Goal: Feedback & Contribution: Contribute content

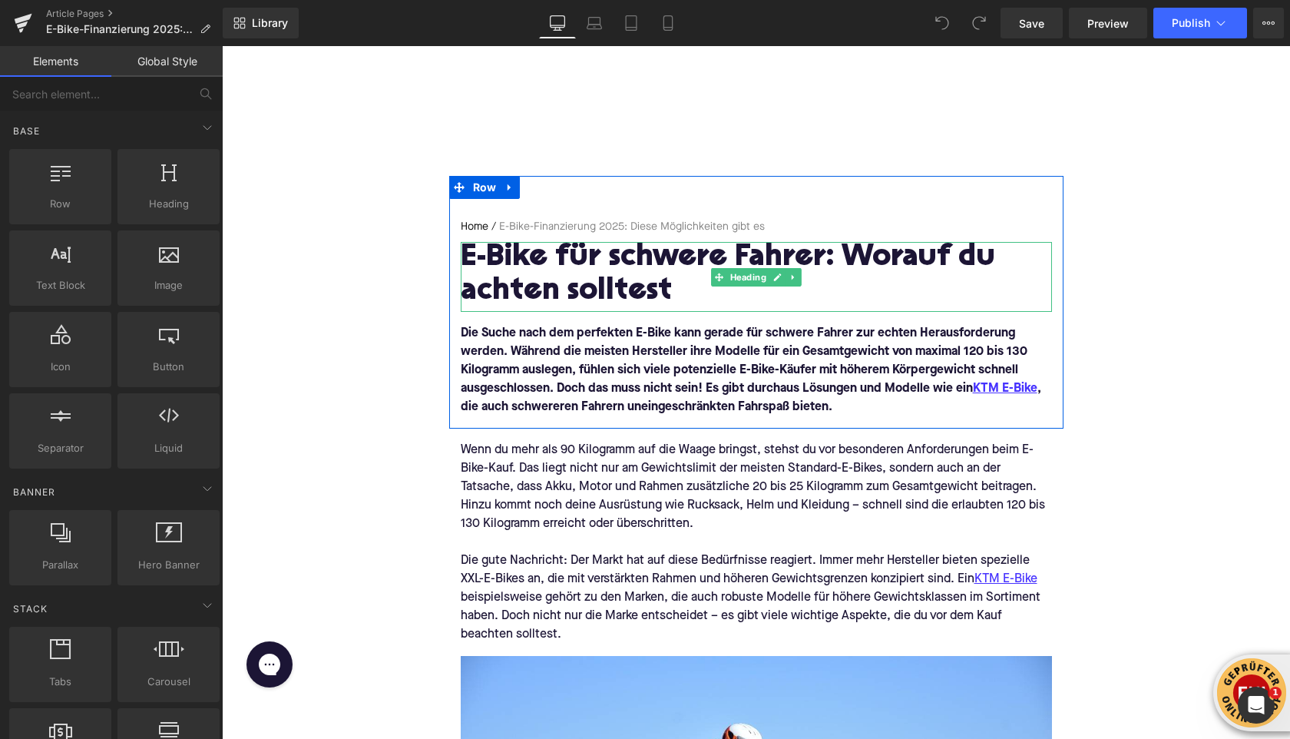
click at [544, 303] on h1 "E-Bike für schwere Fahrer: Worauf du achten solltest" at bounding box center [756, 275] width 591 height 67
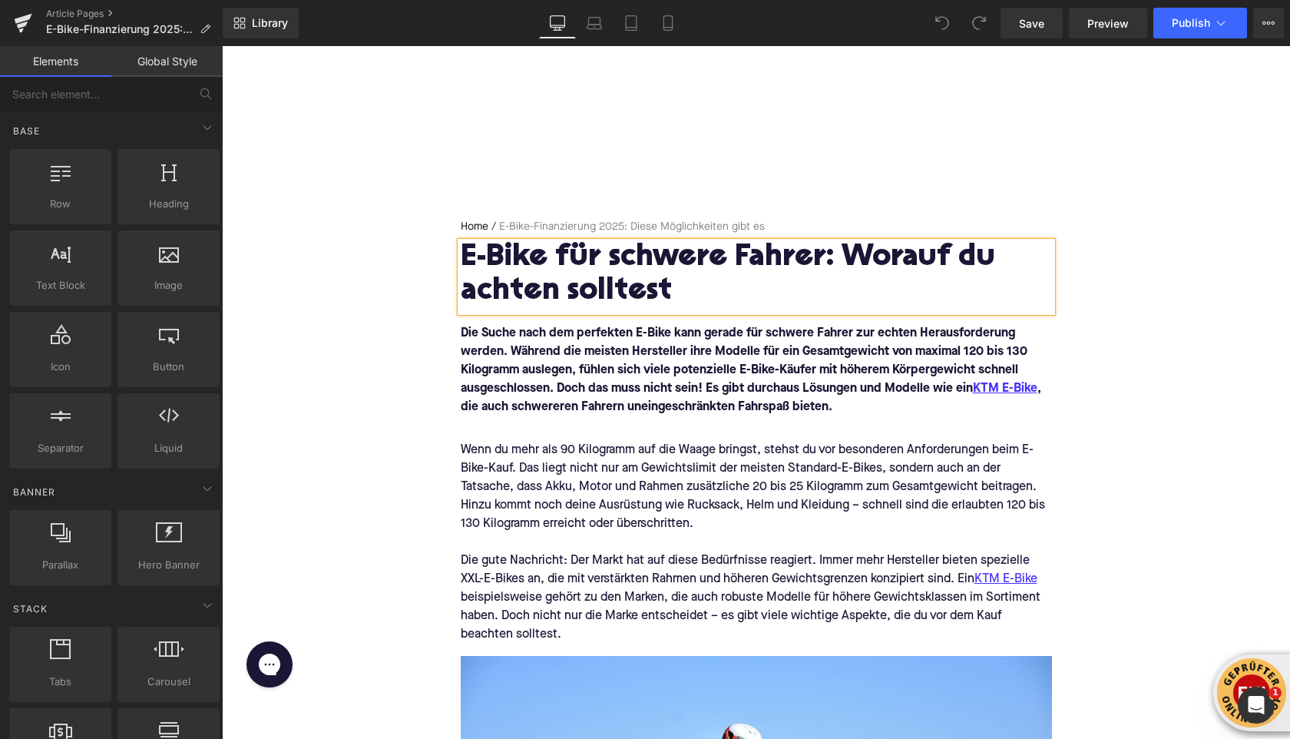
click at [544, 303] on h1 "E-Bike für schwere Fahrer: Worauf du achten solltest" at bounding box center [756, 275] width 591 height 67
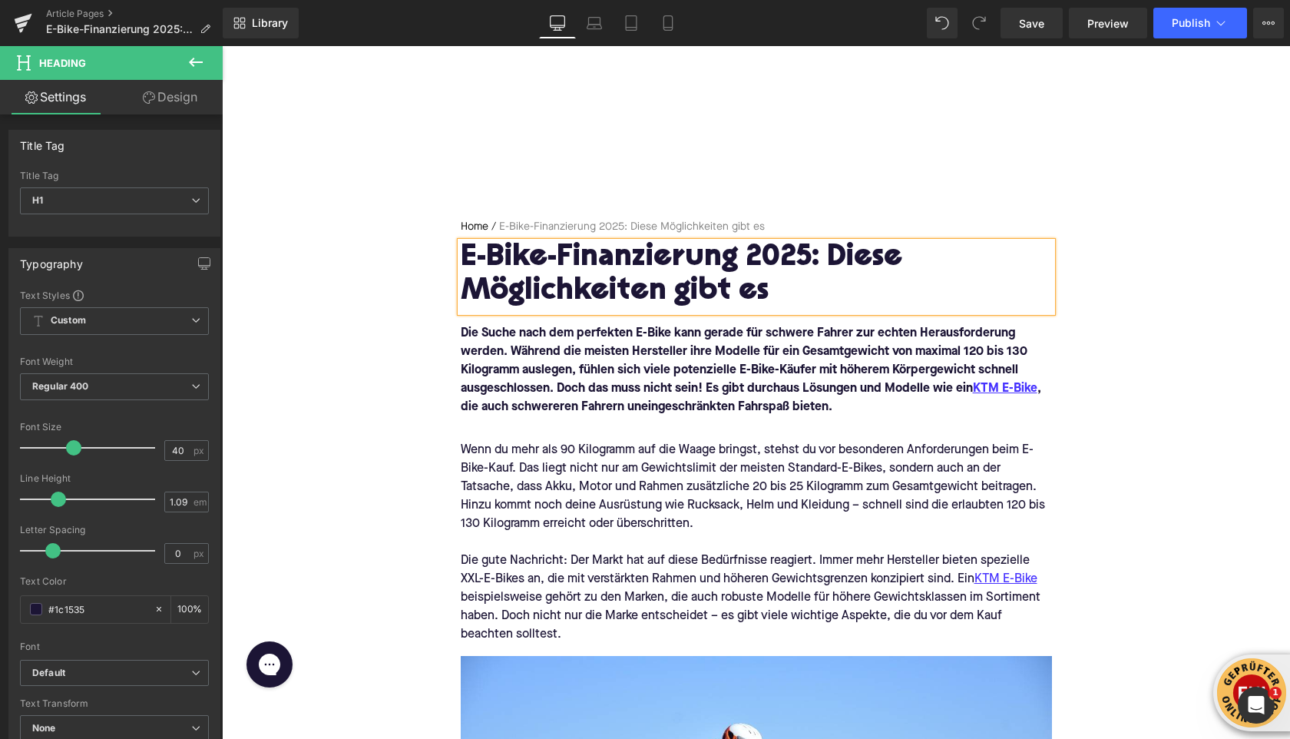
click at [521, 368] on font "Die Suche nach dem perfekten E-Bike kann gerade für schwere Fahrer zur echten H…" at bounding box center [751, 370] width 581 height 86
click at [522, 368] on font "Die Suche nach dem perfekten E-Bike kann gerade für schwere Fahrer zur echten H…" at bounding box center [751, 370] width 581 height 86
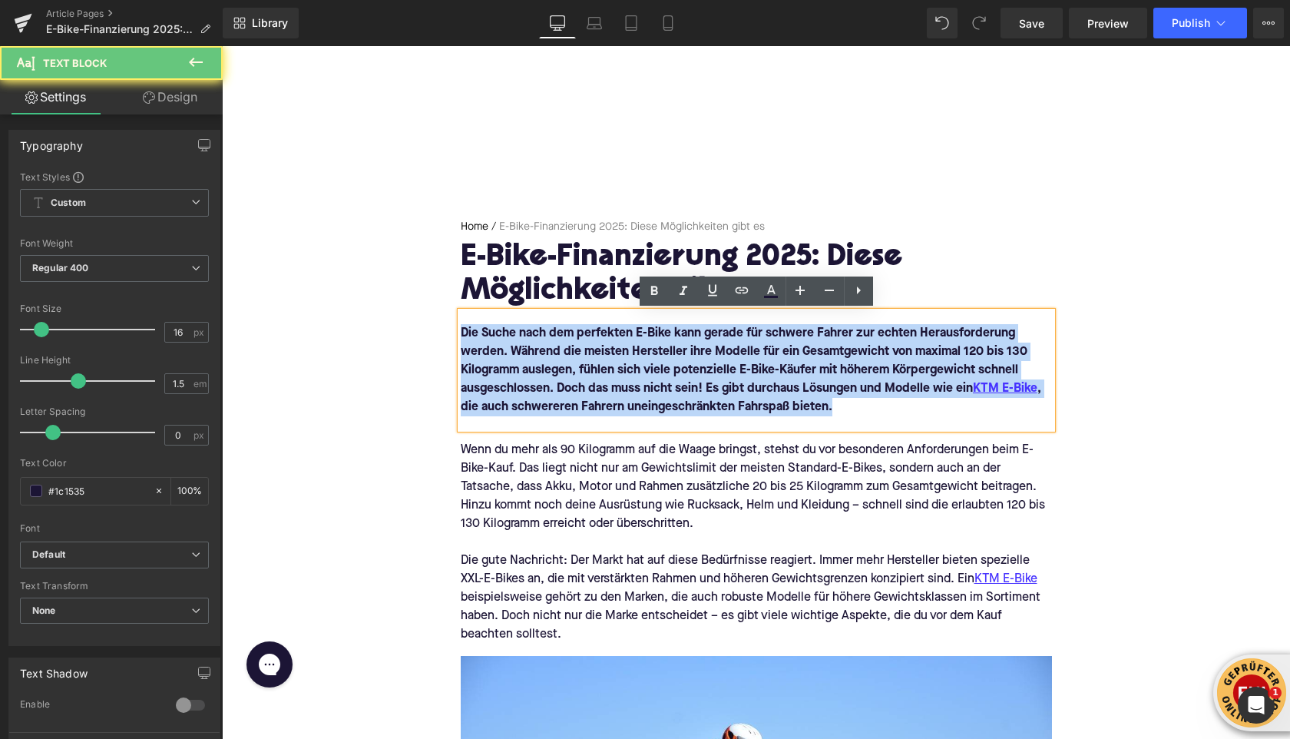
click at [522, 368] on font "Die Suche nach dem perfekten E-Bike kann gerade für schwere Fahrer zur echten H…" at bounding box center [751, 370] width 581 height 86
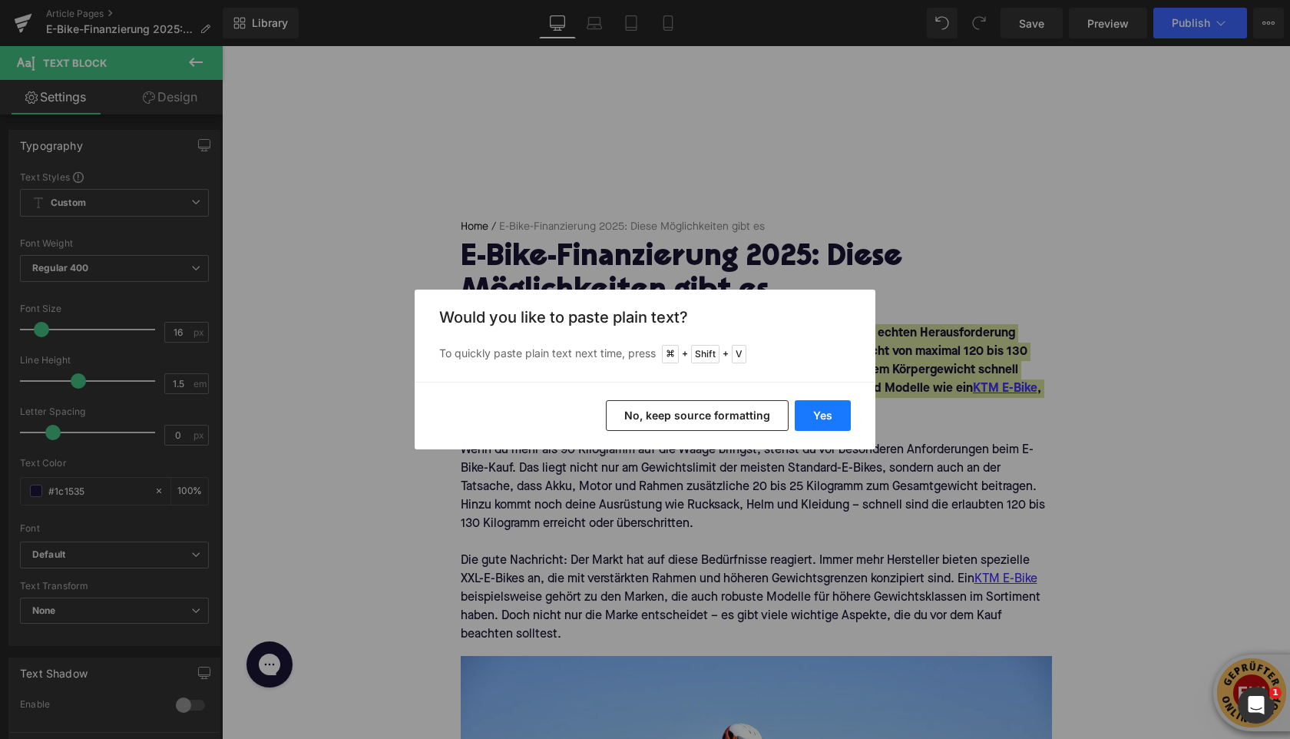
click at [831, 424] on button "Yes" at bounding box center [823, 415] width 56 height 31
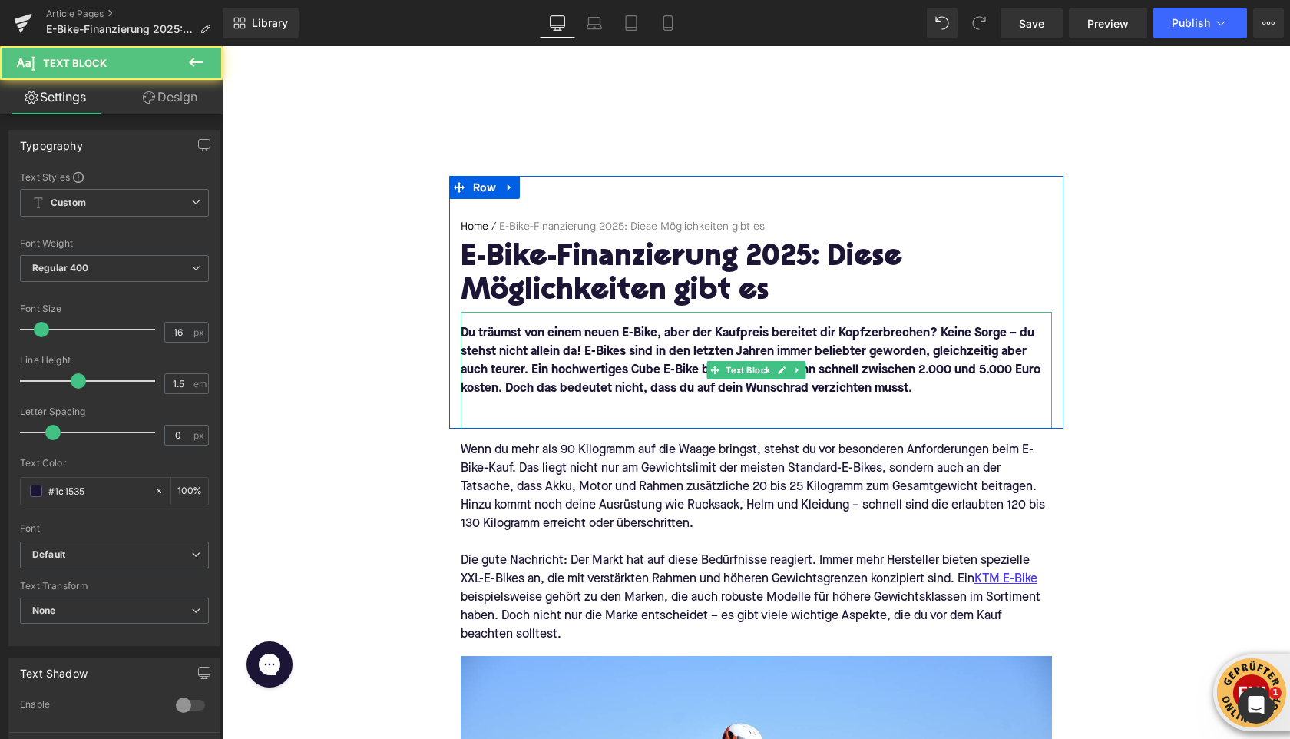
click at [595, 422] on div "Du träumst von einem neuen E-Bike, aber der Kaufpreis bereitet dir Kopfzerbrech…" at bounding box center [756, 370] width 591 height 117
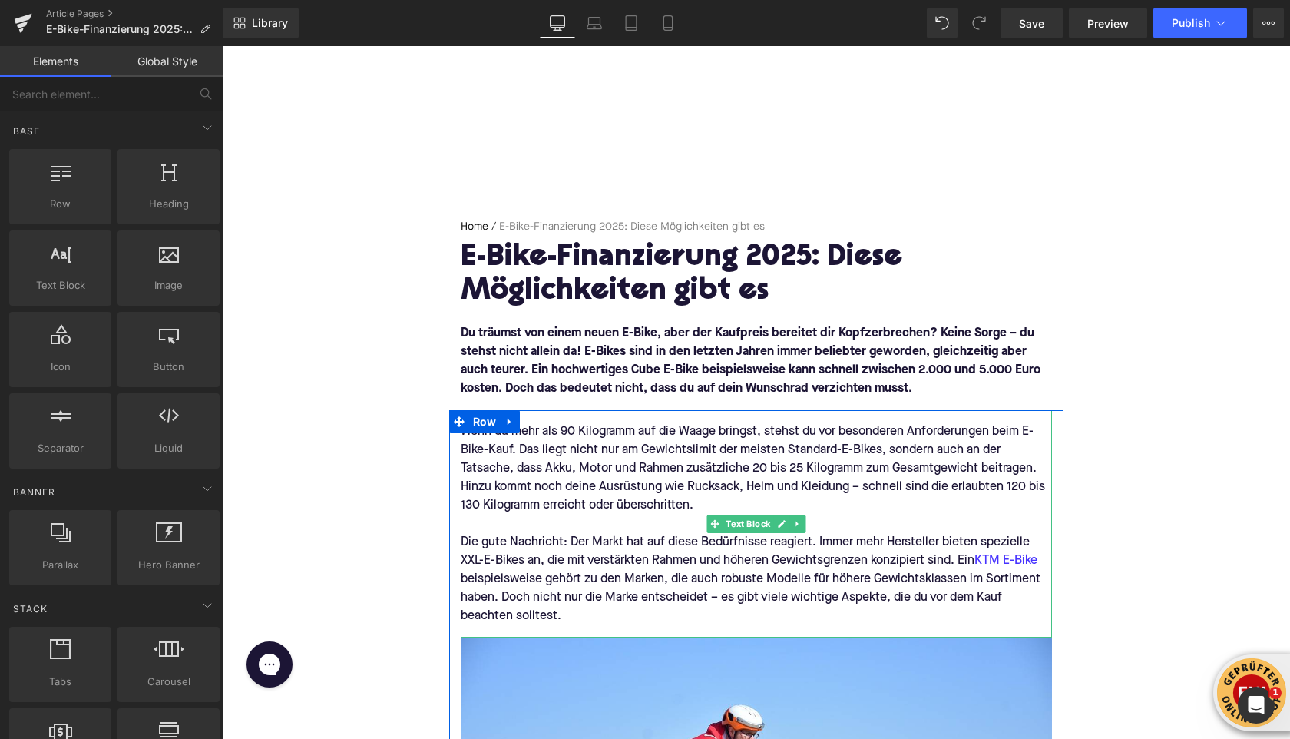
click at [499, 450] on div "Wenn du mehr als 90 Kilogramm auf die Waage bringst, stehst du vor besonderen A…" at bounding box center [756, 523] width 591 height 227
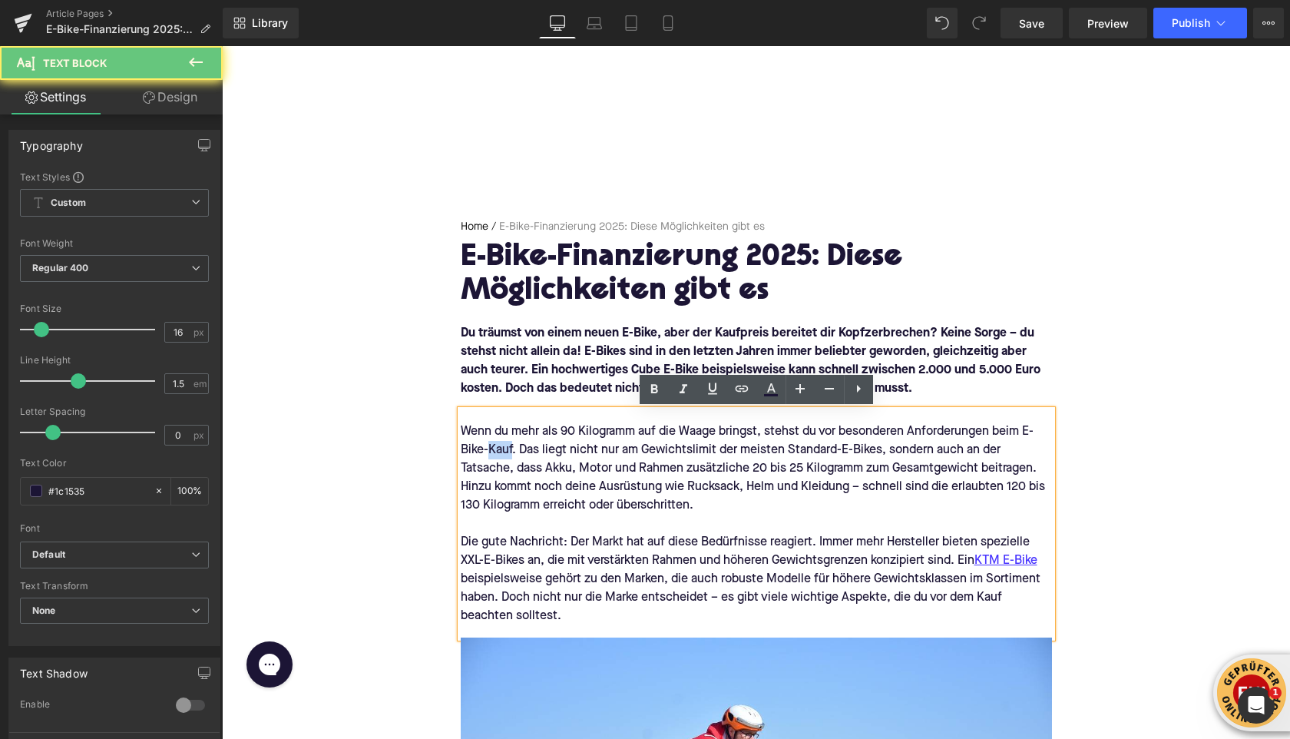
click at [499, 450] on div "Wenn du mehr als 90 Kilogramm auf die Waage bringst, stehst du vor besonderen A…" at bounding box center [756, 523] width 591 height 227
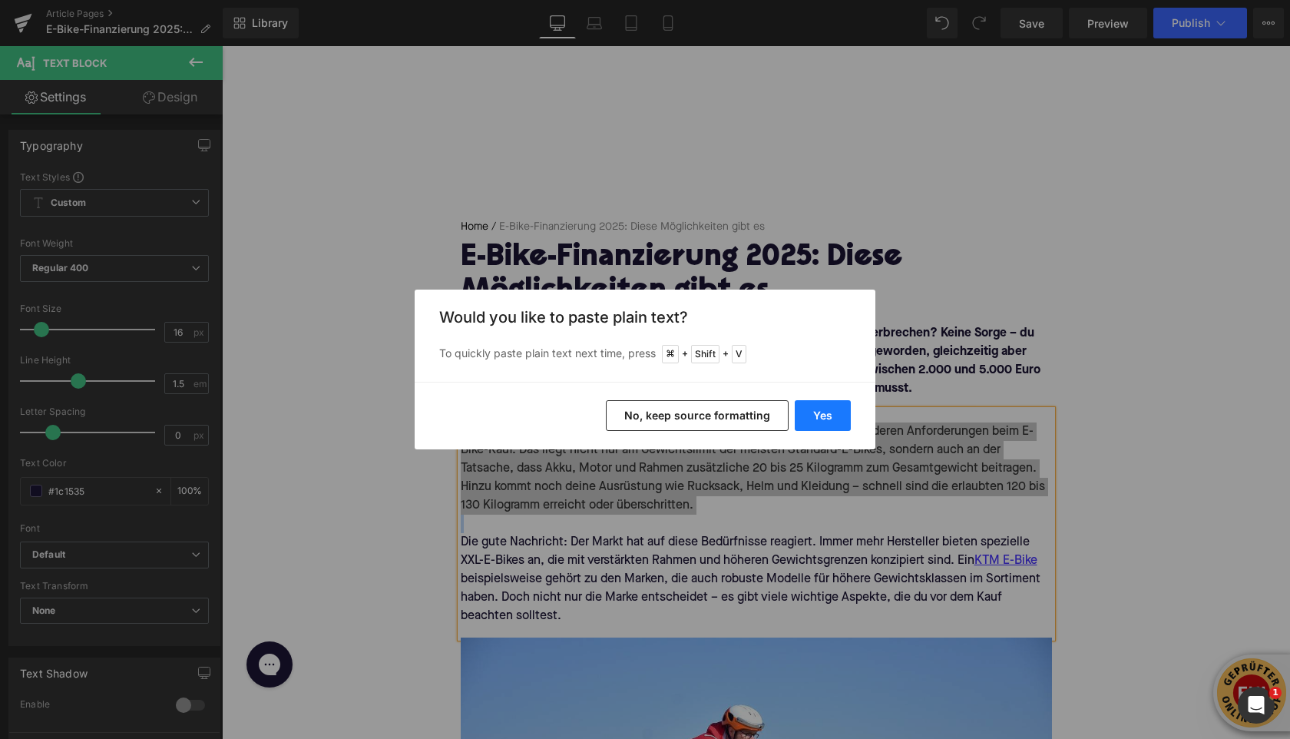
click at [819, 422] on button "Yes" at bounding box center [823, 415] width 56 height 31
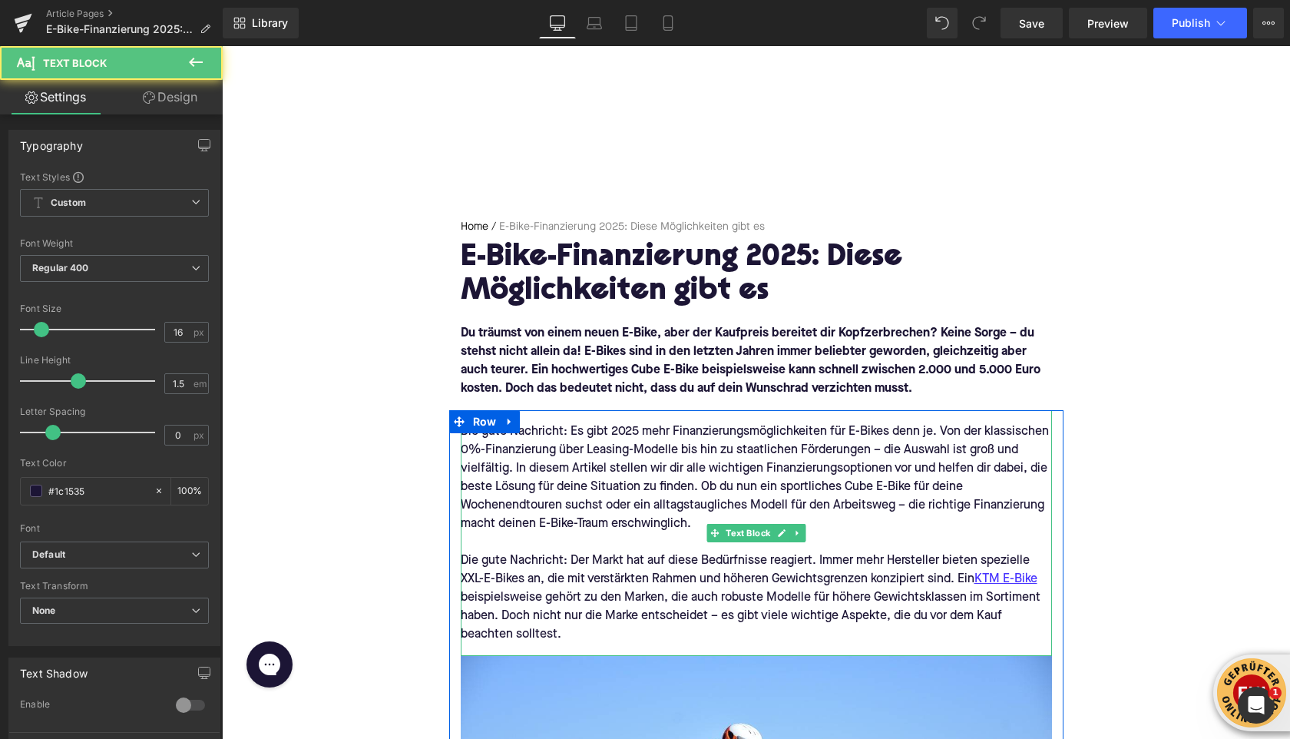
click at [535, 561] on div "Die gute Nachricht: Der Markt hat auf diese Bedürfnisse reagiert. Immer mehr He…" at bounding box center [756, 597] width 591 height 92
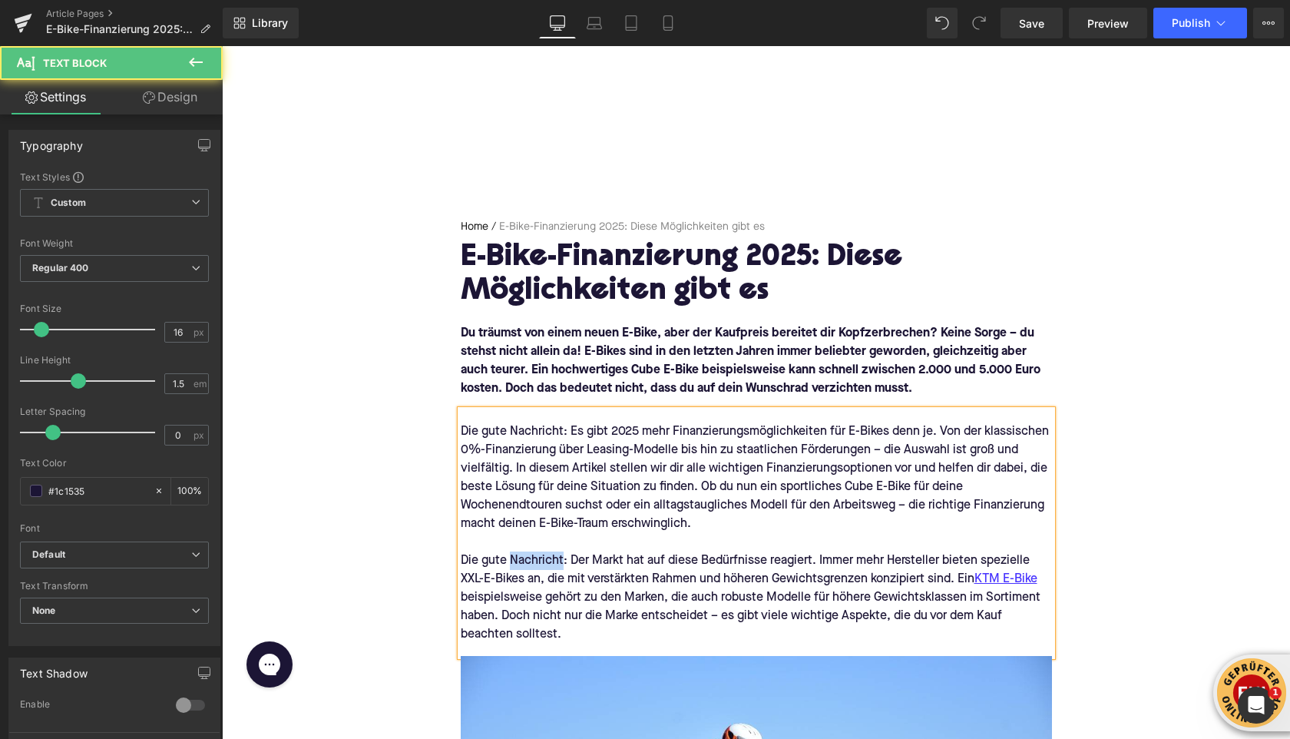
click at [535, 561] on div "Die gute Nachricht: Der Markt hat auf diese Bedürfnisse reagiert. Immer mehr He…" at bounding box center [756, 597] width 591 height 92
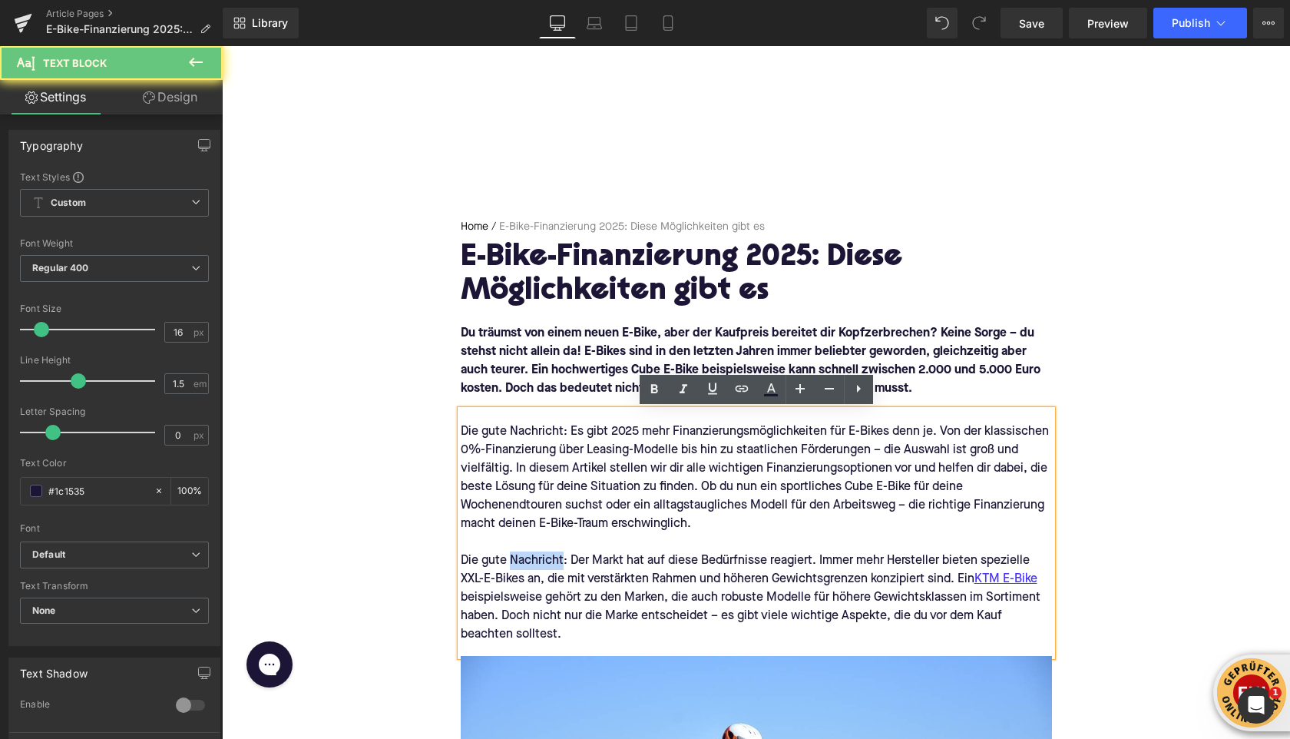
click at [535, 561] on div "Die gute Nachricht: Der Markt hat auf diese Bedürfnisse reagiert. Immer mehr He…" at bounding box center [756, 597] width 591 height 92
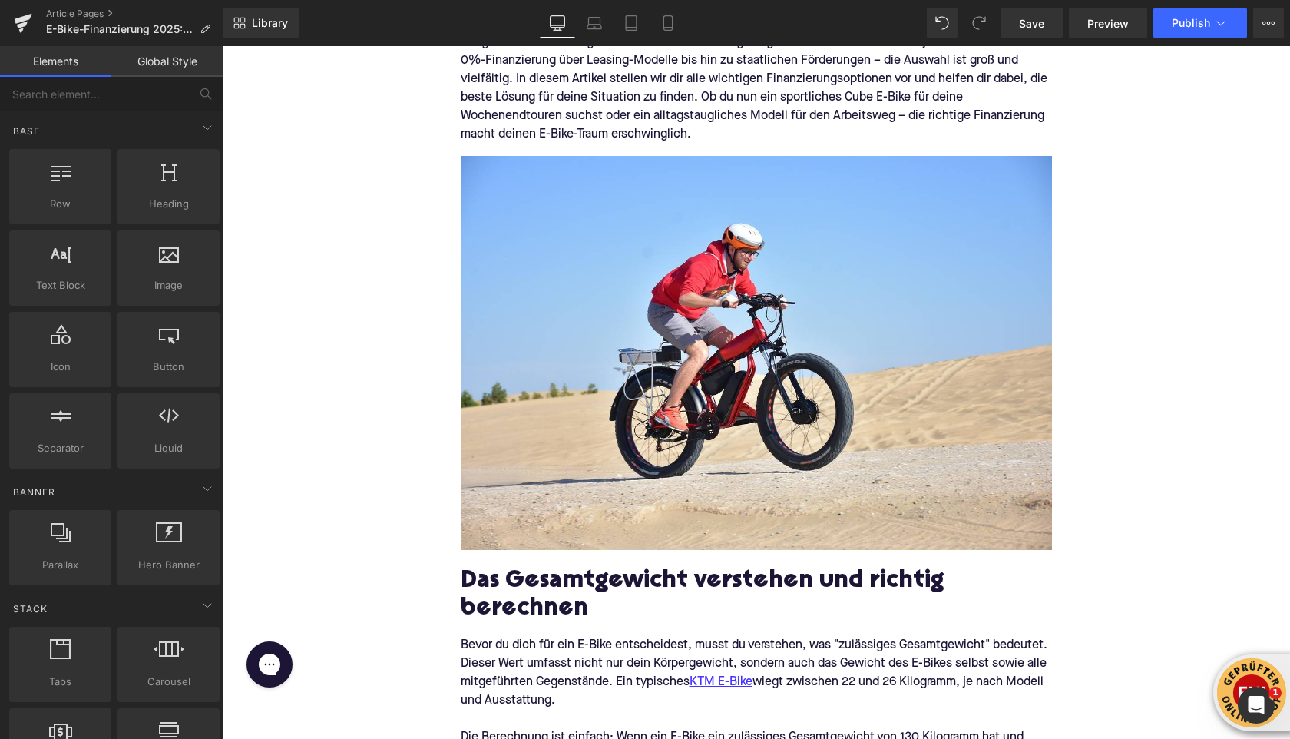
scroll to position [429, 0]
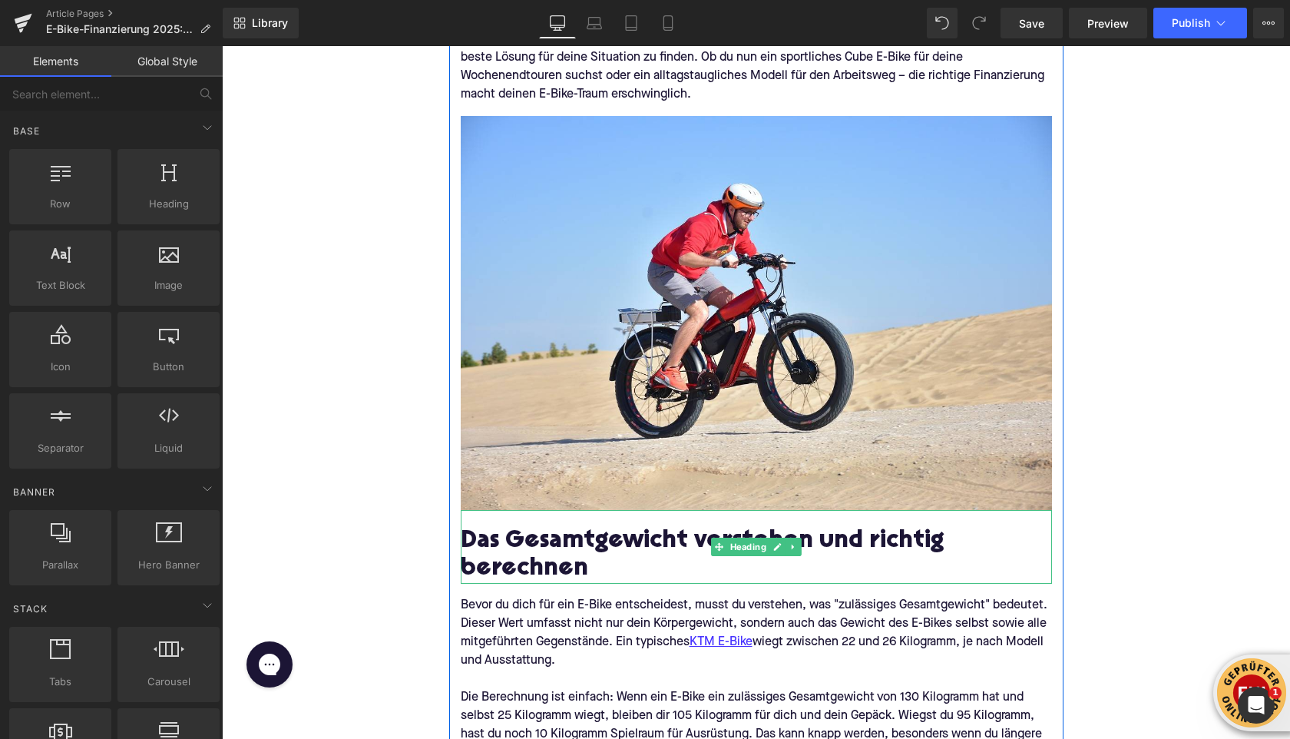
click at [518, 556] on h2 "Das Gesamtgewicht verstehen und richtig berechnen" at bounding box center [756, 555] width 591 height 55
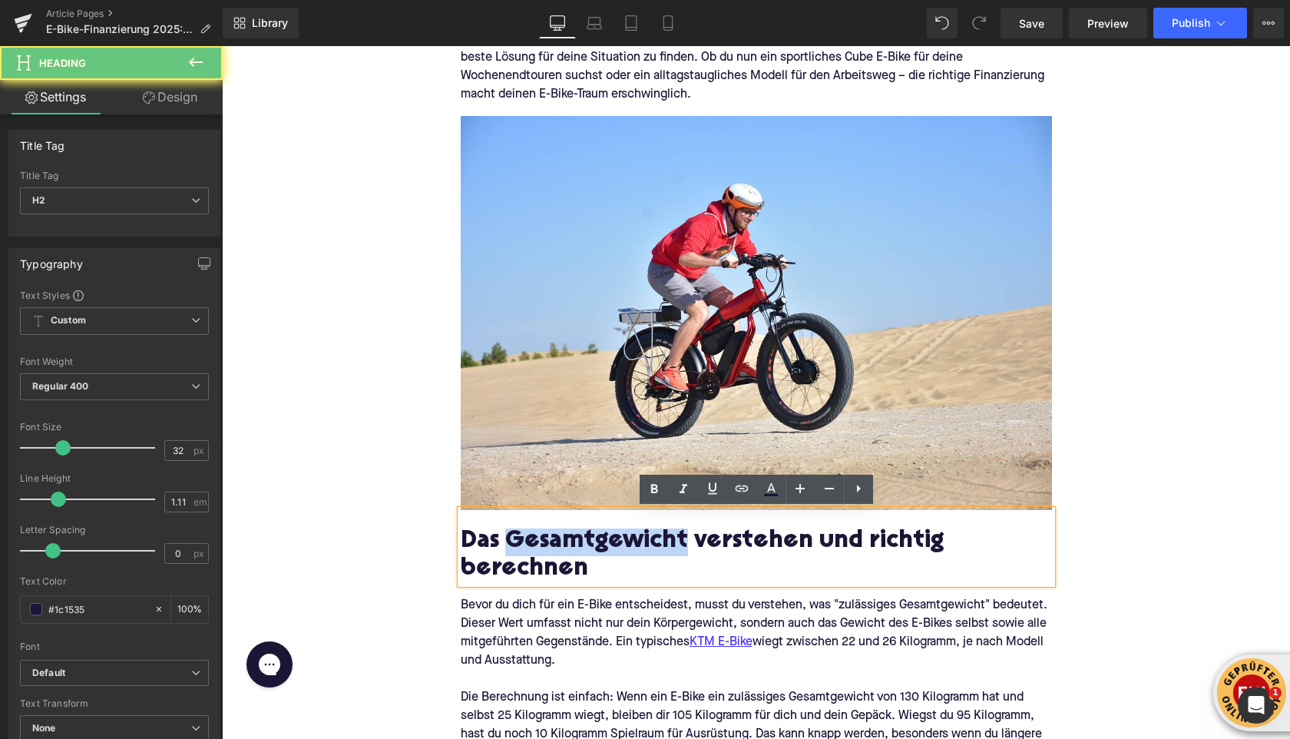
click at [518, 556] on h2 "Das Gesamtgewicht verstehen und richtig berechnen" at bounding box center [756, 555] width 591 height 55
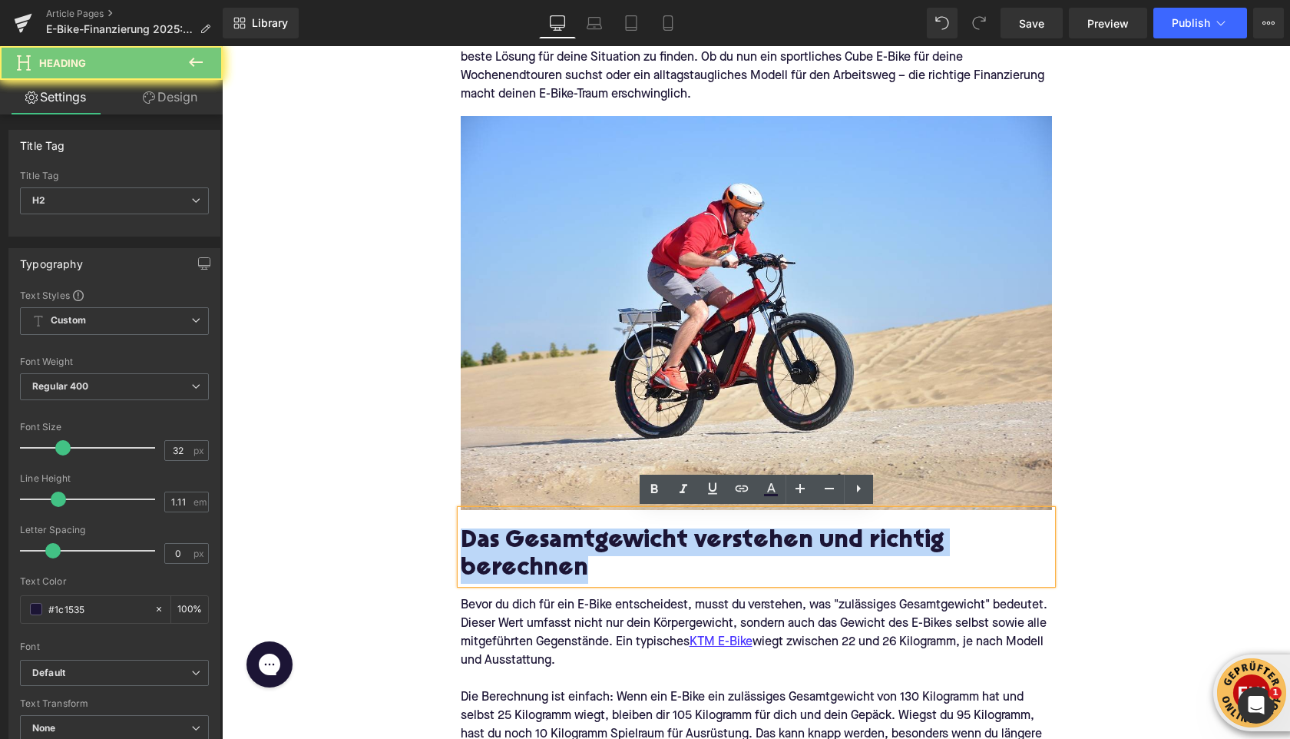
paste div
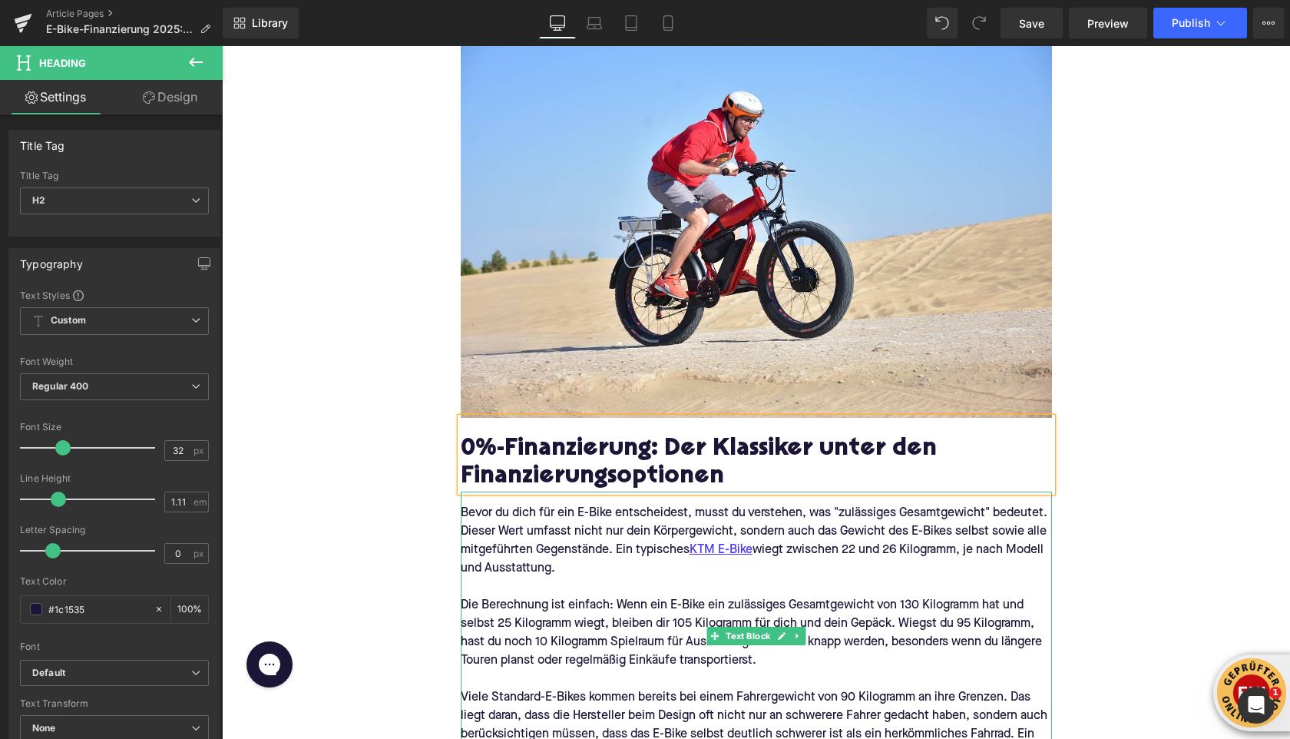
scroll to position [713, 0]
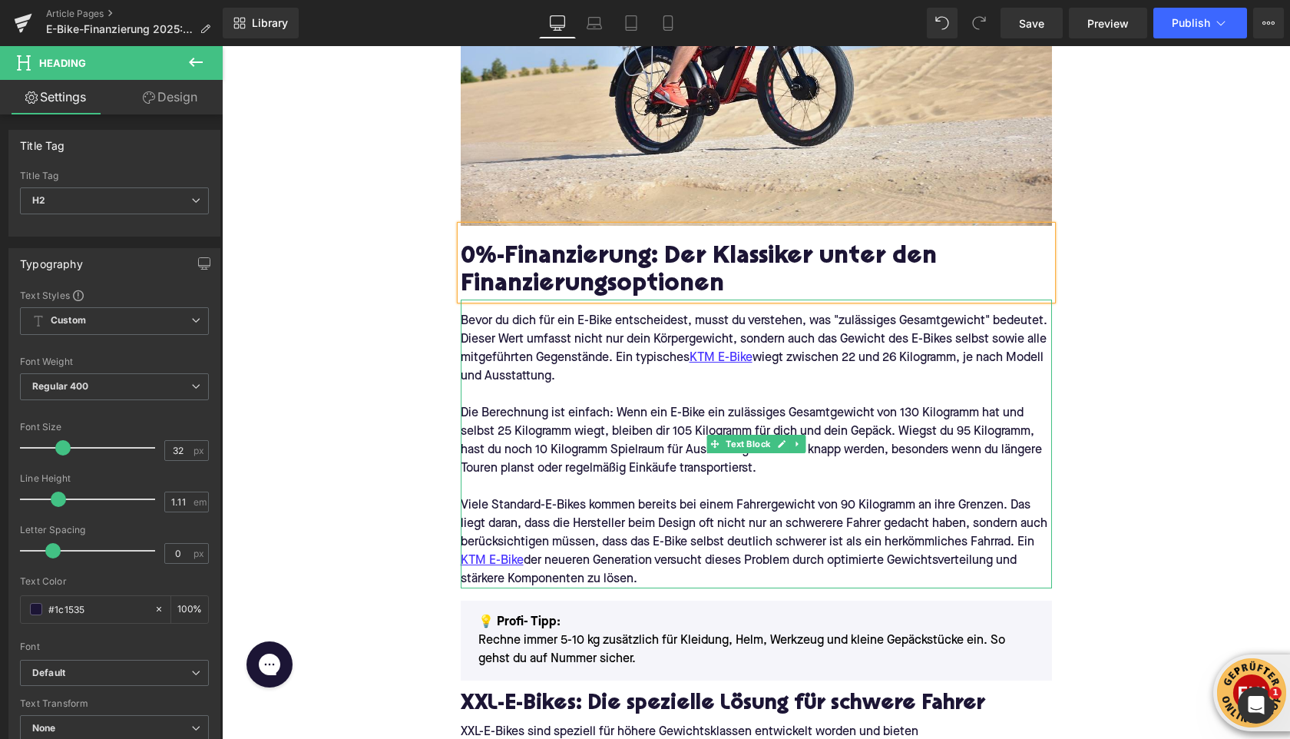
click at [630, 581] on p "Viele Standard-E-Bikes kommen bereits bei einem Fahrergewicht von 90 Kilogramm …" at bounding box center [756, 542] width 591 height 92
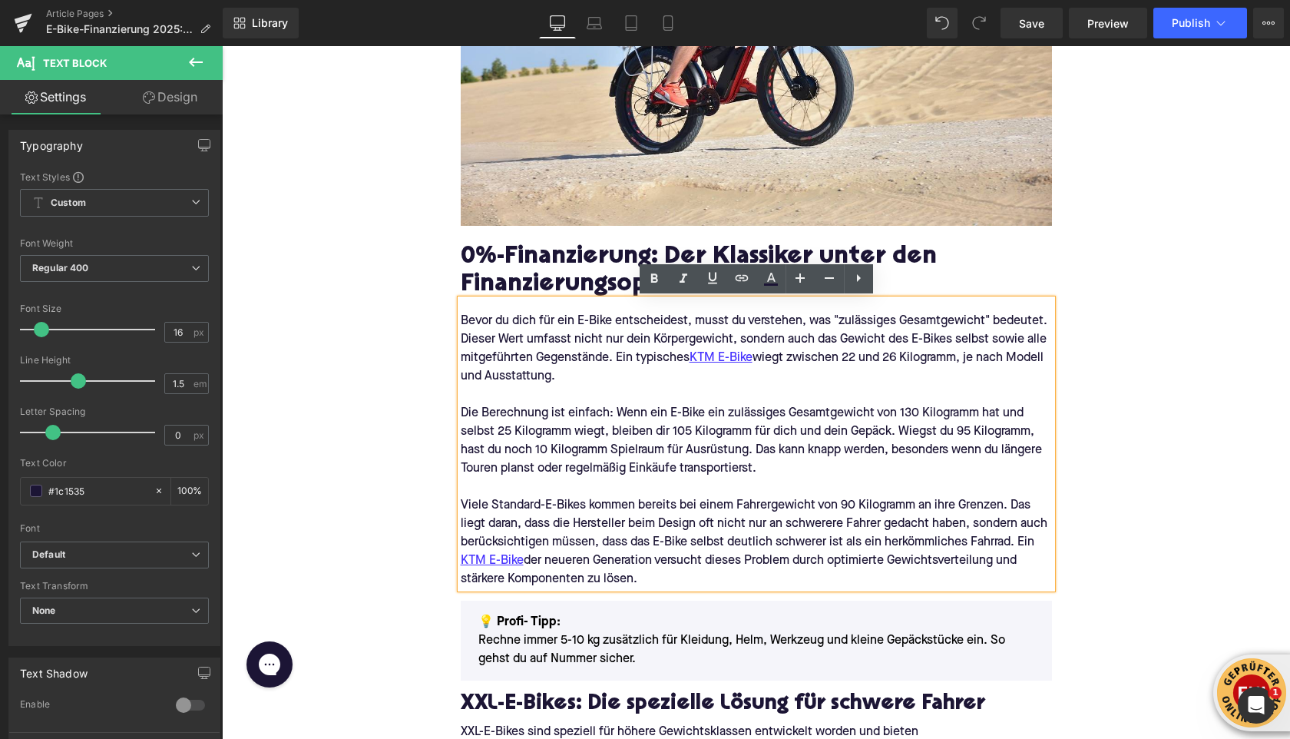
drag, startPoint x: 644, startPoint y: 579, endPoint x: 447, endPoint y: 313, distance: 331.1
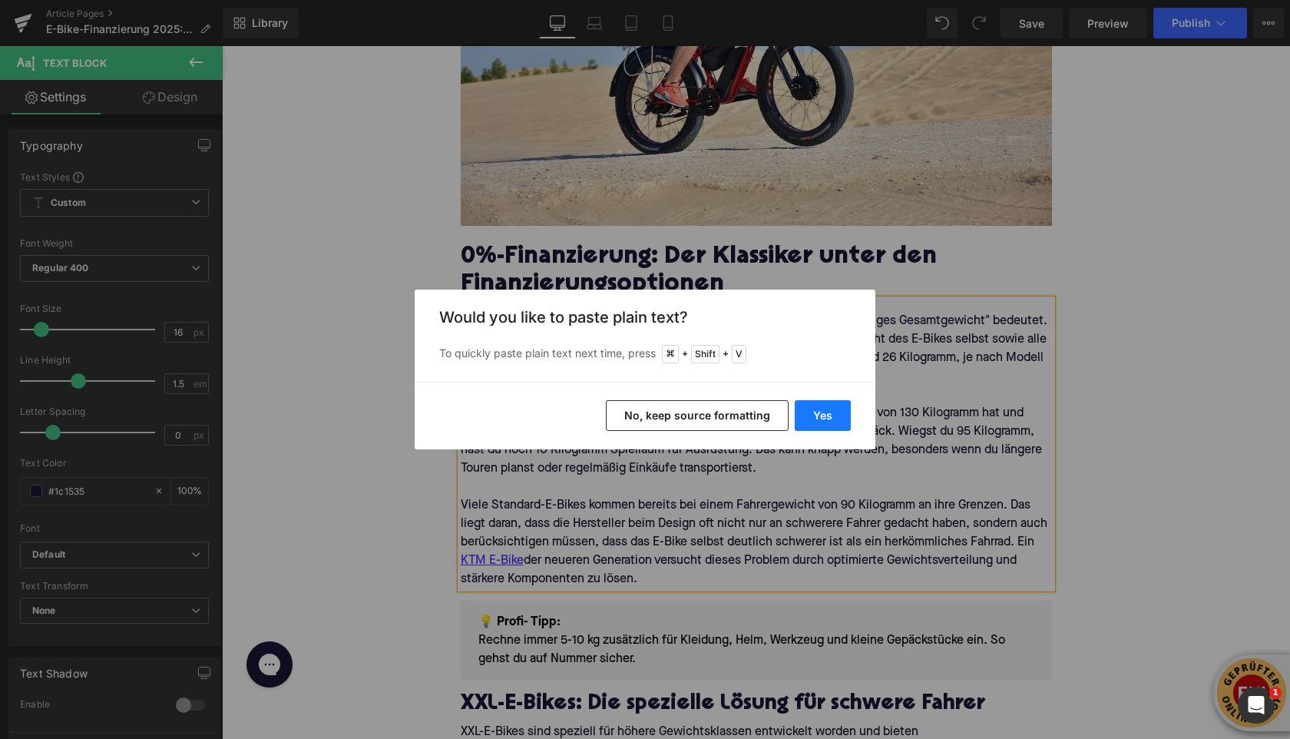
click at [807, 425] on button "Yes" at bounding box center [823, 415] width 56 height 31
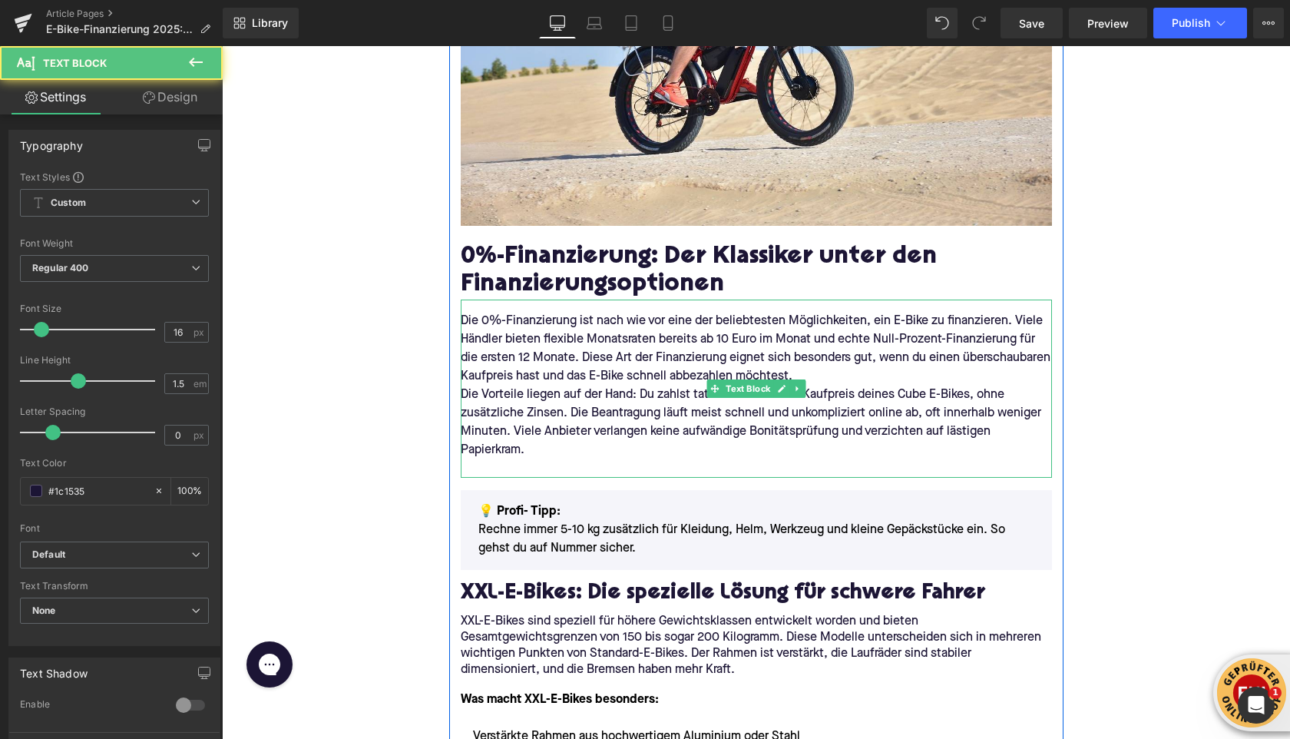
click at [895, 378] on p "Die 0%-Finanzierung ist nach wie vor eine der beliebtesten Möglichkeiten, ein E…" at bounding box center [756, 349] width 591 height 74
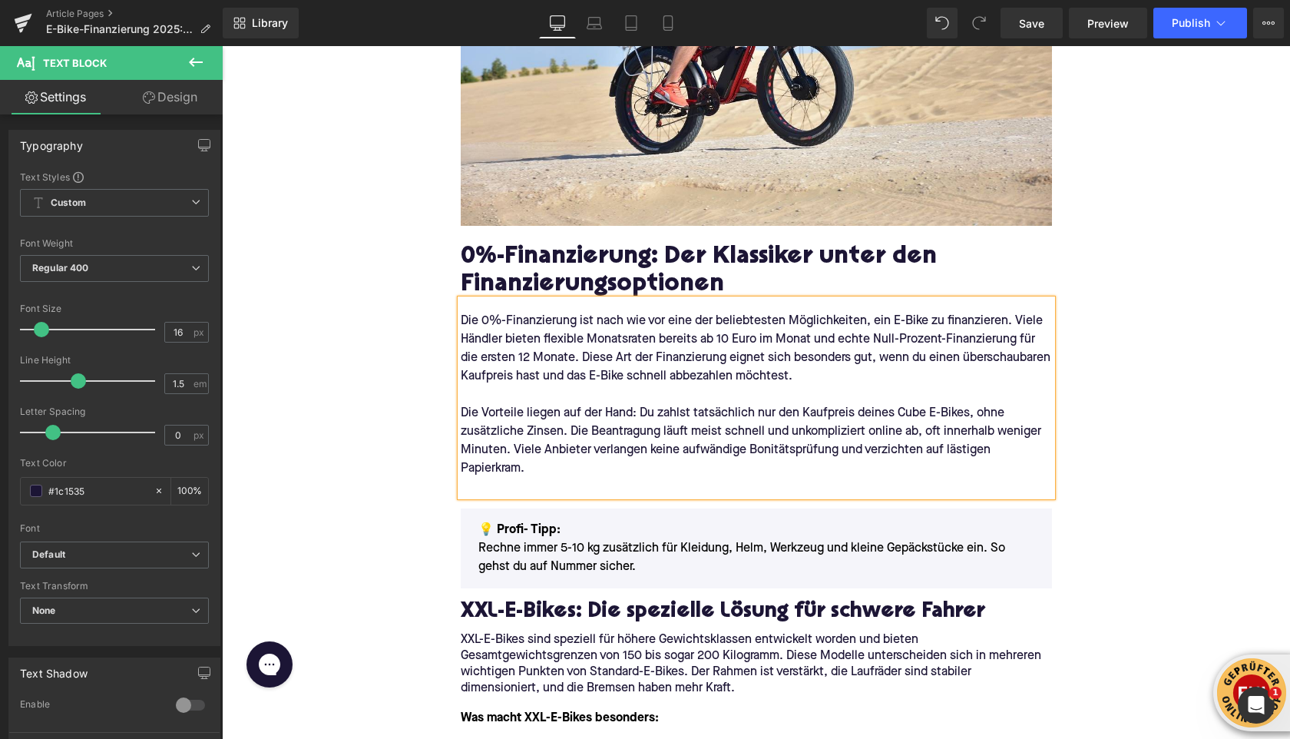
click at [486, 486] on p at bounding box center [756, 487] width 591 height 18
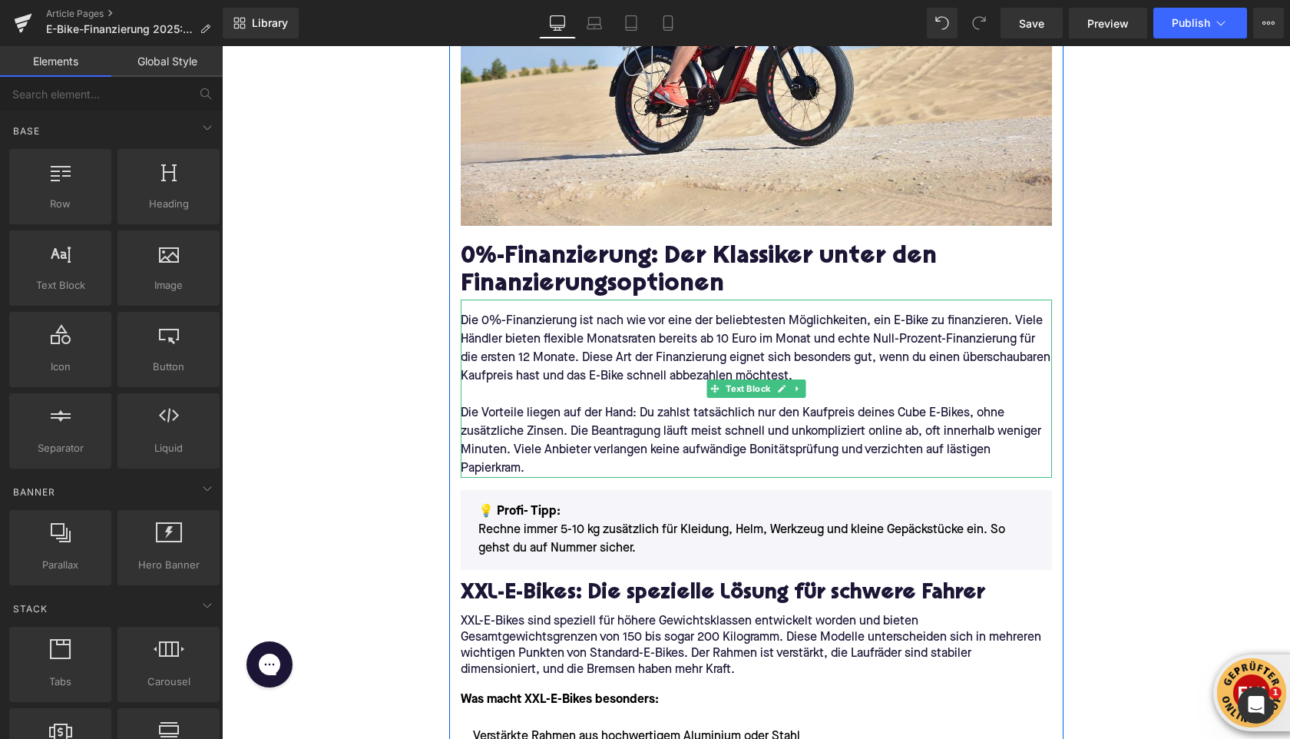
click at [532, 470] on p "Die Vorteile liegen auf der Hand: Du zahlst tatsächlich nur den Kaufpreis deine…" at bounding box center [756, 441] width 591 height 74
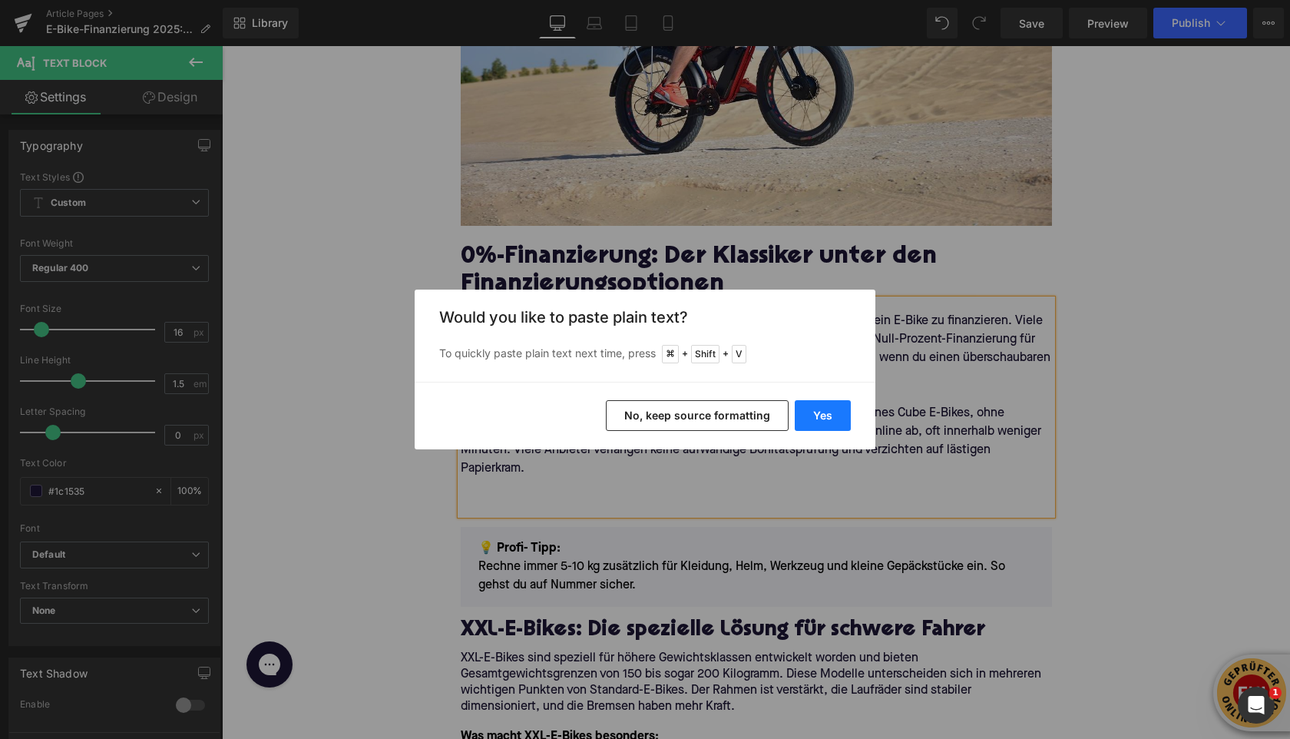
click at [842, 411] on button "Yes" at bounding box center [823, 415] width 56 height 31
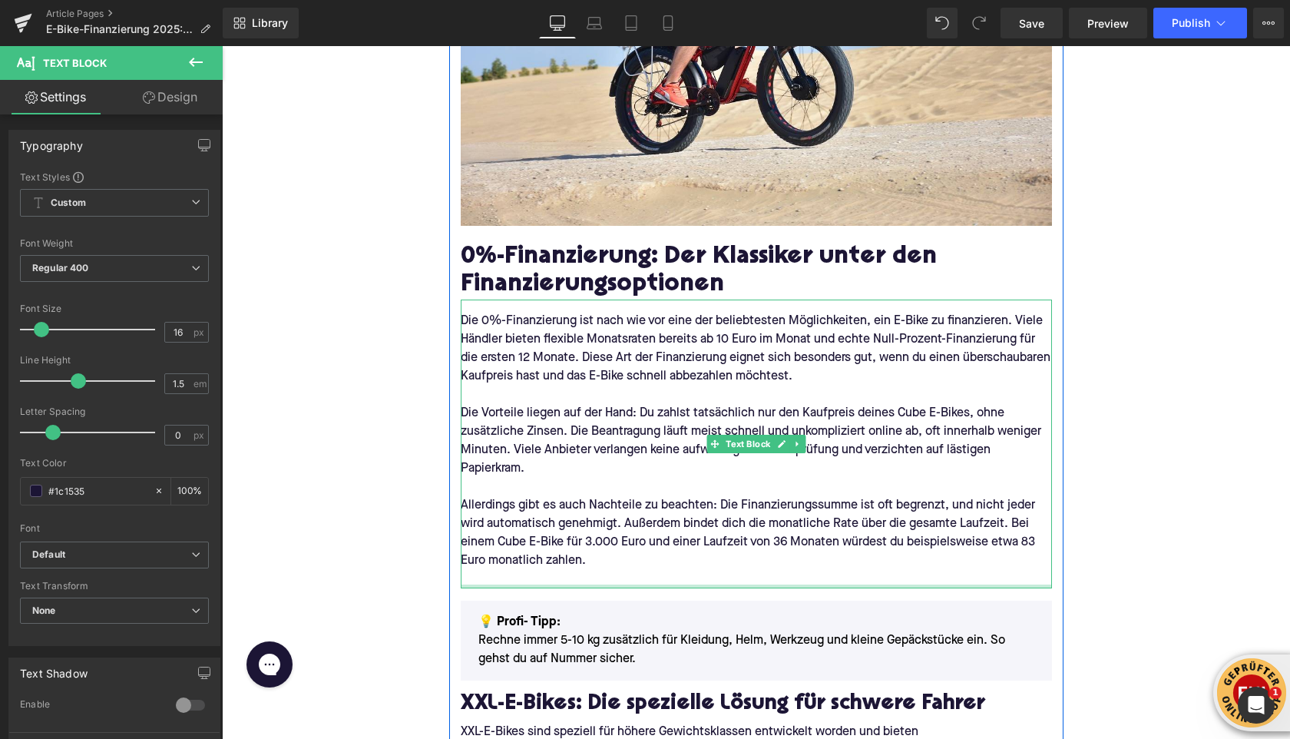
click at [502, 585] on div at bounding box center [756, 586] width 591 height 4
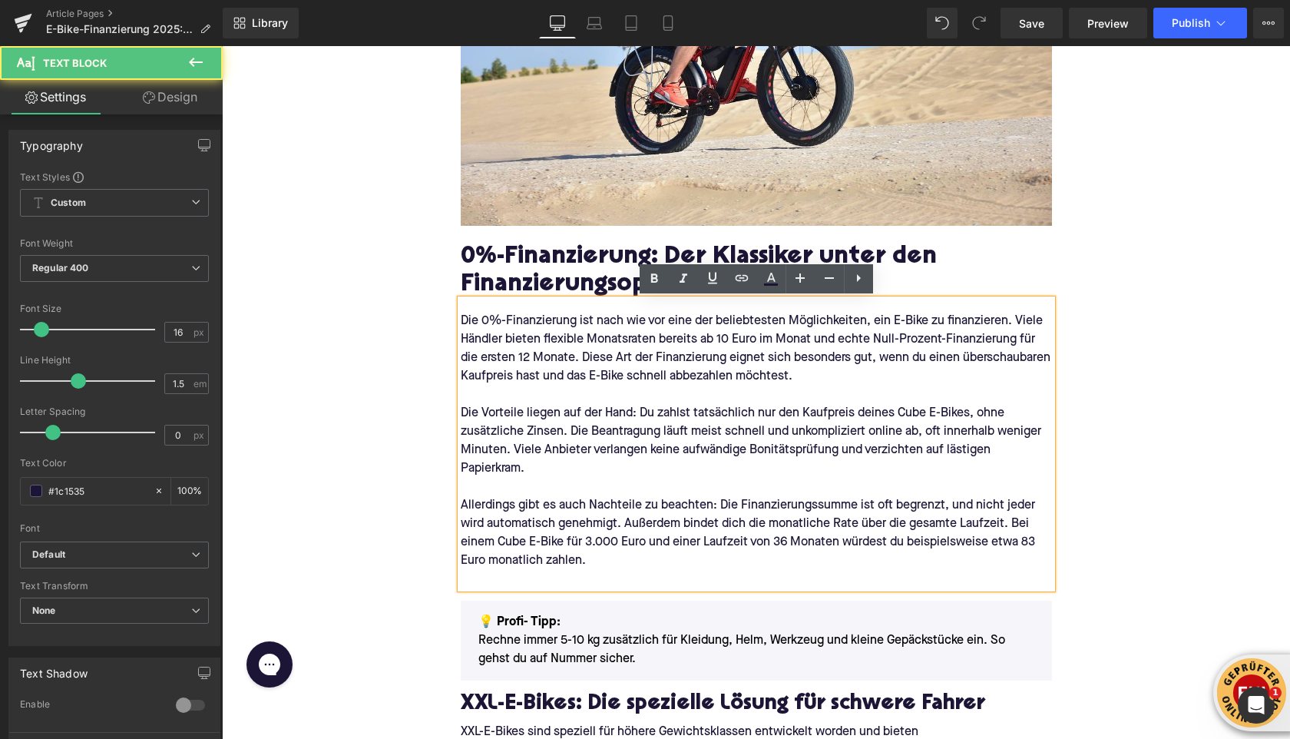
click at [499, 581] on p at bounding box center [756, 579] width 591 height 18
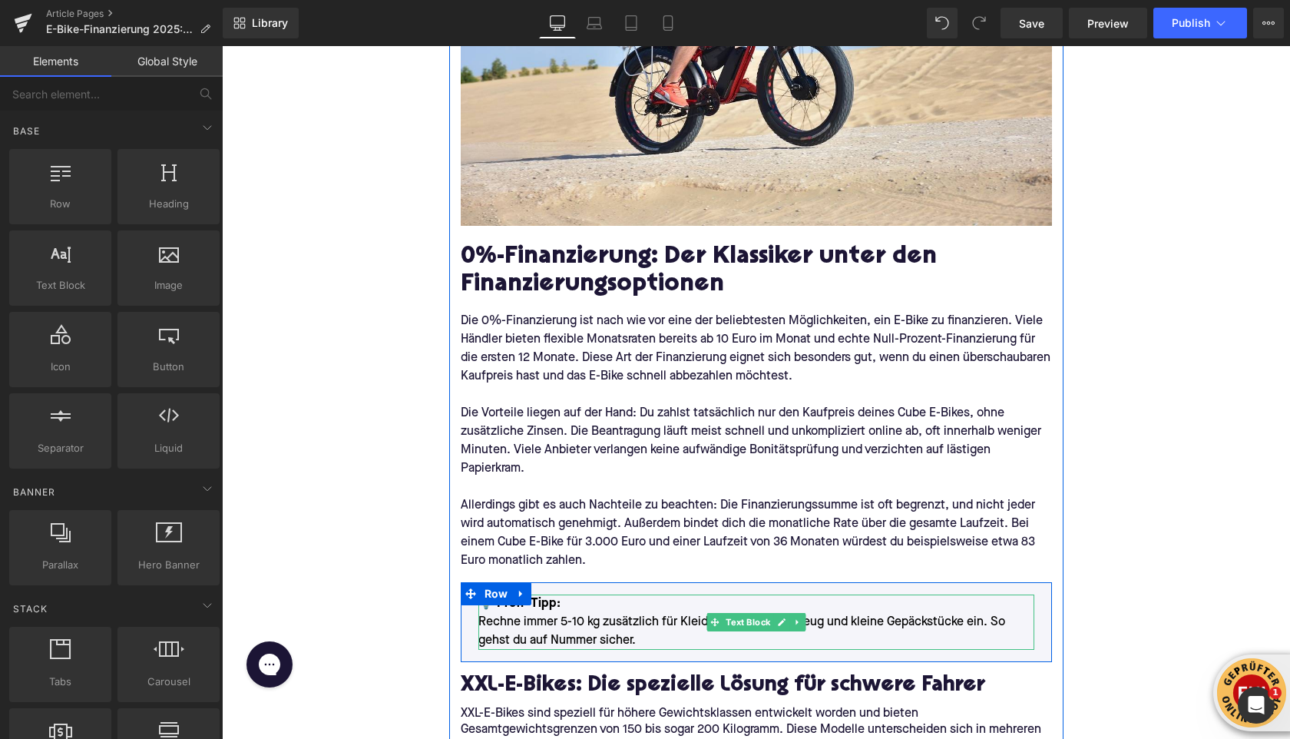
click at [544, 622] on p "💡 Profi- Tipp: Rechne immer 5-10 kg zusätzlich für Kleidung, Helm, Werkzeug und…" at bounding box center [756, 621] width 556 height 55
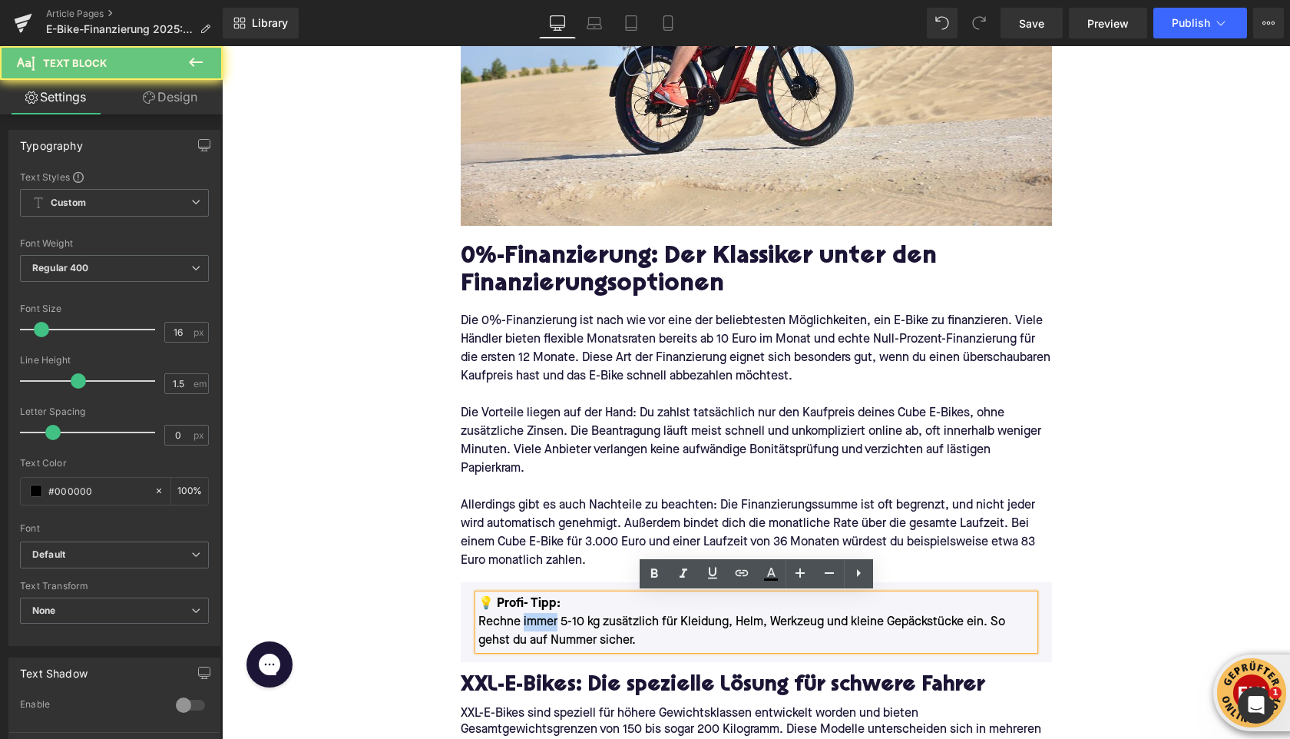
click at [544, 622] on p "💡 Profi- Tipp: Rechne immer 5-10 kg zusätzlich für Kleidung, Helm, Werkzeug und…" at bounding box center [756, 621] width 556 height 55
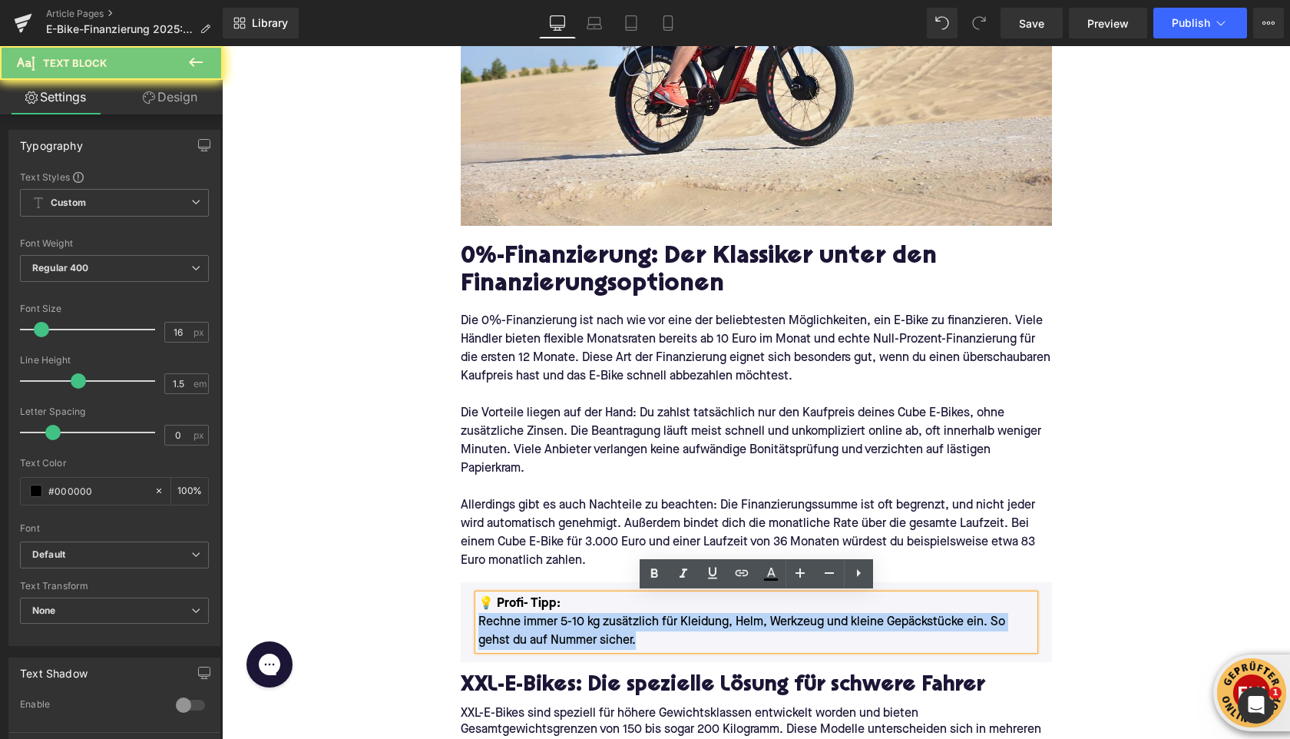
click at [544, 622] on p "💡 Profi- Tipp: Rechne immer 5-10 kg zusätzlich für Kleidung, Helm, Werkzeug und…" at bounding box center [756, 621] width 556 height 55
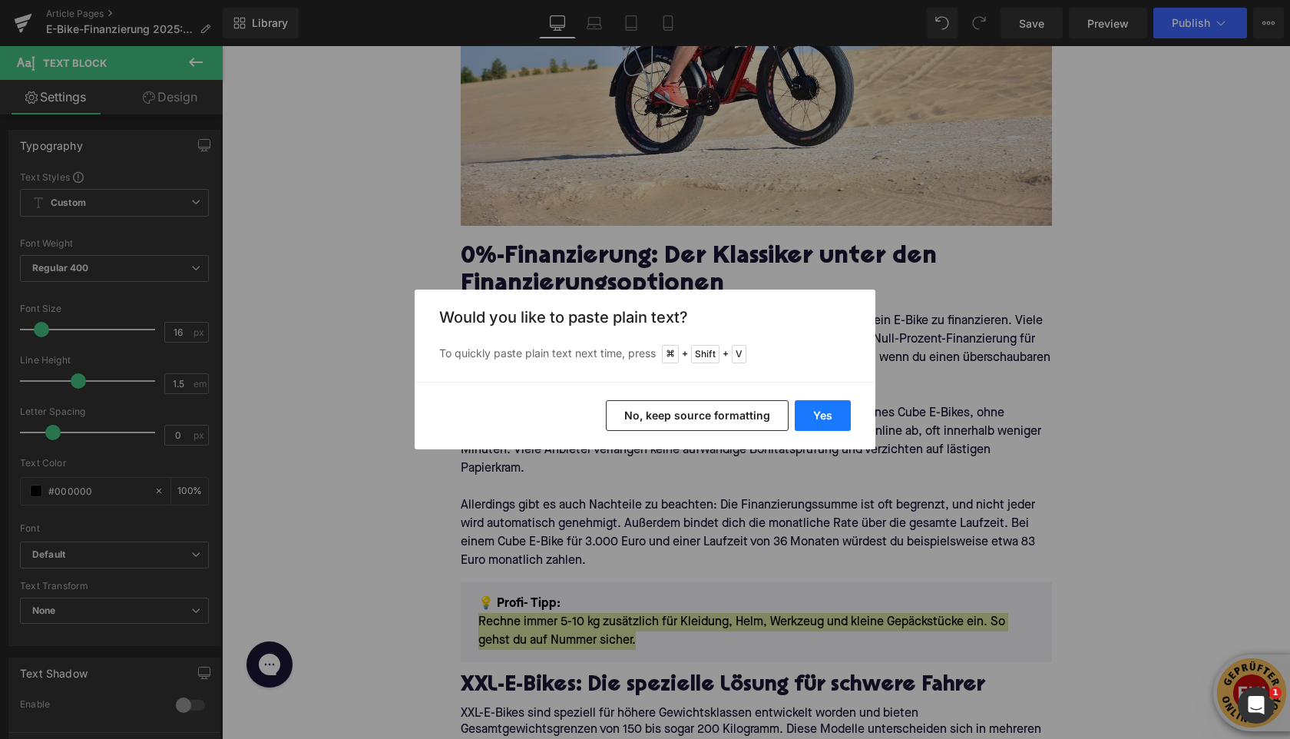
click at [819, 422] on button "Yes" at bounding box center [823, 415] width 56 height 31
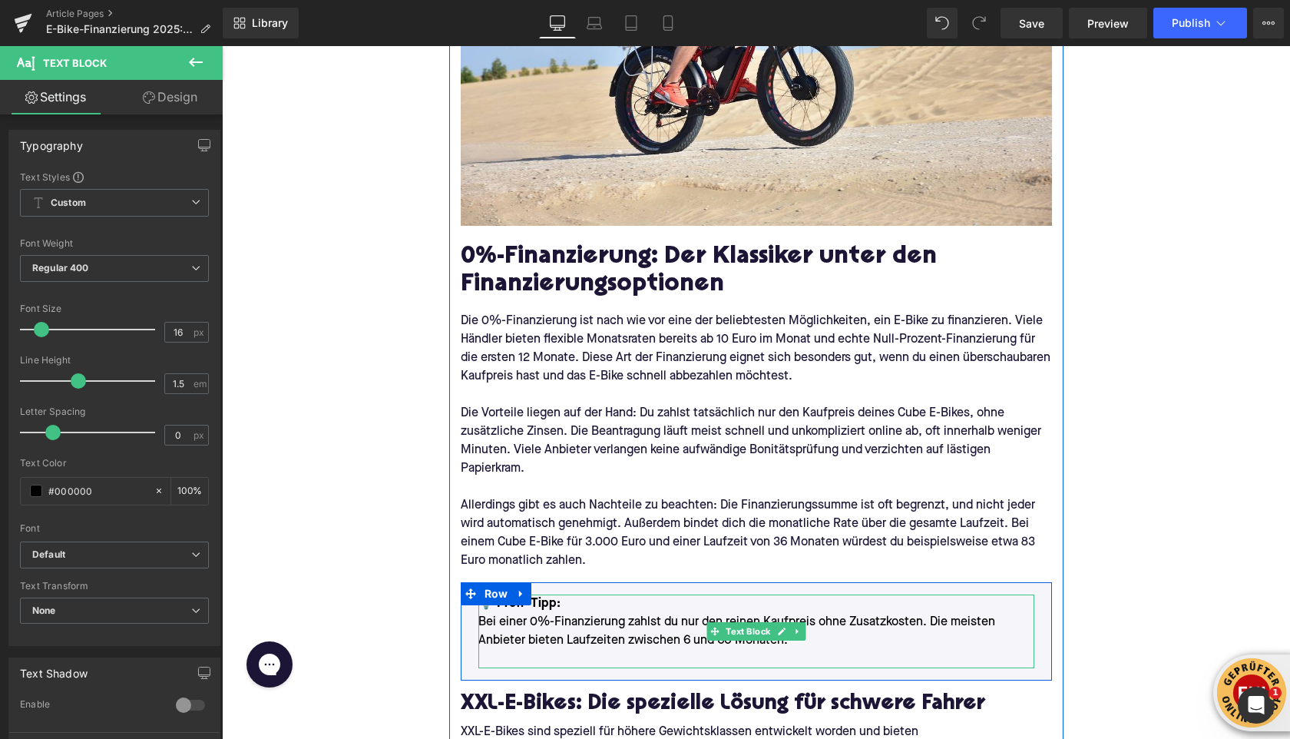
click at [560, 652] on p at bounding box center [756, 659] width 556 height 18
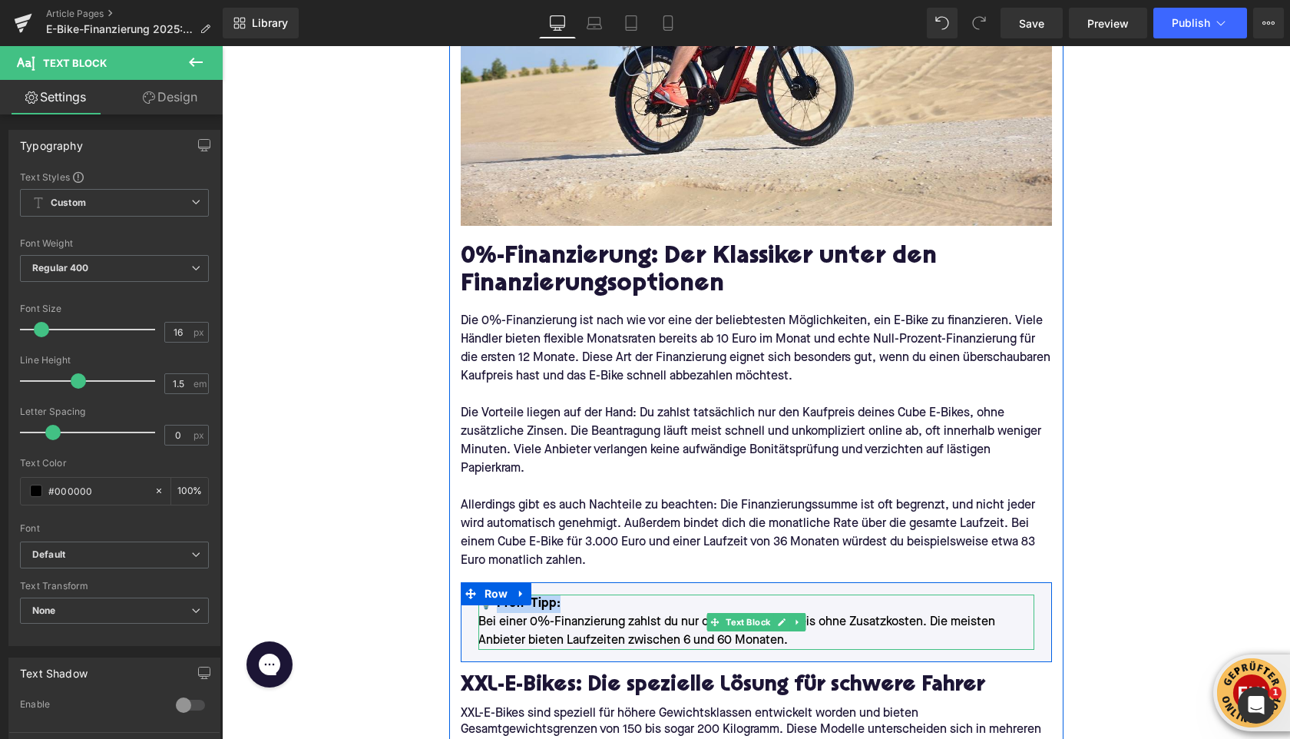
drag, startPoint x: 557, startPoint y: 606, endPoint x: 495, endPoint y: 608, distance: 61.5
click at [495, 608] on p "💡 Profi- Tipp: Bei einer 0%-Finanzierung zahlst du nur den reinen Kaufpreis ohn…" at bounding box center [756, 621] width 556 height 55
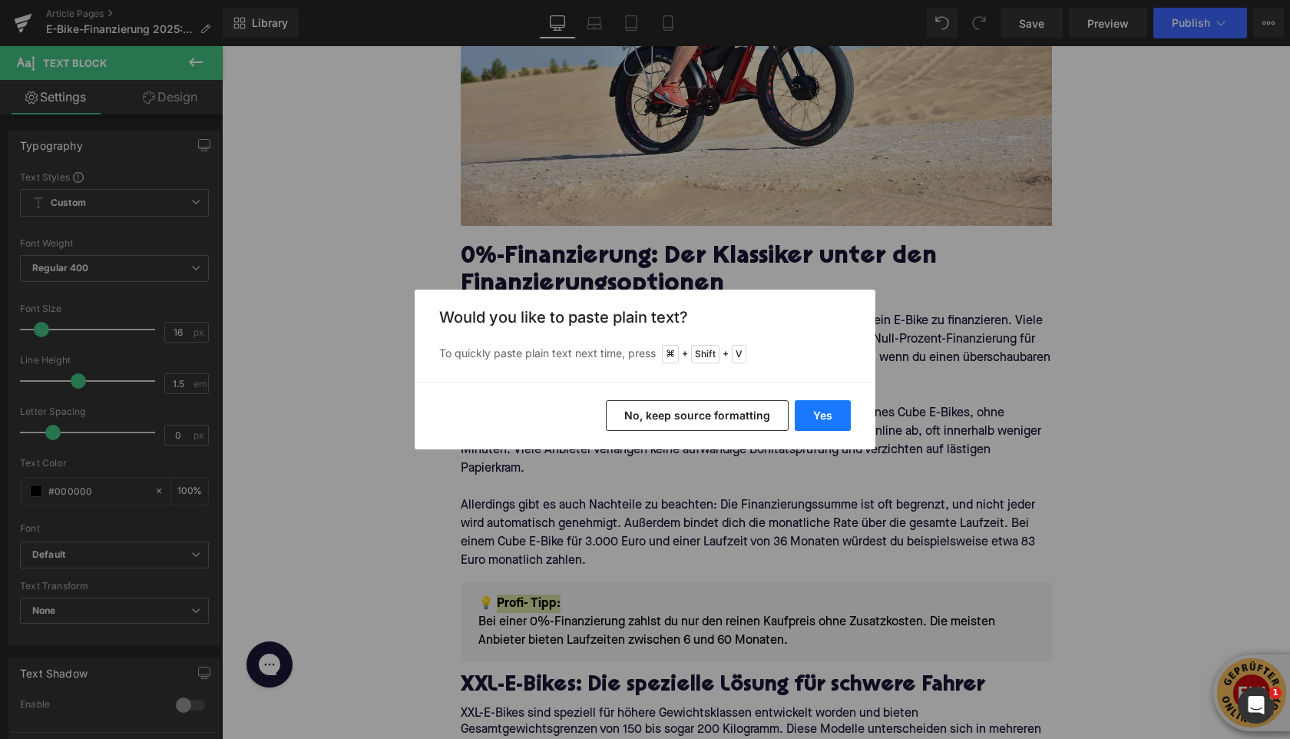
click at [832, 419] on button "Yes" at bounding box center [823, 415] width 56 height 31
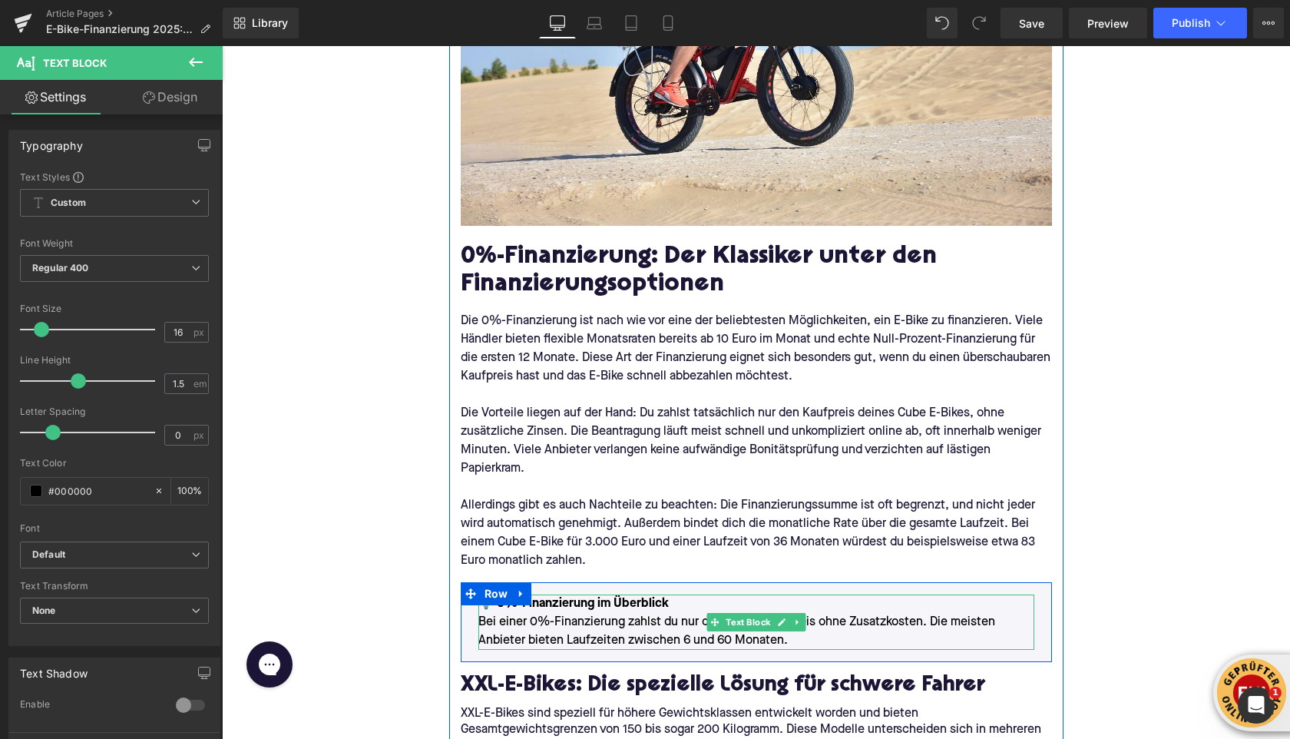
click at [660, 597] on div "💡 0%-Finanzierung im Überblick Bei einer 0%-Finanzierung zahlst du nur den rein…" at bounding box center [756, 621] width 556 height 55
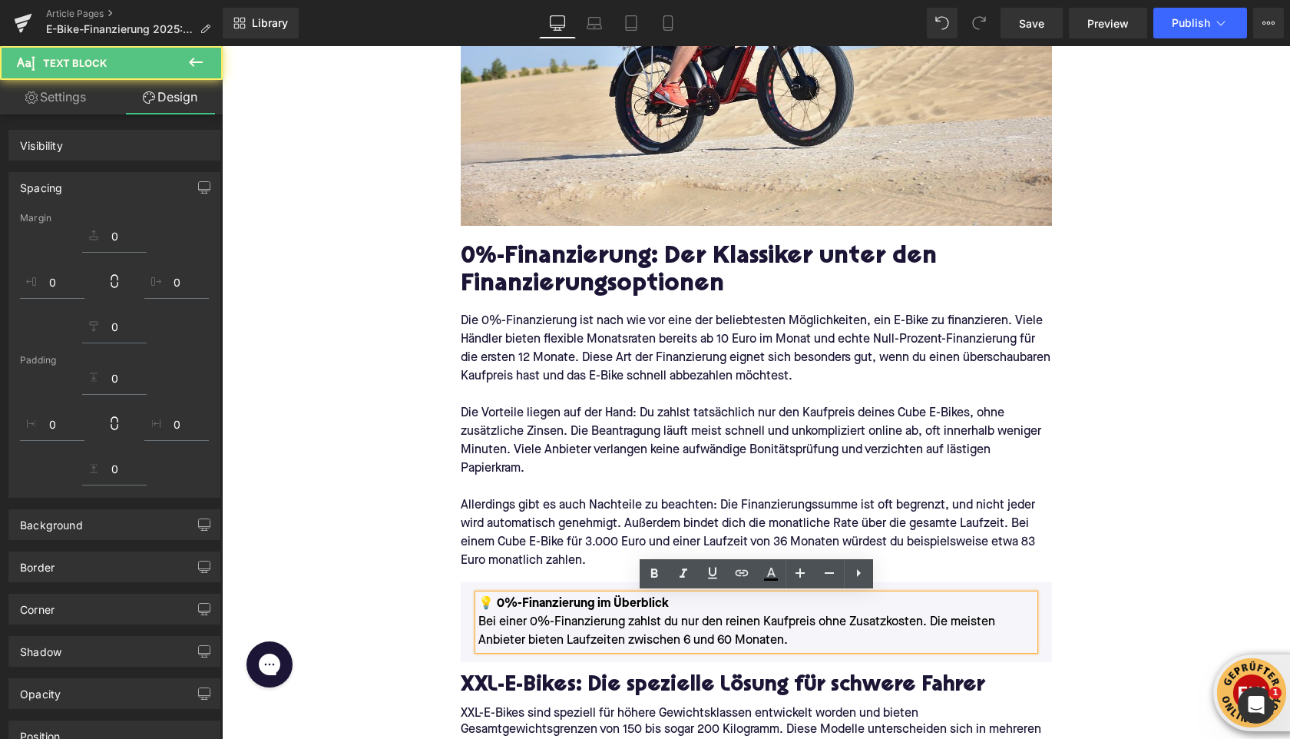
click at [669, 604] on p "💡 0%-Finanzierung im Überblick Bei einer 0%-Finanzierung zahlst du nur den rein…" at bounding box center [756, 621] width 556 height 55
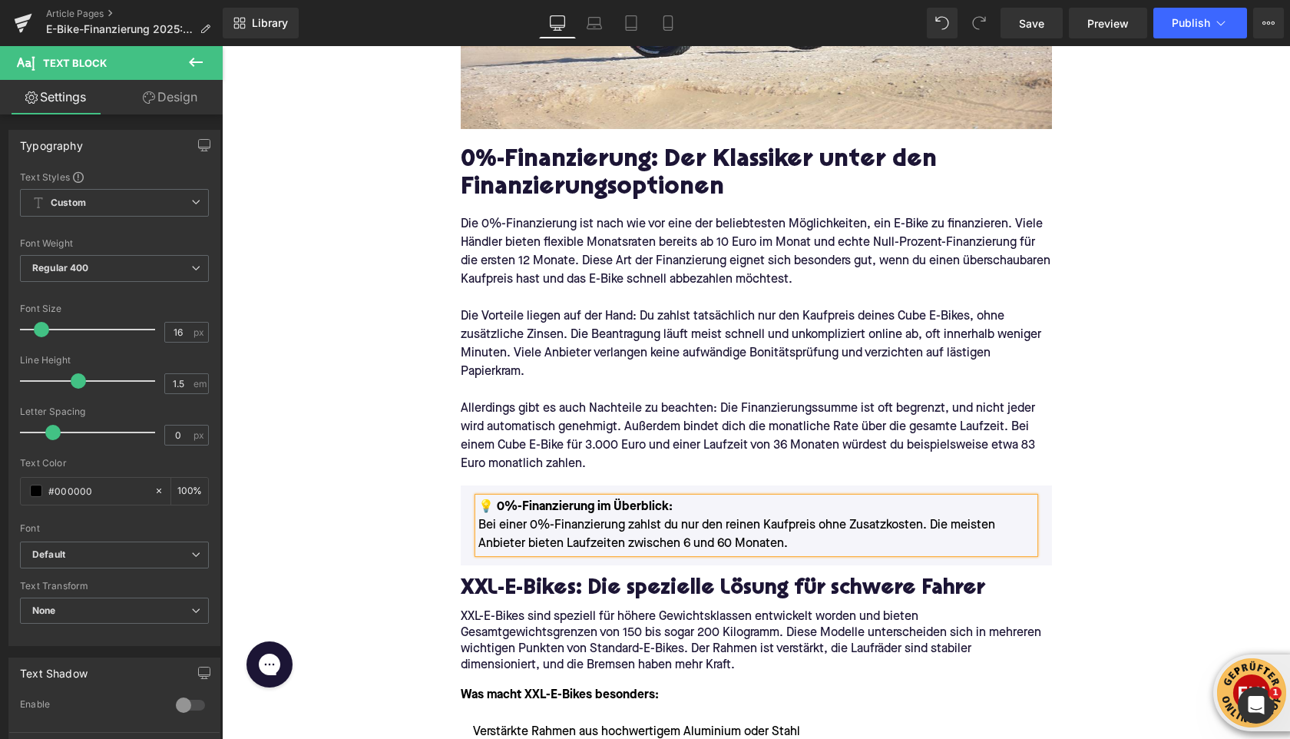
scroll to position [850, 0]
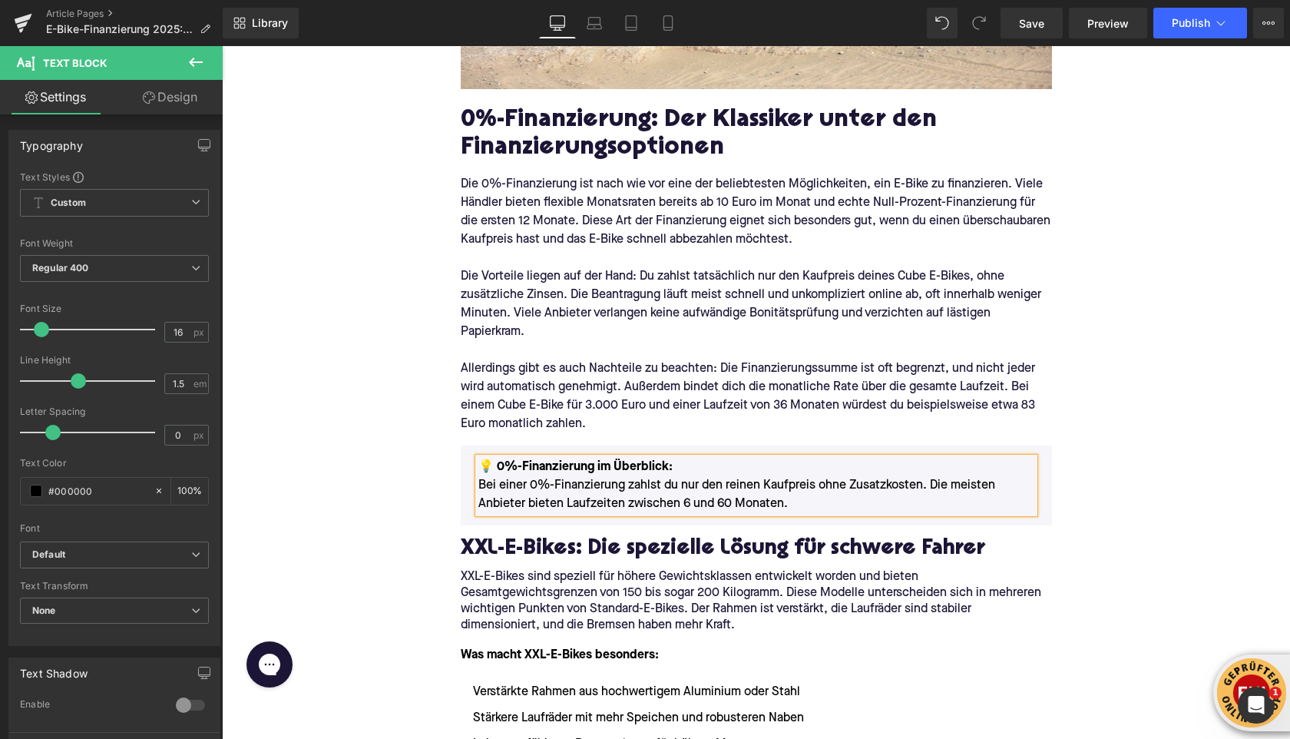
click at [495, 548] on h2 "XXL-E-Bikes: Die spezielle Lösung für schwere Fahrer" at bounding box center [756, 550] width 591 height 24
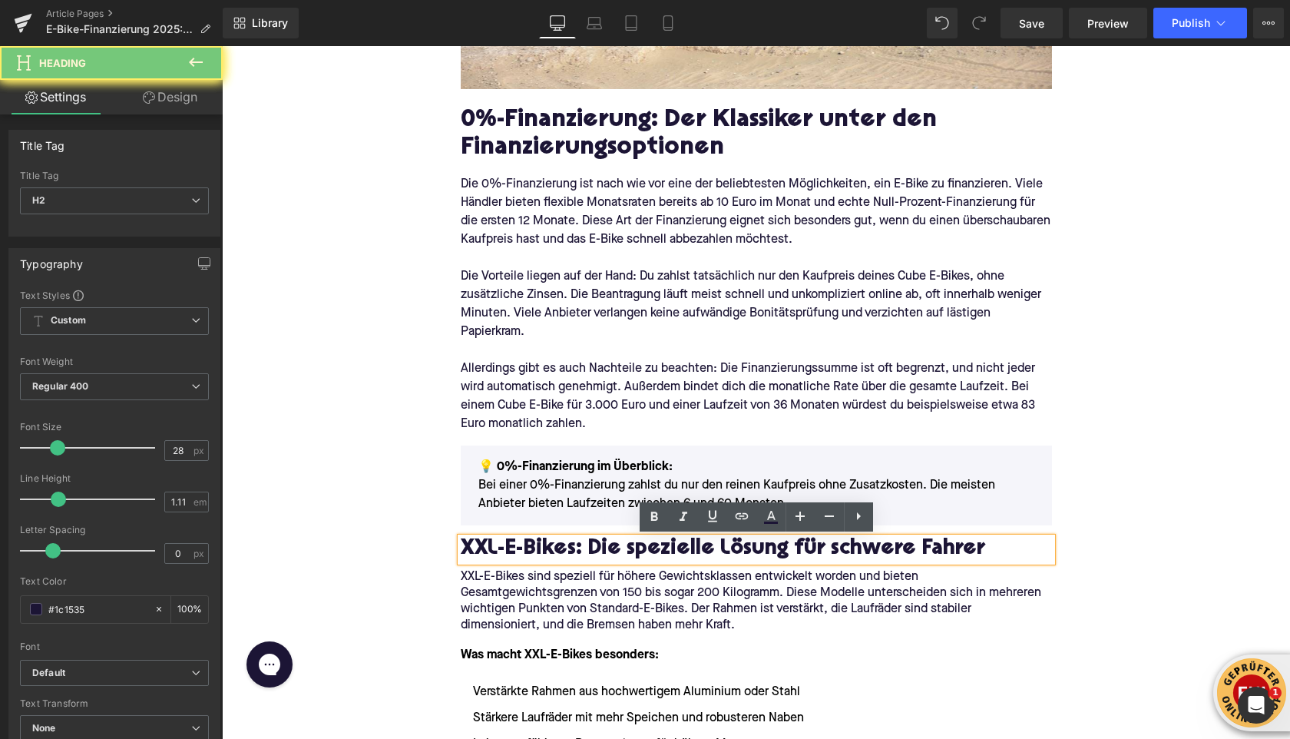
click at [495, 548] on h2 "XXL-E-Bikes: Die spezielle Lösung für schwere Fahrer" at bounding box center [756, 550] width 591 height 24
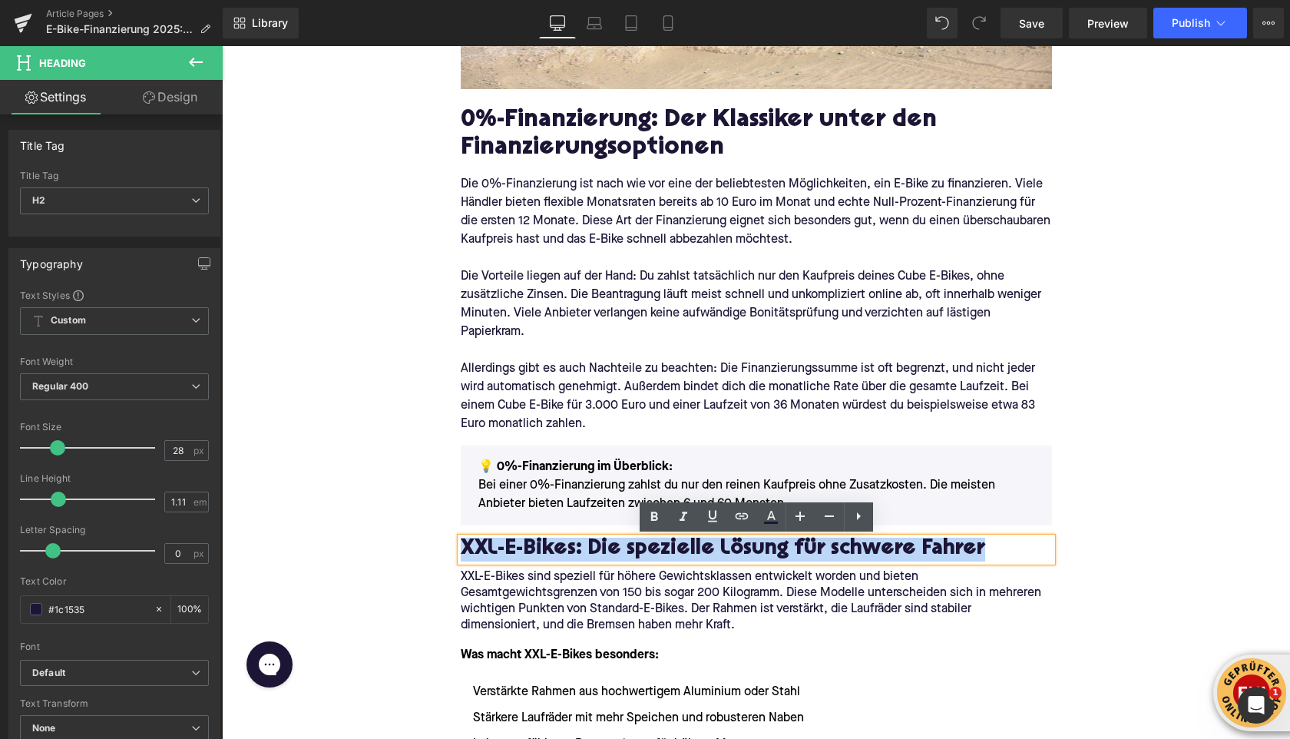
paste div
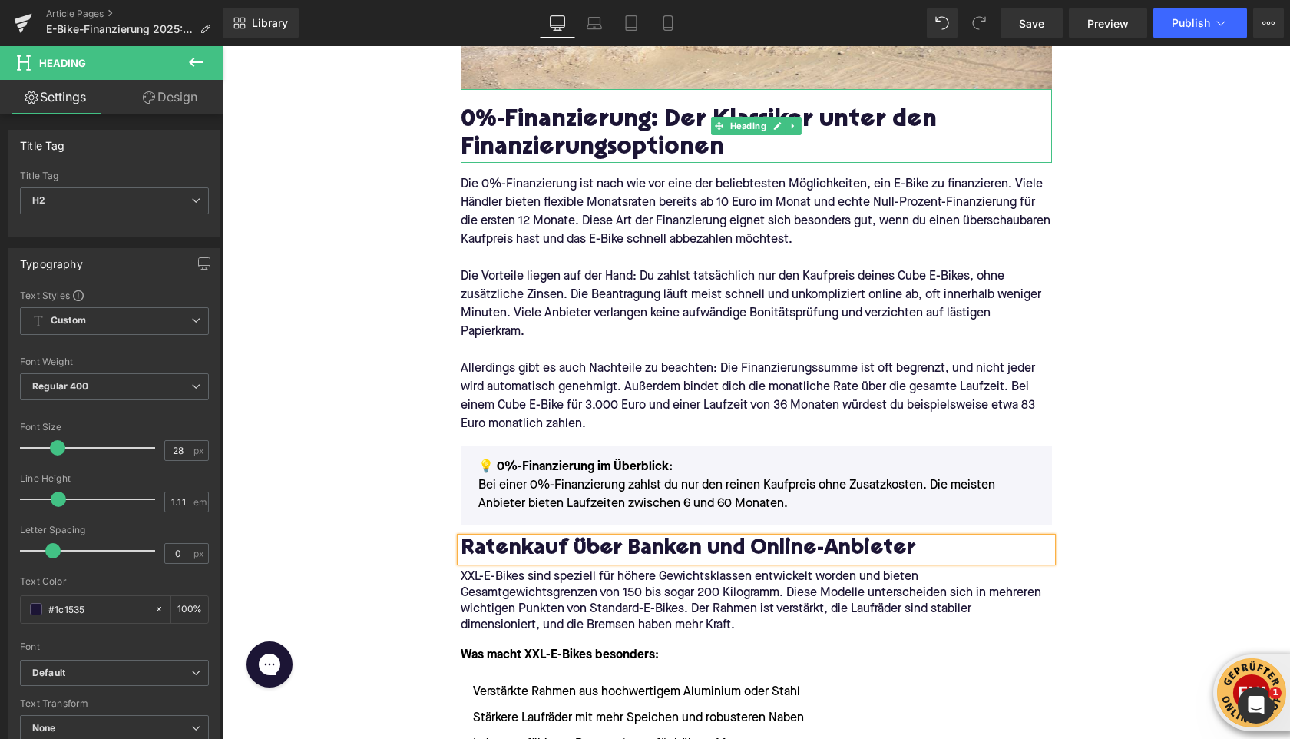
click at [527, 124] on h2 "0%-Finanzierung: Der Klassiker unter den Finanzierungsoptionen" at bounding box center [756, 135] width 591 height 55
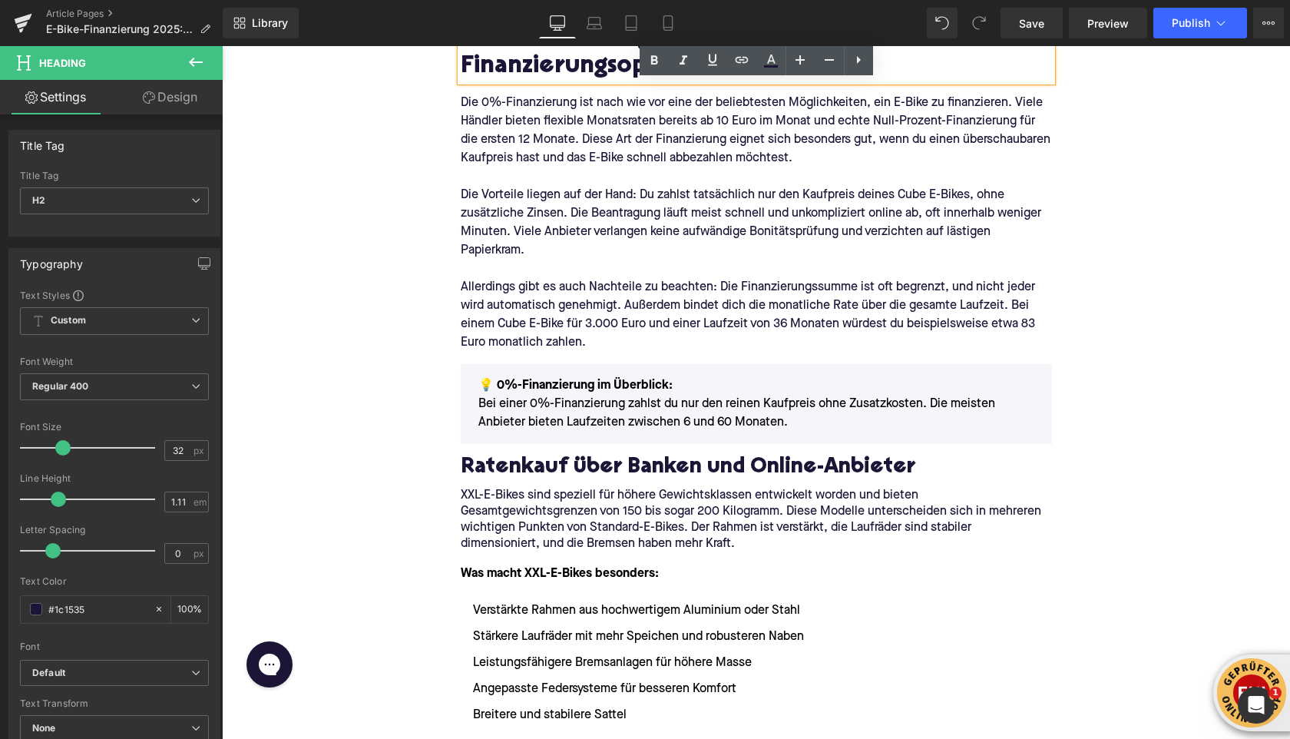
scroll to position [950, 0]
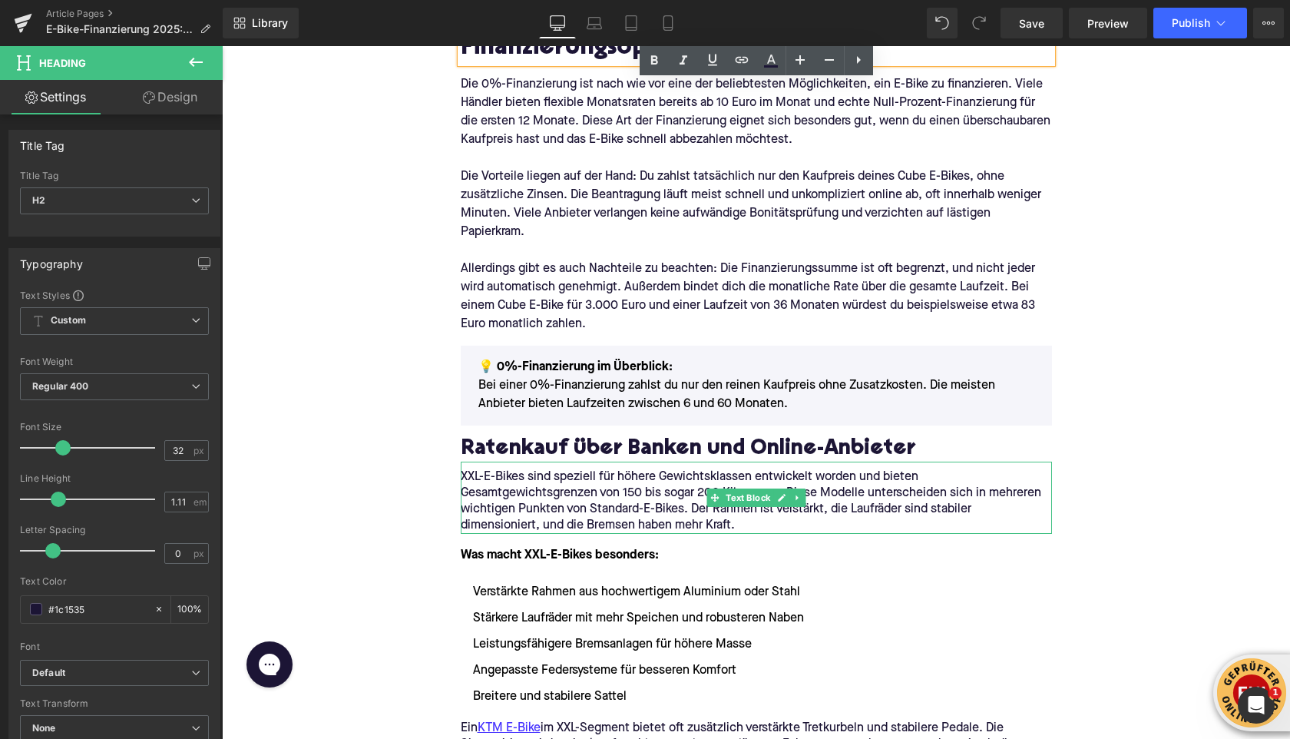
click at [552, 514] on p "XXL-E-Bikes sind speziell für höhere Gewichtsklassen entwickelt worden und biet…" at bounding box center [756, 501] width 591 height 65
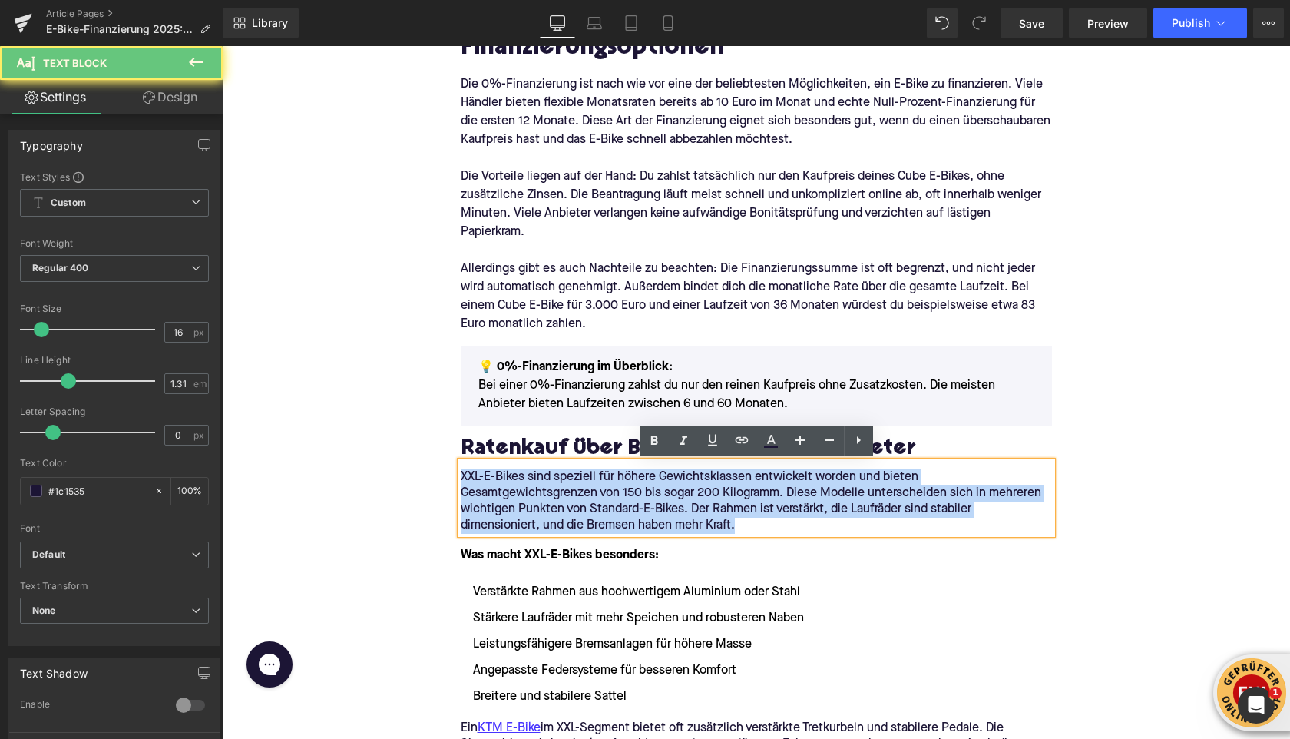
click at [552, 514] on p "XXL-E-Bikes sind speziell für höhere Gewichtsklassen entwickelt worden und biet…" at bounding box center [756, 501] width 591 height 65
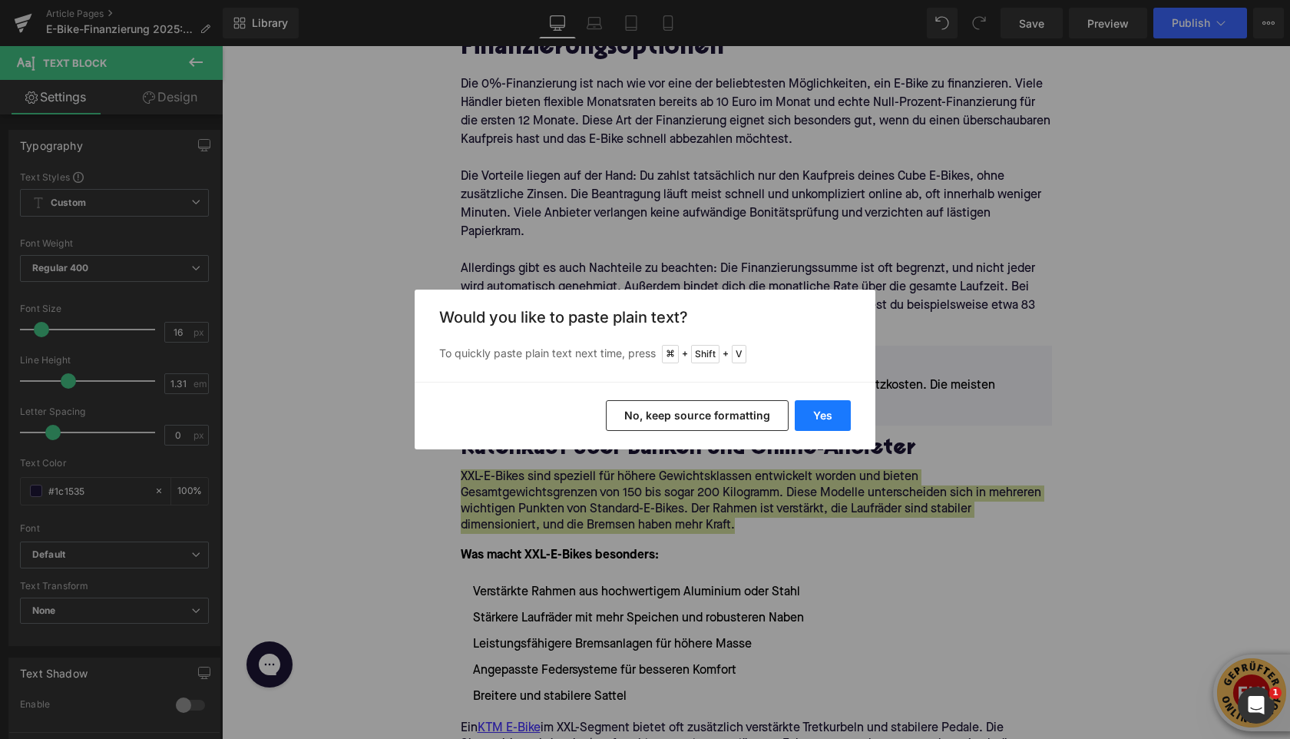
click at [814, 415] on button "Yes" at bounding box center [823, 415] width 56 height 31
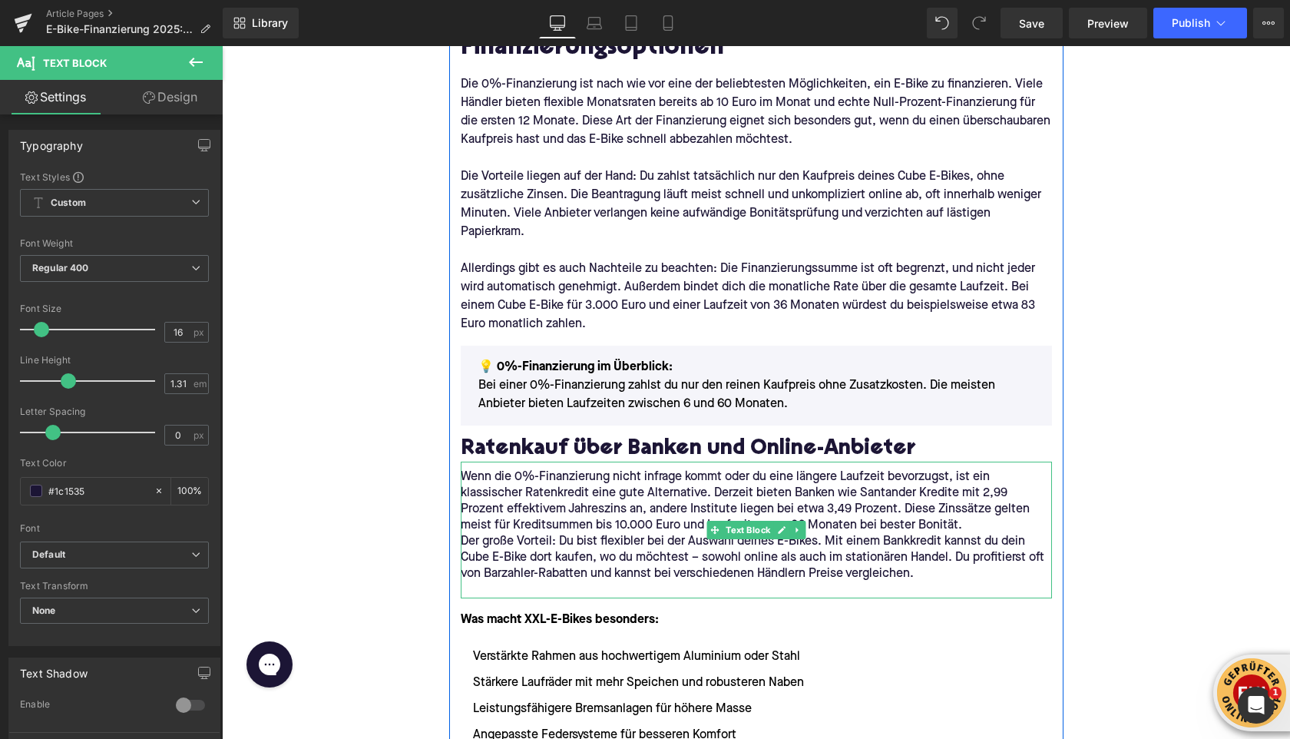
click at [912, 524] on p "Wenn die 0%-Finanzierung nicht infrage kommt oder du eine längere Laufzeit bevo…" at bounding box center [756, 501] width 591 height 65
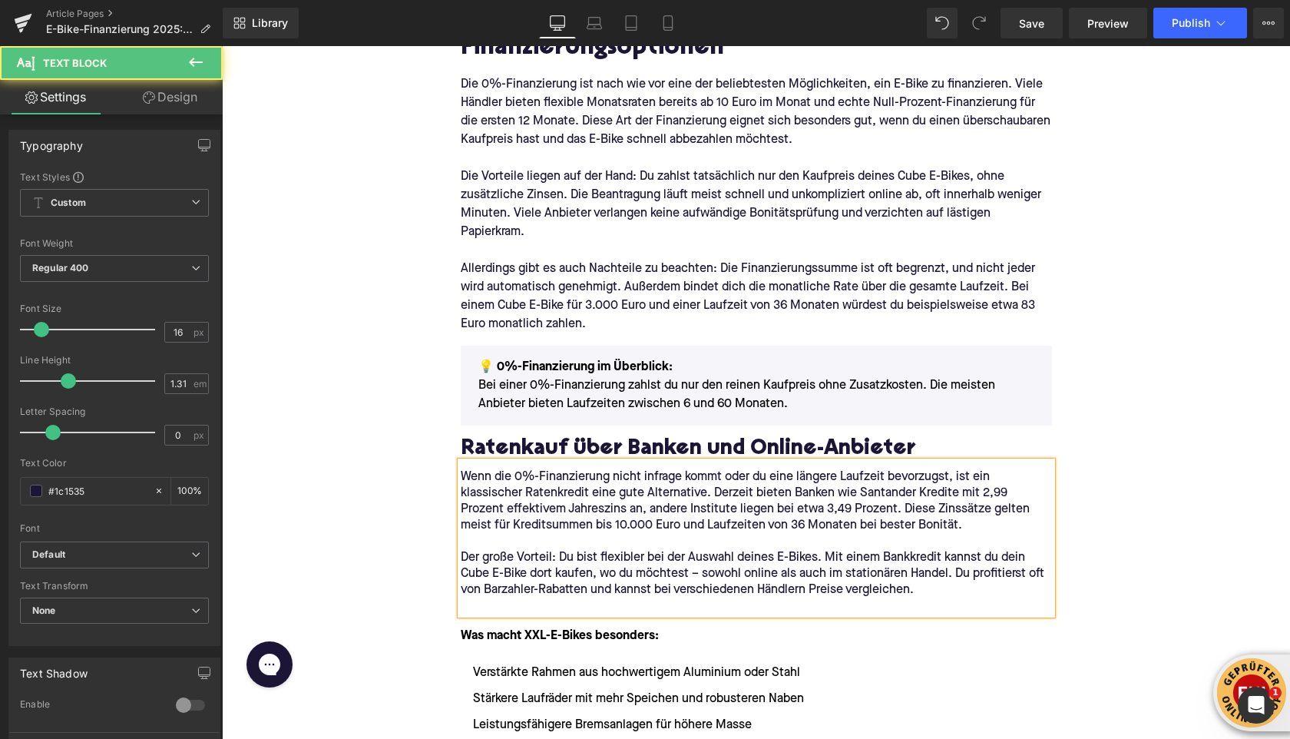
click at [542, 603] on p at bounding box center [756, 606] width 591 height 16
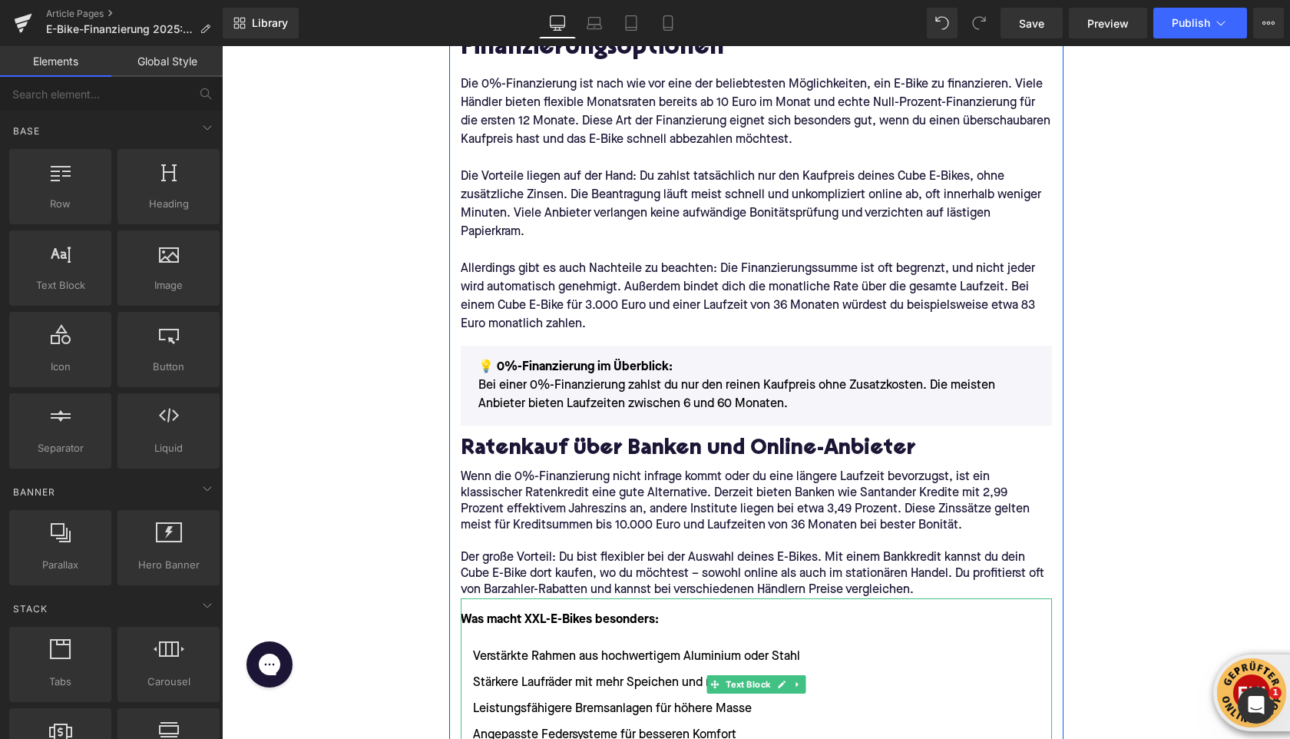
click at [484, 617] on font "Was macht XXL-E-Bikes besonders:" at bounding box center [560, 620] width 198 height 12
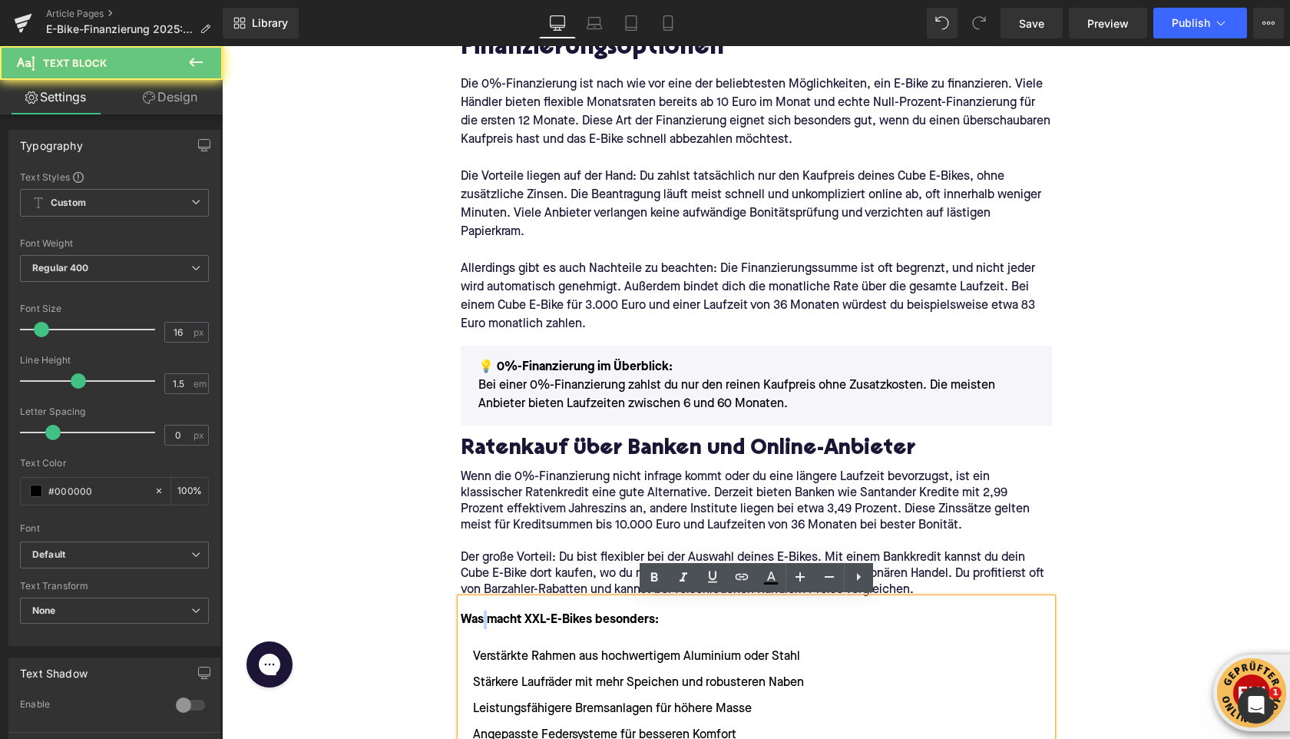
click at [484, 617] on font "Was macht XXL-E-Bikes besonders:" at bounding box center [560, 620] width 198 height 12
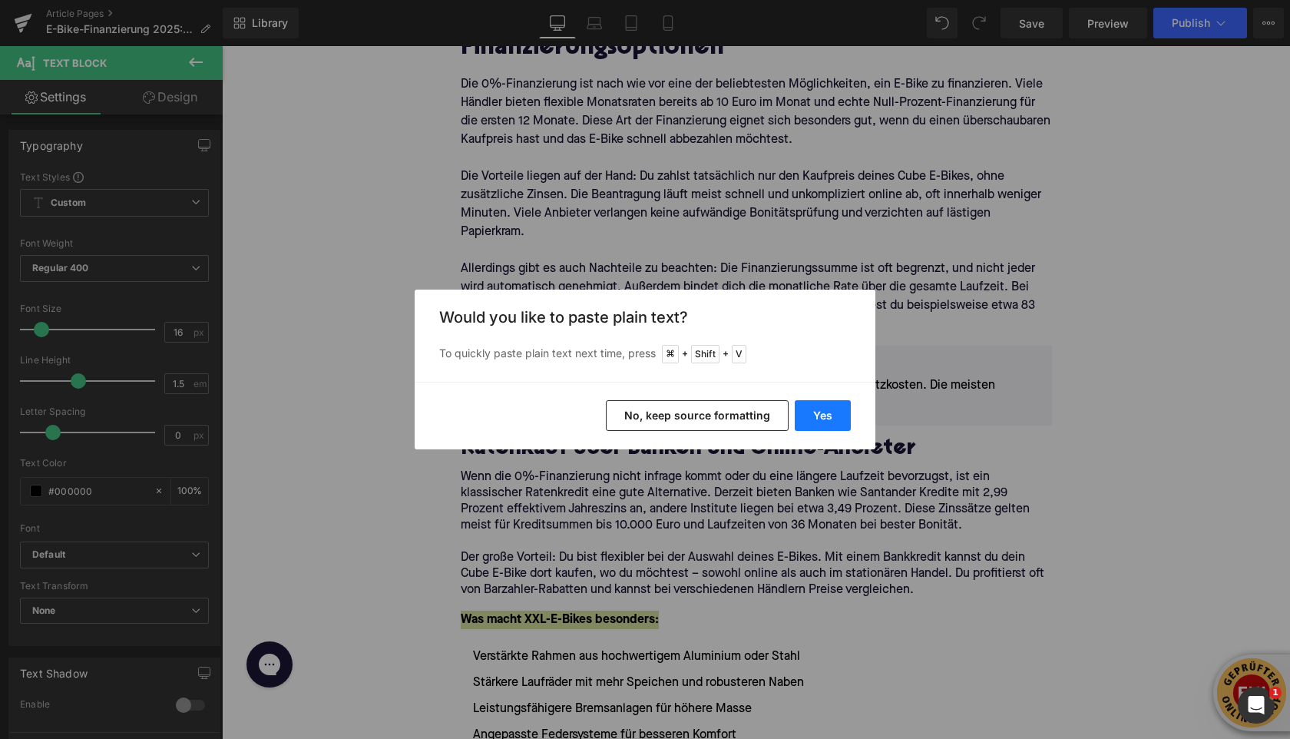
click at [813, 403] on button "Yes" at bounding box center [823, 415] width 56 height 31
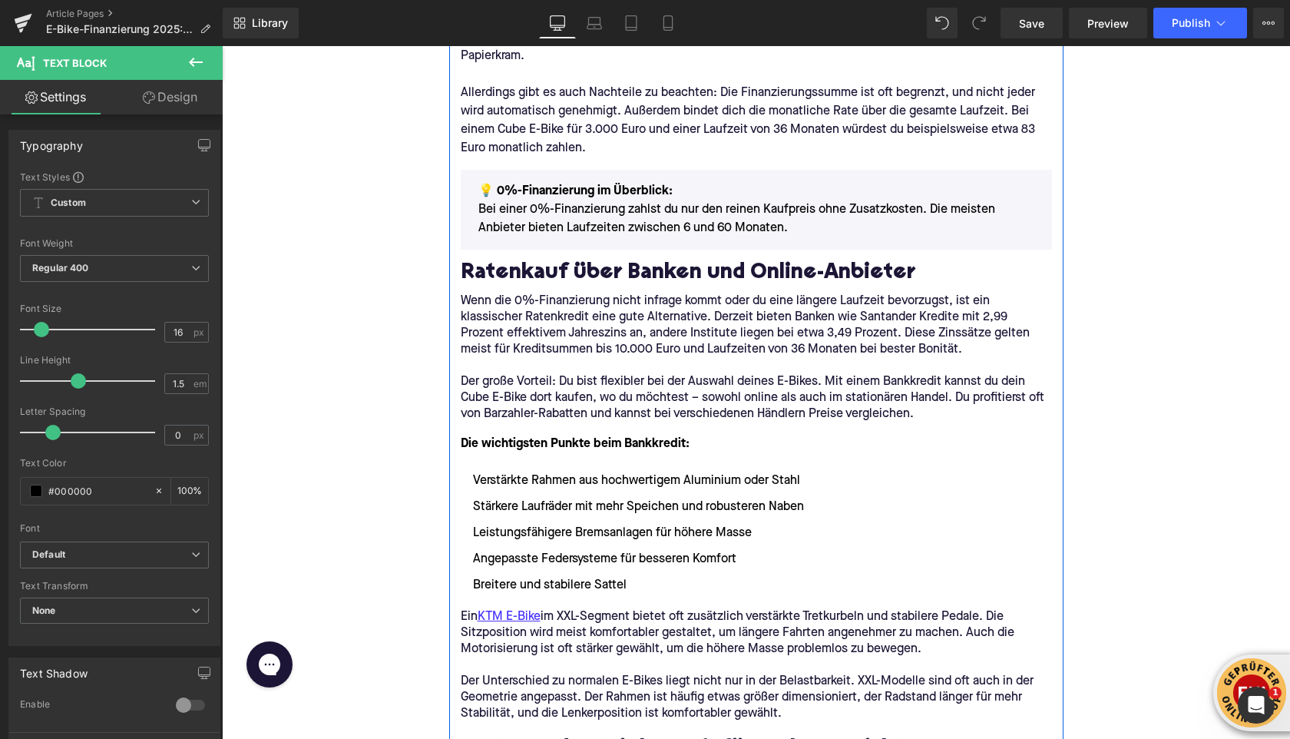
scroll to position [1127, 0]
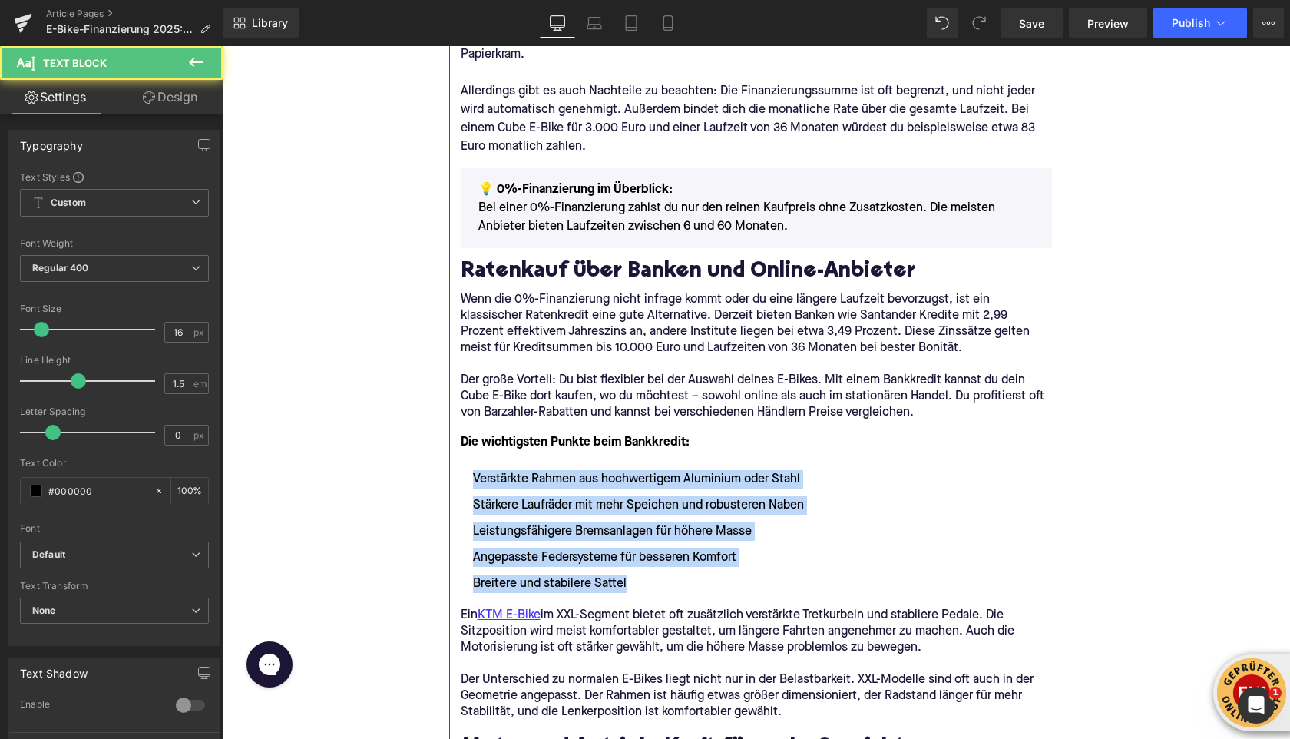
drag, startPoint x: 629, startPoint y: 581, endPoint x: 455, endPoint y: 485, distance: 198.3
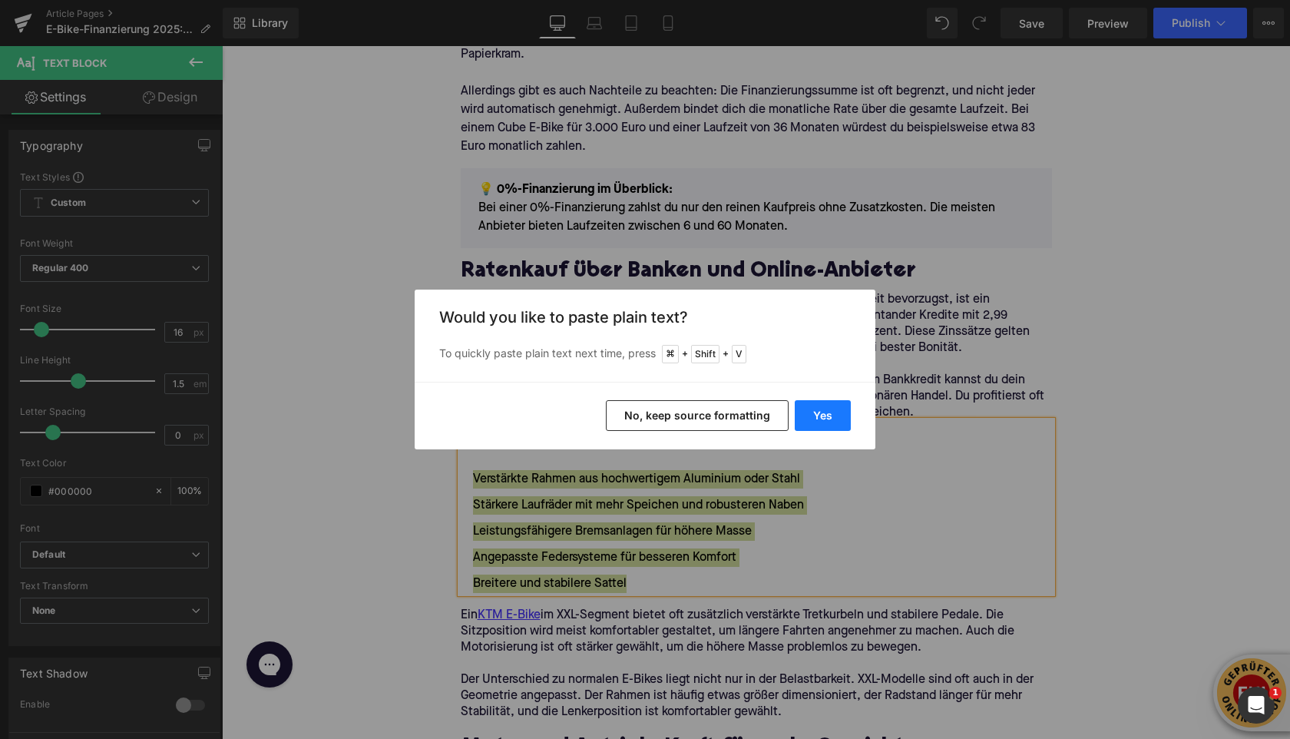
drag, startPoint x: 803, startPoint y: 409, endPoint x: 582, endPoint y: 362, distance: 225.9
click at [803, 409] on button "Yes" at bounding box center [823, 415] width 56 height 31
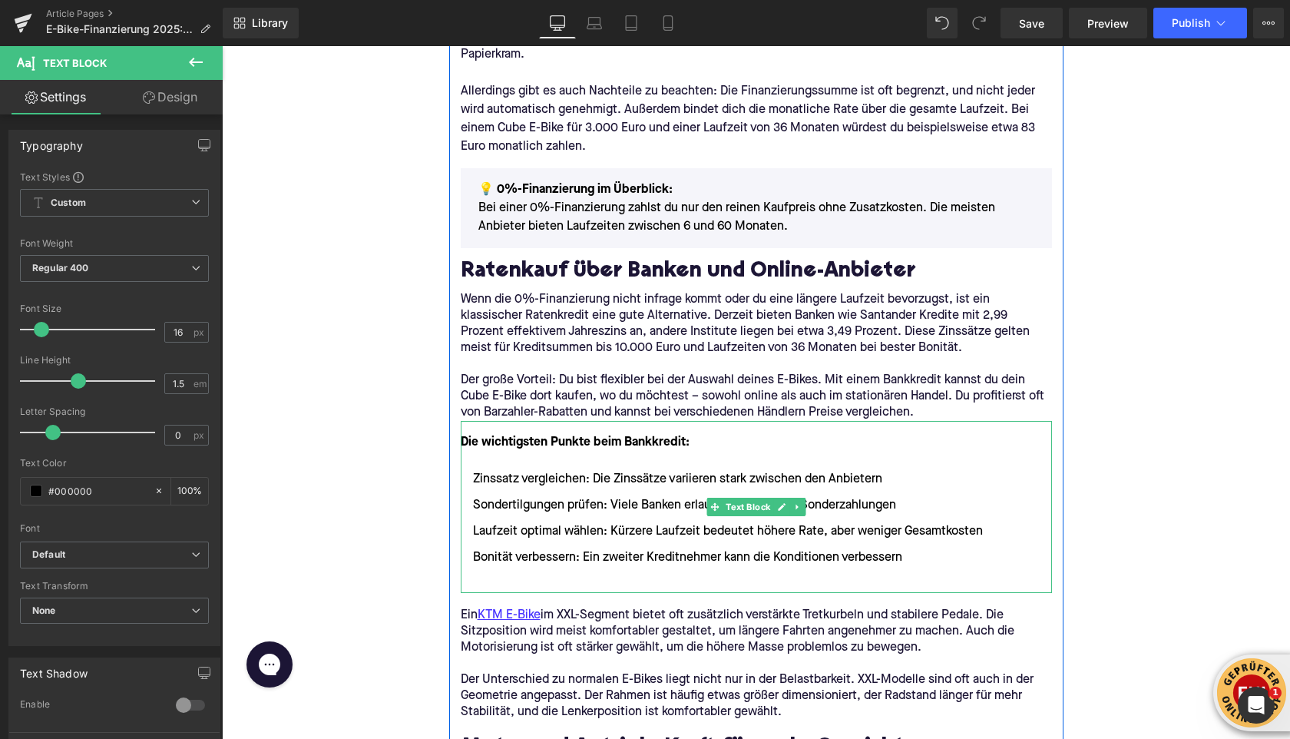
click at [485, 586] on li at bounding box center [756, 583] width 591 height 18
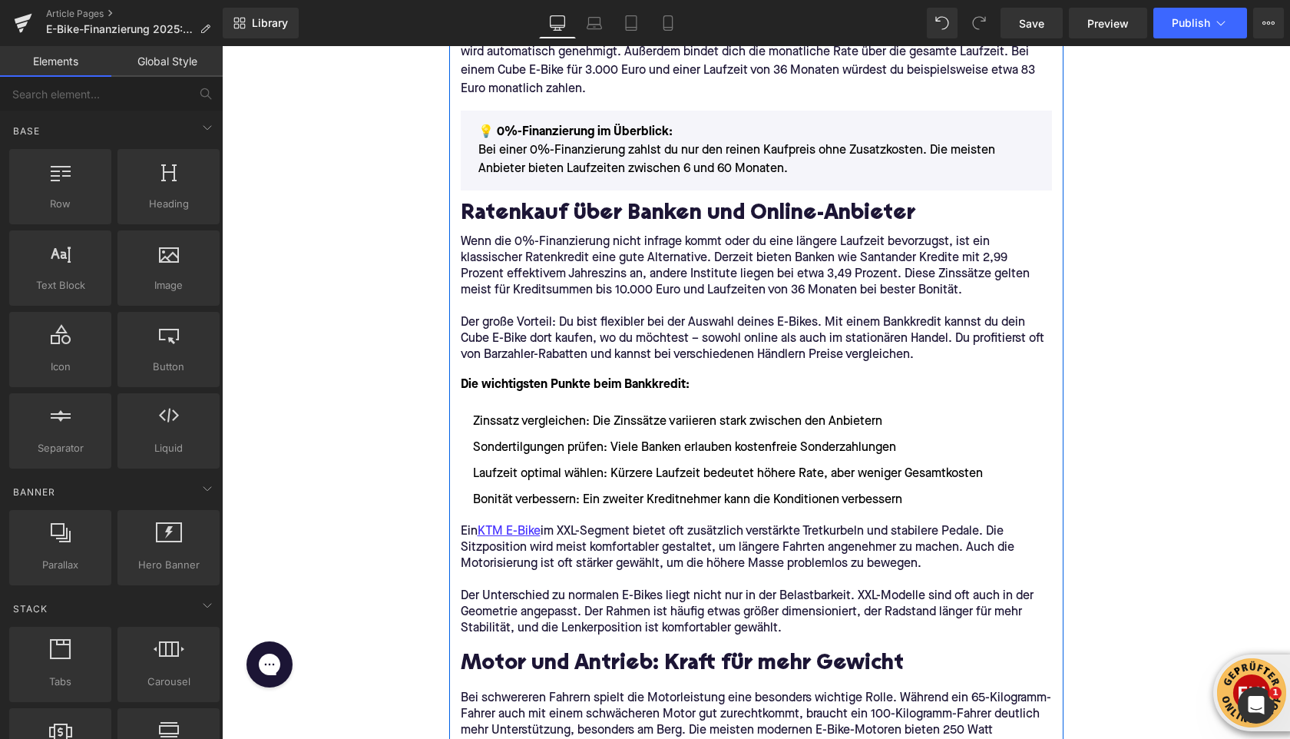
scroll to position [1203, 0]
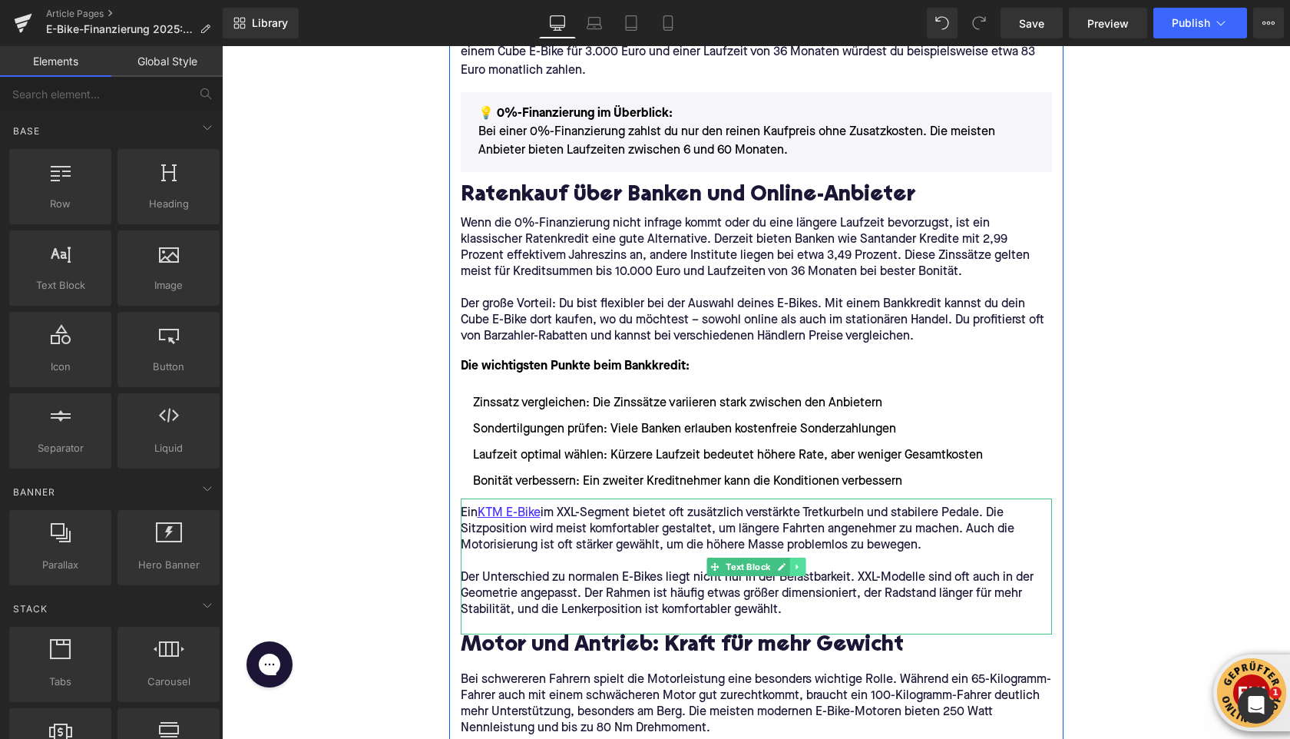
click at [803, 564] on link at bounding box center [797, 567] width 16 height 18
click at [803, 565] on icon at bounding box center [805, 566] width 8 height 8
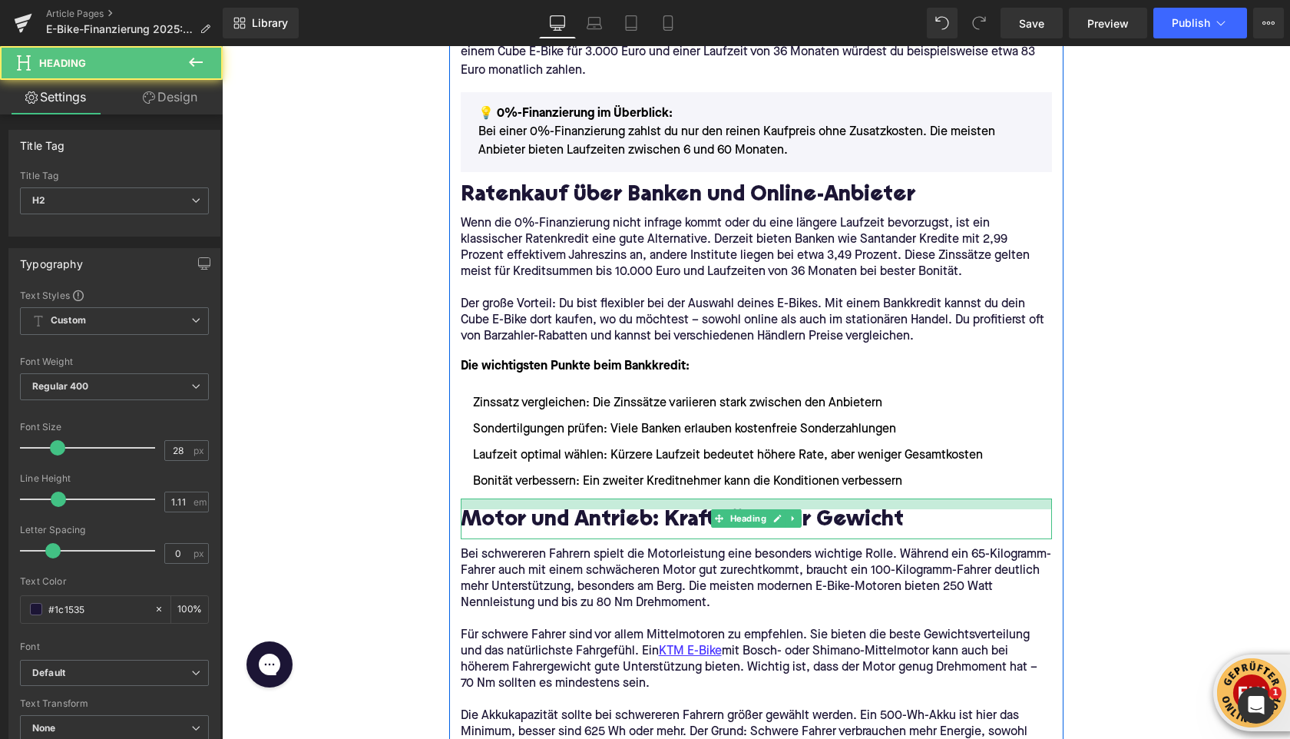
drag, startPoint x: 513, startPoint y: 500, endPoint x: 513, endPoint y: 511, distance: 10.8
click at [513, 511] on div "Motor und Antrieb: Kraft für mehr Gewicht Heading" at bounding box center [756, 518] width 591 height 40
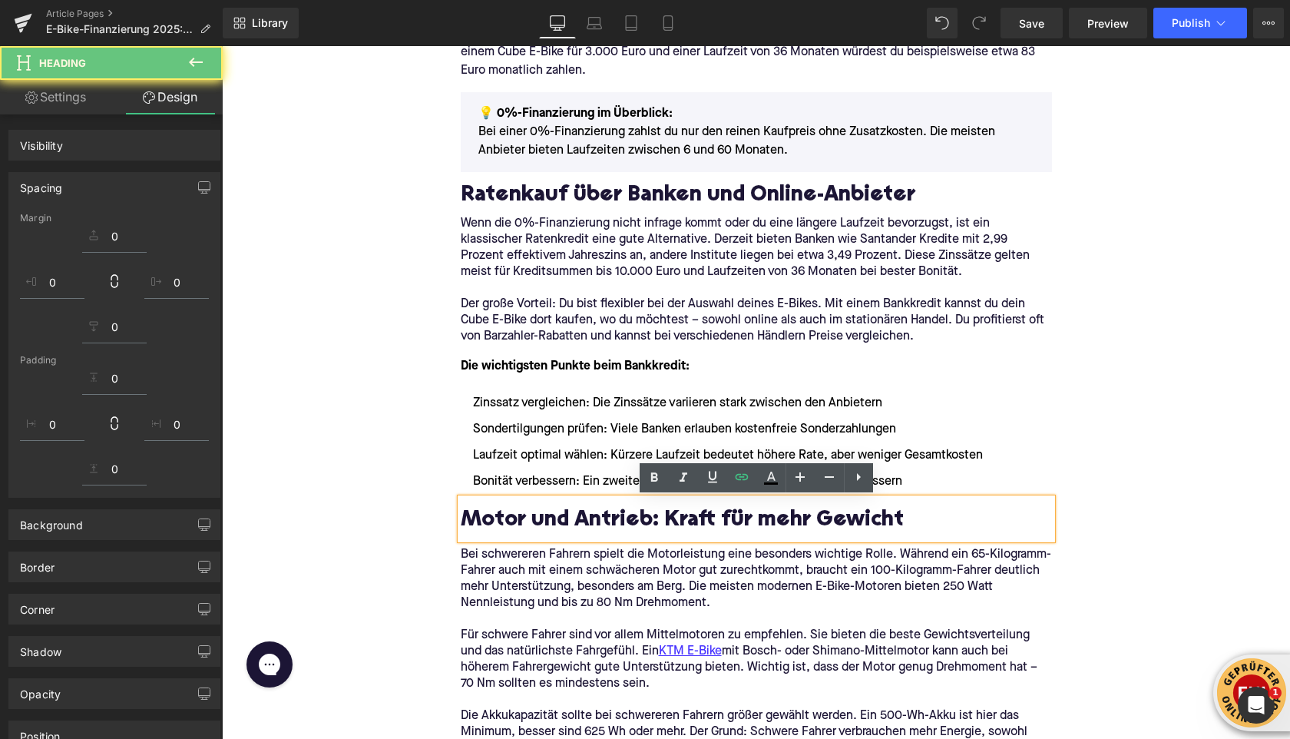
click at [502, 527] on h2 "Motor und Antrieb: Kraft für mehr Gewicht" at bounding box center [756, 521] width 591 height 24
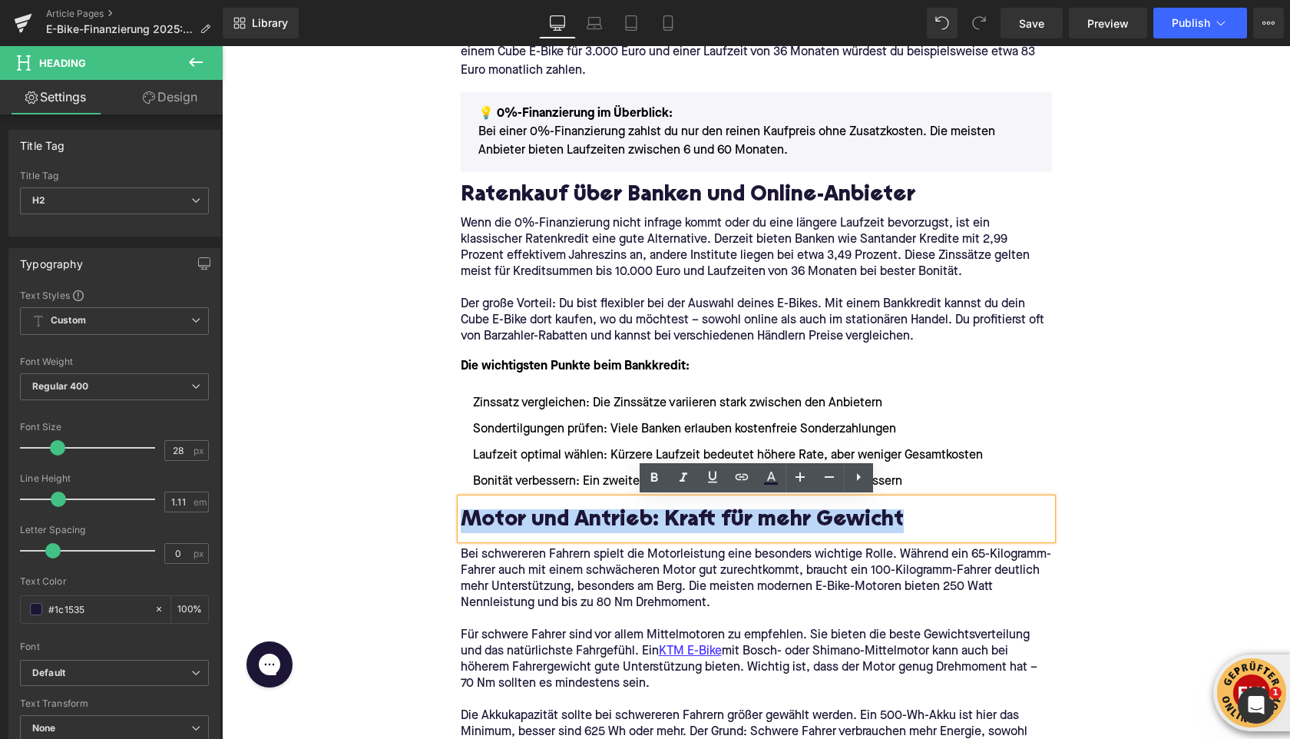
paste div
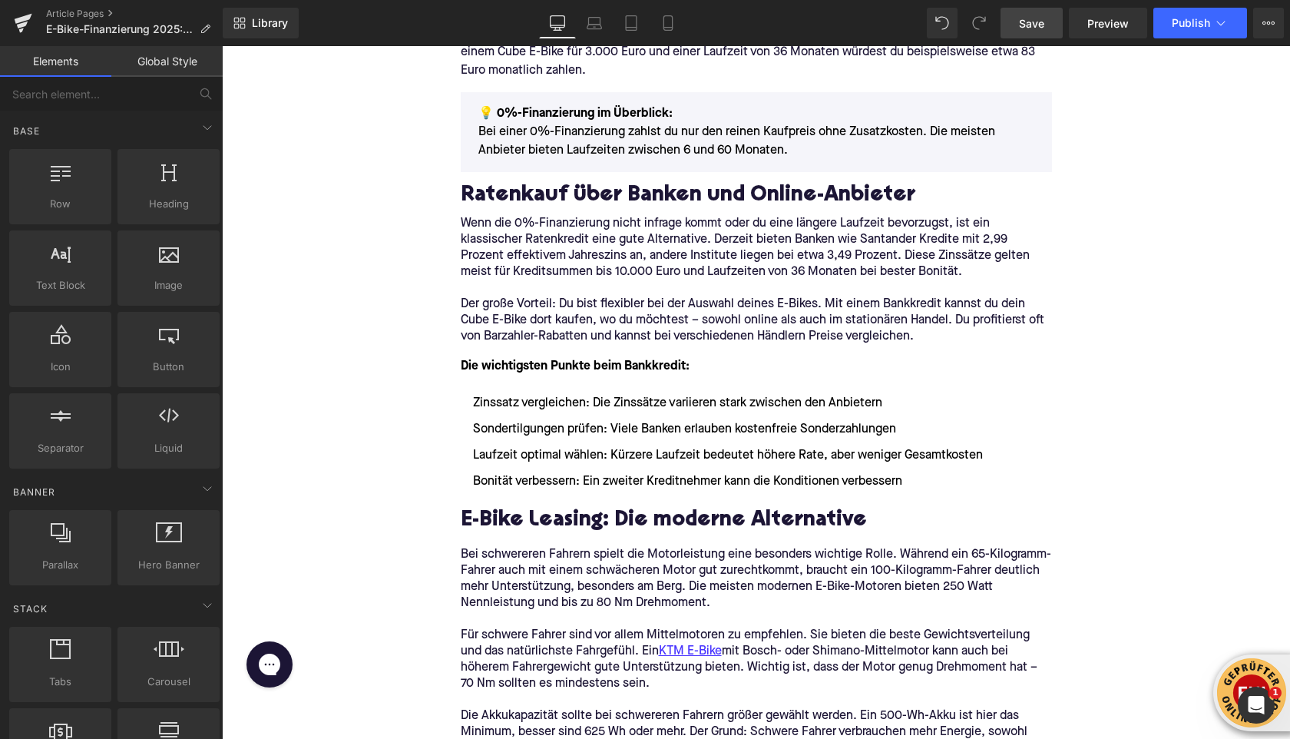
click at [1032, 27] on span "Save" at bounding box center [1031, 23] width 25 height 16
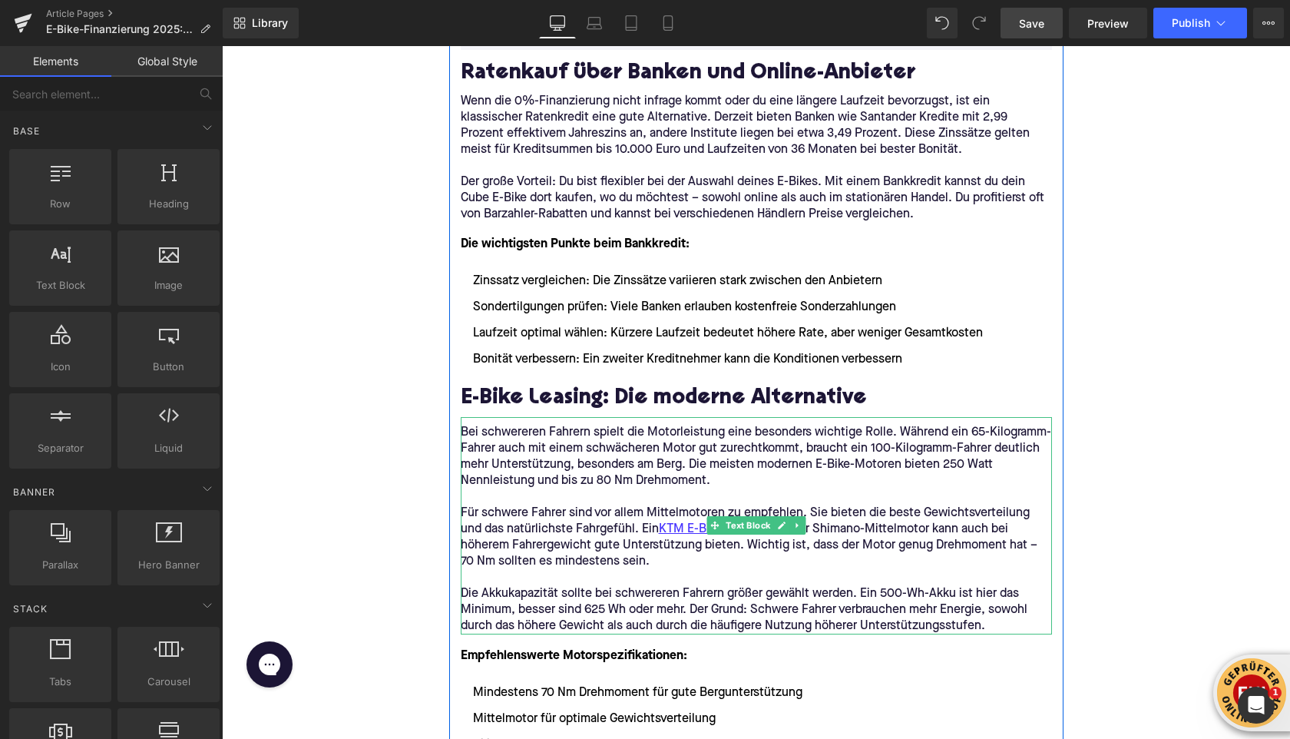
scroll to position [1327, 0]
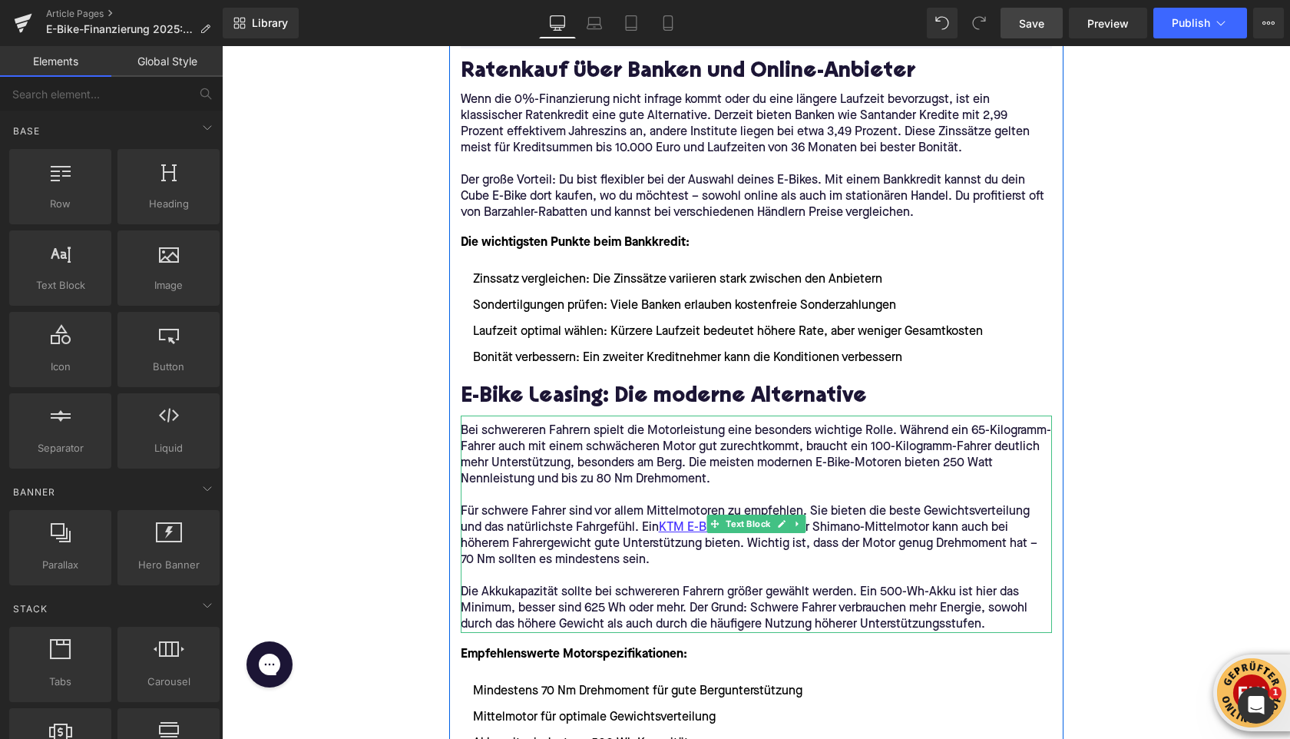
click at [698, 631] on div "Bei schwereren Fahrern spielt die Motorleistung eine besonders wichtige Rolle. …" at bounding box center [756, 523] width 591 height 217
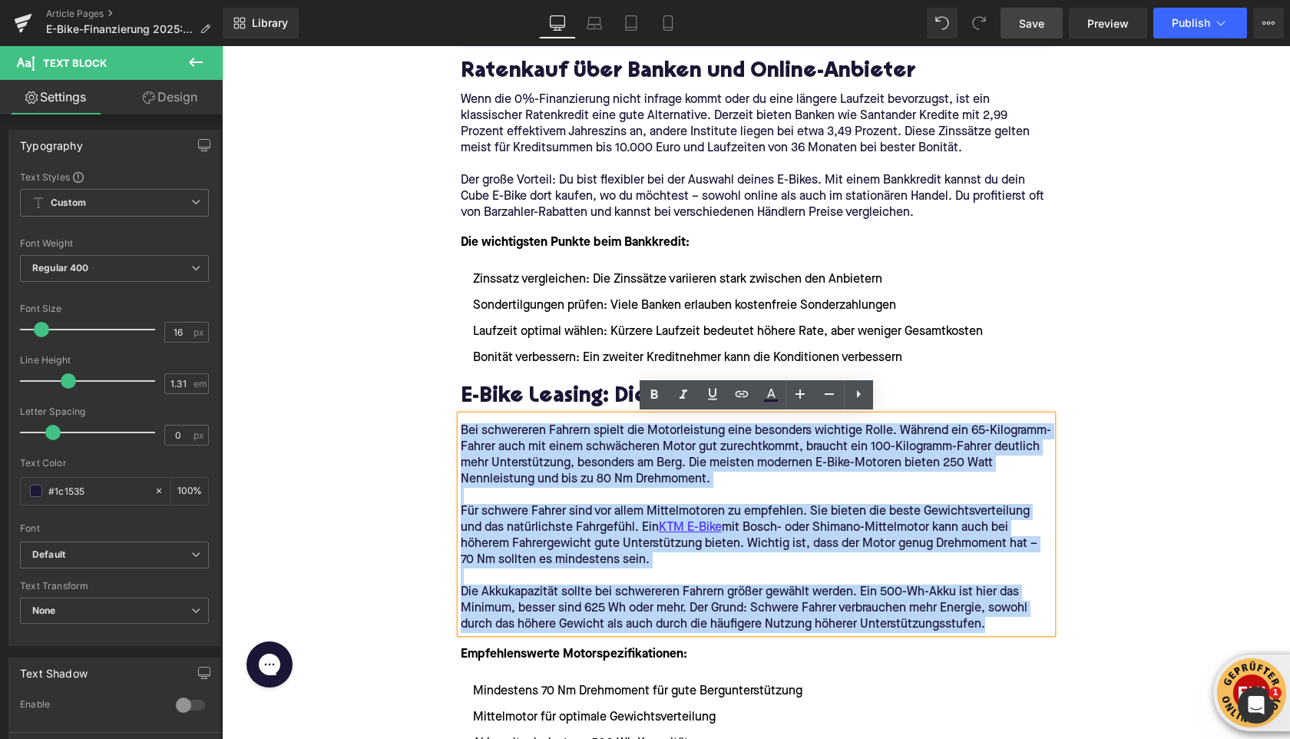
drag, startPoint x: 988, startPoint y: 626, endPoint x: 448, endPoint y: 436, distance: 571.5
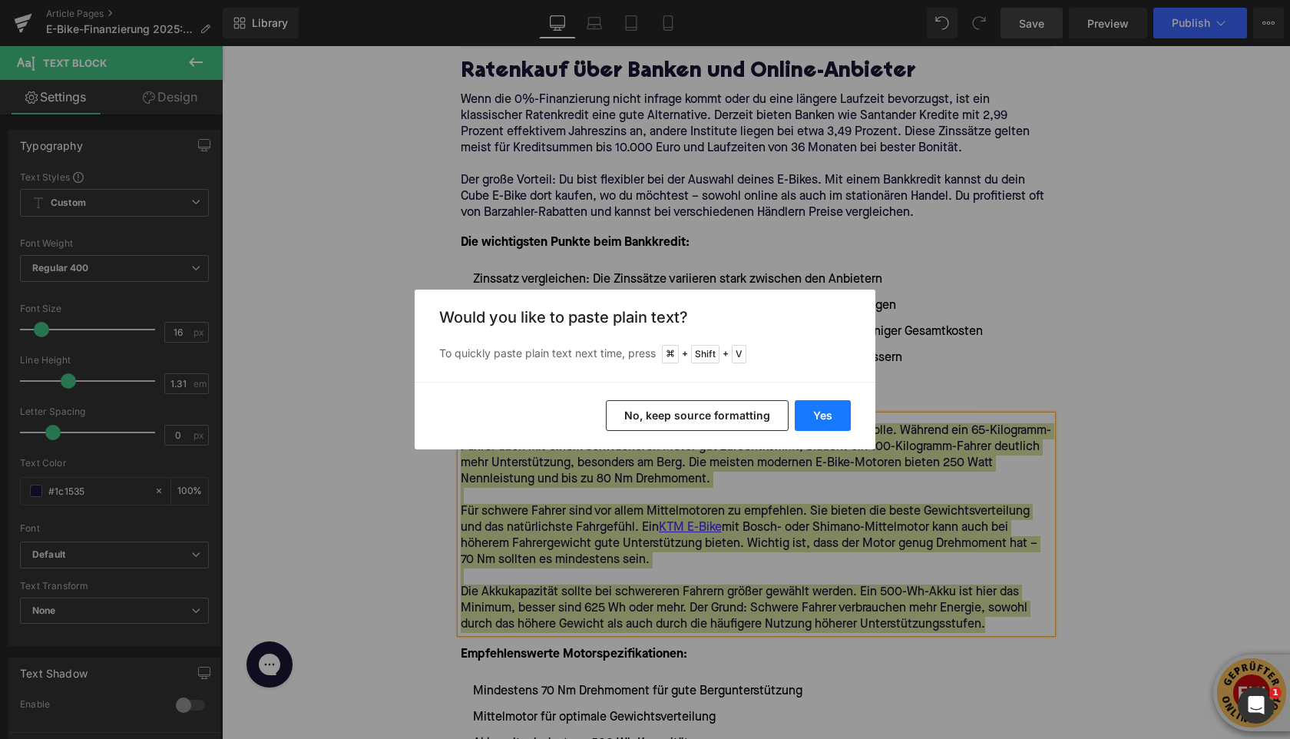
click at [846, 415] on button "Yes" at bounding box center [823, 415] width 56 height 31
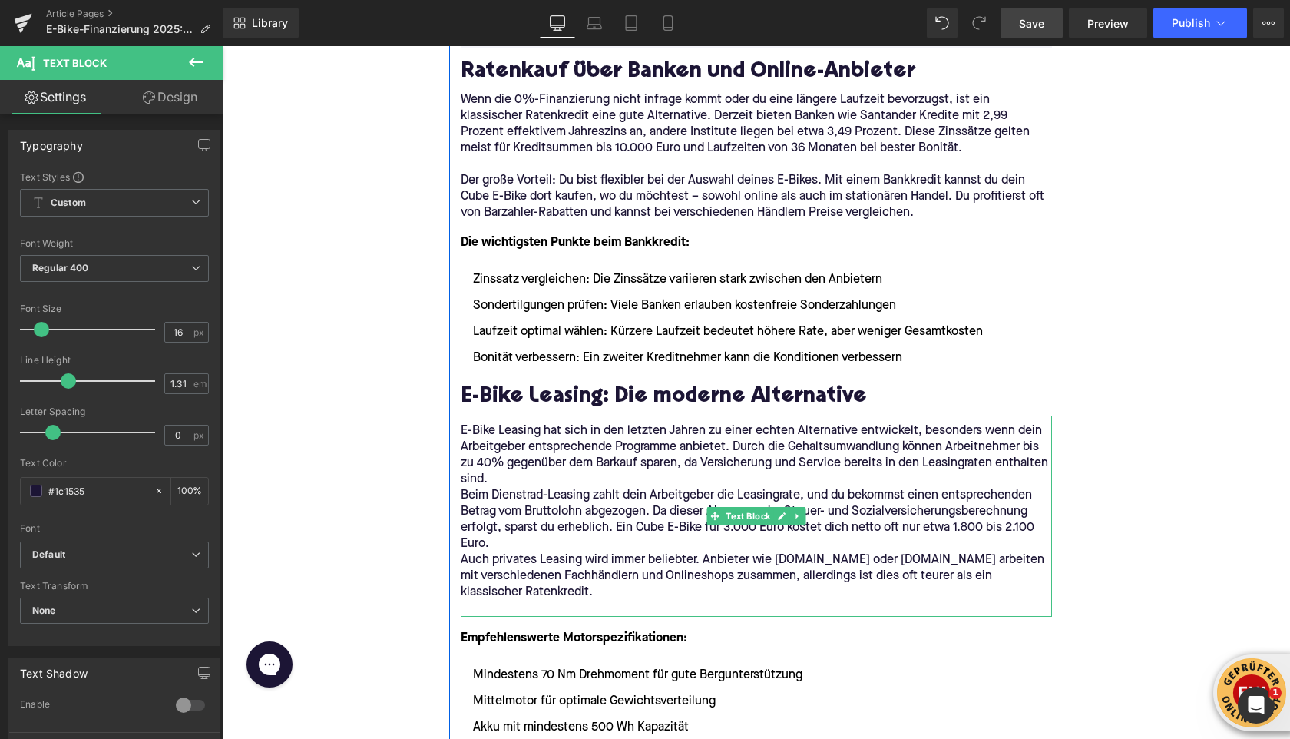
click at [513, 477] on p "E-Bike Leasing hat sich in den letzten Jahren zu einer echten Alternative entwi…" at bounding box center [756, 455] width 591 height 65
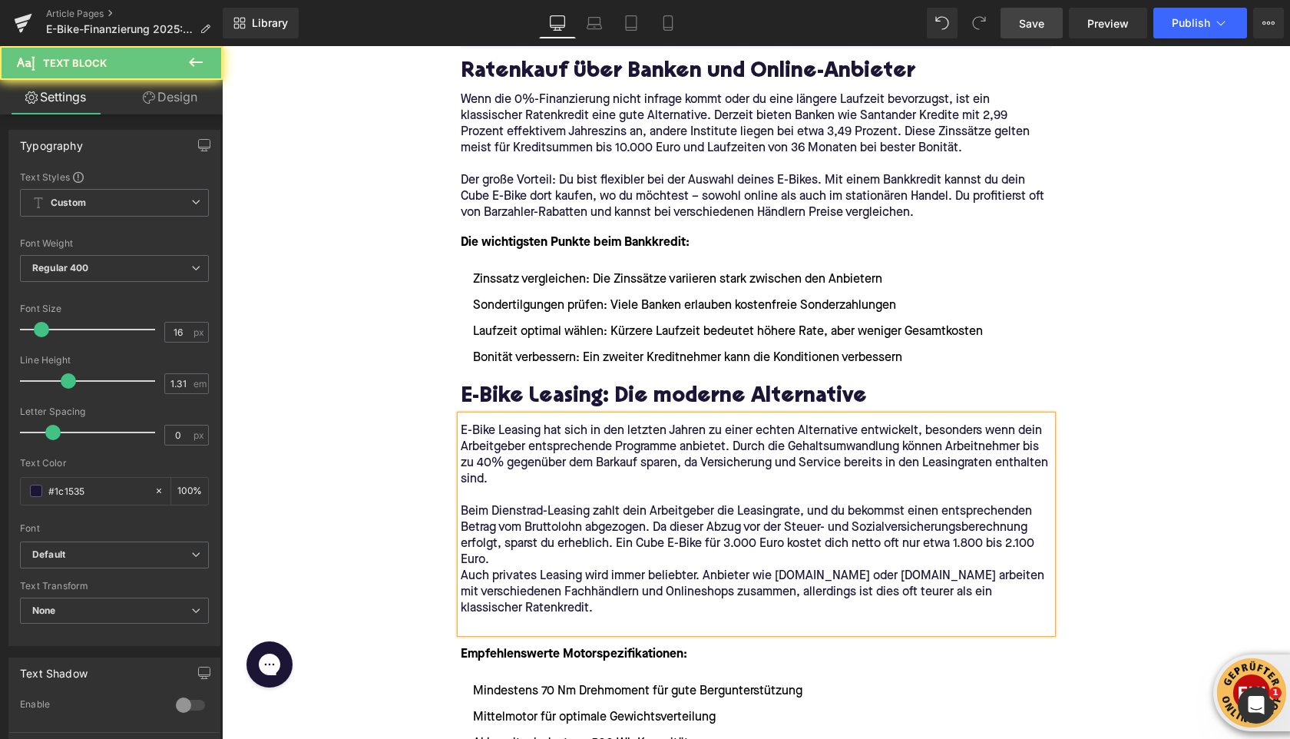
click at [529, 561] on p "Beim Dienstrad-Leasing zahlt dein Arbeitgeber die Leasingrate, und du bekommst …" at bounding box center [756, 536] width 591 height 65
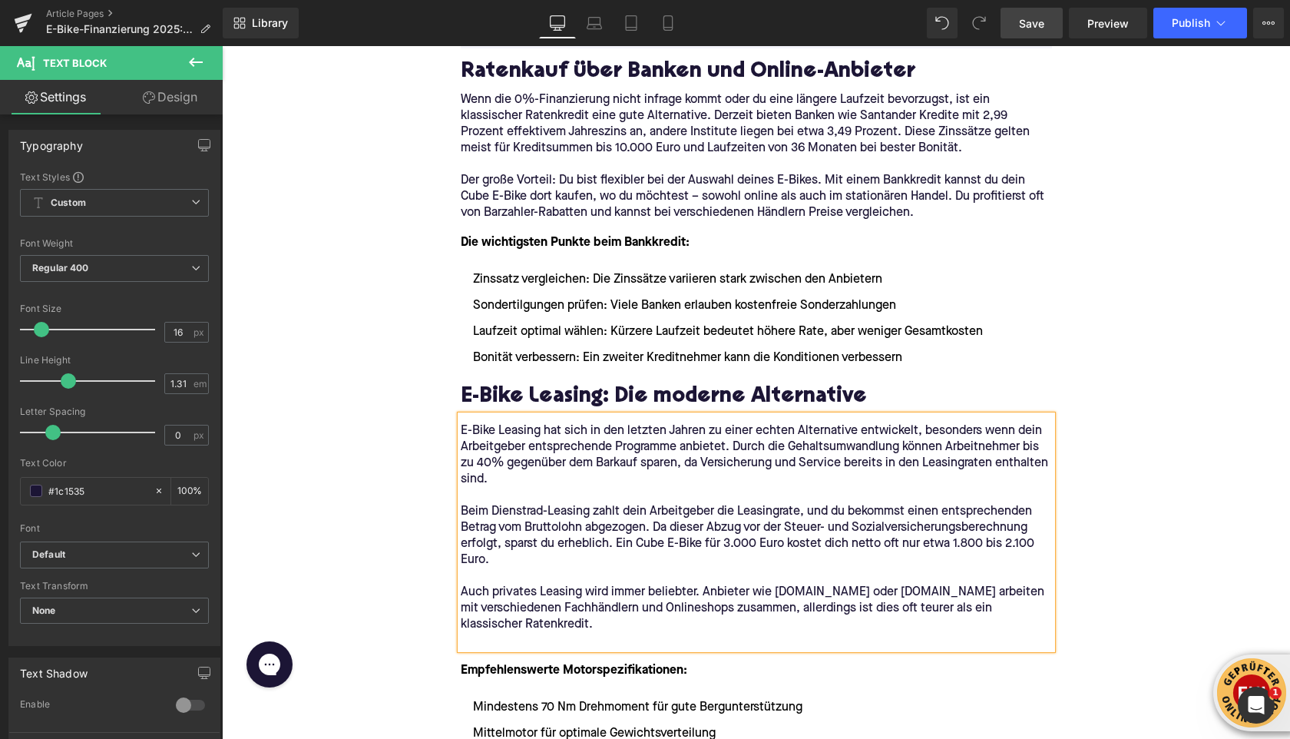
click at [508, 644] on p at bounding box center [756, 641] width 591 height 16
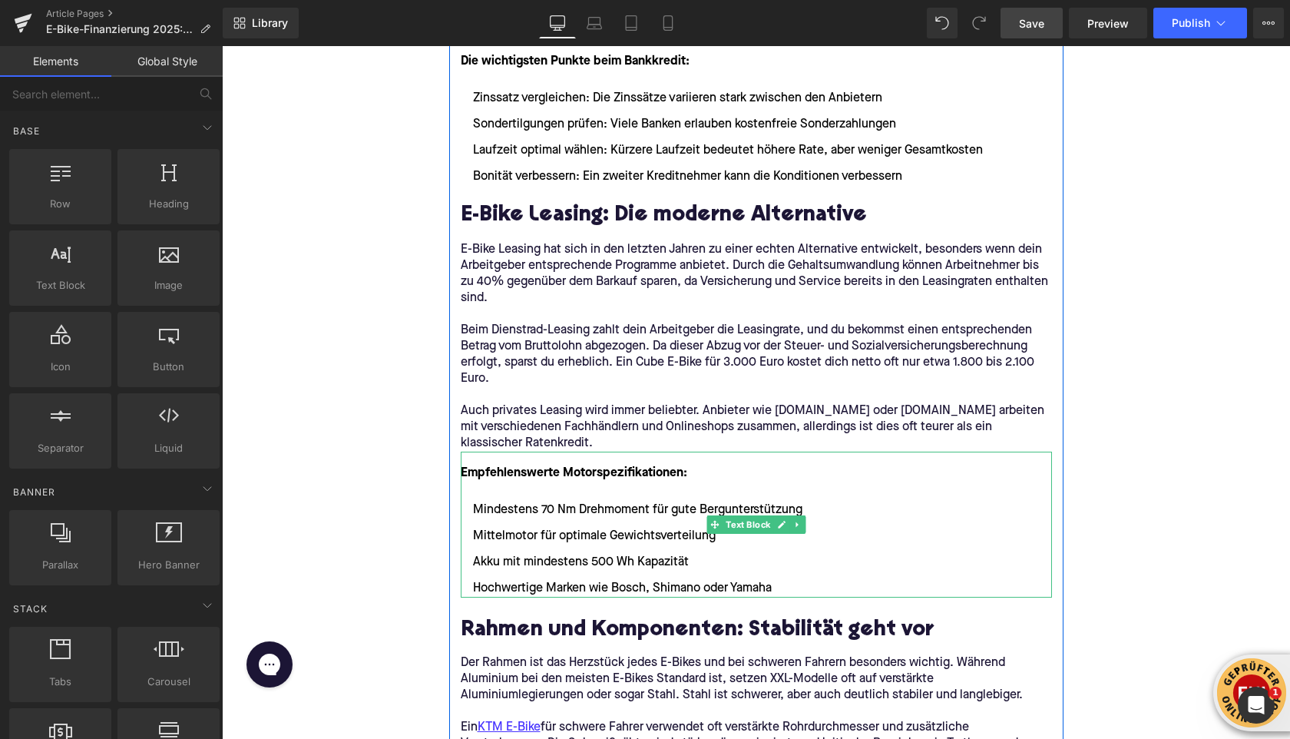
scroll to position [1511, 0]
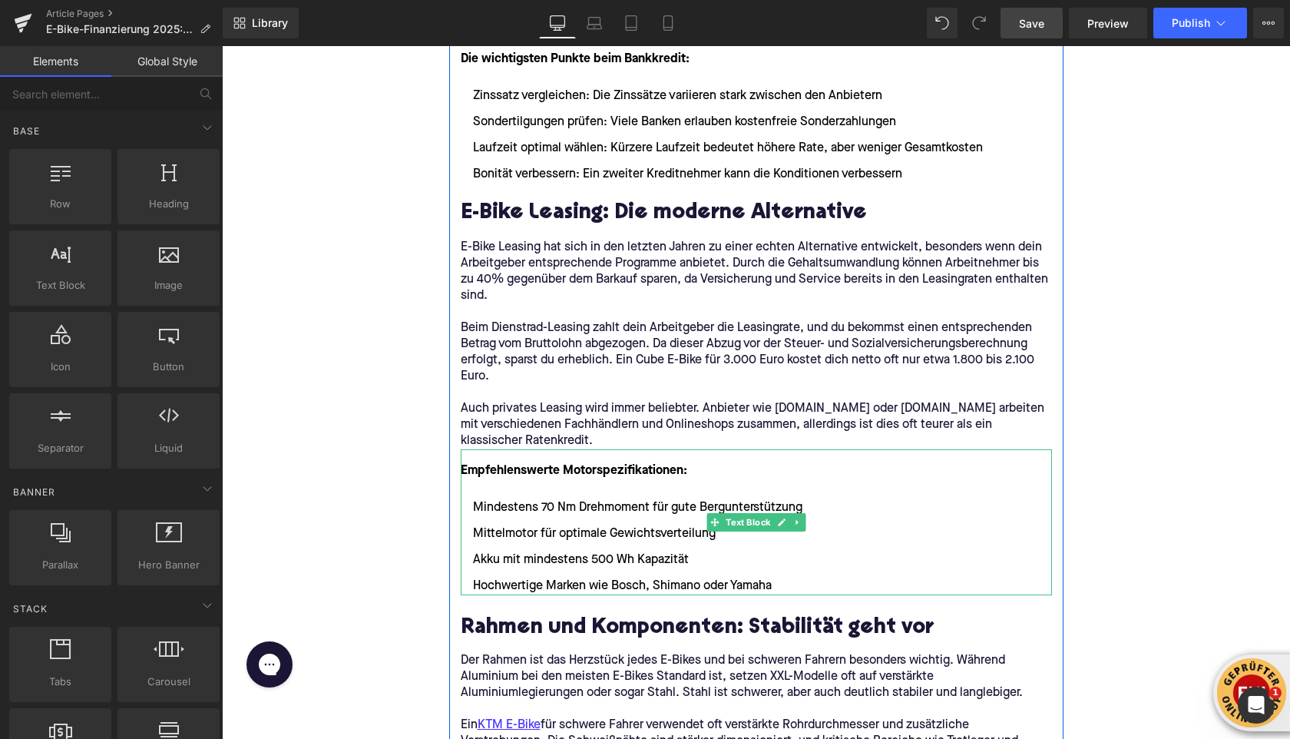
click at [785, 587] on li "Hochwertige Marken wie Bosch, Shimano oder Yamaha" at bounding box center [756, 586] width 591 height 18
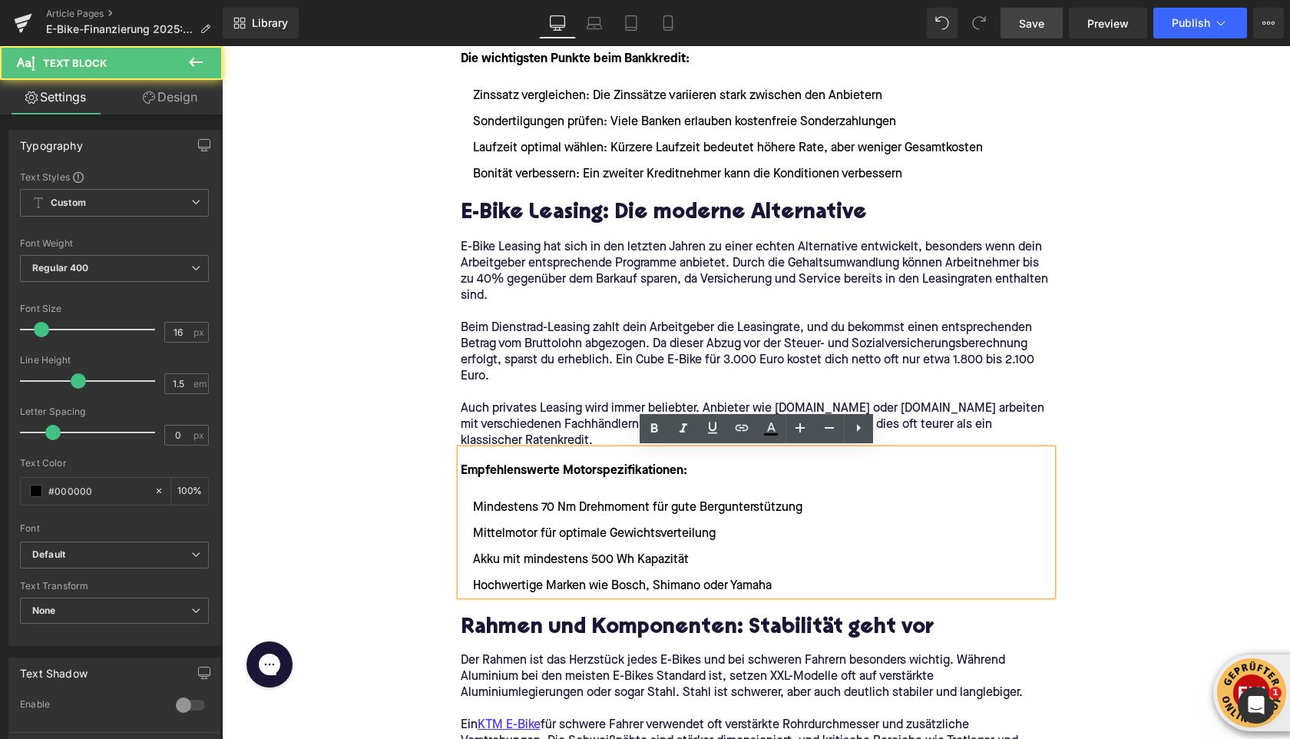
click at [779, 587] on li "Hochwertige Marken wie Bosch, Shimano oder Yamaha" at bounding box center [756, 586] width 591 height 18
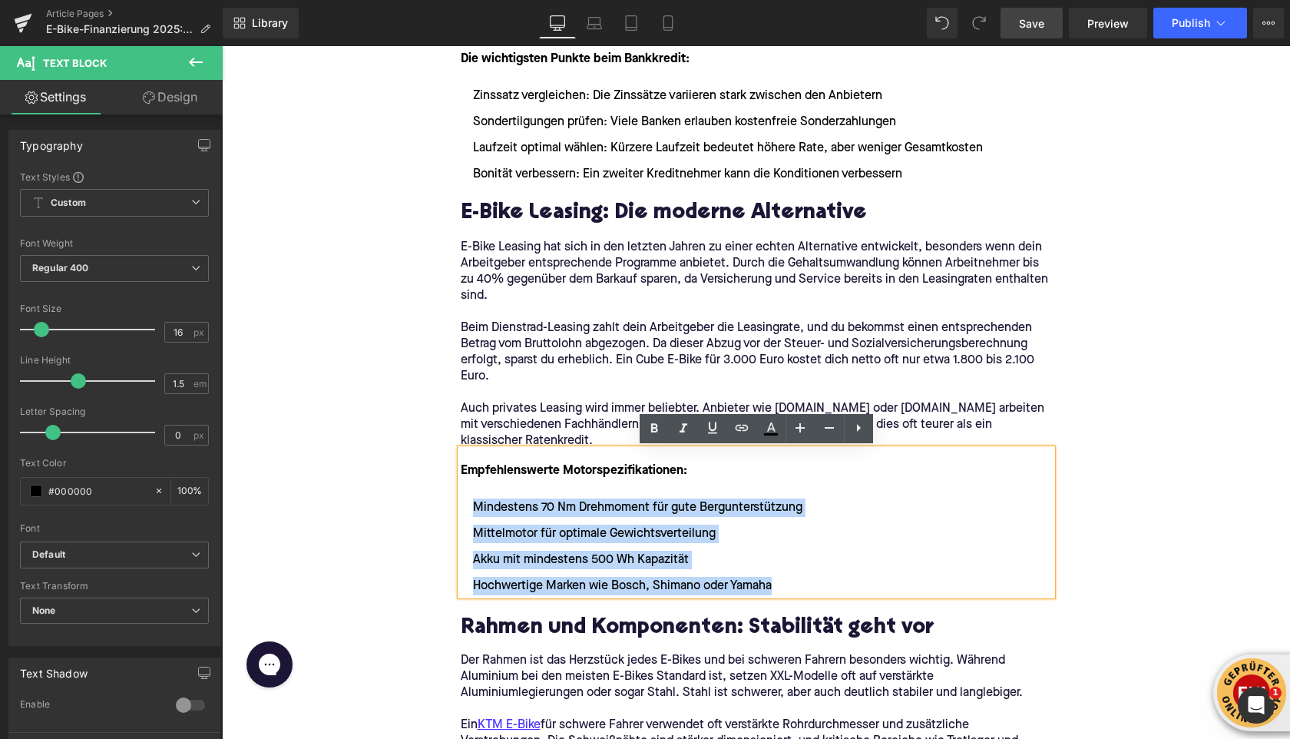
drag, startPoint x: 779, startPoint y: 587, endPoint x: 468, endPoint y: 509, distance: 319.8
click at [468, 508] on ul "Mindestens 70 Nm Drehmoment für gute Bergunterstützung Mittelmotor für optimale…" at bounding box center [756, 546] width 591 height 97
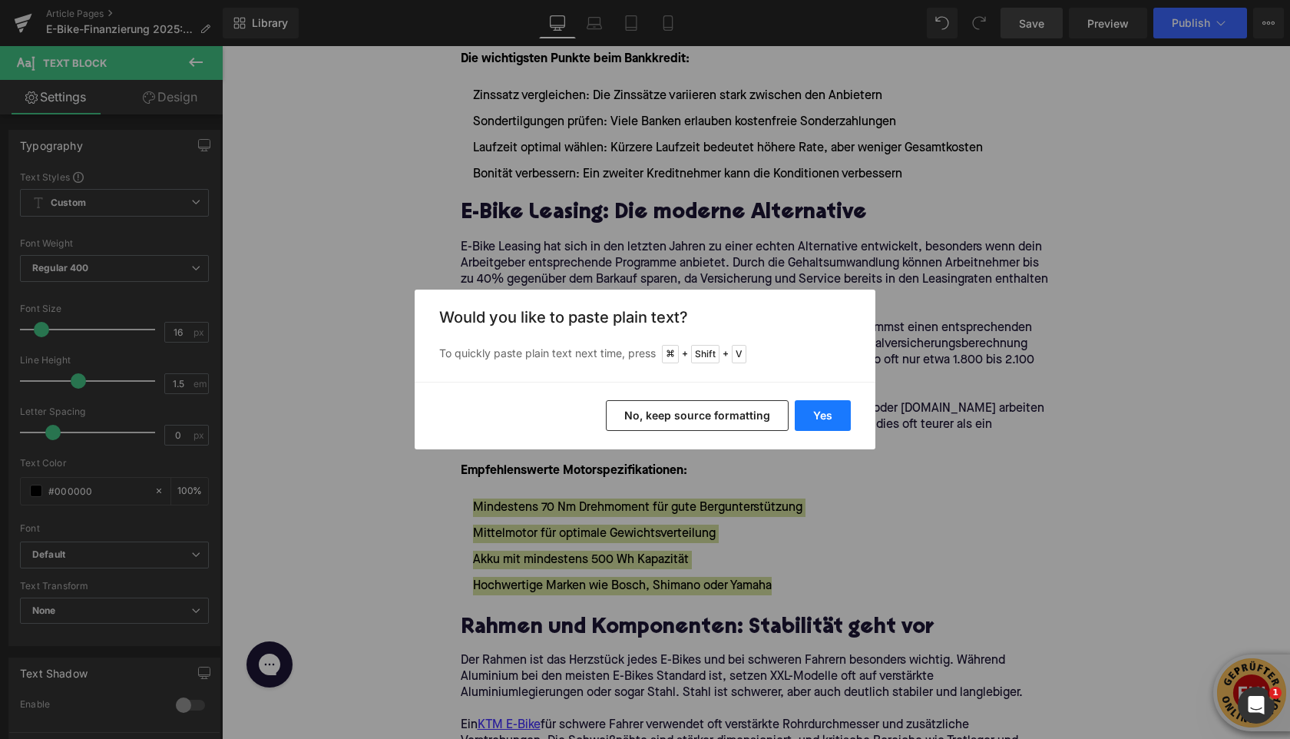
click at [814, 418] on button "Yes" at bounding box center [823, 415] width 56 height 31
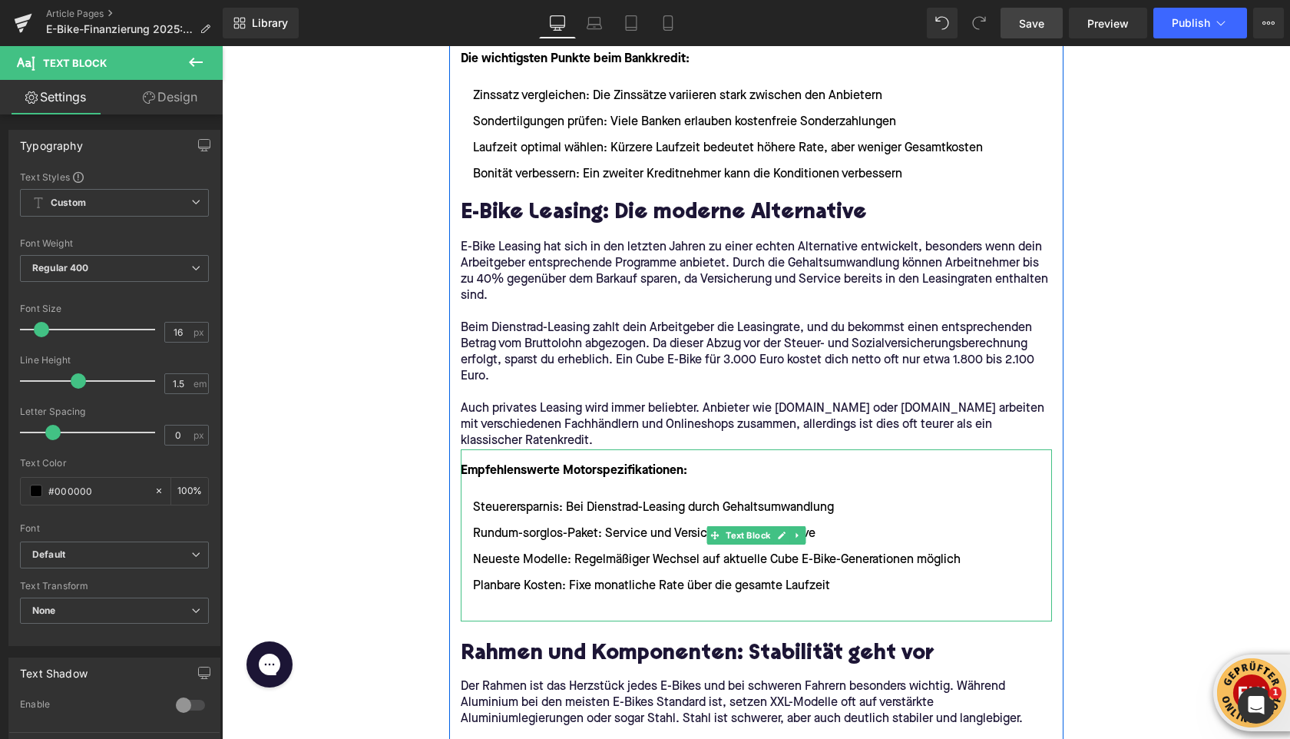
click at [474, 512] on li "Steuerersparnis: Bei Dienstrad-Leasing durch Gehaltsumwandlung" at bounding box center [756, 507] width 591 height 18
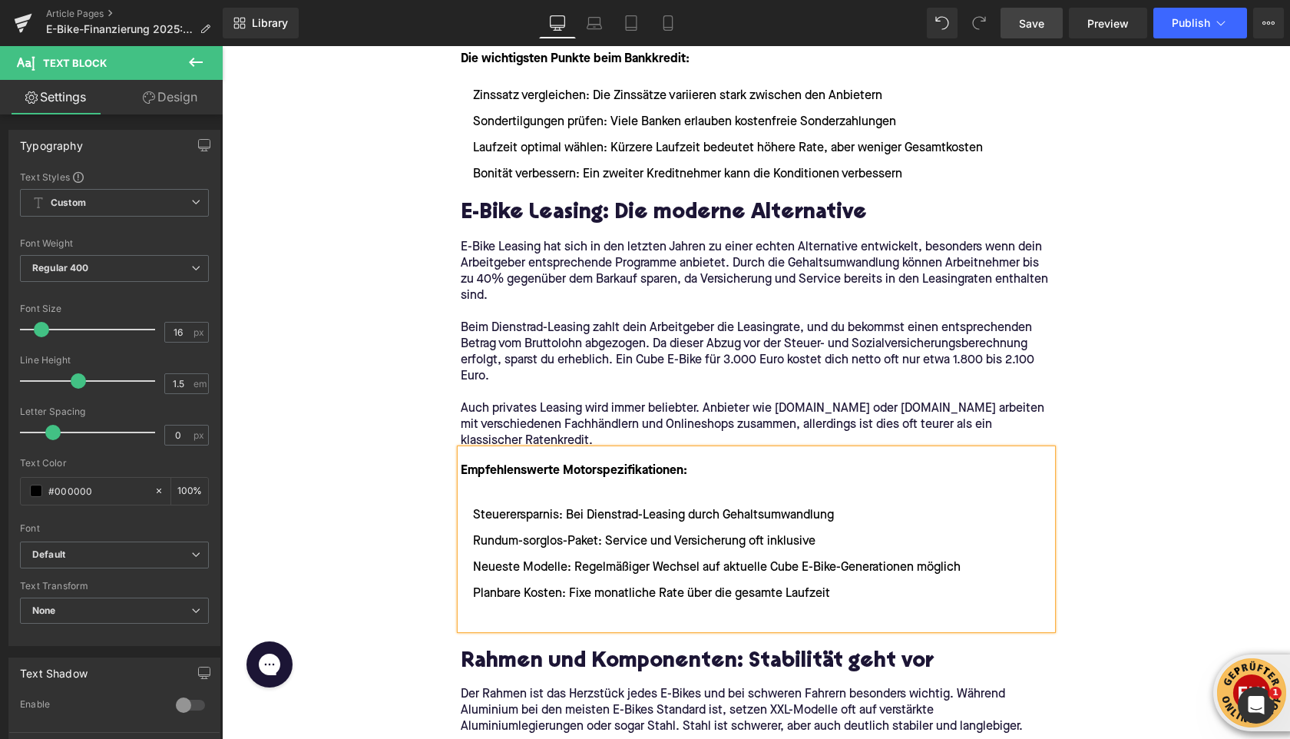
click at [524, 609] on ul "Steuerersparnis: Bei Dienstrad-Leasing durch Gehaltsumwandlung Rundum-sorglos-P…" at bounding box center [756, 554] width 591 height 149
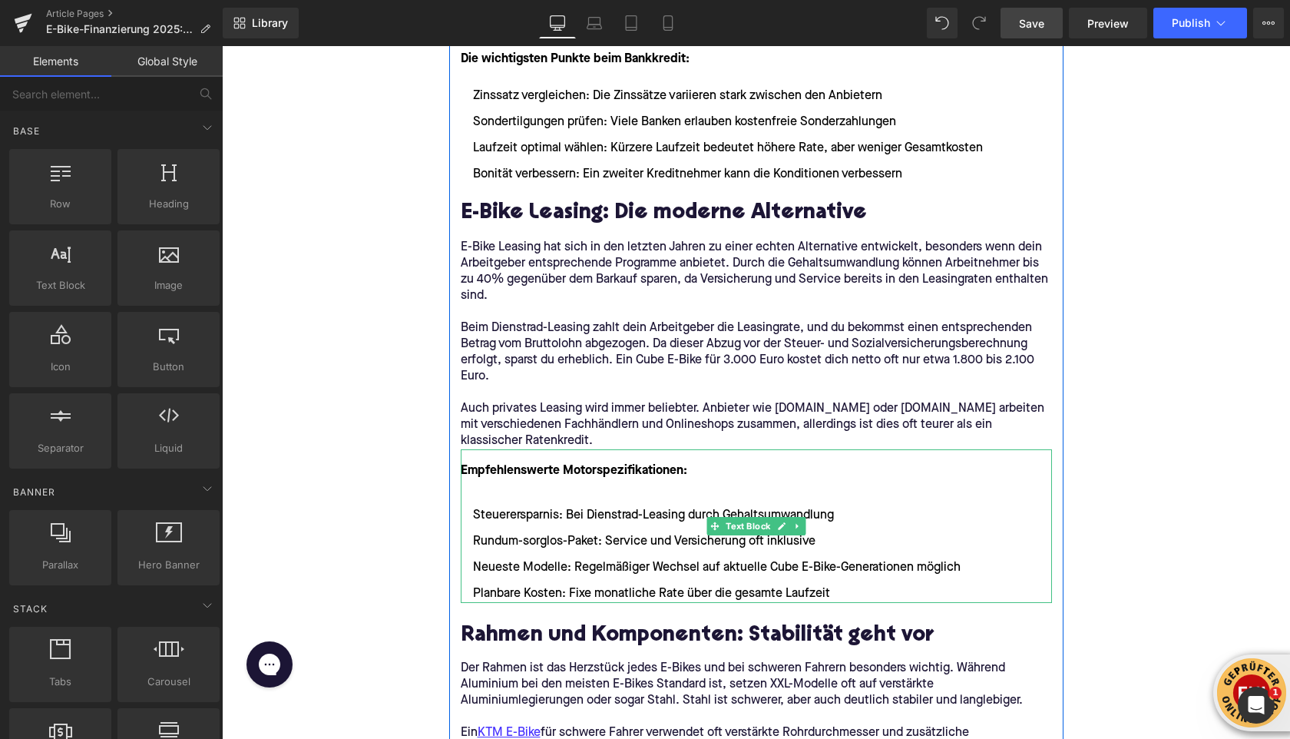
click at [502, 482] on li at bounding box center [756, 489] width 591 height 18
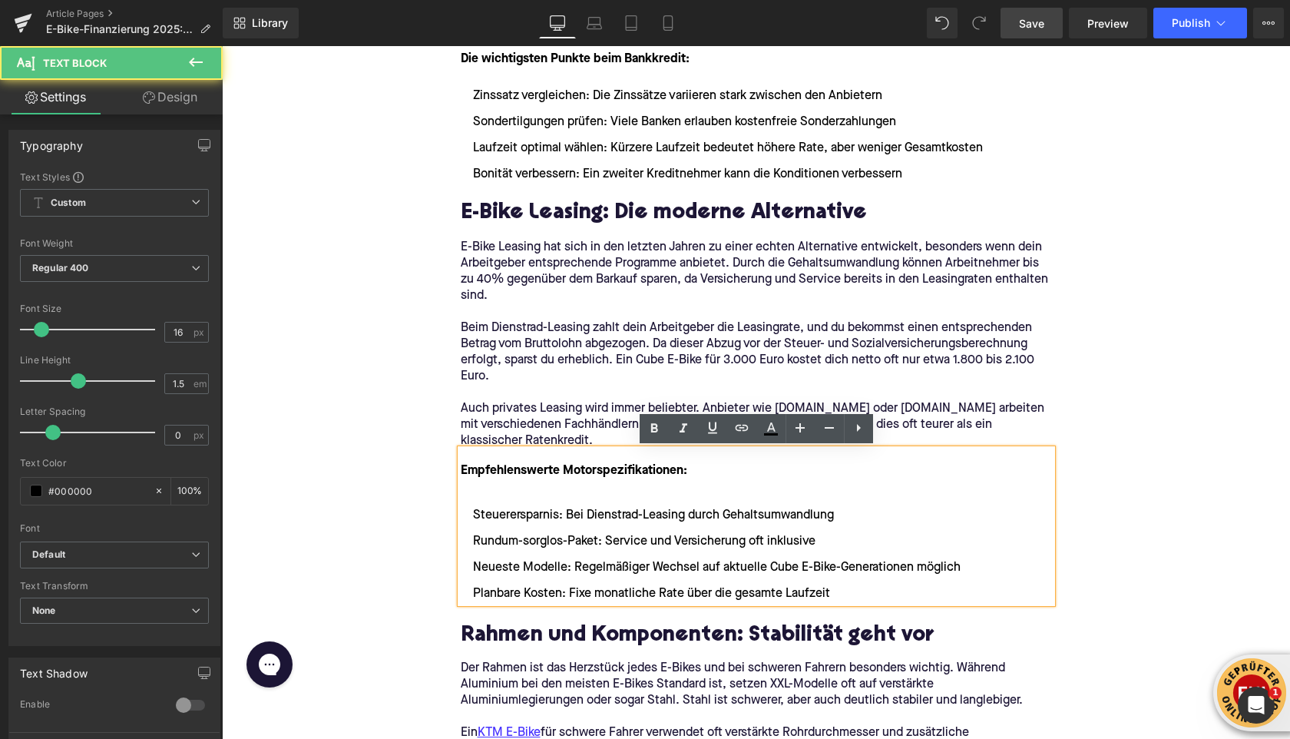
click at [498, 497] on li at bounding box center [756, 489] width 591 height 18
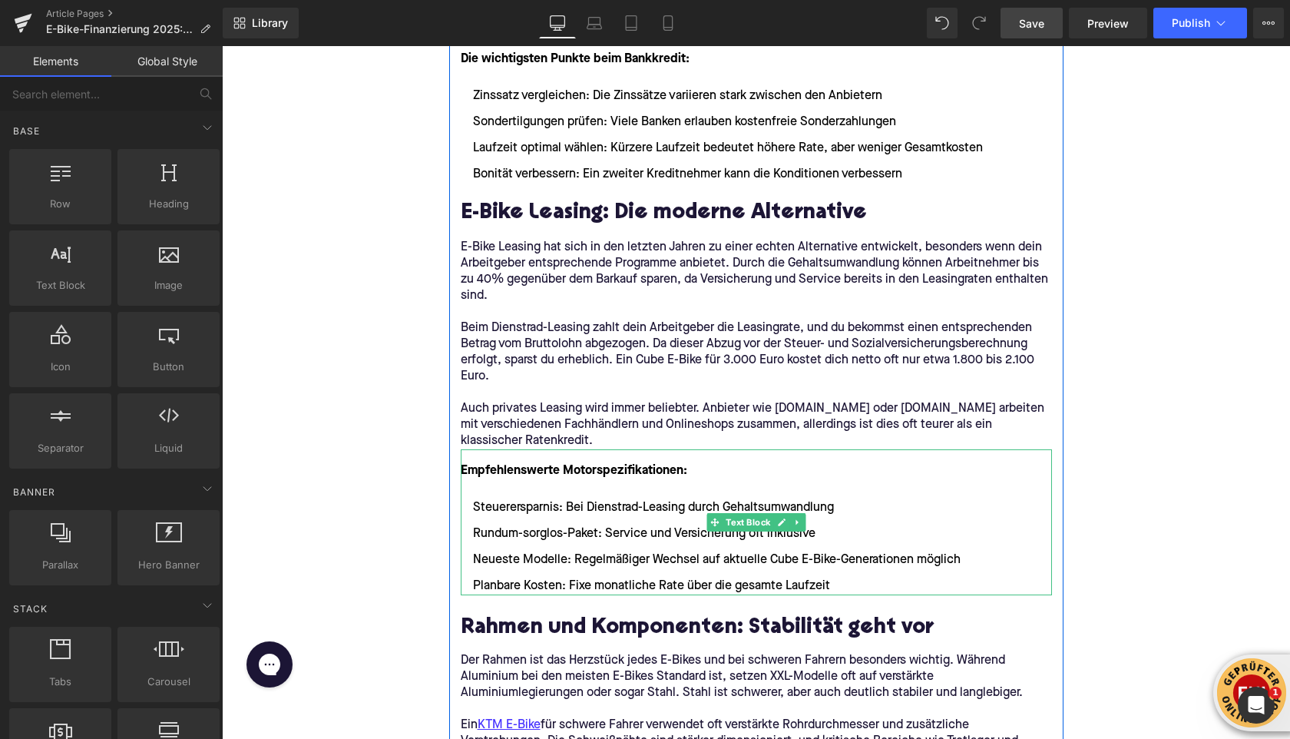
click at [510, 467] on strong "Empfehlenswerte Motorspezifikationen:" at bounding box center [574, 471] width 227 height 12
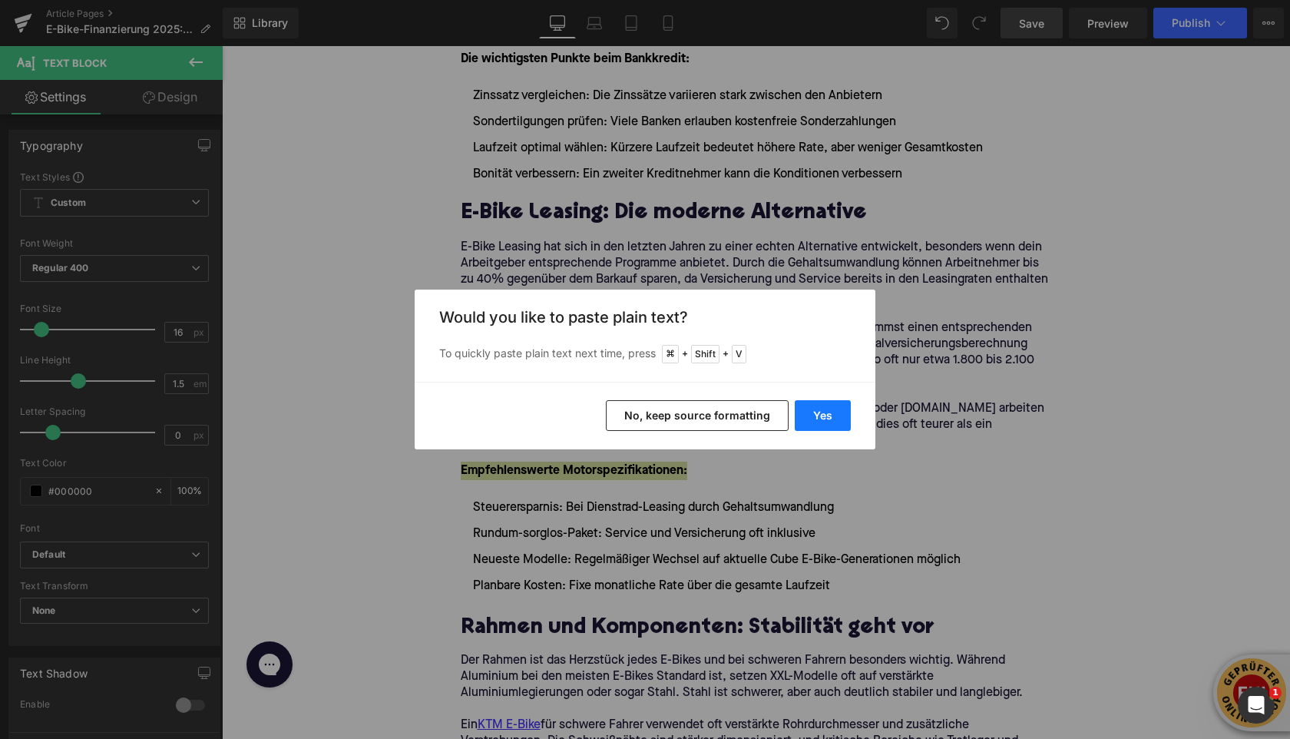
click at [848, 416] on button "Yes" at bounding box center [823, 415] width 56 height 31
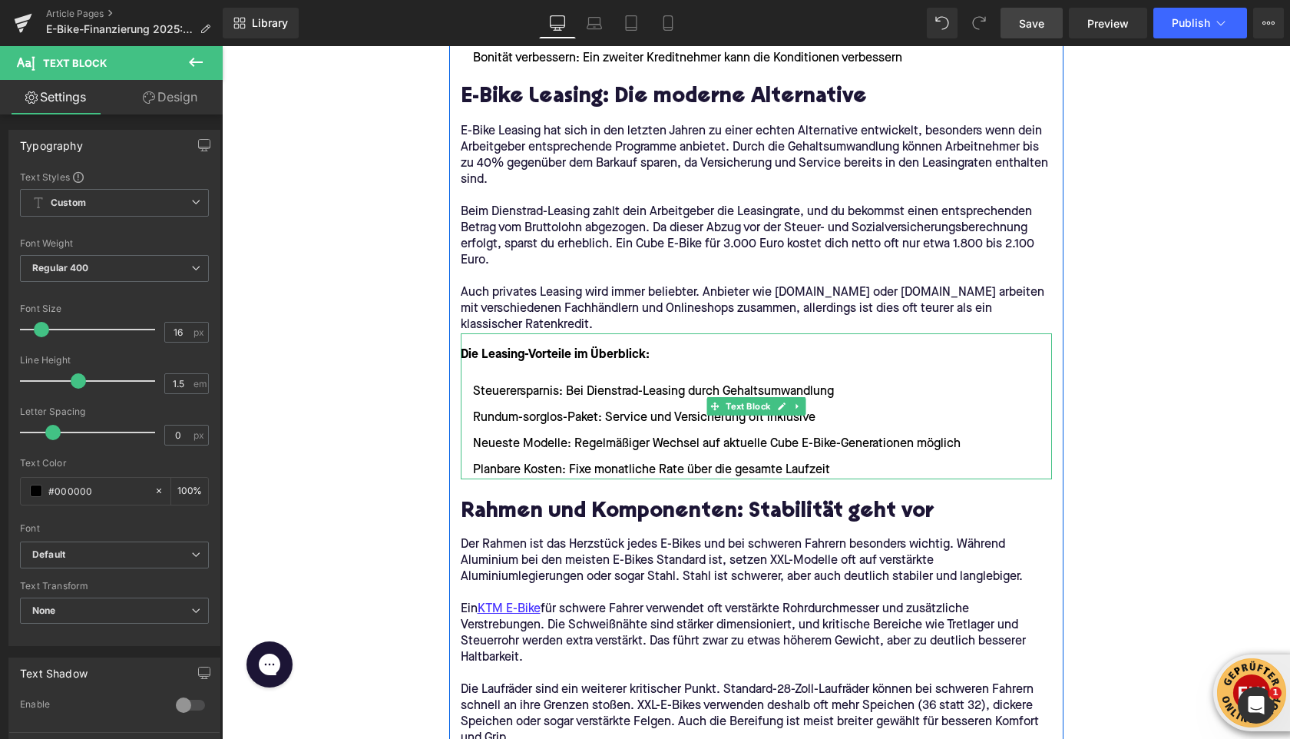
scroll to position [1648, 0]
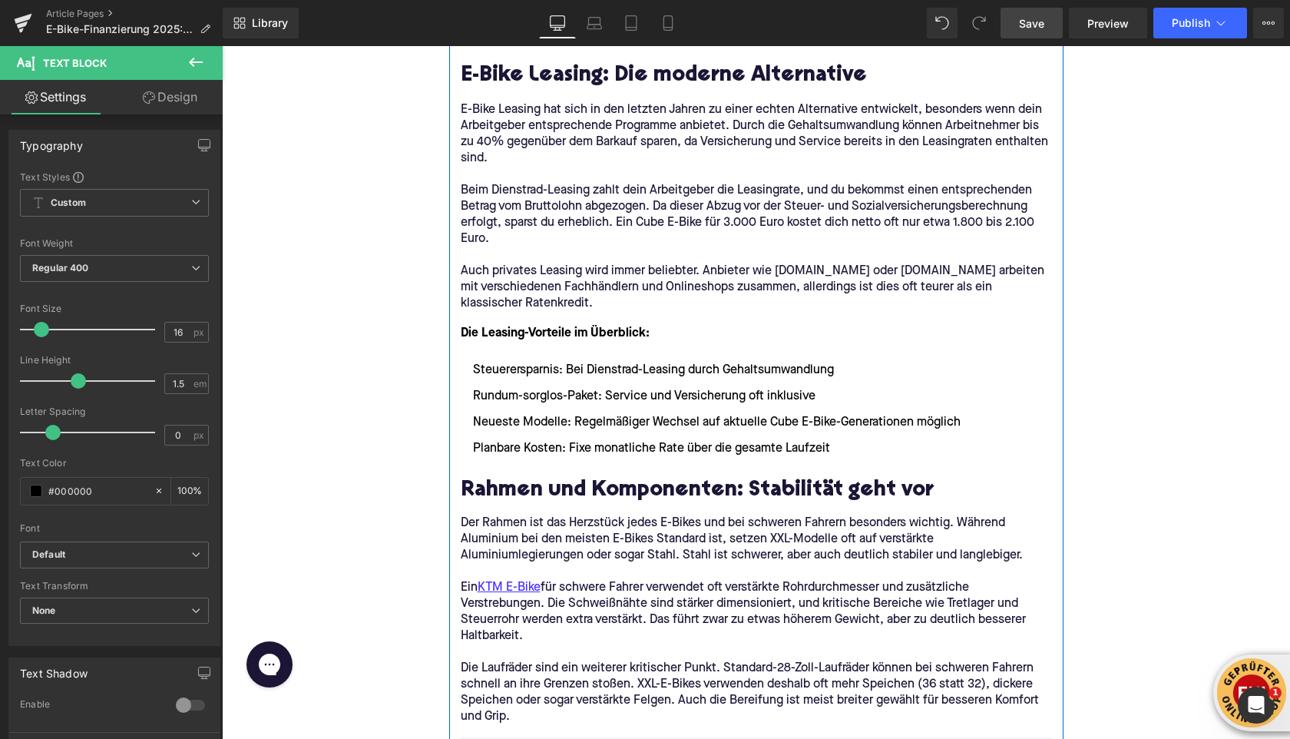
click at [523, 482] on h2 "Rahmen und Komponenten: Stabilität geht vor" at bounding box center [756, 491] width 591 height 24
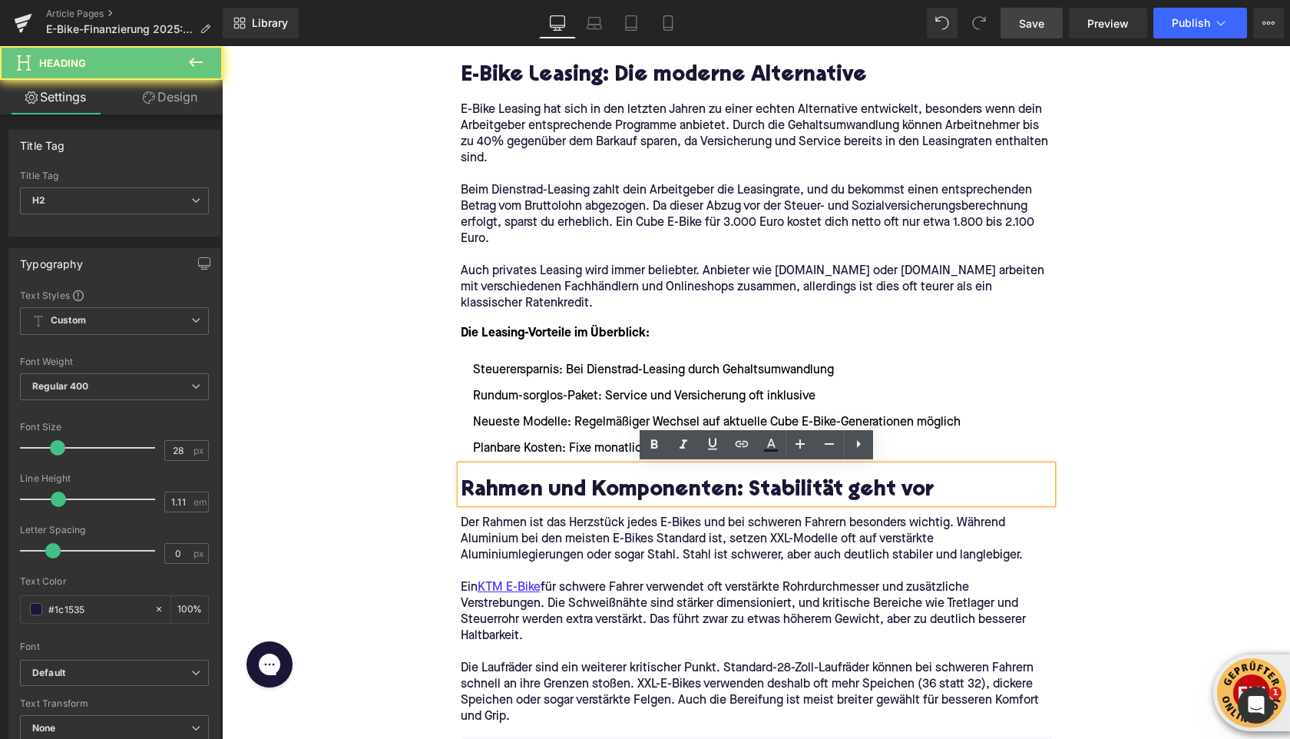
click at [523, 482] on h2 "Rahmen und Komponenten: Stabilität geht vor" at bounding box center [756, 491] width 591 height 24
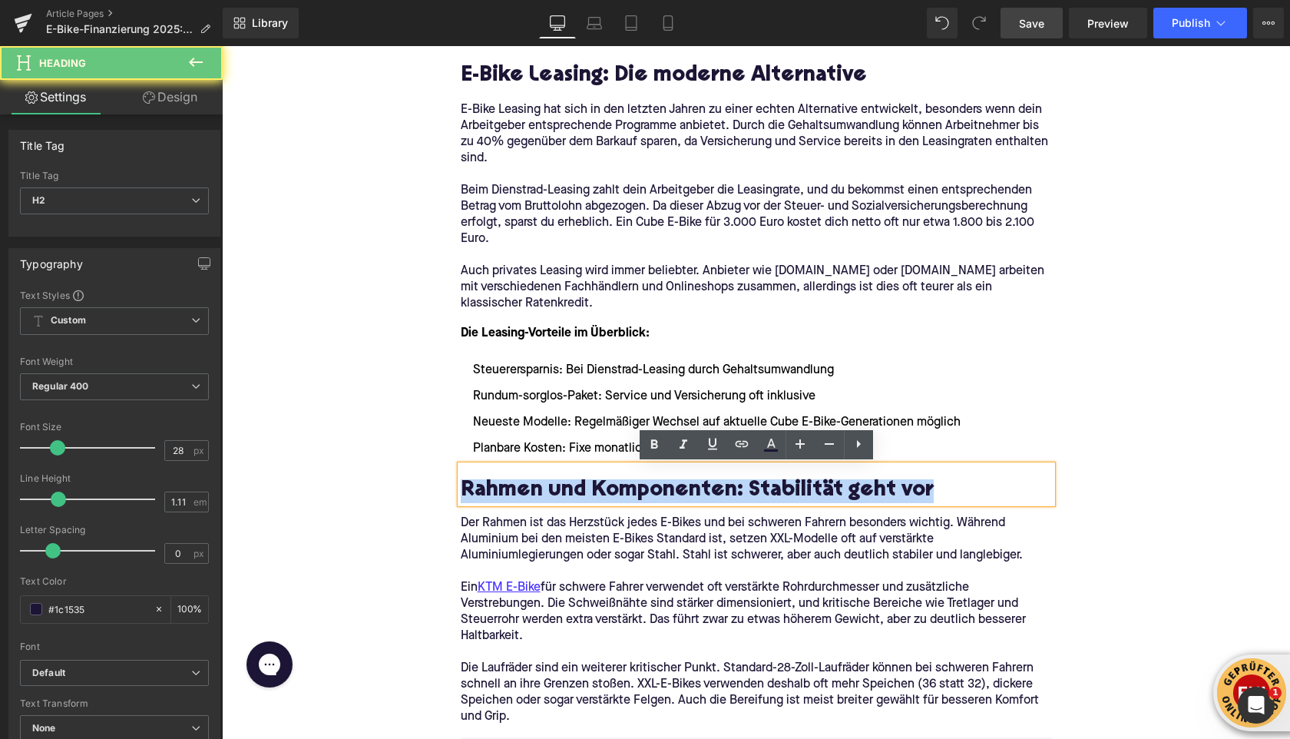
click at [523, 482] on h2 "Rahmen und Komponenten: Stabilität geht vor" at bounding box center [756, 491] width 591 height 24
paste div
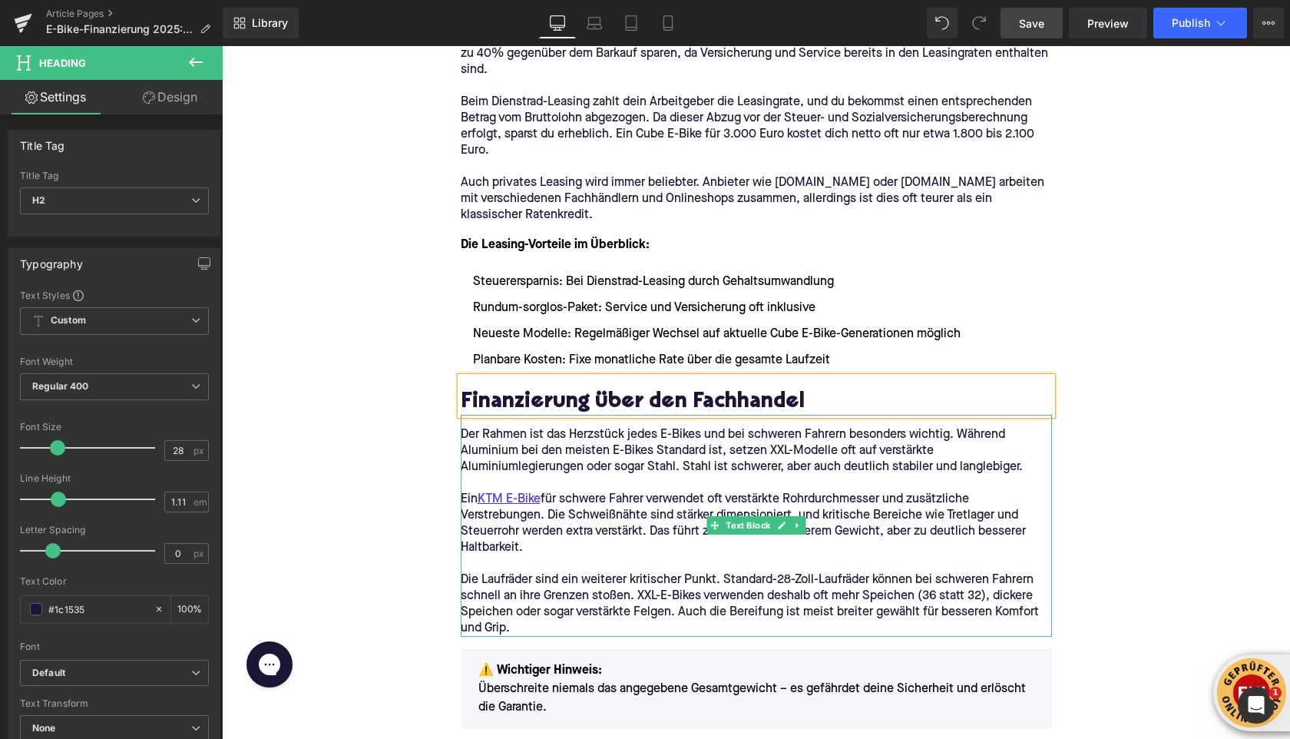
scroll to position [1738, 0]
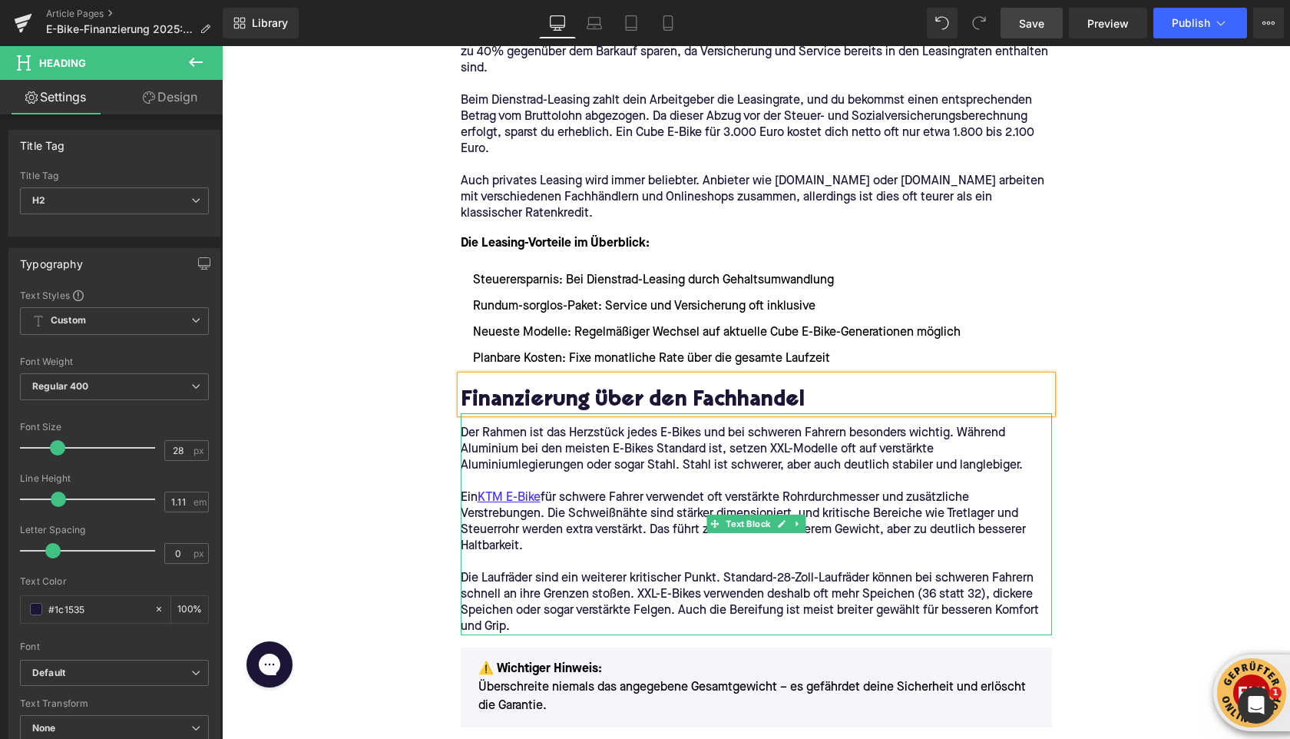
click at [531, 611] on p "Die Laufräder sind ein weiterer kritischer Punkt. Standard-28-Zoll-Laufräder kö…" at bounding box center [756, 603] width 591 height 65
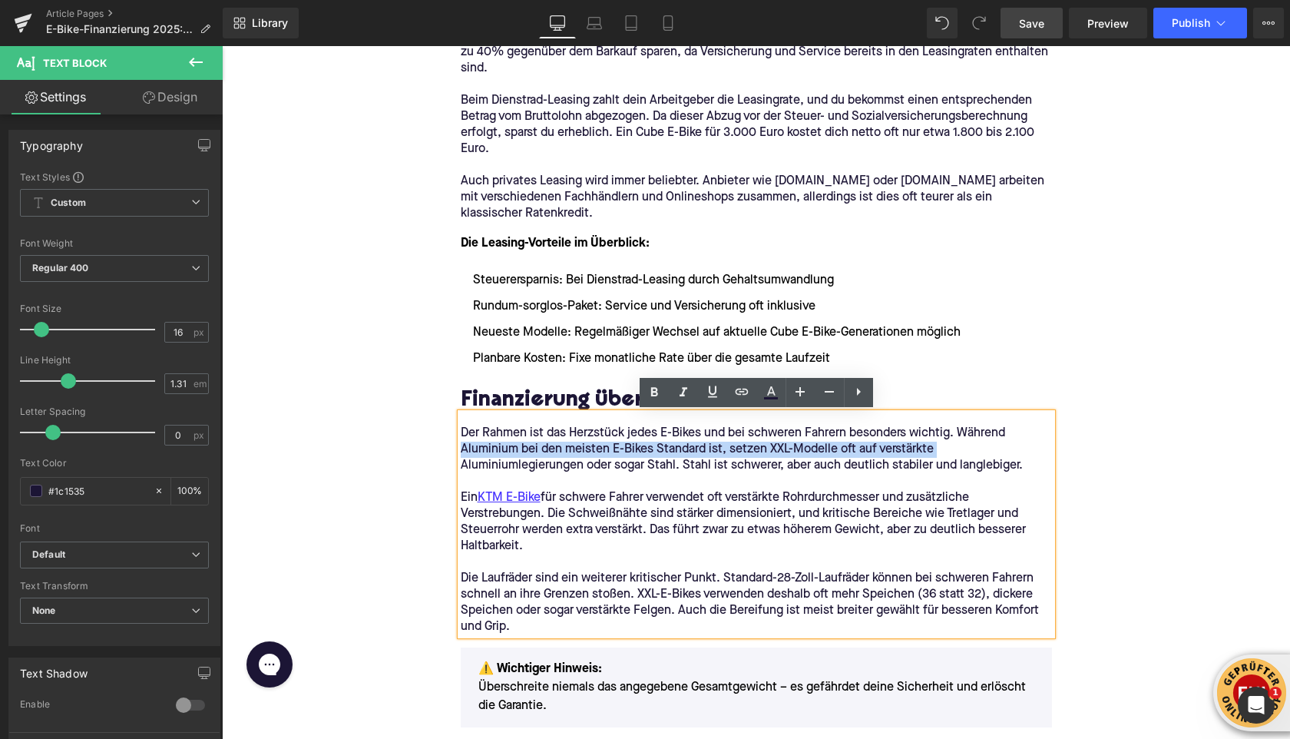
drag, startPoint x: 529, startPoint y: 624, endPoint x: 448, endPoint y: 448, distance: 193.5
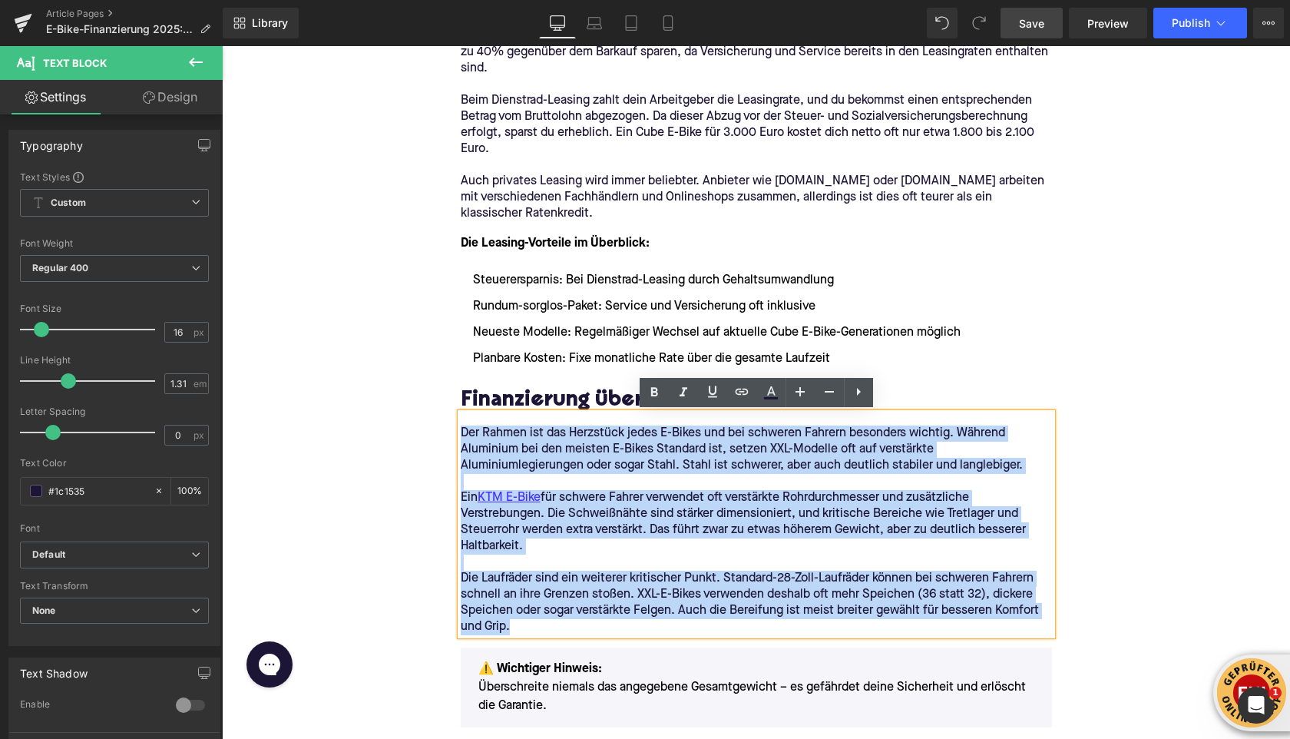
drag, startPoint x: 460, startPoint y: 438, endPoint x: 551, endPoint y: 619, distance: 201.9
click at [551, 619] on div "Der Rahmen ist das Herzstück jedes E-Bikes und bei schweren Fahrern besonders w…" at bounding box center [756, 524] width 591 height 222
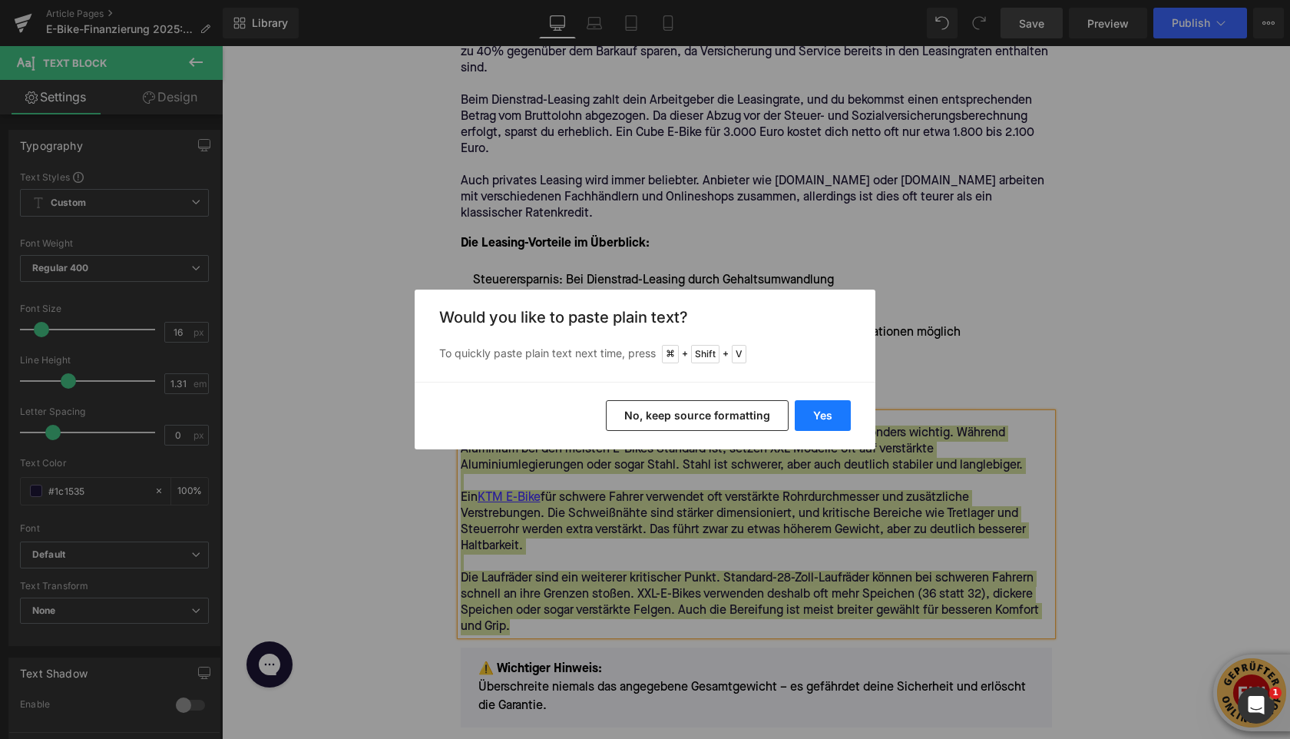
drag, startPoint x: 829, startPoint y: 411, endPoint x: 607, endPoint y: 365, distance: 226.7
click at [829, 411] on button "Yes" at bounding box center [823, 415] width 56 height 31
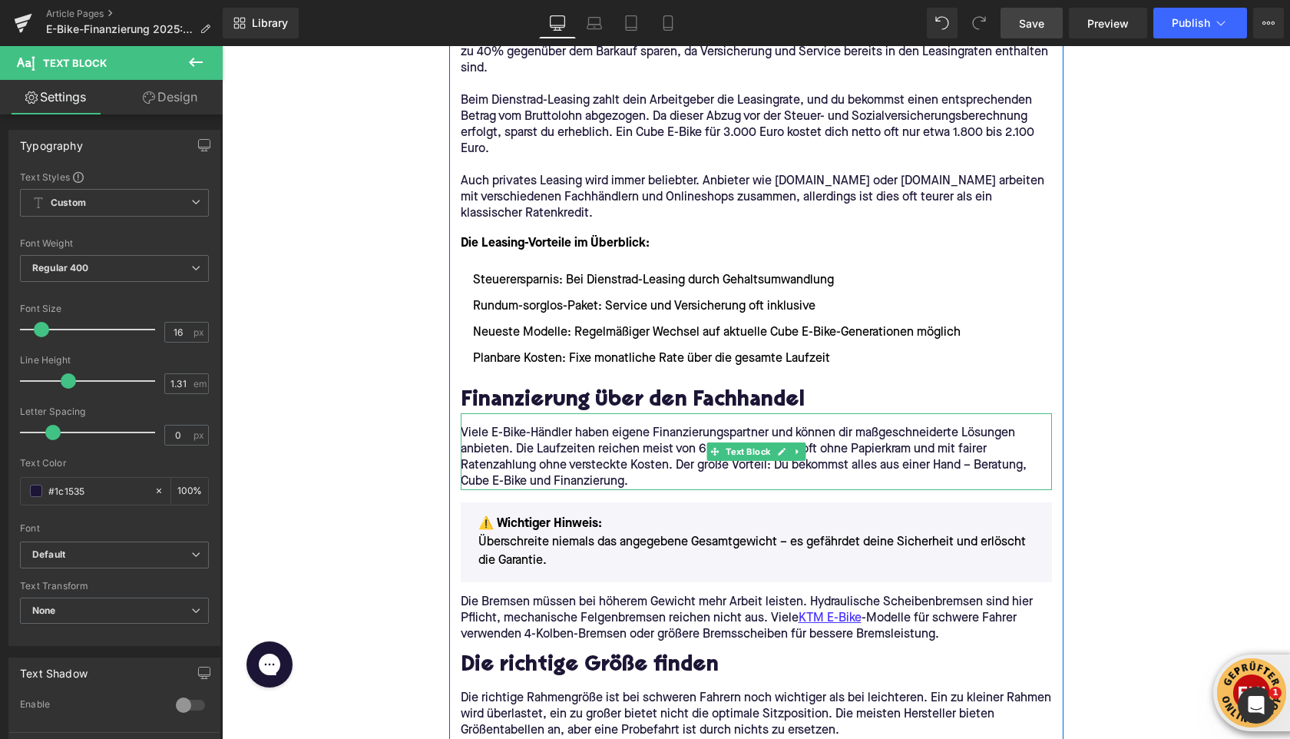
click at [514, 450] on p "Viele E-Bike-Händler haben eigene Finanzierungspartner und können dir maßgeschn…" at bounding box center [756, 457] width 591 height 65
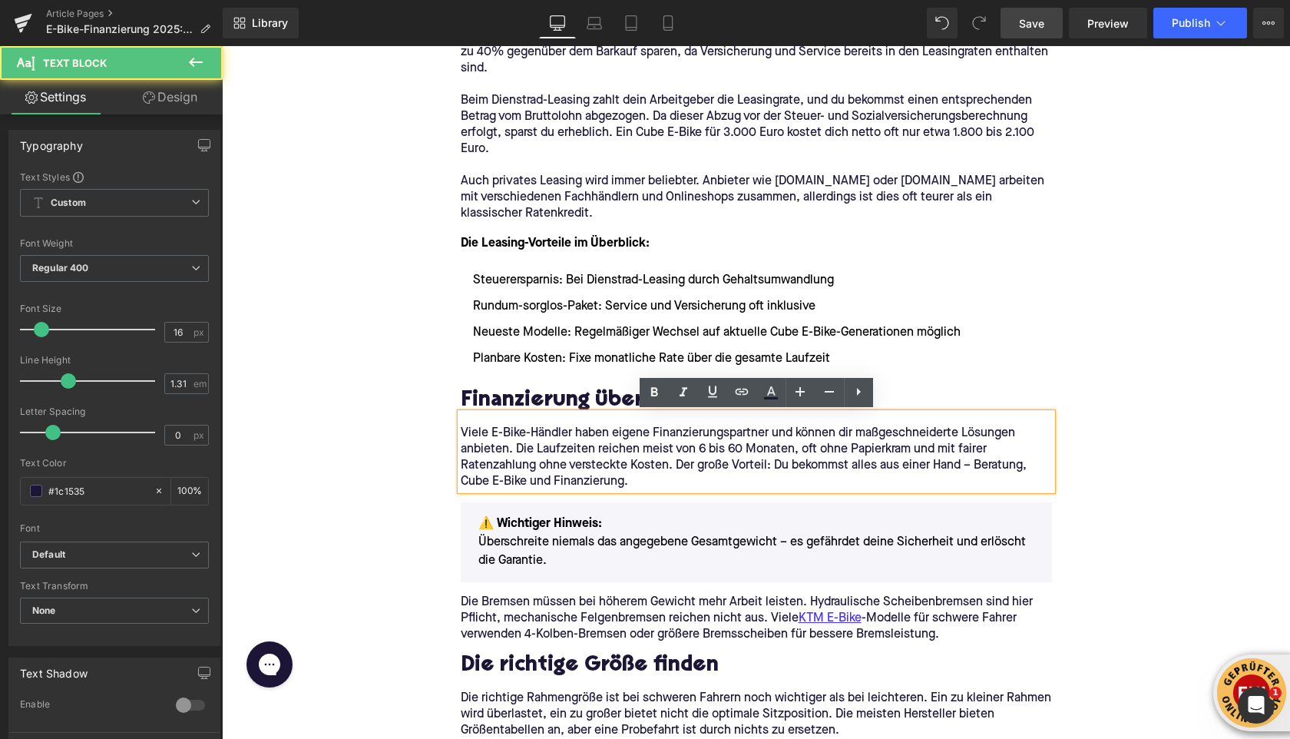
click at [633, 477] on p "Viele E-Bike-Händler haben eigene Finanzierungspartner und können dir maßgeschn…" at bounding box center [756, 457] width 591 height 65
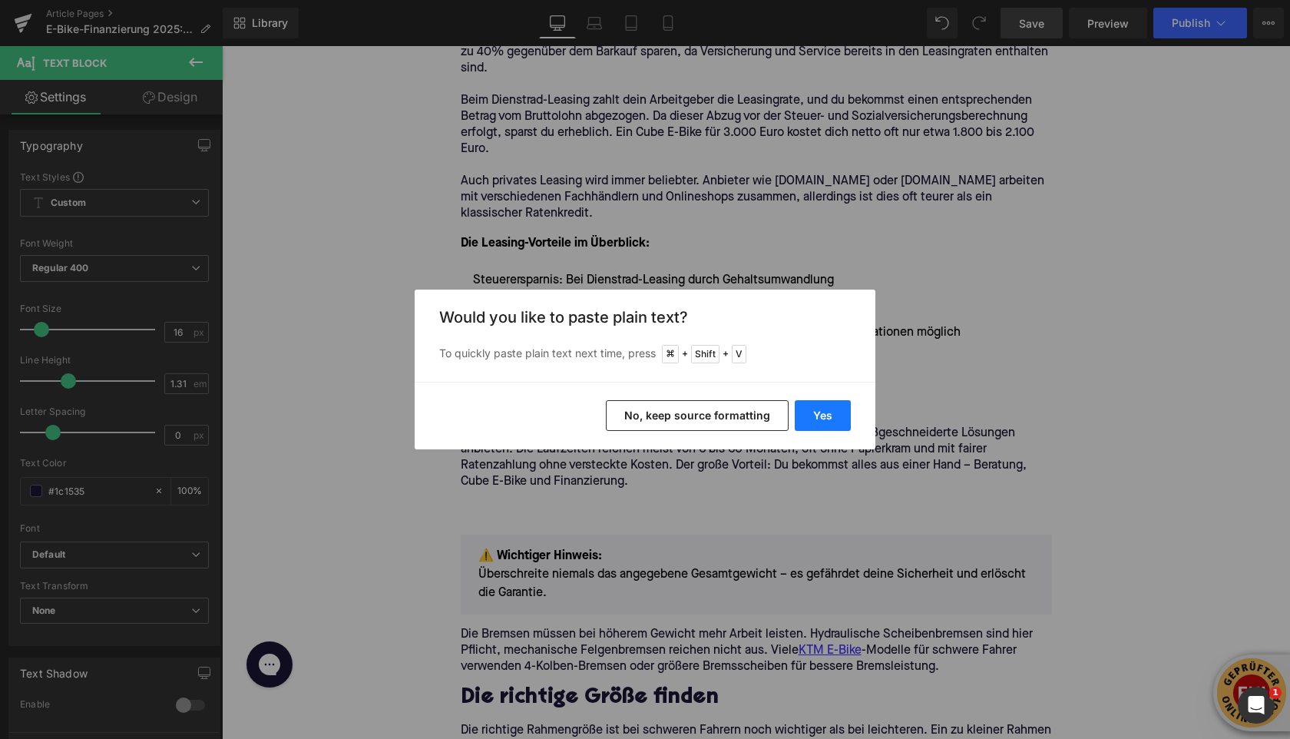
click at [821, 418] on button "Yes" at bounding box center [823, 415] width 56 height 31
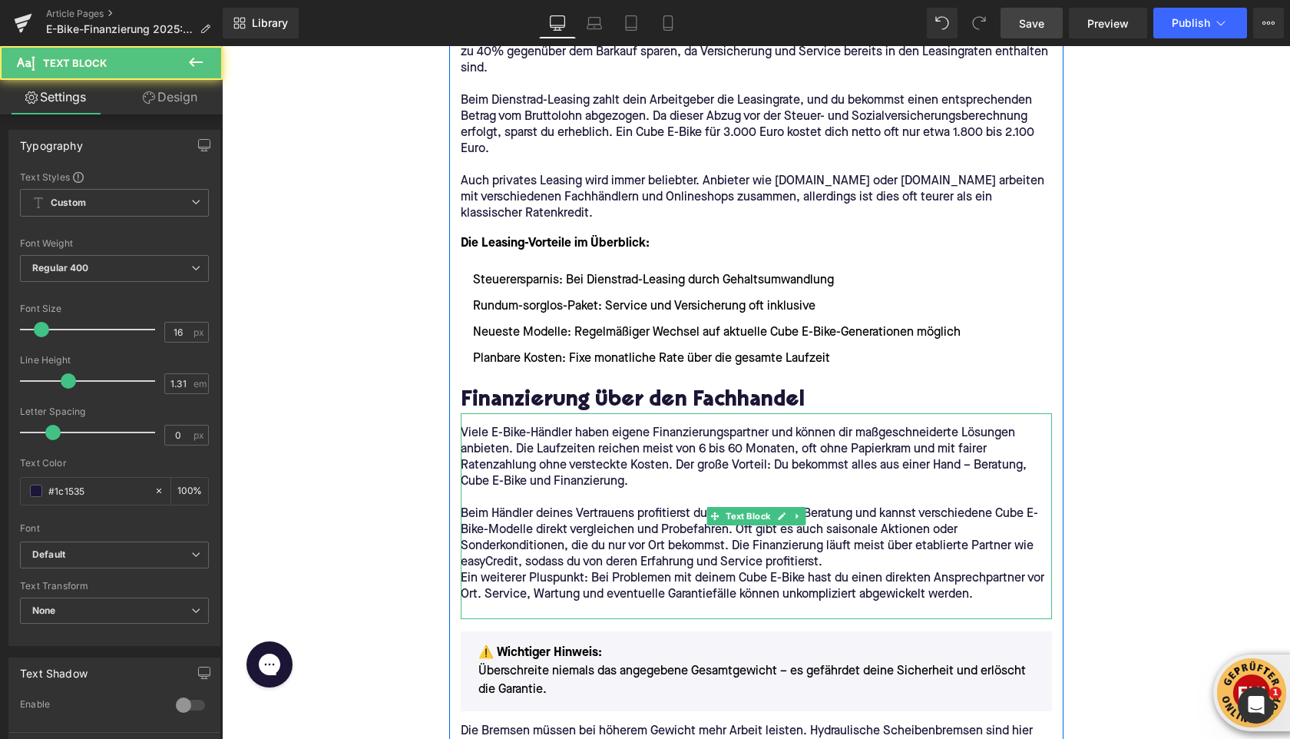
click at [875, 562] on p "Beim Händler deines Vertrauens profitierst du von persönlicher Beratung und kan…" at bounding box center [756, 538] width 591 height 65
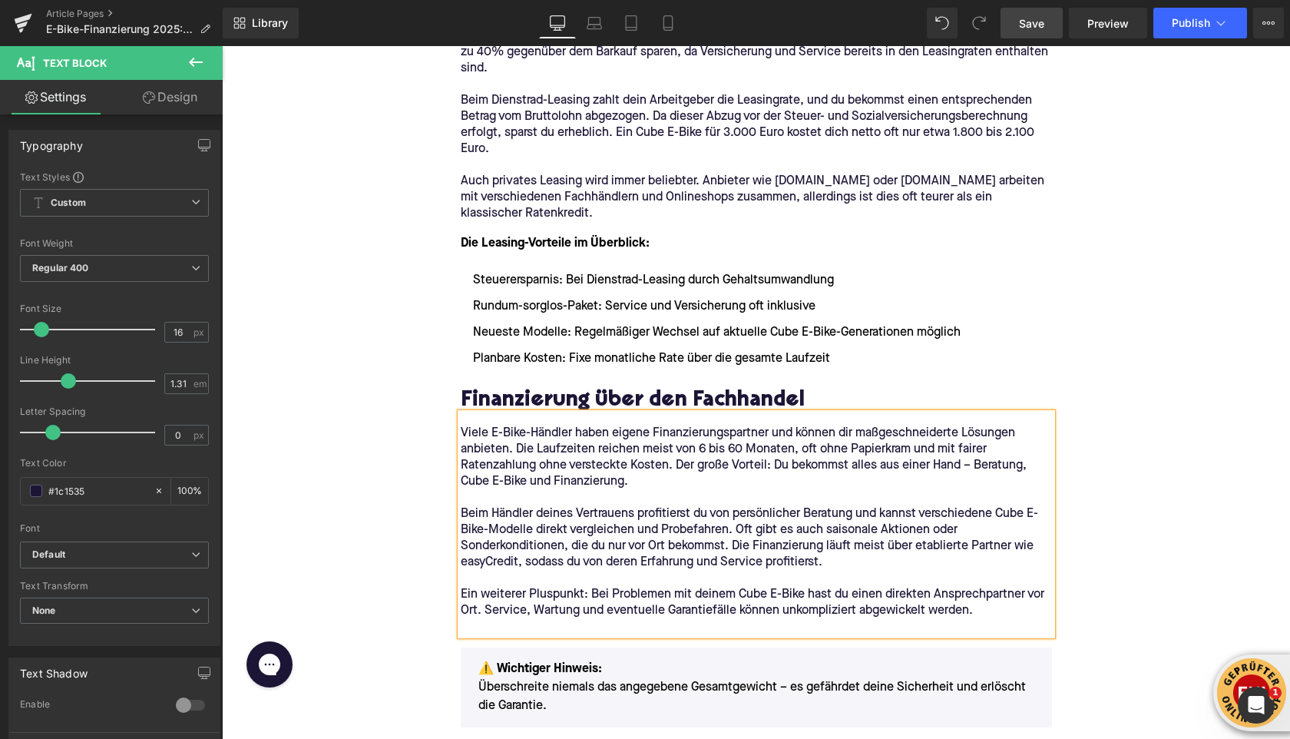
click at [505, 632] on p at bounding box center [756, 627] width 591 height 16
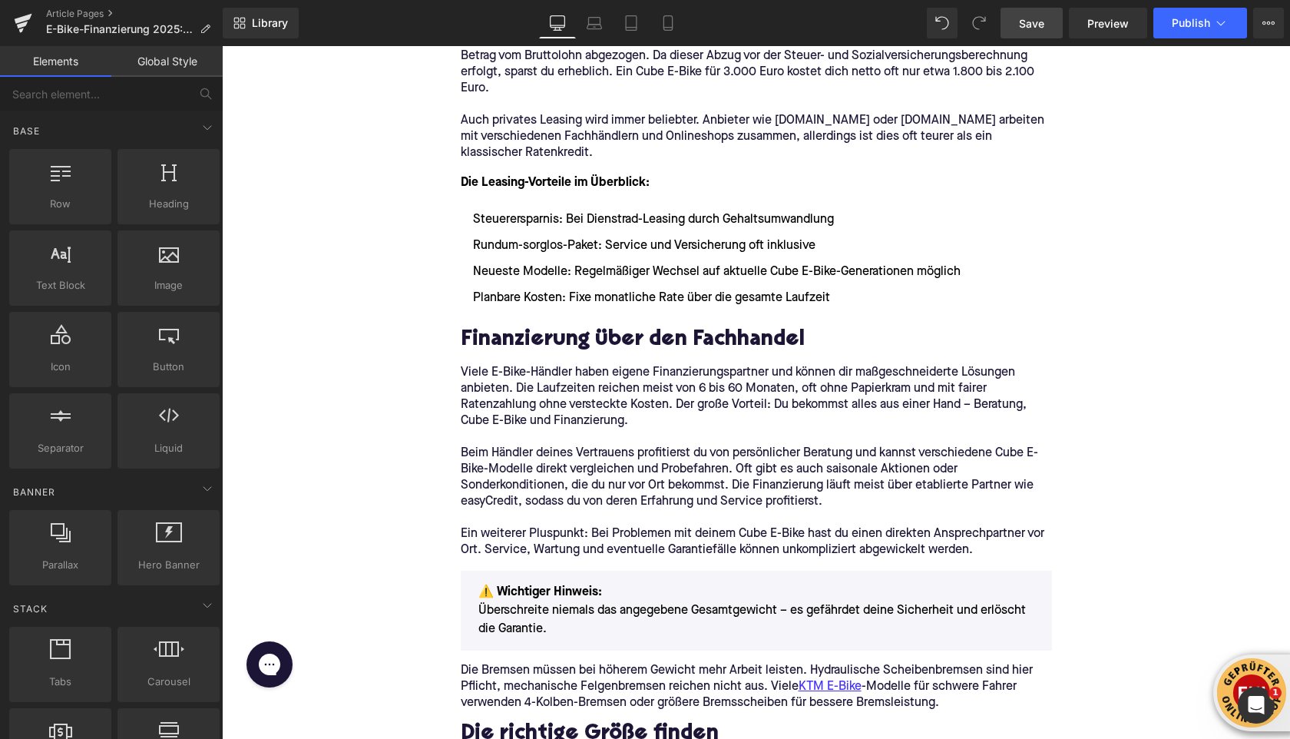
scroll to position [1813, 0]
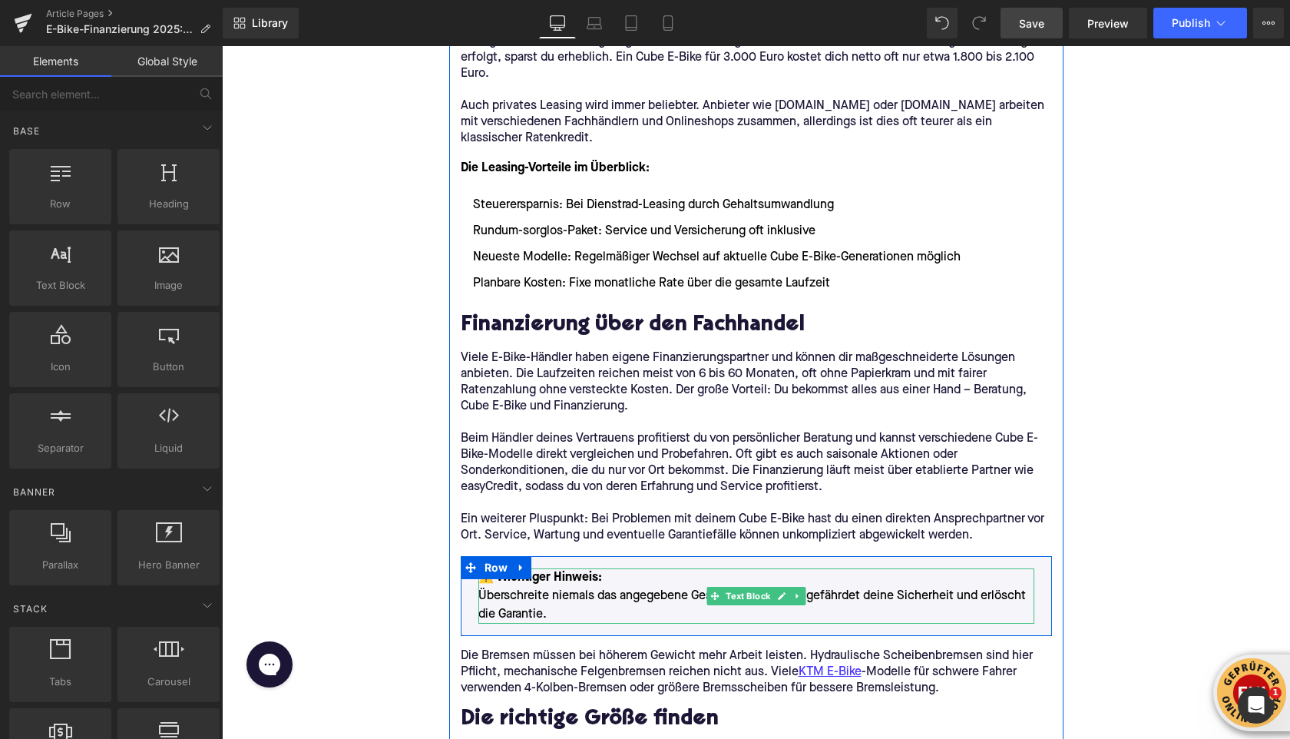
click at [533, 597] on p "⚠️ Wichtiger Hinweis: Überschreite niemals das angegebene Gesamtgewicht – es ge…" at bounding box center [756, 595] width 556 height 55
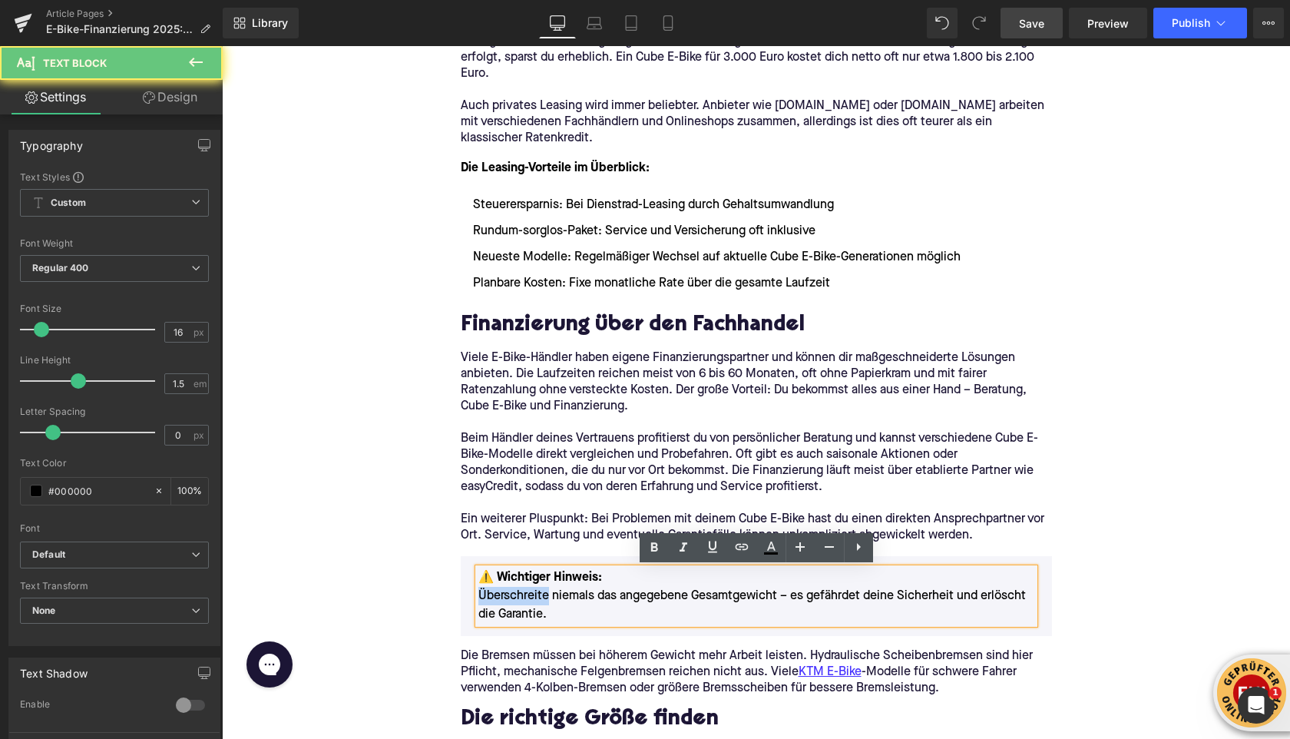
click at [533, 597] on p "⚠️ Wichtiger Hinweis: Überschreite niemals das angegebene Gesamtgewicht – es ge…" at bounding box center [756, 595] width 556 height 55
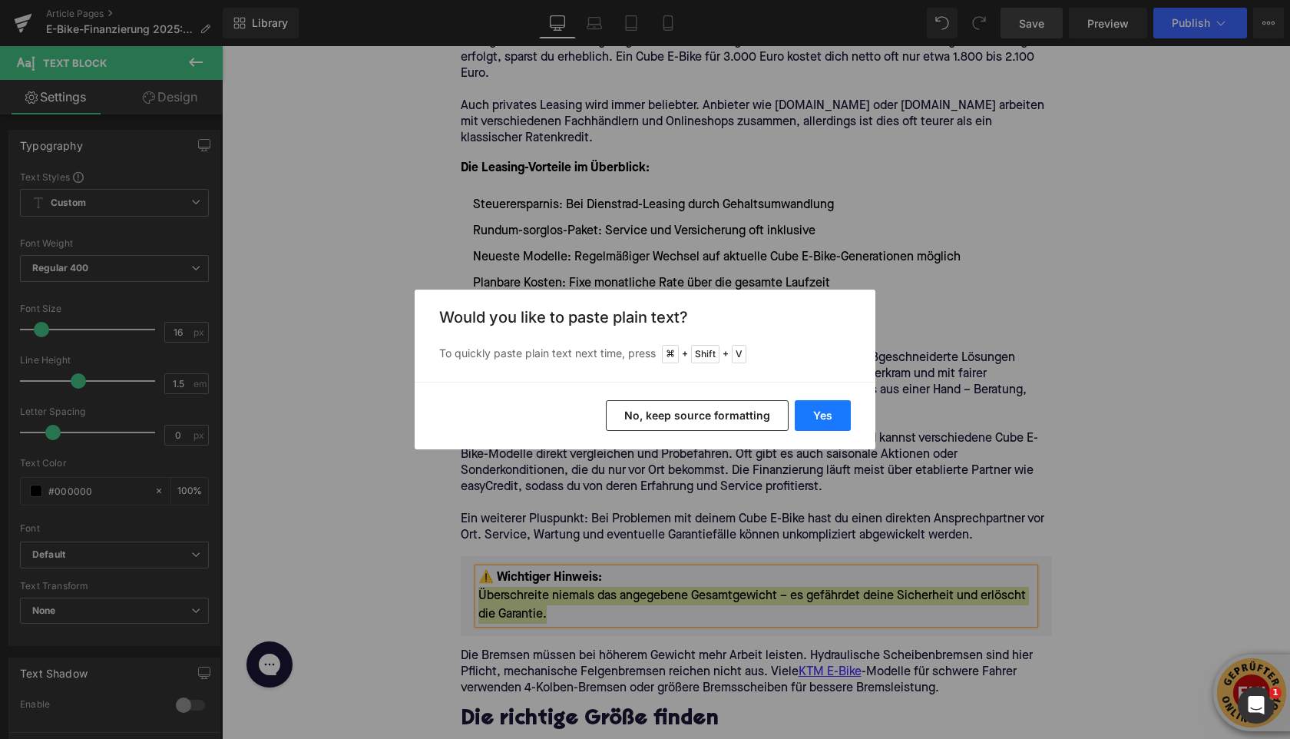
click at [810, 409] on button "Yes" at bounding box center [823, 415] width 56 height 31
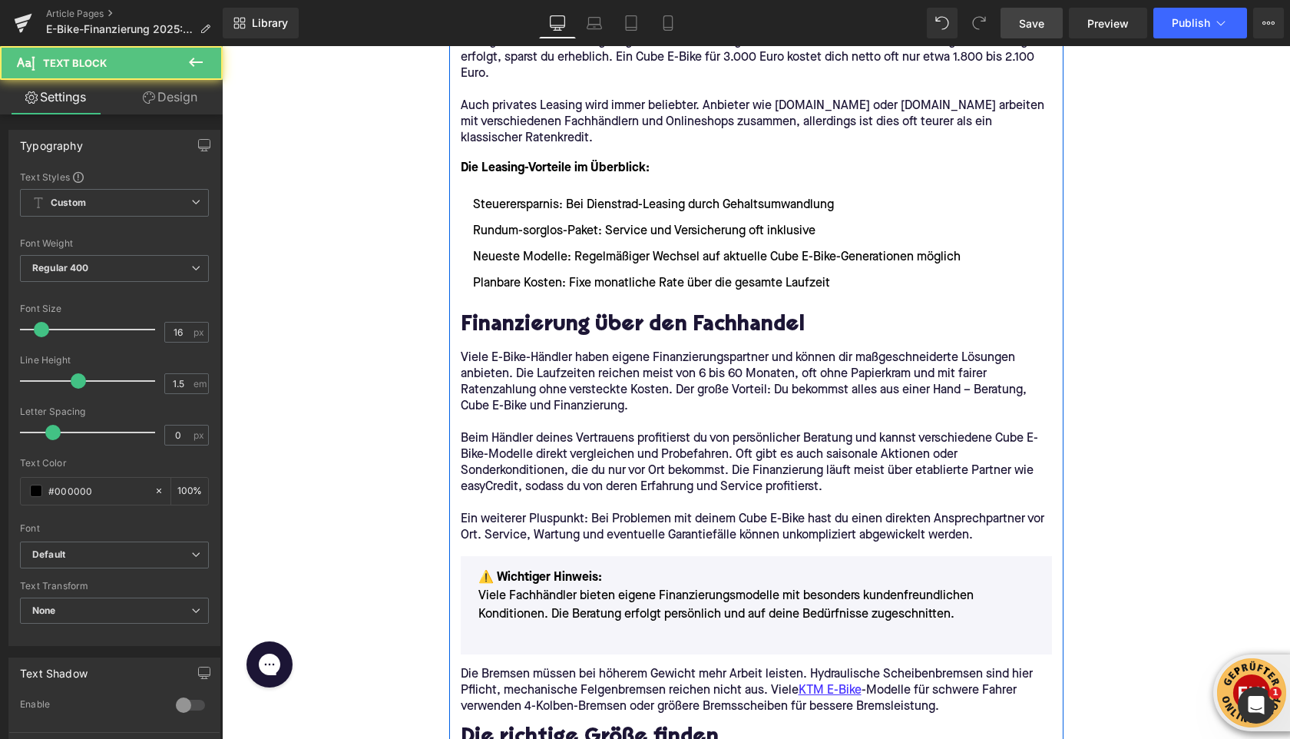
click at [581, 634] on p at bounding box center [756, 633] width 556 height 18
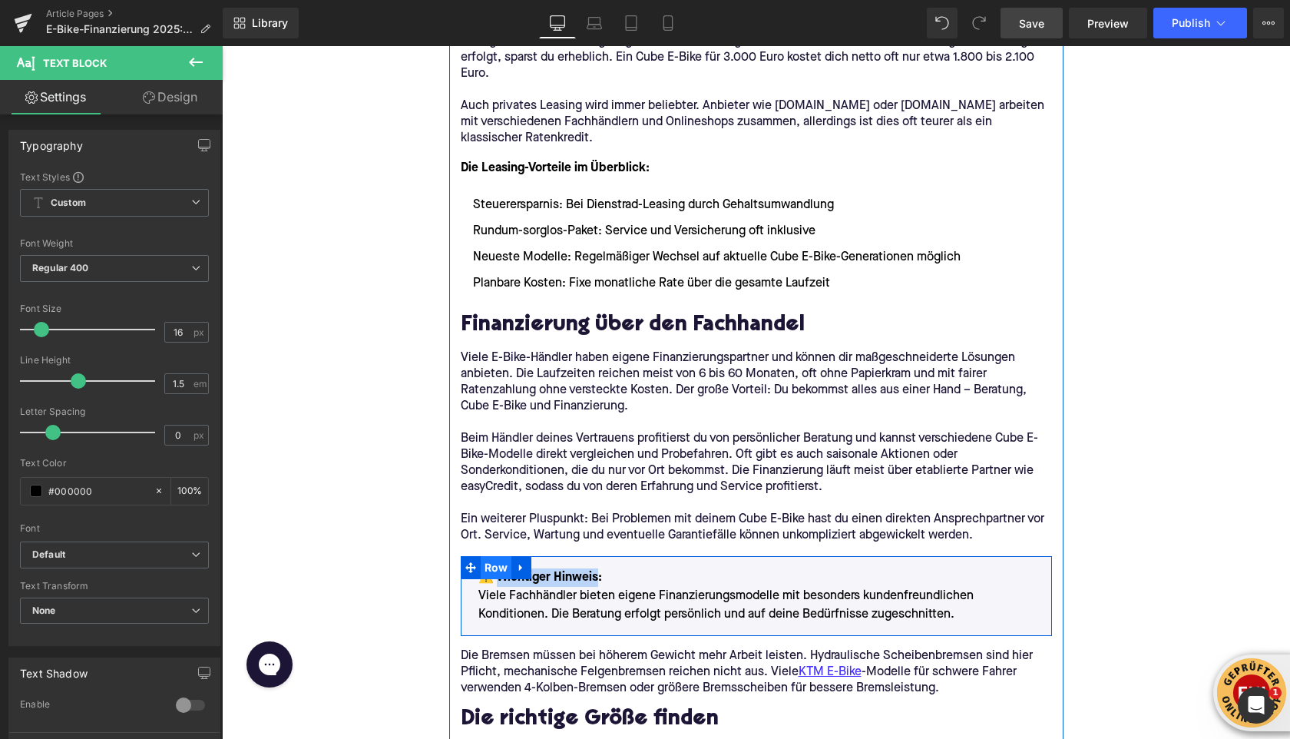
drag, startPoint x: 561, startPoint y: 578, endPoint x: 492, endPoint y: 577, distance: 69.1
click at [492, 577] on div "⚠️ Wichtiger Hinweis: Viele Fachhändler bieten eigene Finanzierungsmodelle mit …" at bounding box center [756, 596] width 591 height 80
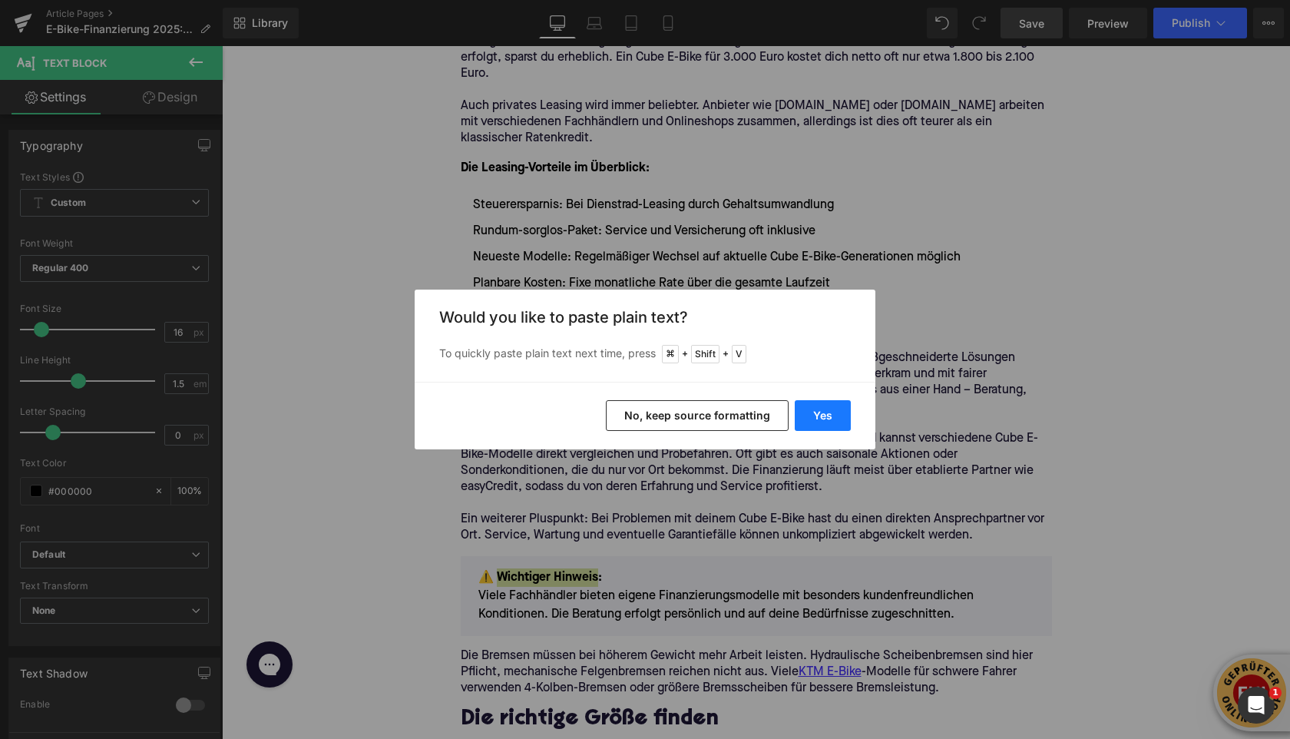
click at [813, 422] on button "Yes" at bounding box center [823, 415] width 56 height 31
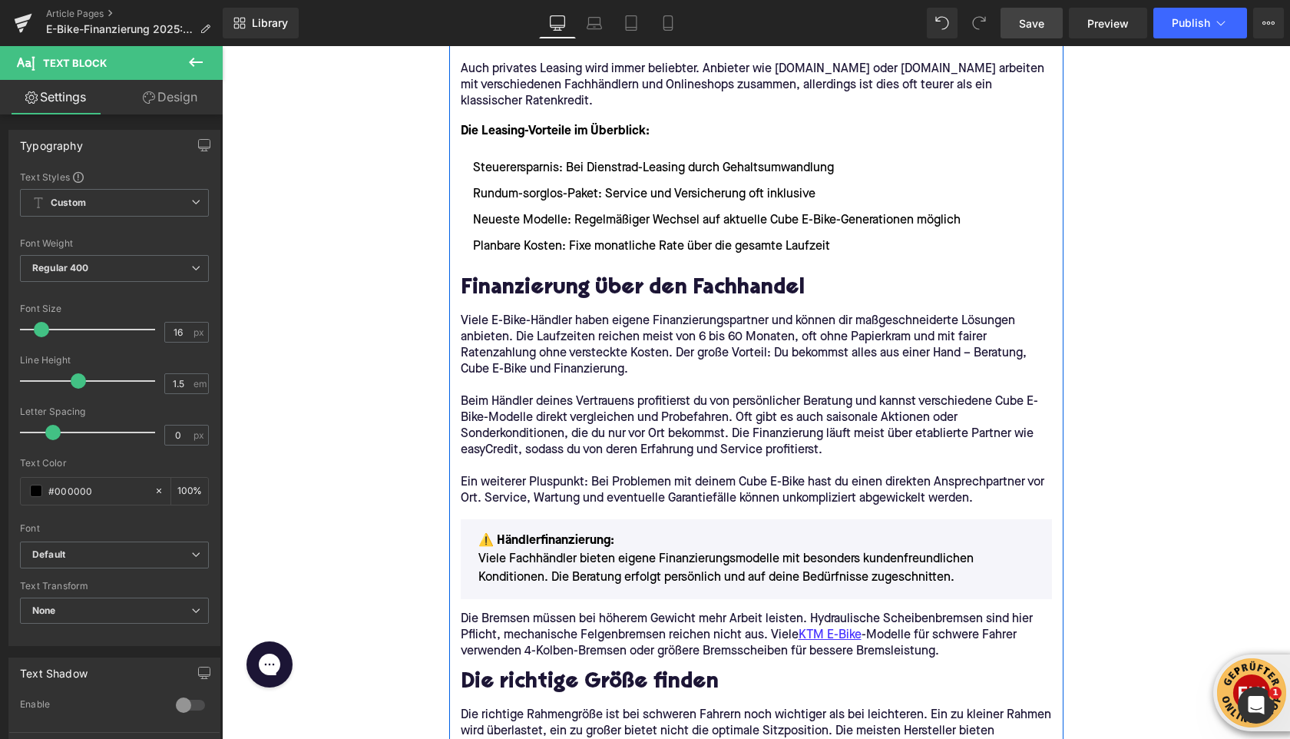
scroll to position [1851, 0]
click at [562, 491] on p "Ein weiterer Pluspunkt: Bei Problemen mit deinem Cube E-Bike hast du einen dire…" at bounding box center [756, 490] width 591 height 32
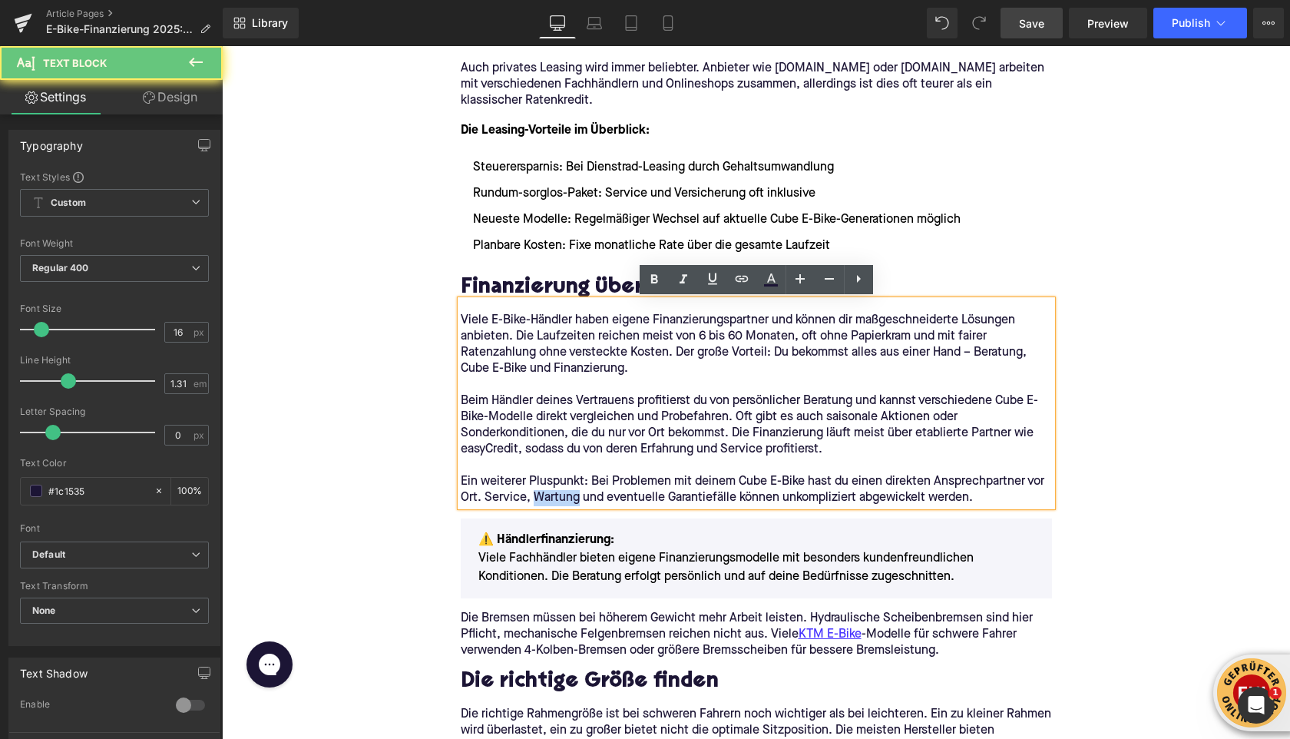
click at [562, 491] on p "Ein weiterer Pluspunkt: Bei Problemen mit deinem Cube E-Bike hast du einen dire…" at bounding box center [756, 490] width 591 height 32
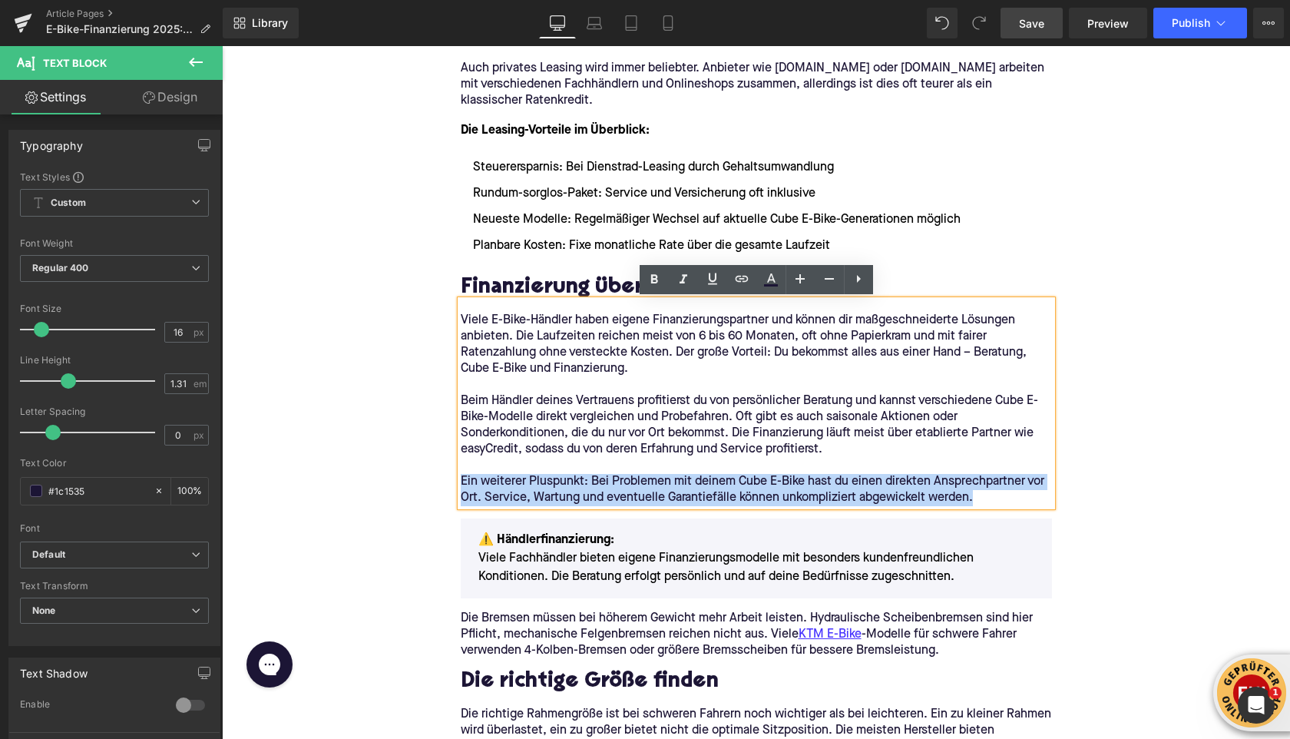
click at [670, 638] on p "Die Bremsen müssen bei höherem Gewicht mehr Arbeit leisten. Hydraulische Scheib…" at bounding box center [756, 635] width 591 height 48
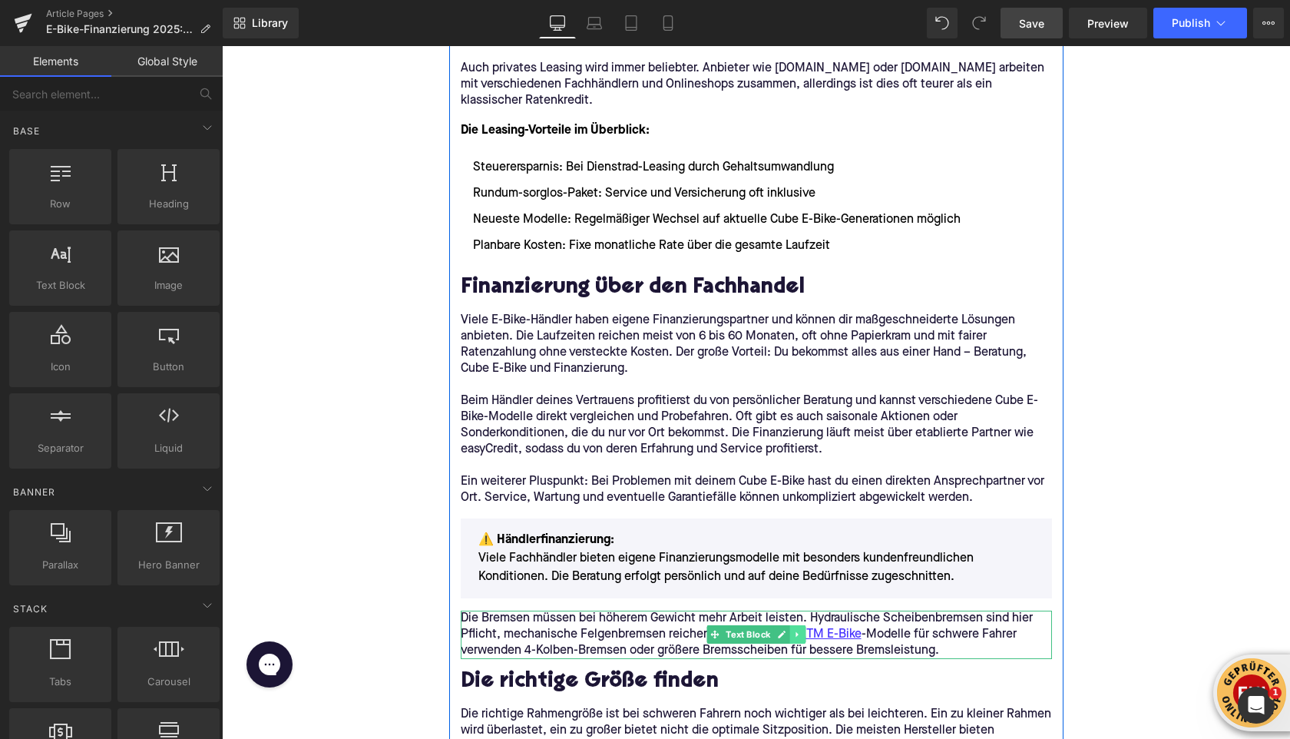
click at [796, 635] on icon at bounding box center [797, 634] width 2 height 5
click at [802, 635] on icon at bounding box center [805, 634] width 8 height 8
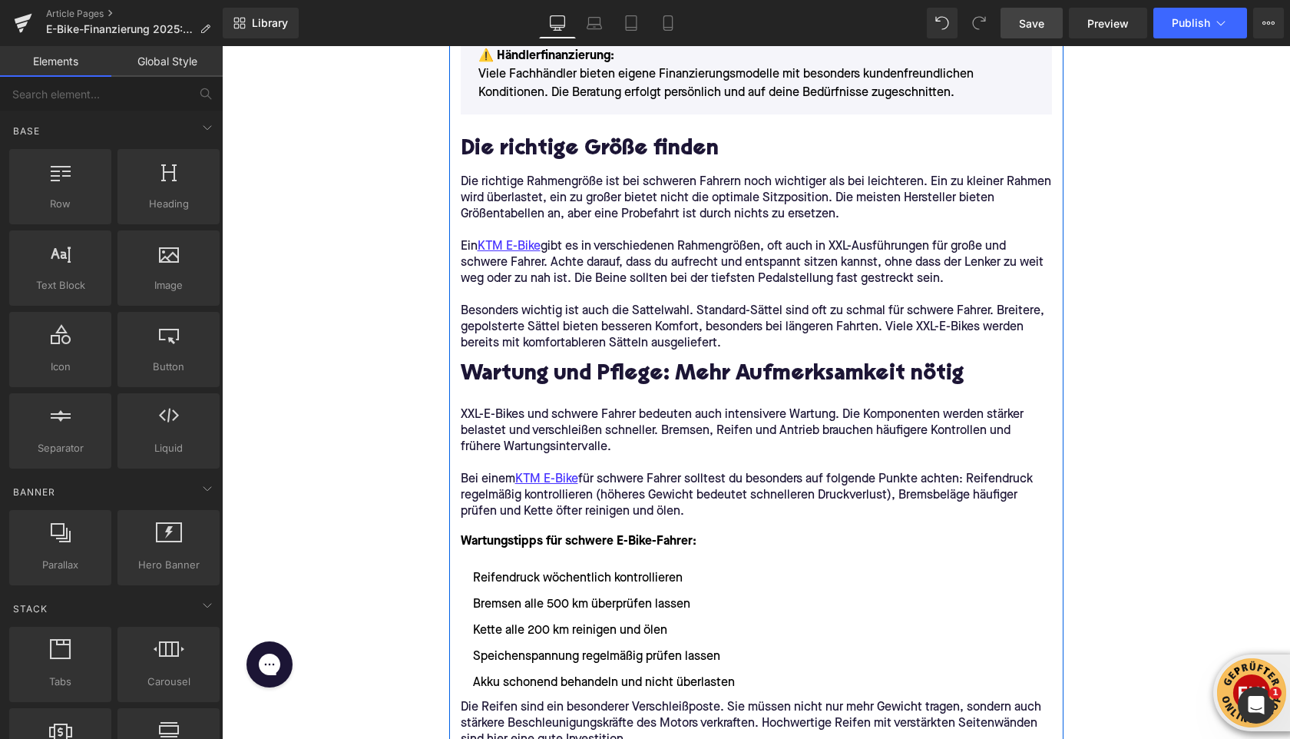
scroll to position [2328, 0]
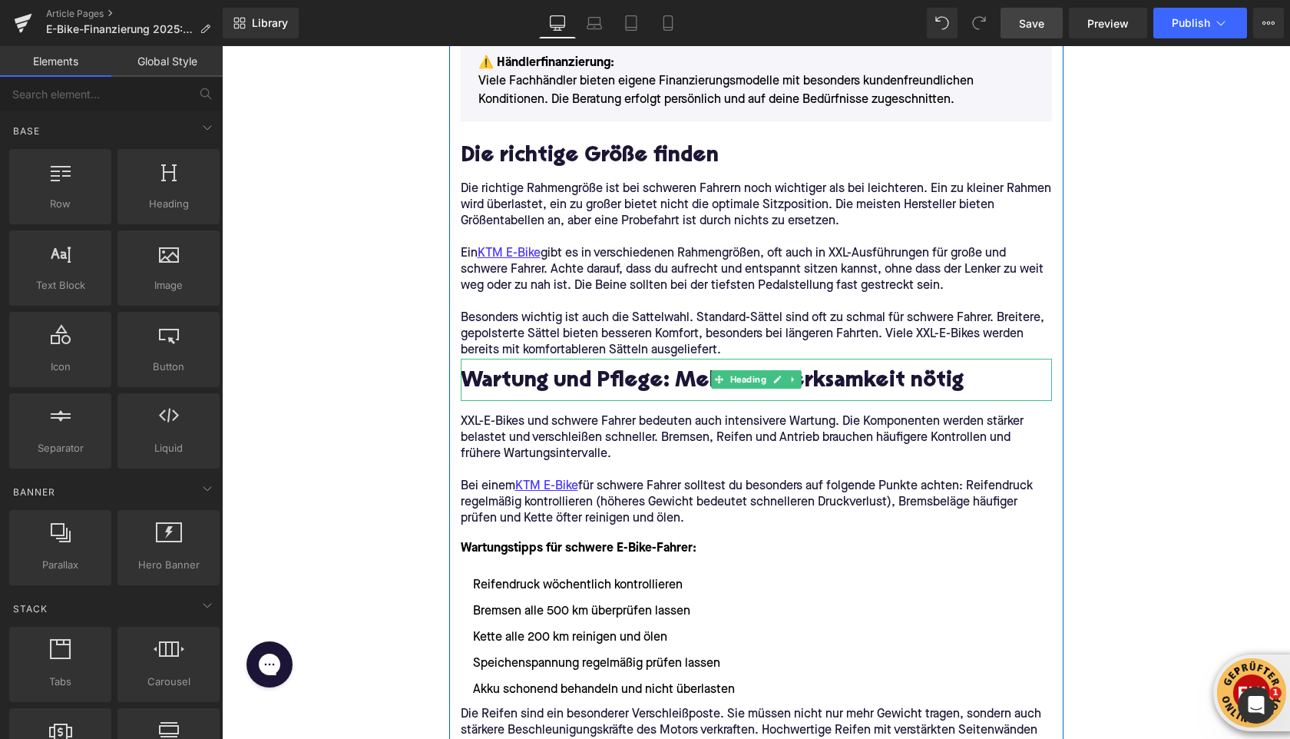
click at [521, 390] on h2 "Wartung und Pflege: Mehr Aufmerksamkeit nötig" at bounding box center [756, 382] width 591 height 24
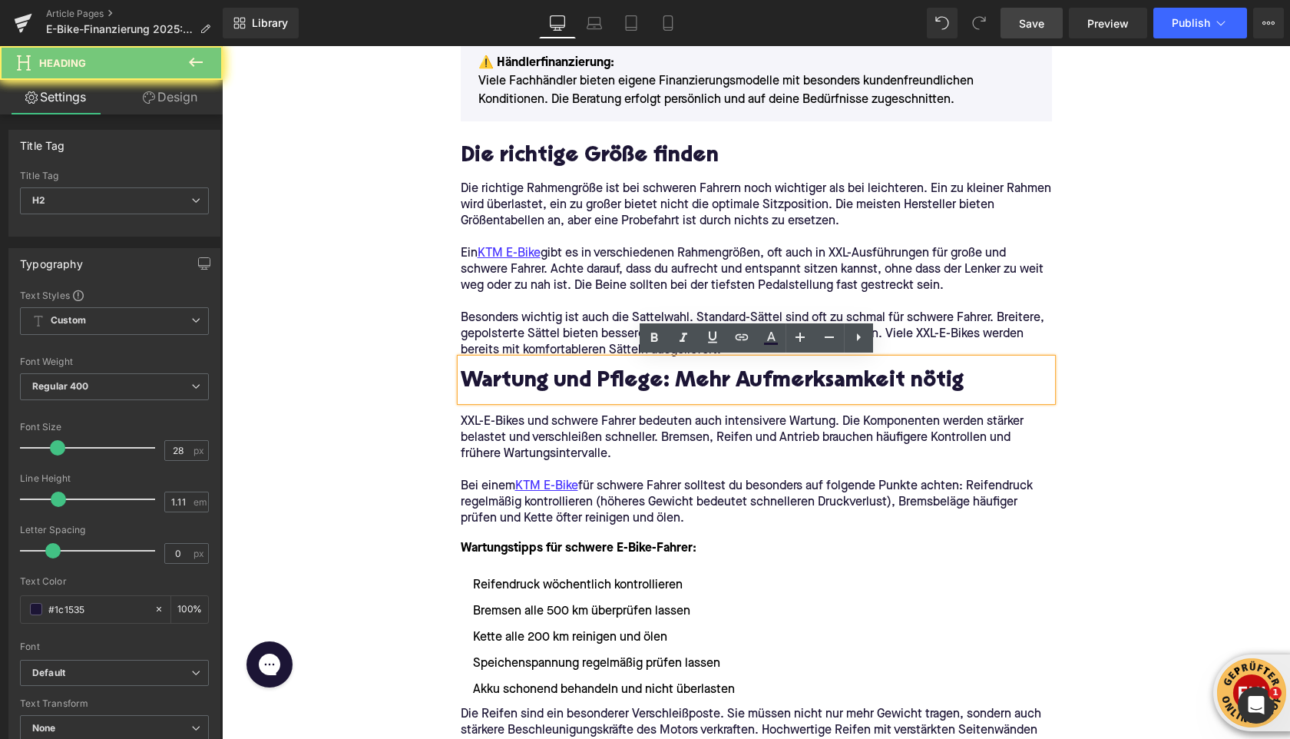
click at [521, 390] on h2 "Wartung und Pflege: Mehr Aufmerksamkeit nötig" at bounding box center [756, 382] width 591 height 24
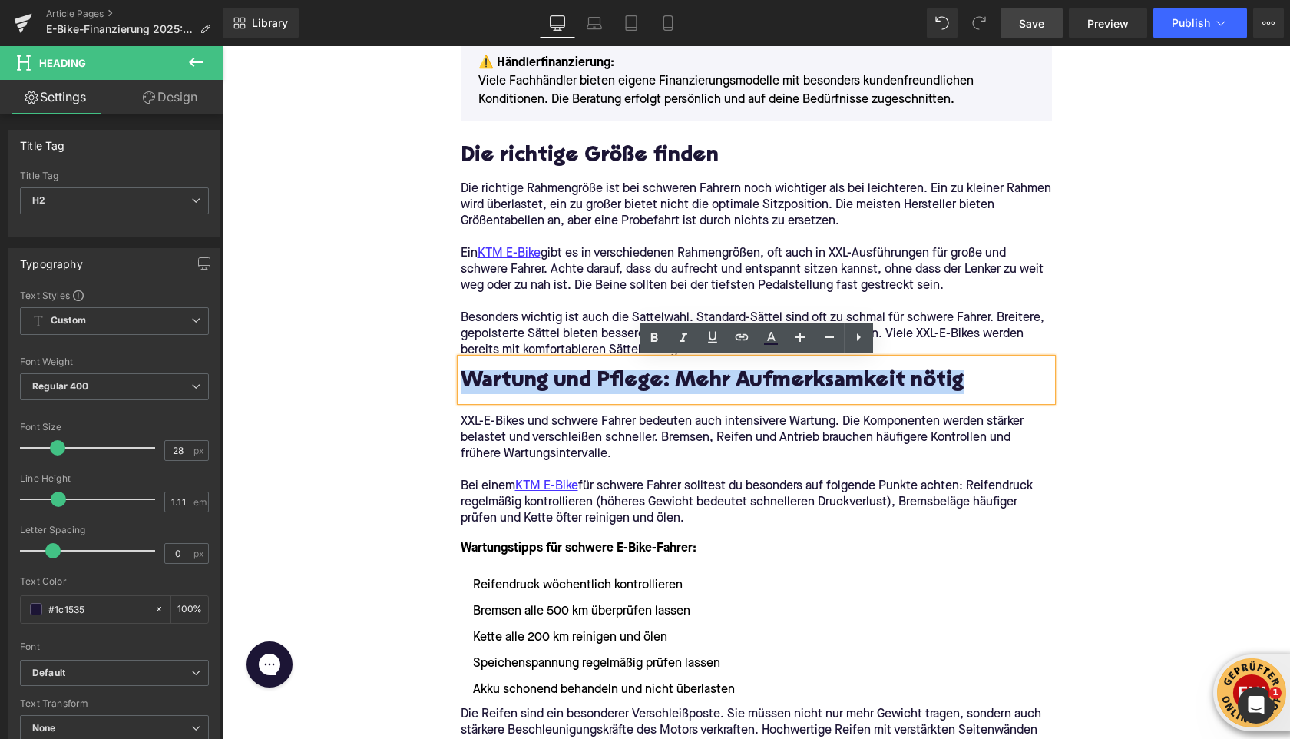
paste div
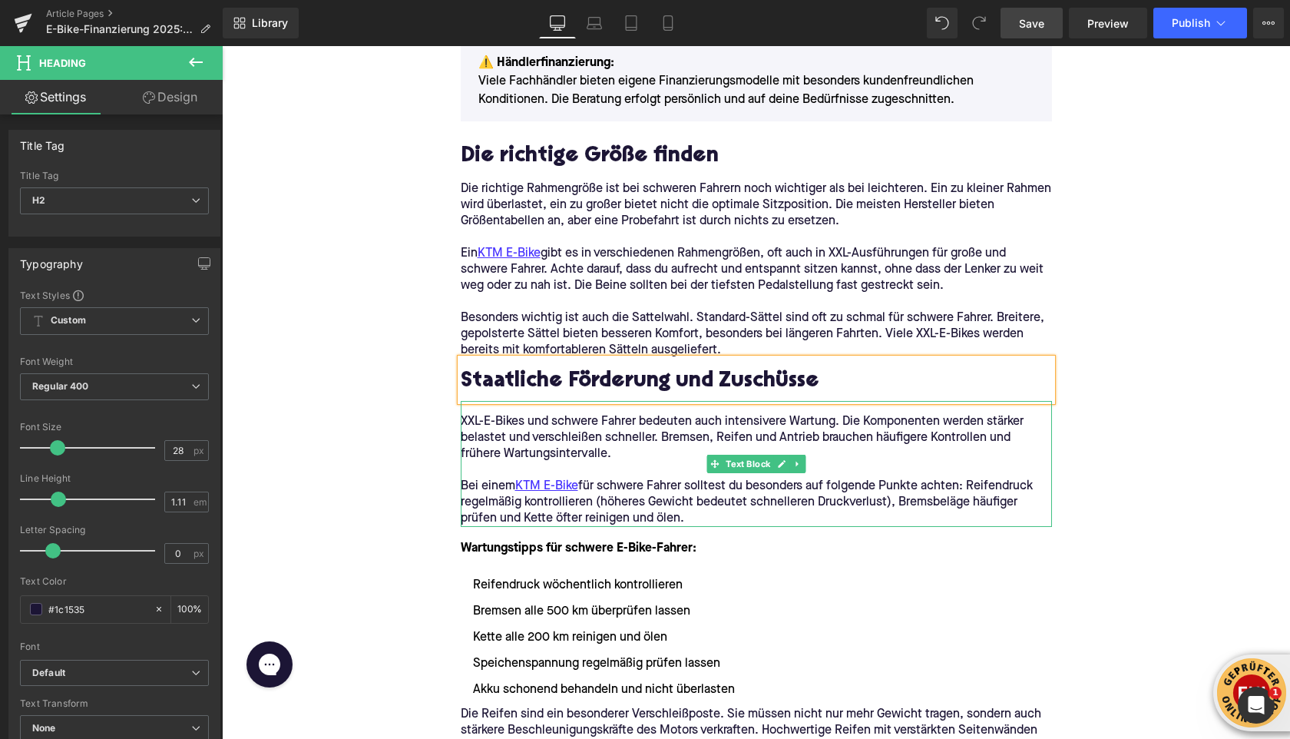
click at [703, 515] on p "Bei einem KTM E-Bike für schwere Fahrer solltest du besonders auf folgende Punk…" at bounding box center [756, 502] width 591 height 48
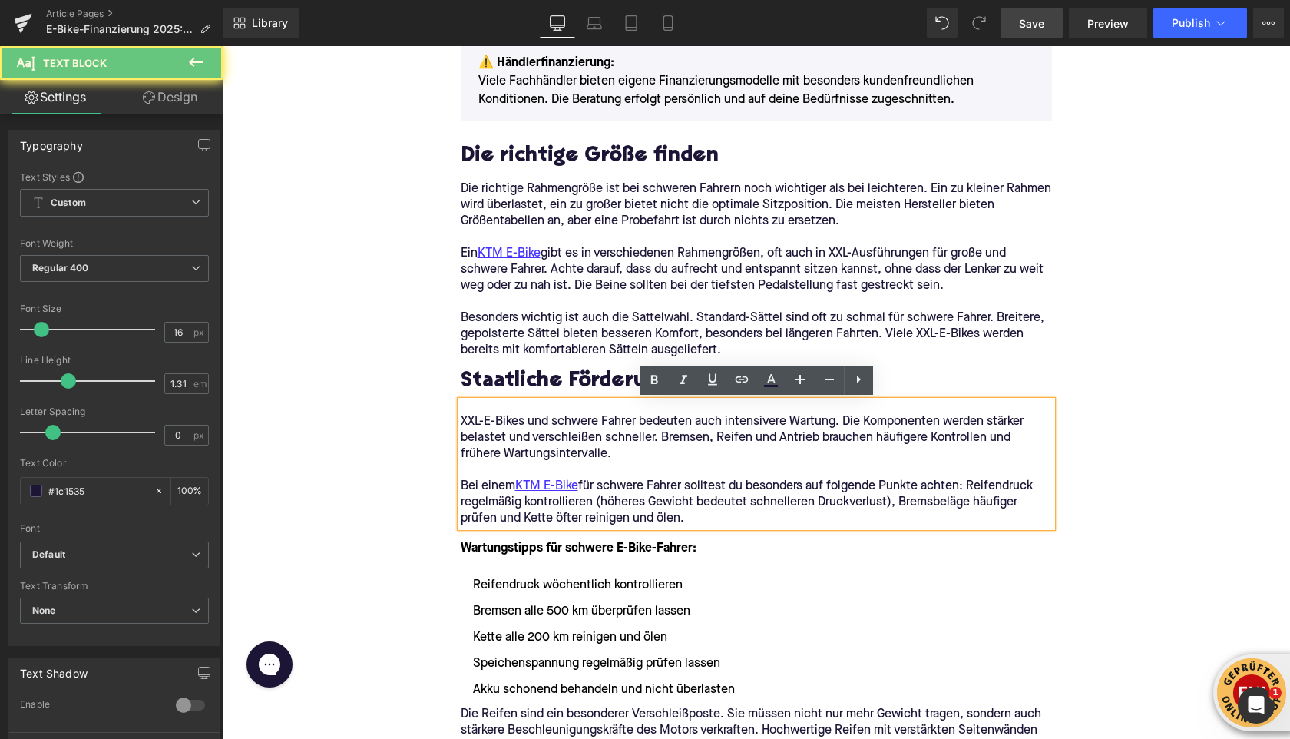
click at [700, 517] on p "Bei einem KTM E-Bike für schwere Fahrer solltest du besonders auf folgende Punk…" at bounding box center [756, 502] width 591 height 48
drag, startPoint x: 700, startPoint y: 517, endPoint x: 442, endPoint y: 418, distance: 276.4
click at [442, 418] on div "Home / E-Bike-Finanzierung 2025: Diese Möglichkeiten gibt es Breadcrumbs E-Bike…" at bounding box center [756, 411] width 1068 height 5127
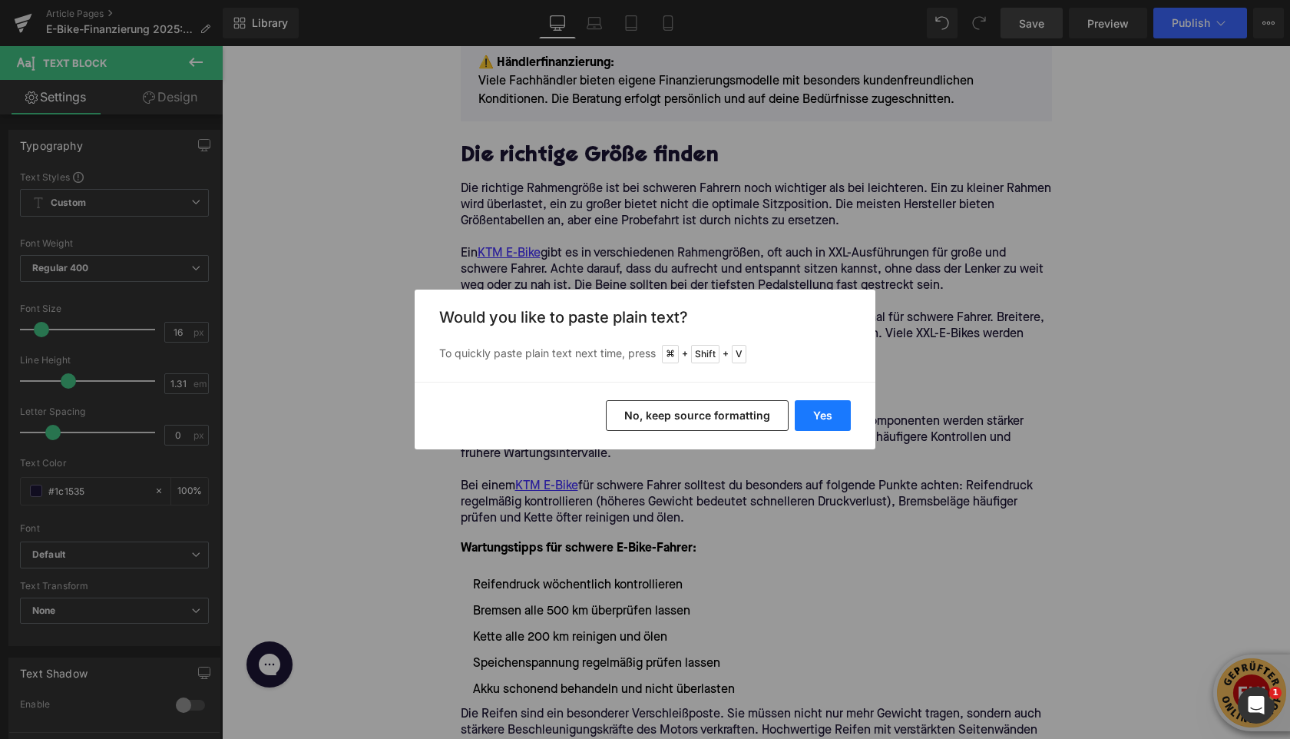
click at [830, 419] on button "Yes" at bounding box center [823, 415] width 56 height 31
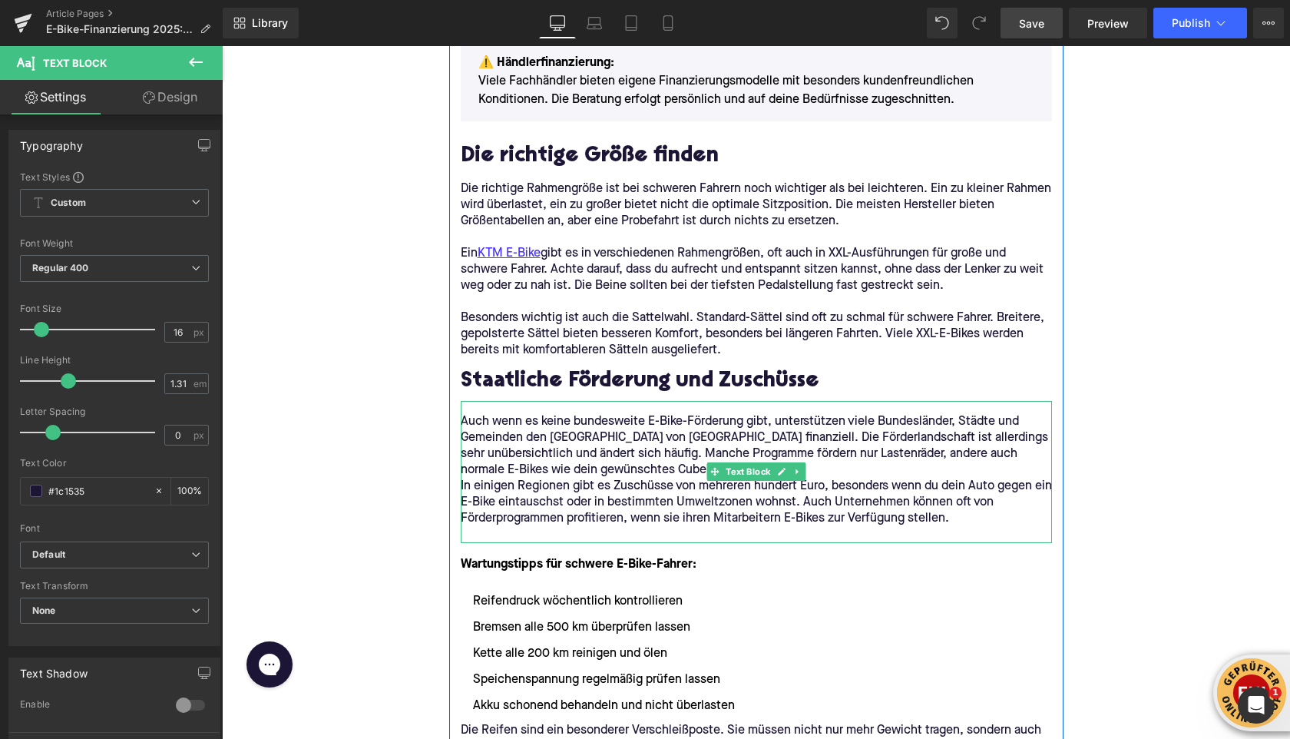
click at [623, 474] on p "Auch wenn es keine bundesweite E-Bike-Förderung gibt, unterstützen viele Bundes…" at bounding box center [756, 446] width 591 height 65
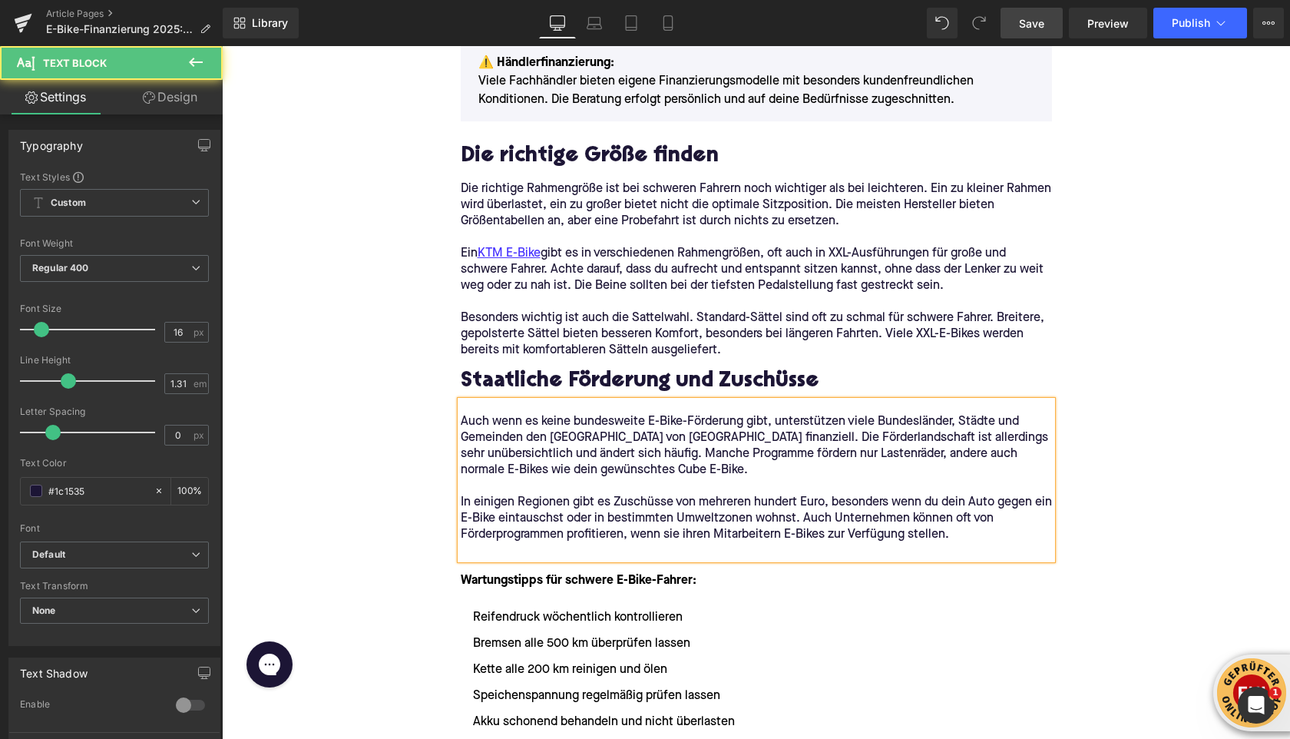
click at [477, 551] on p at bounding box center [756, 551] width 591 height 16
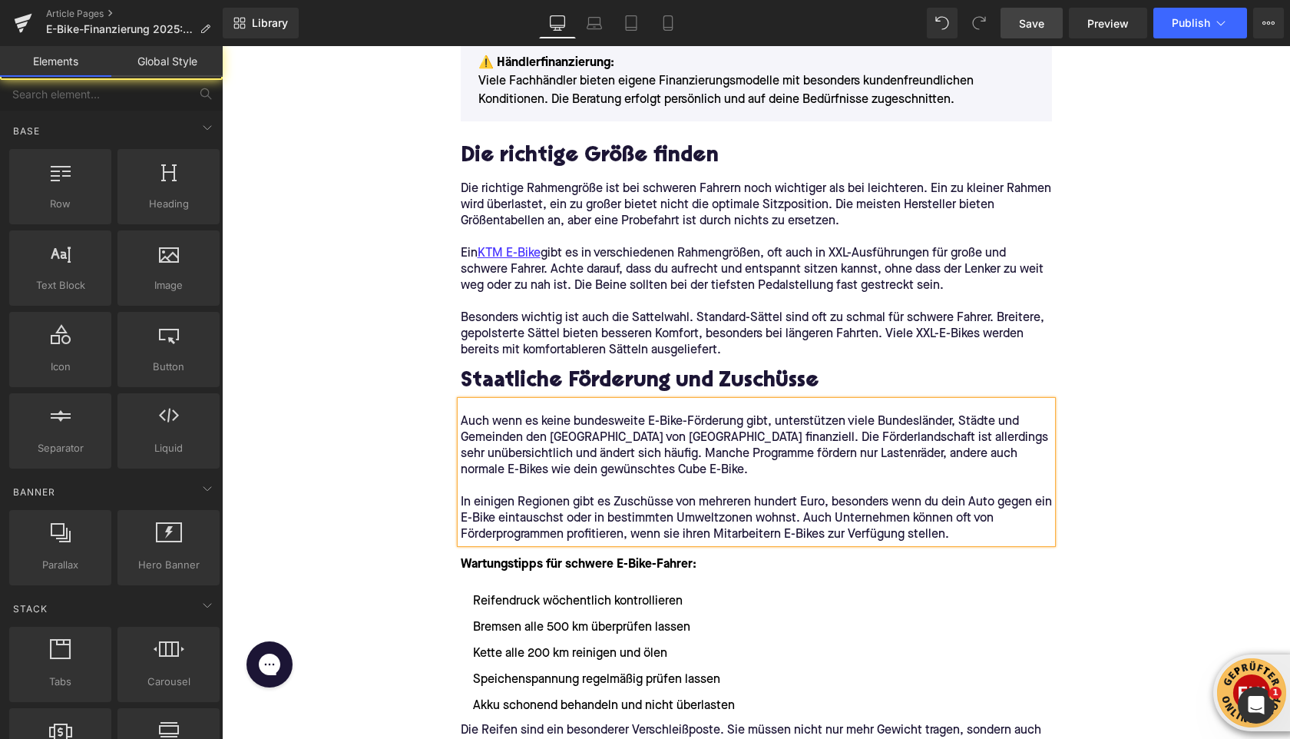
click at [382, 456] on div "Home / E-Bike-Finanzierung 2025: Diese Möglichkeiten gibt es Breadcrumbs E-Bike…" at bounding box center [756, 419] width 1068 height 5143
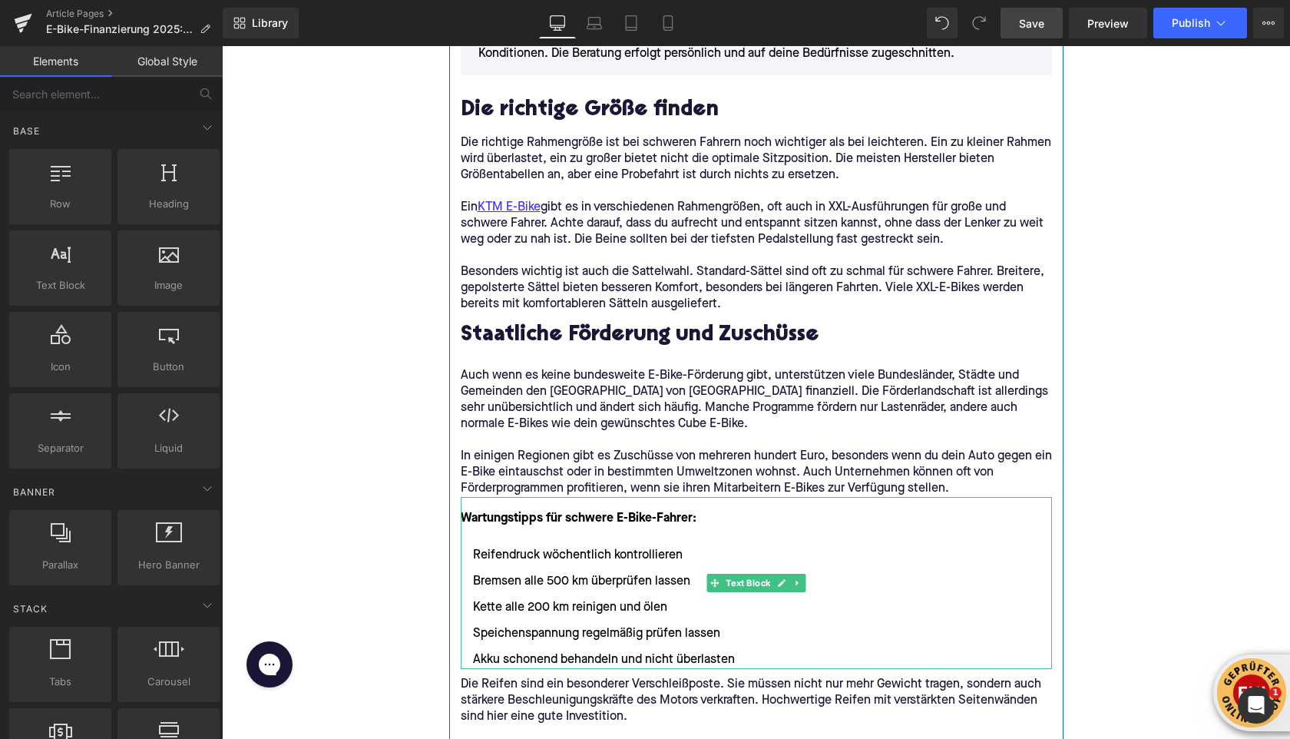
scroll to position [2384, 0]
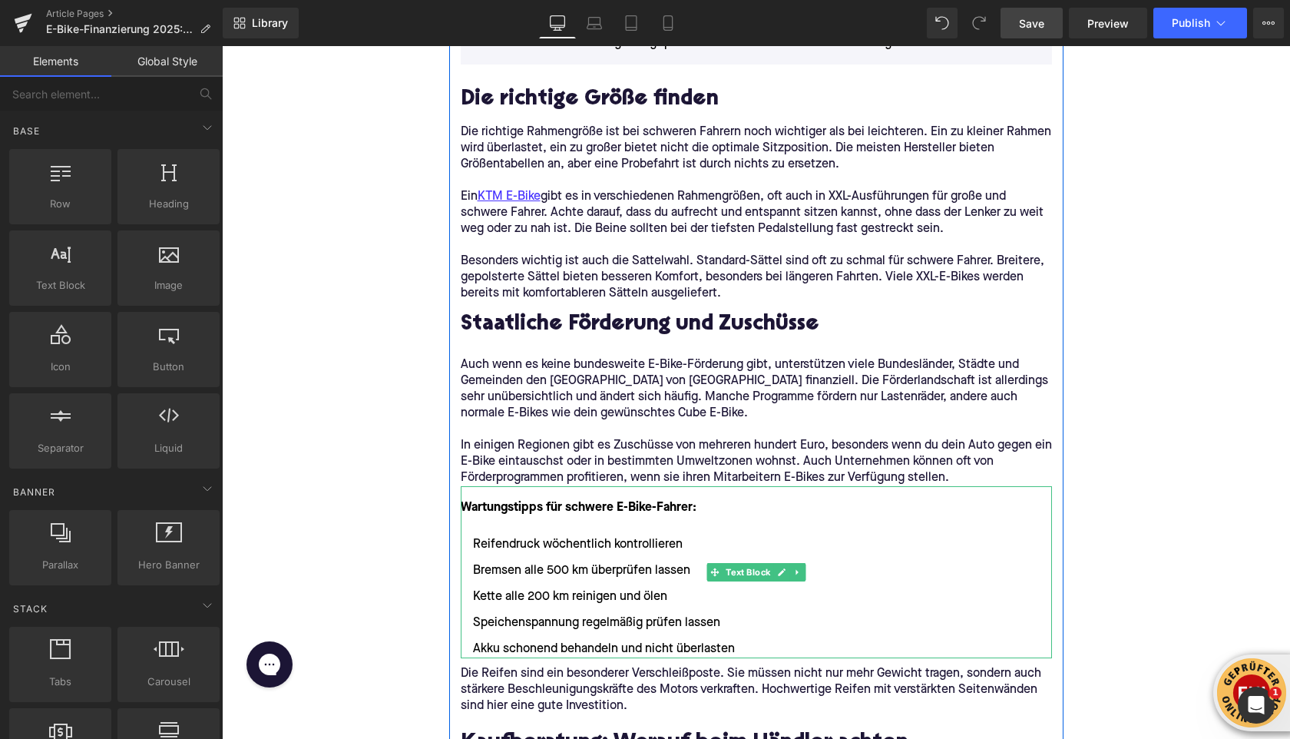
click at [741, 644] on li "Akku schonend behandeln und nicht überlasten" at bounding box center [756, 649] width 591 height 18
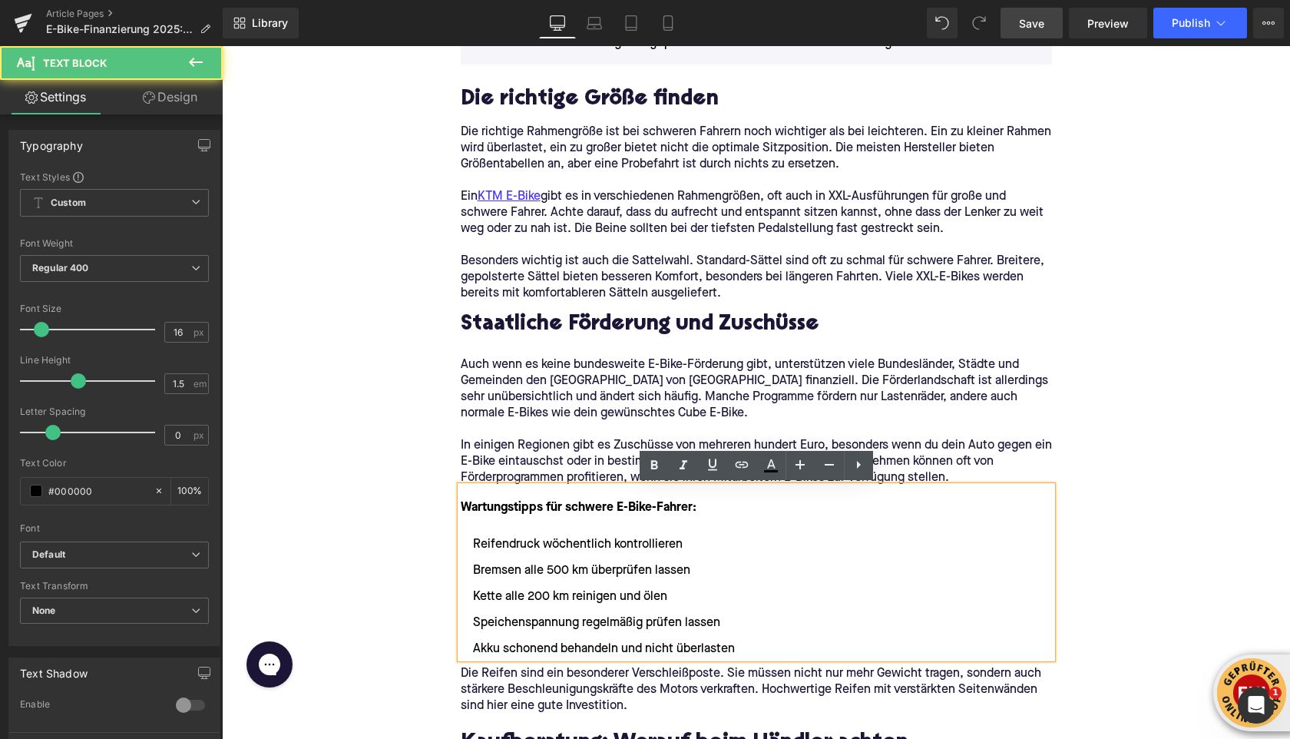
click at [740, 647] on li "Akku schonend behandeln und nicht überlasten" at bounding box center [756, 649] width 591 height 18
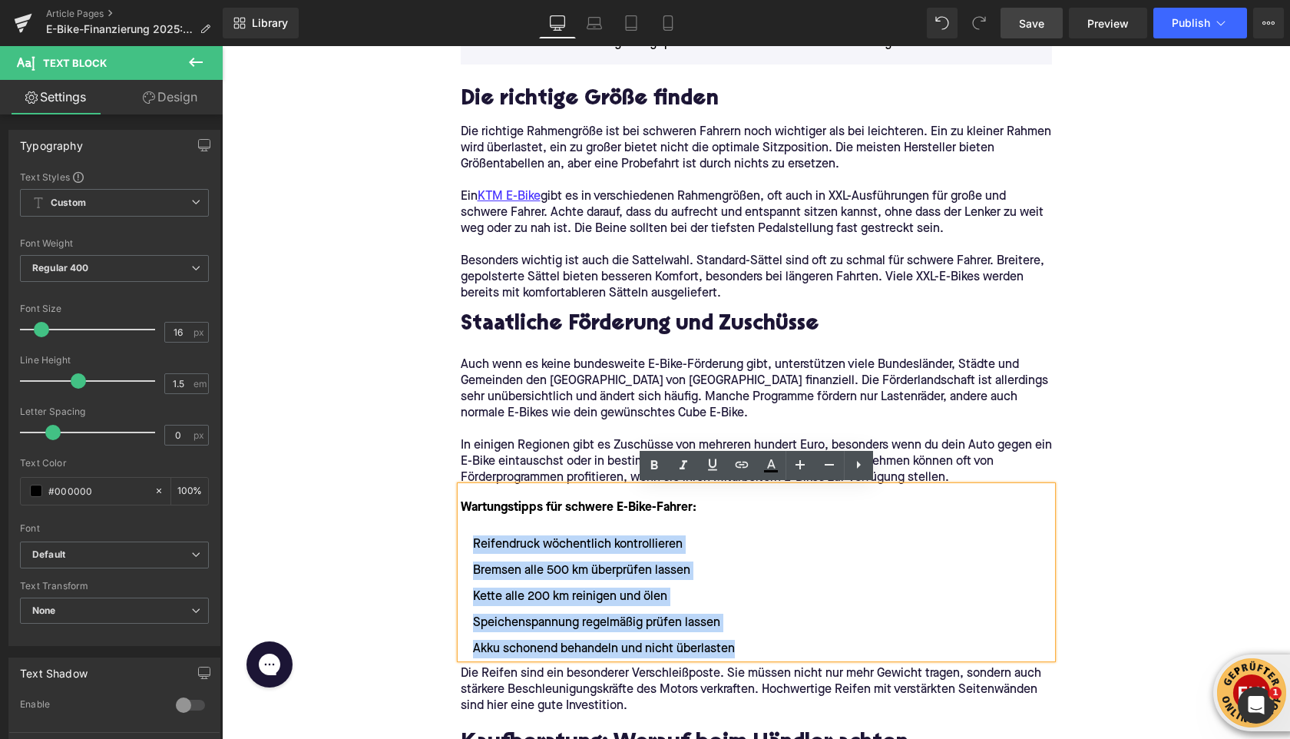
drag, startPoint x: 740, startPoint y: 647, endPoint x: 472, endPoint y: 540, distance: 288.8
click at [472, 540] on ul "Reifendruck wöchentlich kontrollieren Bremsen alle 500 km überprüfen lassen Ket…" at bounding box center [756, 596] width 591 height 123
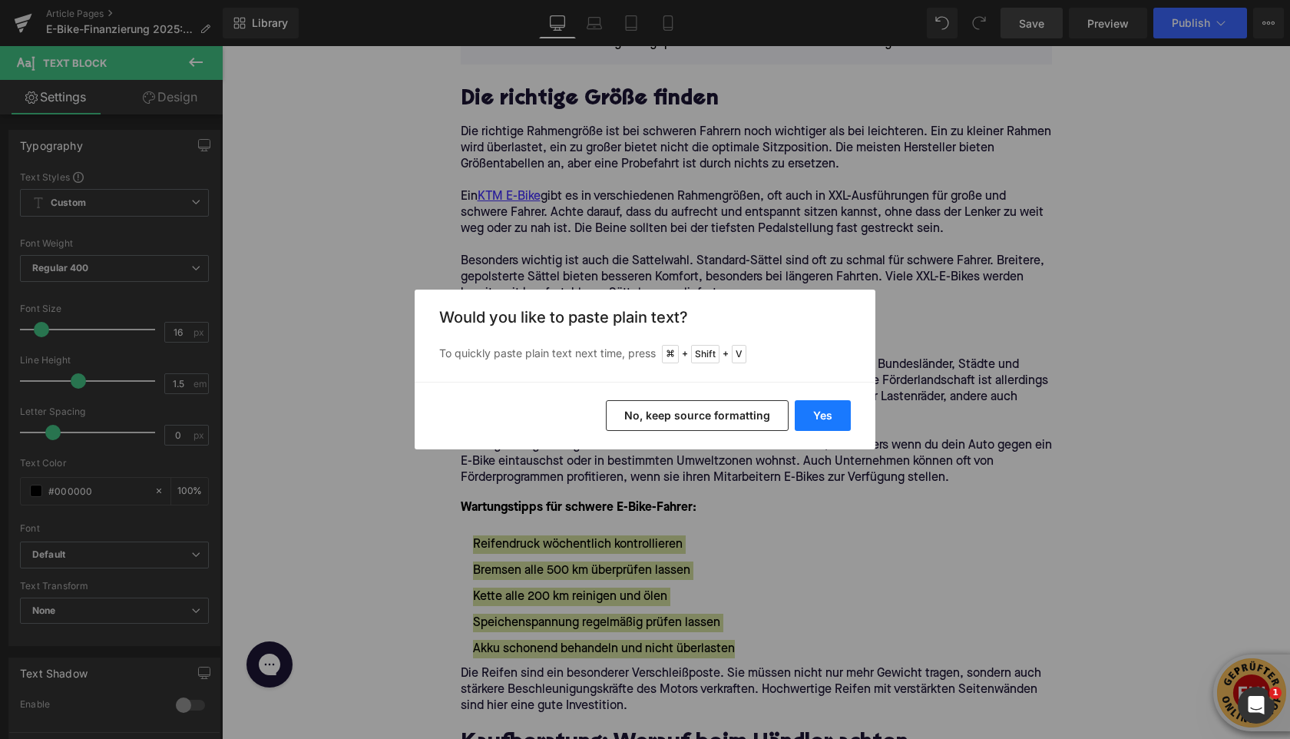
click at [824, 415] on button "Yes" at bounding box center [823, 415] width 56 height 31
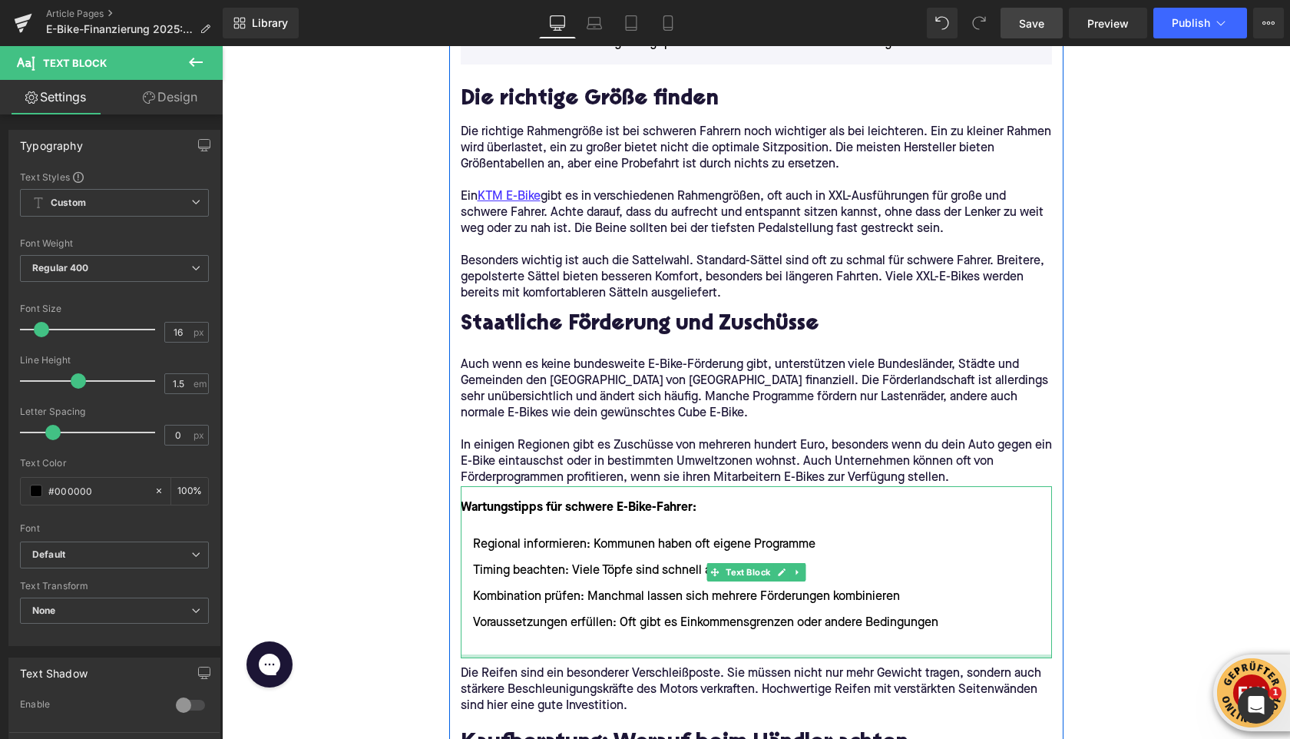
click at [544, 654] on div at bounding box center [756, 656] width 591 height 4
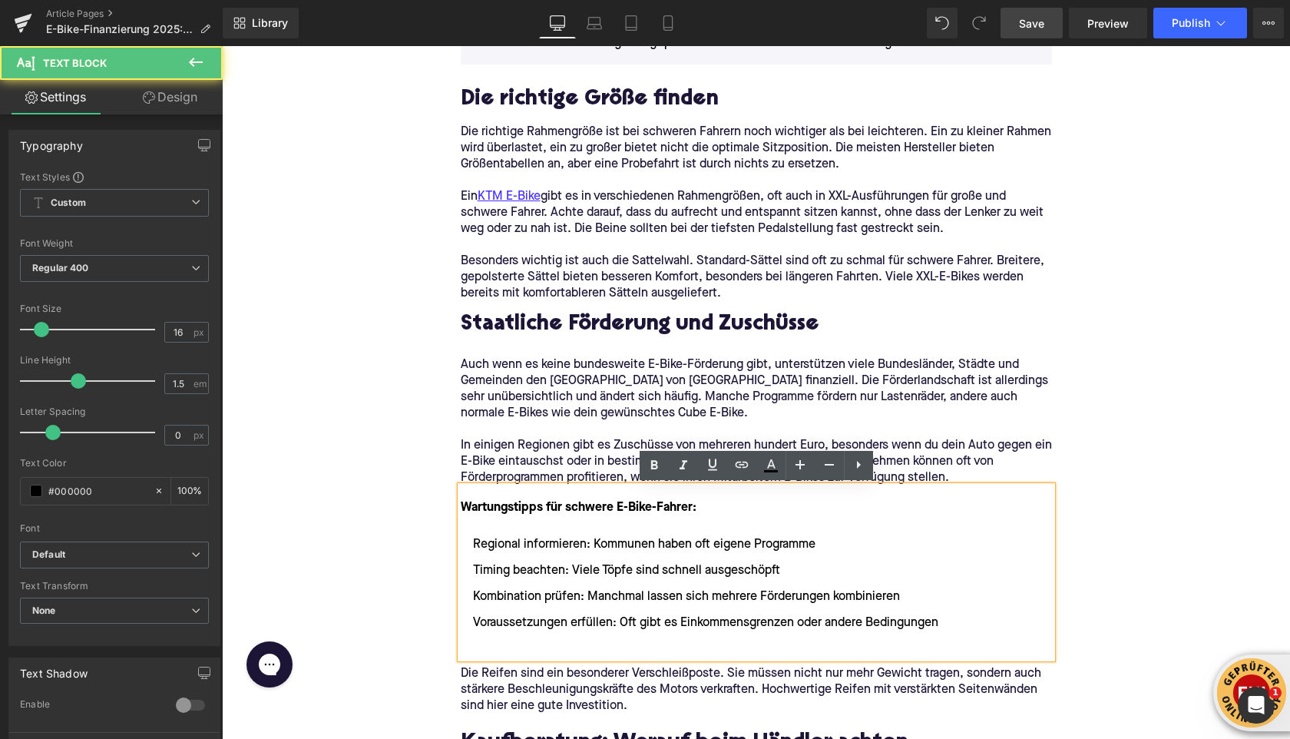
click at [541, 641] on li at bounding box center [756, 649] width 591 height 18
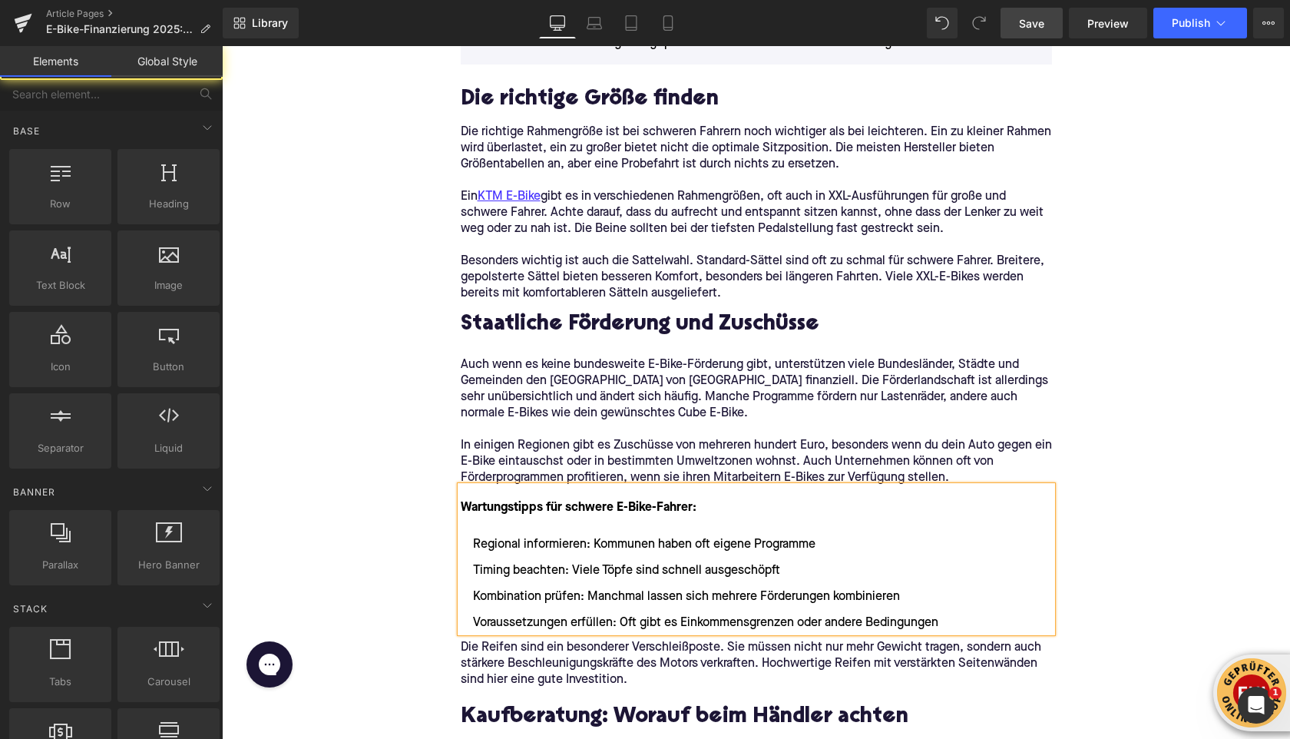
click at [359, 547] on div "Home / E-Bike-Finanzierung 2025: Diese Möglichkeiten gibt es Breadcrumbs E-Bike…" at bounding box center [756, 349] width 1068 height 5117
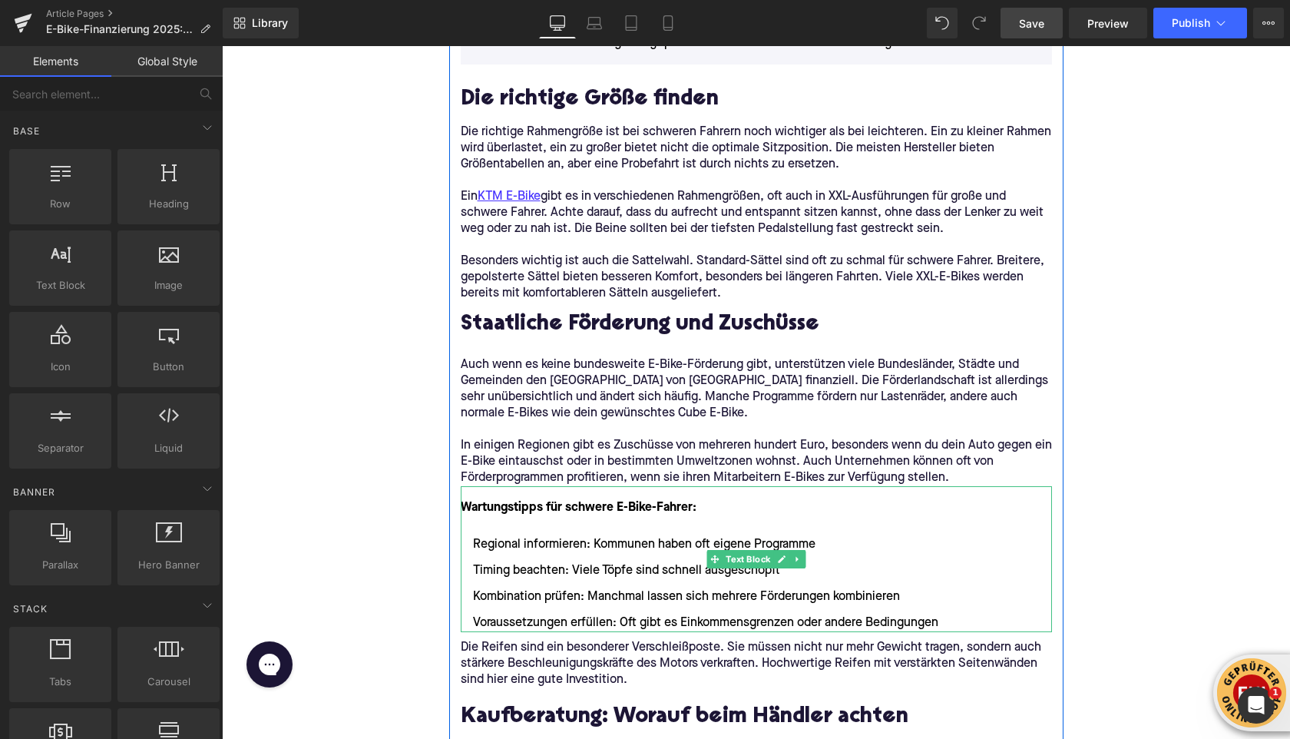
click at [521, 512] on font "Wartungstipps für schwere E-Bike-Fahrer:" at bounding box center [579, 507] width 236 height 12
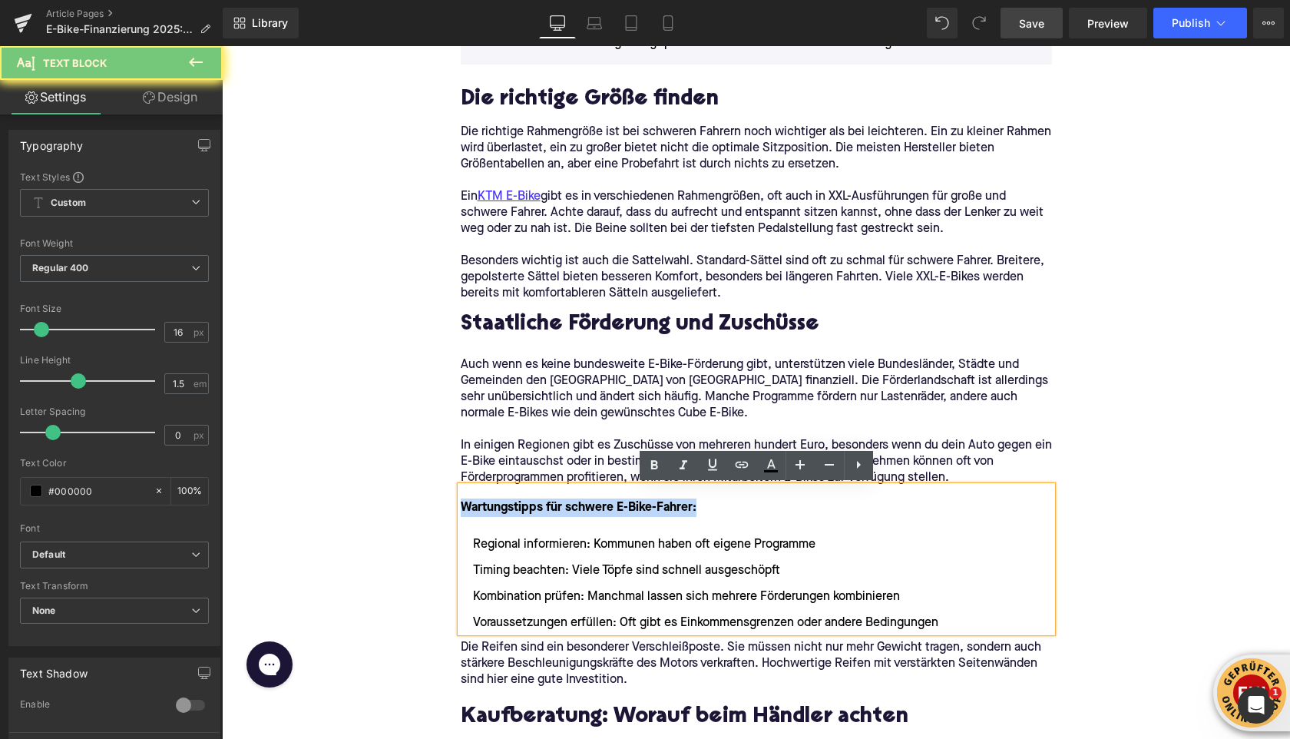
click at [521, 512] on font "Wartungstipps für schwere E-Bike-Fahrer:" at bounding box center [579, 507] width 236 height 12
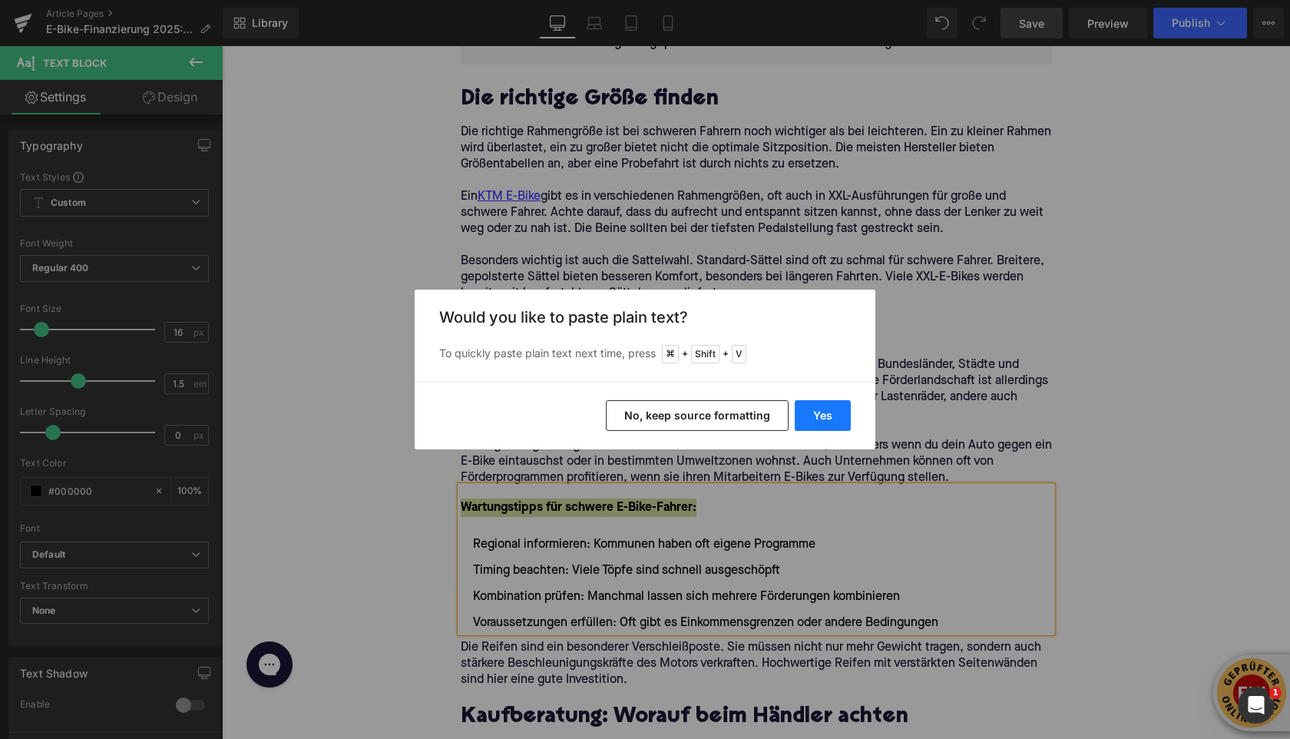
drag, startPoint x: 827, startPoint y: 405, endPoint x: 605, endPoint y: 359, distance: 226.7
click at [827, 405] on button "Yes" at bounding box center [823, 415] width 56 height 31
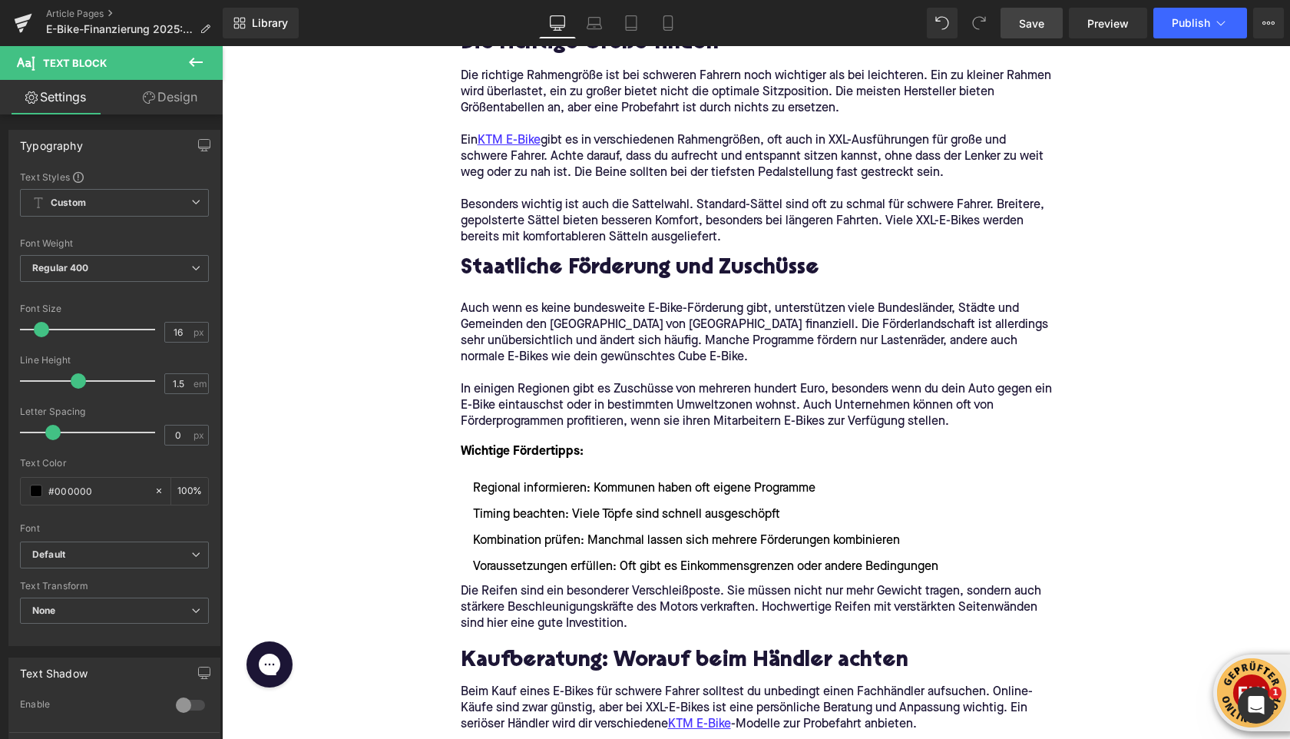
scroll to position [2448, 0]
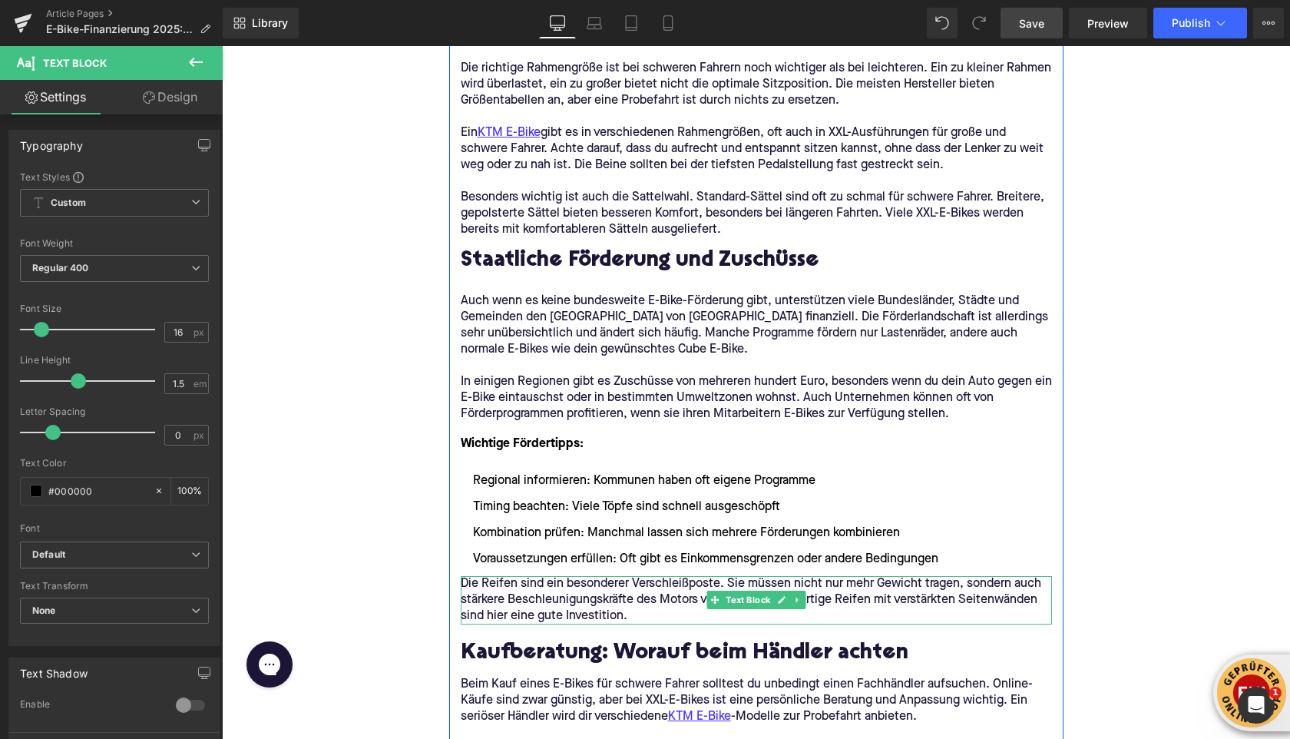
click at [801, 598] on icon at bounding box center [797, 599] width 8 height 9
click at [803, 600] on icon at bounding box center [805, 600] width 8 height 8
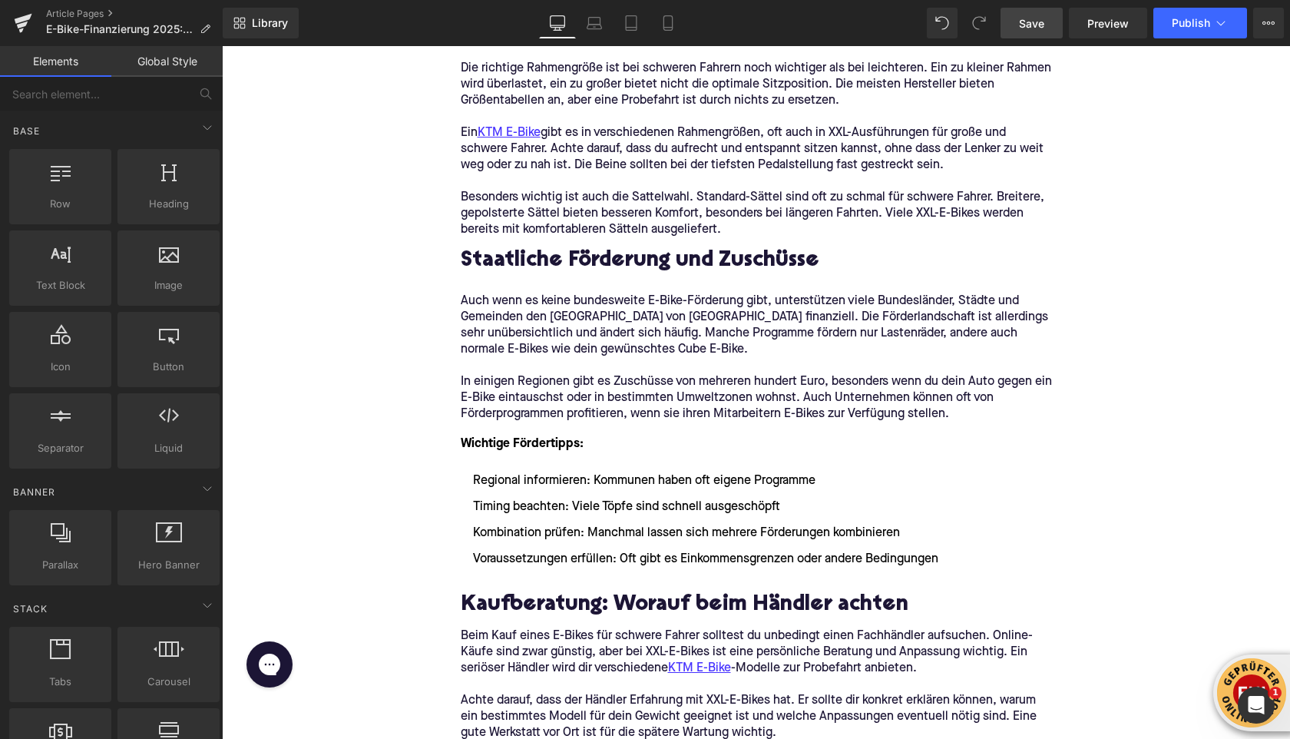
click at [351, 496] on div "Home / E-Bike-Finanzierung 2025: Diese Möglichkeiten gibt es Breadcrumbs E-Bike…" at bounding box center [756, 262] width 1068 height 5068
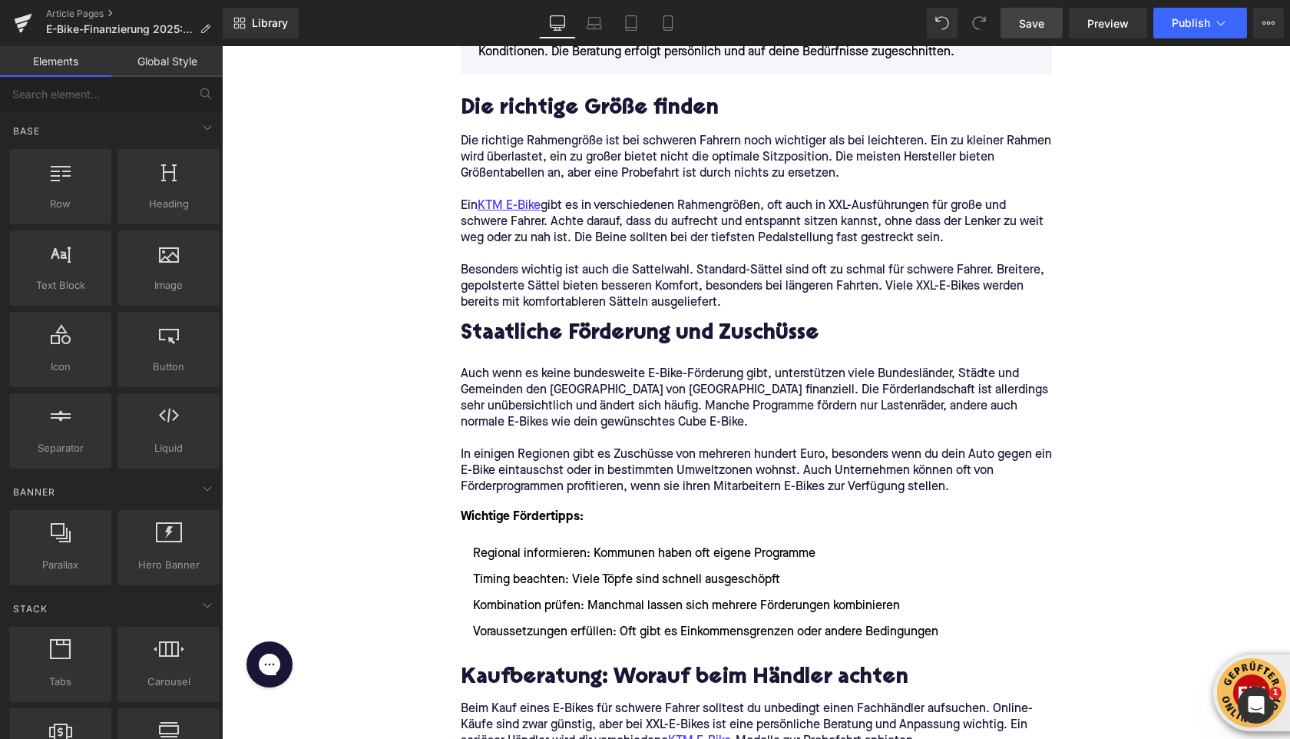
scroll to position [2370, 0]
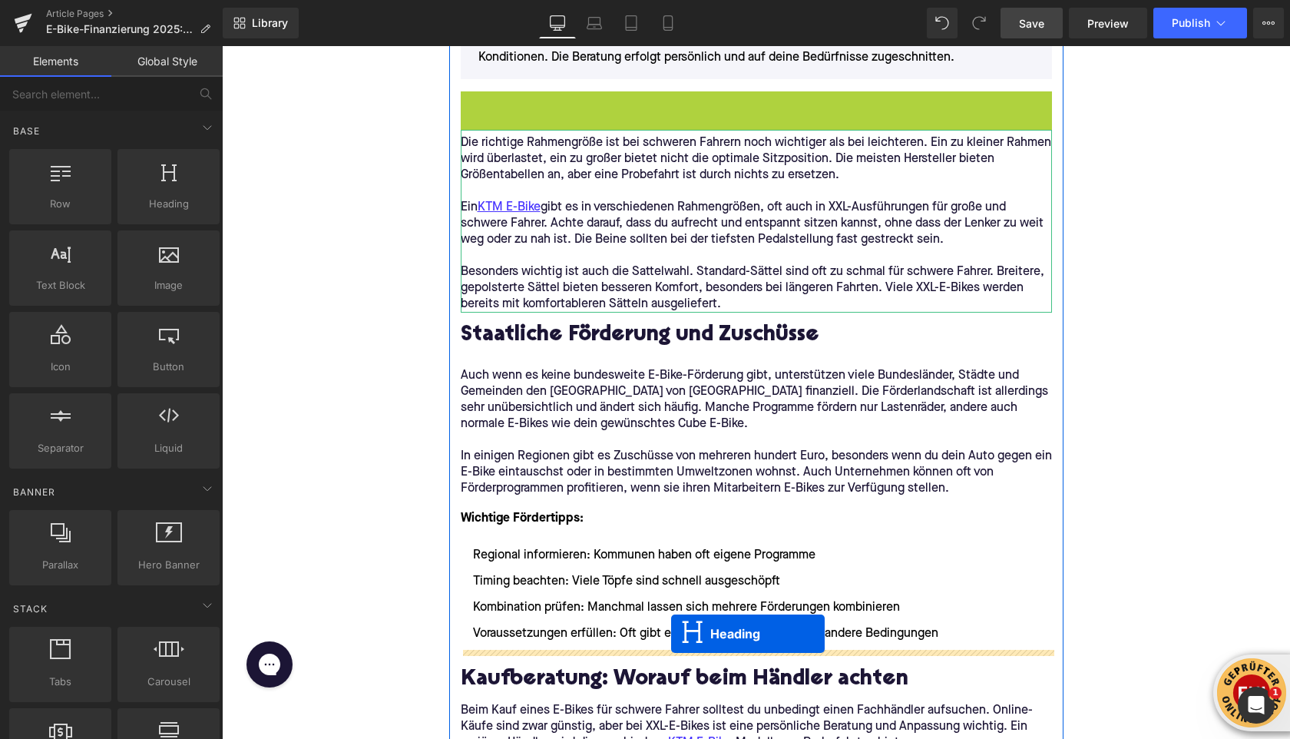
drag, startPoint x: 716, startPoint y: 114, endPoint x: 671, endPoint y: 633, distance: 521.0
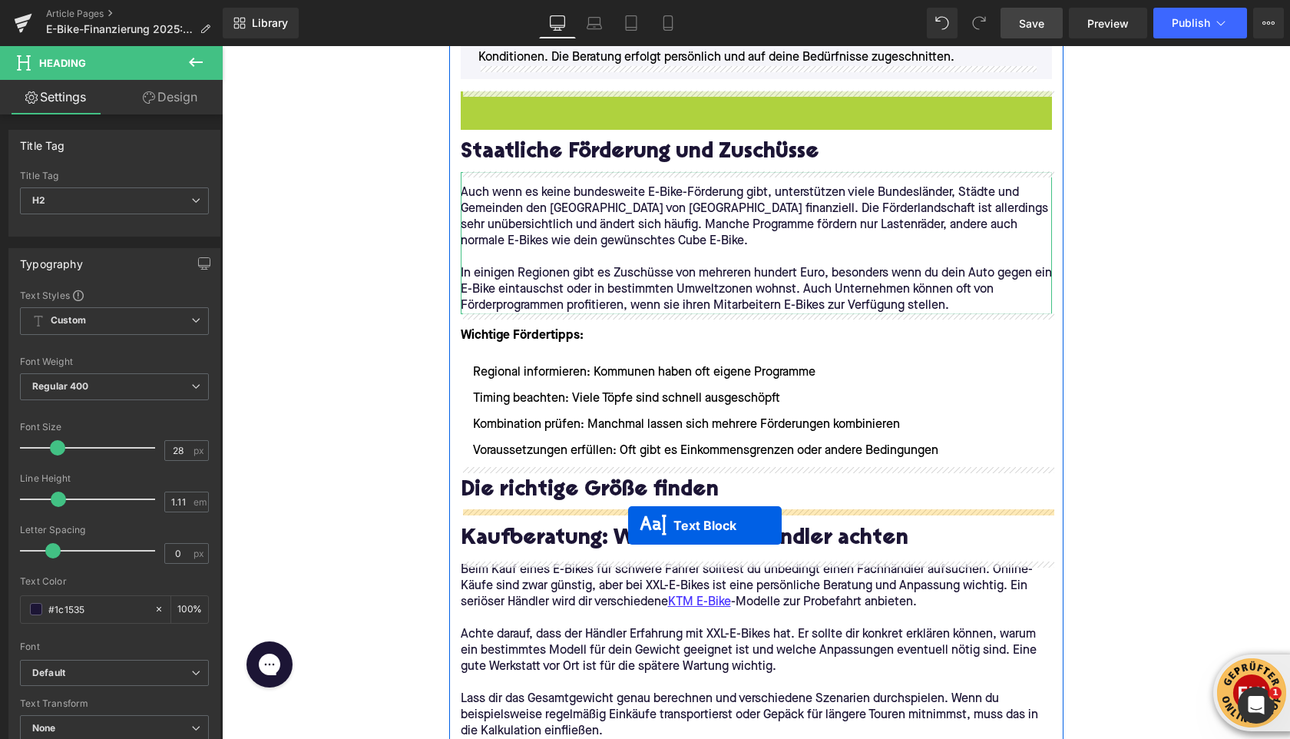
drag, startPoint x: 714, startPoint y: 321, endPoint x: 628, endPoint y: 525, distance: 221.6
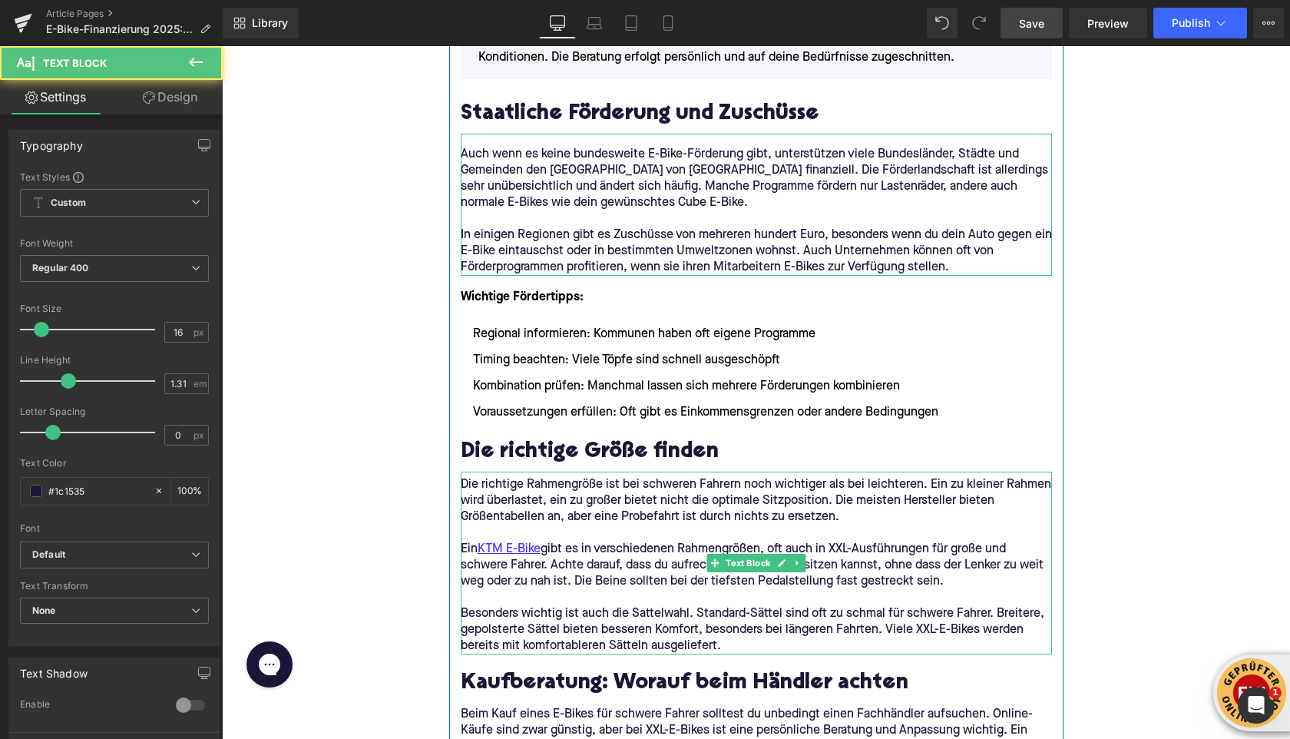
click at [536, 511] on p "Die richtige Rahmengröße ist bei schweren Fahrern noch wichtiger als bei leicht…" at bounding box center [756, 501] width 591 height 48
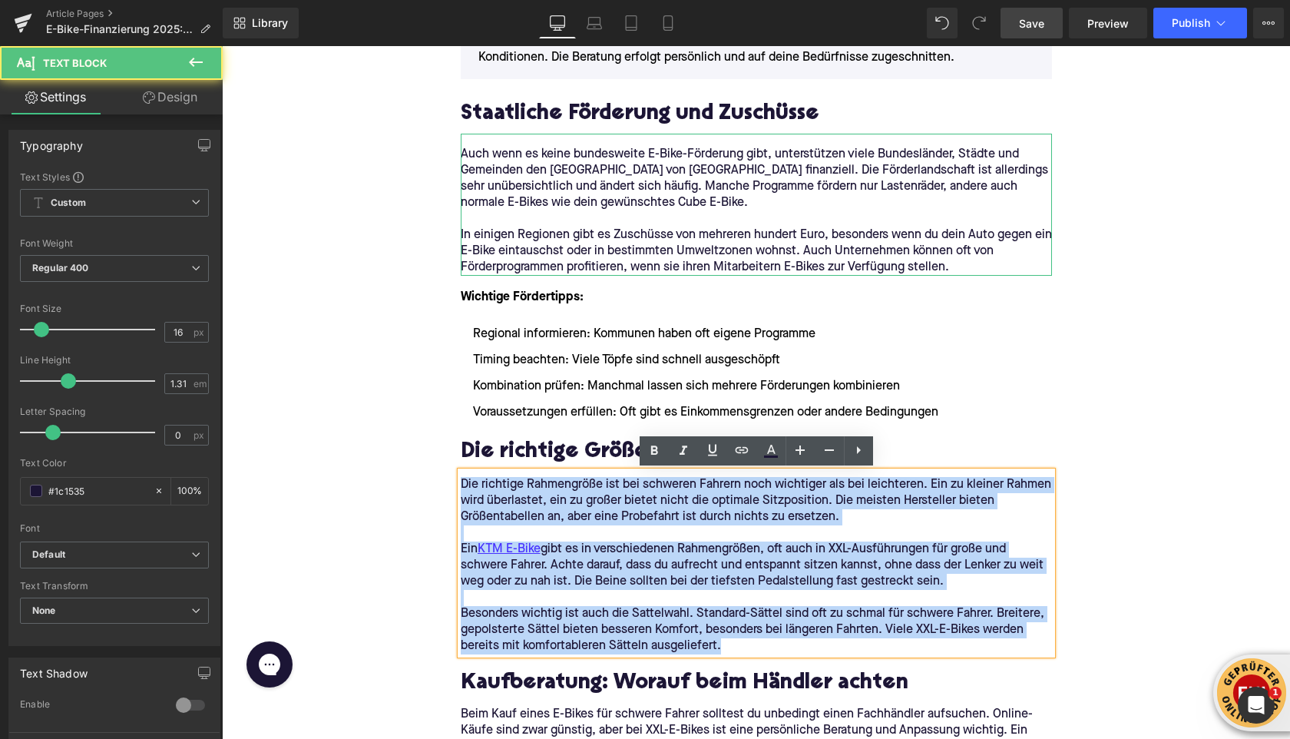
drag, startPoint x: 726, startPoint y: 647, endPoint x: 435, endPoint y: 490, distance: 329.9
click at [435, 490] on div "Home / E-Bike-Finanzierung 2025: Diese Möglichkeiten gibt es Breadcrumbs E-Bike…" at bounding box center [756, 340] width 1068 height 5068
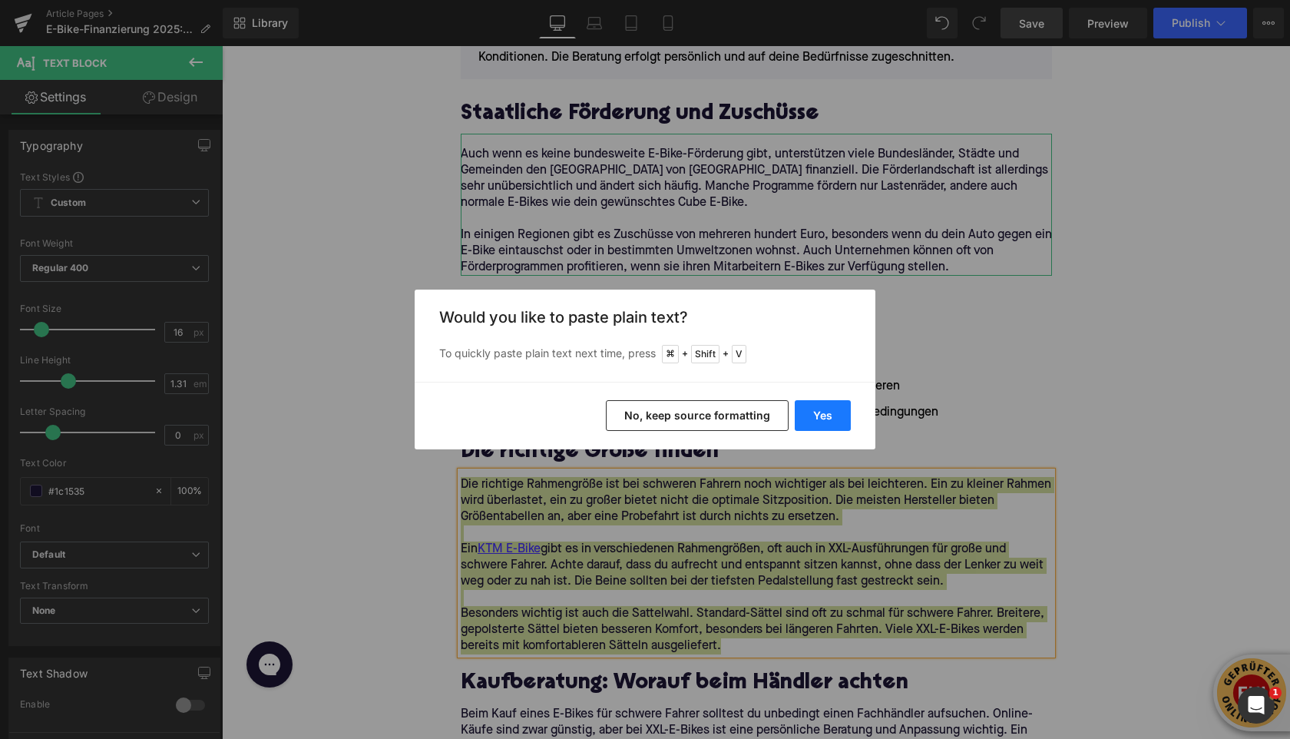
click at [808, 419] on button "Yes" at bounding box center [823, 415] width 56 height 31
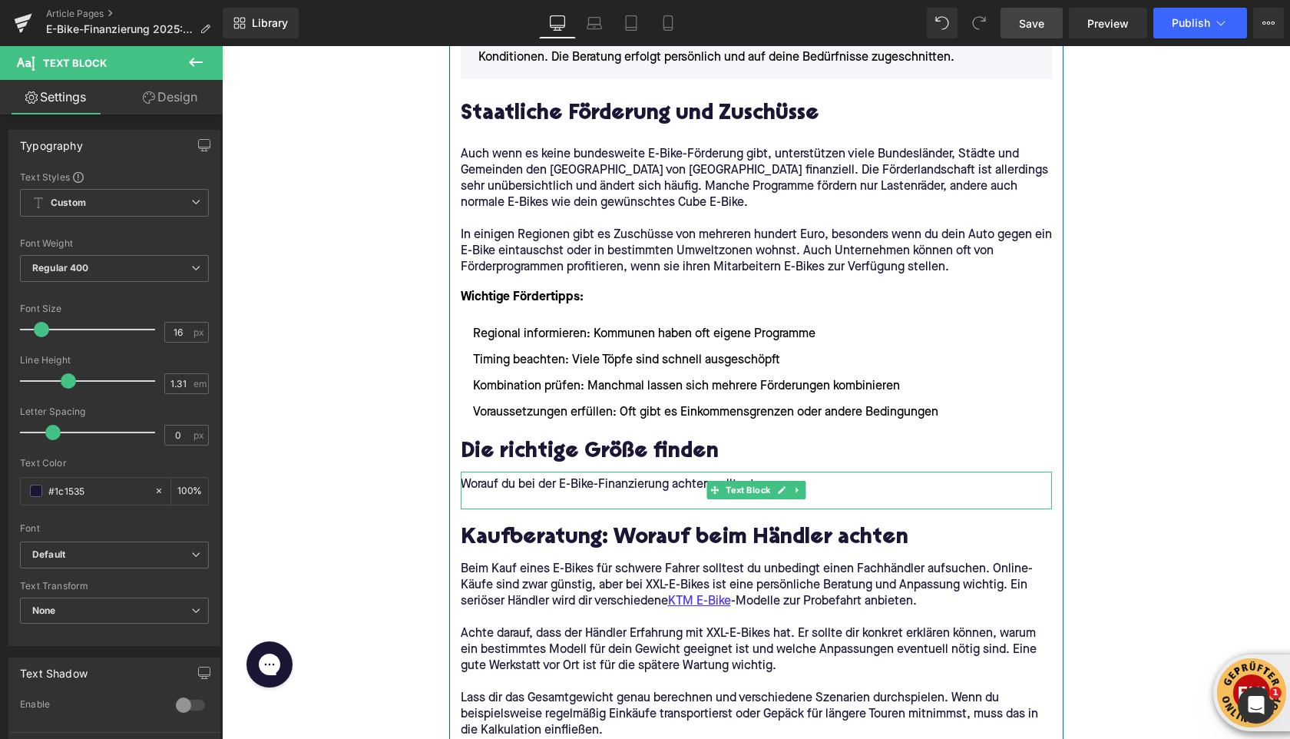
click at [639, 484] on p "Worauf du bei der E-Bike-Finanzierung achten solltest" at bounding box center [756, 485] width 591 height 16
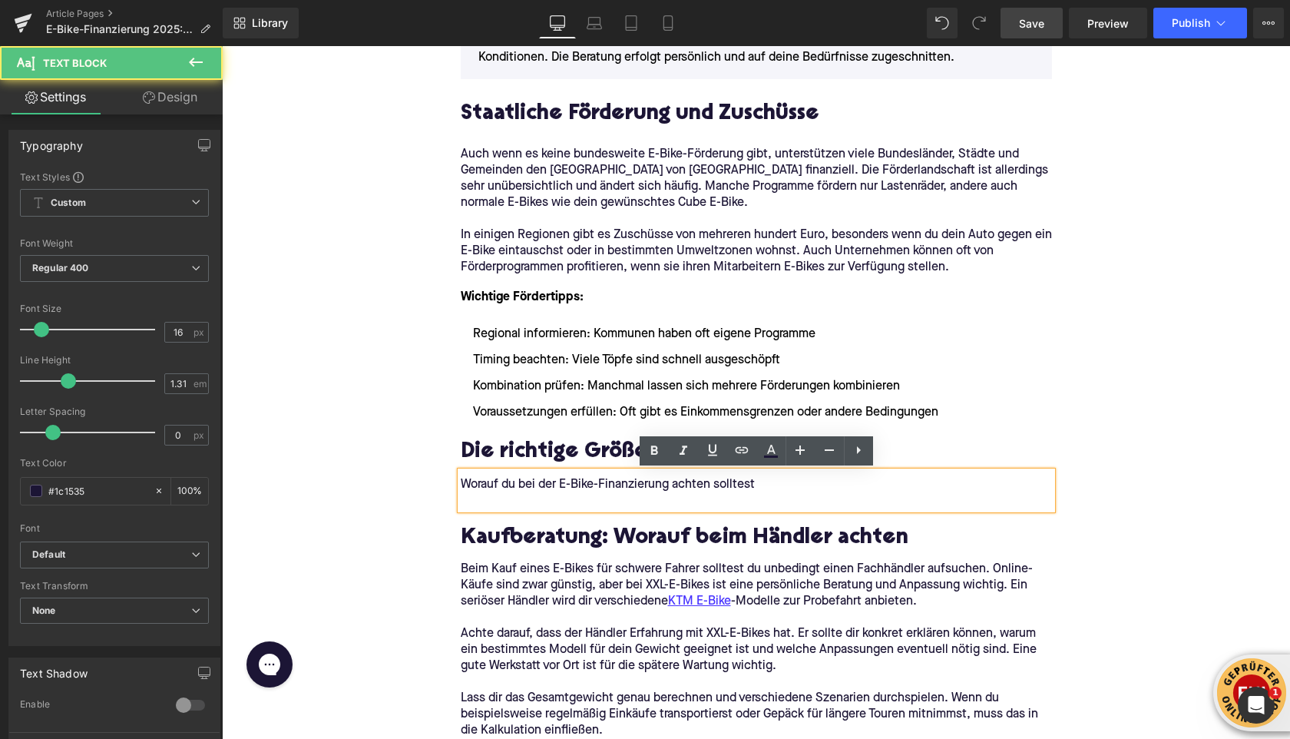
click at [764, 482] on p "Worauf du bei der E-Bike-Finanzierung achten solltest" at bounding box center [756, 485] width 591 height 16
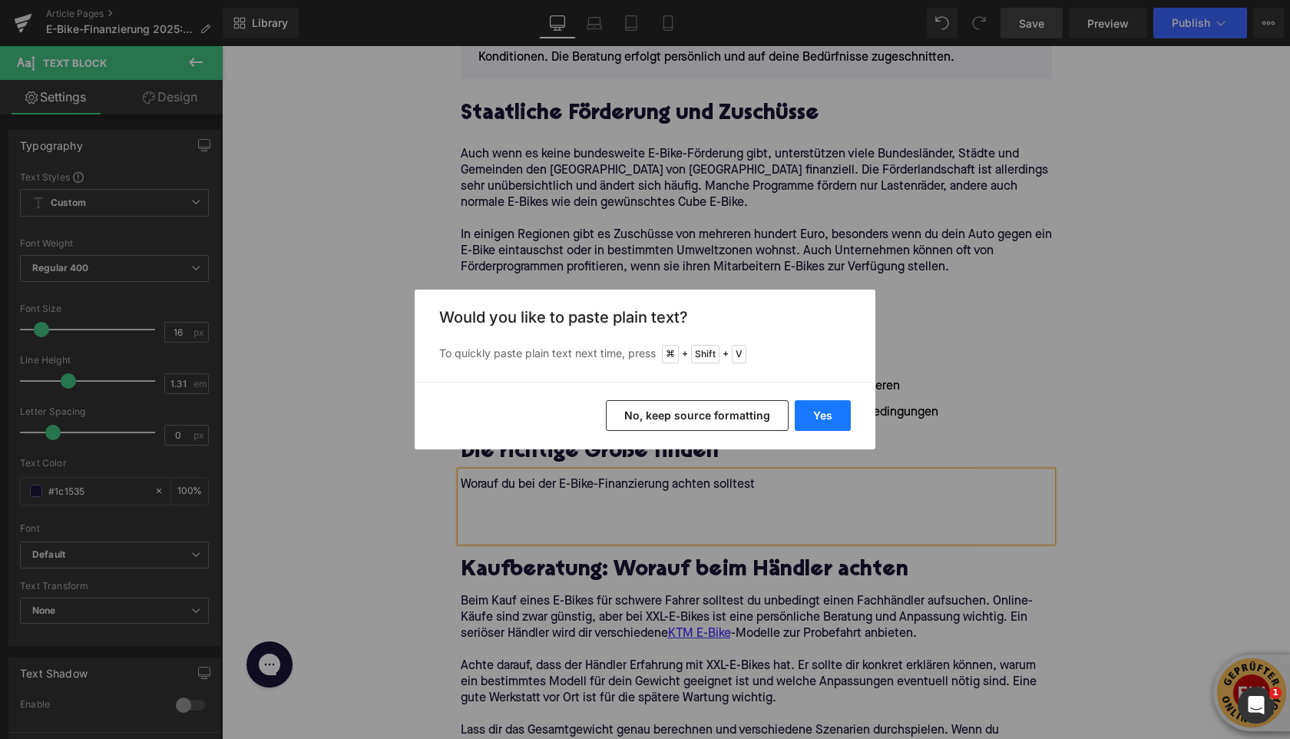
click at [808, 420] on button "Yes" at bounding box center [823, 415] width 56 height 31
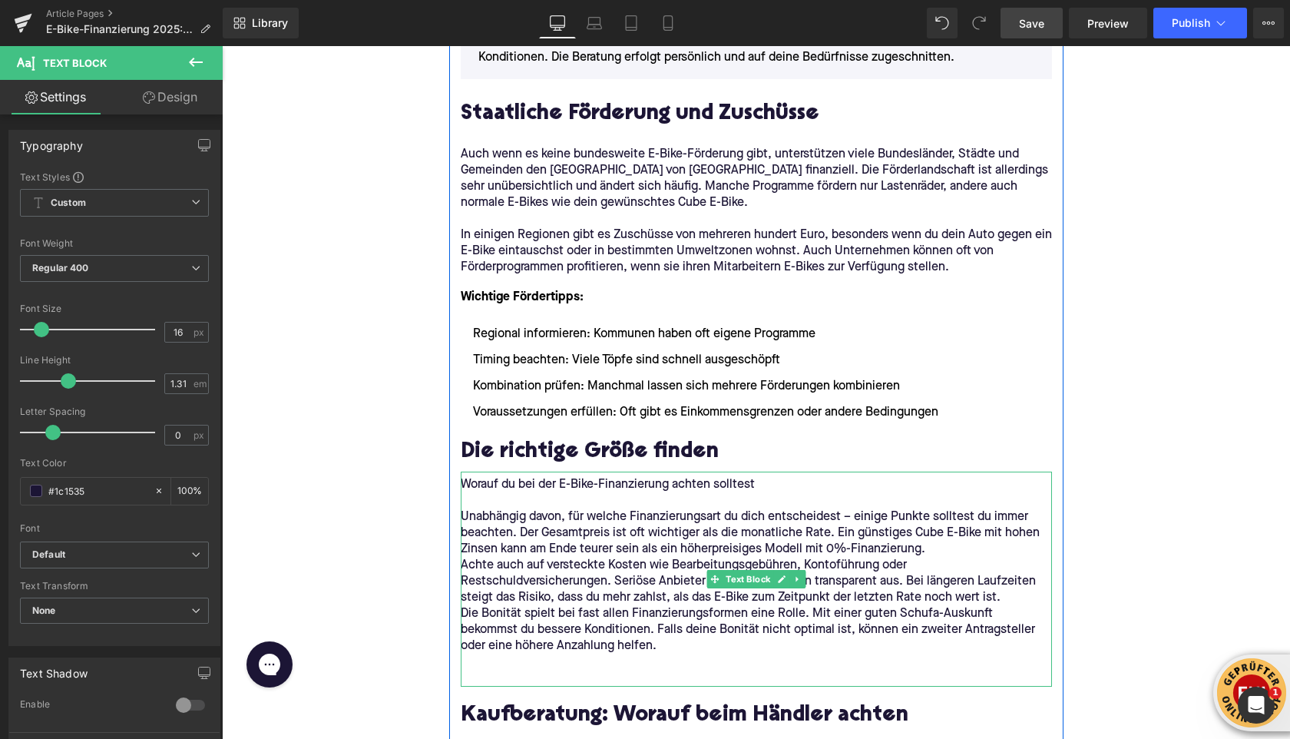
click at [928, 554] on p "Worauf du bei der E-Bike-Finanzierung achten solltest Unabhängig davon, für wel…" at bounding box center [756, 517] width 591 height 81
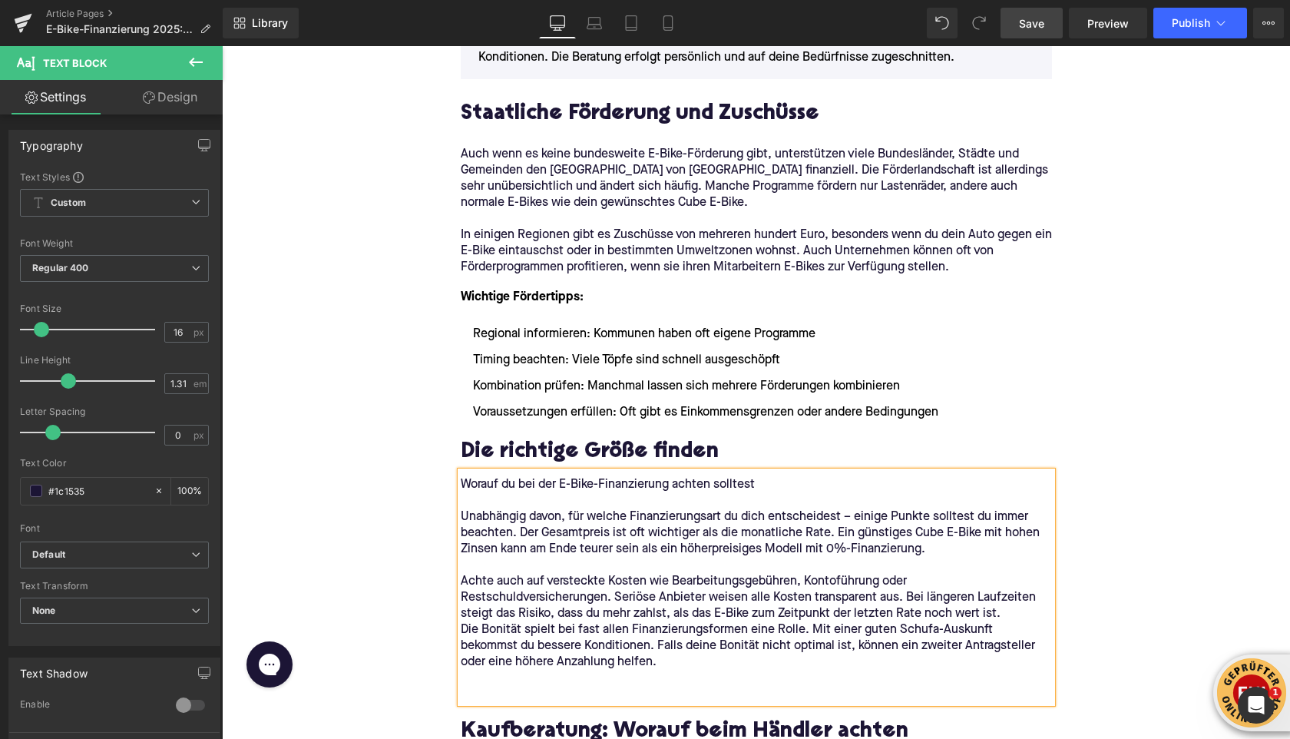
click at [1014, 617] on p "Achte auch auf versteckte Kosten wie Bearbeitungsgebühren, Kontoführung oder Re…" at bounding box center [756, 598] width 591 height 48
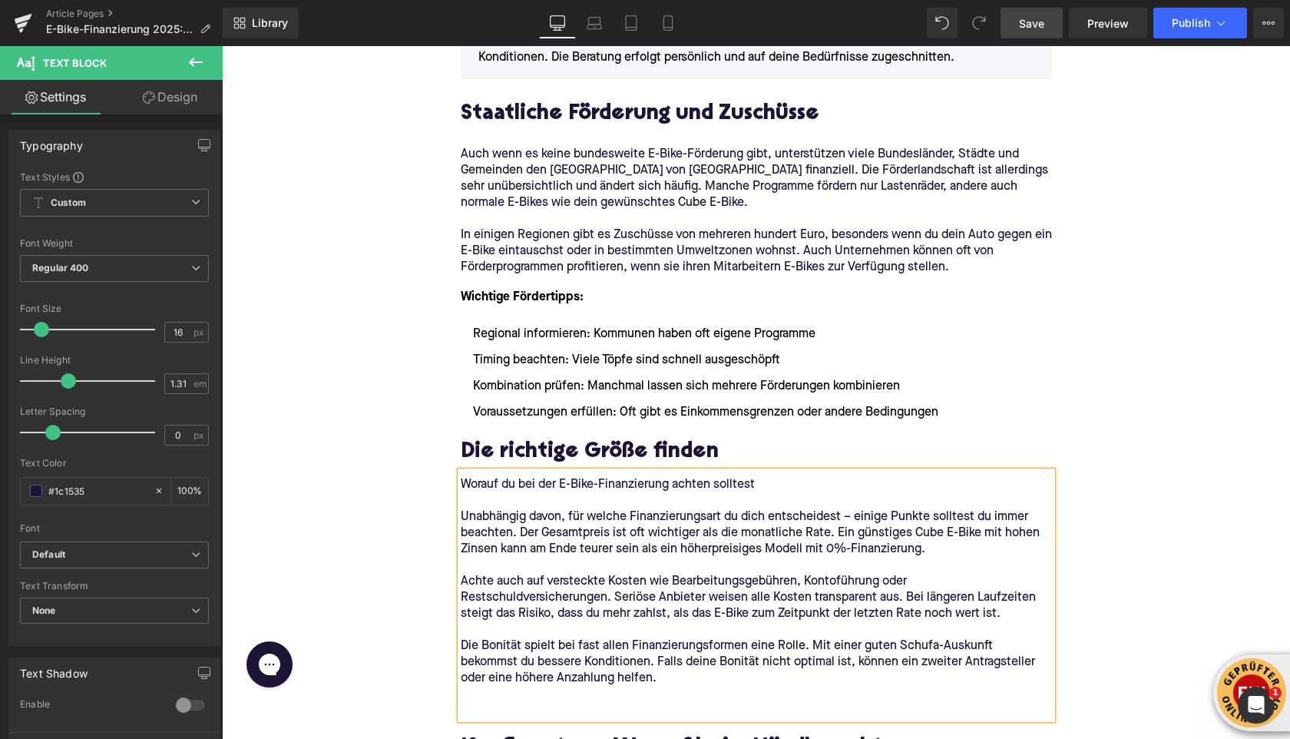
click at [556, 700] on p at bounding box center [756, 695] width 591 height 16
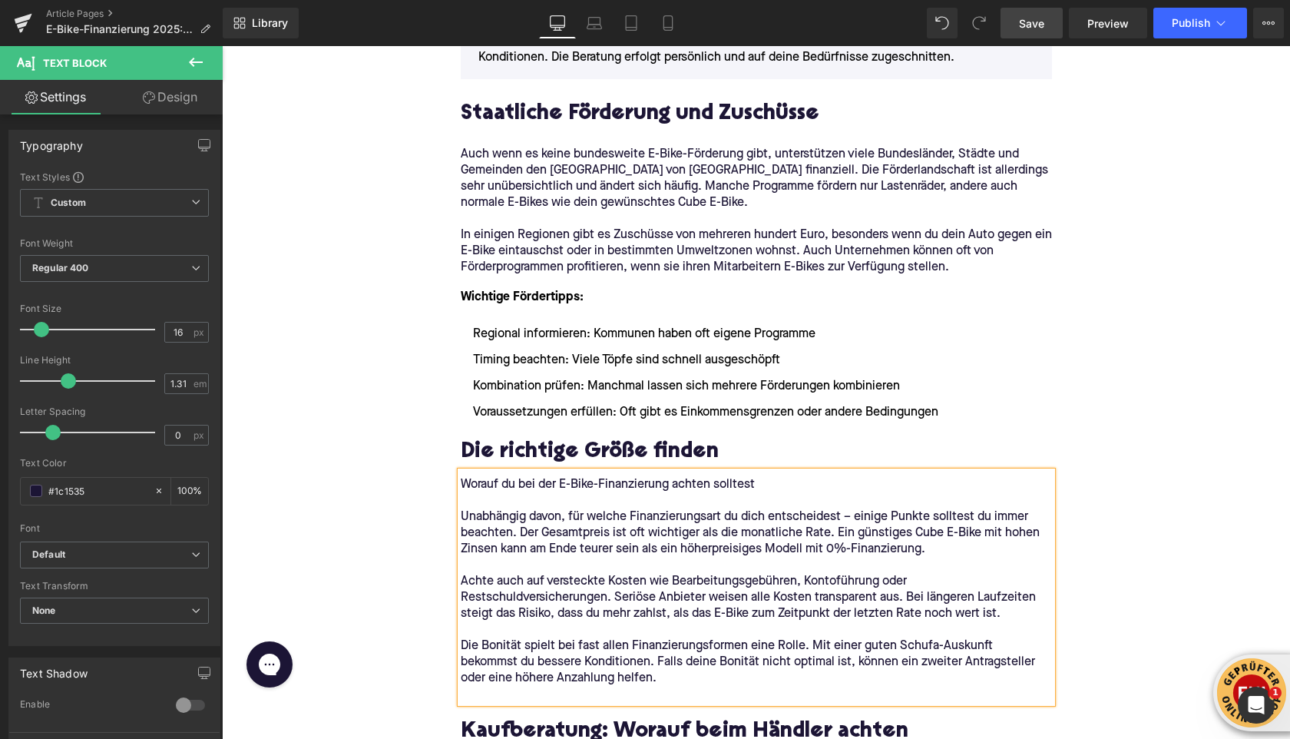
click at [496, 484] on p "Worauf du bei der E-Bike-Finanzierung achten solltest Unabhängig davon, für wel…" at bounding box center [756, 517] width 591 height 81
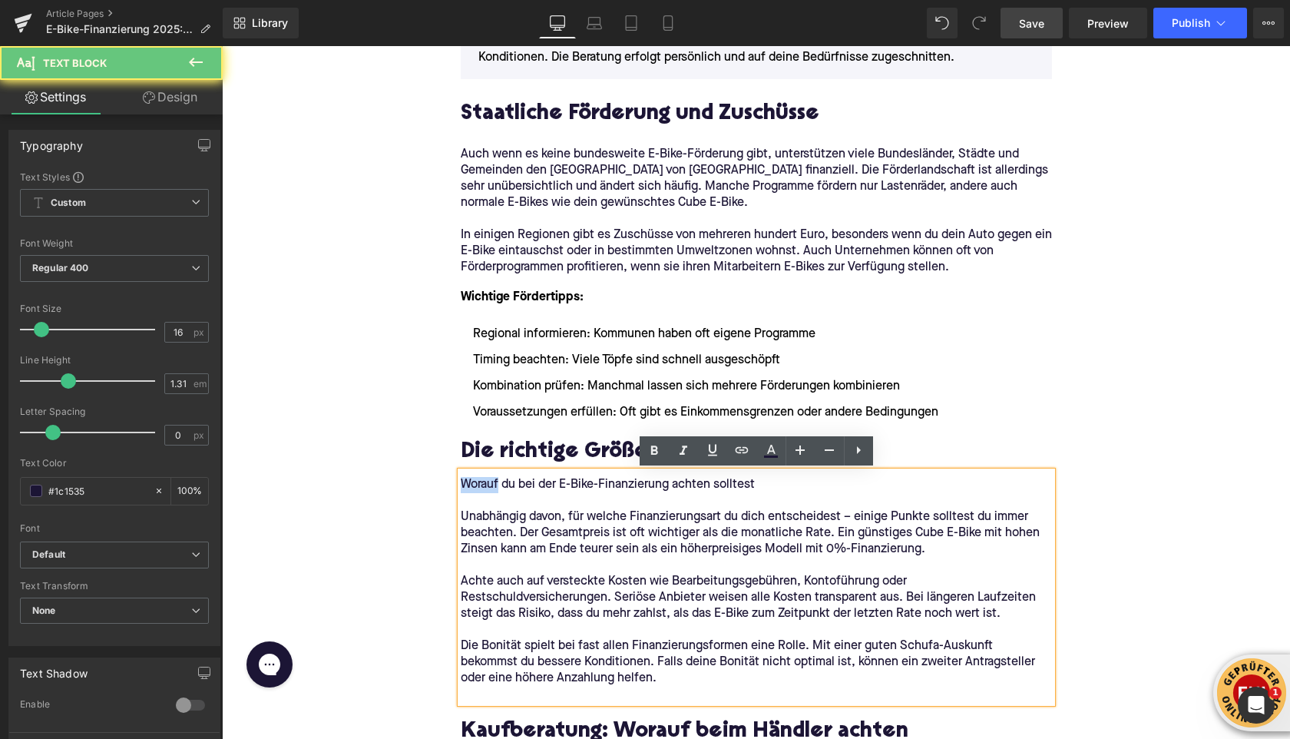
click at [496, 484] on p "Worauf du bei der E-Bike-Finanzierung achten solltest Unabhängig davon, für wel…" at bounding box center [756, 517] width 591 height 81
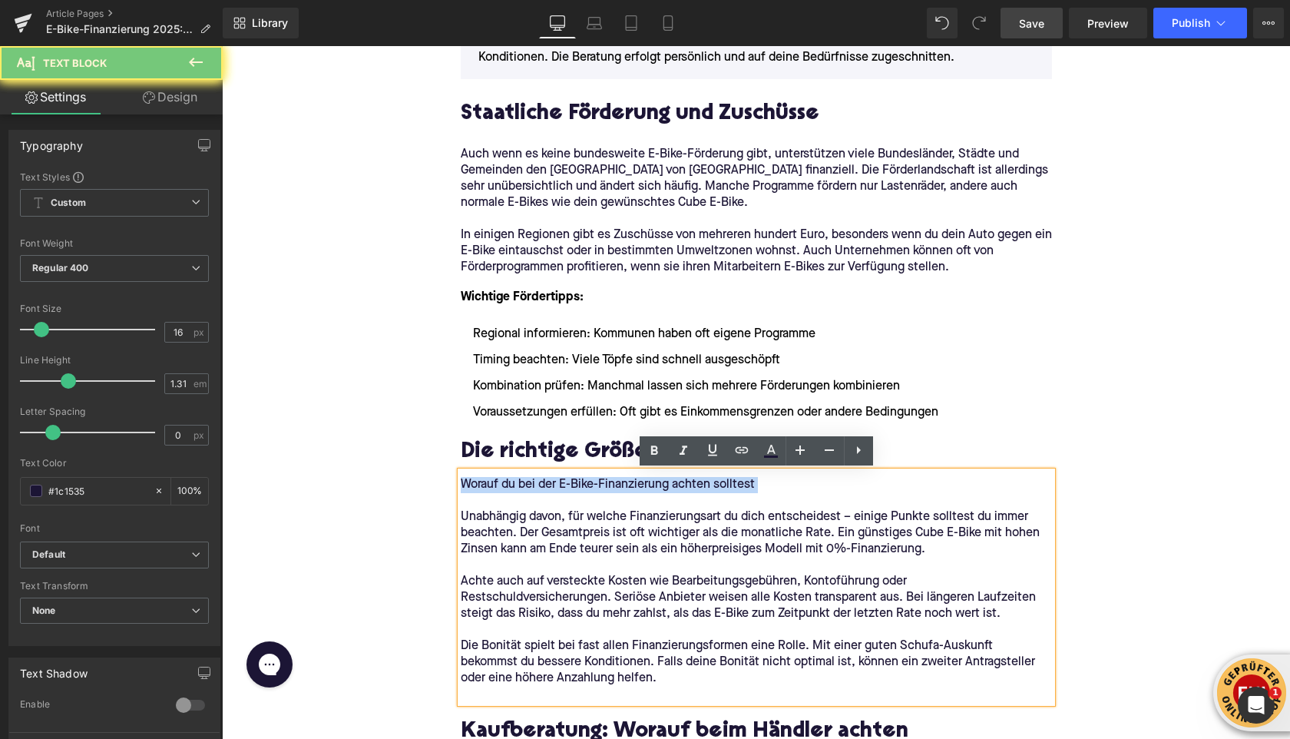
copy p "Worauf du bei der E-Bike-Finanzierung achten solltest"
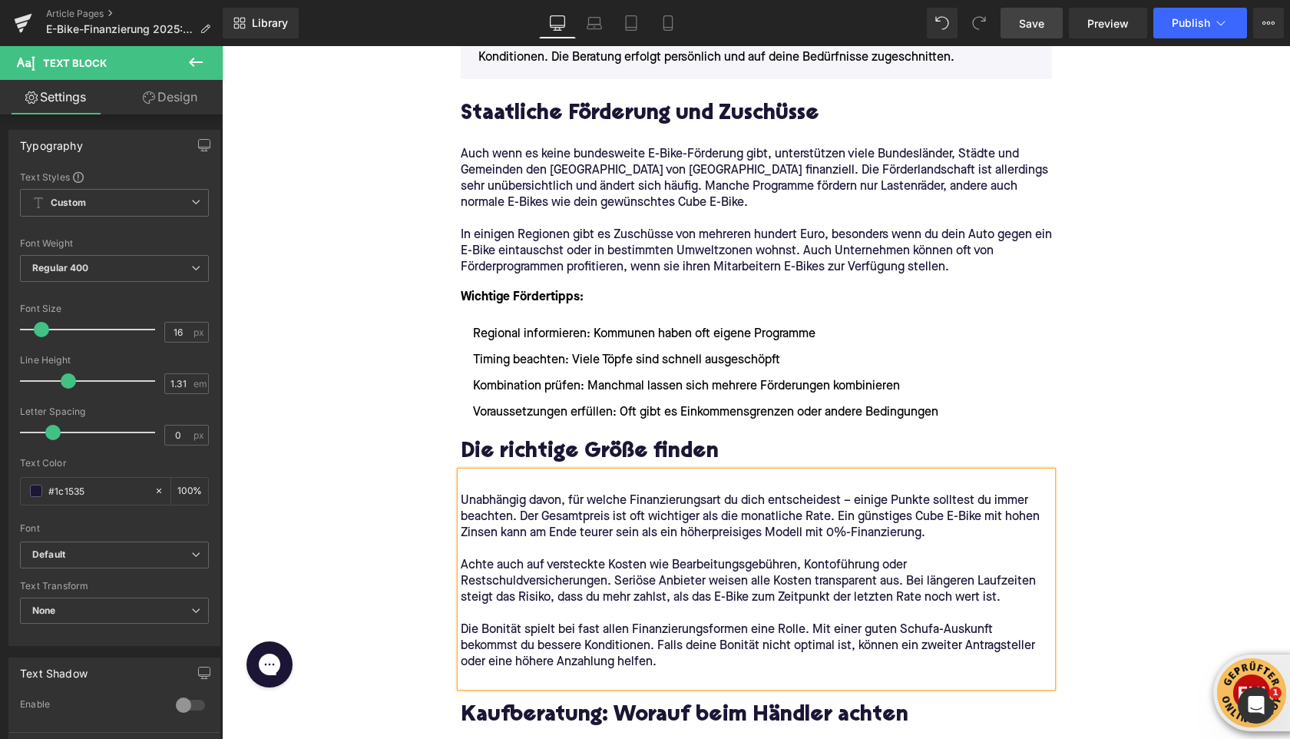
click at [462, 498] on p "Unabhängig davon, für welche Finanzierungsart du dich entscheidest – einige Pun…" at bounding box center [756, 509] width 591 height 65
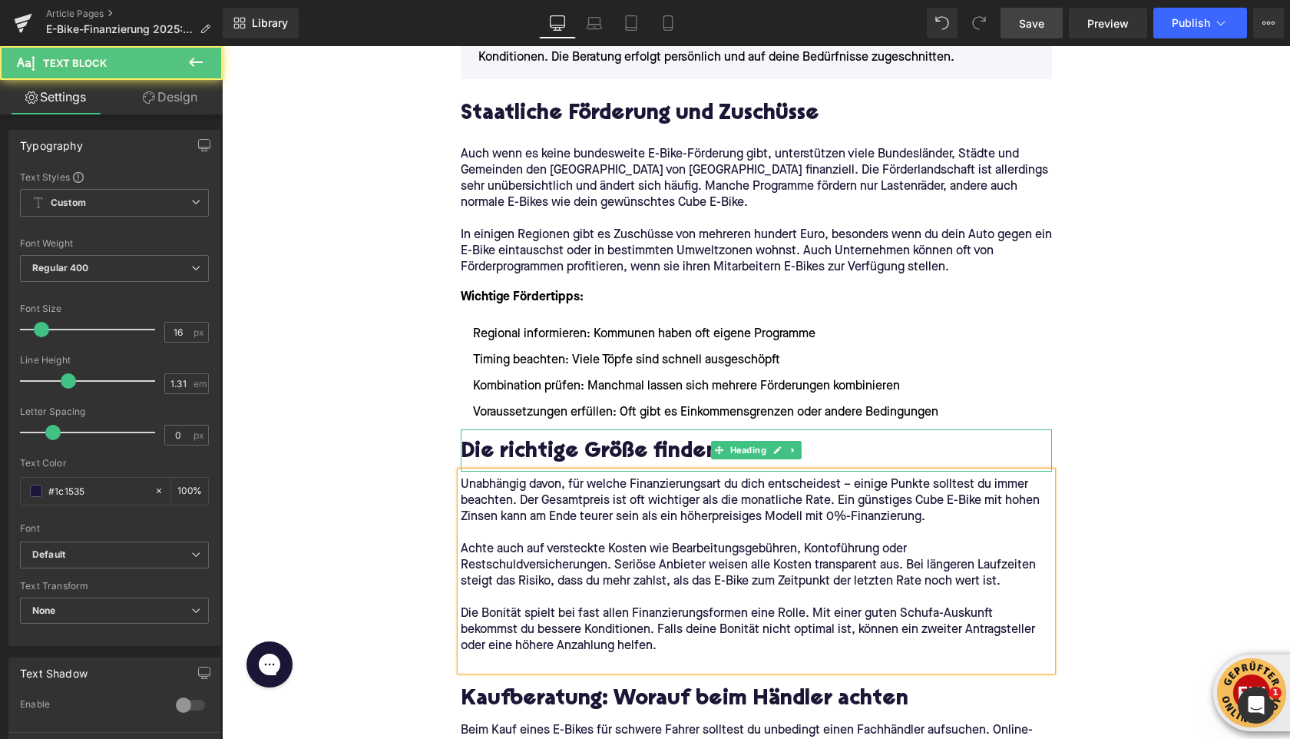
click at [468, 447] on h2 "Die richtige Größe finden" at bounding box center [756, 453] width 591 height 24
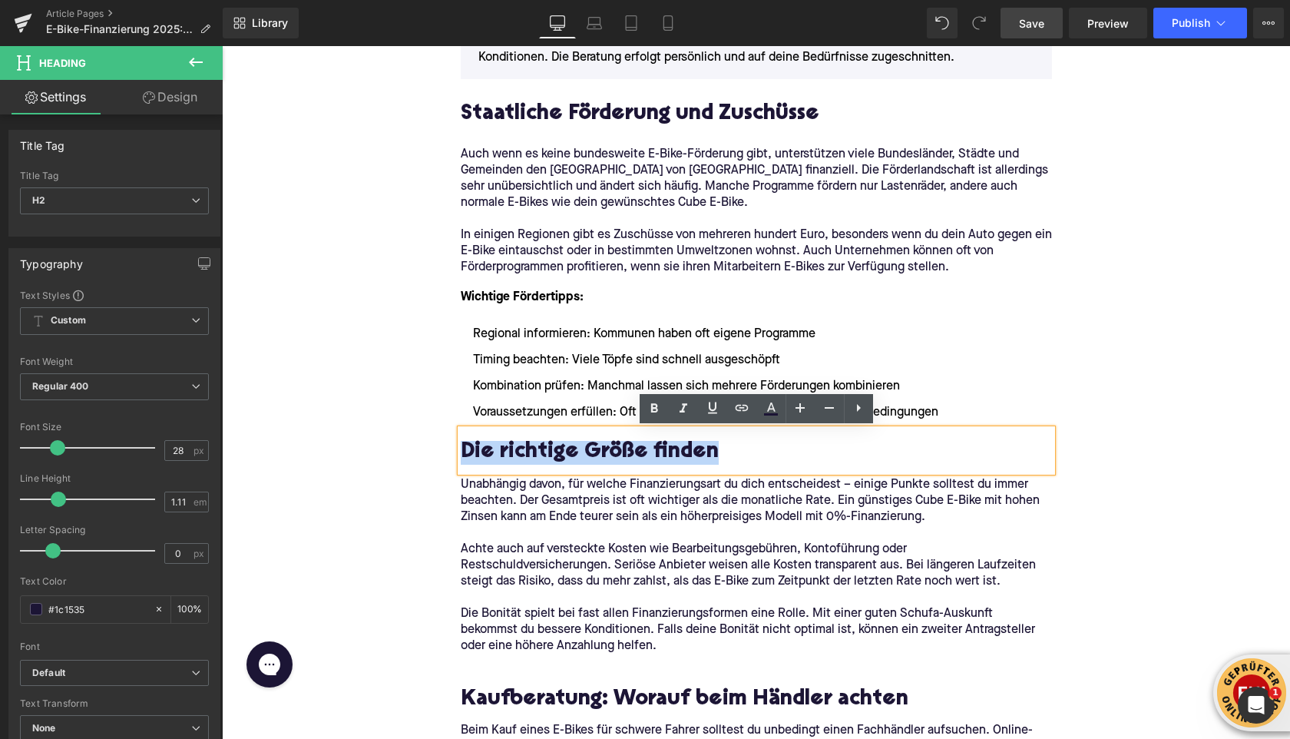
paste div
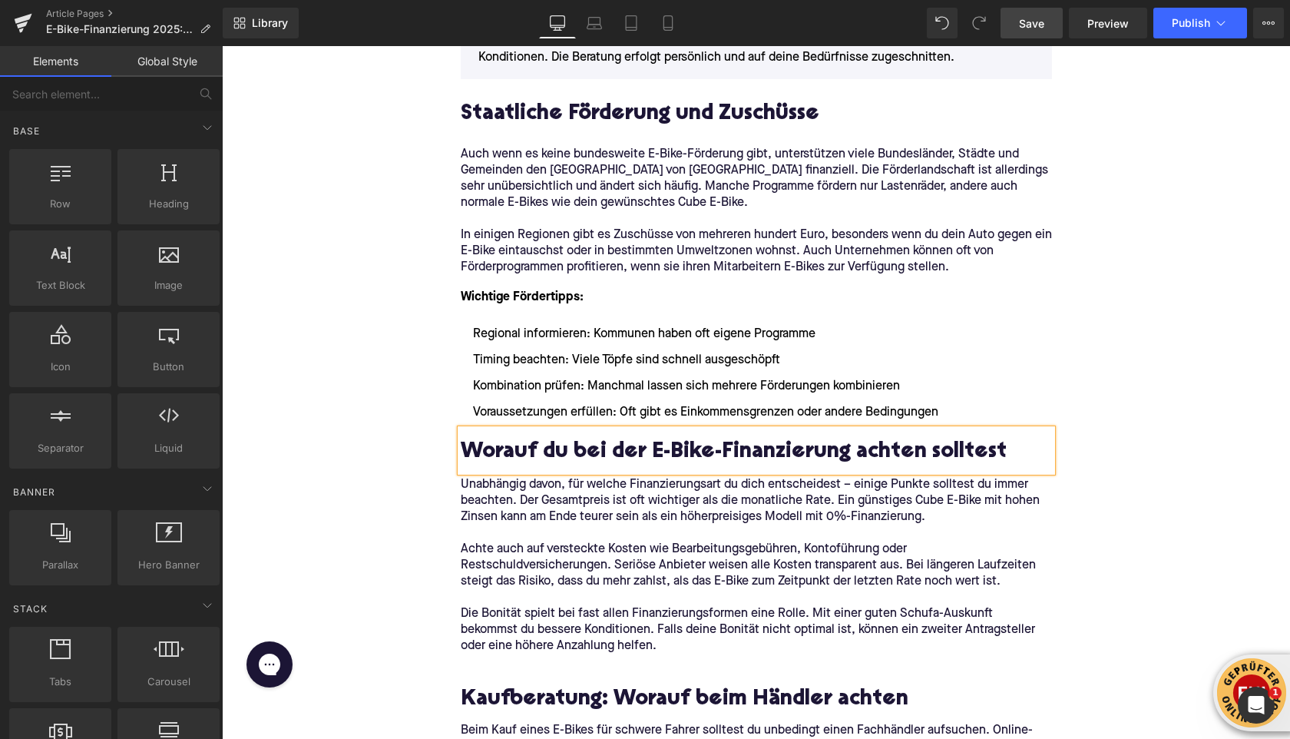
click at [342, 473] on div "Home / E-Bike-Finanzierung 2025: Diese Möglichkeiten gibt es Breadcrumbs E-Bike…" at bounding box center [756, 348] width 1068 height 5085
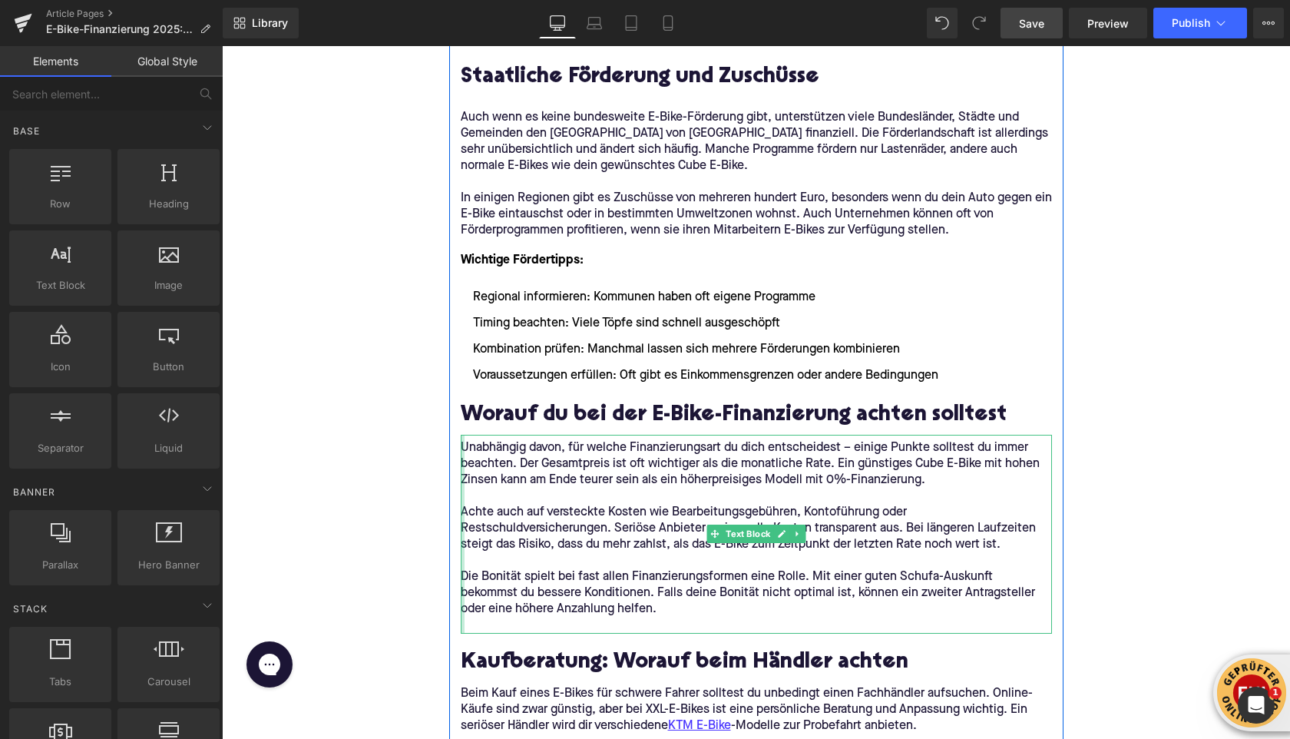
scroll to position [2411, 0]
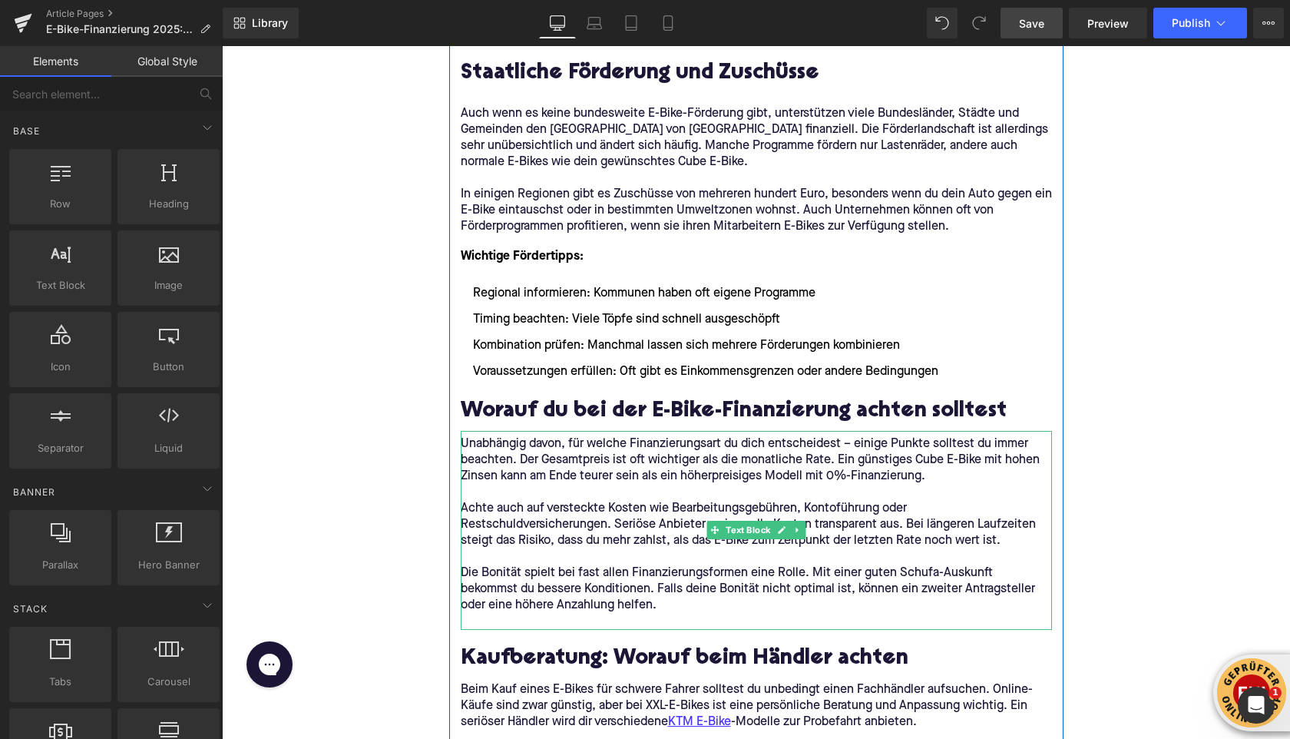
click at [491, 618] on p at bounding box center [756, 622] width 591 height 16
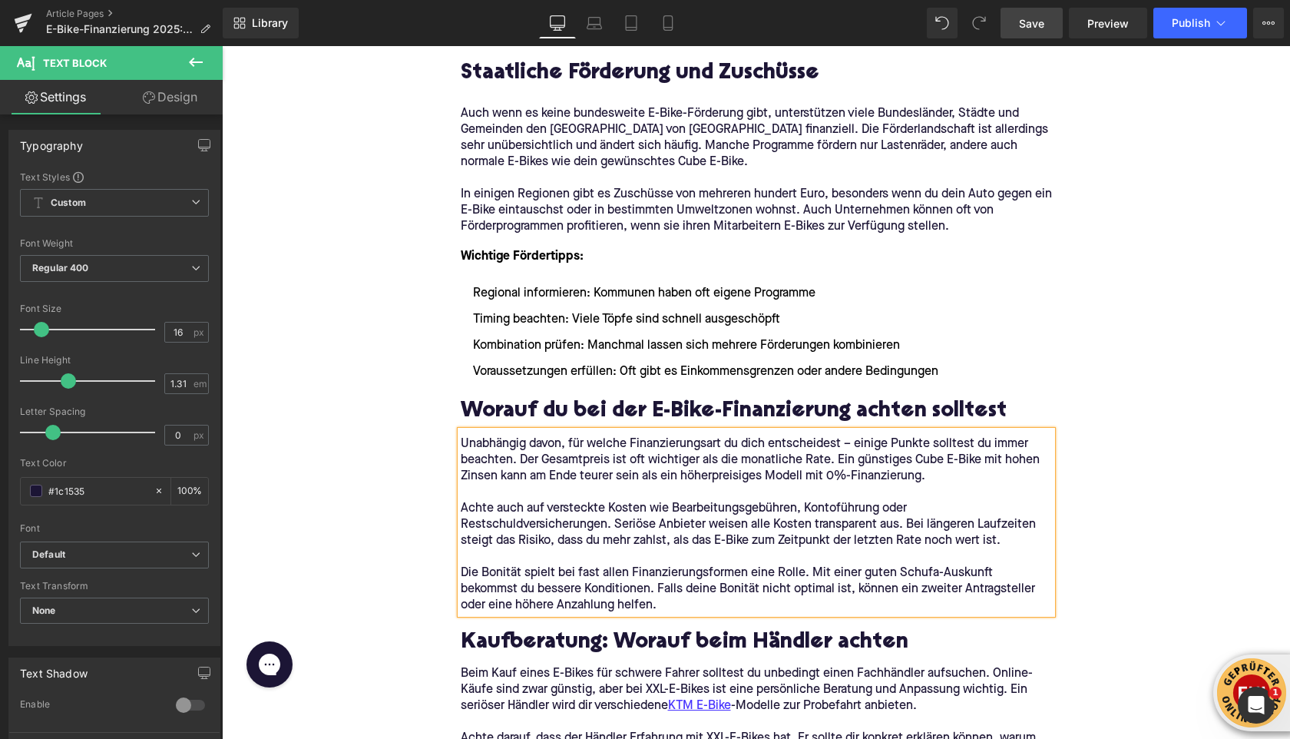
click at [385, 558] on div "Home / E-Bike-Finanzierung 2025: Diese Möglichkeiten gibt es Breadcrumbs E-Bike…" at bounding box center [756, 299] width 1068 height 5068
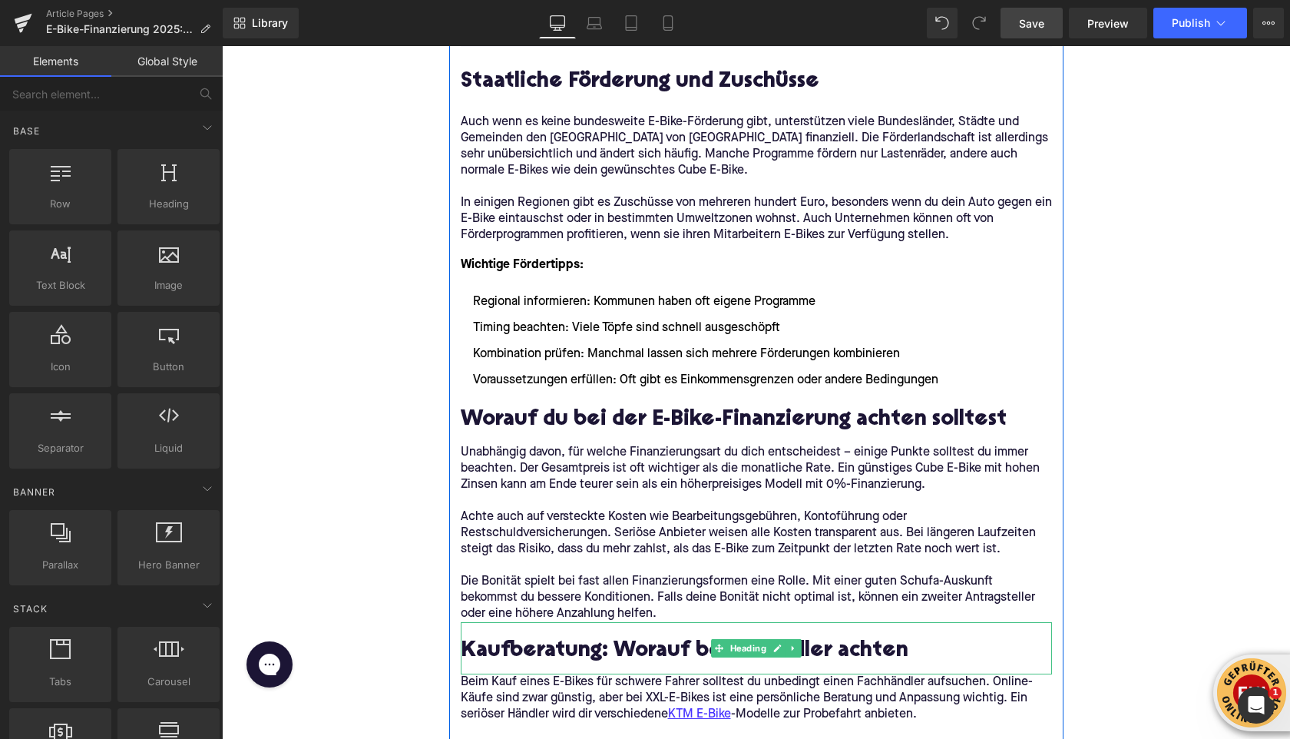
scroll to position [2427, 0]
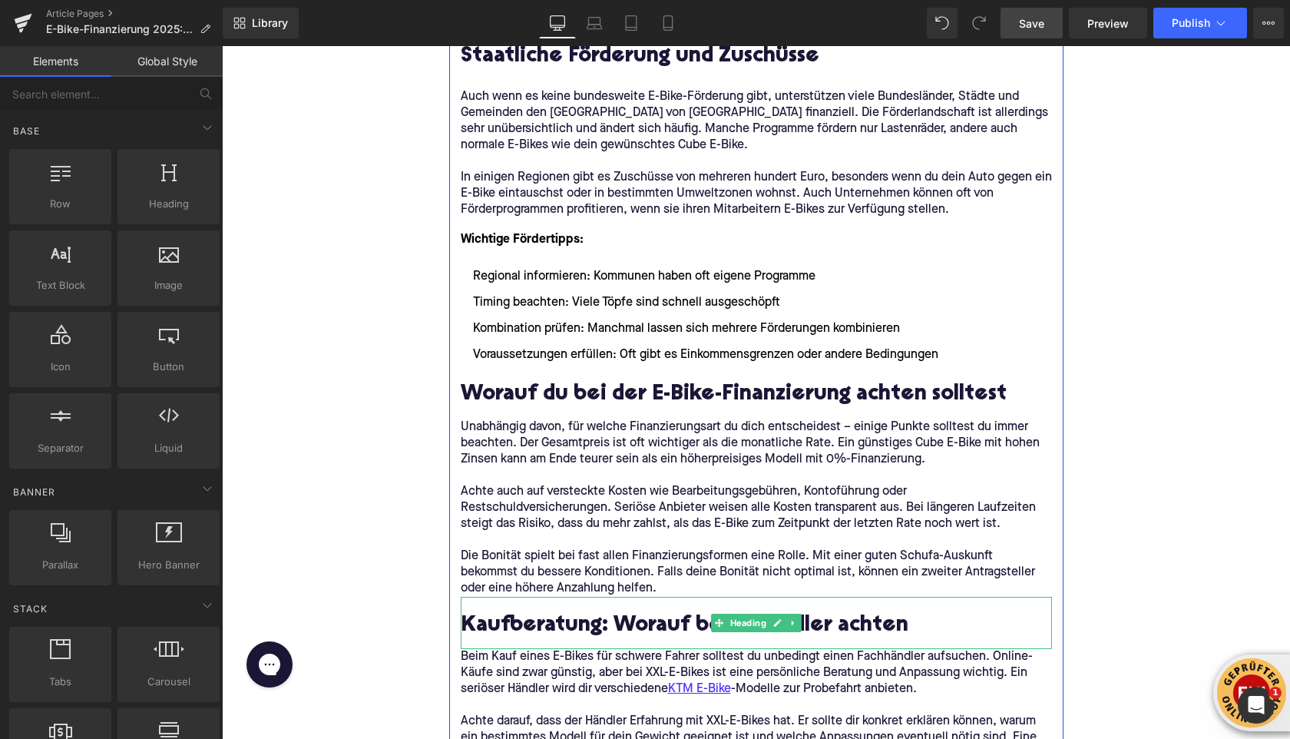
click at [505, 629] on h2 "Kaufberatung: Worauf beim Händler achten" at bounding box center [756, 626] width 591 height 24
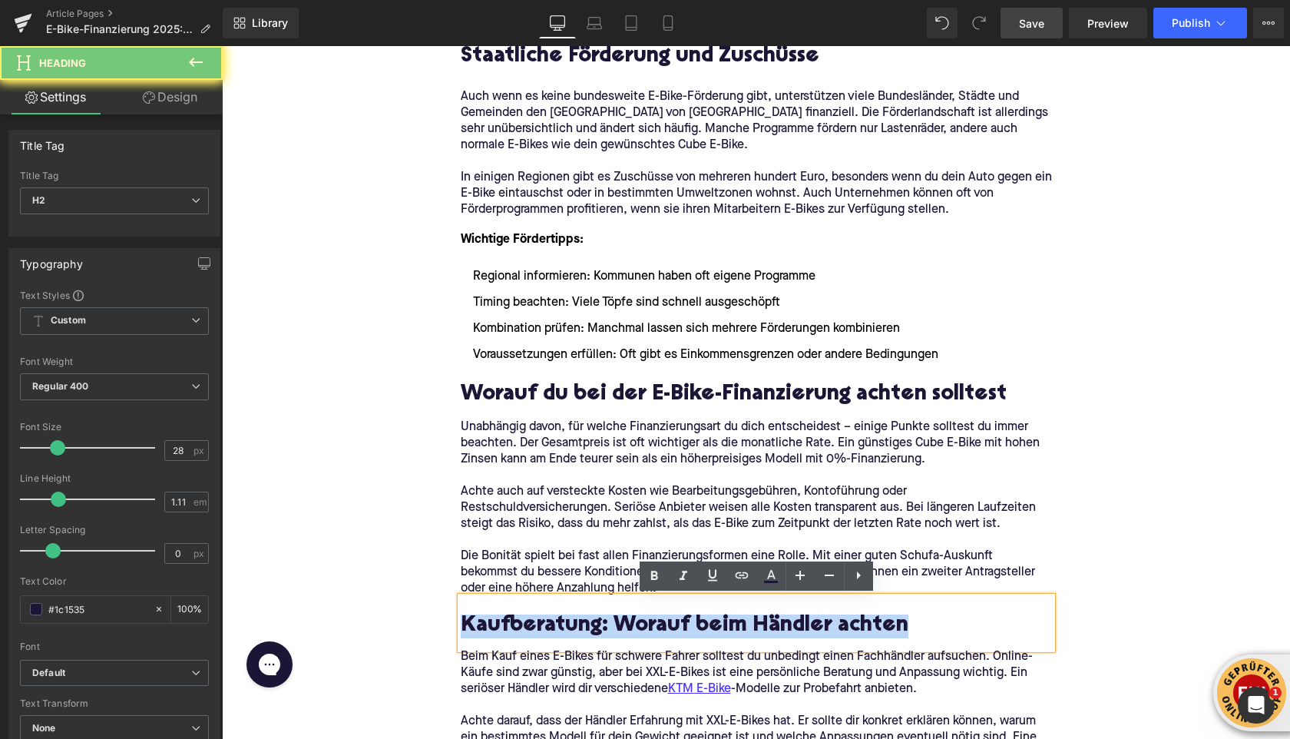
paste div
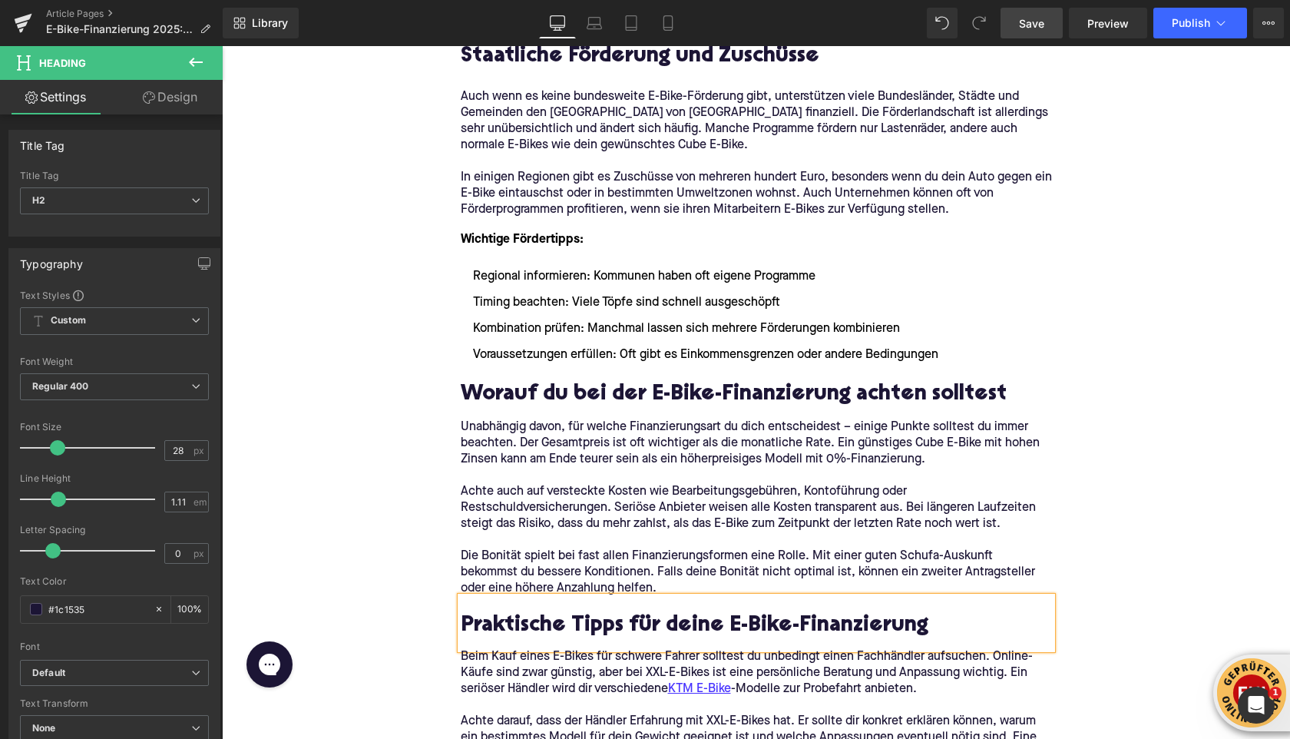
click at [402, 529] on div "Home / E-Bike-Finanzierung 2025: Diese Möglichkeiten gibt es Breadcrumbs E-Bike…" at bounding box center [756, 282] width 1068 height 5068
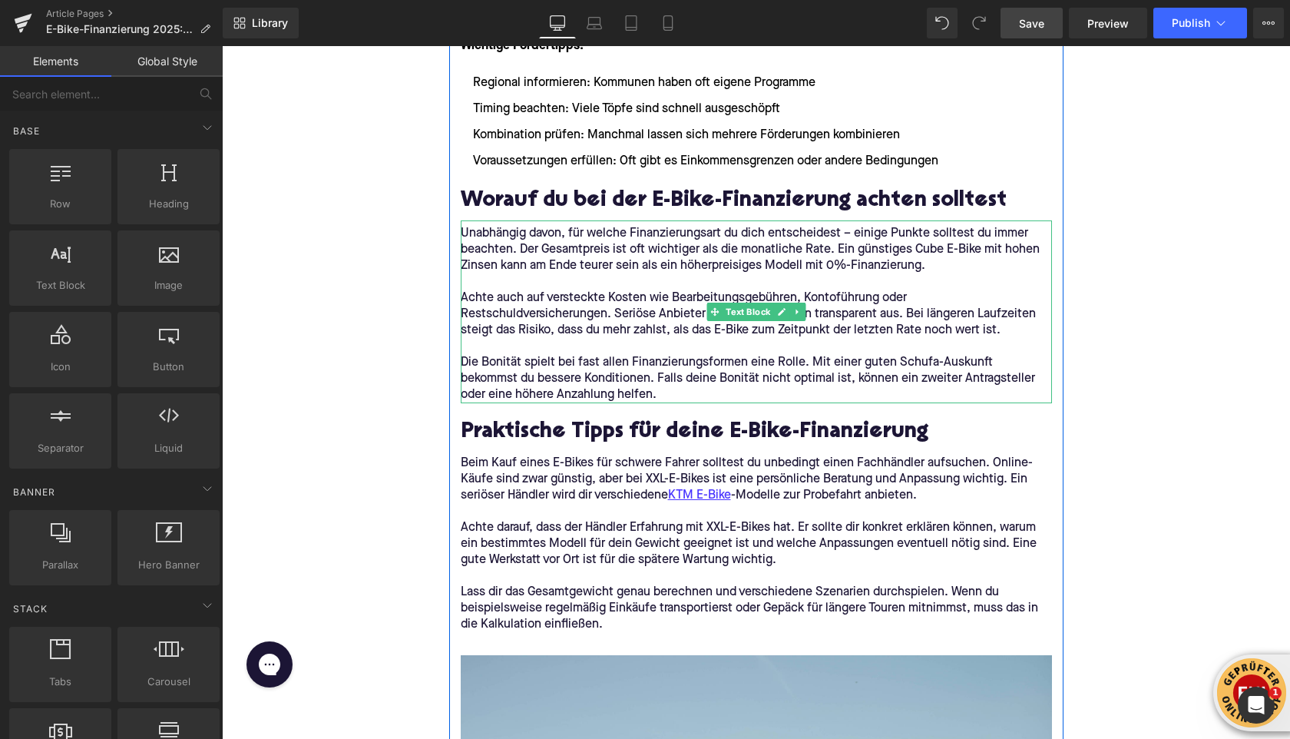
scroll to position [2626, 0]
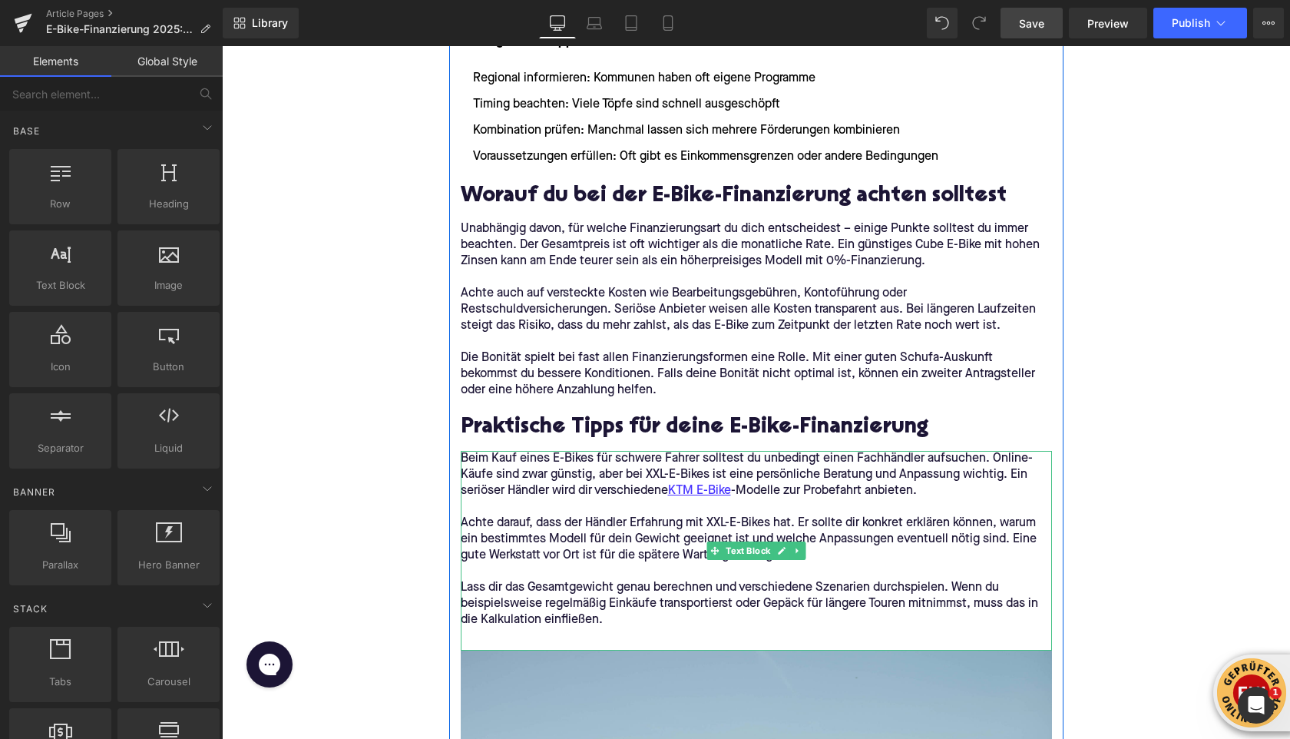
click at [577, 512] on p at bounding box center [756, 507] width 591 height 16
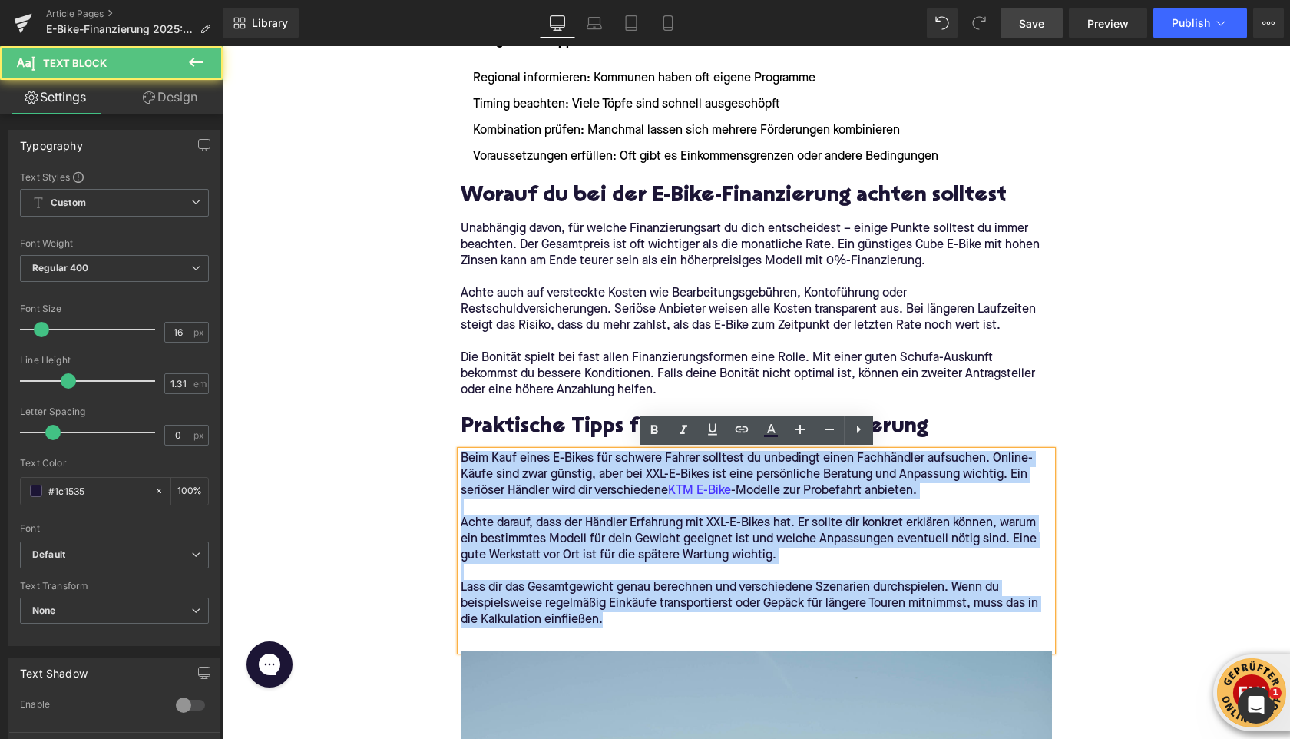
drag, startPoint x: 624, startPoint y: 620, endPoint x: 443, endPoint y: 464, distance: 239.0
click at [443, 464] on div "Home / E-Bike-Finanzierung 2025: Diese Möglichkeiten gibt es Breadcrumbs E-Bike…" at bounding box center [756, 84] width 1068 height 5068
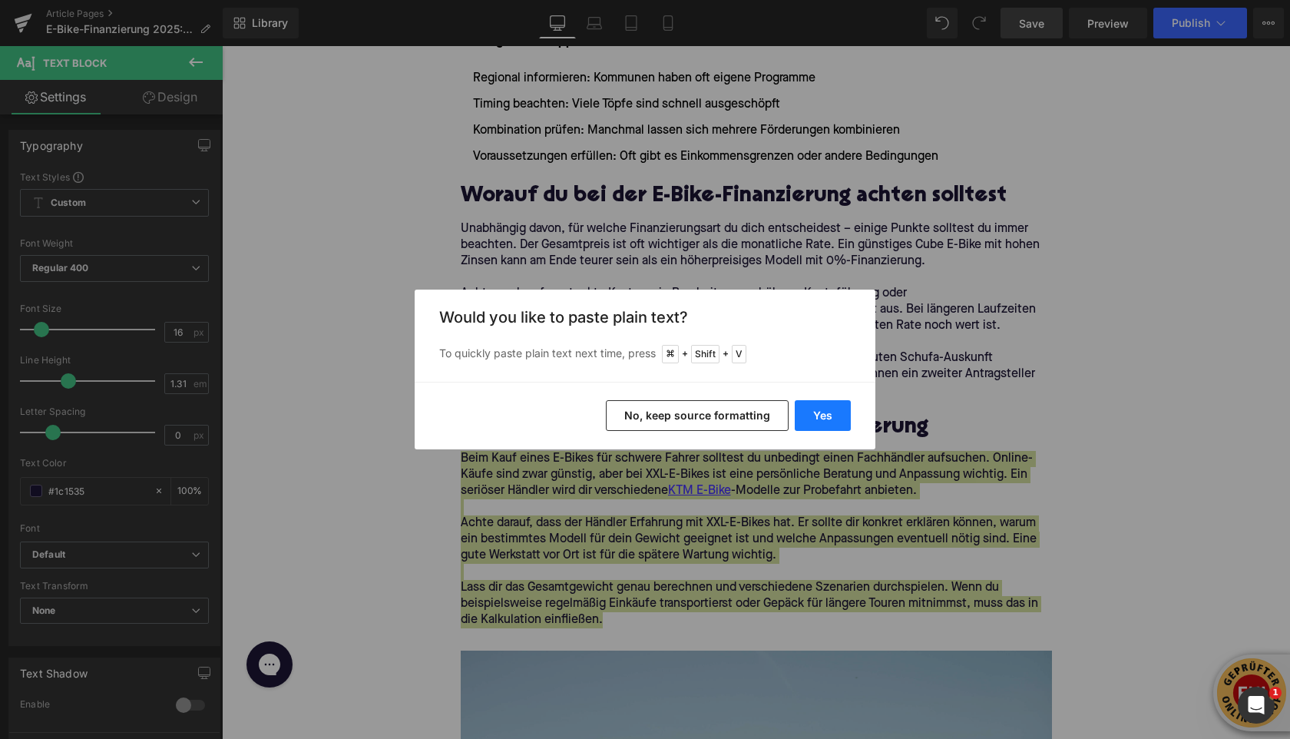
click at [811, 426] on button "Yes" at bounding box center [823, 415] width 56 height 31
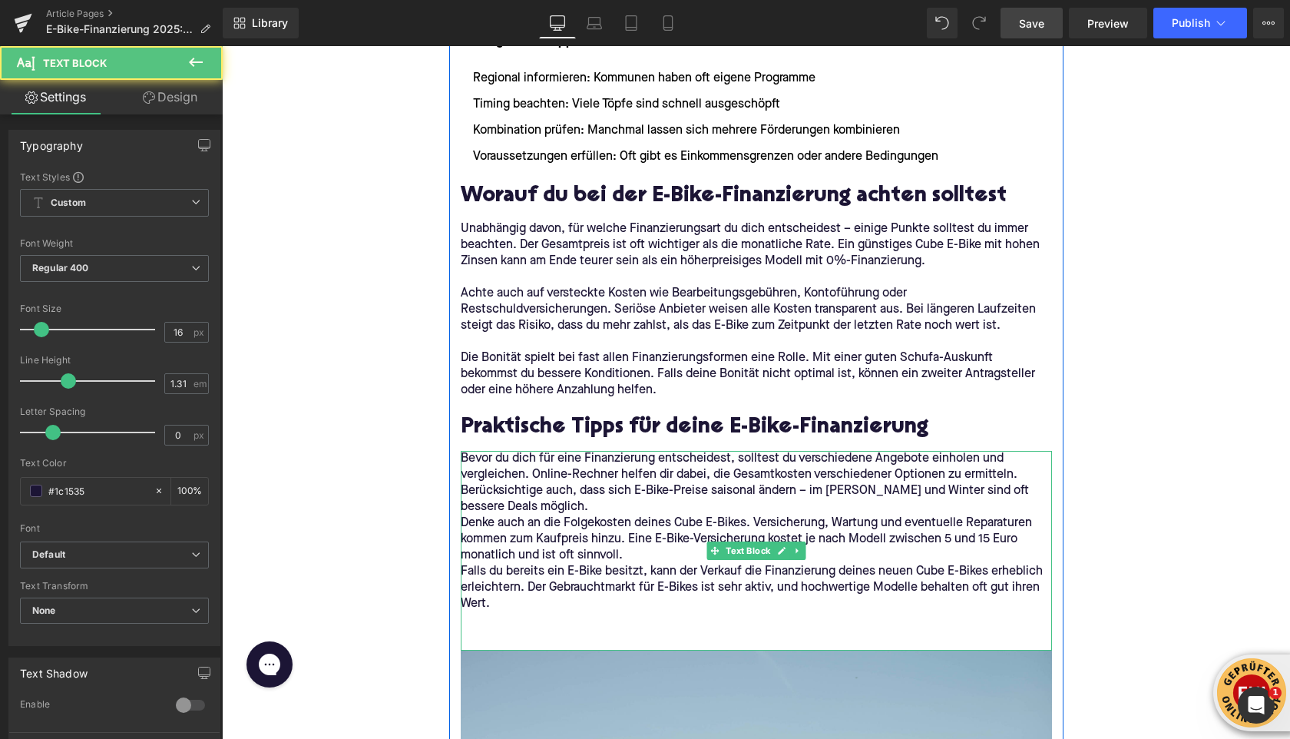
click at [544, 512] on p "Bevor du dich für eine Finanzierung entscheidest, solltest du verschiedene Ange…" at bounding box center [756, 483] width 591 height 65
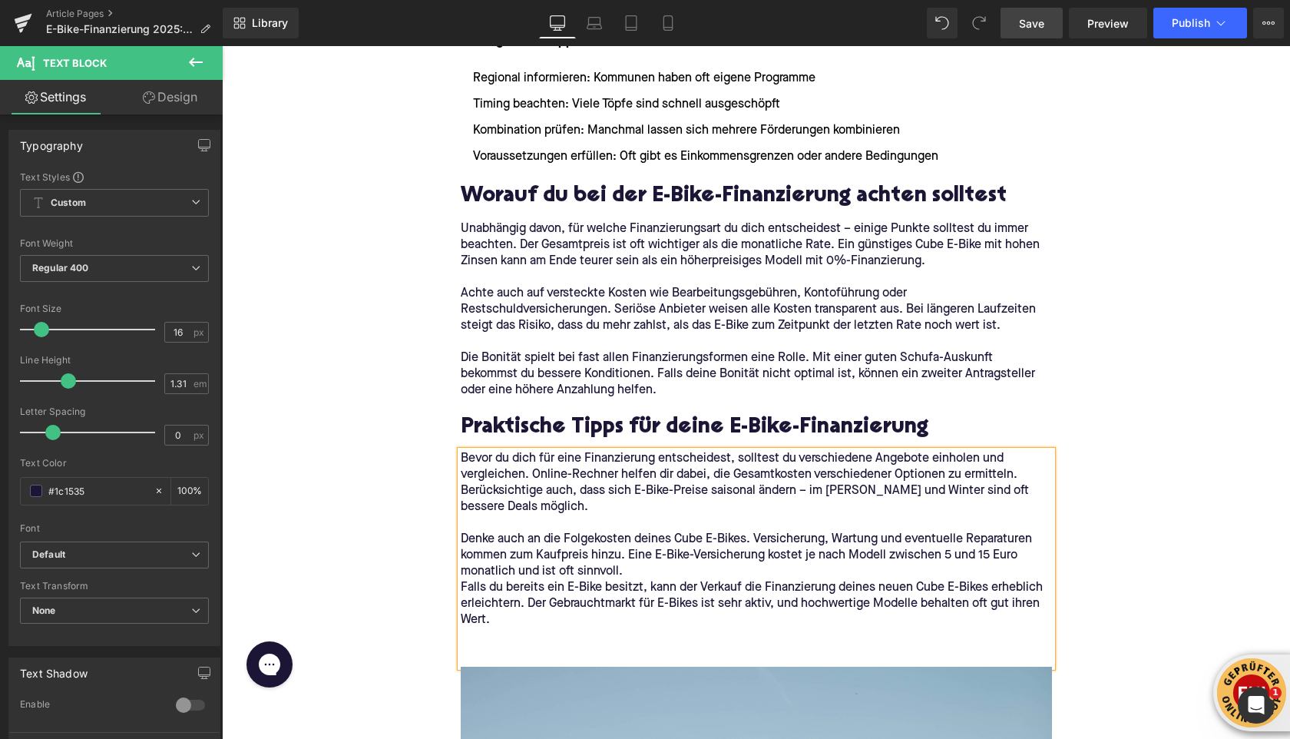
click at [631, 571] on p "Denke auch an die Folgekosten deines Cube E-Bikes. Versicherung, Wartung und ev…" at bounding box center [756, 555] width 591 height 48
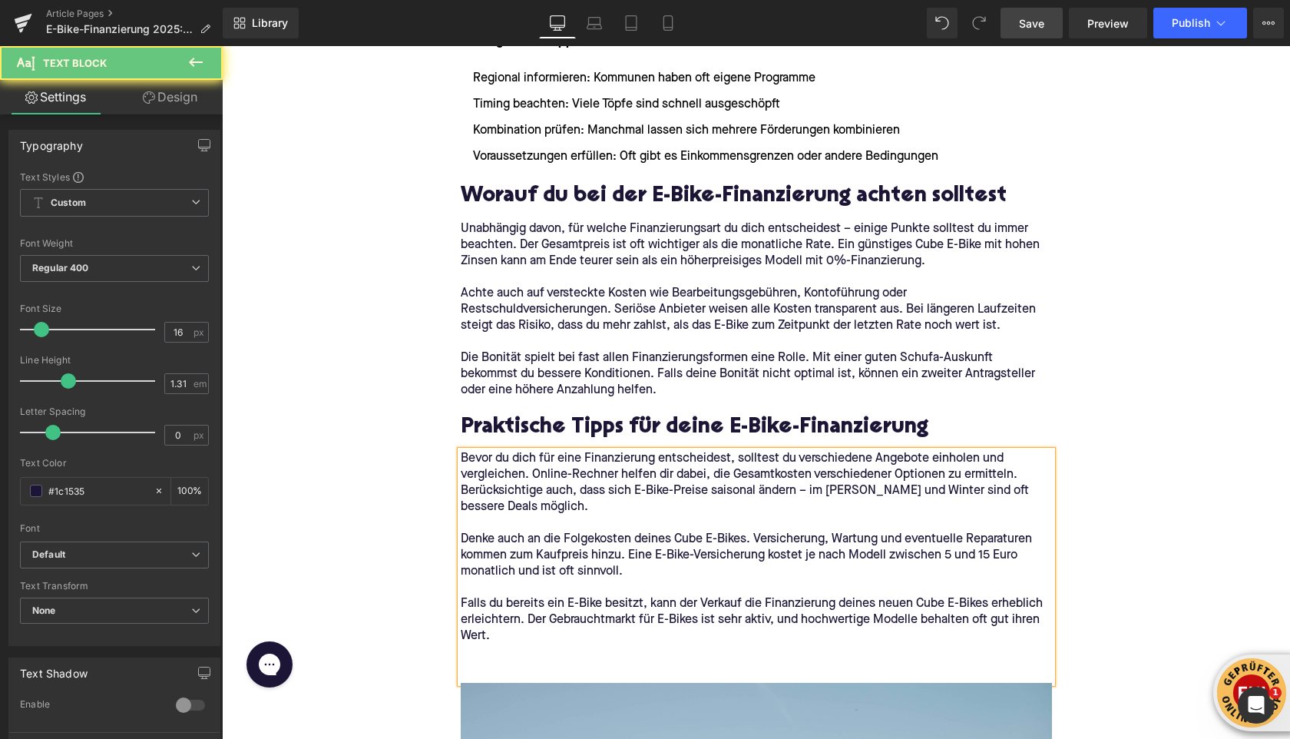
click at [515, 654] on p at bounding box center [756, 652] width 591 height 16
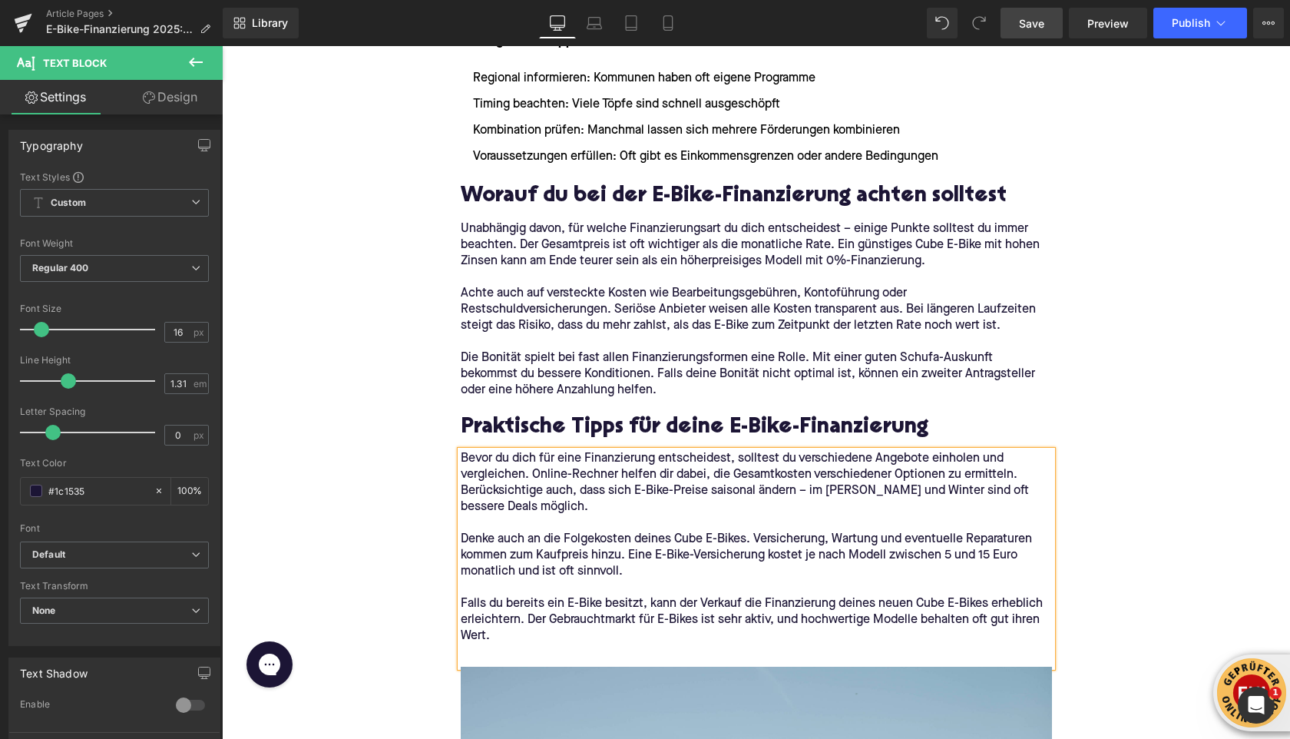
click at [382, 596] on div "Home / E-Bike-Finanzierung 2025: Diese Möglichkeiten gibt es Breadcrumbs E-Bike…" at bounding box center [756, 92] width 1068 height 5085
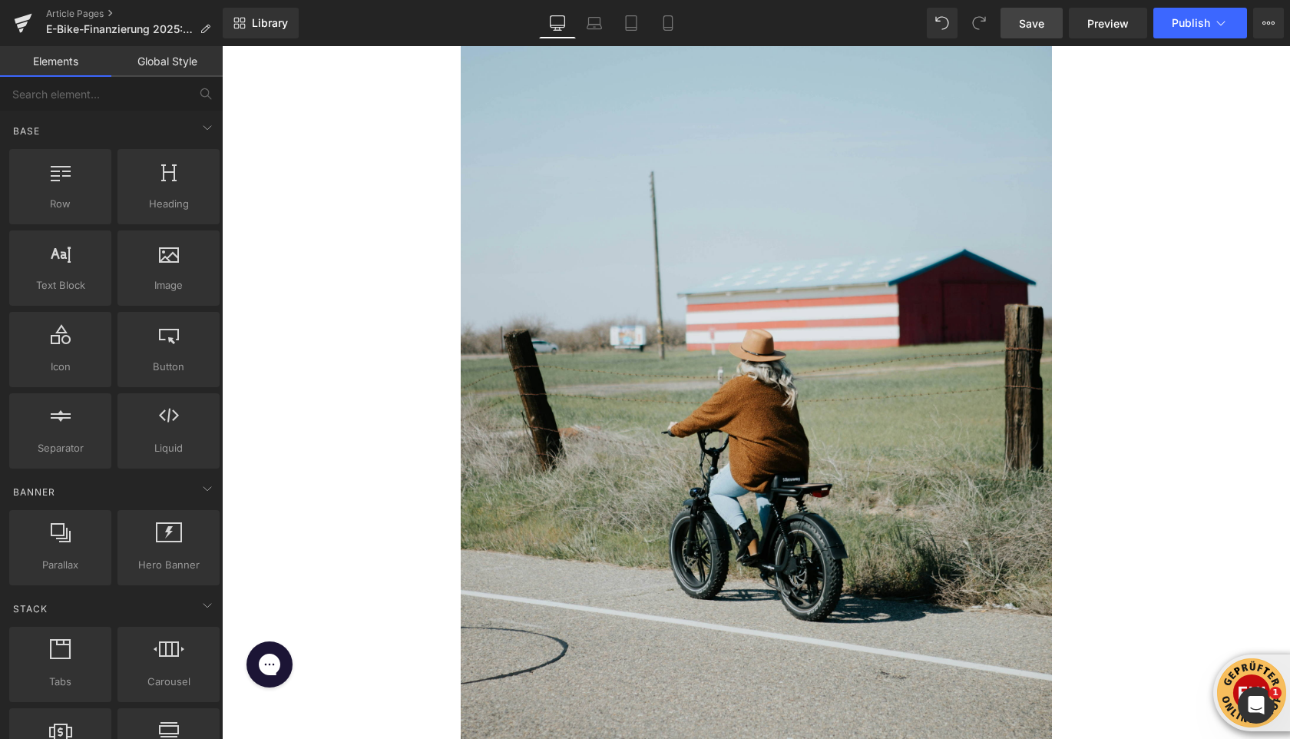
scroll to position [3372, 0]
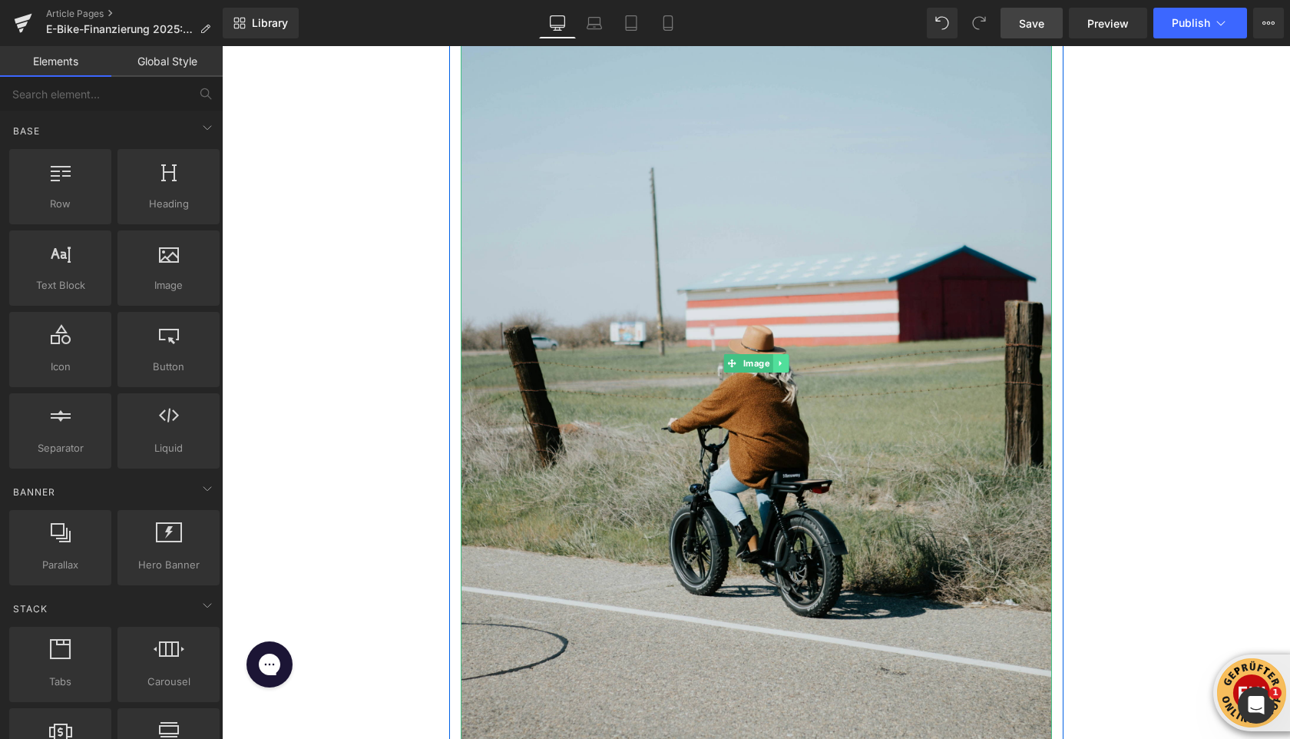
click at [787, 361] on link at bounding box center [781, 363] width 16 height 18
click at [786, 366] on icon at bounding box center [788, 363] width 8 height 8
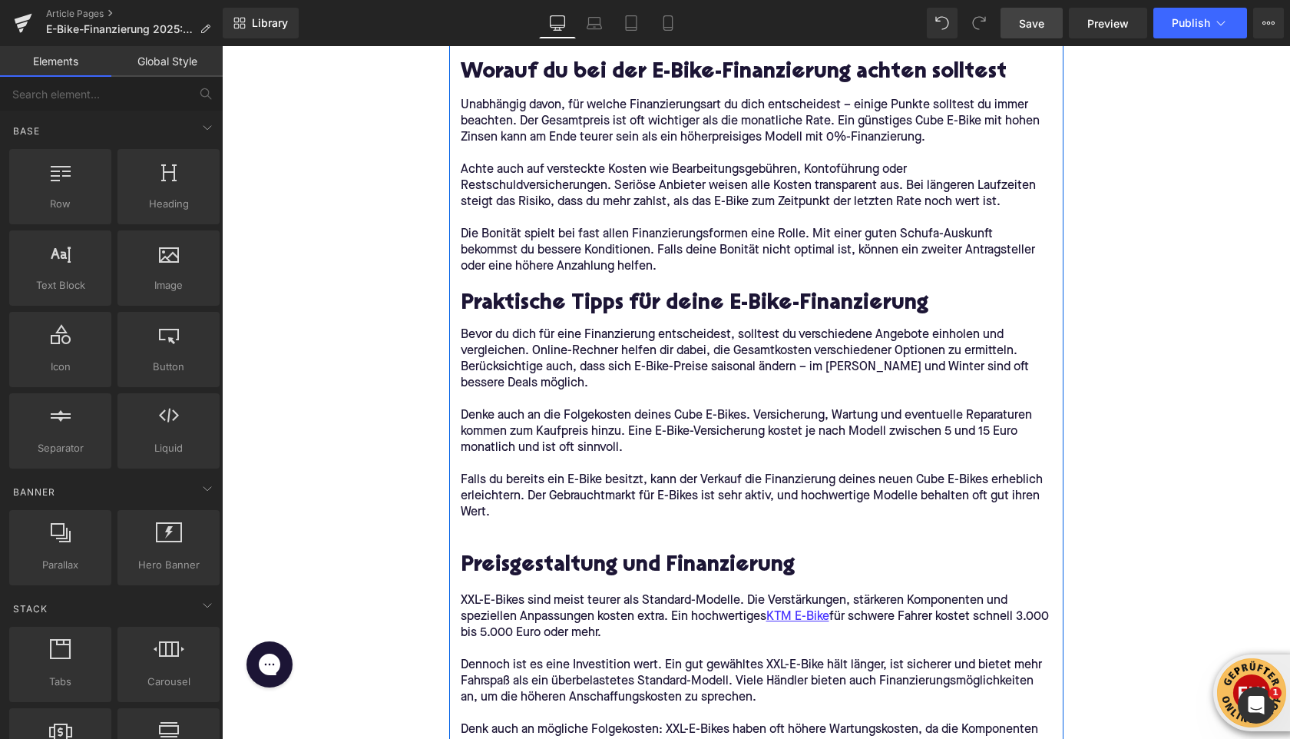
scroll to position [2751, 0]
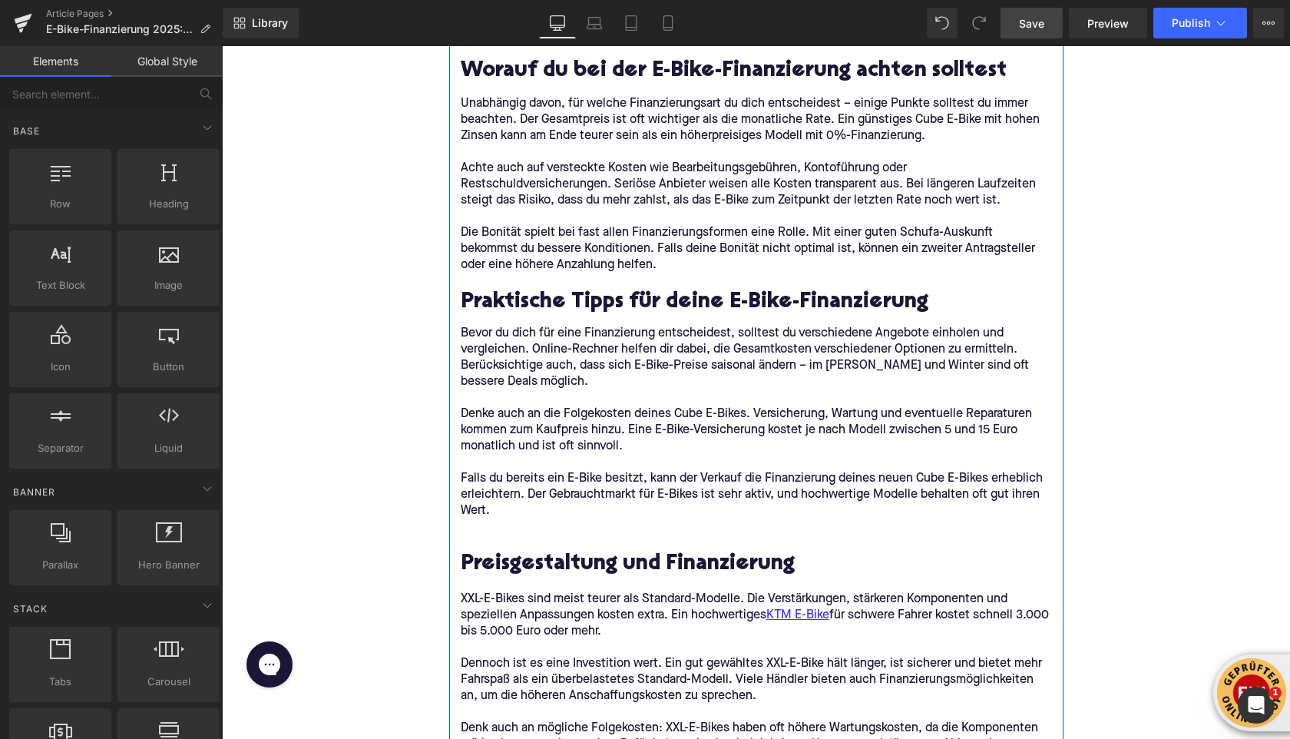
click at [474, 530] on p at bounding box center [756, 527] width 591 height 16
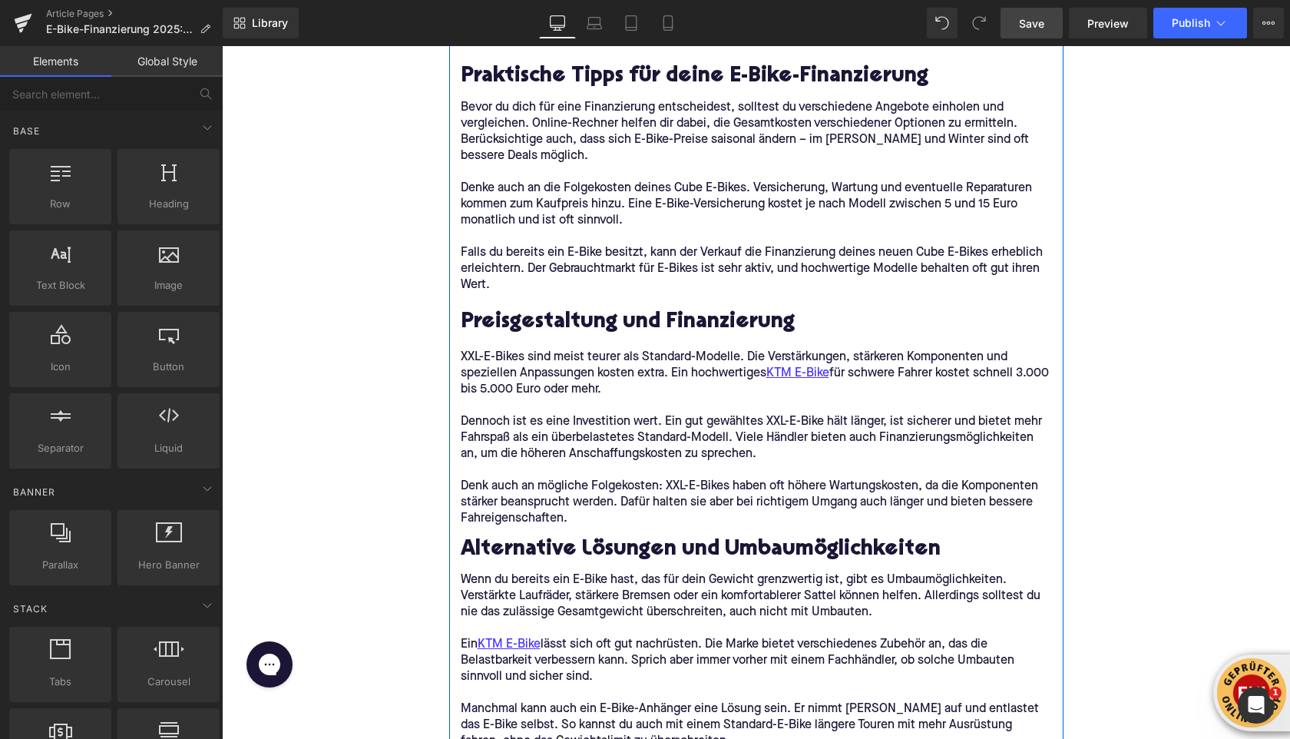
scroll to position [2961, 0]
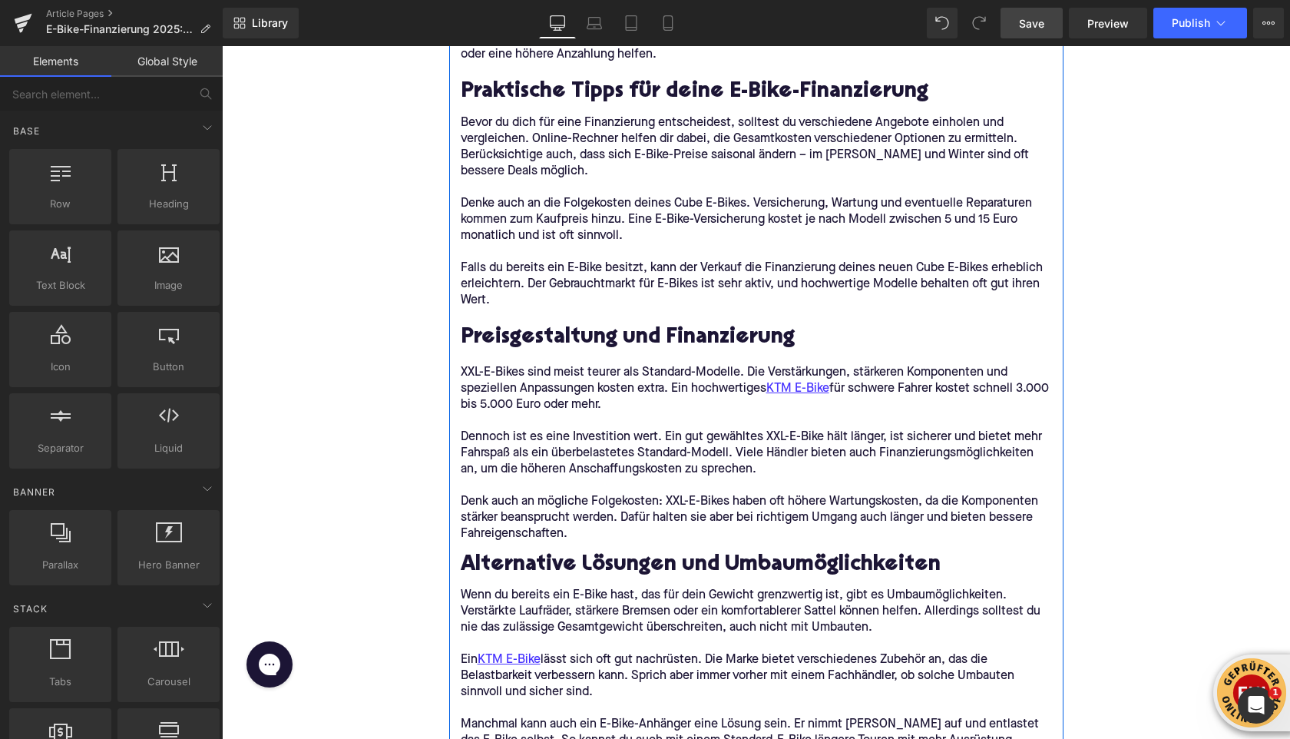
click at [505, 347] on h2 "Preisgestaltung und Finanzierung" at bounding box center [756, 338] width 591 height 24
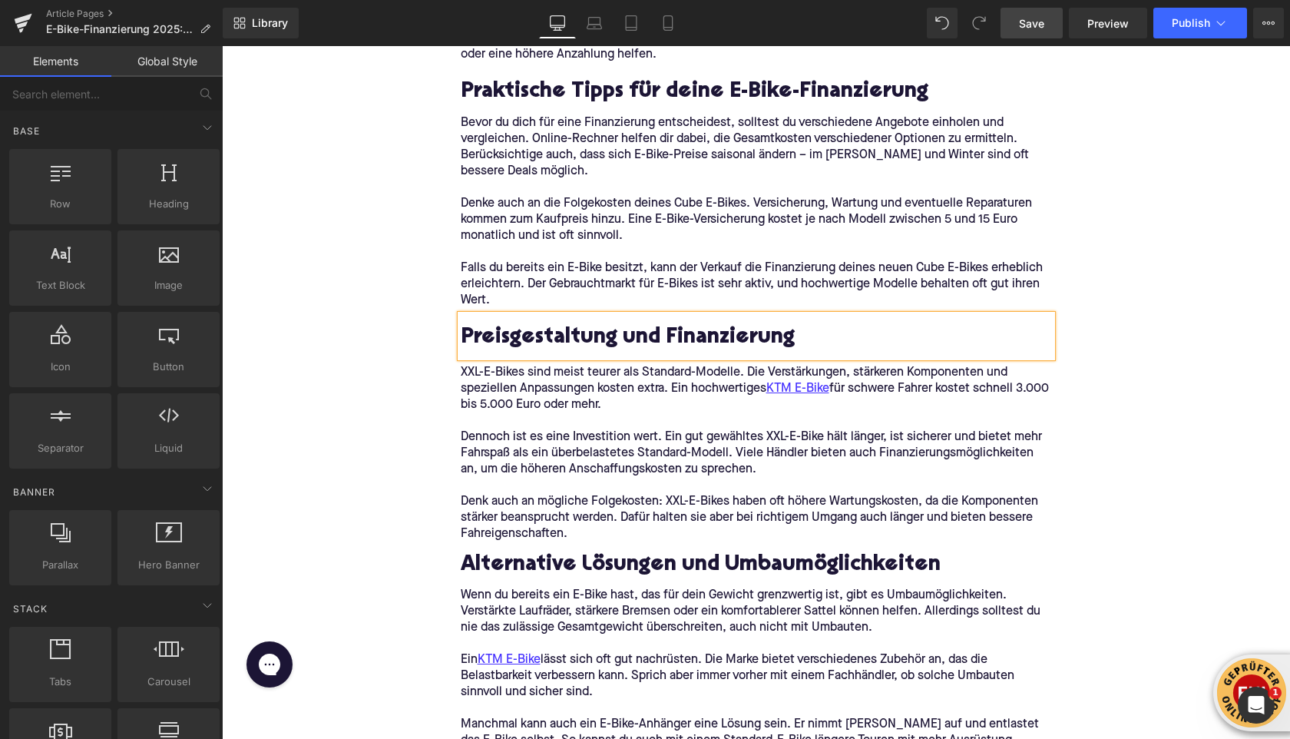
click at [505, 347] on h2 "Preisgestaltung und Finanzierung" at bounding box center [756, 338] width 591 height 24
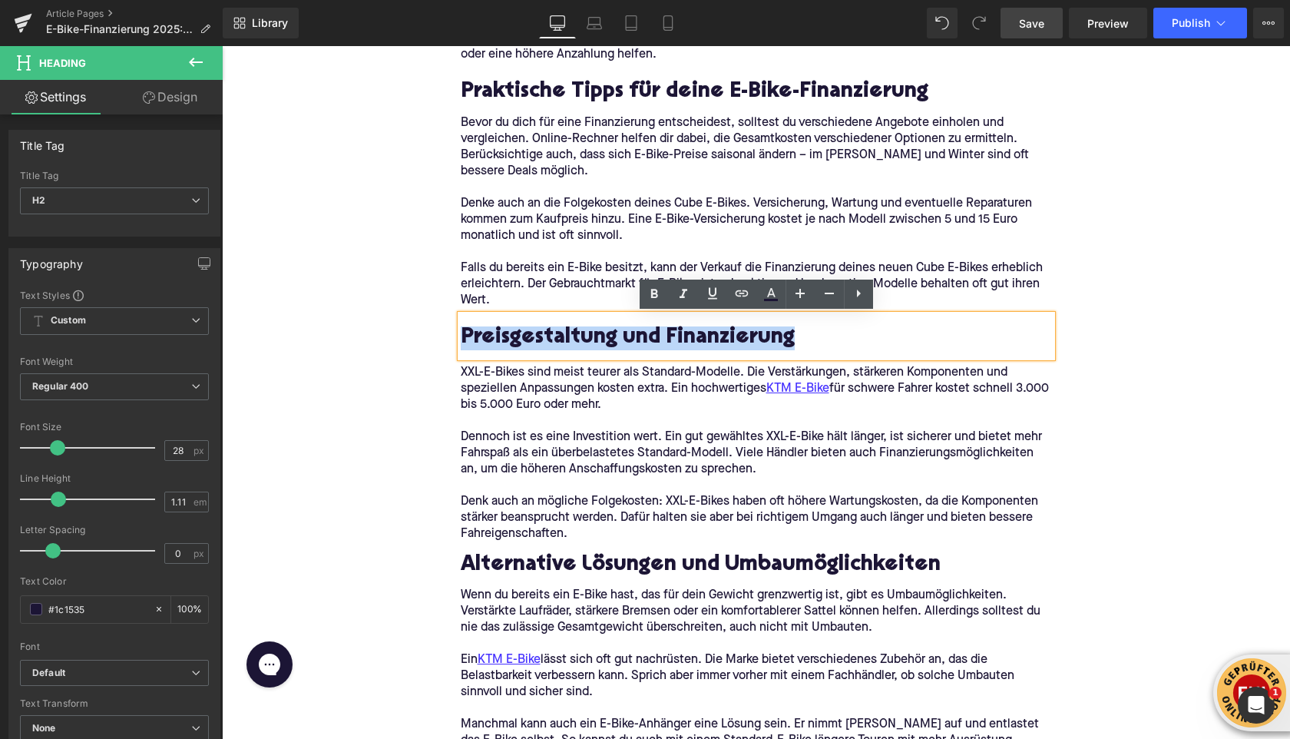
paste div
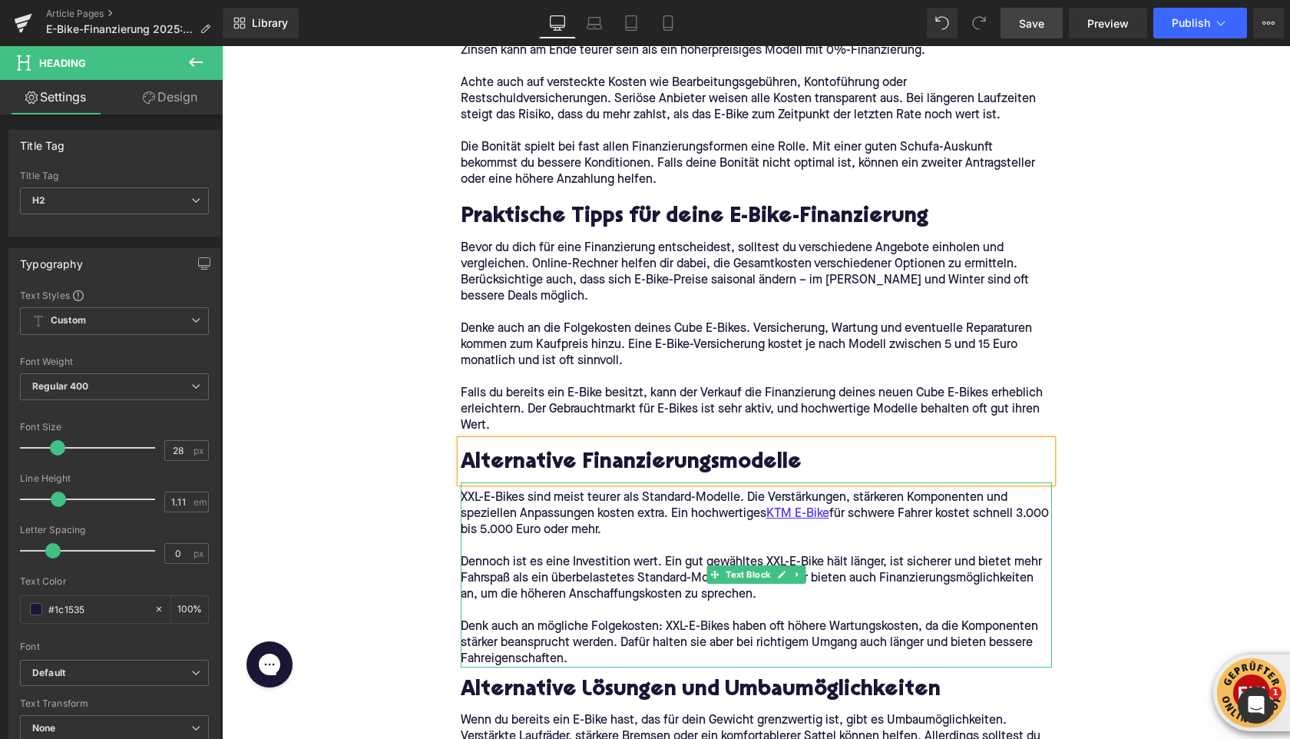
scroll to position [2848, 0]
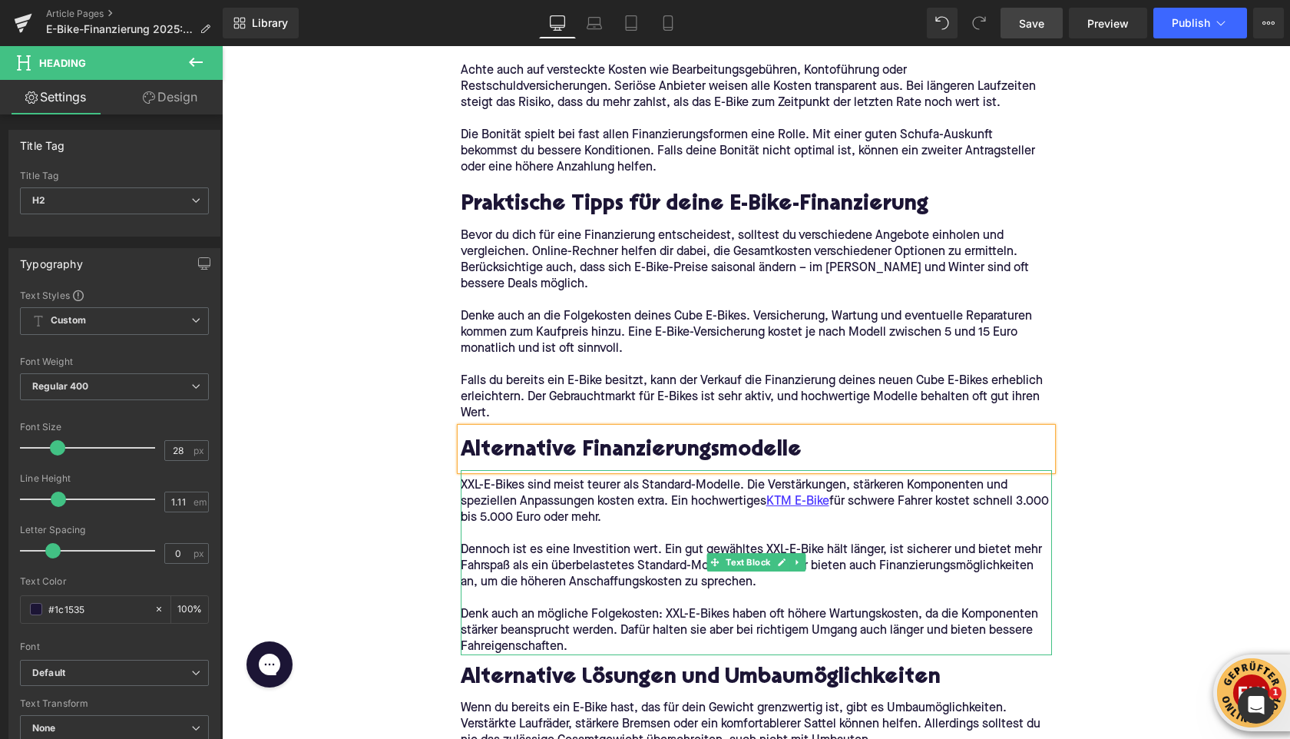
click at [587, 654] on div at bounding box center [756, 653] width 591 height 4
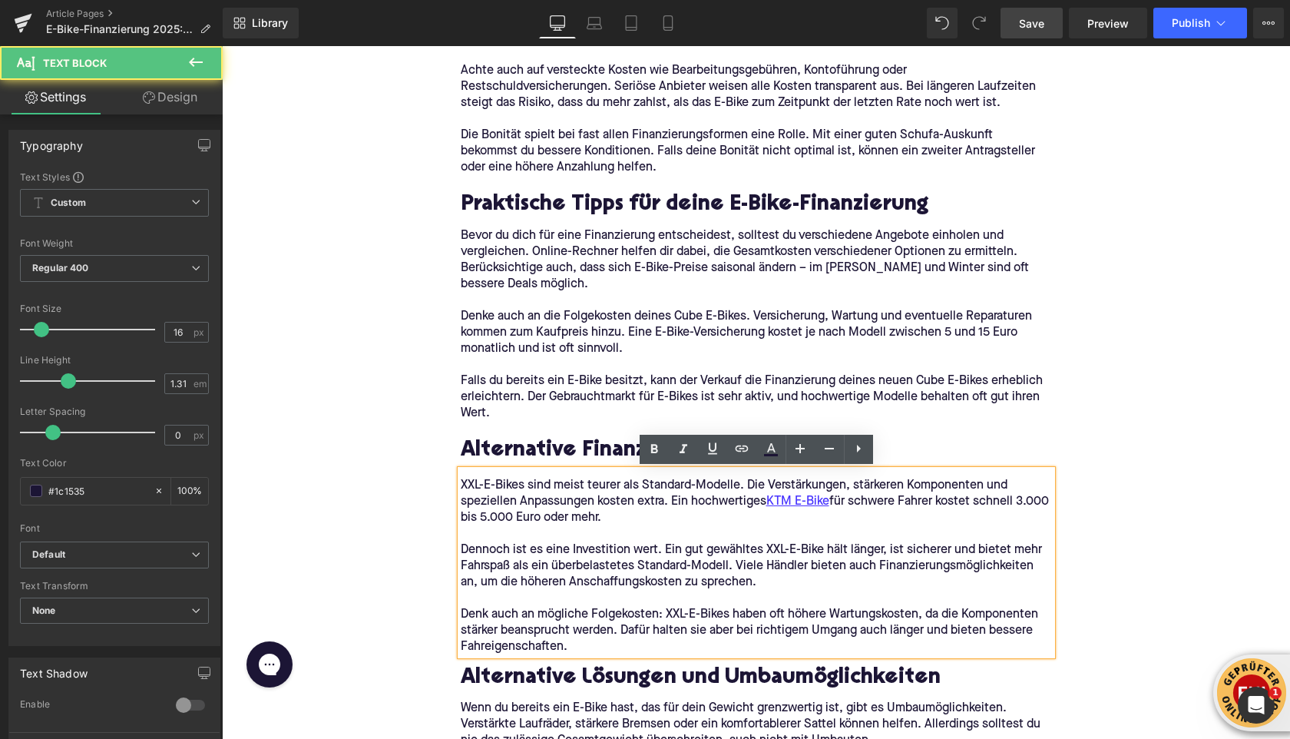
click at [578, 640] on p "Denk auch an mögliche Folgekosten: XXL-E-Bikes haben oft höhere Wartungskosten,…" at bounding box center [756, 631] width 591 height 48
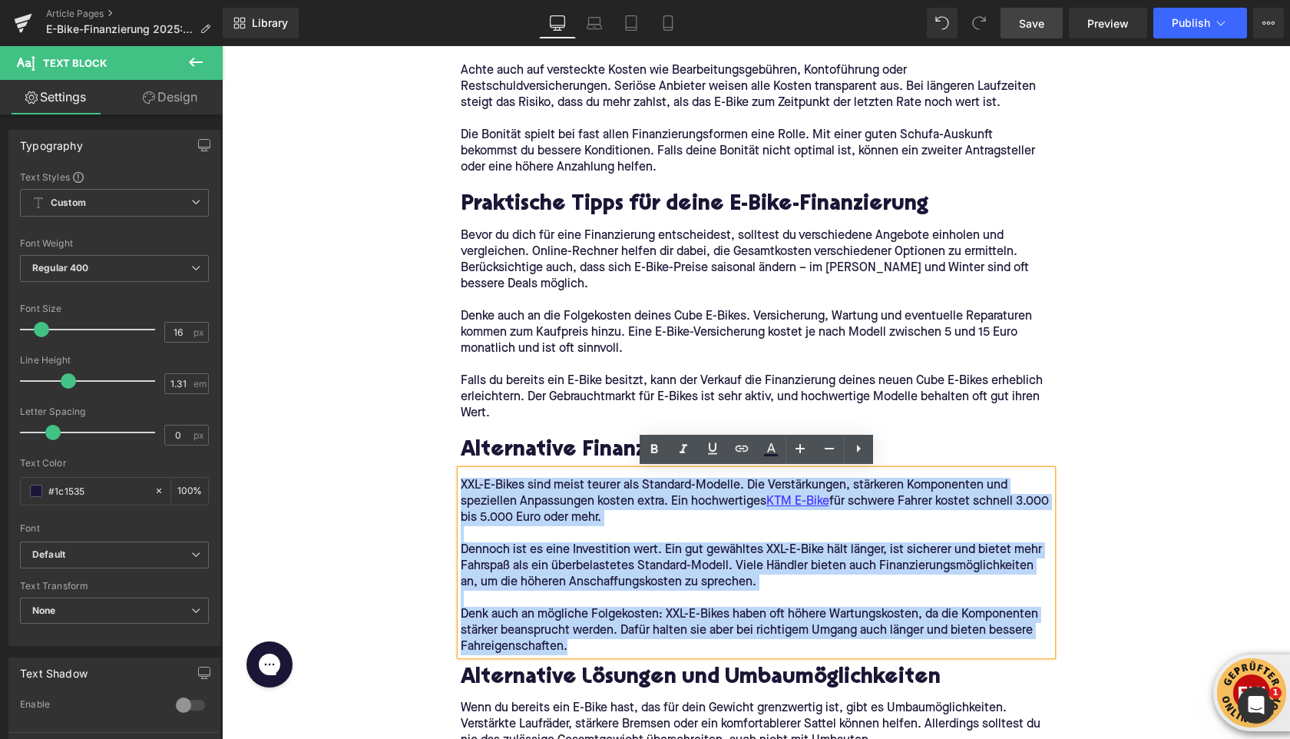
drag, startPoint x: 577, startPoint y: 648, endPoint x: 429, endPoint y: 489, distance: 217.3
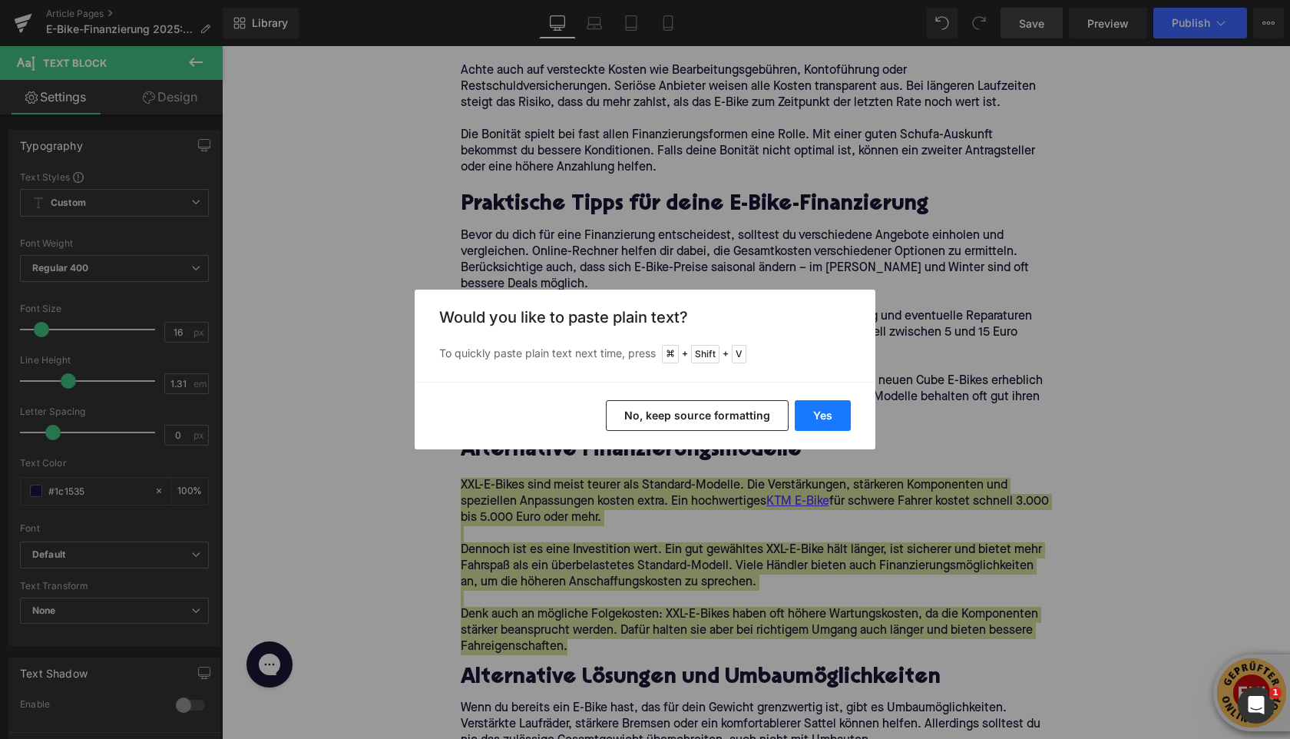
click at [825, 414] on button "Yes" at bounding box center [823, 415] width 56 height 31
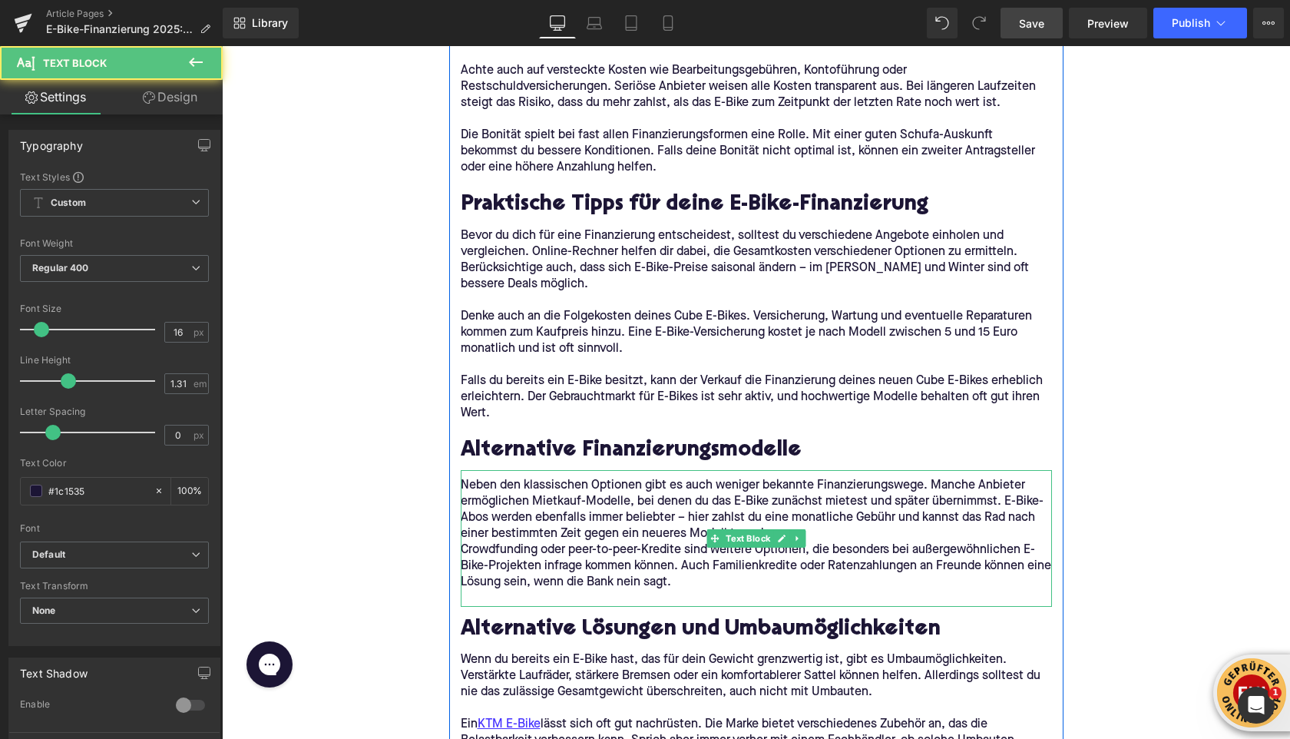
click at [852, 535] on p "Neben den klassischen Optionen gibt es auch weniger bekannte Finanzierungswege.…" at bounding box center [756, 510] width 591 height 65
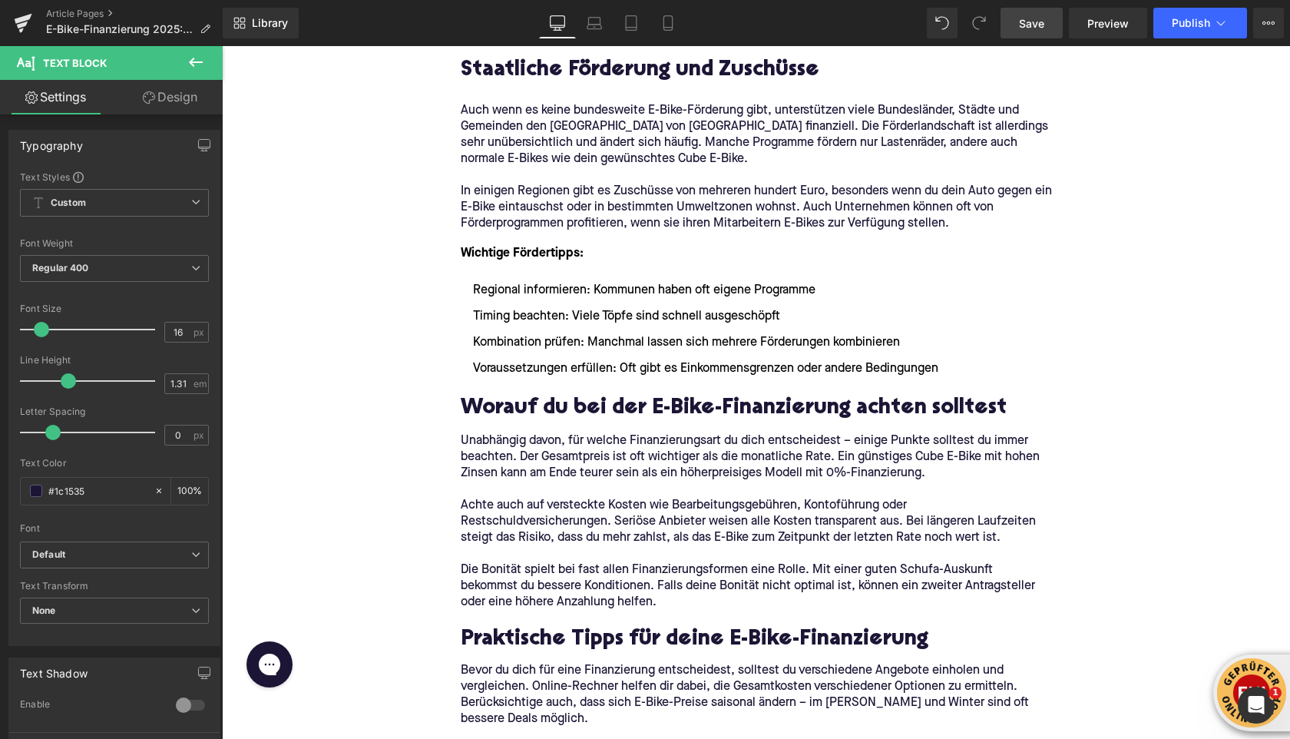
scroll to position [2409, 0]
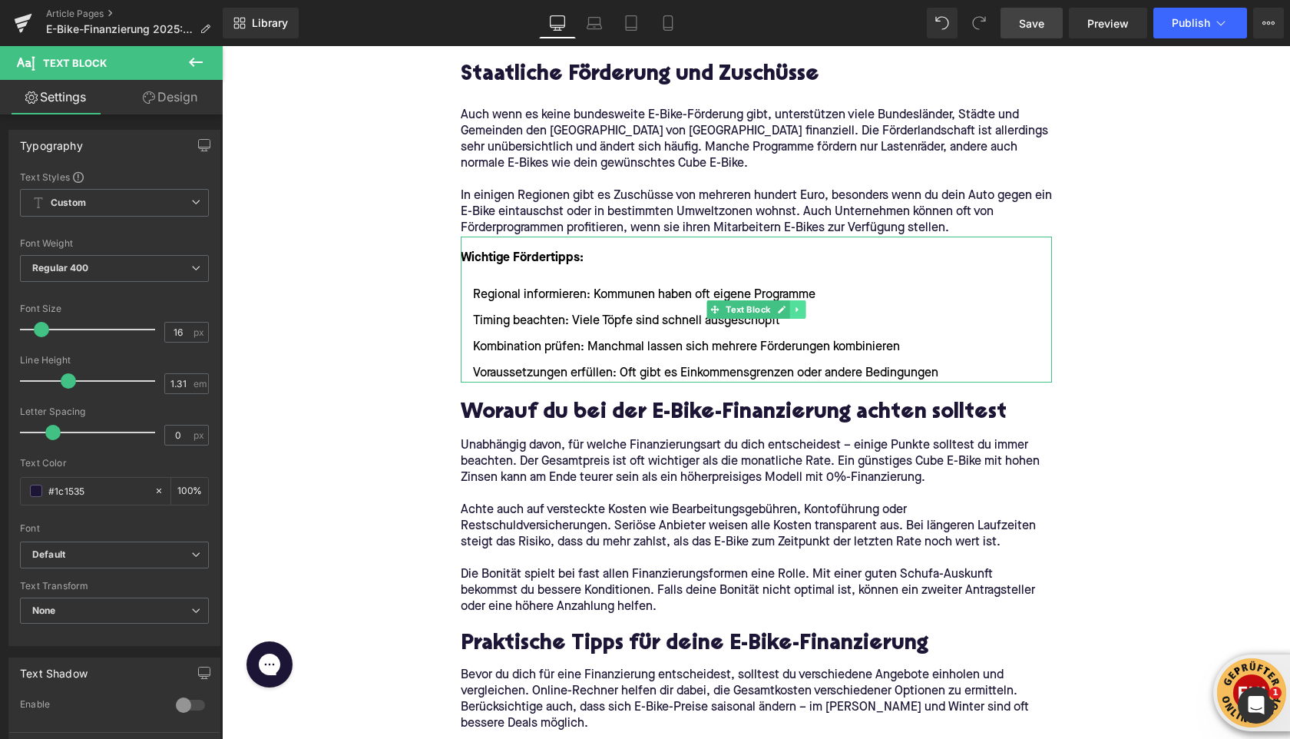
click at [798, 316] on link at bounding box center [797, 309] width 16 height 18
click at [786, 310] on icon at bounding box center [790, 309] width 8 height 8
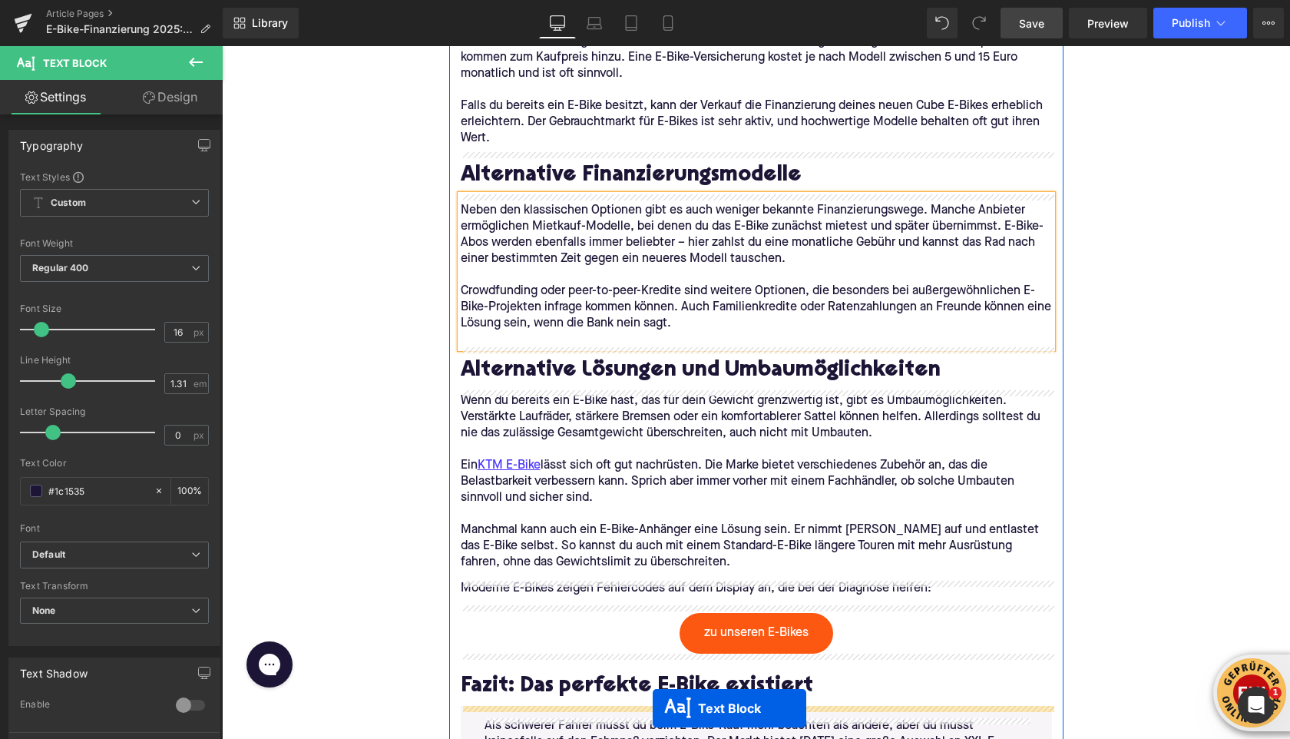
scroll to position [3223, 0]
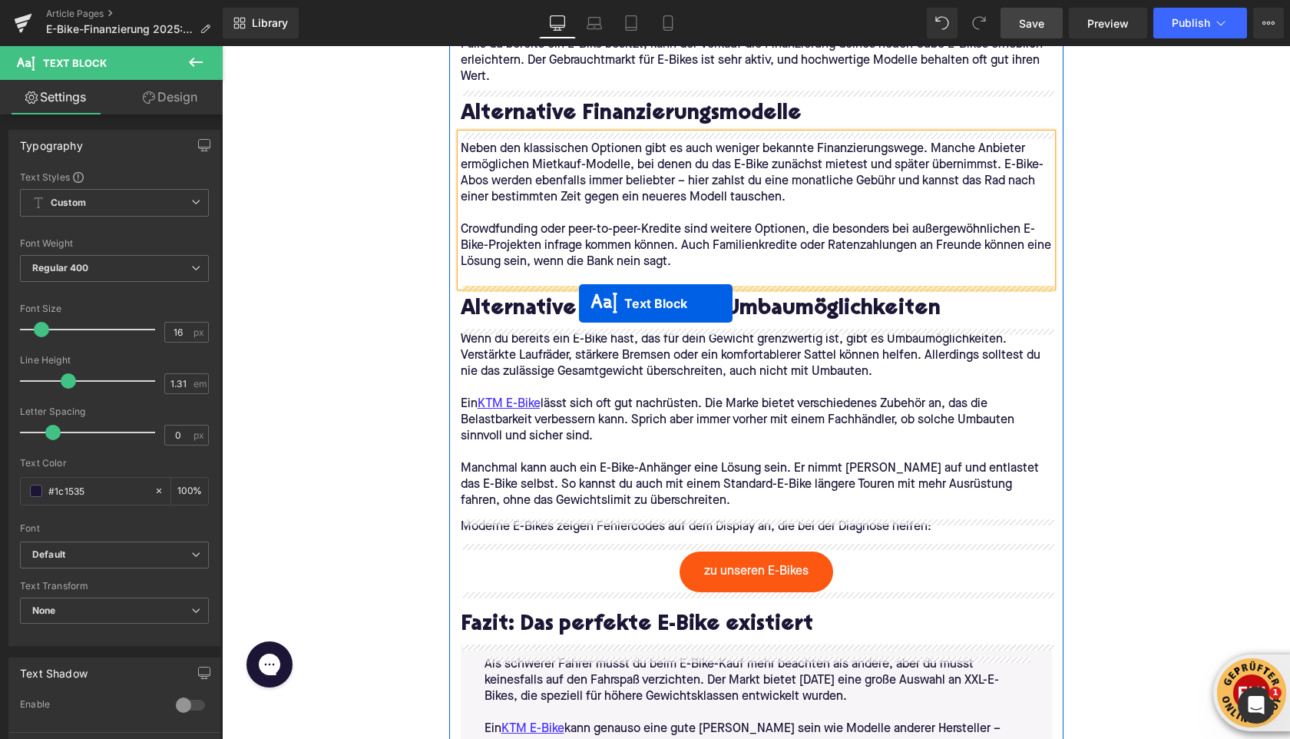
drag, startPoint x: 718, startPoint y: 465, endPoint x: 579, endPoint y: 303, distance: 212.9
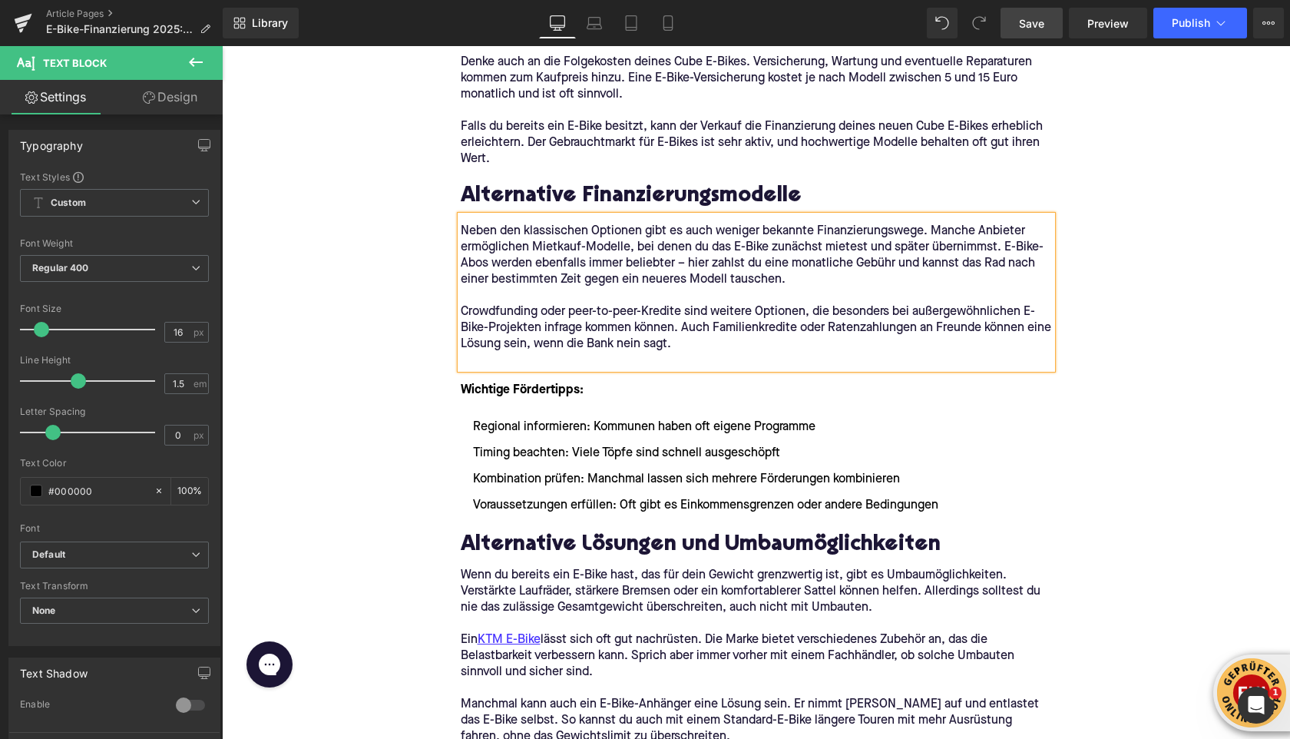
scroll to position [3089, 0]
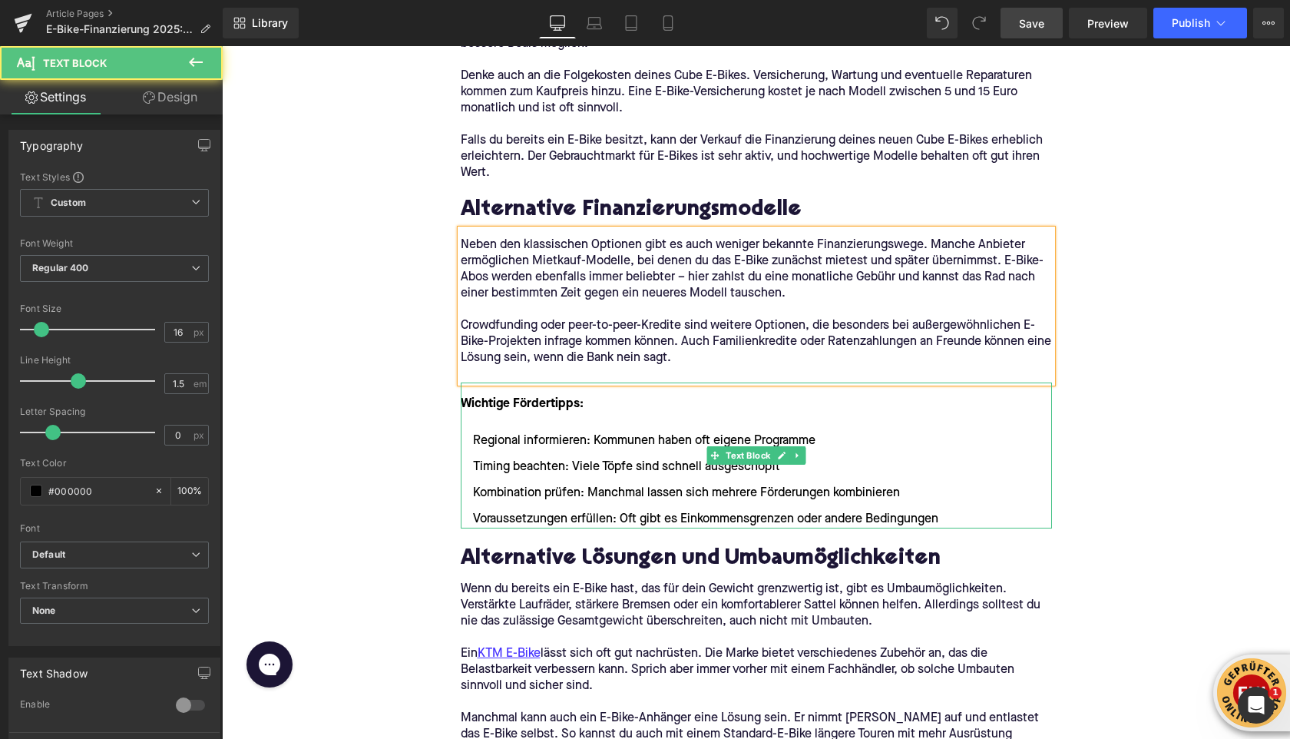
click at [938, 511] on li "Voraussetzungen erfüllen: Oft gibt es Einkommensgrenzen oder andere Bedingungen" at bounding box center [756, 519] width 591 height 18
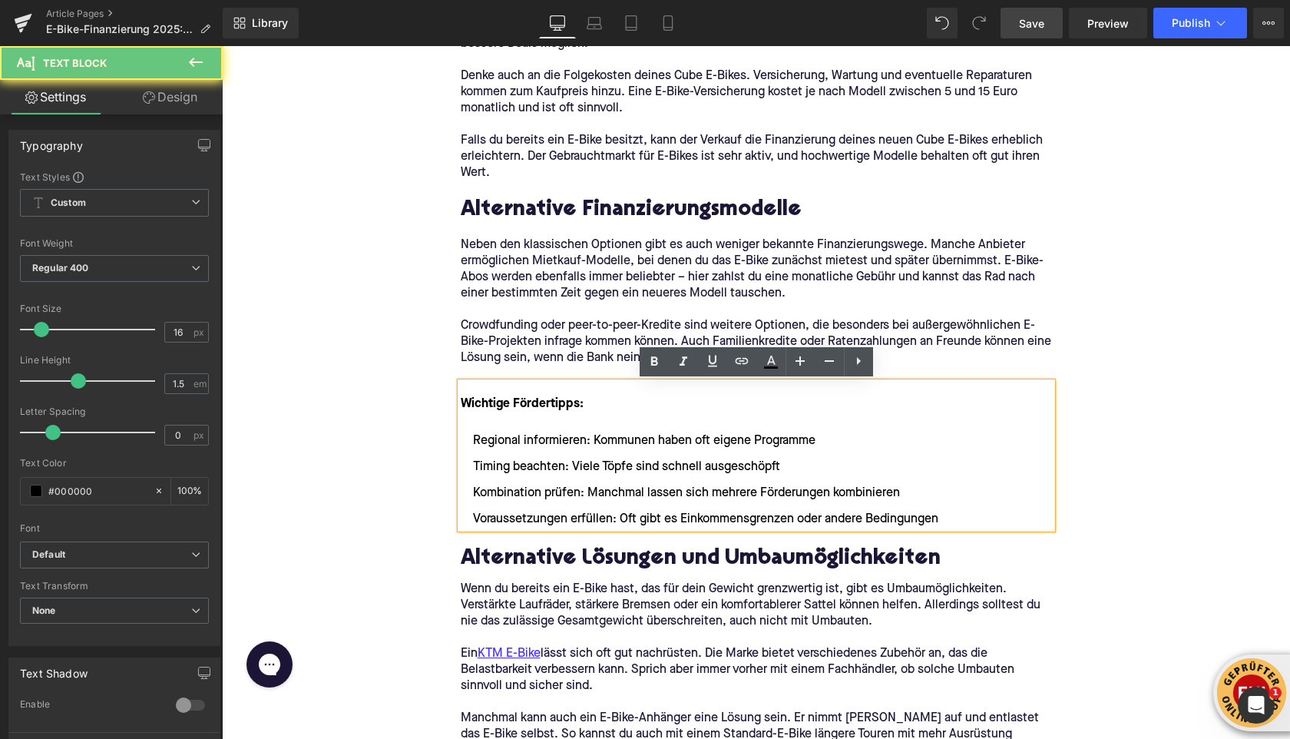
click at [944, 518] on li "Voraussetzungen erfüllen: Oft gibt es Einkommensgrenzen oder andere Bedingungen" at bounding box center [756, 519] width 591 height 18
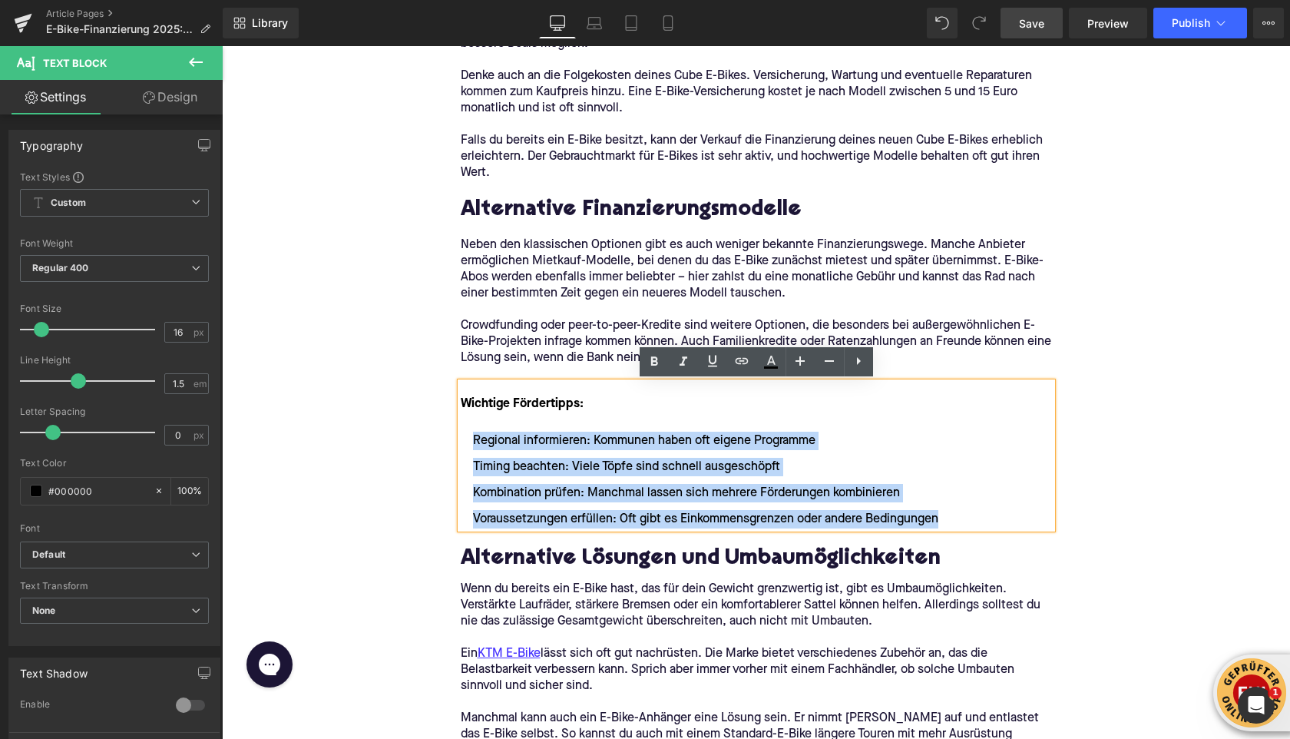
drag, startPoint x: 944, startPoint y: 518, endPoint x: 466, endPoint y: 445, distance: 483.3
click at [466, 445] on ul "Regional informieren: Kommunen haben oft eigene Programme Timing beachten: Viel…" at bounding box center [756, 480] width 591 height 97
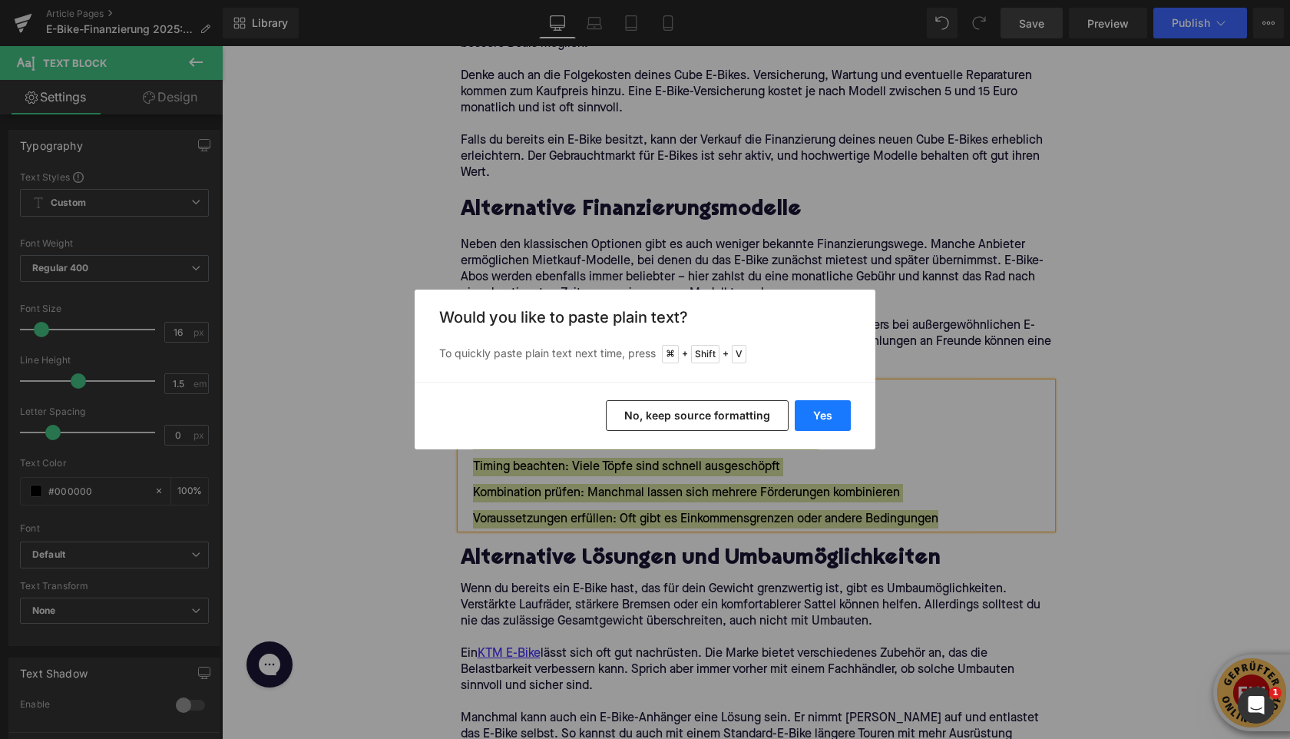
click at [843, 415] on button "Yes" at bounding box center [823, 415] width 56 height 31
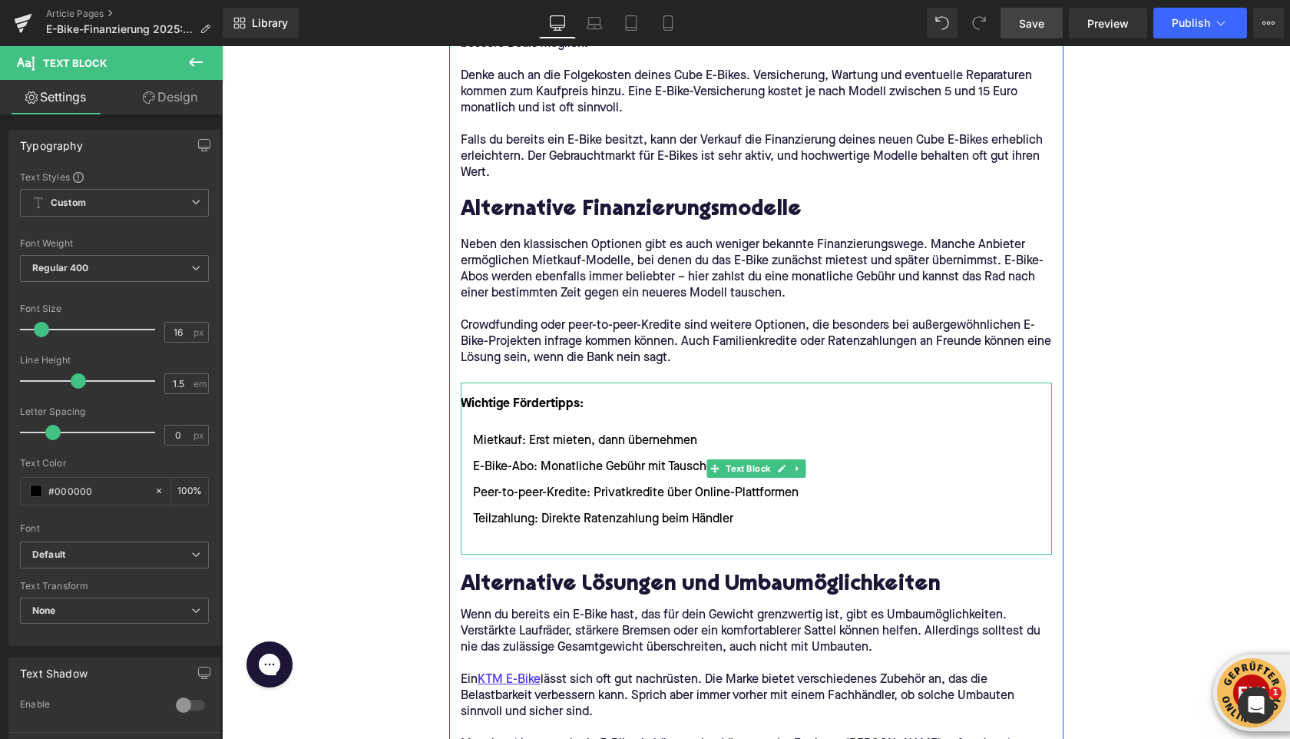
click at [512, 538] on li at bounding box center [756, 545] width 591 height 18
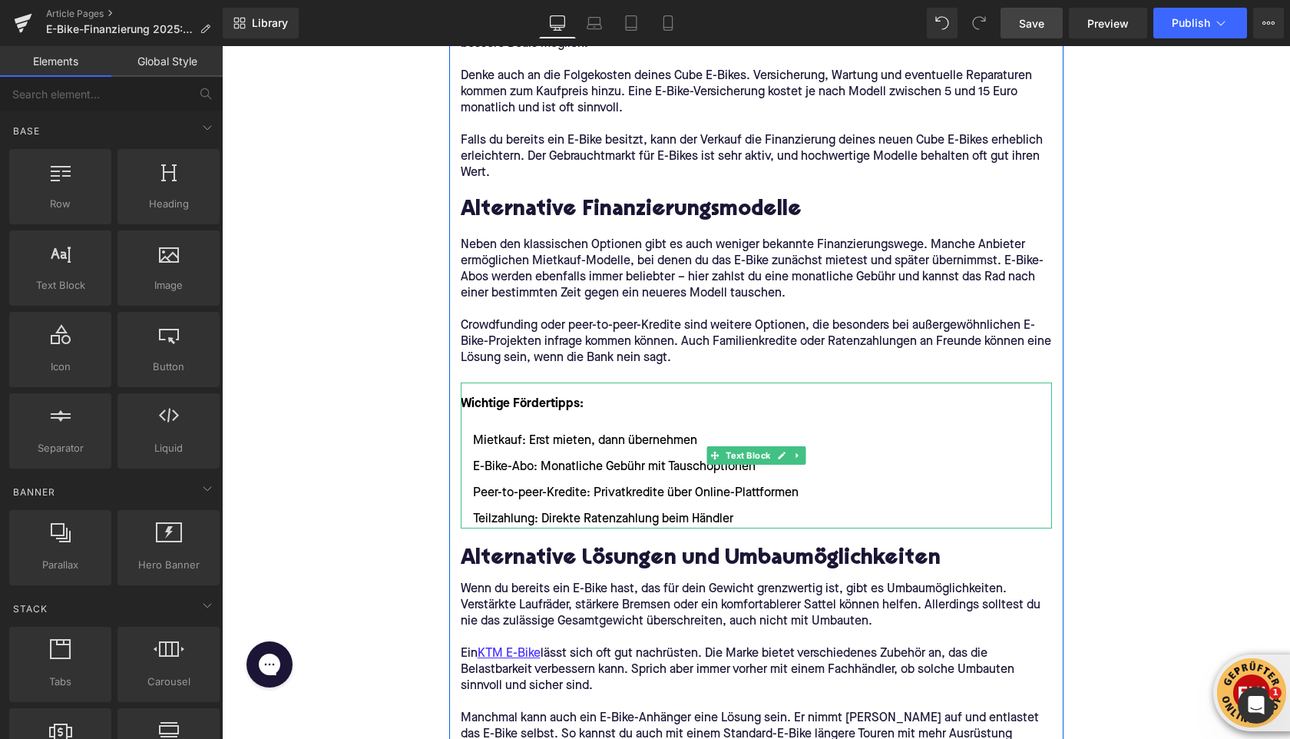
click at [510, 409] on font "Wichtige Fördertipps:" at bounding box center [522, 404] width 123 height 12
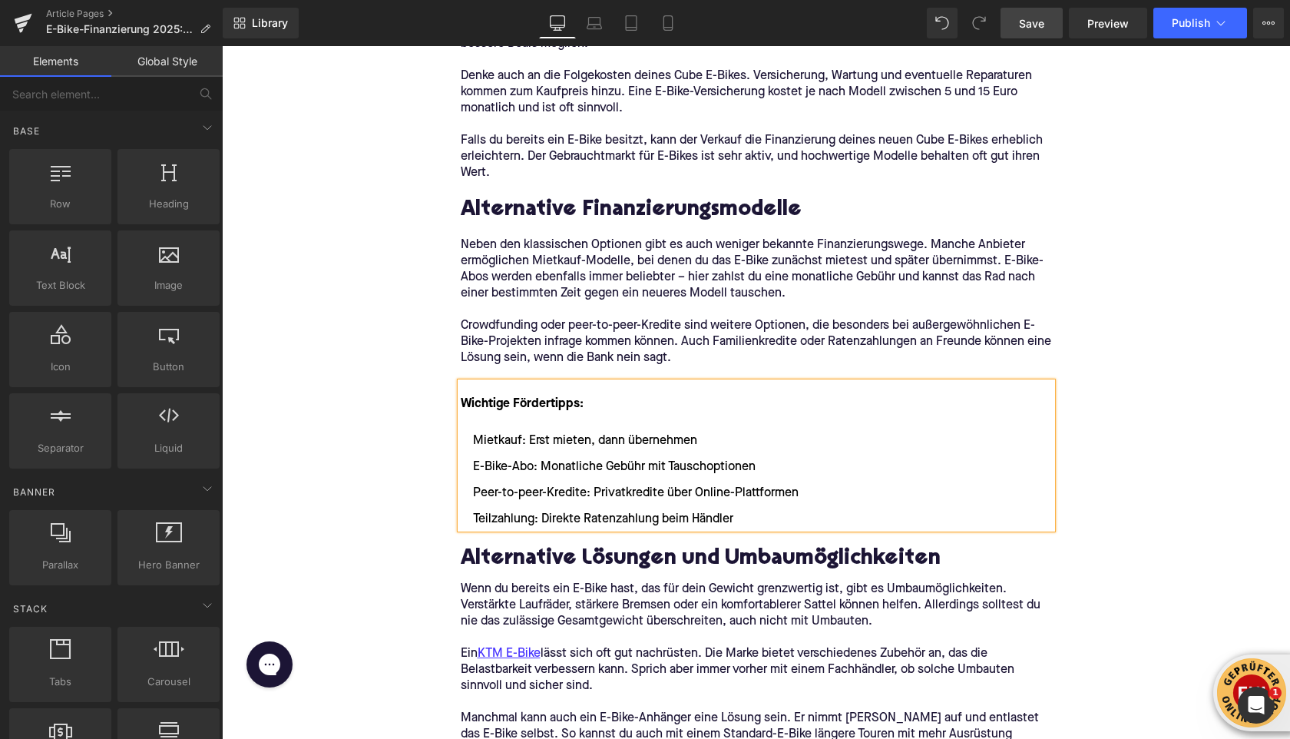
click at [510, 409] on font "Wichtige Fördertipps:" at bounding box center [522, 404] width 123 height 12
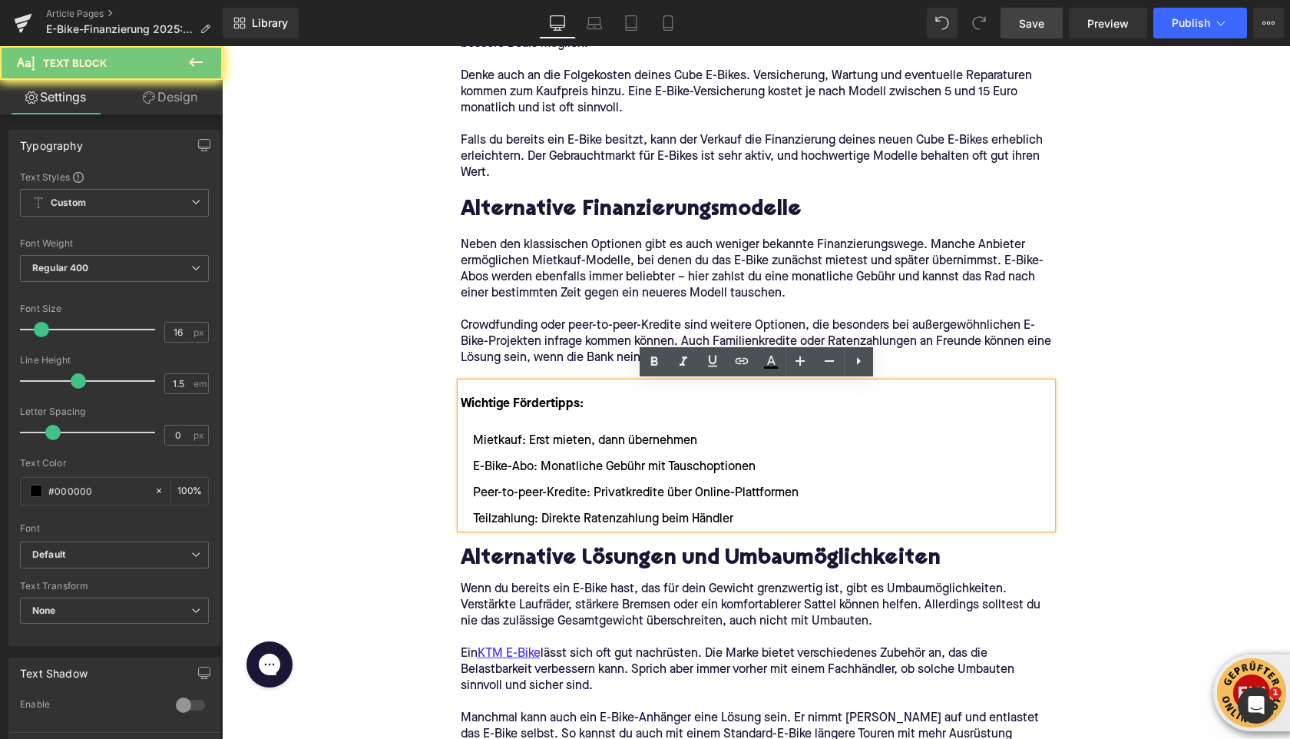
click at [510, 409] on font "Wichtige Fördertipps:" at bounding box center [522, 404] width 123 height 12
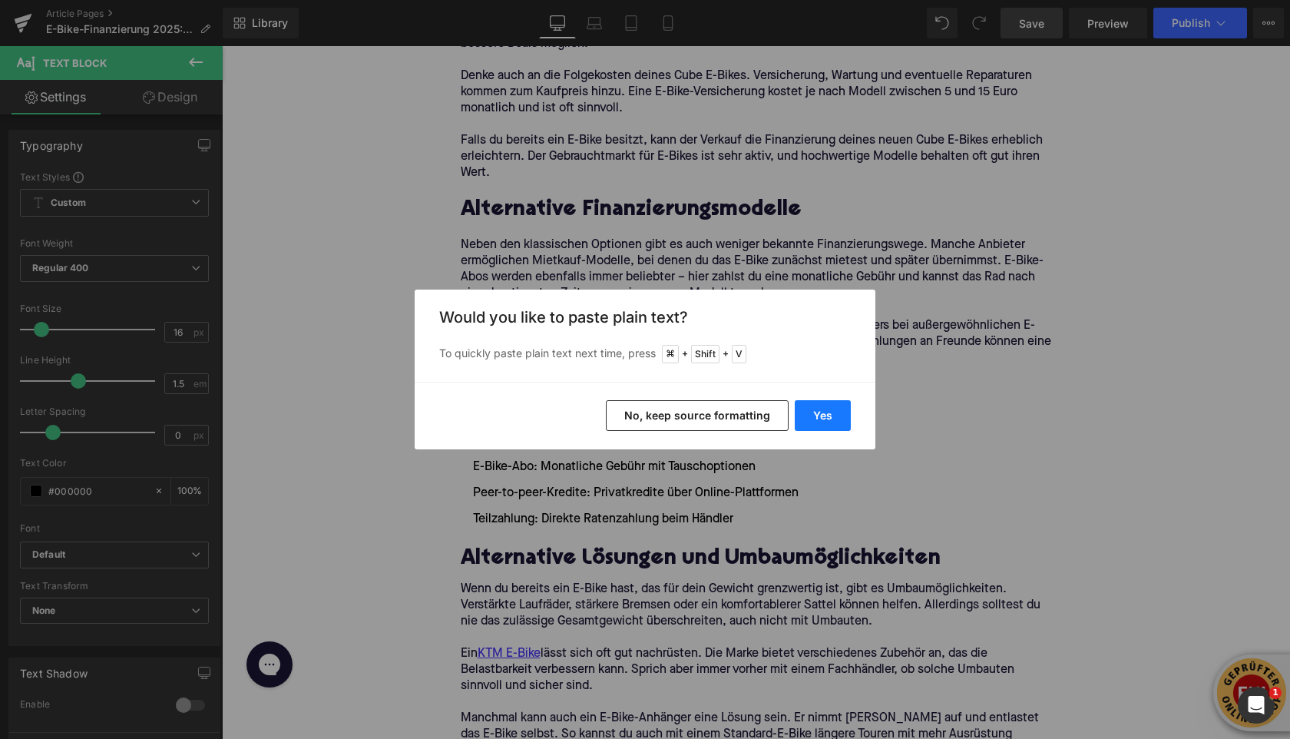
click at [834, 419] on button "Yes" at bounding box center [823, 415] width 56 height 31
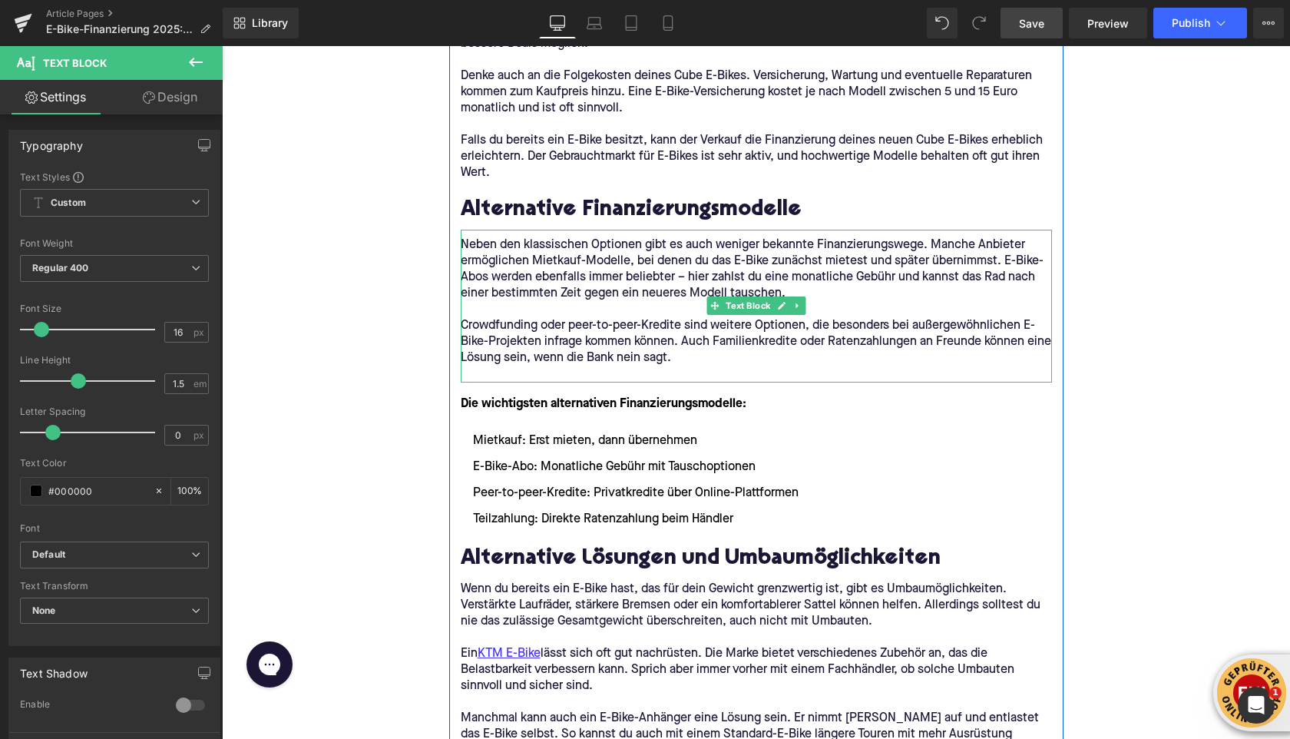
click at [524, 376] on p at bounding box center [756, 374] width 591 height 16
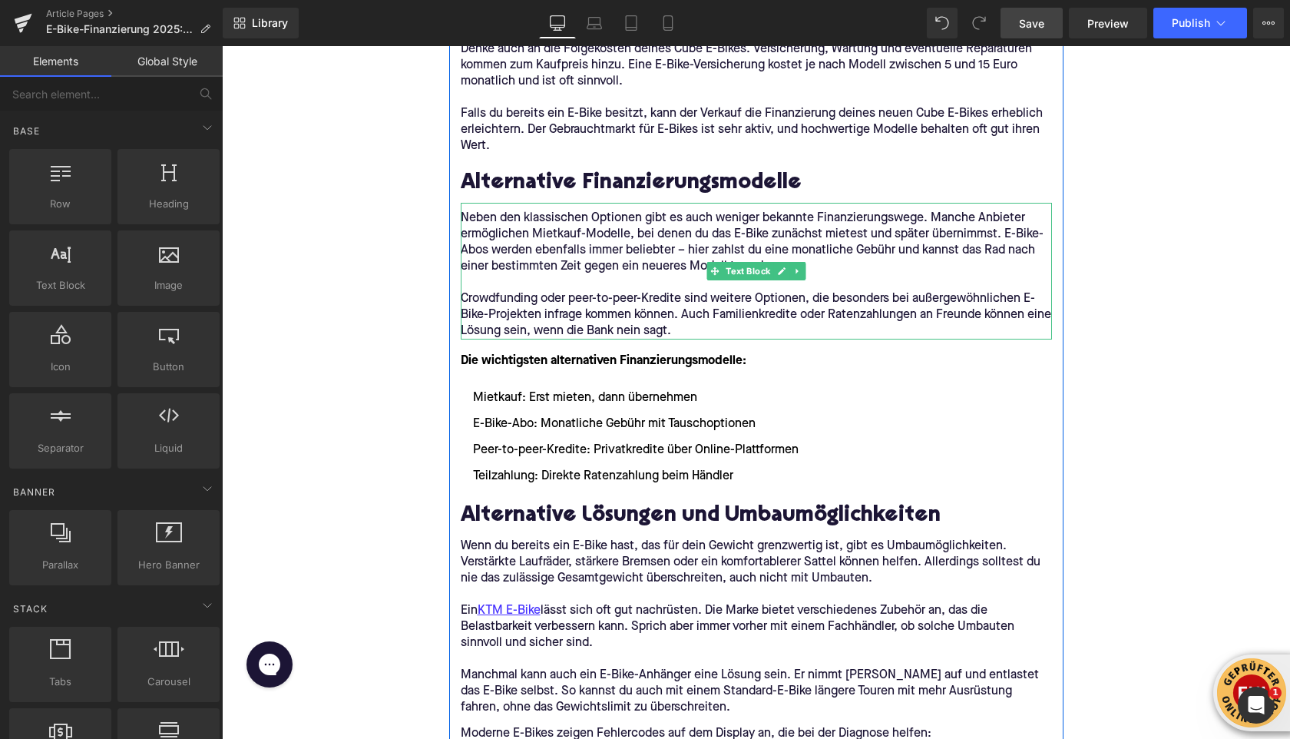
scroll to position [3119, 0]
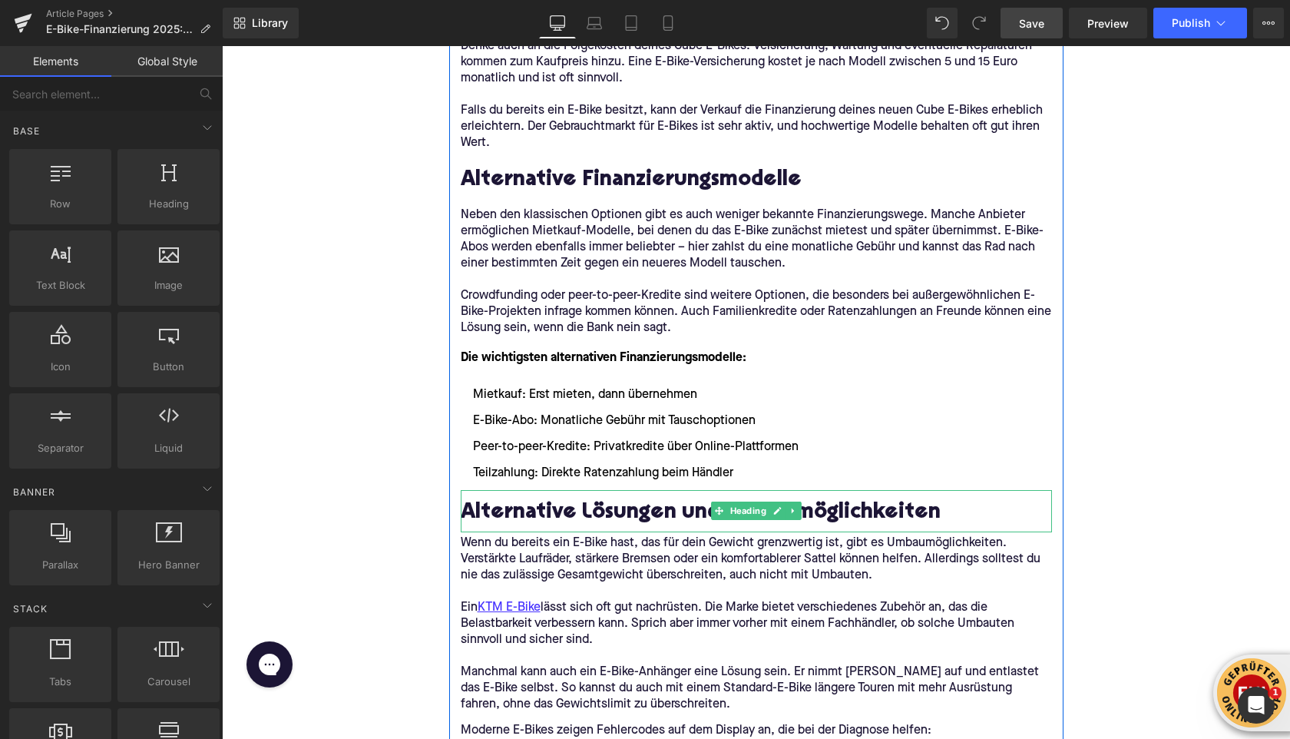
click at [560, 510] on h2 "Alternative Lösungen und Umbaumöglichkeiten" at bounding box center [756, 513] width 591 height 24
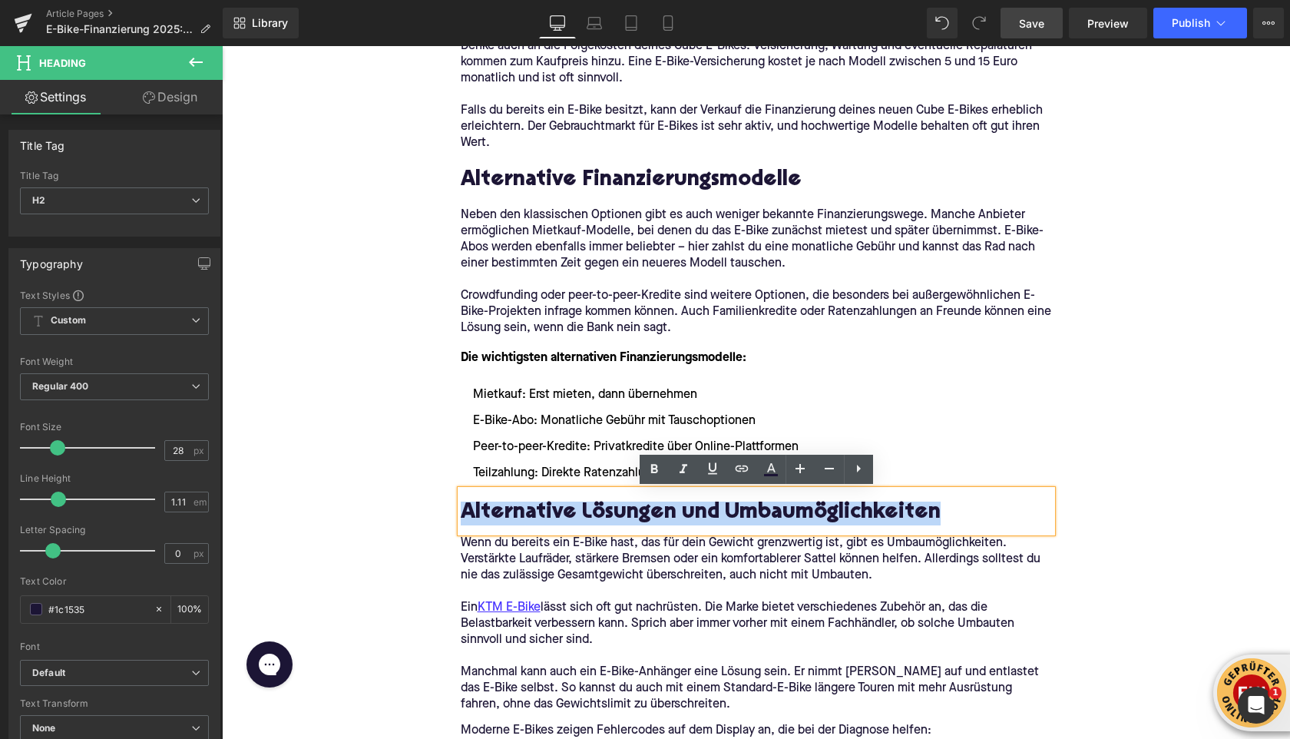
paste div
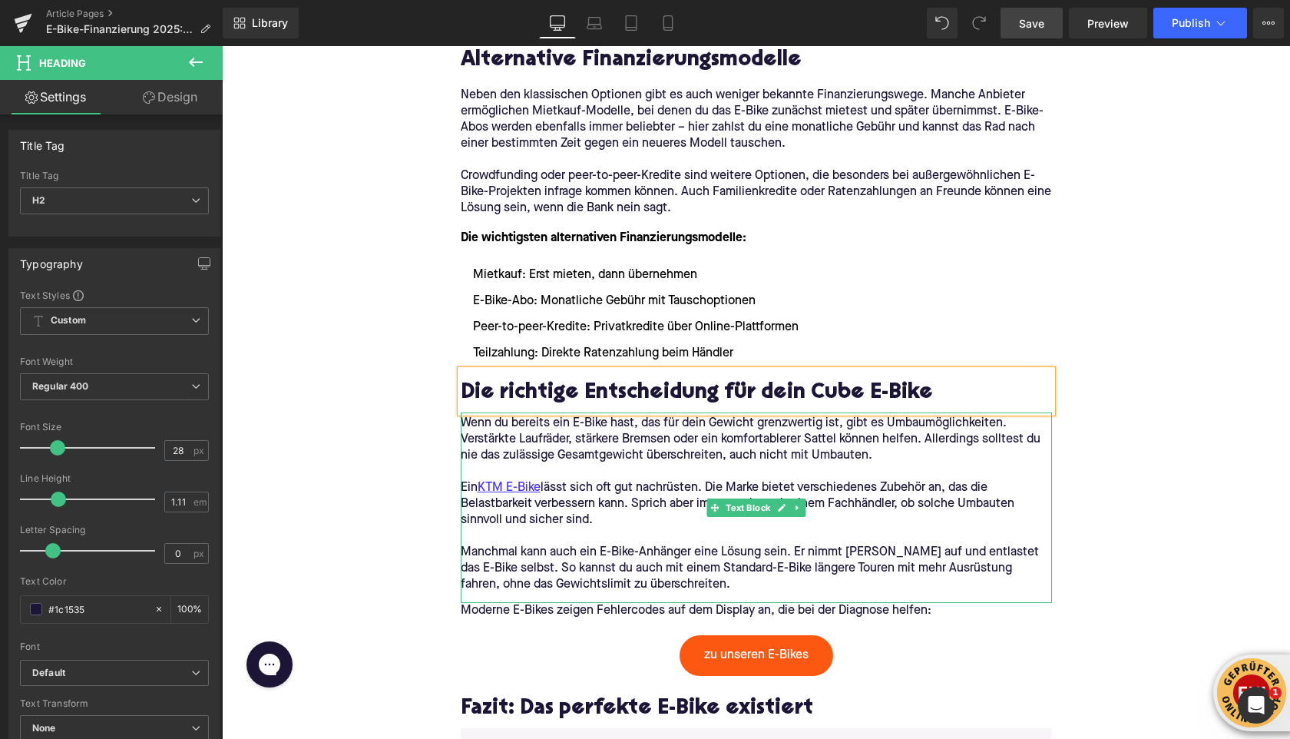
scroll to position [3245, 0]
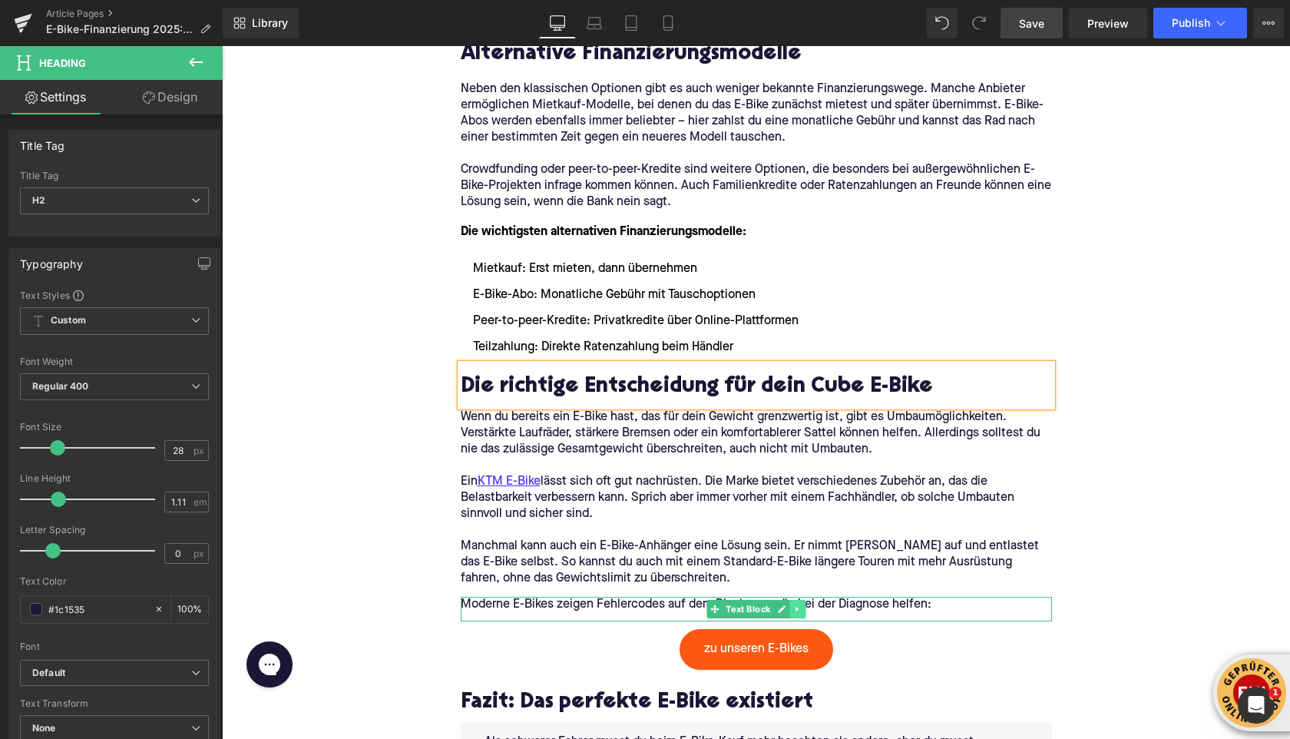
click at [802, 612] on icon at bounding box center [797, 608] width 8 height 9
click at [804, 611] on icon at bounding box center [805, 608] width 8 height 8
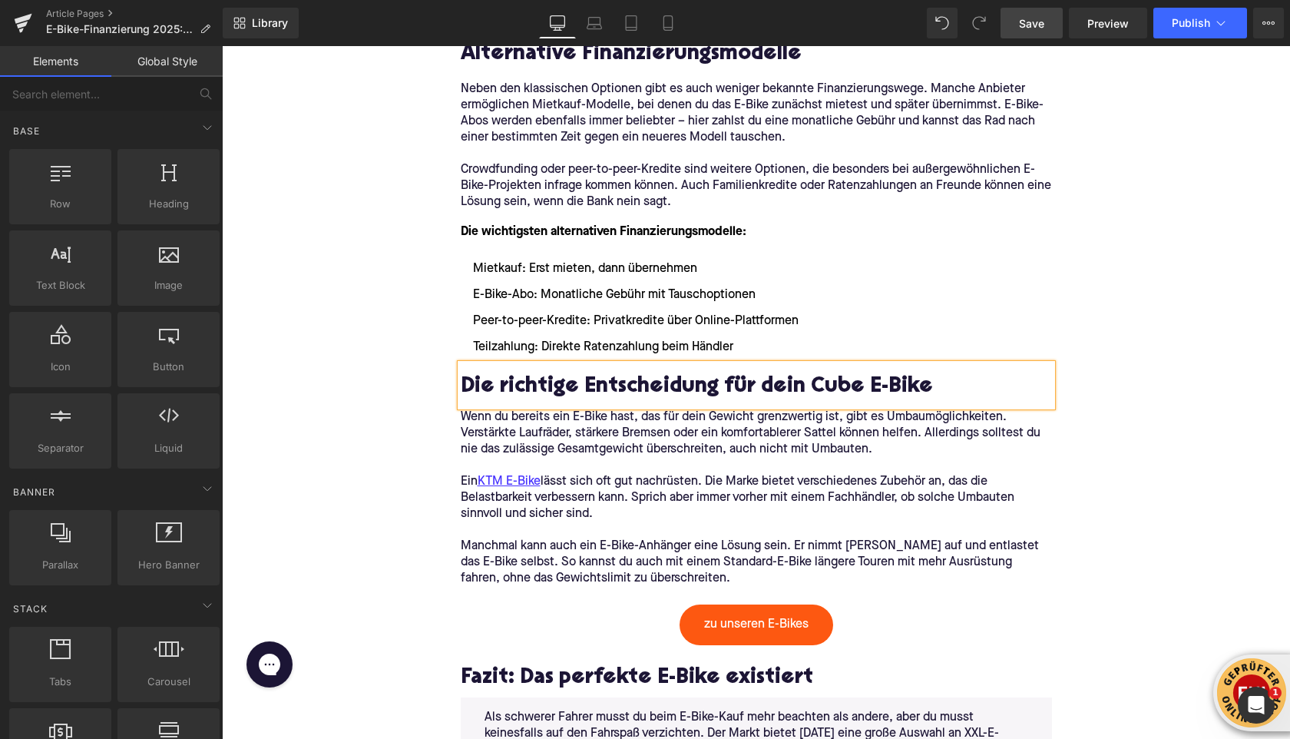
click at [696, 558] on p "Manchmal kann auch ein E-Bike-Anhänger eine Lösung sein. Er nimmt [PERSON_NAME]…" at bounding box center [756, 562] width 591 height 48
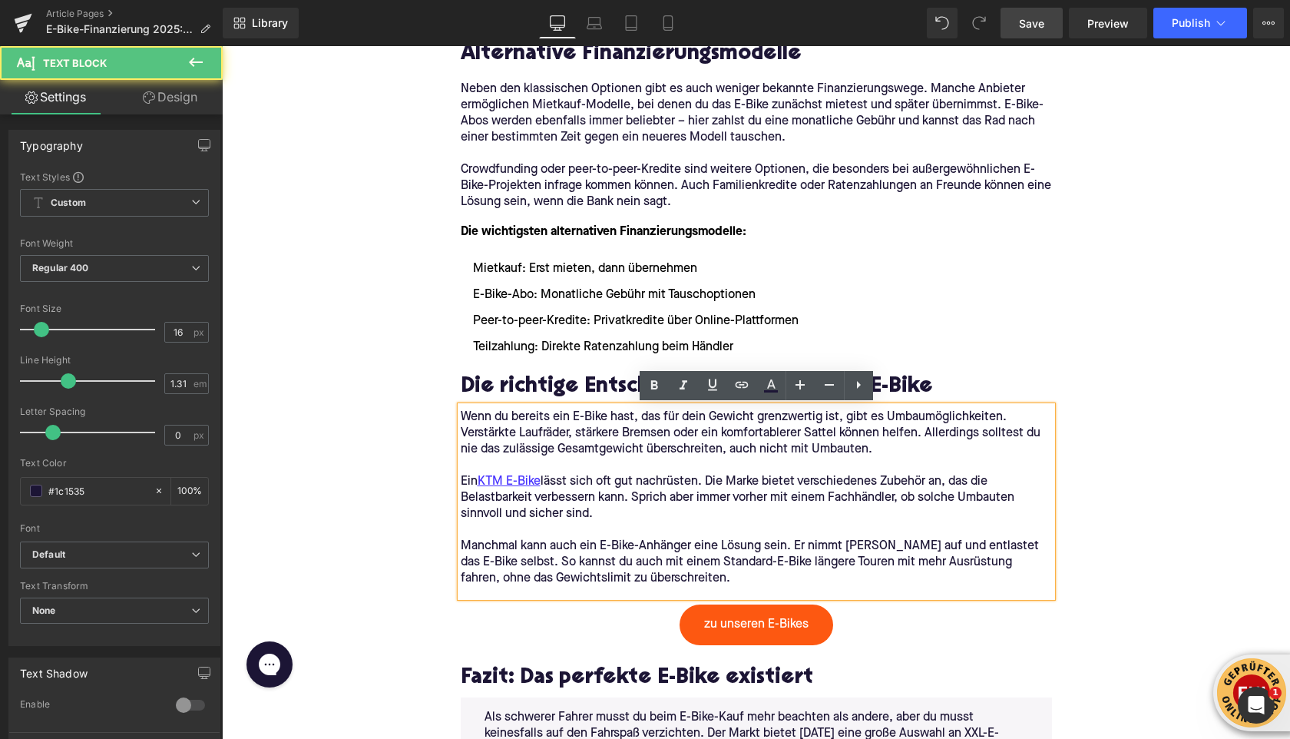
click at [654, 575] on p "Manchmal kann auch ein E-Bike-Anhänger eine Lösung sein. Er nimmt [PERSON_NAME]…" at bounding box center [756, 562] width 591 height 48
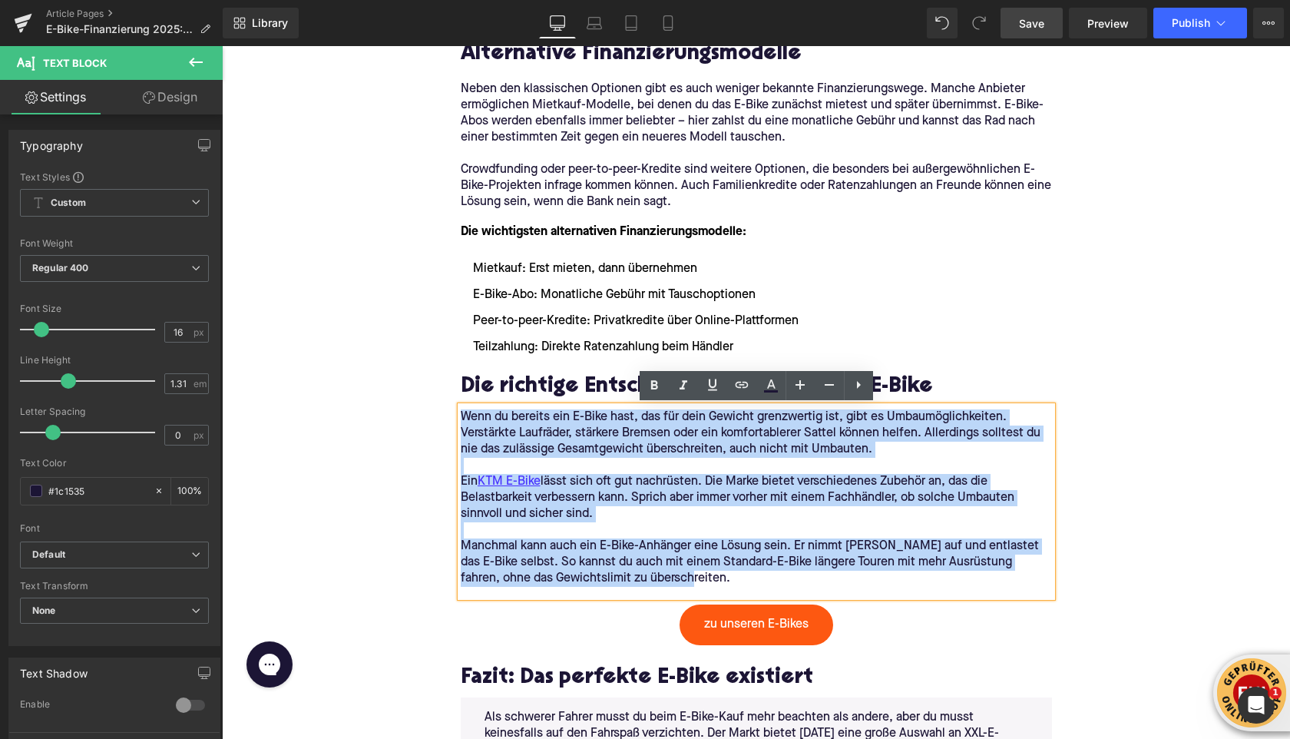
drag, startPoint x: 654, startPoint y: 575, endPoint x: 436, endPoint y: 410, distance: 272.9
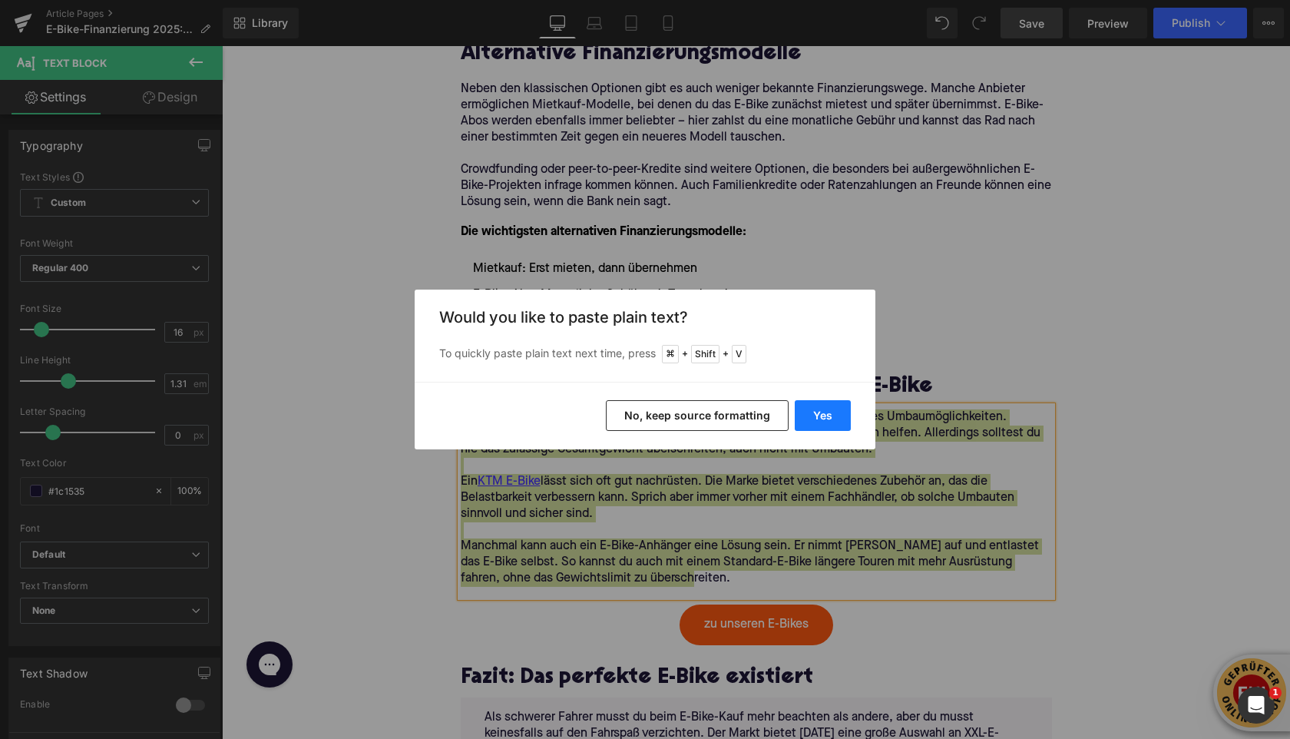
drag, startPoint x: 806, startPoint y: 415, endPoint x: 585, endPoint y: 369, distance: 225.9
click at [806, 415] on button "Yes" at bounding box center [823, 415] width 56 height 31
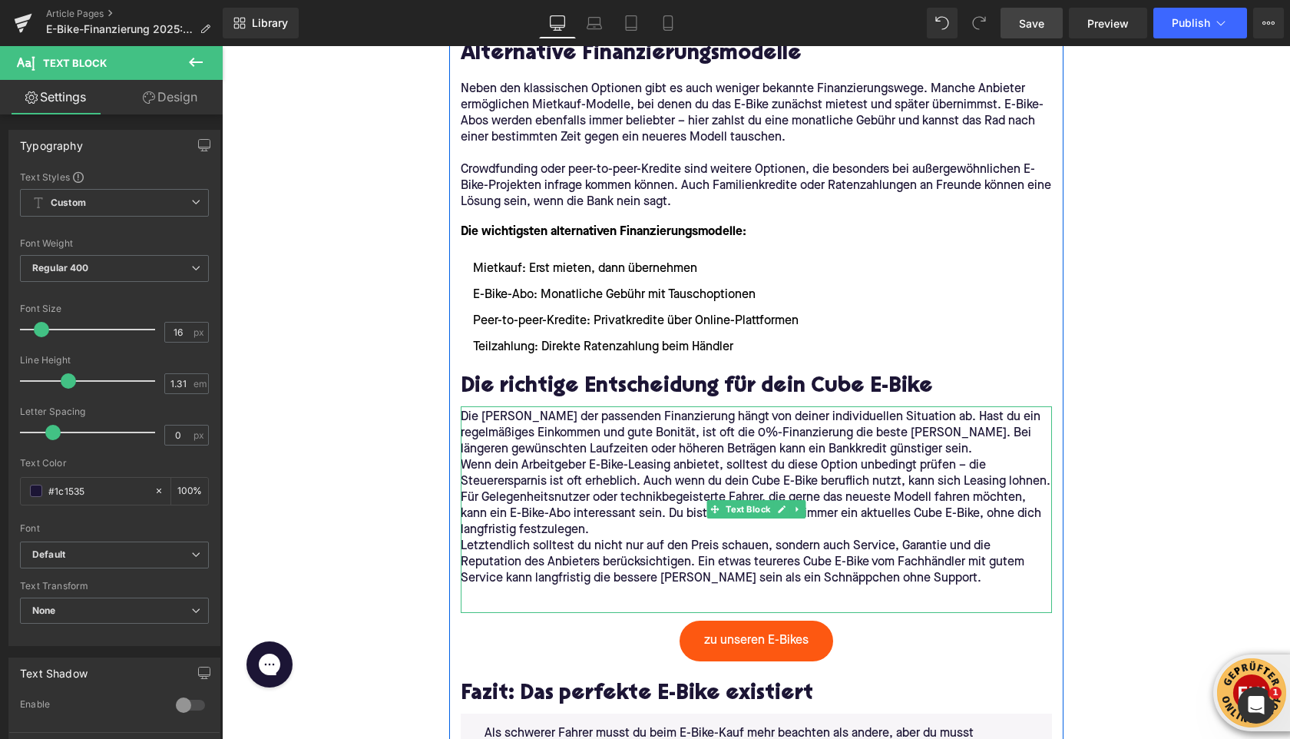
click at [874, 446] on p "Die [PERSON_NAME] der passenden Finanzierung hängt von deiner individuellen Sit…" at bounding box center [756, 433] width 591 height 48
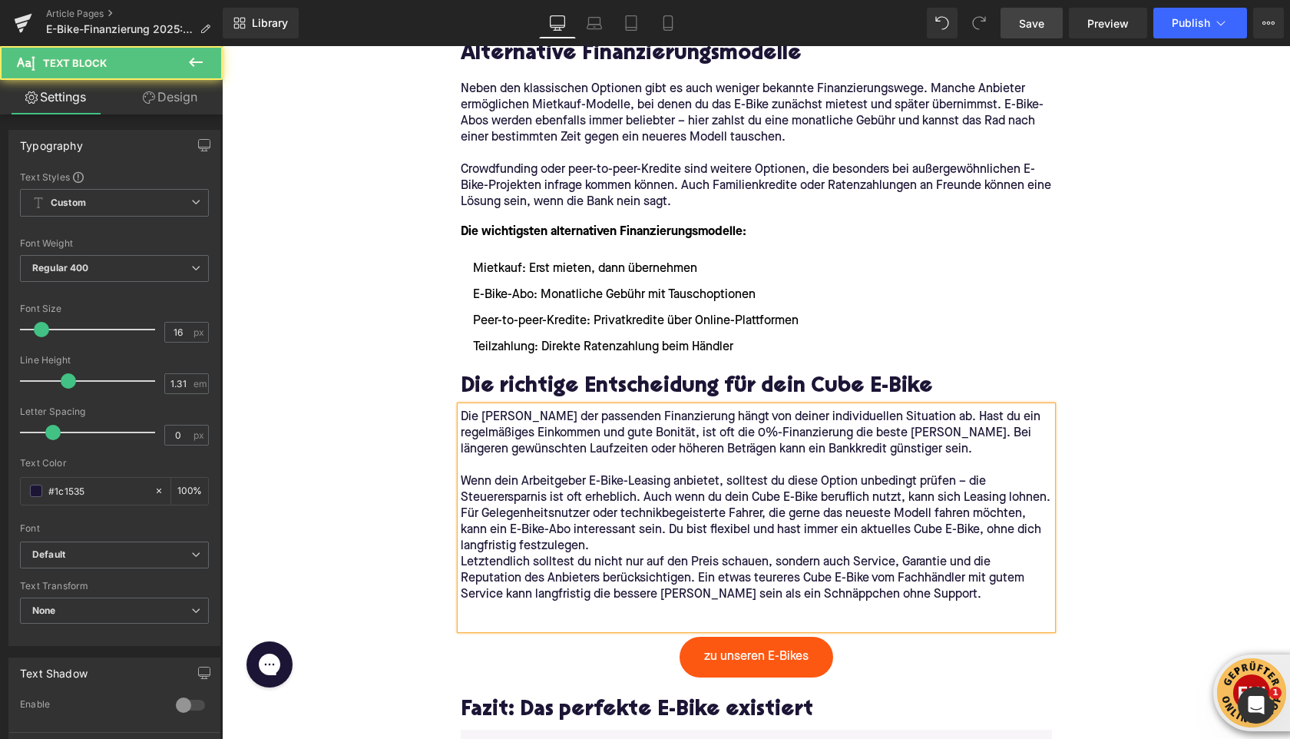
click at [710, 542] on p "Für Gelegenheitsnutzer oder technikbegeisterte Fahrer, die gerne das neueste Mo…" at bounding box center [756, 530] width 591 height 48
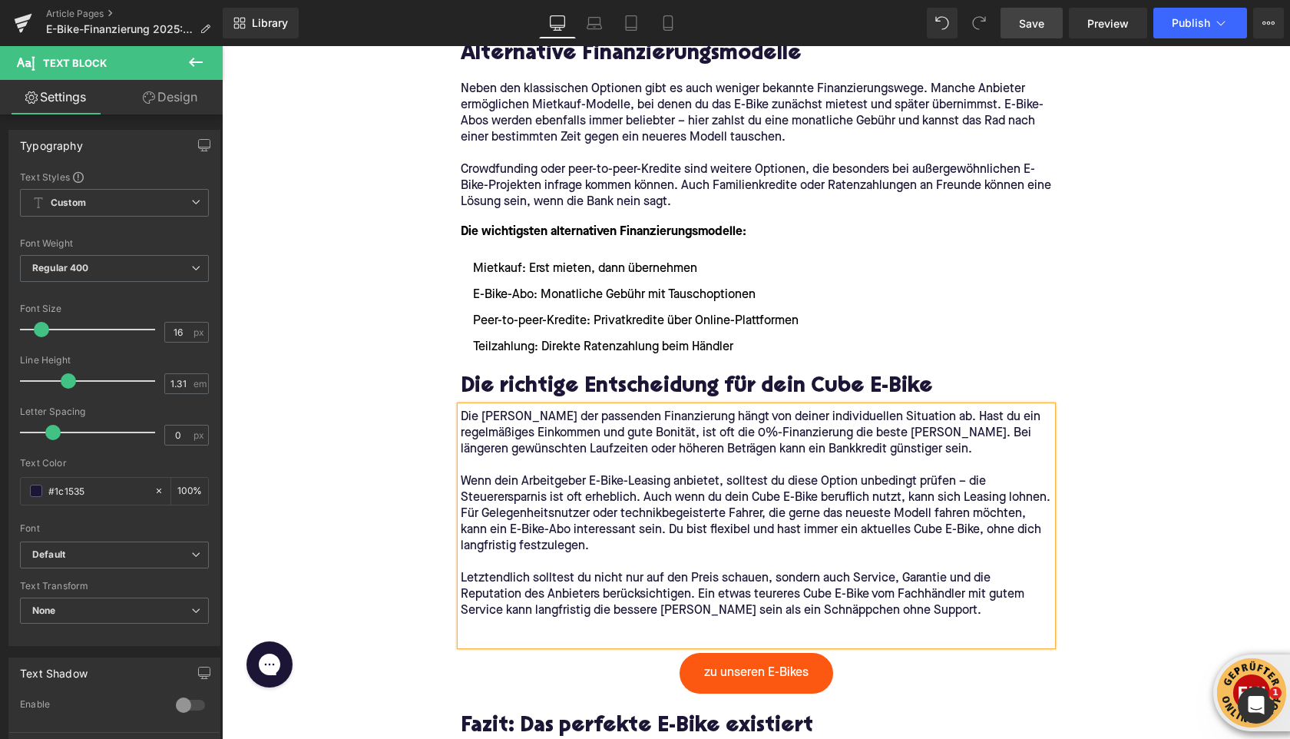
click at [606, 620] on p at bounding box center [756, 627] width 591 height 16
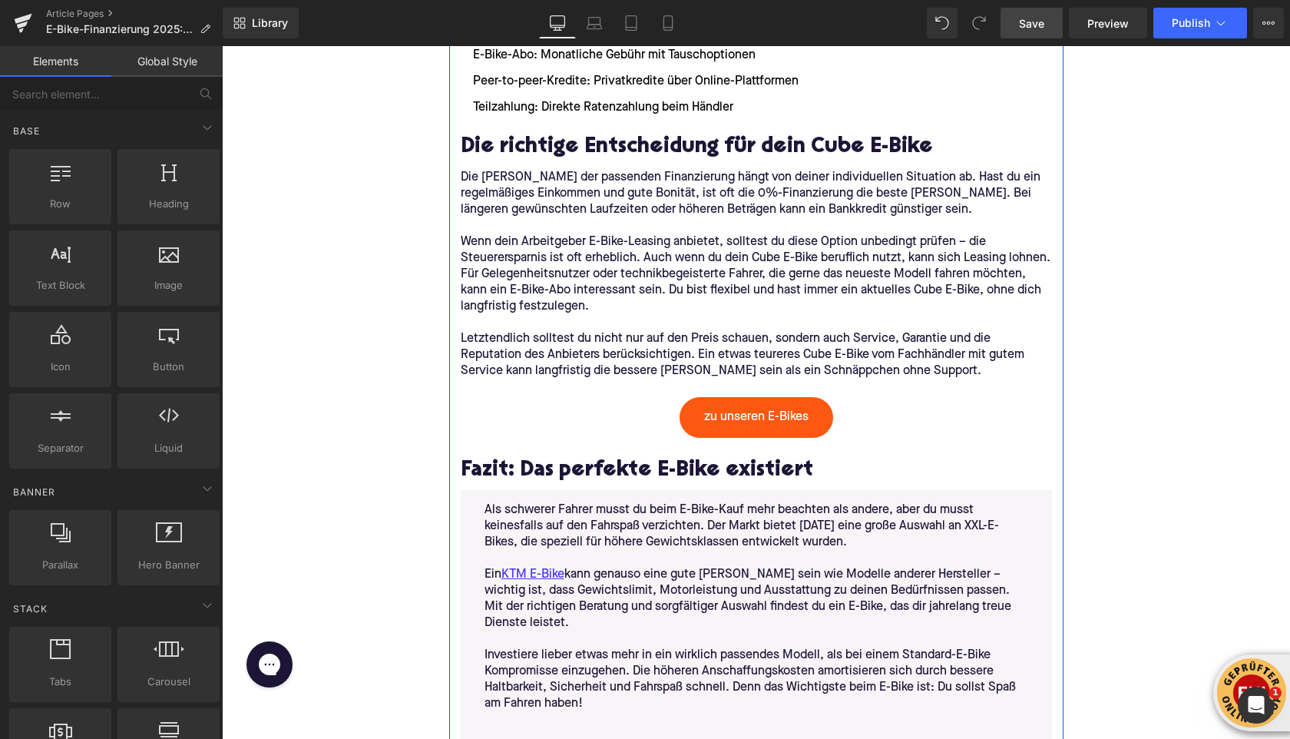
scroll to position [3586, 0]
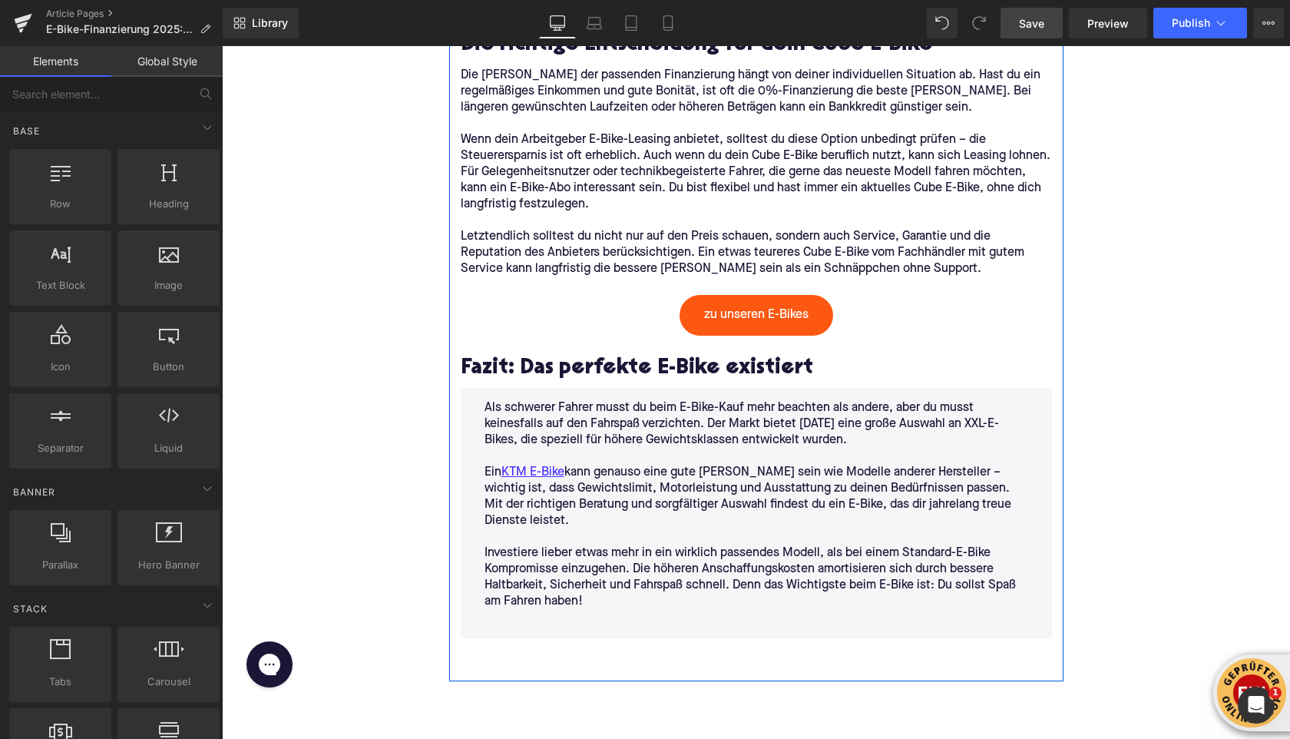
click at [601, 587] on p "Investiere lieber etwas mehr in ein wirklich passendes Modell, als bei einem St…" at bounding box center [757, 577] width 544 height 65
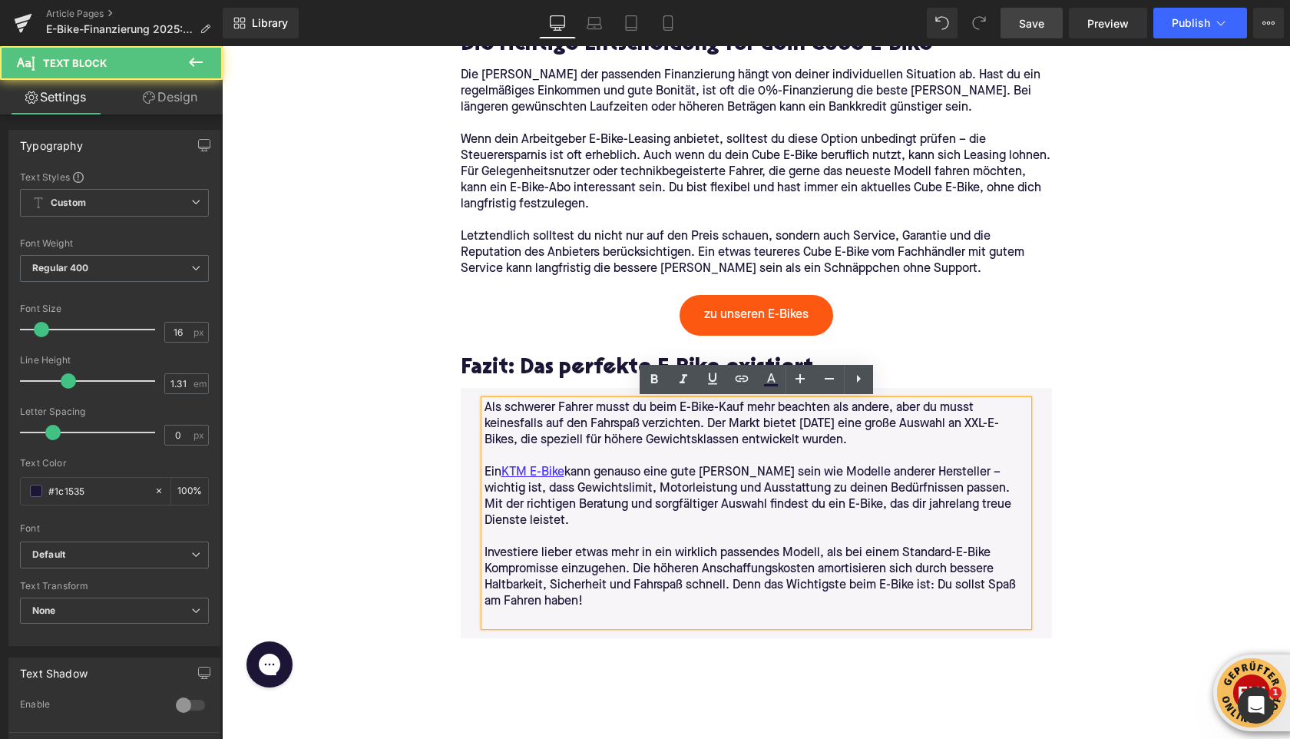
click at [601, 604] on p "Investiere lieber etwas mehr in ein wirklich passendes Modell, als bei einem St…" at bounding box center [757, 577] width 544 height 65
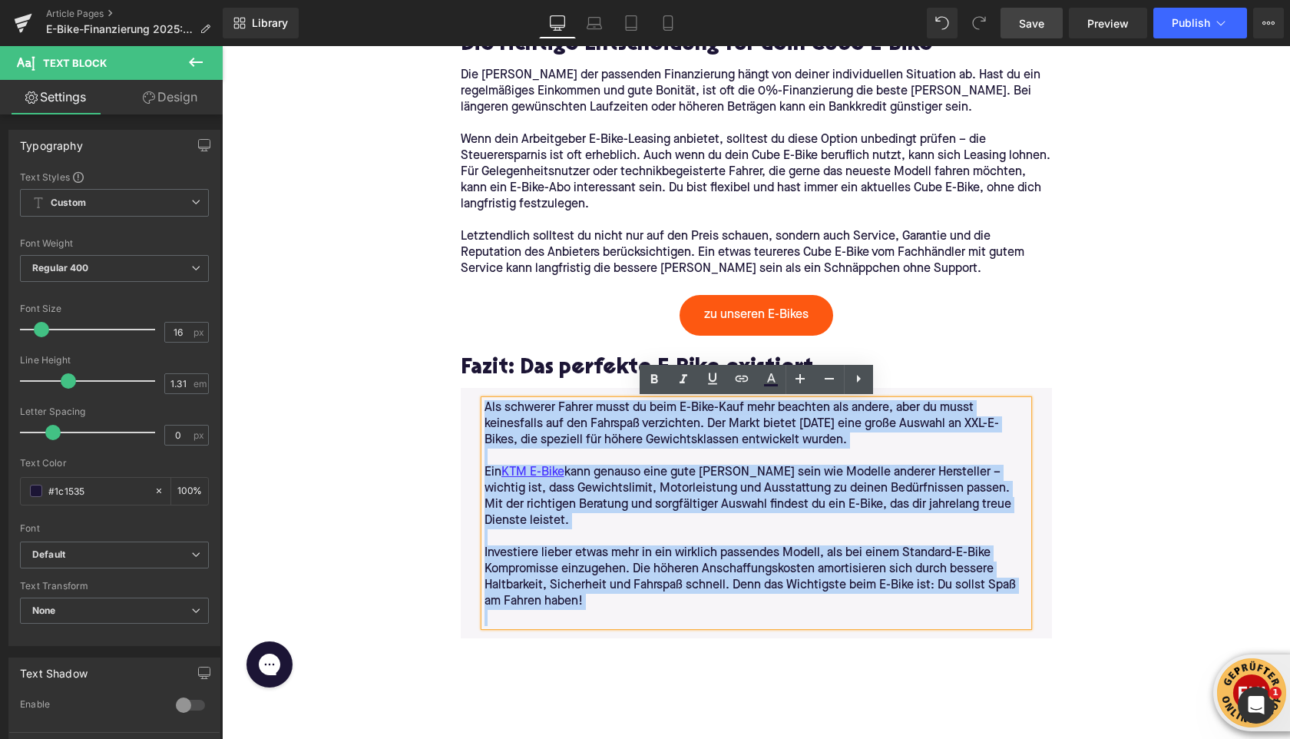
drag, startPoint x: 601, startPoint y: 604, endPoint x: 457, endPoint y: 404, distance: 245.9
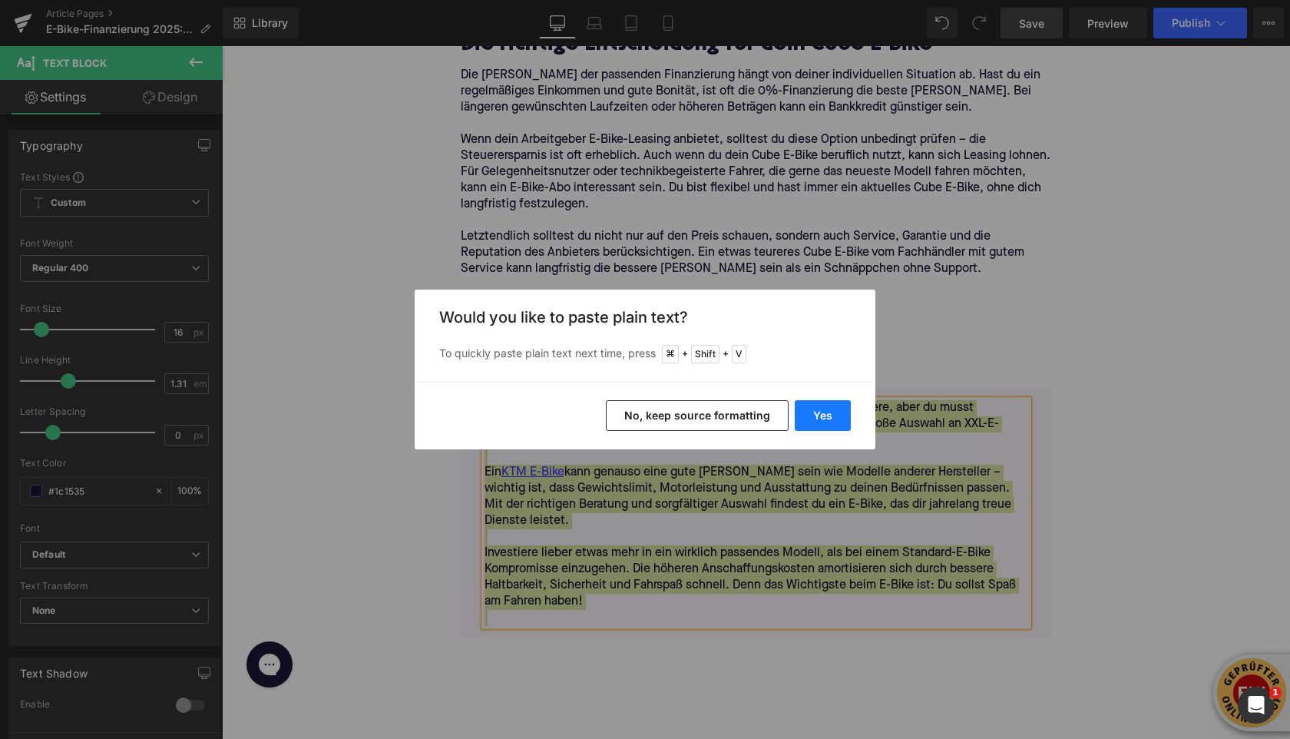
drag, startPoint x: 819, startPoint y: 421, endPoint x: 597, endPoint y: 375, distance: 226.7
click at [819, 421] on button "Yes" at bounding box center [823, 415] width 56 height 31
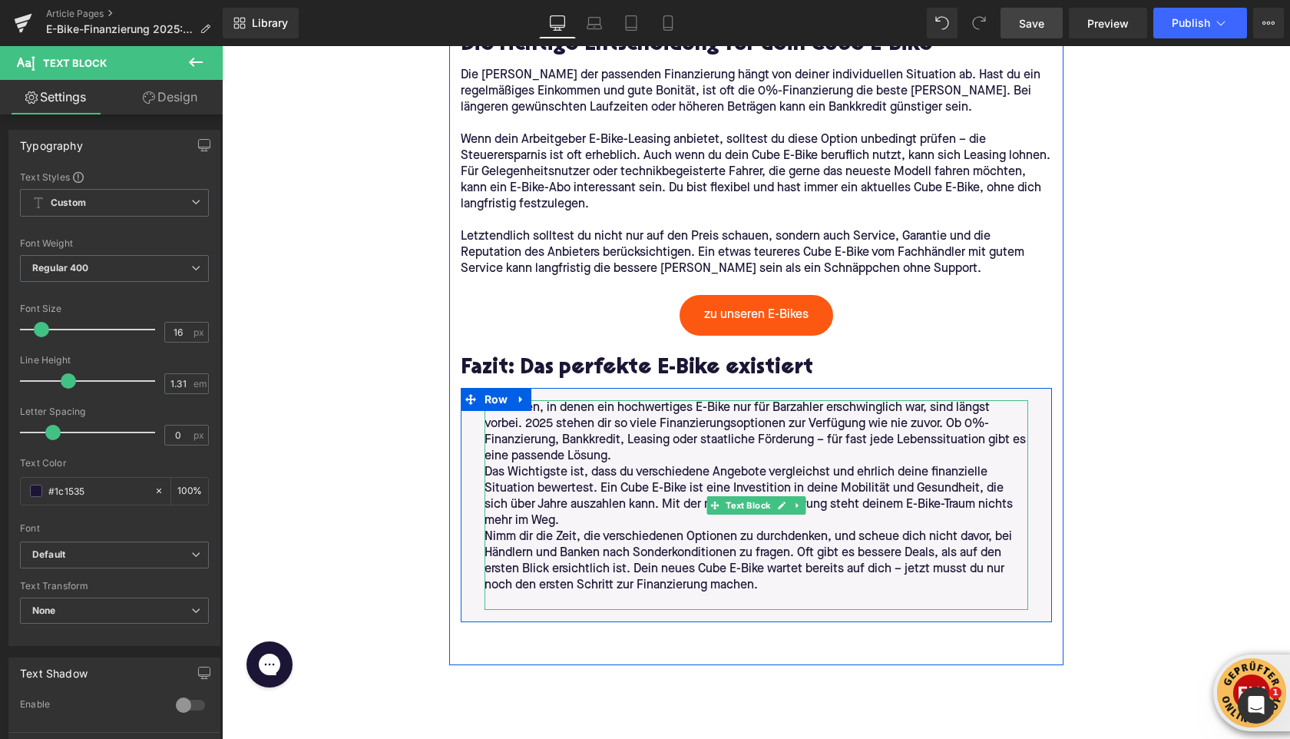
click at [615, 457] on p "Die Zeiten, in denen ein hochwertiges E-Bike nur für Barzahler erschwinglich wa…" at bounding box center [757, 432] width 544 height 65
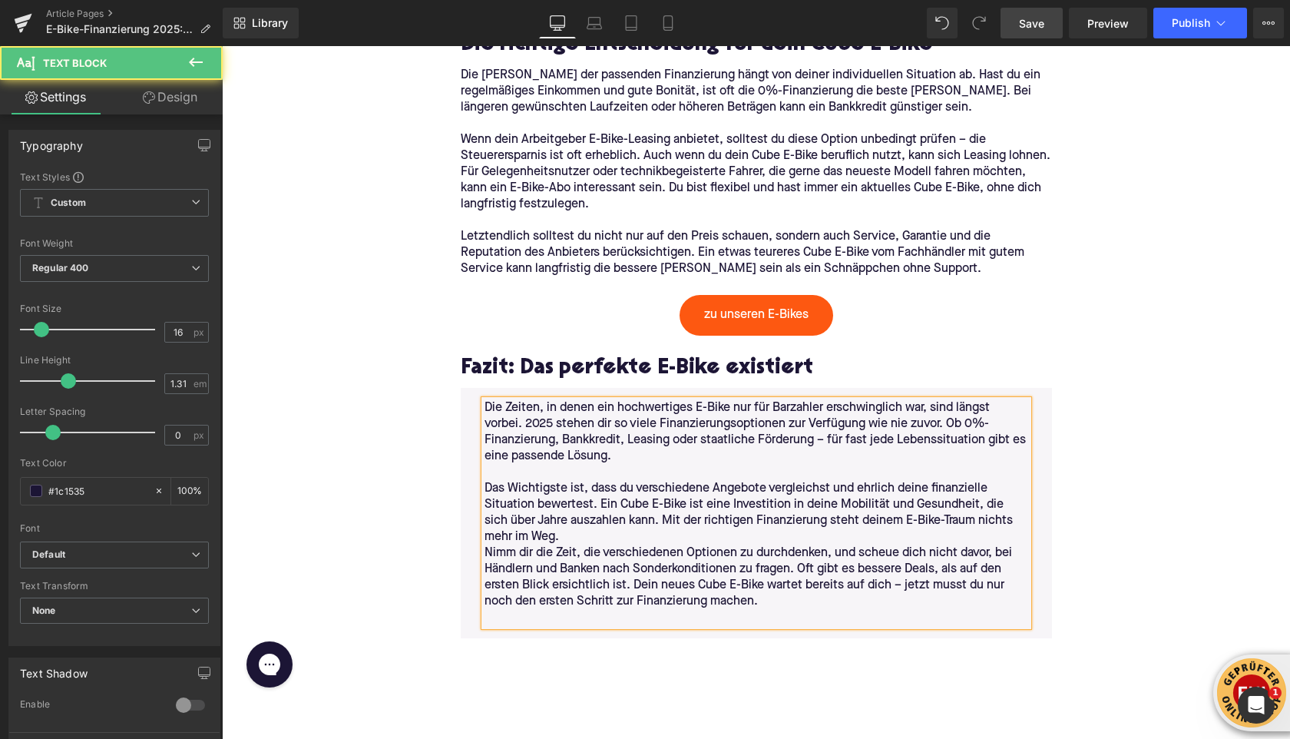
click at [575, 538] on p "Das Wichtigste ist, dass du verschiedene Angebote vergleichst und ehrlich deine…" at bounding box center [757, 513] width 544 height 65
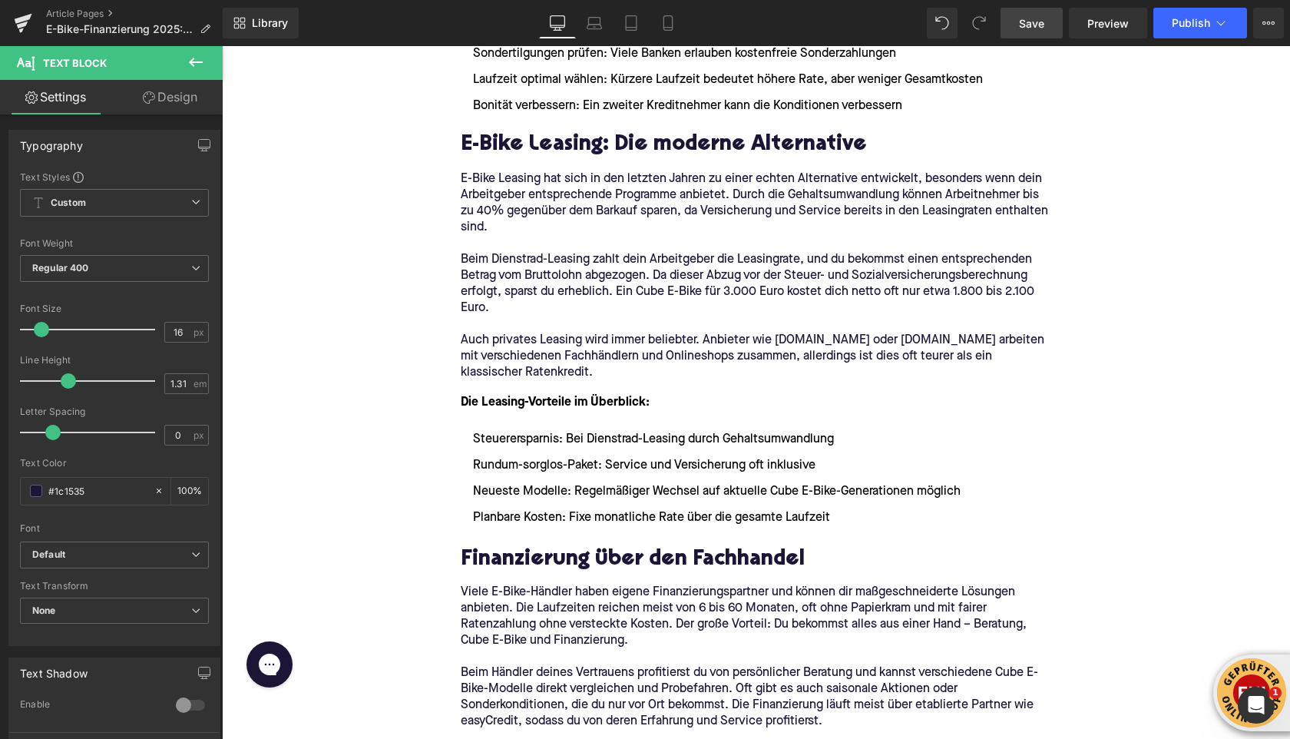
scroll to position [0, 0]
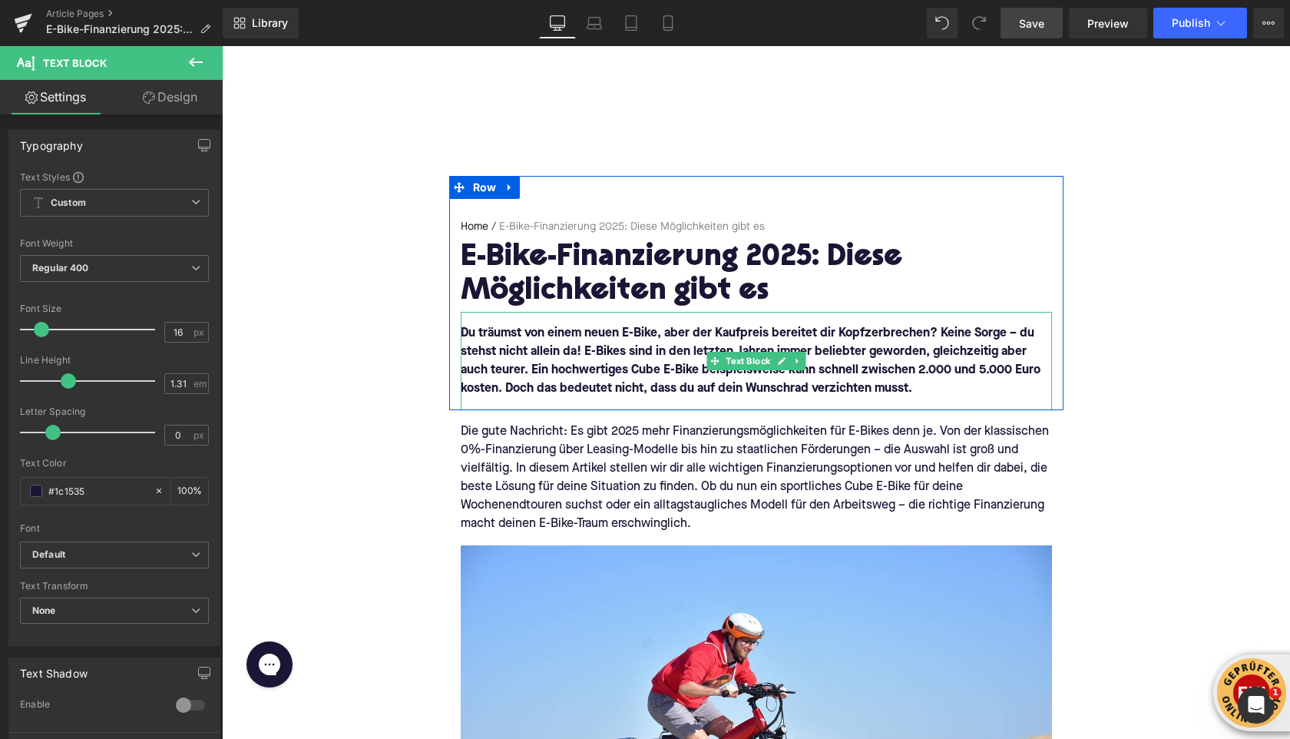
click at [624, 385] on font "Du träumst von einem neuen E-Bike, aber der Kaufpreis bereitet dir Kopfzerbrech…" at bounding box center [751, 361] width 580 height 68
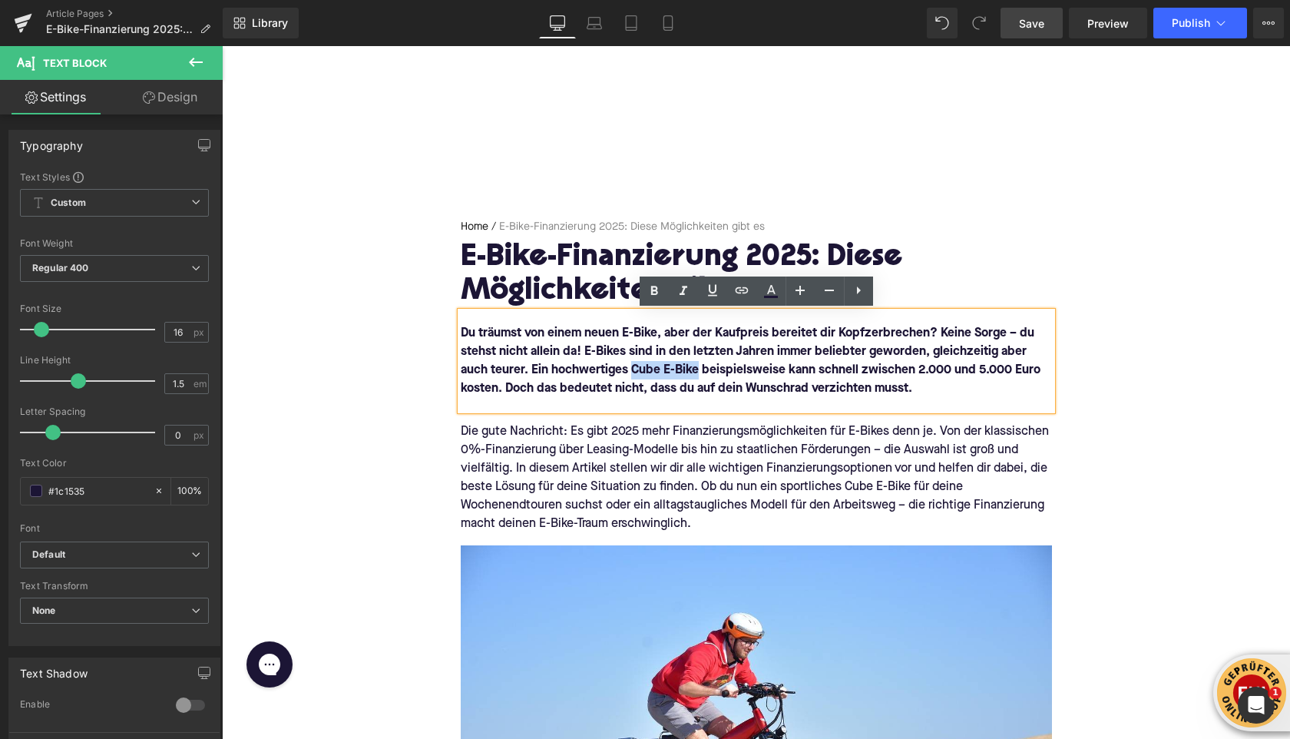
drag, startPoint x: 630, startPoint y: 368, endPoint x: 696, endPoint y: 371, distance: 65.3
click at [696, 371] on font "Du träumst von einem neuen E-Bike, aber der Kaufpreis bereitet dir Kopfzerbrech…" at bounding box center [751, 361] width 580 height 68
click at [738, 290] on icon at bounding box center [742, 290] width 18 height 18
click at [710, 412] on input "text" at bounding box center [705, 405] width 237 height 38
paste input "[URL][DOMAIN_NAME]"
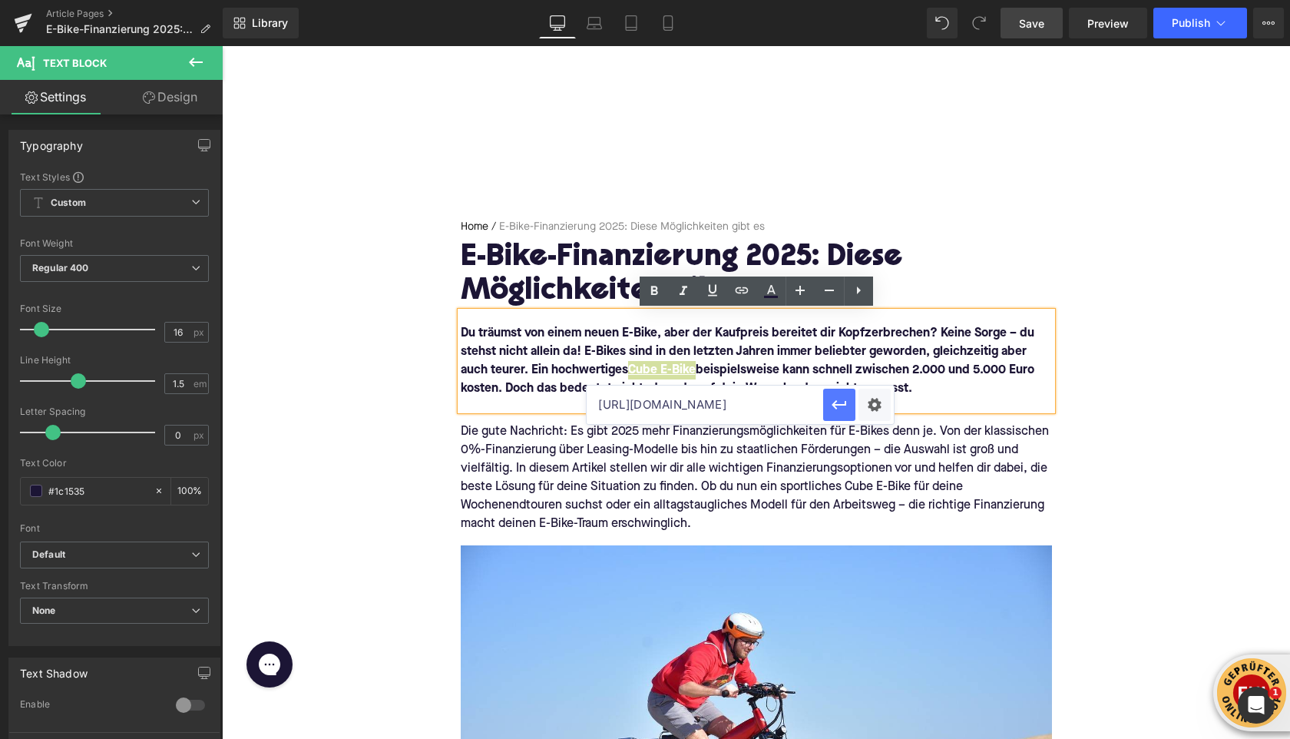
drag, startPoint x: 836, startPoint y: 410, endPoint x: 613, endPoint y: 364, distance: 227.4
click at [836, 410] on icon "button" at bounding box center [839, 404] width 18 height 18
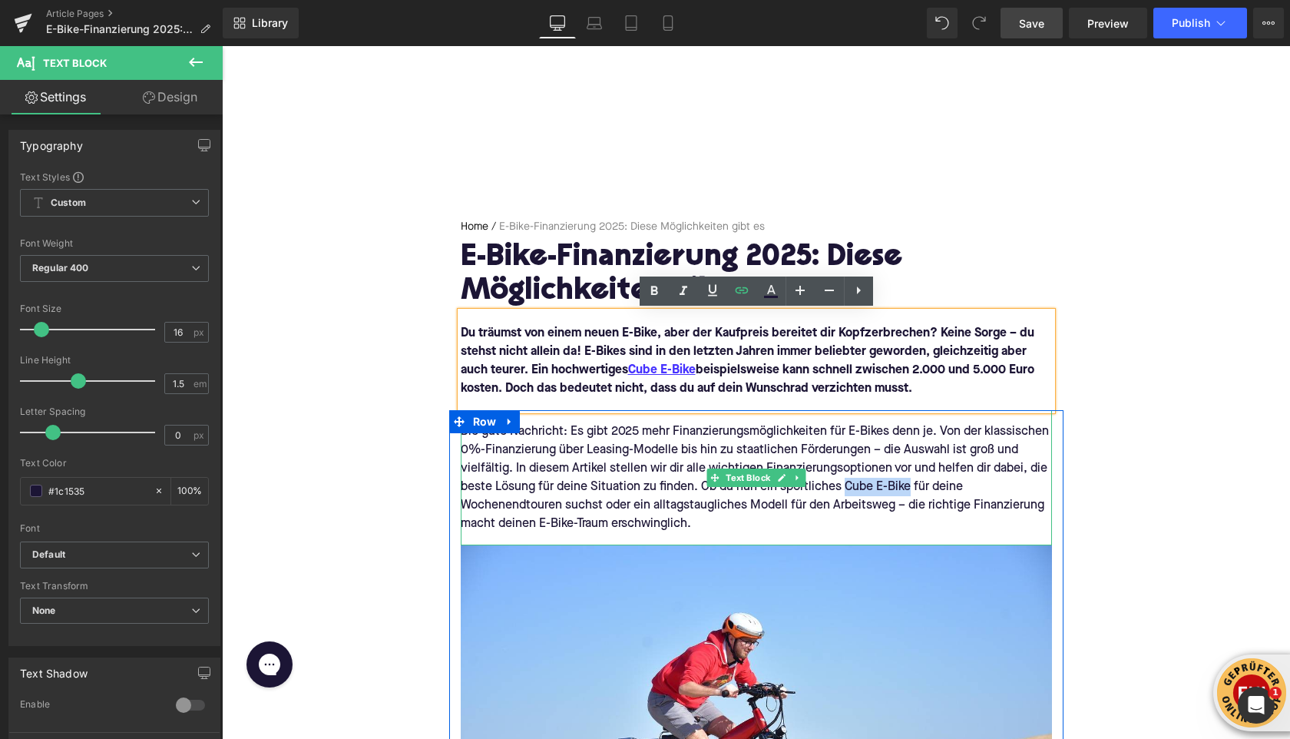
drag, startPoint x: 875, startPoint y: 488, endPoint x: 909, endPoint y: 488, distance: 33.8
click at [909, 488] on div "Die gute Nachricht: Es gibt 2025 mehr Finanzierungsmöglichkeiten für E-Bikes de…" at bounding box center [756, 477] width 591 height 111
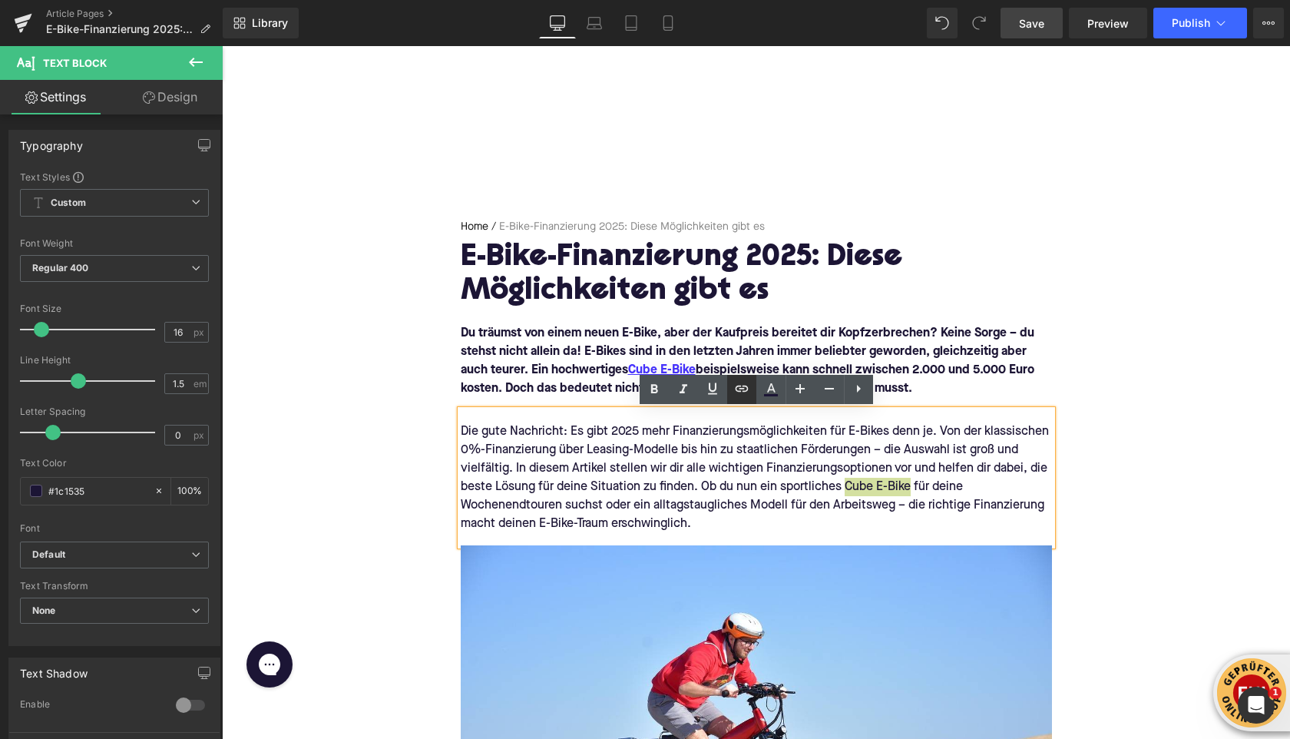
click at [743, 394] on icon at bounding box center [742, 388] width 18 height 18
click at [778, 525] on input "text" at bounding box center [863, 521] width 237 height 38
paste input "[URL][DOMAIN_NAME]"
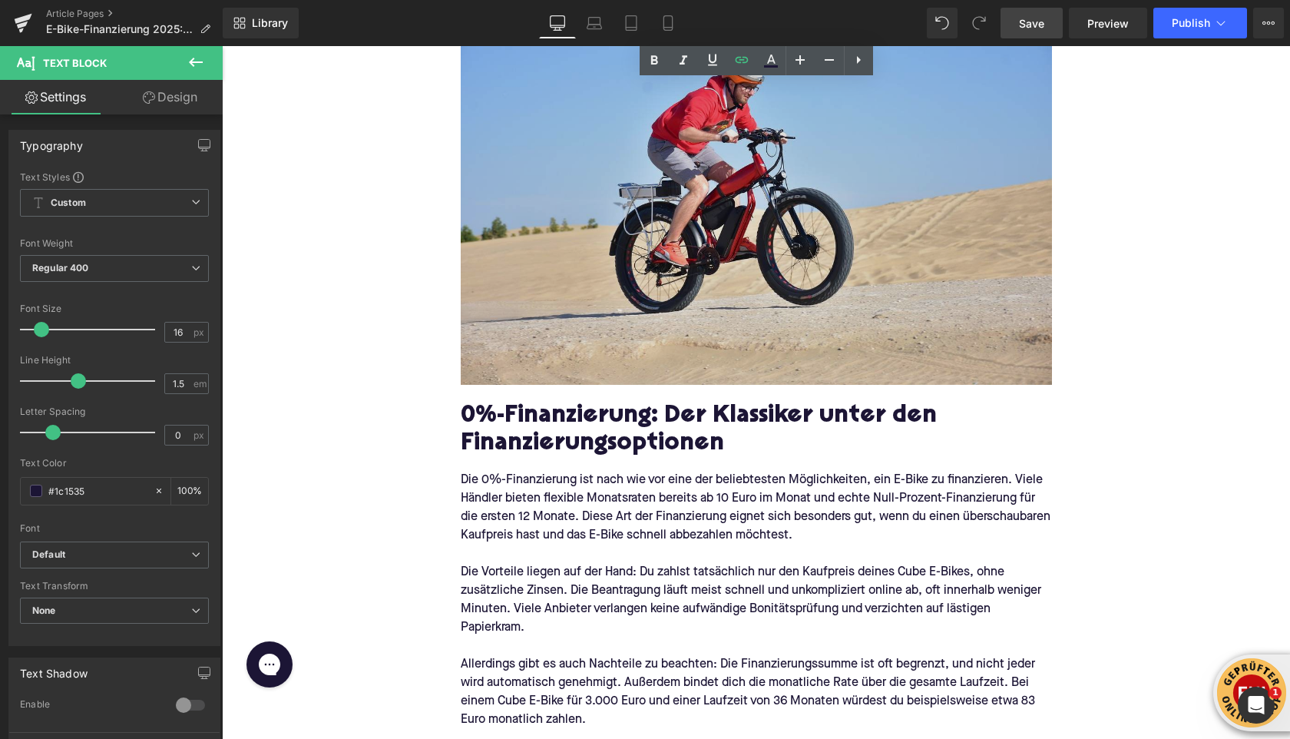
scroll to position [557, 0]
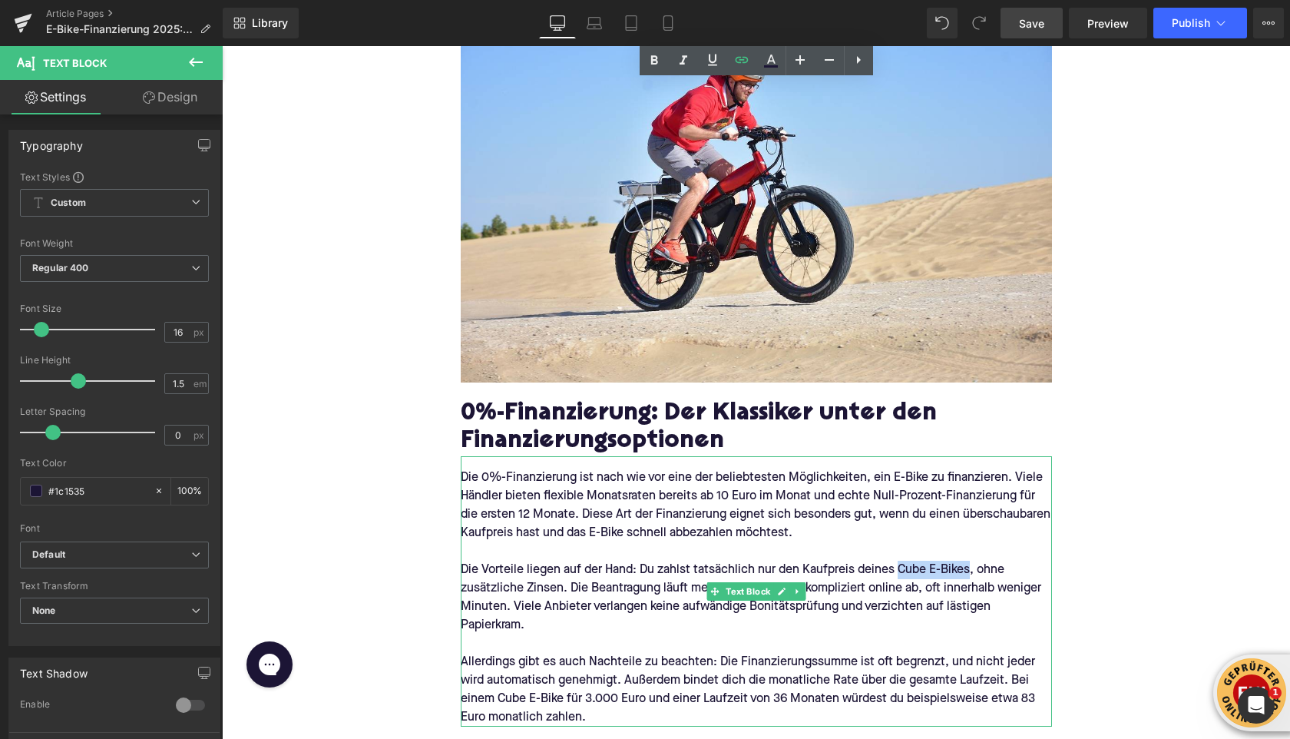
drag, startPoint x: 895, startPoint y: 571, endPoint x: 968, endPoint y: 571, distance: 72.2
click at [968, 571] on p "Die Vorteile liegen auf der Hand: Du zahlst tatsächlich nur den Kaufpreis deine…" at bounding box center [756, 598] width 591 height 74
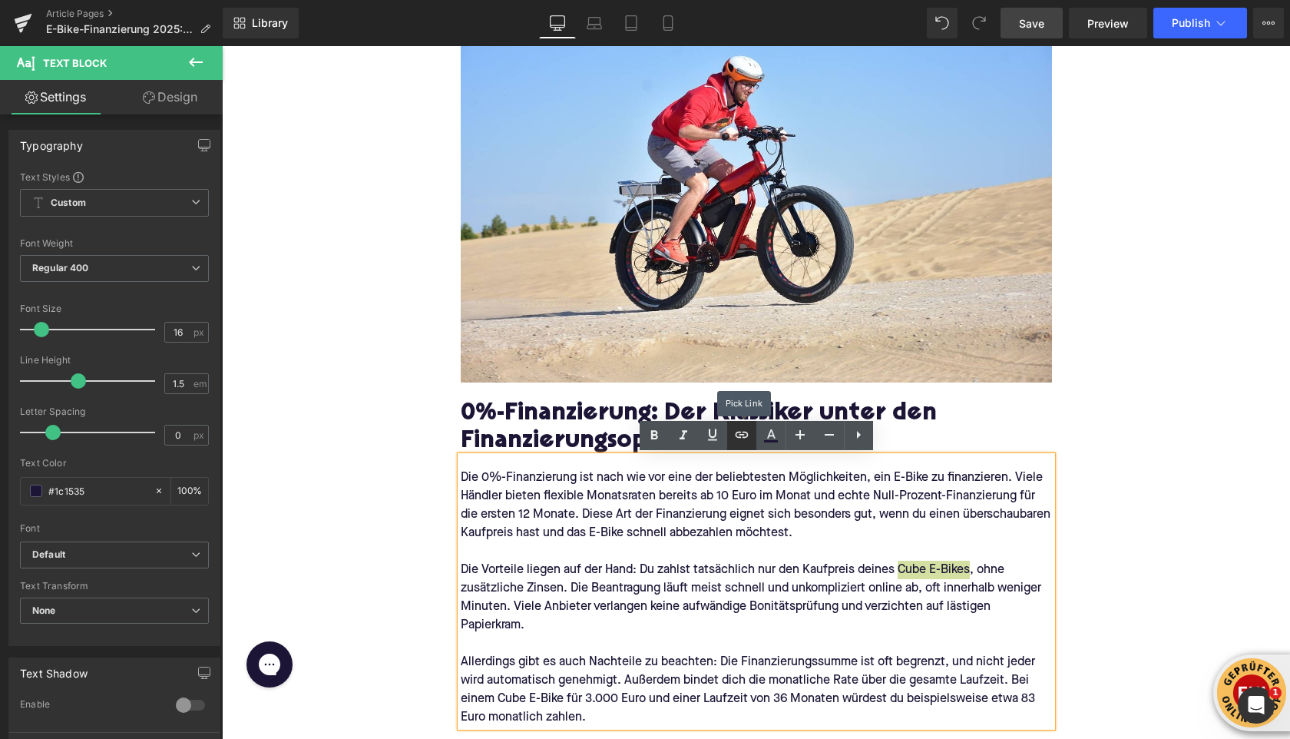
click at [733, 435] on icon at bounding box center [742, 434] width 18 height 18
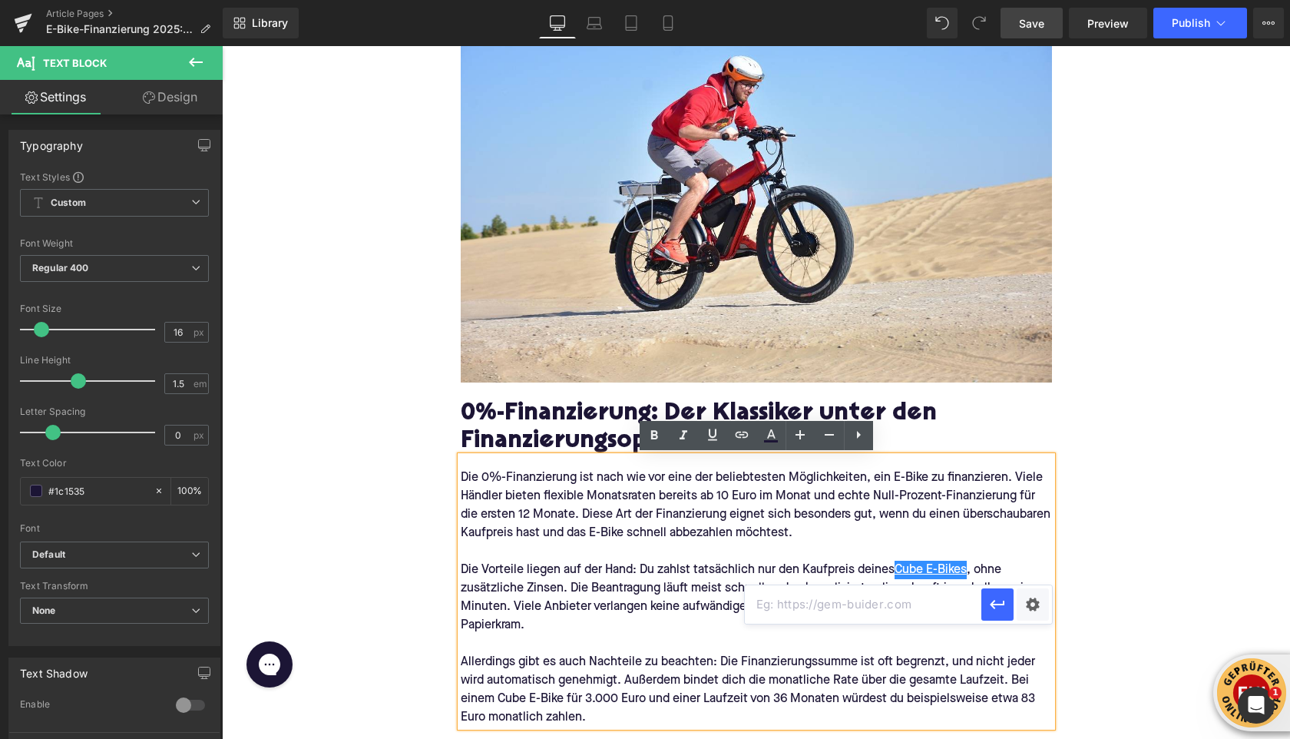
click at [772, 614] on input "text" at bounding box center [863, 604] width 237 height 38
paste input "[URL][DOMAIN_NAME]"
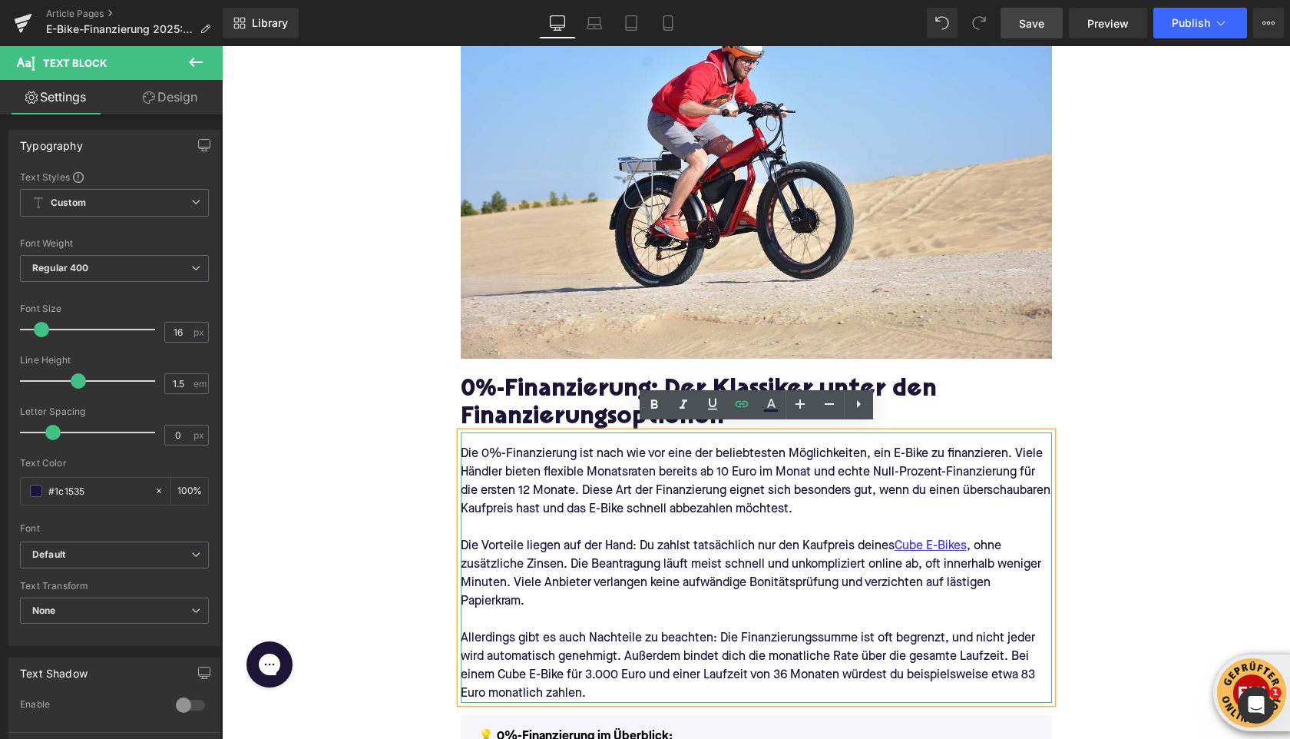
scroll to position [614, 0]
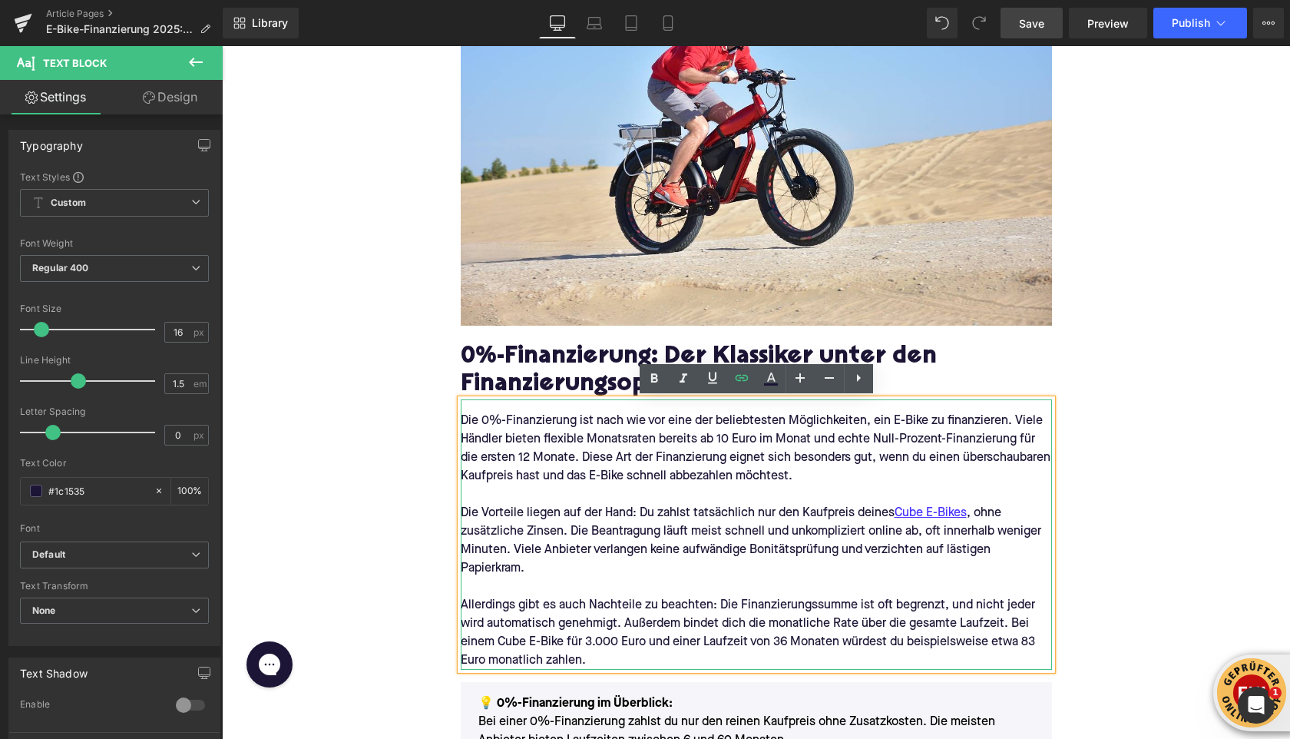
click at [497, 643] on p "Allerdings gibt es auch Nachteile zu beachten: Die Finanzierungssumme ist oft b…" at bounding box center [756, 633] width 591 height 74
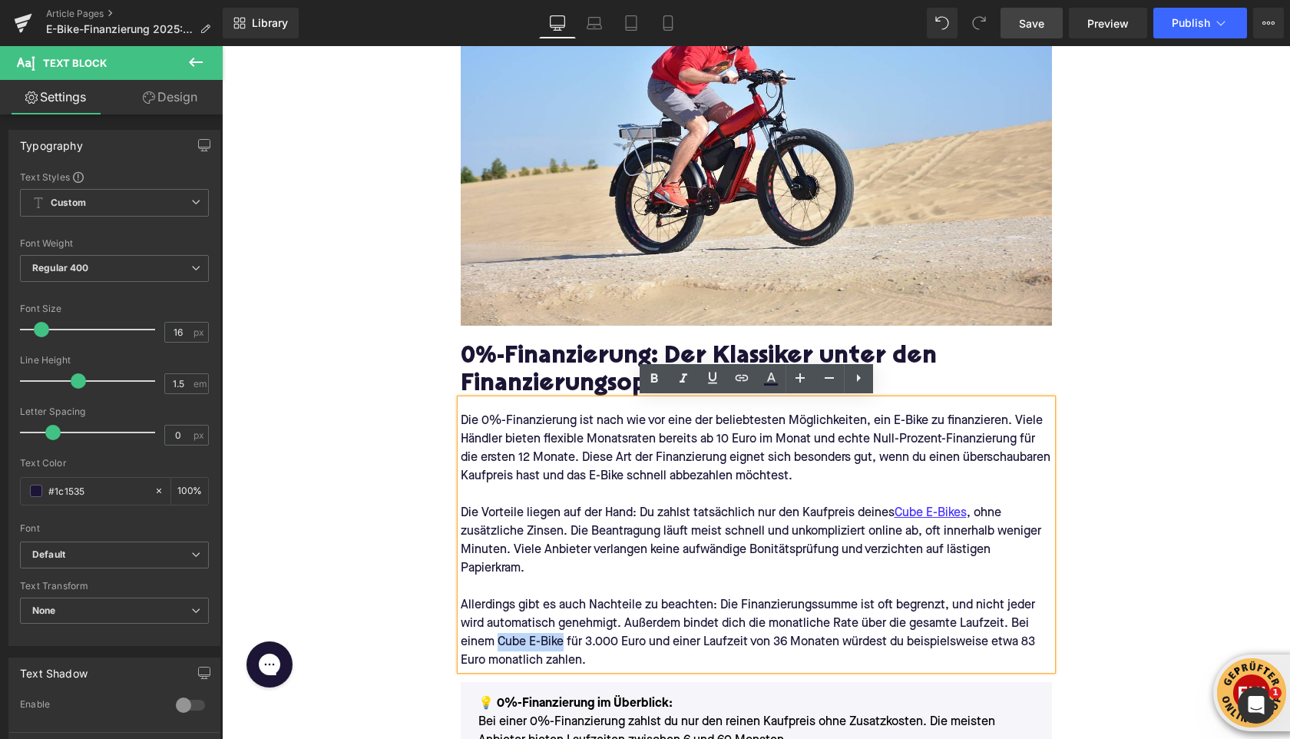
drag, startPoint x: 496, startPoint y: 643, endPoint x: 564, endPoint y: 644, distance: 68.4
click at [564, 644] on p "Allerdings gibt es auch Nachteile zu beachten: Die Finanzierungssumme ist oft b…" at bounding box center [756, 633] width 591 height 74
click at [746, 383] on icon at bounding box center [742, 378] width 18 height 18
click at [620, 664] on input "text" at bounding box center [573, 676] width 237 height 38
paste input "[URL][DOMAIN_NAME]"
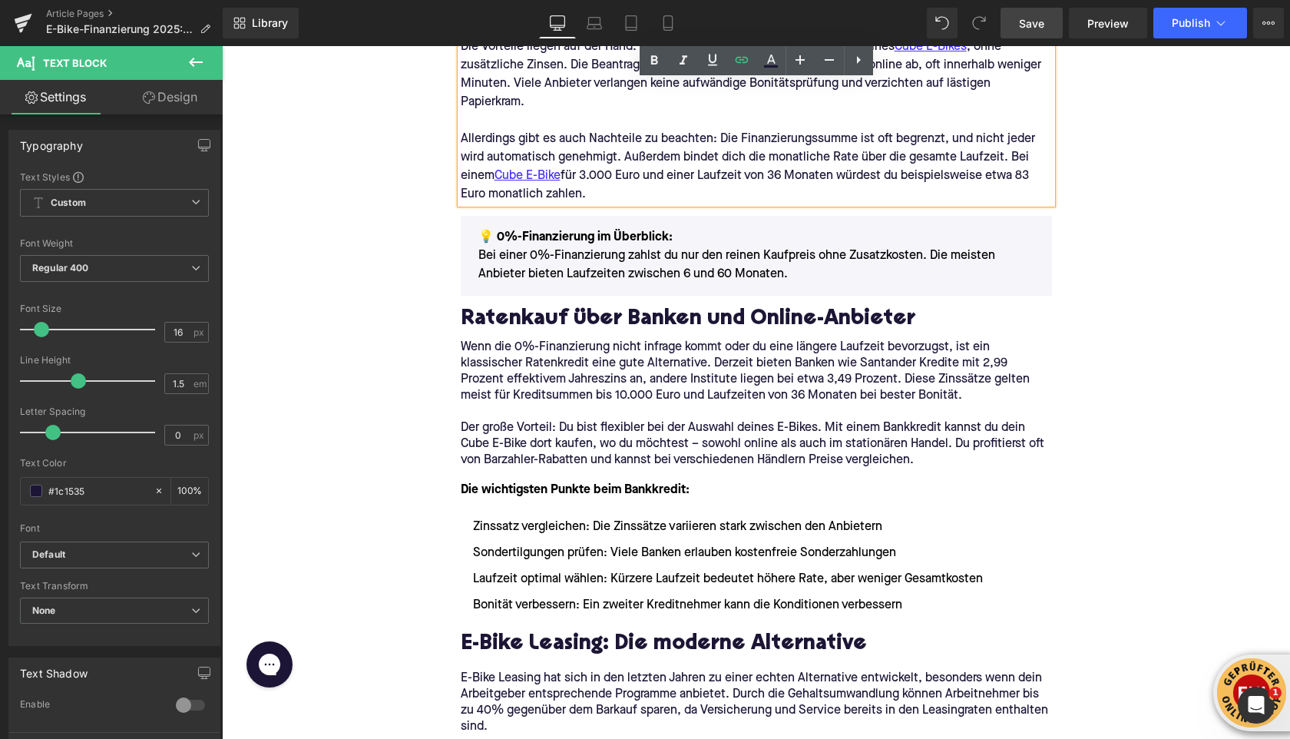
scroll to position [1081, 0]
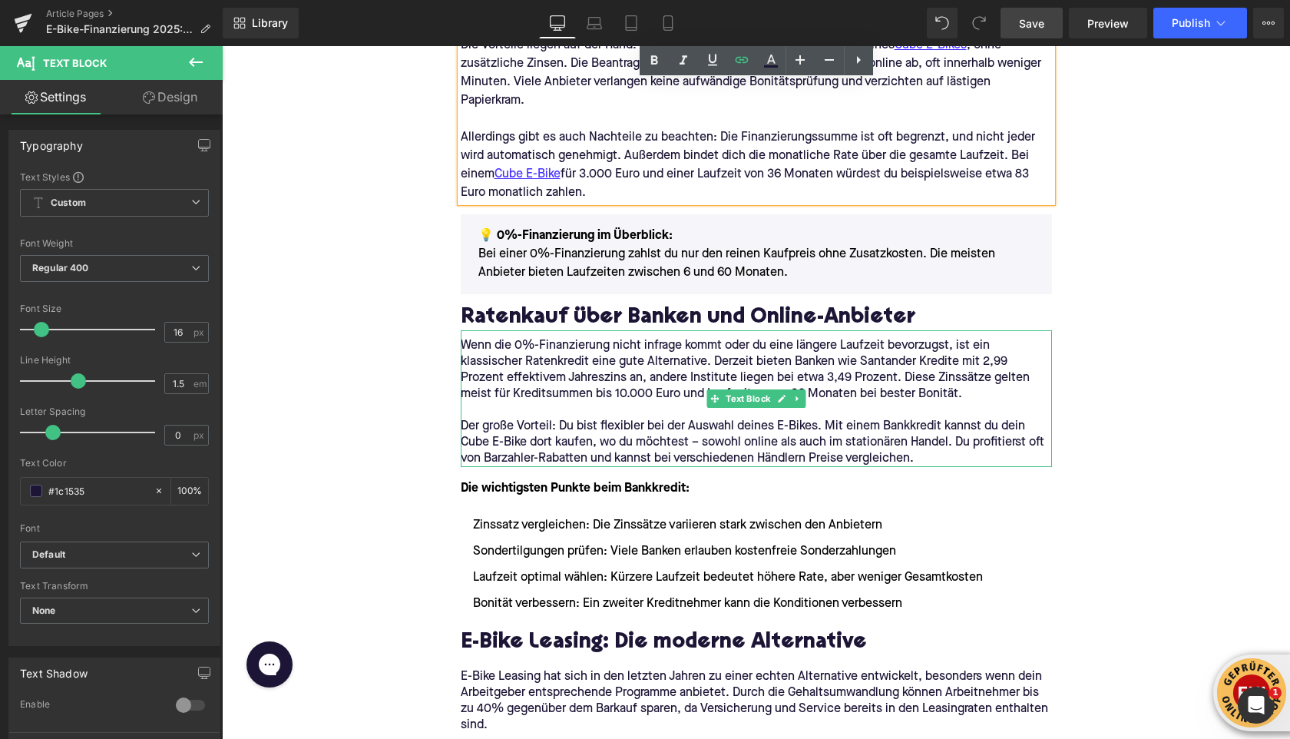
click at [478, 440] on p "Der große Vorteil: Du bist flexibler bei der Auswahl deines E-Bikes. Mit einem …" at bounding box center [756, 443] width 591 height 48
click at [479, 440] on p "Der große Vorteil: Du bist flexibler bei der Auswahl deines E-Bikes. Mit einem …" at bounding box center [756, 443] width 591 height 48
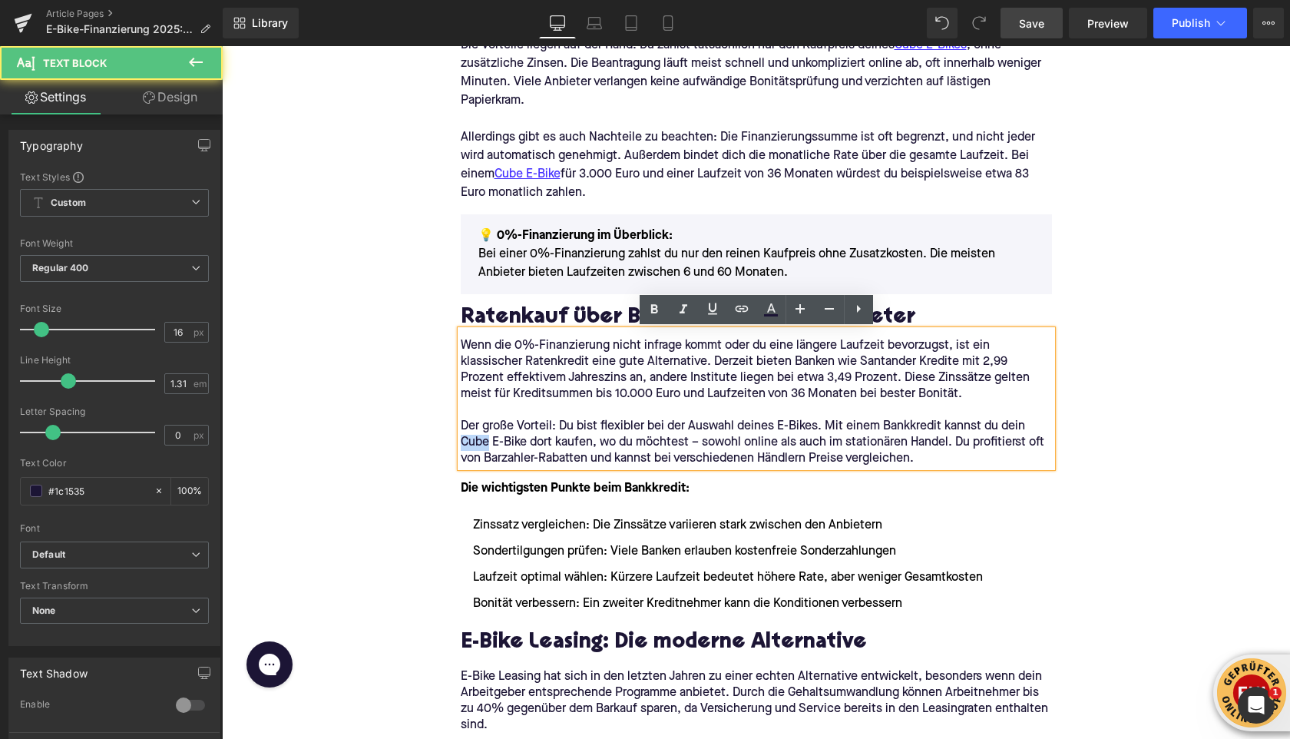
click at [472, 447] on p "Der große Vorteil: Du bist flexibler bei der Auswahl deines E-Bikes. Mit einem …" at bounding box center [756, 443] width 591 height 48
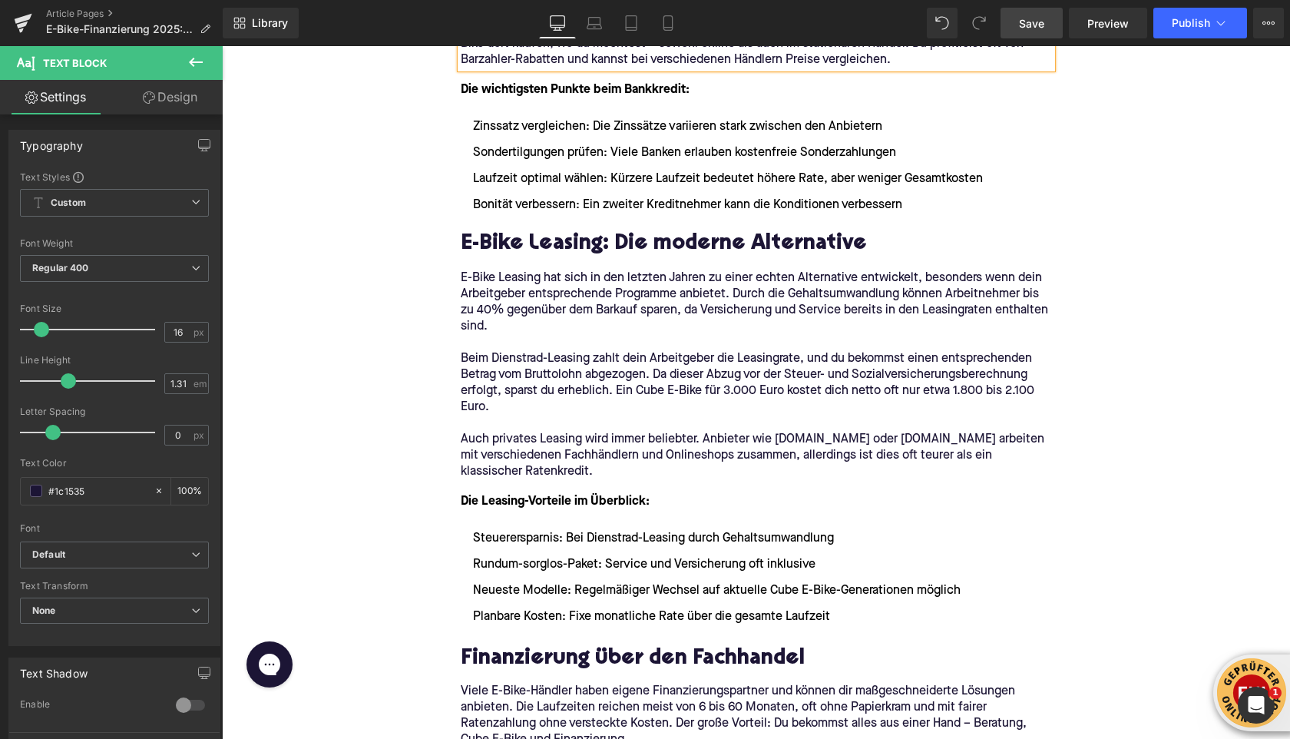
scroll to position [1495, 0]
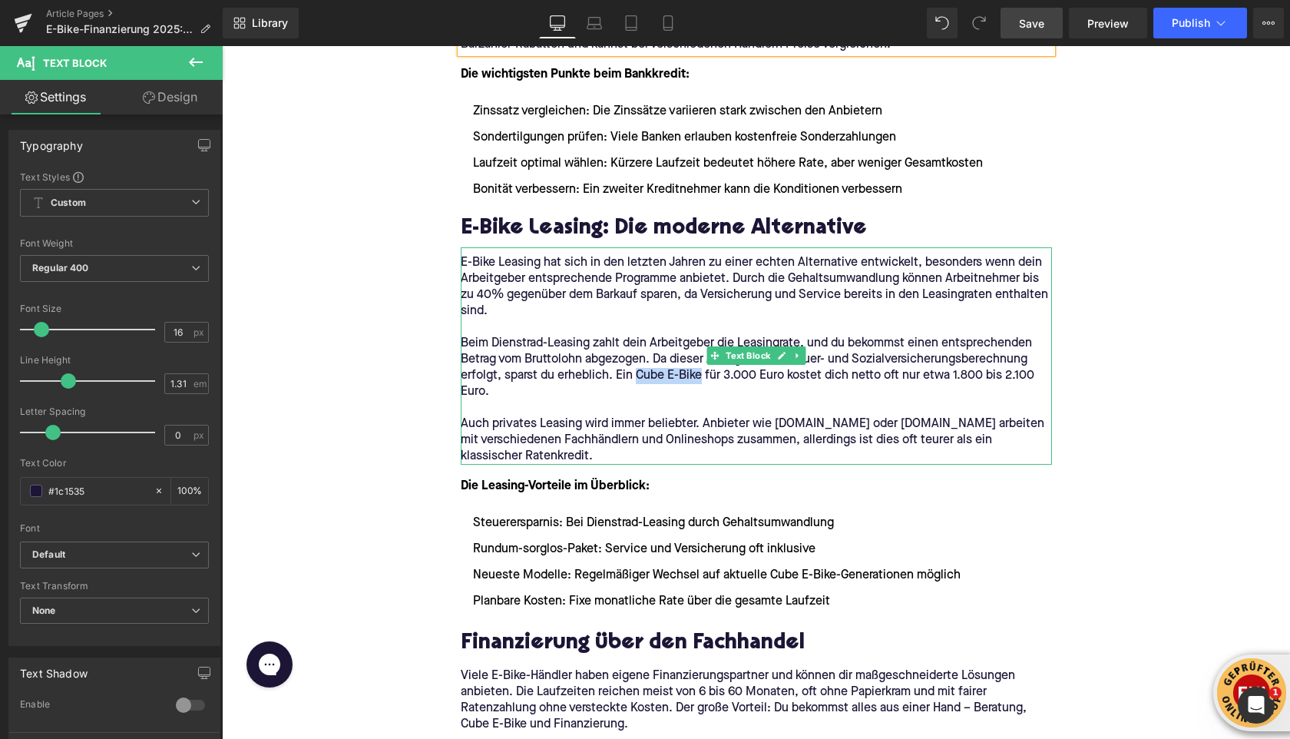
drag, startPoint x: 635, startPoint y: 372, endPoint x: 699, endPoint y: 377, distance: 63.9
click at [699, 377] on p "Beim Dienstrad-Leasing zahlt dein Arbeitgeber die Leasingrate, und du bekommst …" at bounding box center [756, 368] width 591 height 65
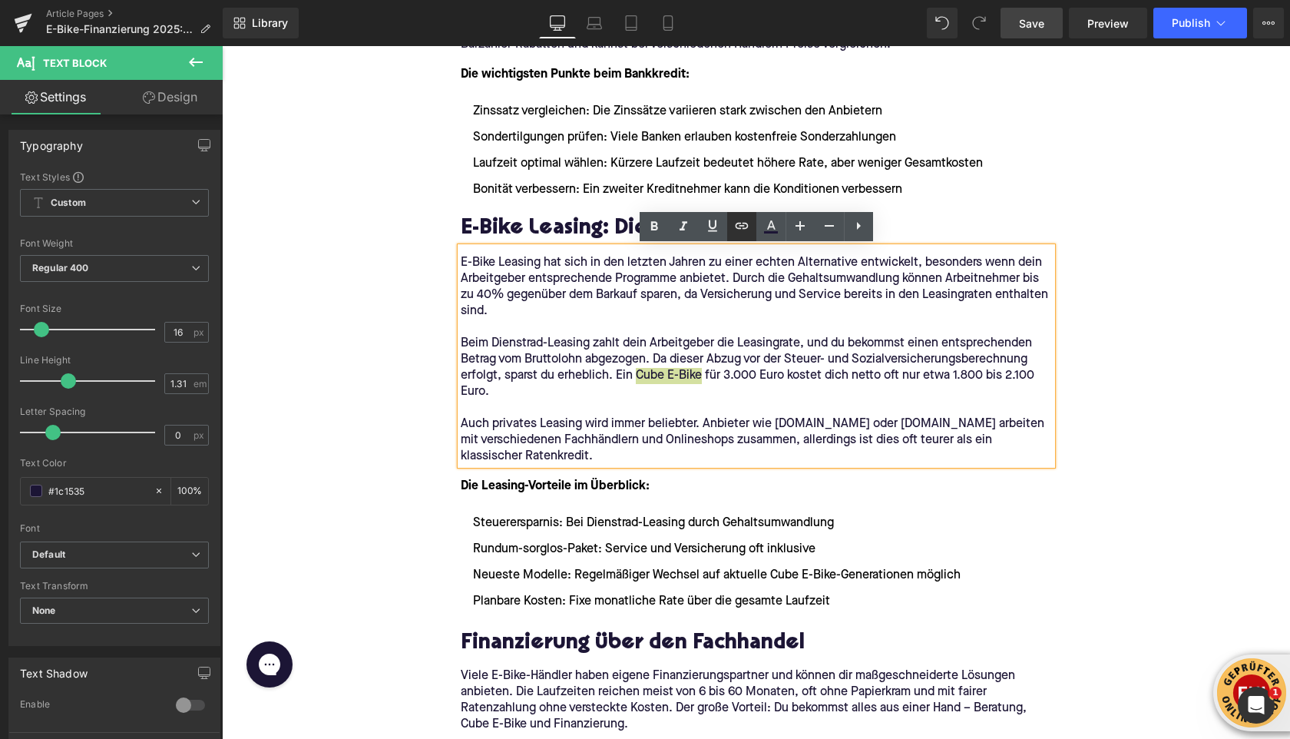
click at [740, 233] on icon at bounding box center [742, 226] width 18 height 18
click at [706, 423] on input "text" at bounding box center [710, 409] width 237 height 38
paste input "[URL][DOMAIN_NAME]"
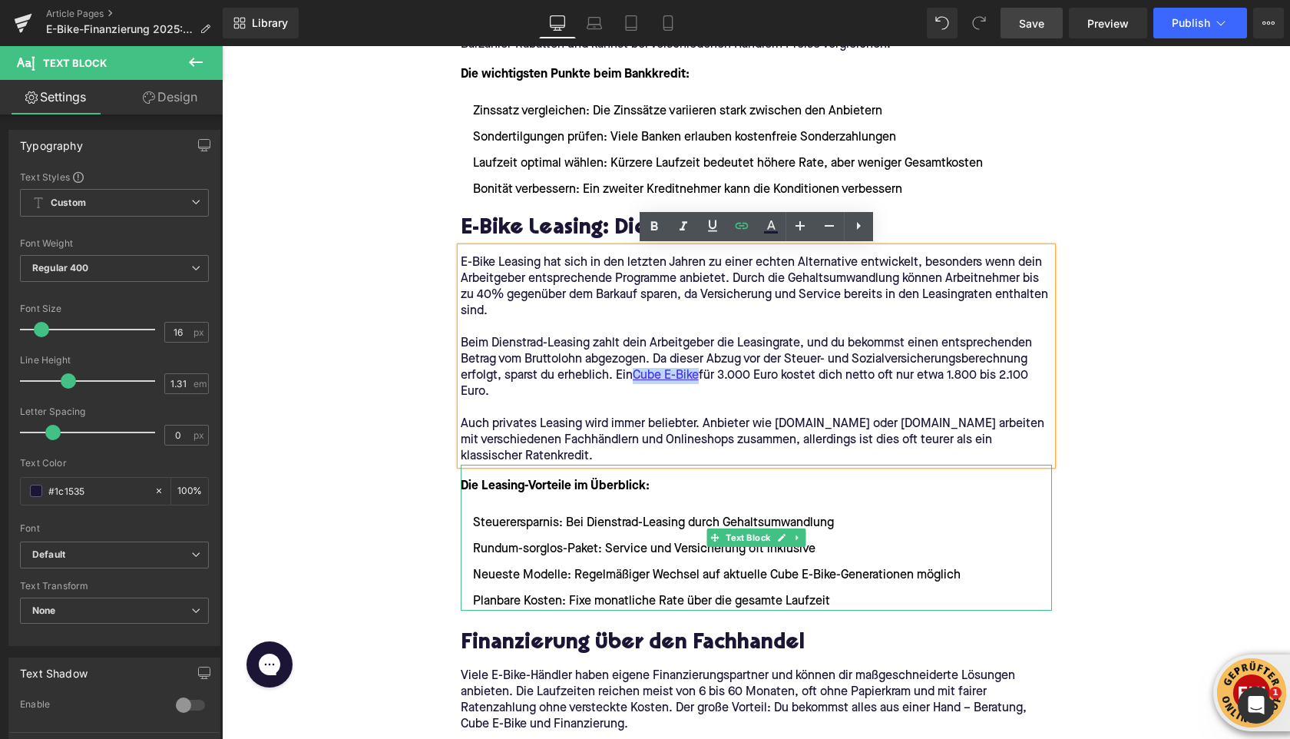
click at [773, 572] on li "Neueste Modelle: Regelmäßiger Wechsel auf aktuelle Cube E-Bike-Generationen mög…" at bounding box center [756, 575] width 591 height 18
click at [773, 573] on li "Neueste Modelle: Regelmäßiger Wechsel auf aktuelle Cube E-Bike-Generationen mög…" at bounding box center [756, 575] width 591 height 18
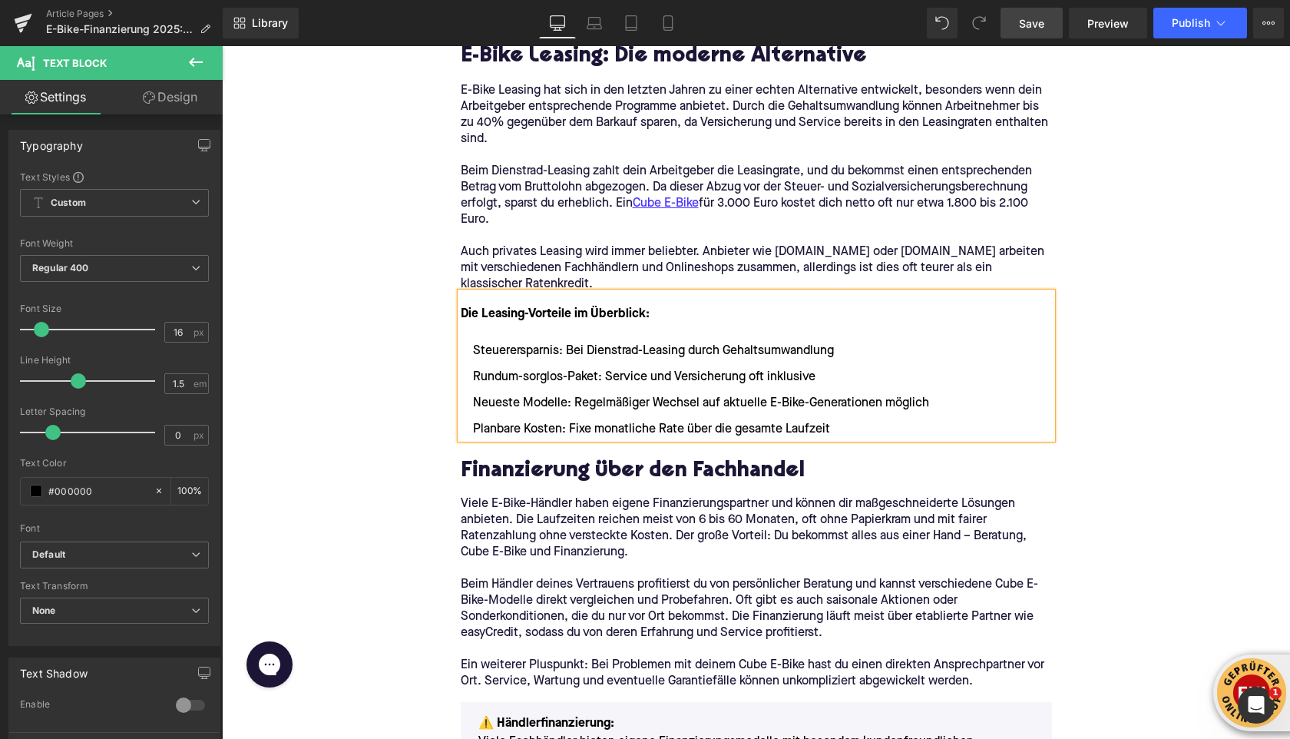
scroll to position [1669, 0]
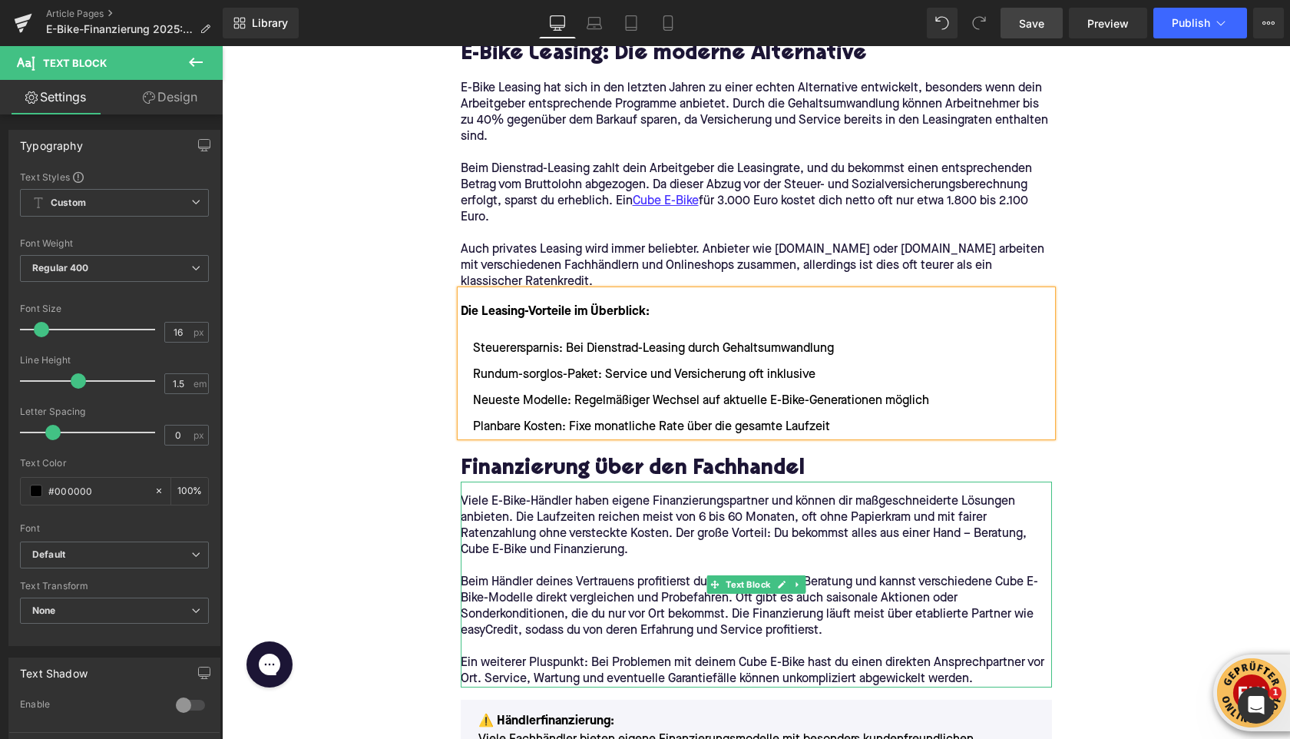
drag, startPoint x: 467, startPoint y: 551, endPoint x: 468, endPoint y: 559, distance: 8.5
click at [467, 551] on p "Viele E-Bike-Händler haben eigene Finanzierungspartner und können dir maßgeschn…" at bounding box center [756, 526] width 591 height 65
click at [468, 551] on p "Viele E-Bike-Händler haben eigene Finanzierungspartner und können dir maßgeschn…" at bounding box center [756, 526] width 591 height 65
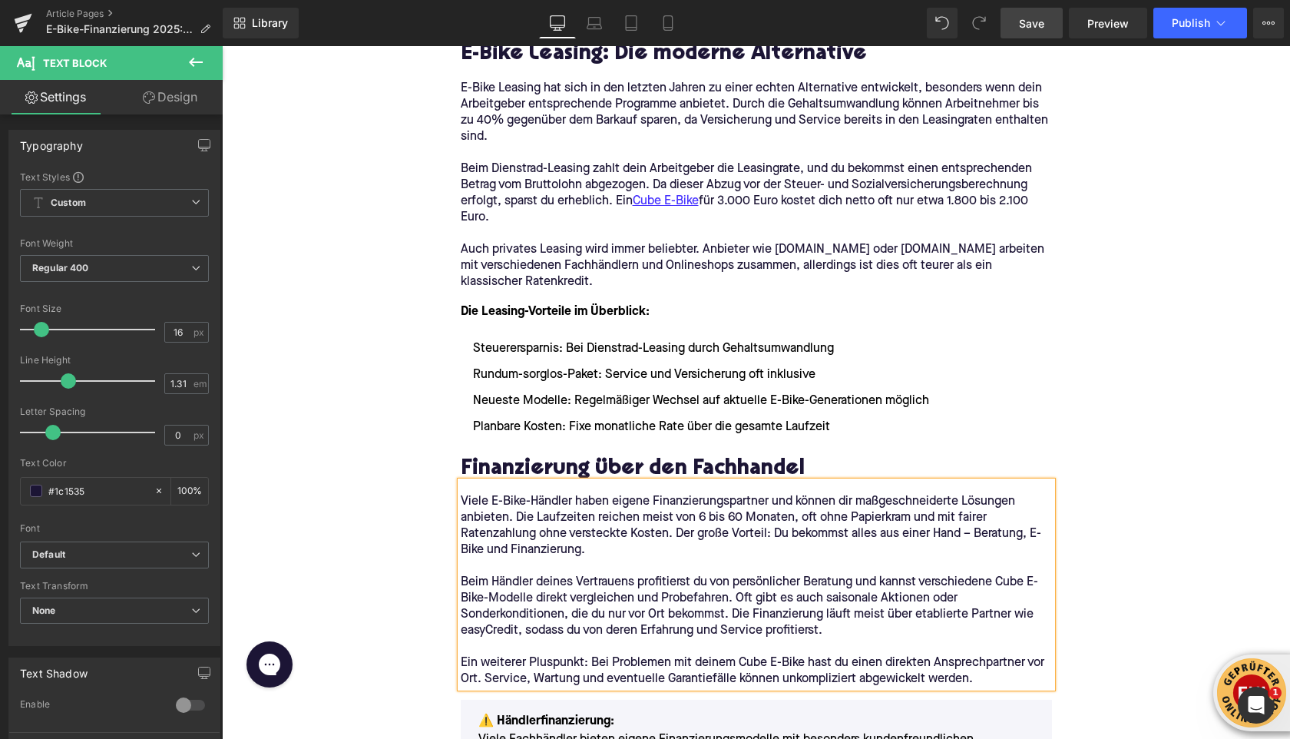
click at [1014, 582] on p "Beim Händler deines Vertrauens profitierst du von persönlicher Beratung und kan…" at bounding box center [756, 606] width 591 height 65
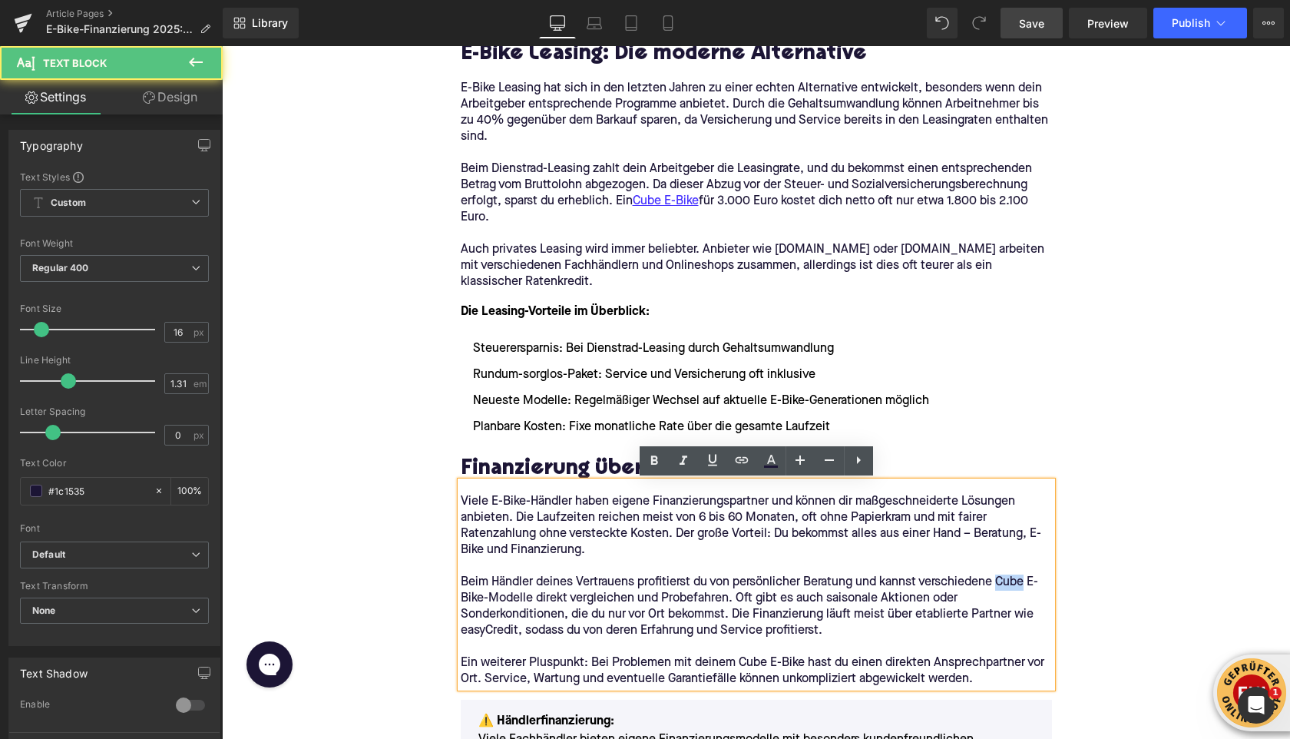
click at [1014, 582] on p "Beim Händler deines Vertrauens profitierst du von persönlicher Beratung und kan…" at bounding box center [756, 606] width 591 height 65
click at [969, 588] on p "Beim Händler deines Vertrauens profitierst du von persönlicher Beratung und kan…" at bounding box center [756, 606] width 591 height 65
drag, startPoint x: 1002, startPoint y: 582, endPoint x: 481, endPoint y: 601, distance: 521.0
click at [481, 601] on p "Beim Händler deines Vertrauens profitierst du von persönlicher Beratung und kan…" at bounding box center [756, 606] width 591 height 65
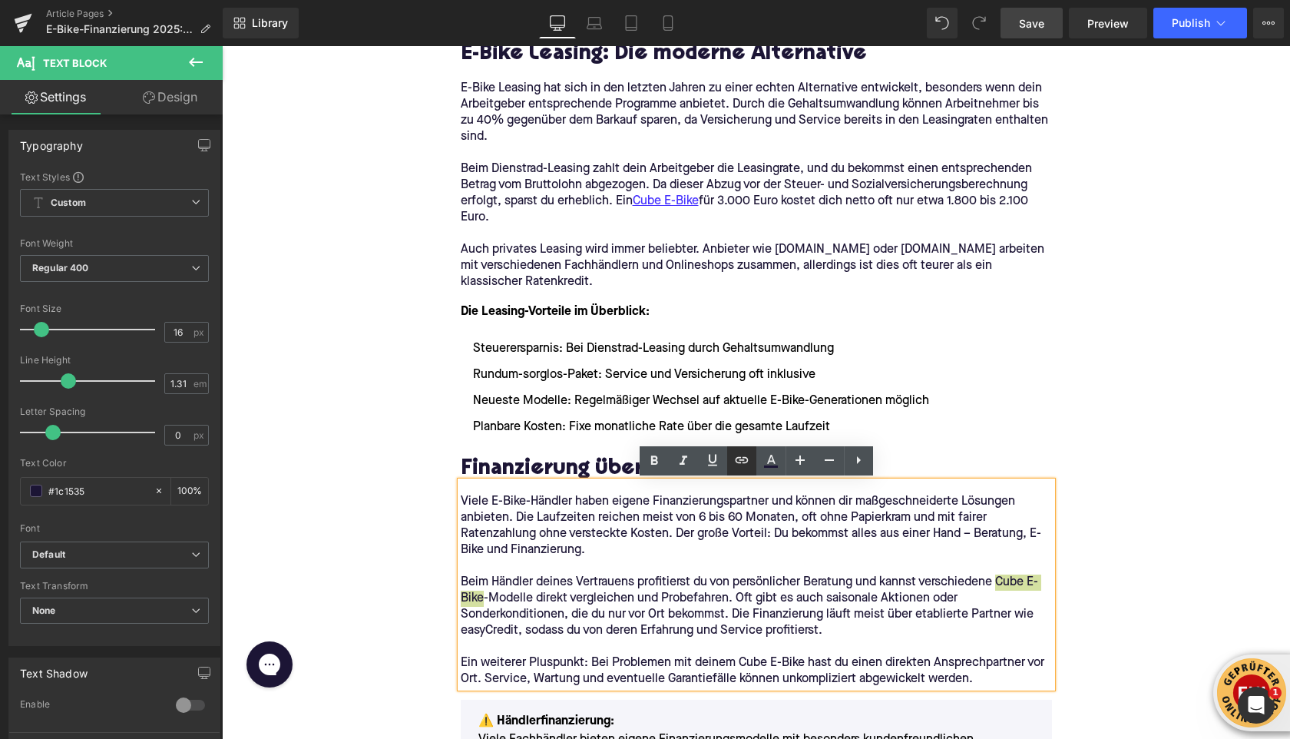
click at [730, 465] on link at bounding box center [741, 460] width 29 height 29
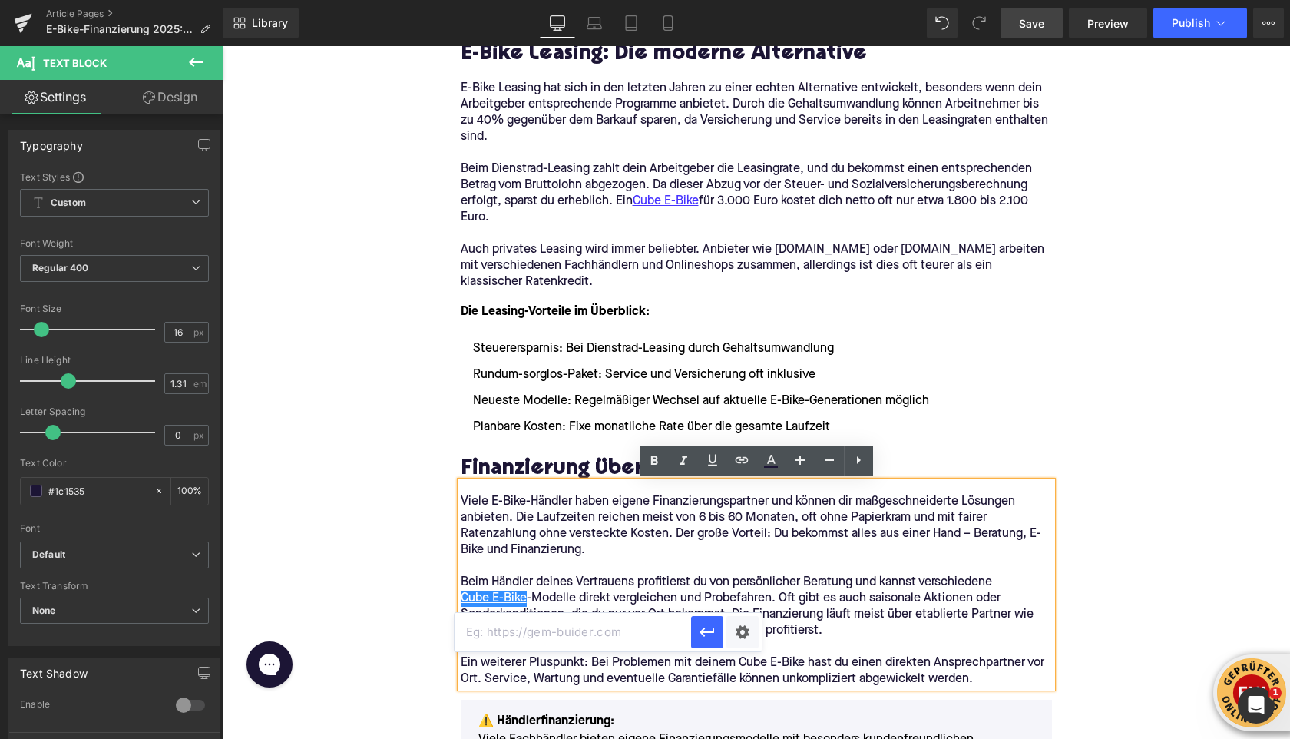
click at [570, 644] on input "text" at bounding box center [573, 632] width 237 height 38
paste input "[URL][DOMAIN_NAME]"
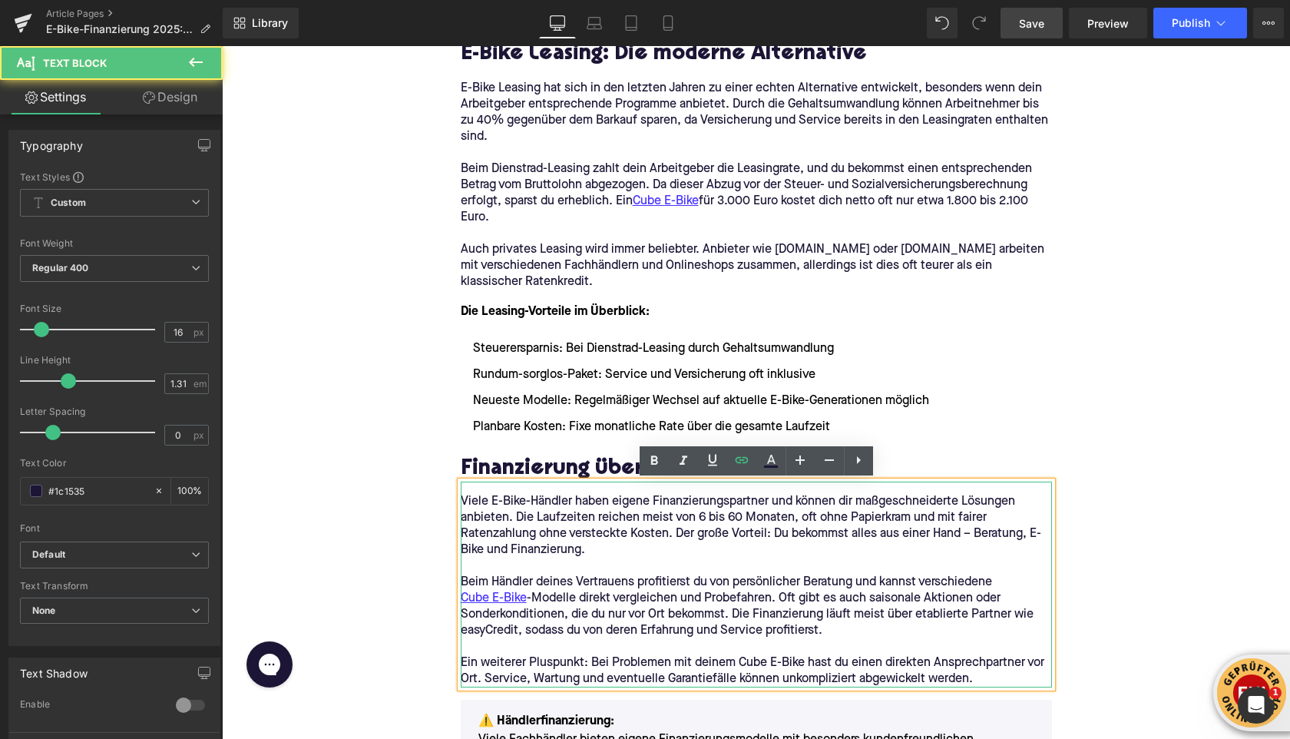
click at [746, 659] on p "Ein weiterer Pluspunkt: Bei Problemen mit deinem Cube E-Bike hast du einen dire…" at bounding box center [756, 671] width 591 height 32
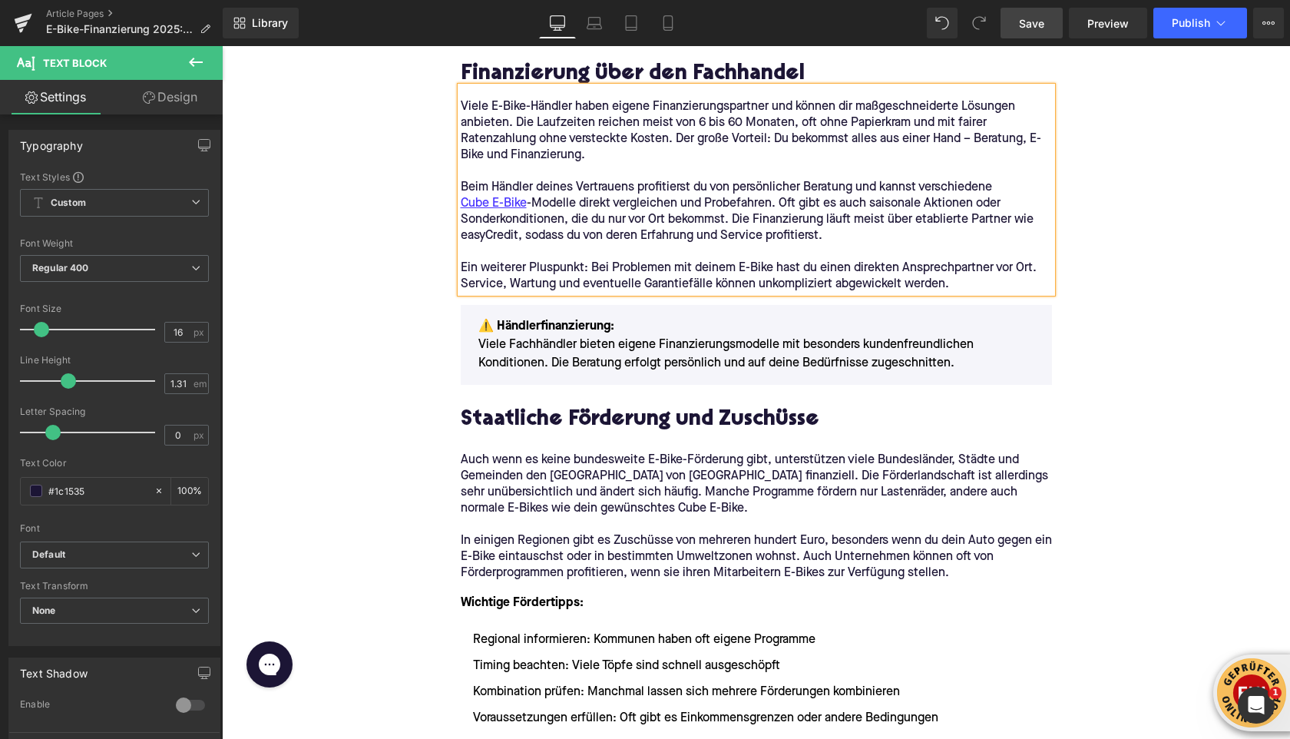
scroll to position [2067, 0]
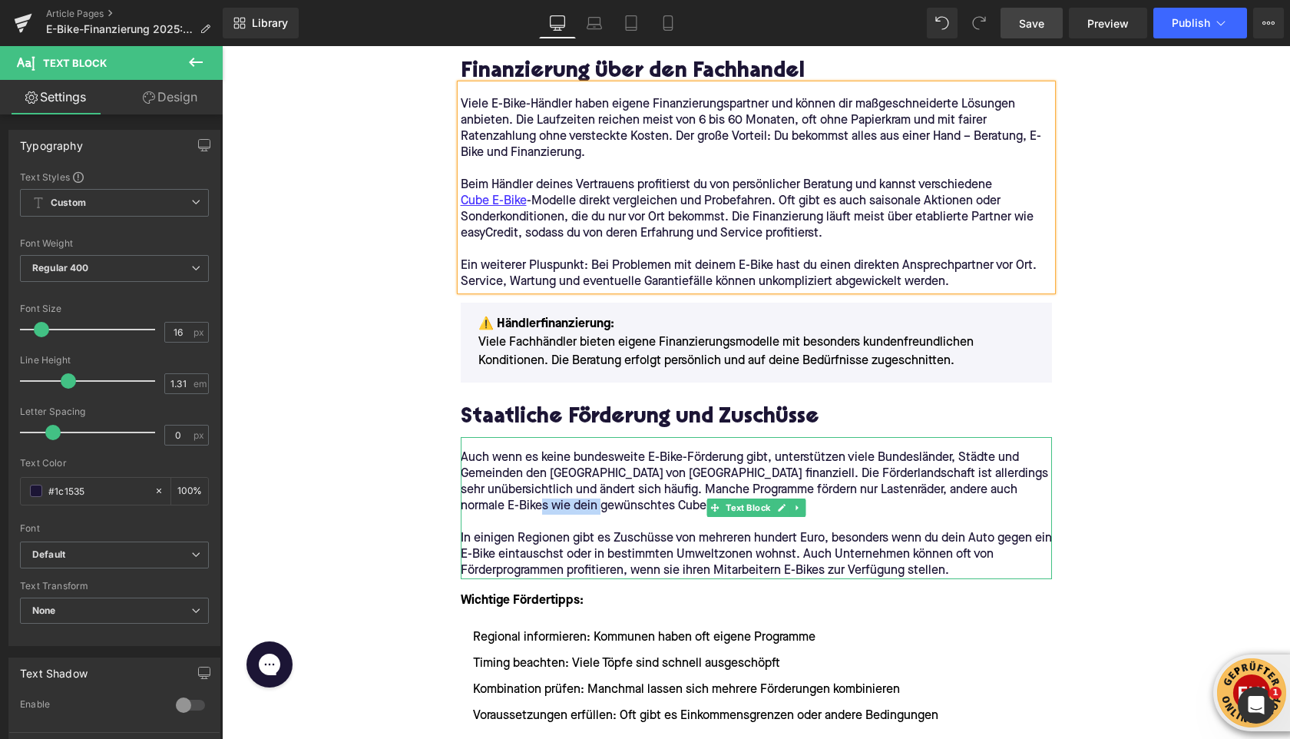
drag, startPoint x: 572, startPoint y: 508, endPoint x: 601, endPoint y: 508, distance: 29.2
click at [601, 508] on p "Auch wenn es keine bundesweite E-Bike-Förderung gibt, unterstützen viele Bundes…" at bounding box center [756, 482] width 591 height 65
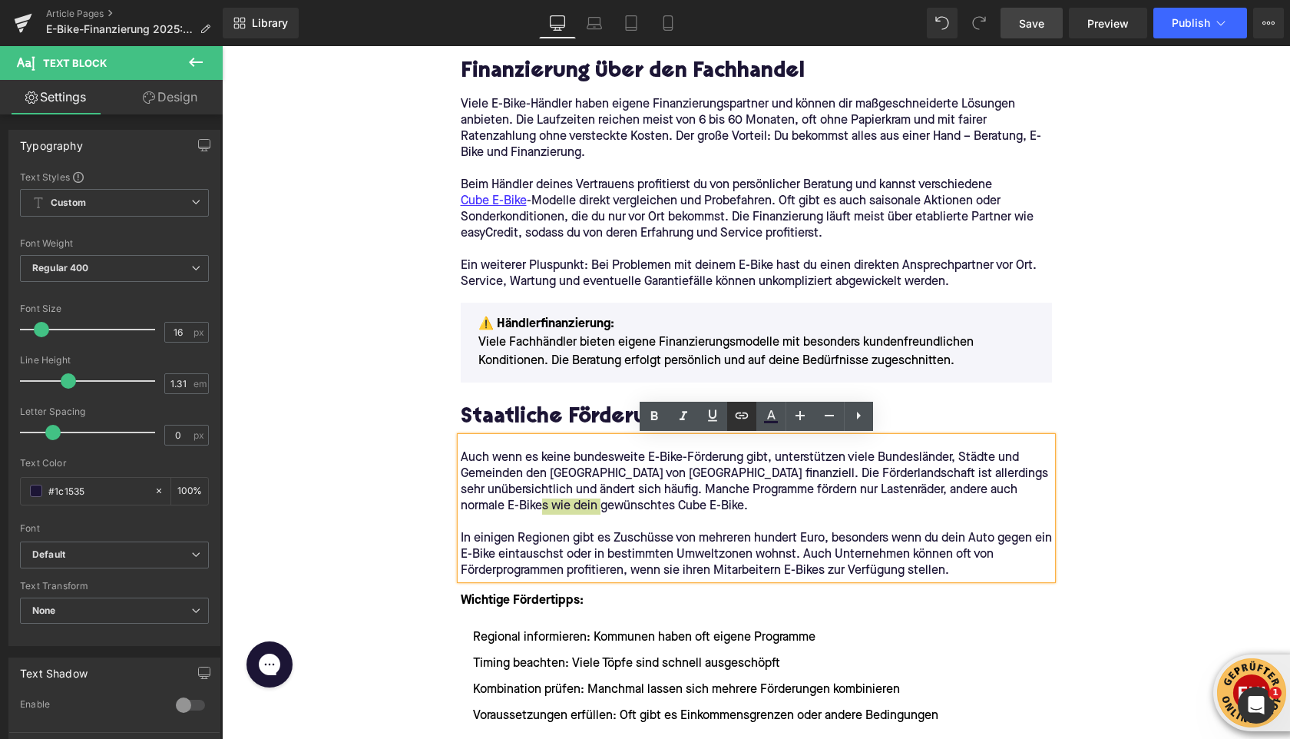
click at [740, 421] on icon at bounding box center [742, 415] width 18 height 18
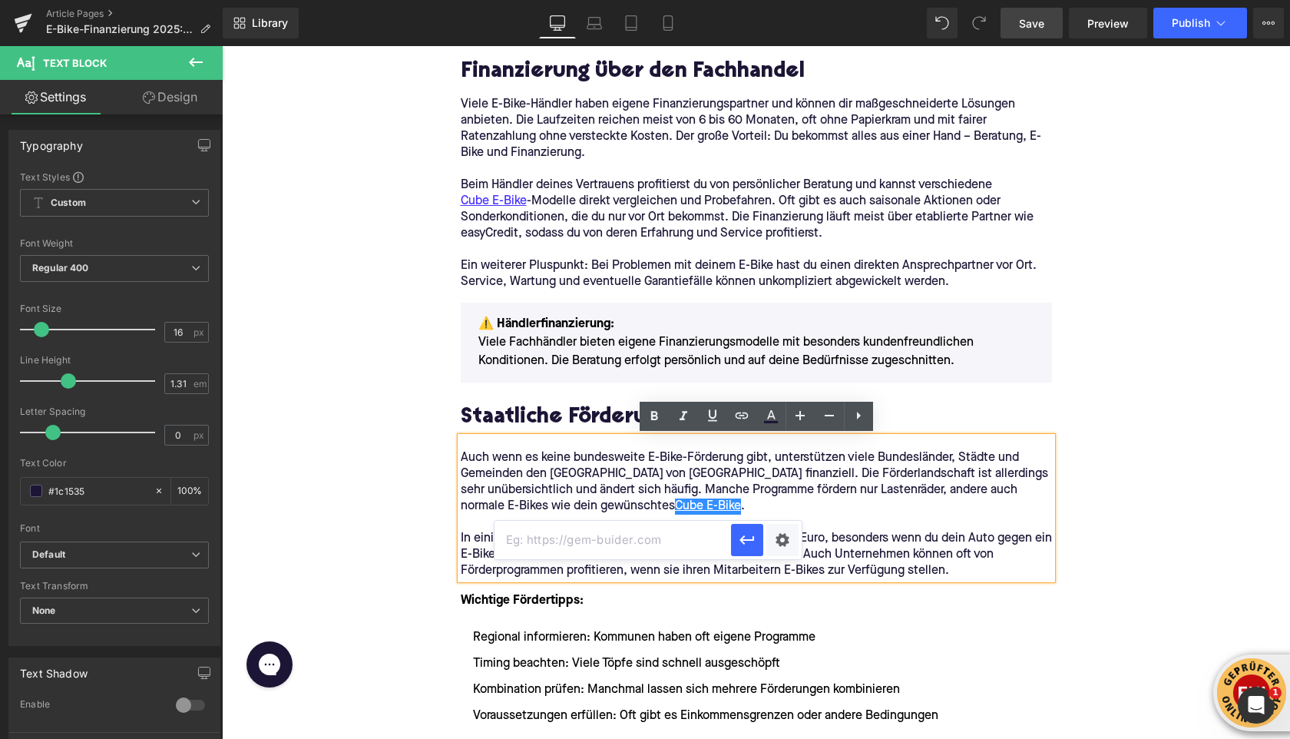
click at [671, 539] on input "text" at bounding box center [613, 540] width 237 height 38
paste input "[URL][DOMAIN_NAME]"
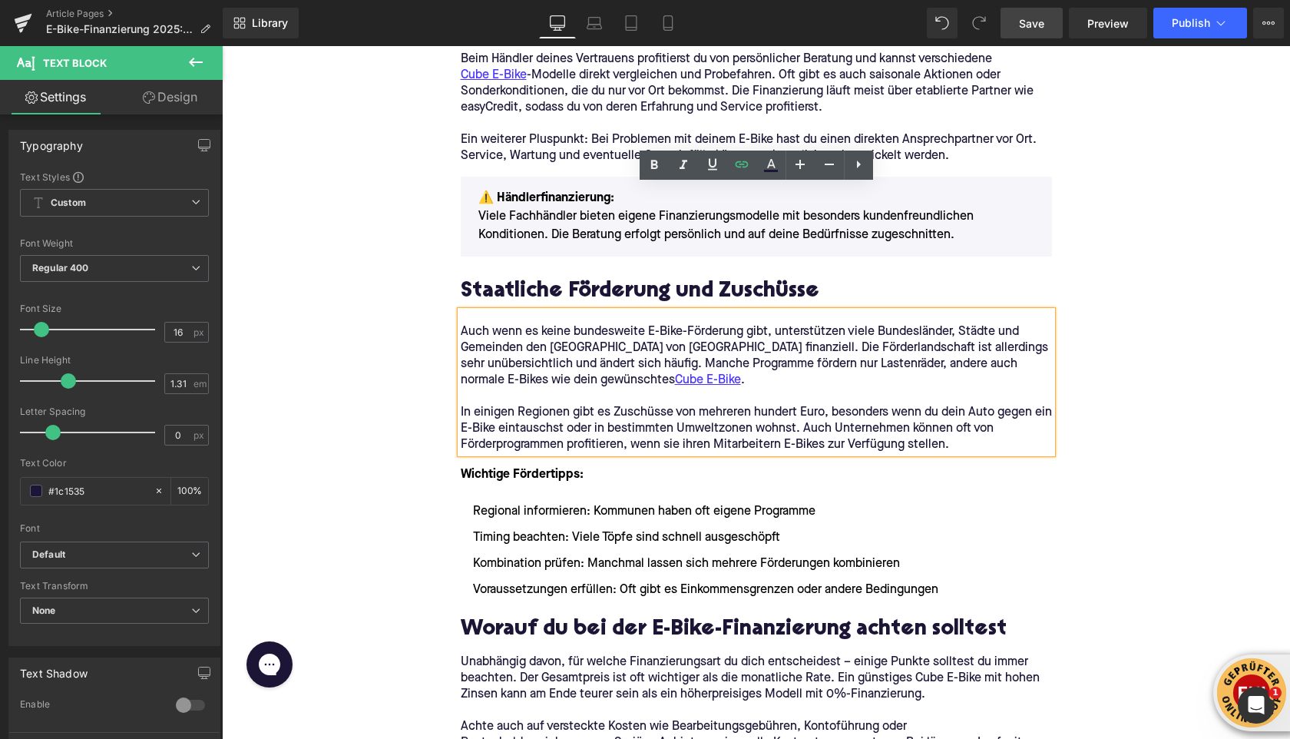
scroll to position [2318, 0]
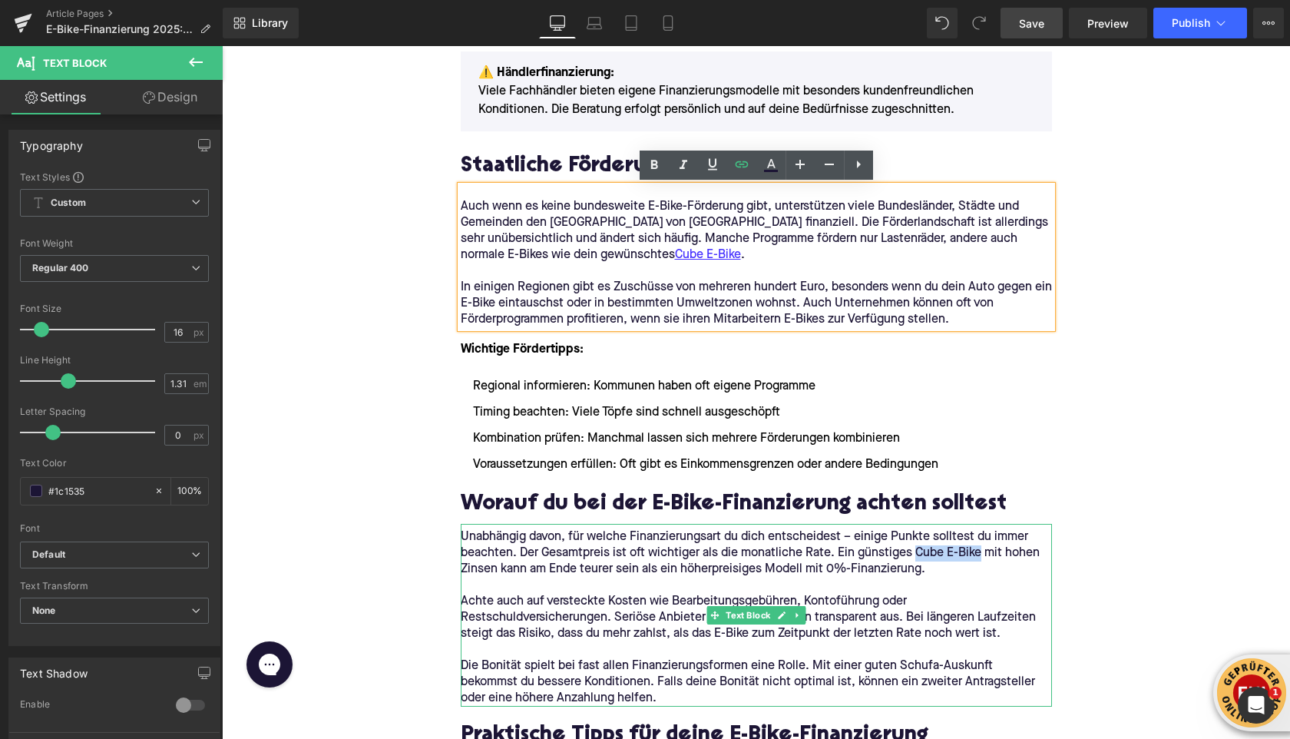
drag, startPoint x: 963, startPoint y: 551, endPoint x: 978, endPoint y: 552, distance: 15.4
click at [978, 552] on p "Unabhängig davon, für welche Finanzierungsart du dich entscheidest – einige Pun…" at bounding box center [756, 553] width 591 height 48
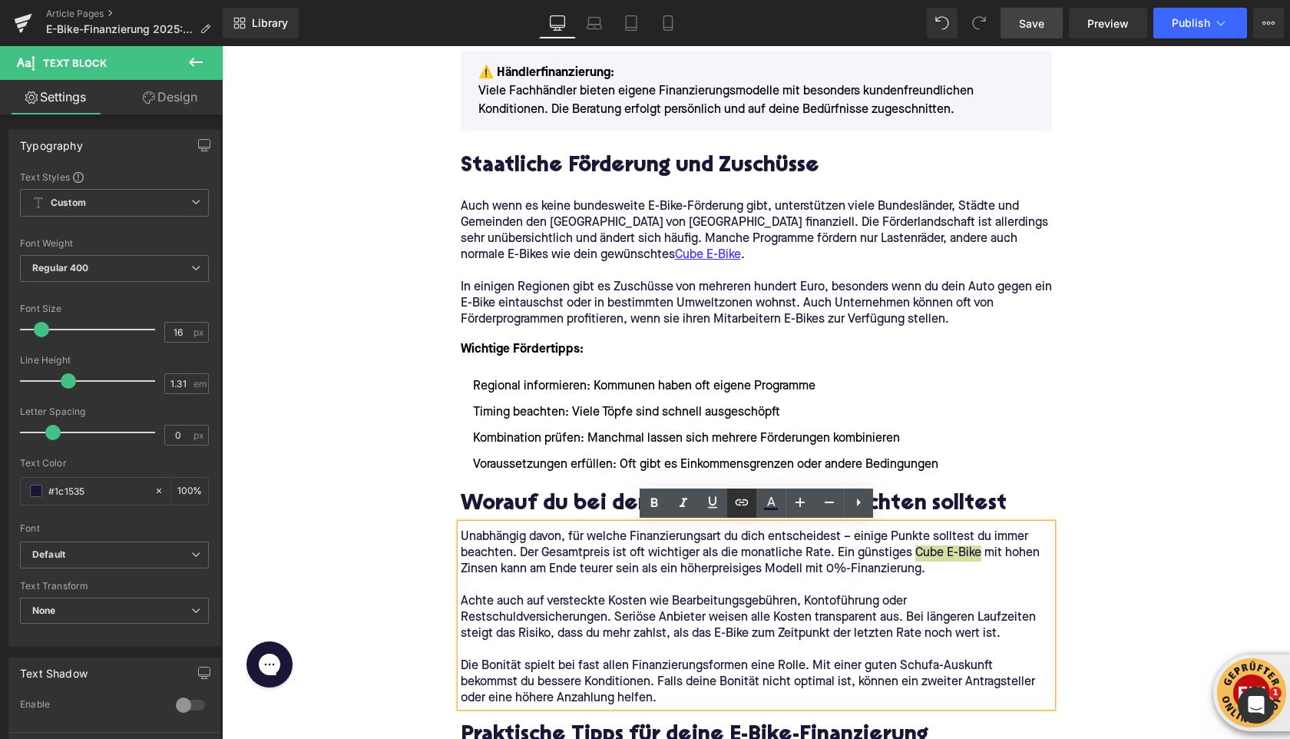
click at [736, 500] on icon at bounding box center [741, 502] width 13 height 6
click at [774, 591] on input "text" at bounding box center [863, 587] width 237 height 38
paste input "[URL][DOMAIN_NAME]"
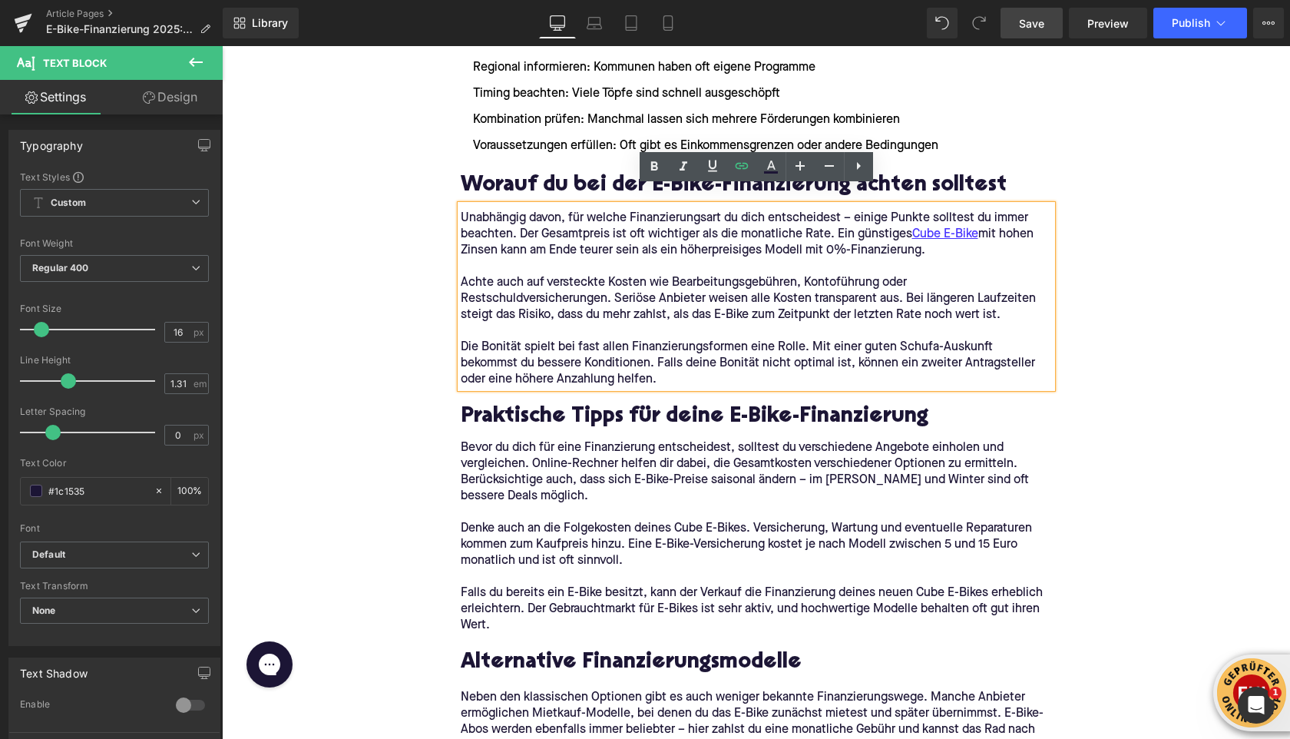
scroll to position [2654, 0]
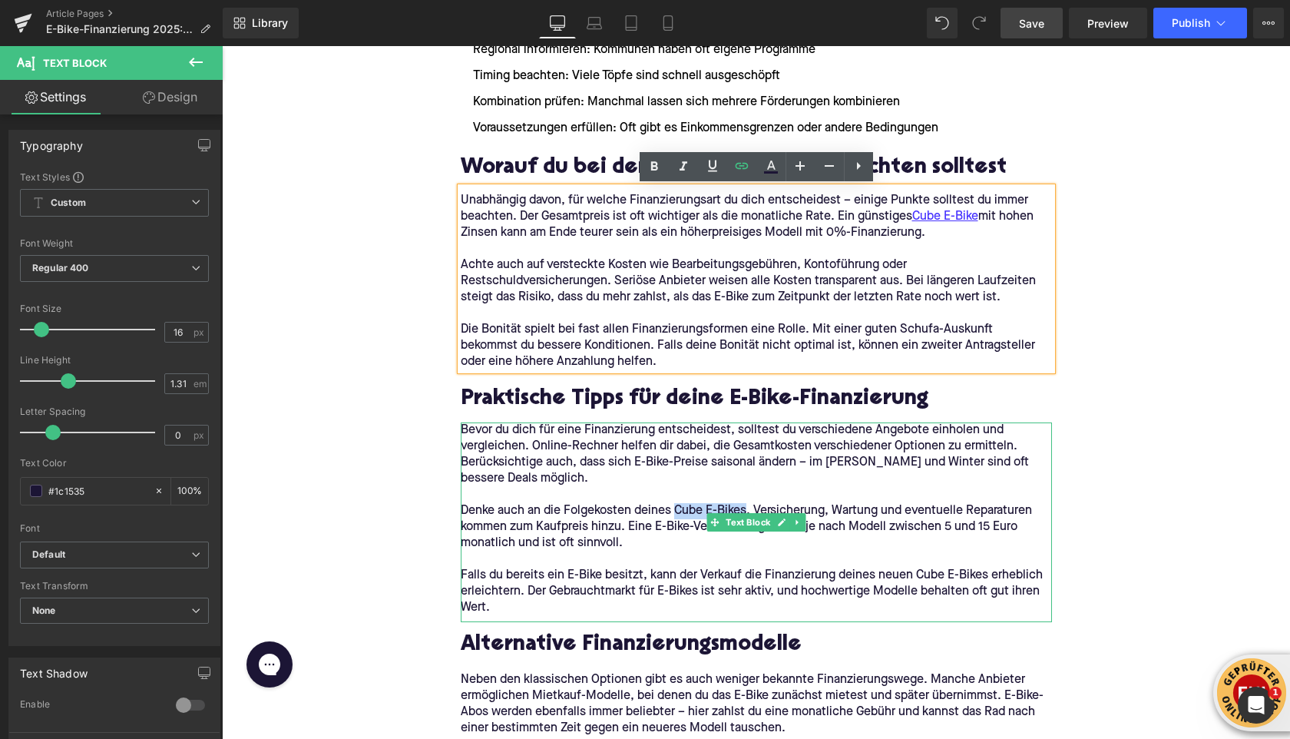
drag, startPoint x: 676, startPoint y: 511, endPoint x: 746, endPoint y: 511, distance: 69.9
click at [746, 511] on p "Denke auch an die Folgekosten deines Cube E-Bikes. Versicherung, Wartung und ev…" at bounding box center [756, 527] width 591 height 48
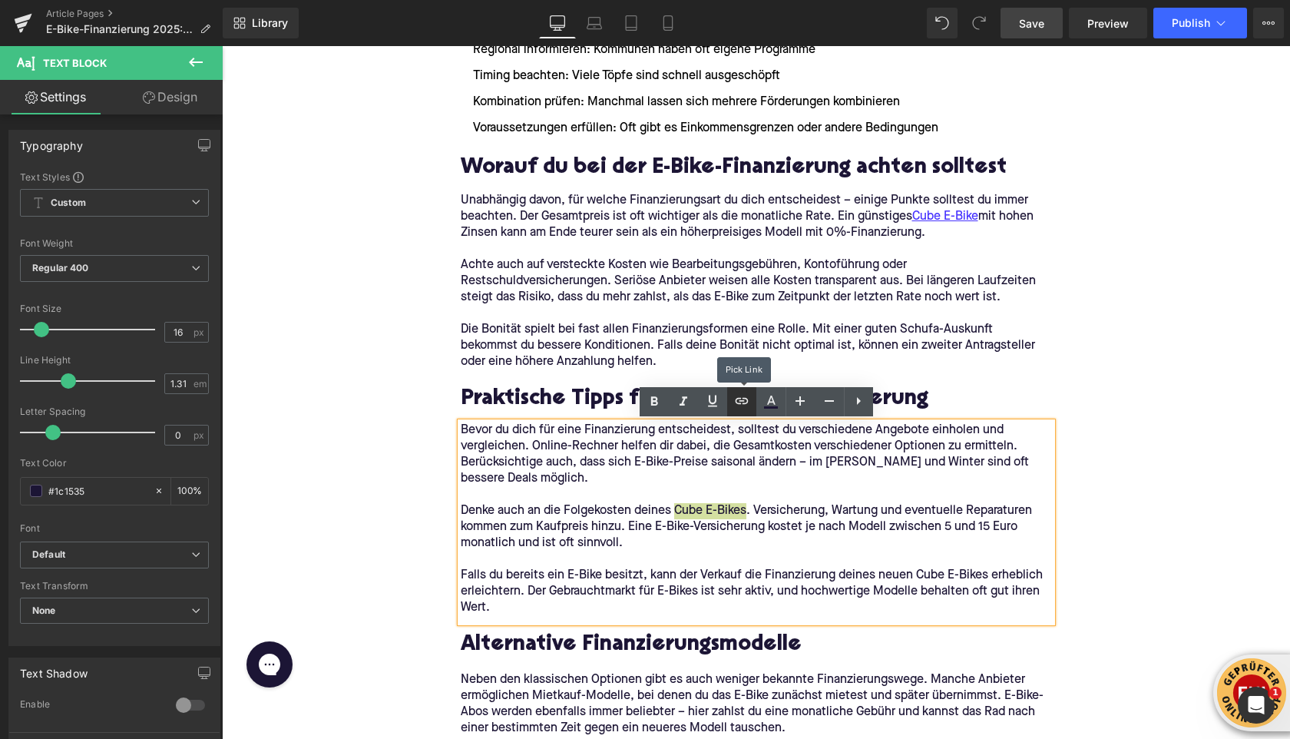
click at [746, 395] on icon at bounding box center [742, 401] width 18 height 18
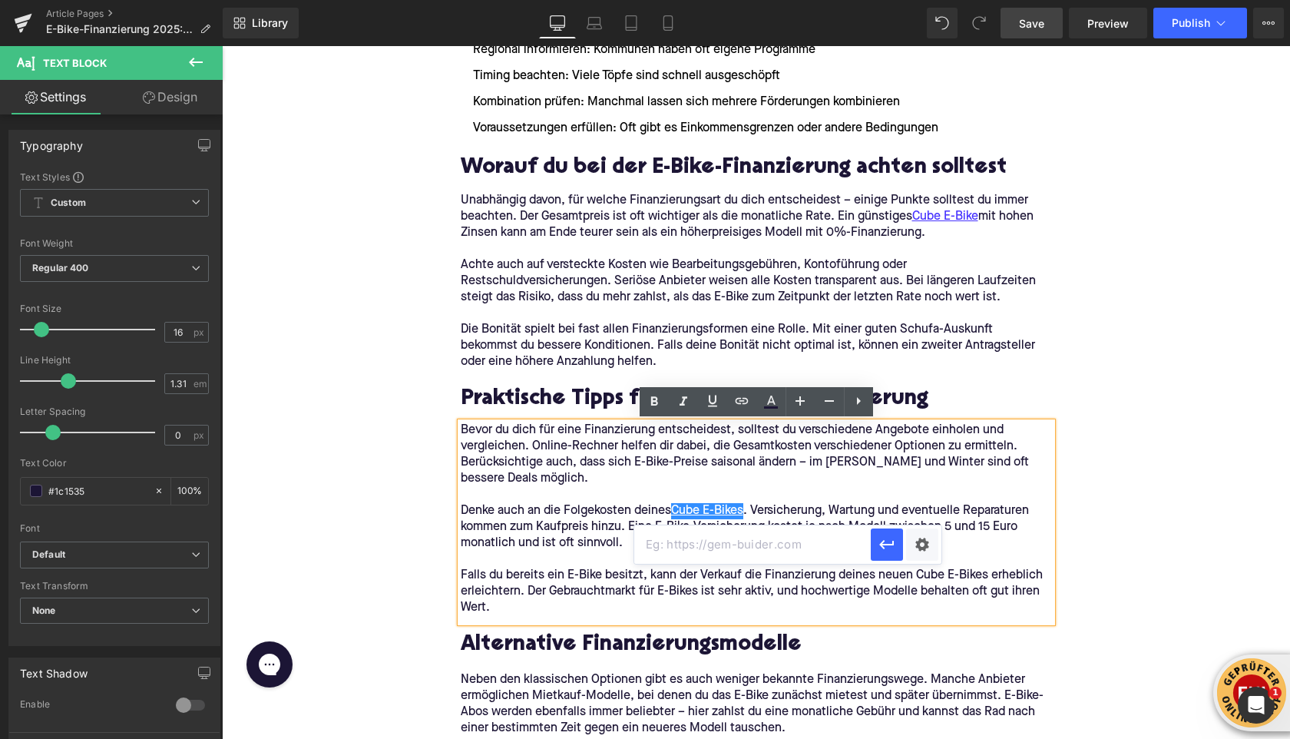
click at [720, 544] on input "text" at bounding box center [752, 544] width 237 height 38
paste input "[URL][DOMAIN_NAME]"
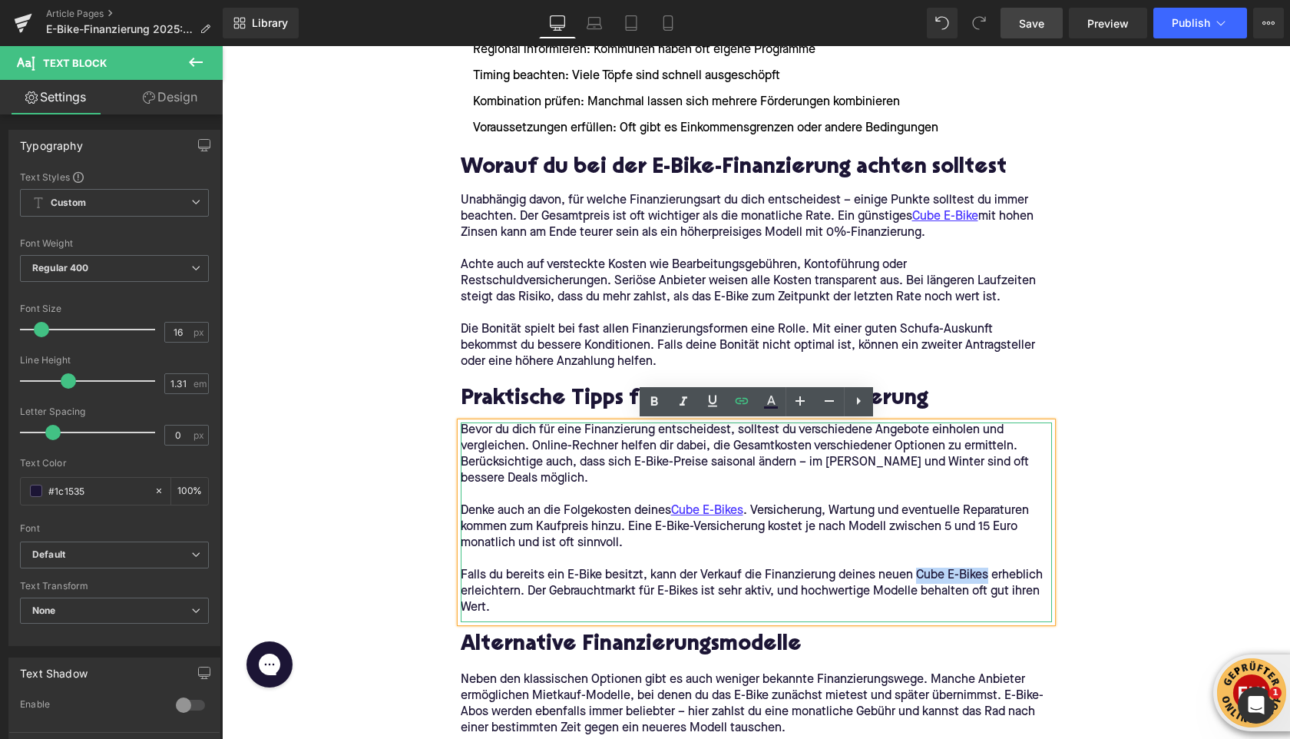
drag, startPoint x: 915, startPoint y: 574, endPoint x: 985, endPoint y: 570, distance: 70.8
click at [985, 570] on p "Falls du bereits ein E-Bike besitzt, kann der Verkauf die Finanzierung deines n…" at bounding box center [756, 592] width 591 height 48
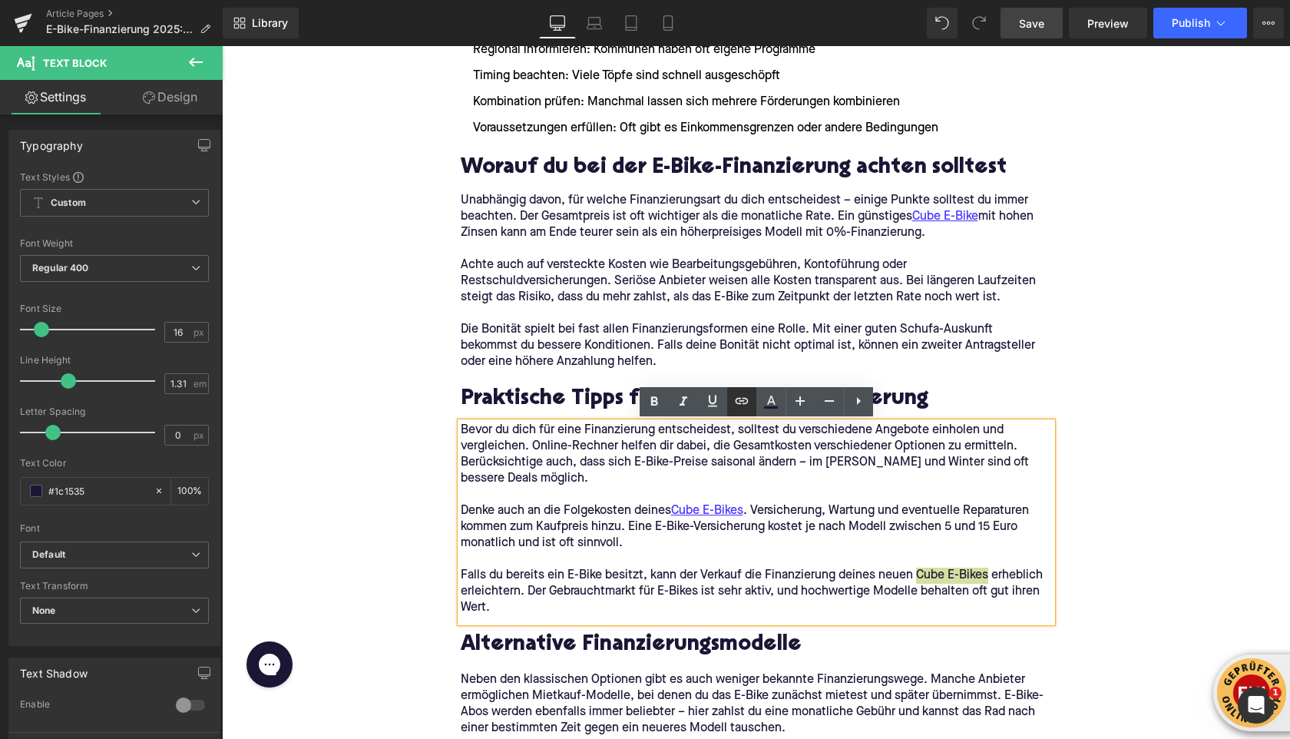
click at [741, 406] on icon at bounding box center [742, 401] width 18 height 18
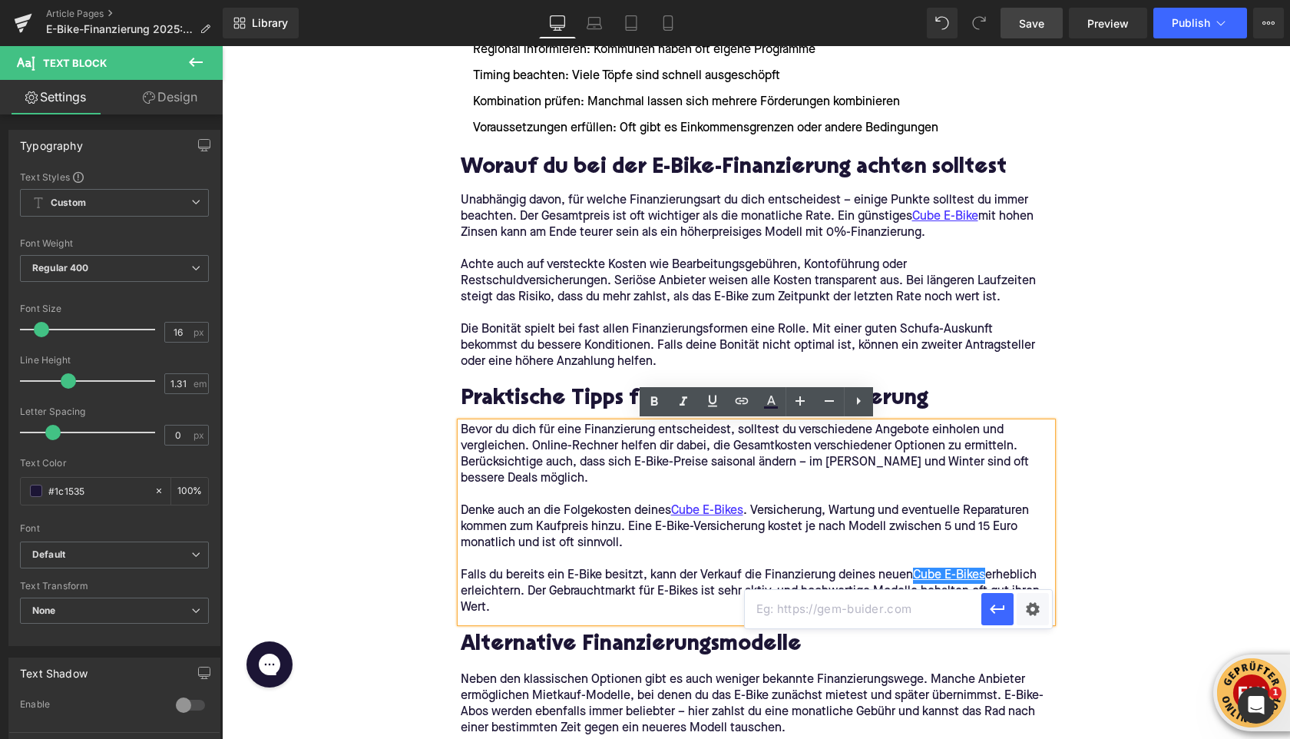
click at [776, 608] on input "text" at bounding box center [863, 609] width 237 height 38
paste input "[URL][DOMAIN_NAME]"
click at [992, 614] on icon "button" at bounding box center [997, 609] width 18 height 18
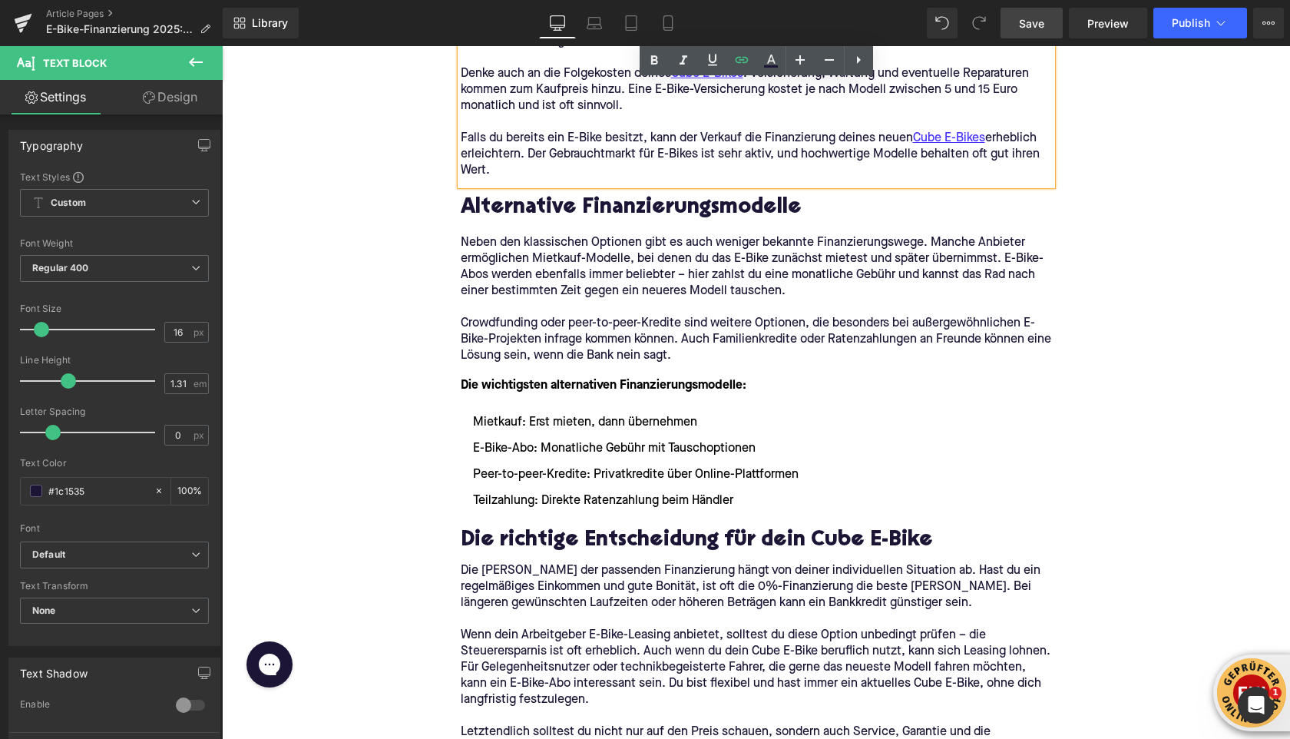
click at [751, 677] on div "Die [PERSON_NAME] der passenden Finanzierung hängt von deiner individuellen Sit…" at bounding box center [756, 671] width 591 height 223
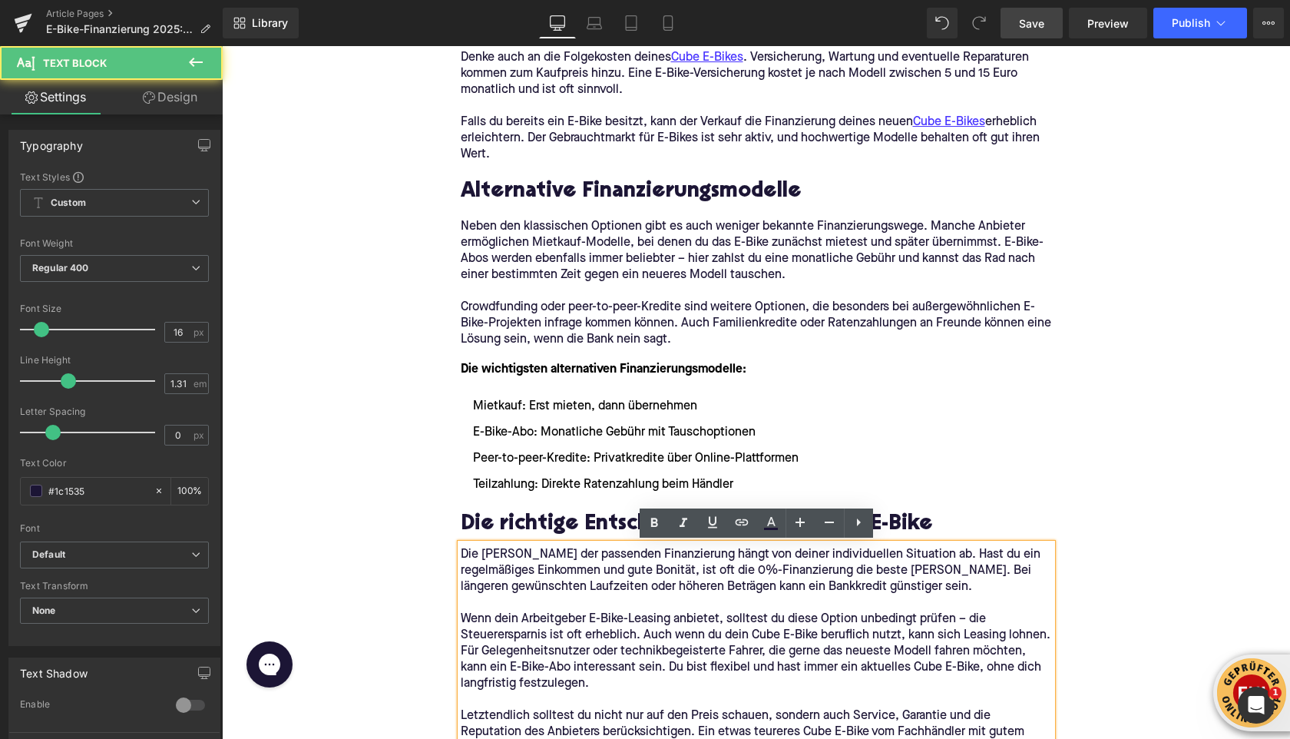
scroll to position [3111, 0]
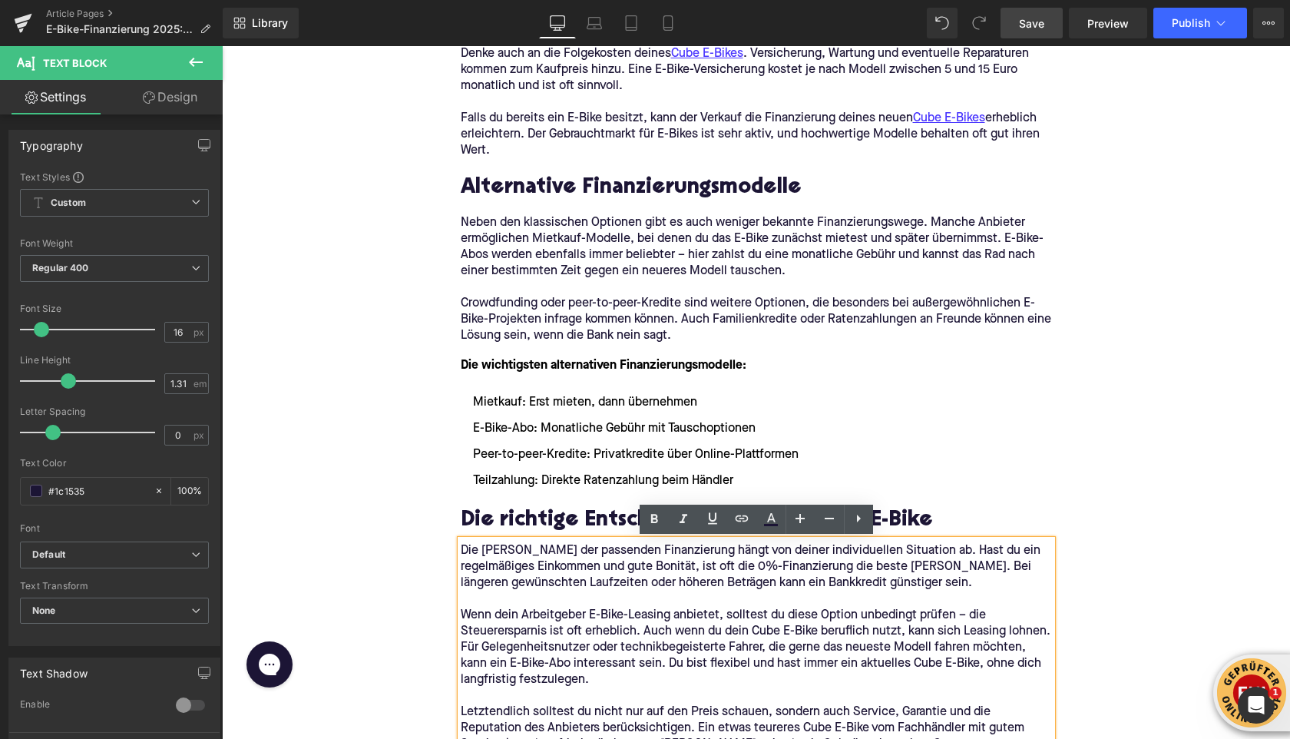
click at [463, 488] on div "Die wichtigsten alternativen Finanzierungsmodelle: Mietkauf: Erst mieten, dann …" at bounding box center [756, 417] width 591 height 146
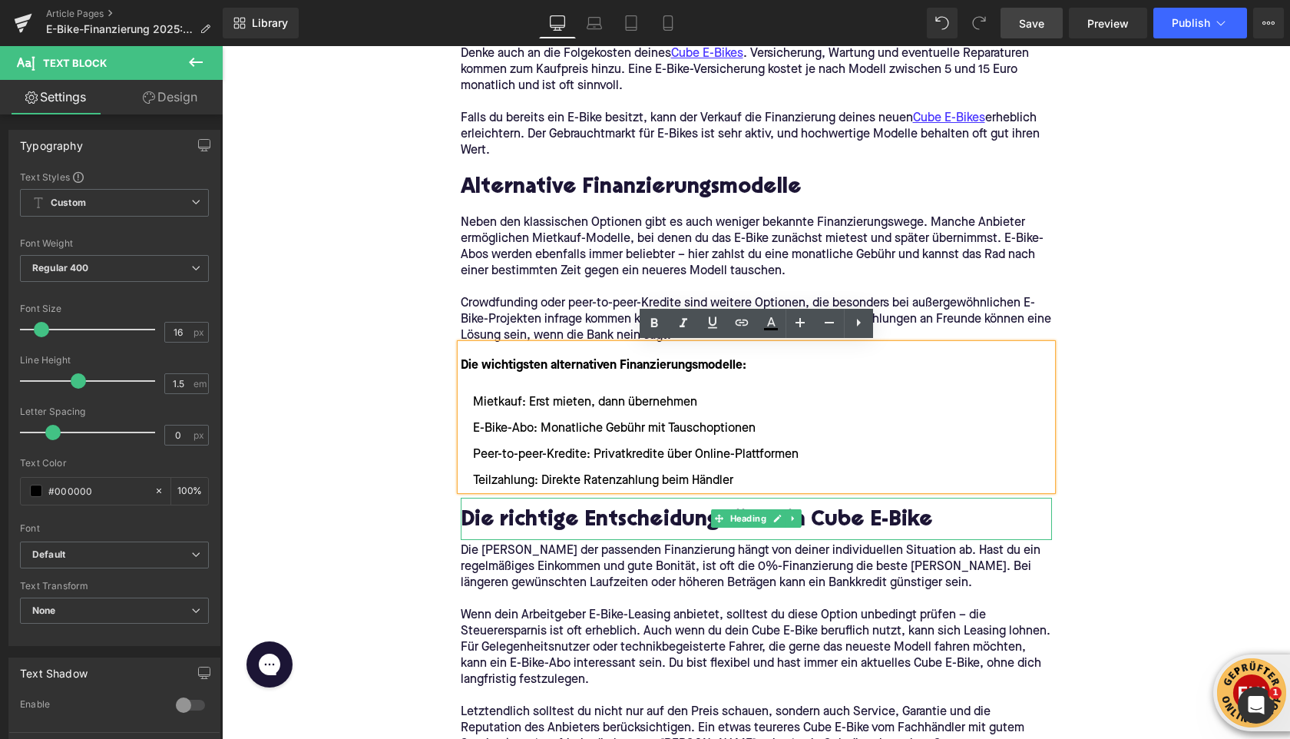
click at [837, 521] on h2 "Die richtige Entscheidung für dein Cube E-Bike" at bounding box center [756, 521] width 591 height 24
click at [836, 520] on h2 "Die richtige Entscheidung für dein Cube E-Bike" at bounding box center [756, 521] width 591 height 24
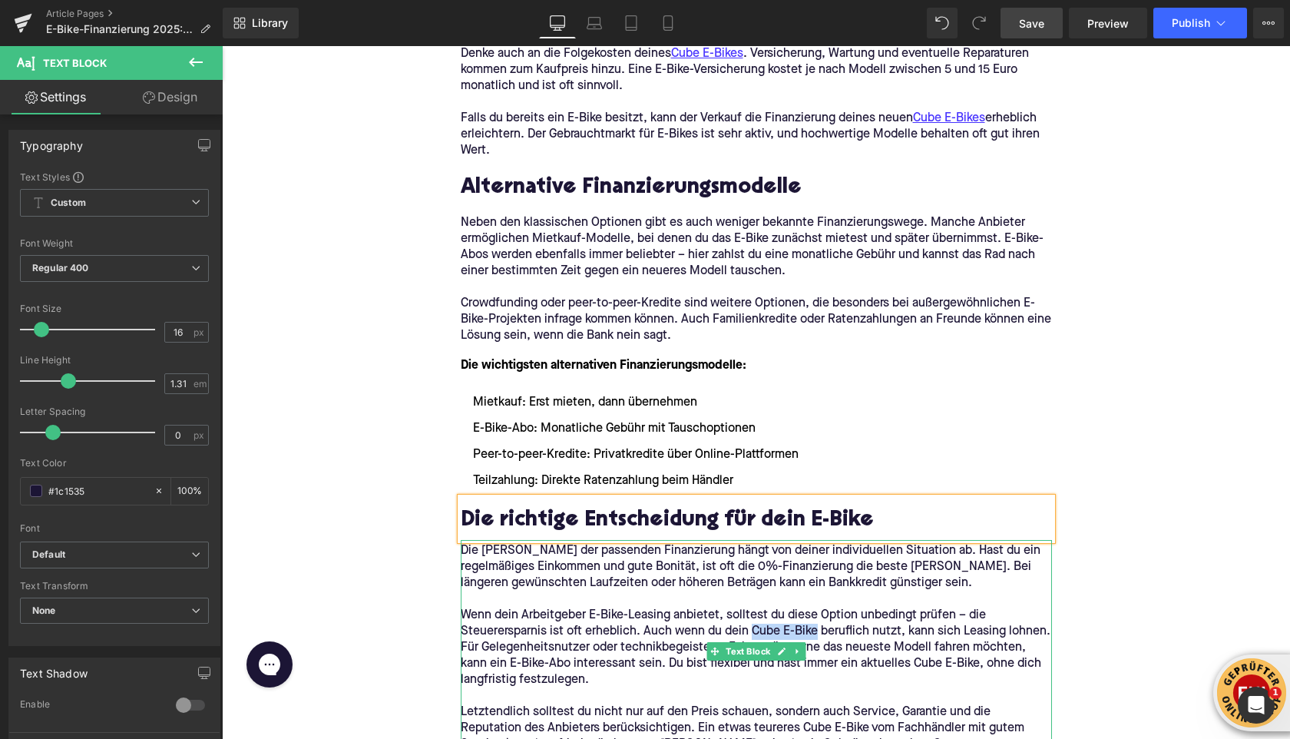
drag, startPoint x: 750, startPoint y: 631, endPoint x: 816, endPoint y: 633, distance: 65.3
click at [815, 634] on p "Wenn dein Arbeitgeber E-Bike-Leasing anbietet, solltest du diese Option unbedin…" at bounding box center [756, 623] width 591 height 32
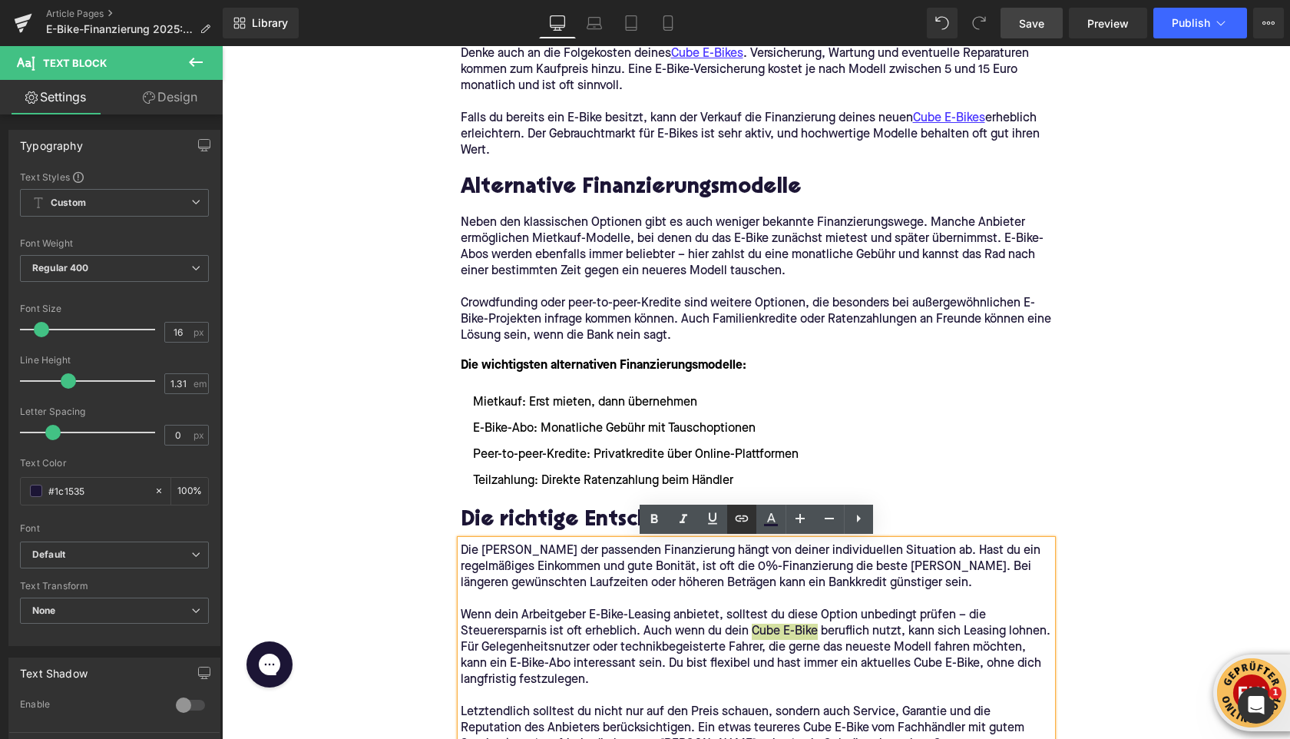
click at [737, 525] on icon at bounding box center [742, 518] width 18 height 18
click at [763, 670] on input "text" at bounding box center [825, 665] width 237 height 38
paste input "[URL][DOMAIN_NAME]"
type input "[URL][DOMAIN_NAME]"
click at [923, 664] on p "Für Gelegenheitsnutzer oder technikbegeisterte Fahrer, die gerne das neueste Mo…" at bounding box center [756, 664] width 591 height 48
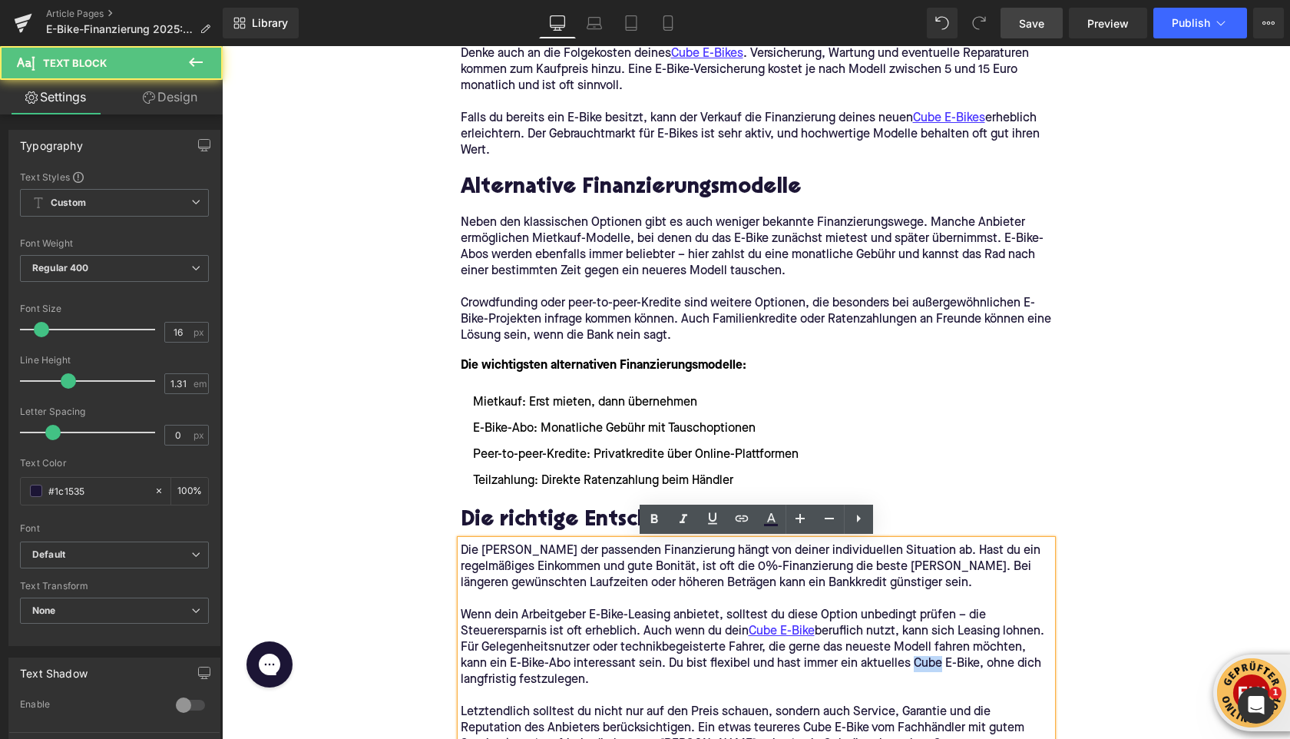
click at [923, 664] on p "Für Gelegenheitsnutzer oder technikbegeisterte Fahrer, die gerne das neueste Mo…" at bounding box center [756, 664] width 591 height 48
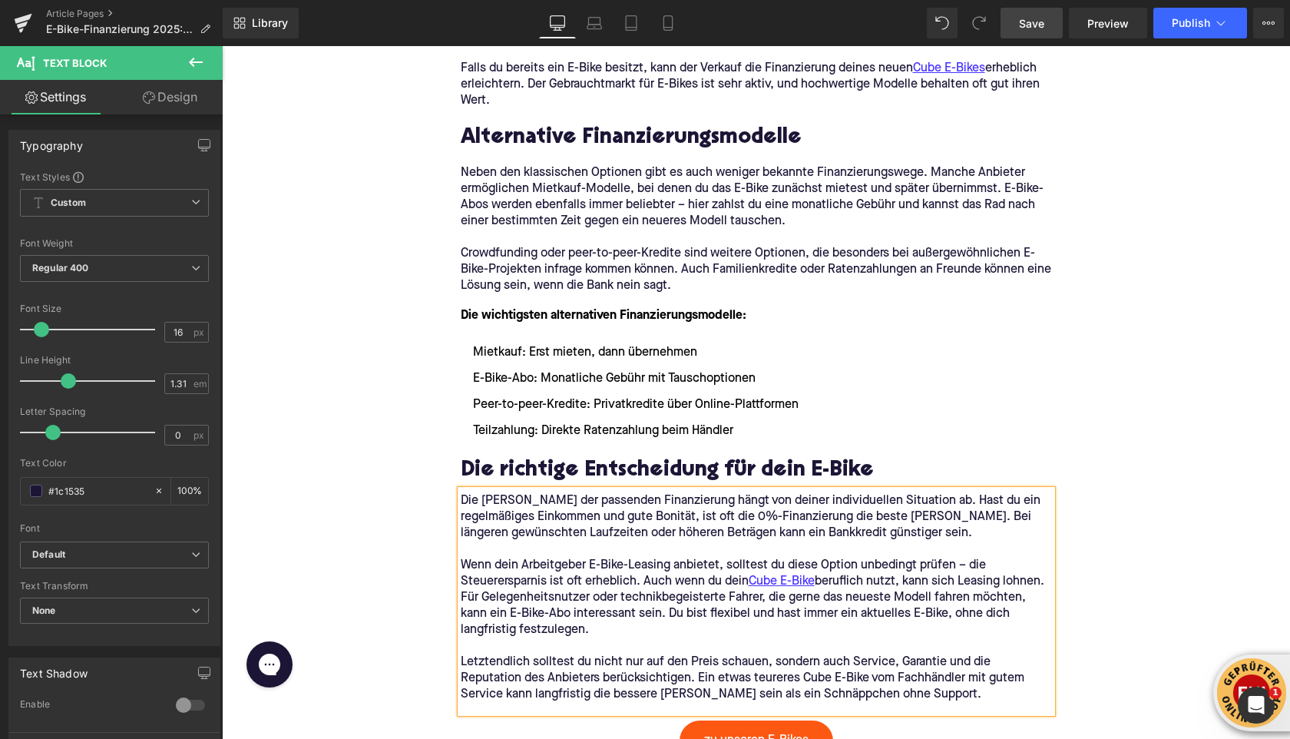
scroll to position [3163, 0]
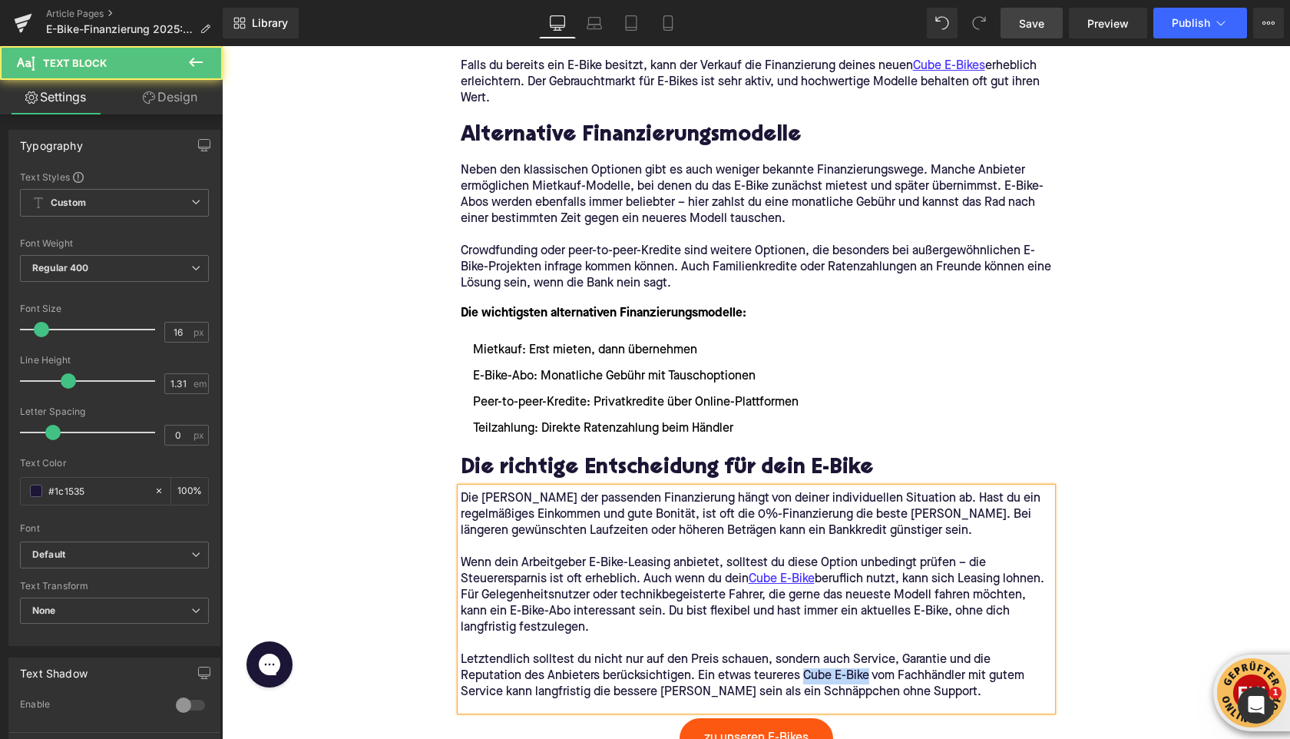
drag, startPoint x: 739, startPoint y: 675, endPoint x: 805, endPoint y: 674, distance: 66.0
click at [805, 674] on p "Letztendlich solltest du nicht nur auf den Preis schauen, sondern auch Service,…" at bounding box center [756, 676] width 591 height 48
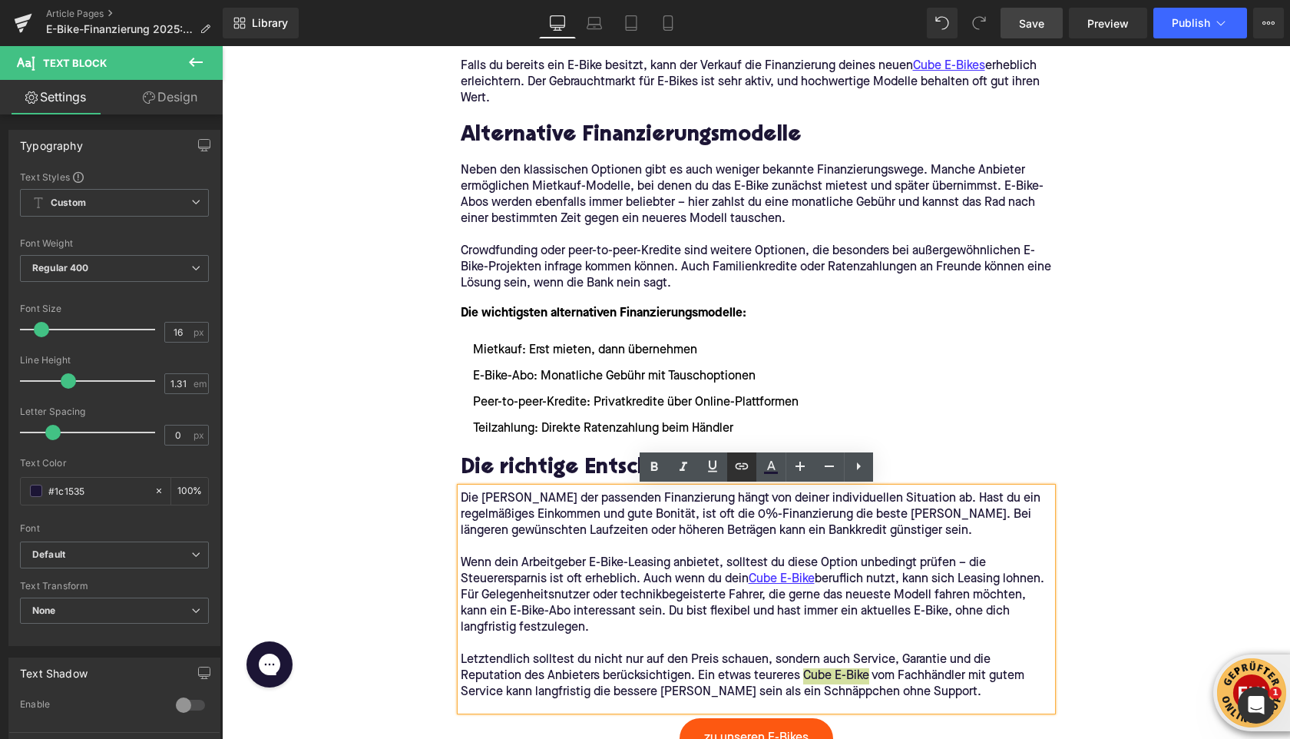
click at [747, 472] on icon at bounding box center [742, 466] width 18 height 18
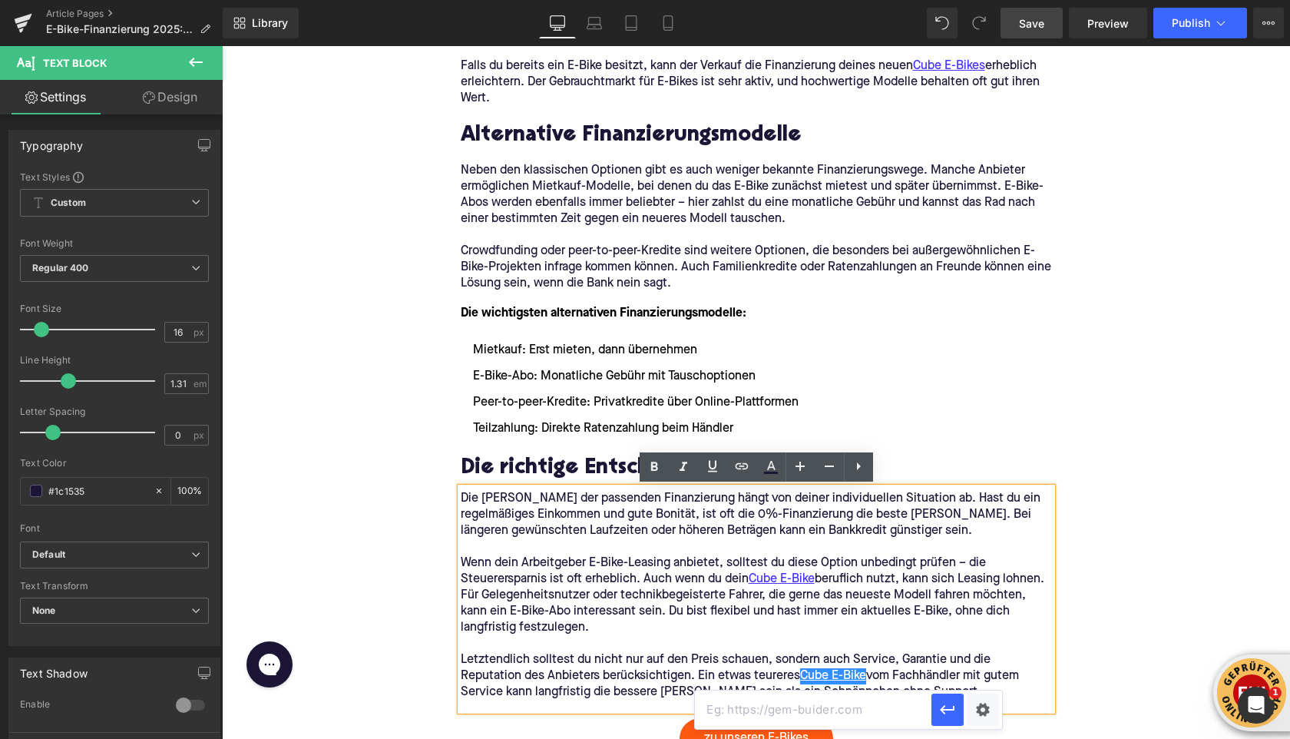
click at [752, 695] on input "text" at bounding box center [813, 709] width 237 height 38
paste input "[URL][DOMAIN_NAME]"
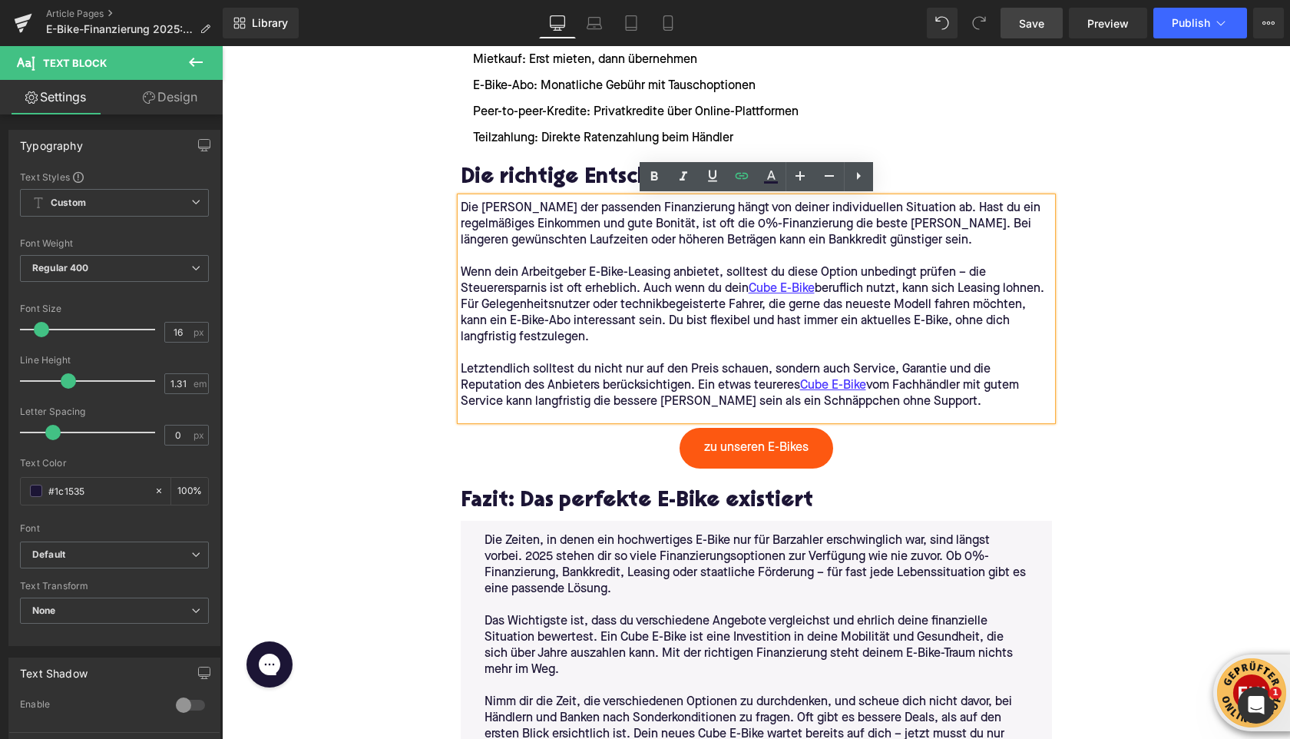
scroll to position [3731, 0]
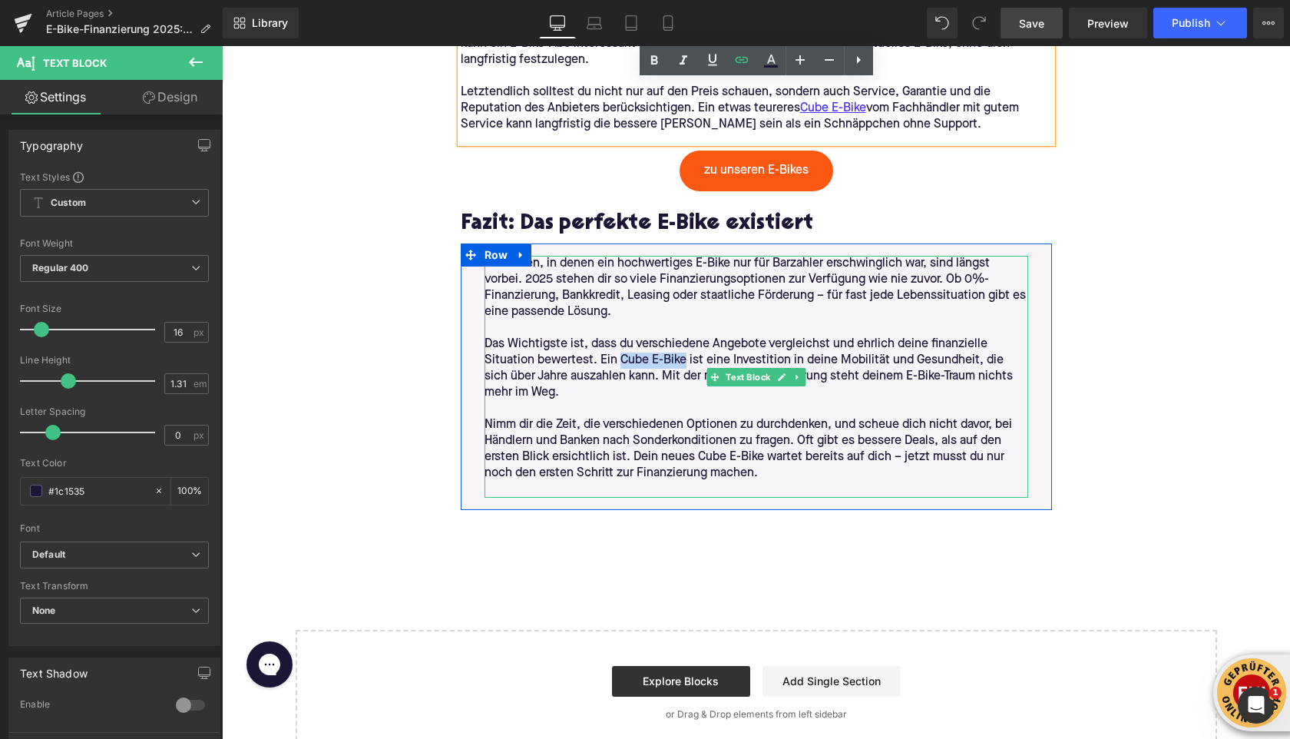
drag, startPoint x: 649, startPoint y: 358, endPoint x: 684, endPoint y: 362, distance: 35.6
click at [684, 362] on p "Das Wichtigste ist, dass du verschiedene Angebote vergleichst und ehrlich deine…" at bounding box center [757, 368] width 544 height 65
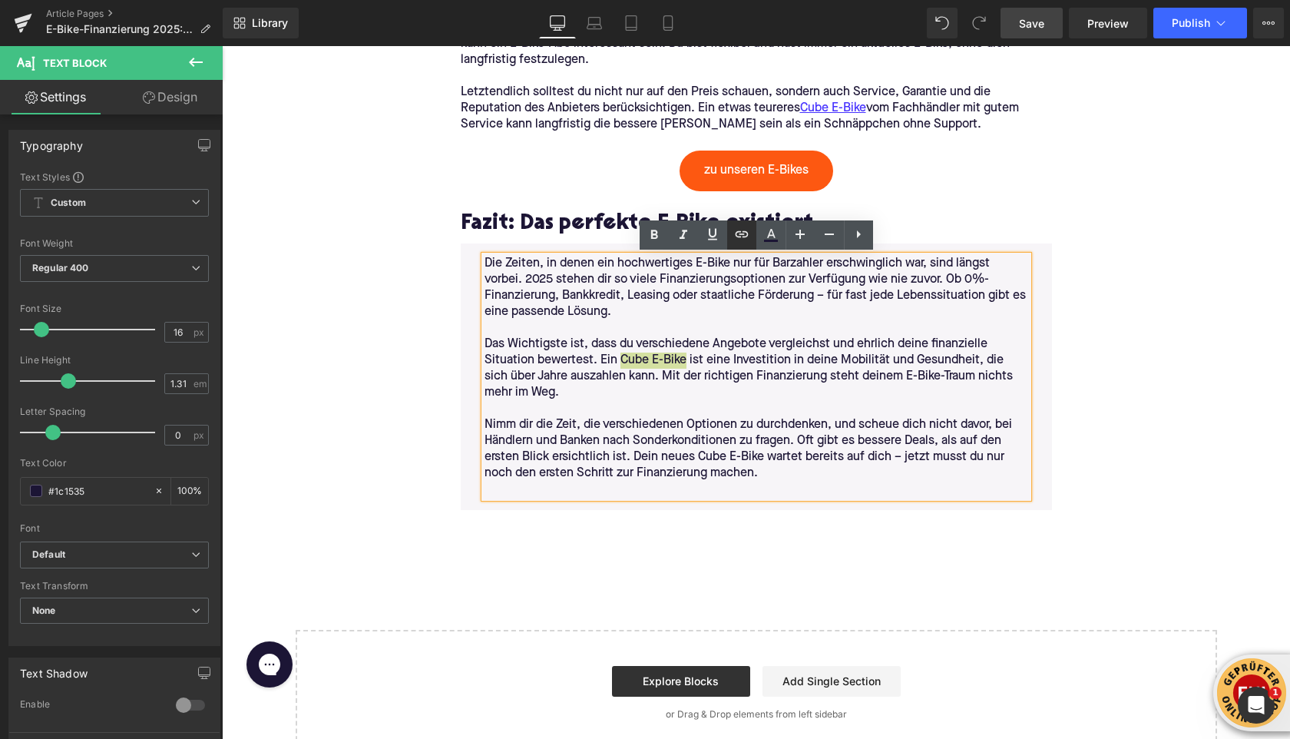
click at [738, 233] on icon at bounding box center [742, 234] width 18 height 18
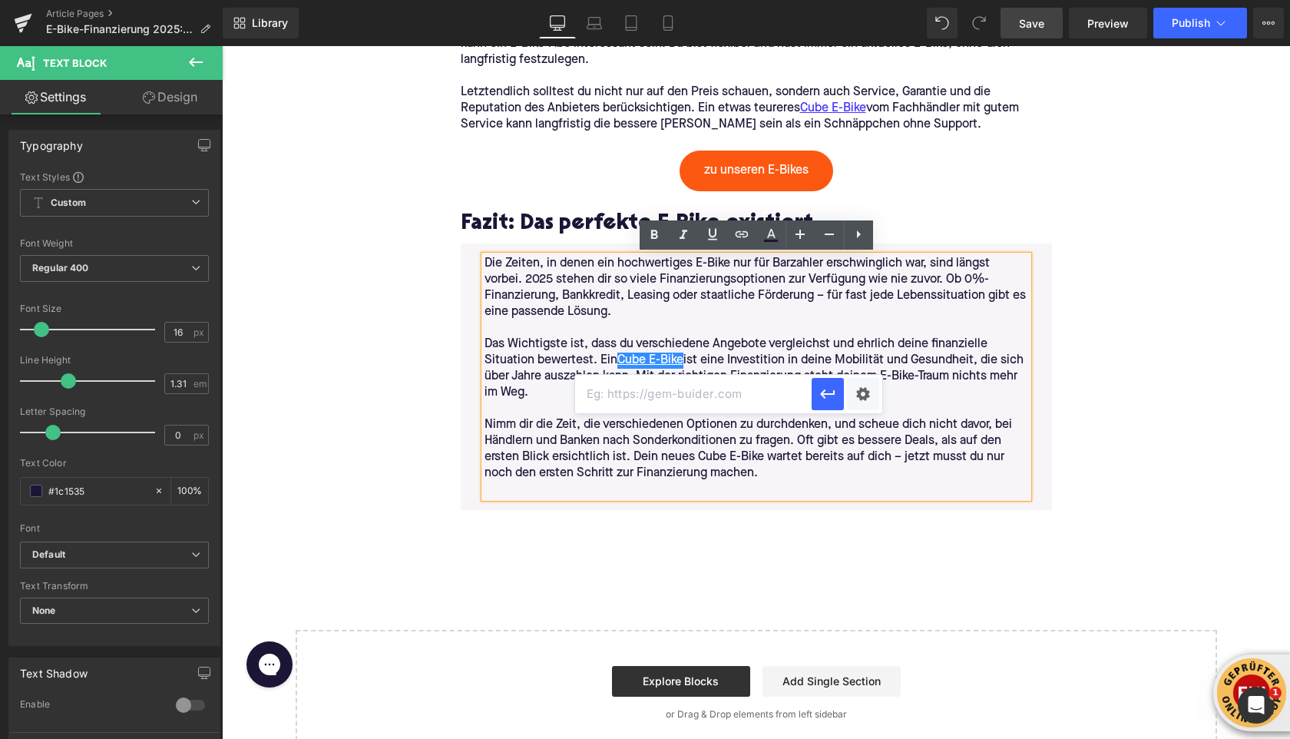
click at [720, 399] on input "text" at bounding box center [693, 394] width 237 height 38
paste input "[URL][DOMAIN_NAME]"
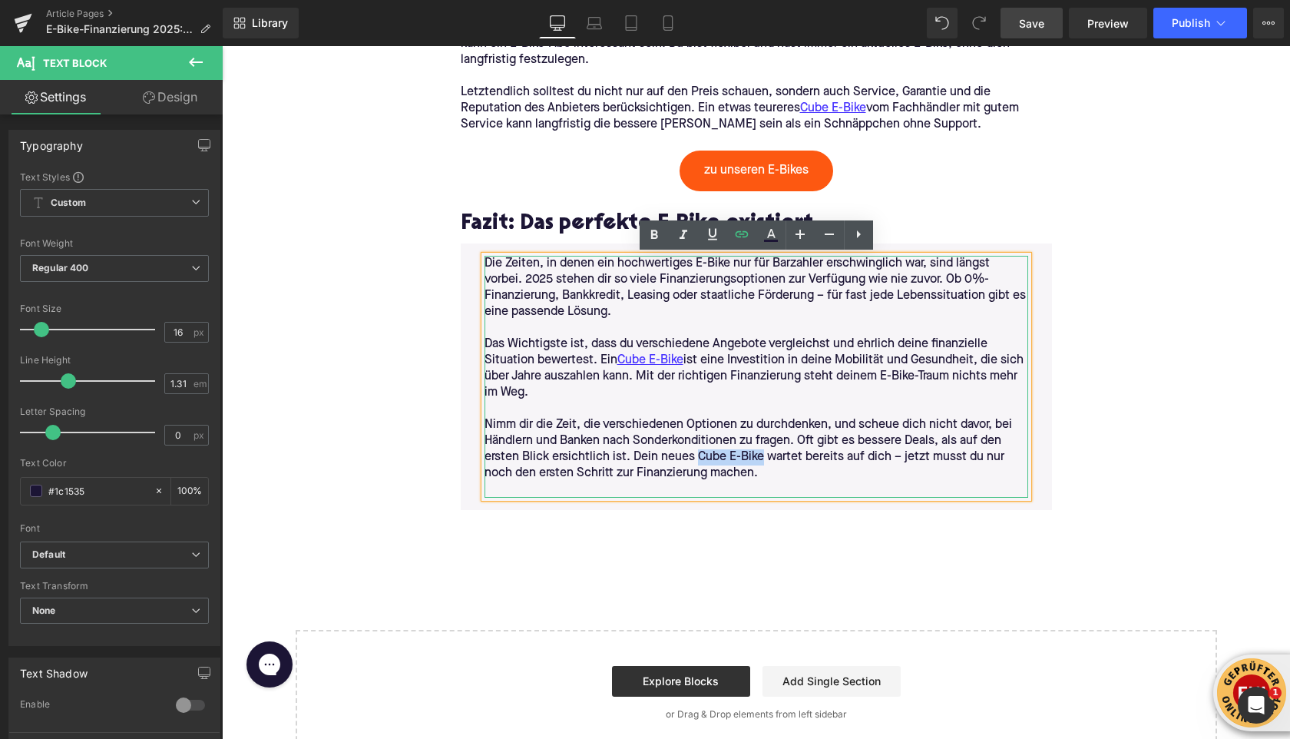
drag, startPoint x: 697, startPoint y: 458, endPoint x: 761, endPoint y: 456, distance: 64.5
click at [761, 456] on p "Nimm dir die Zeit, die verschiedenen Optionen zu durchdenken, und scheue dich n…" at bounding box center [757, 449] width 544 height 65
click at [734, 244] on link at bounding box center [741, 234] width 29 height 29
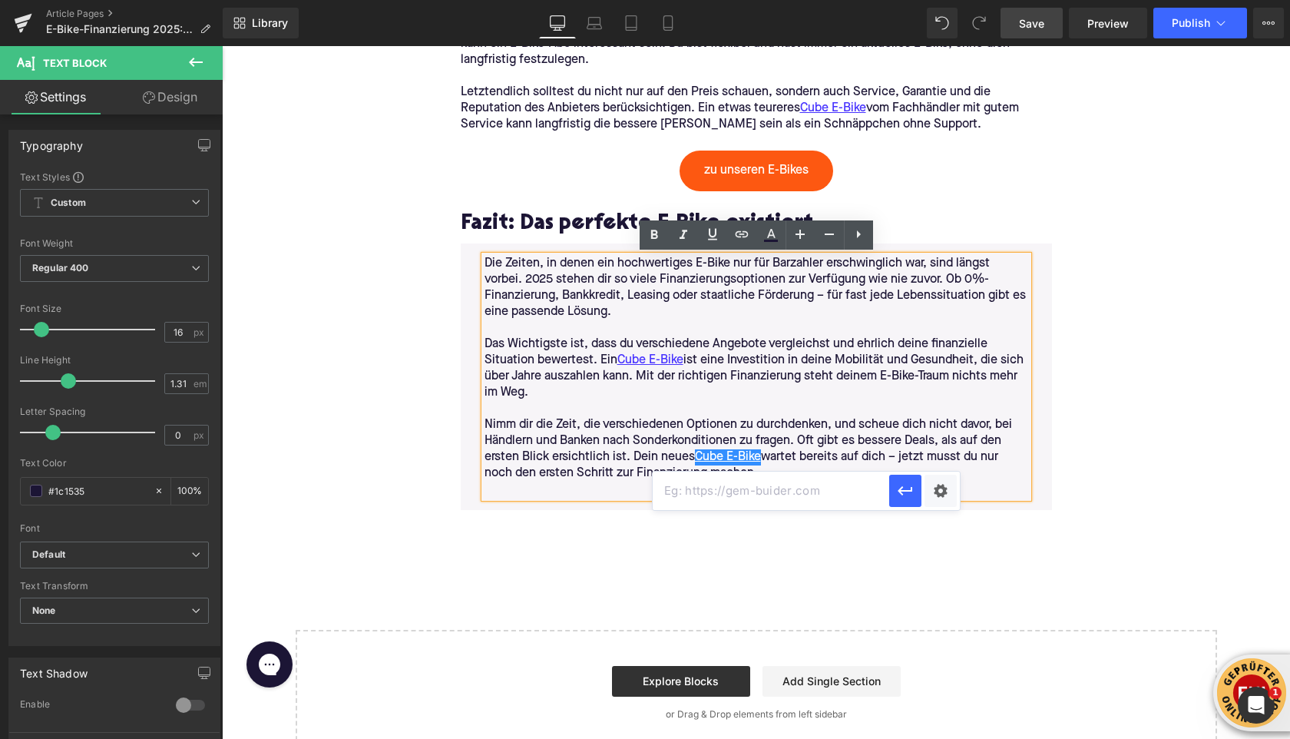
click at [726, 485] on input "text" at bounding box center [771, 491] width 237 height 38
paste input "[URL][DOMAIN_NAME]"
type input "[URL][DOMAIN_NAME]"
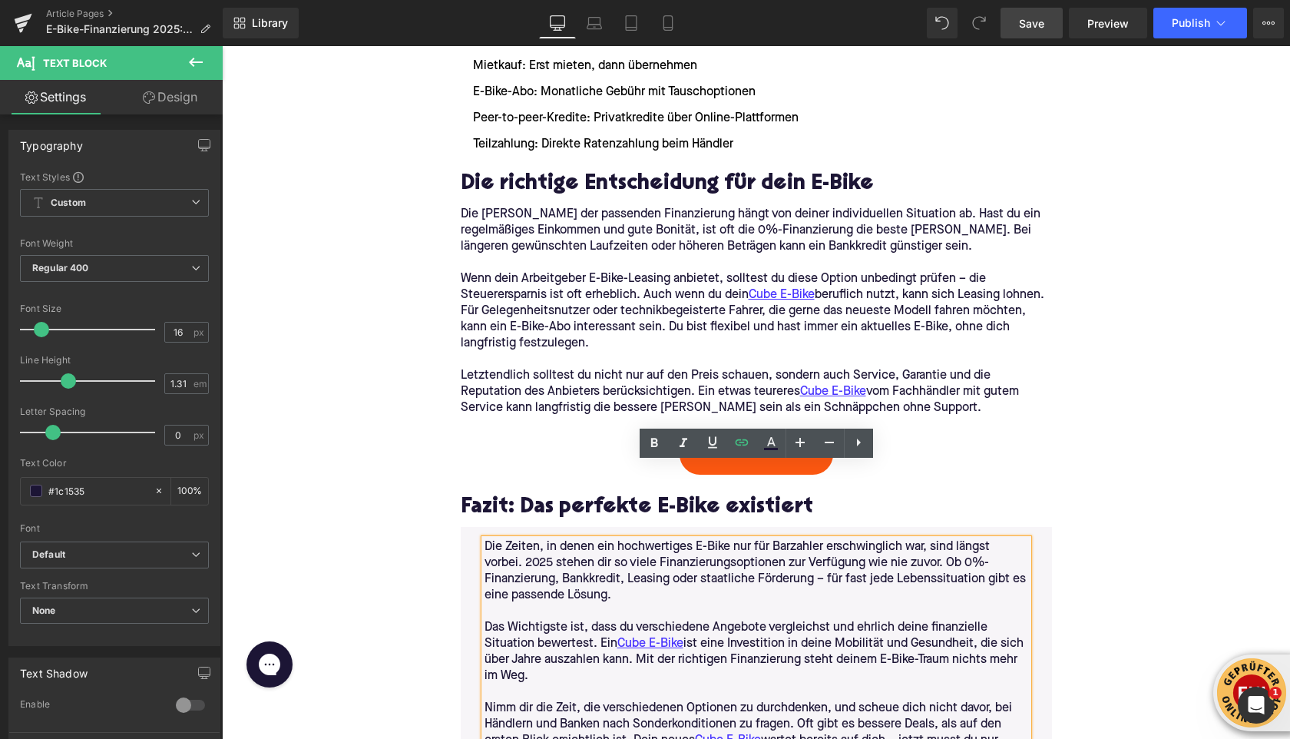
scroll to position [3435, 0]
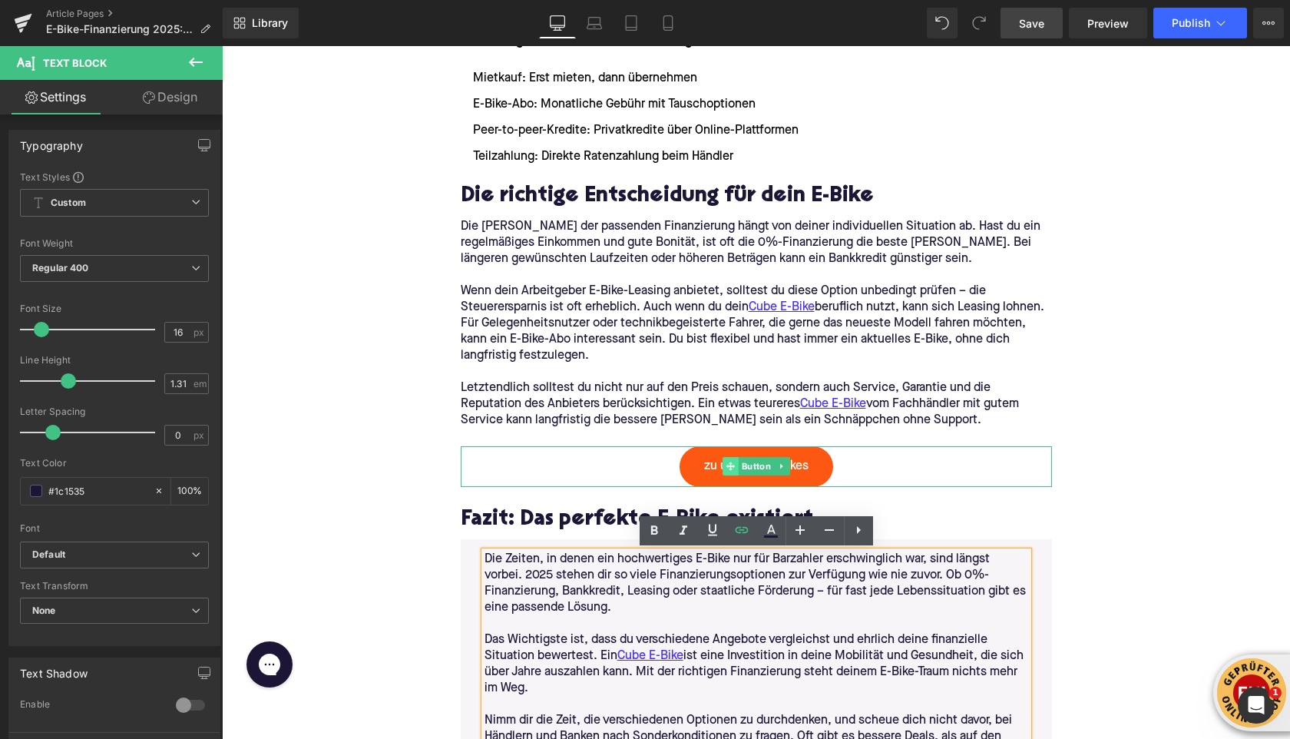
click at [736, 465] on span at bounding box center [731, 466] width 16 height 18
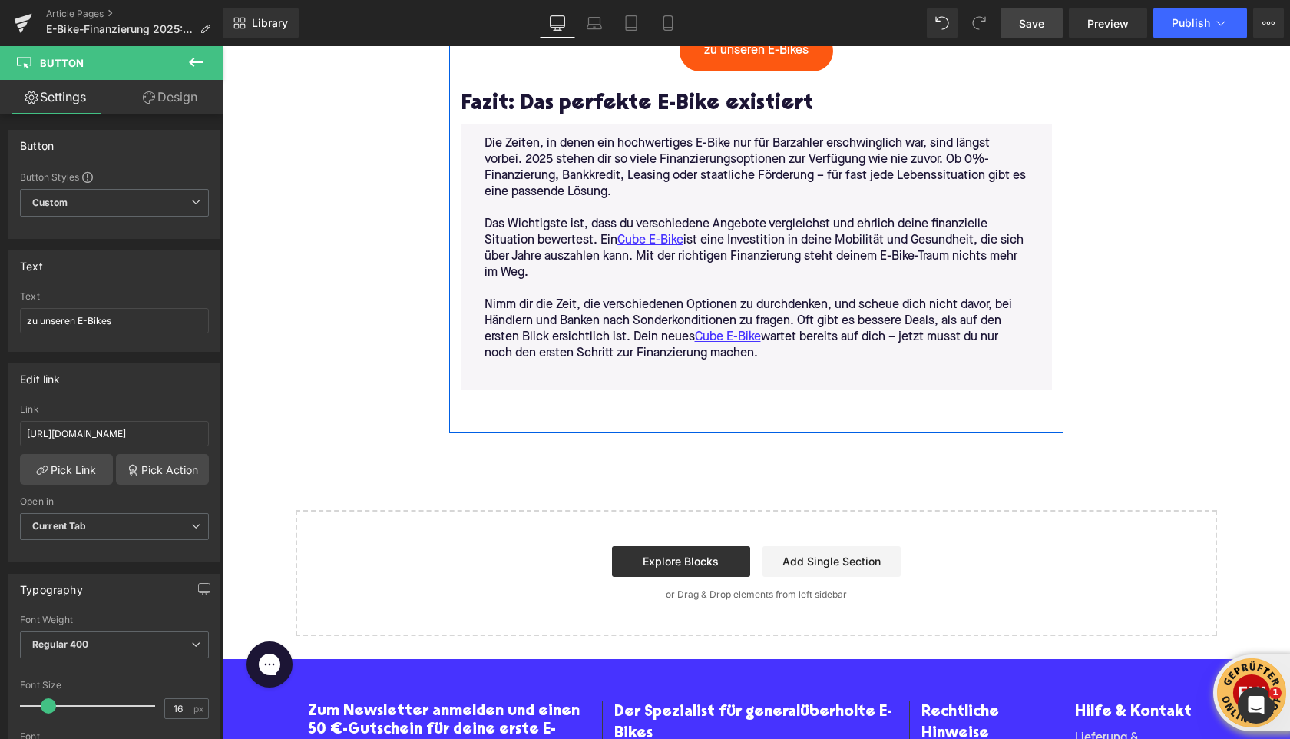
scroll to position [3750, 0]
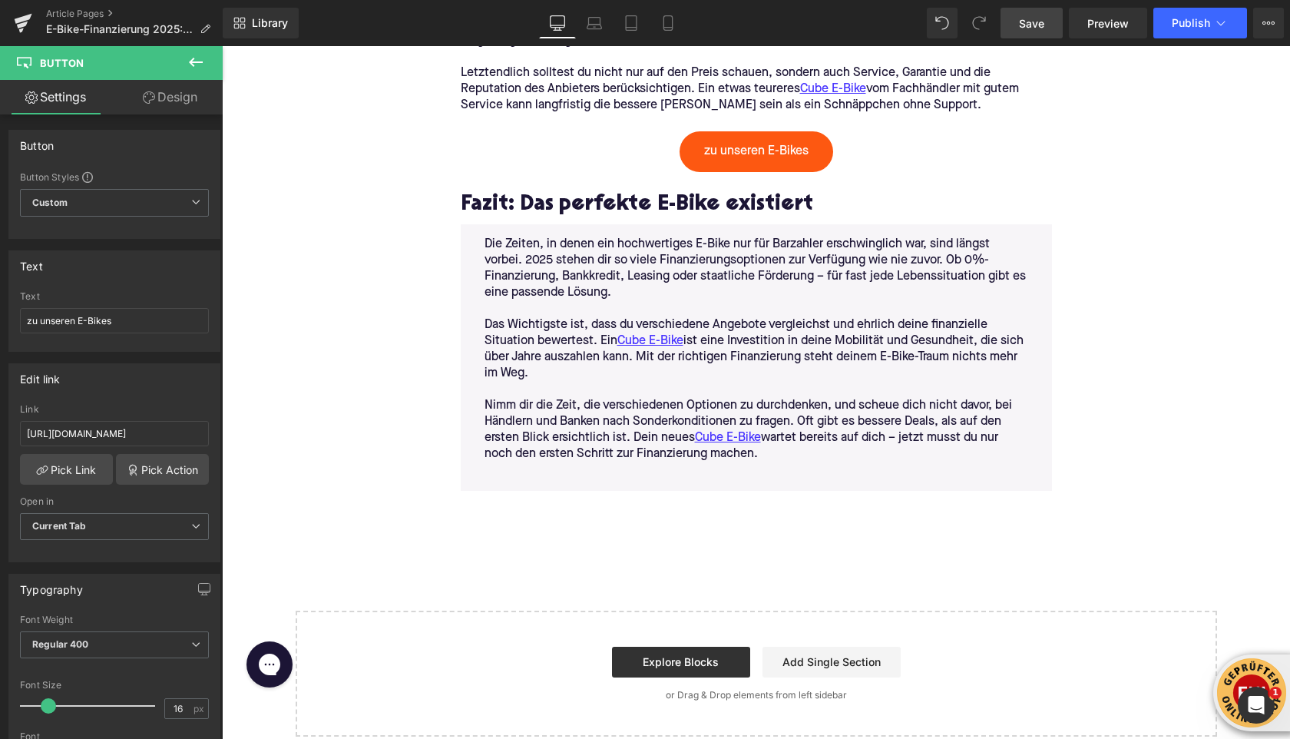
click at [1020, 32] on link "Save" at bounding box center [1032, 23] width 62 height 31
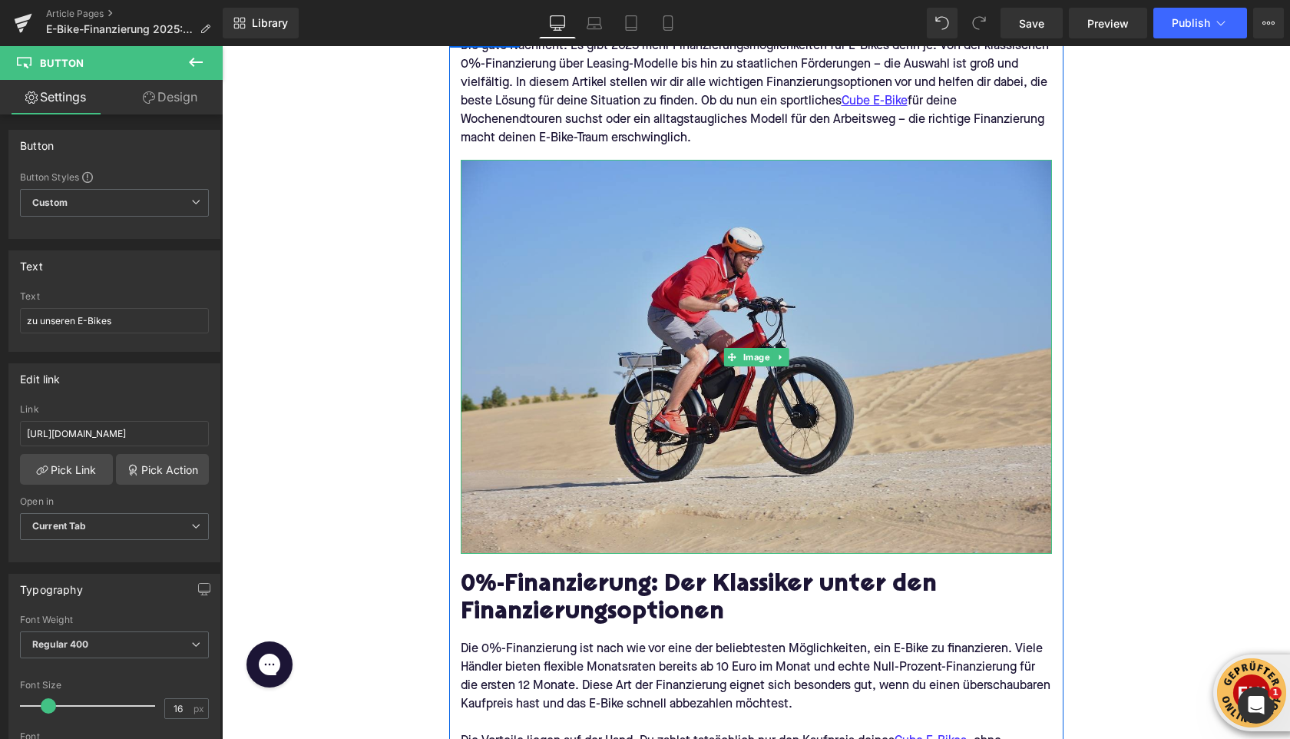
scroll to position [362, 0]
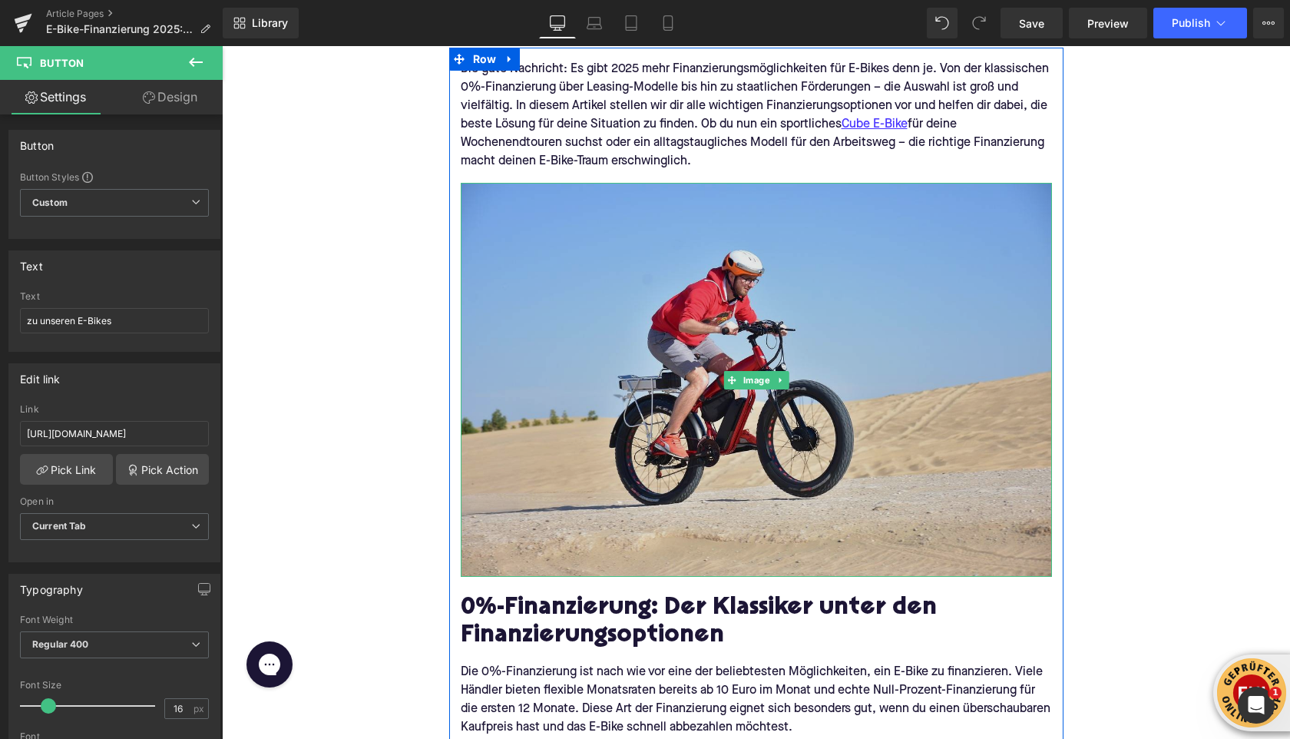
drag, startPoint x: 625, startPoint y: 429, endPoint x: 533, endPoint y: 396, distance: 97.9
click at [625, 429] on img at bounding box center [756, 380] width 591 height 394
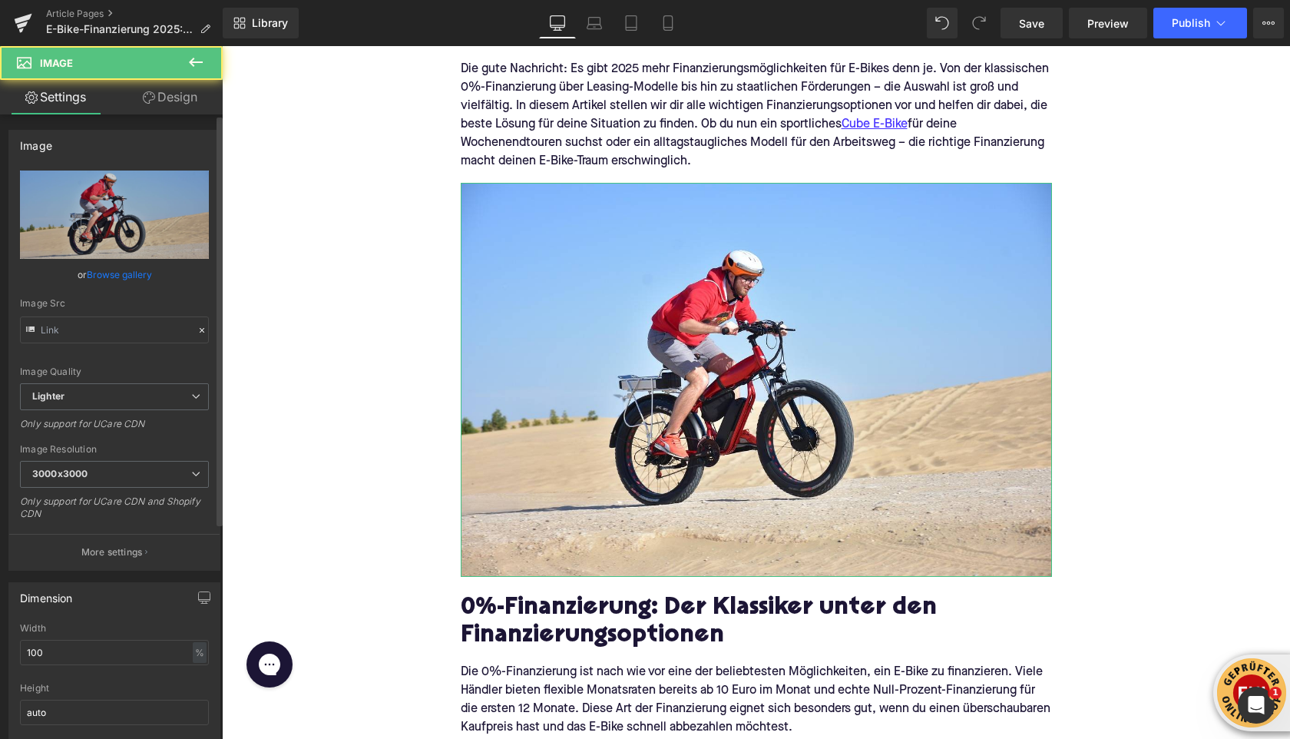
type input "[URL][DOMAIN_NAME]"
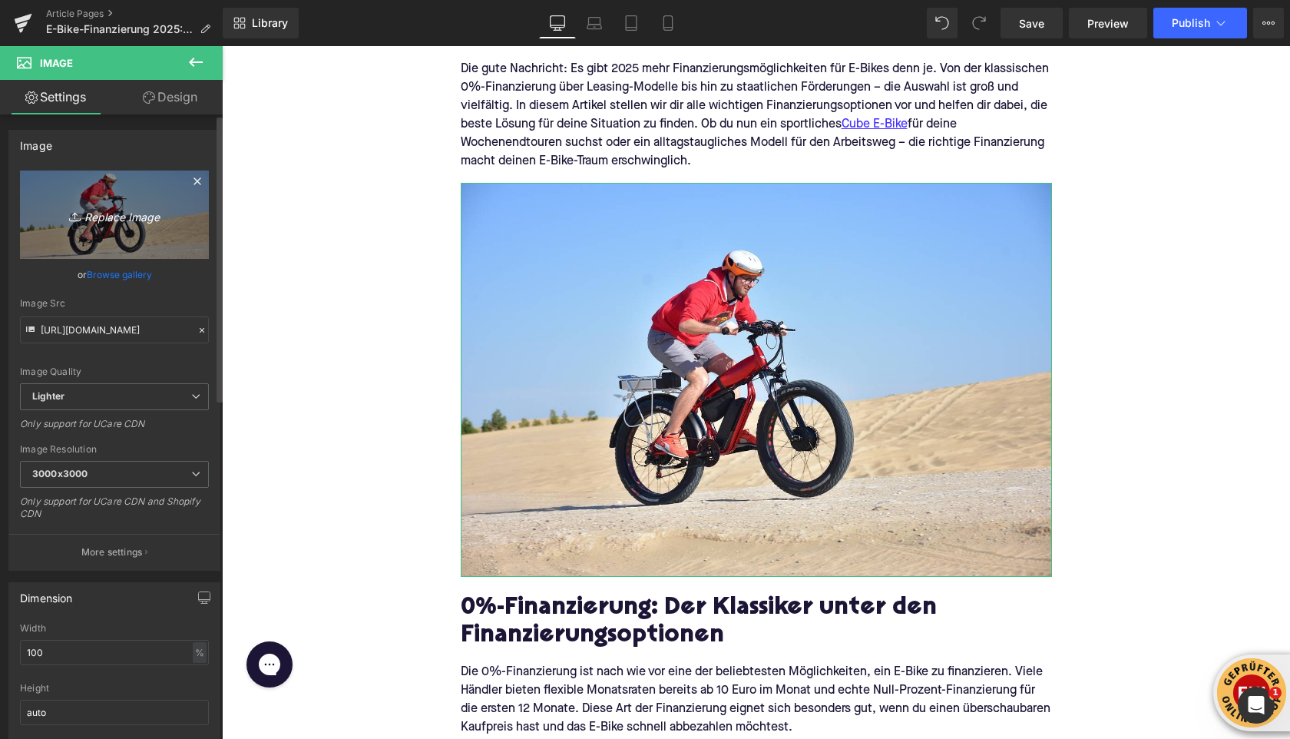
click at [92, 227] on link "Replace Image" at bounding box center [114, 214] width 189 height 88
type input "C:\fakepath\rachel-martin-YZEGtY07jG0-unsplash (1).jpg"
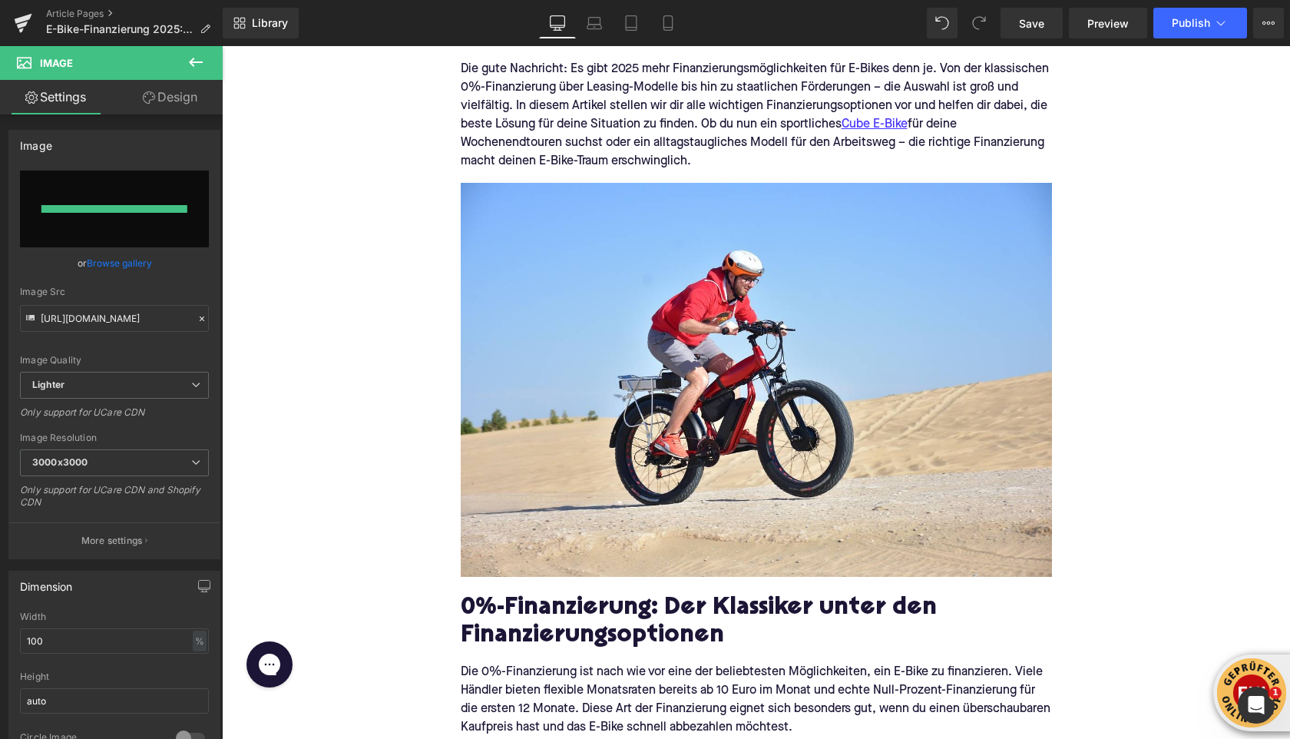
type input "[URL][DOMAIN_NAME]"
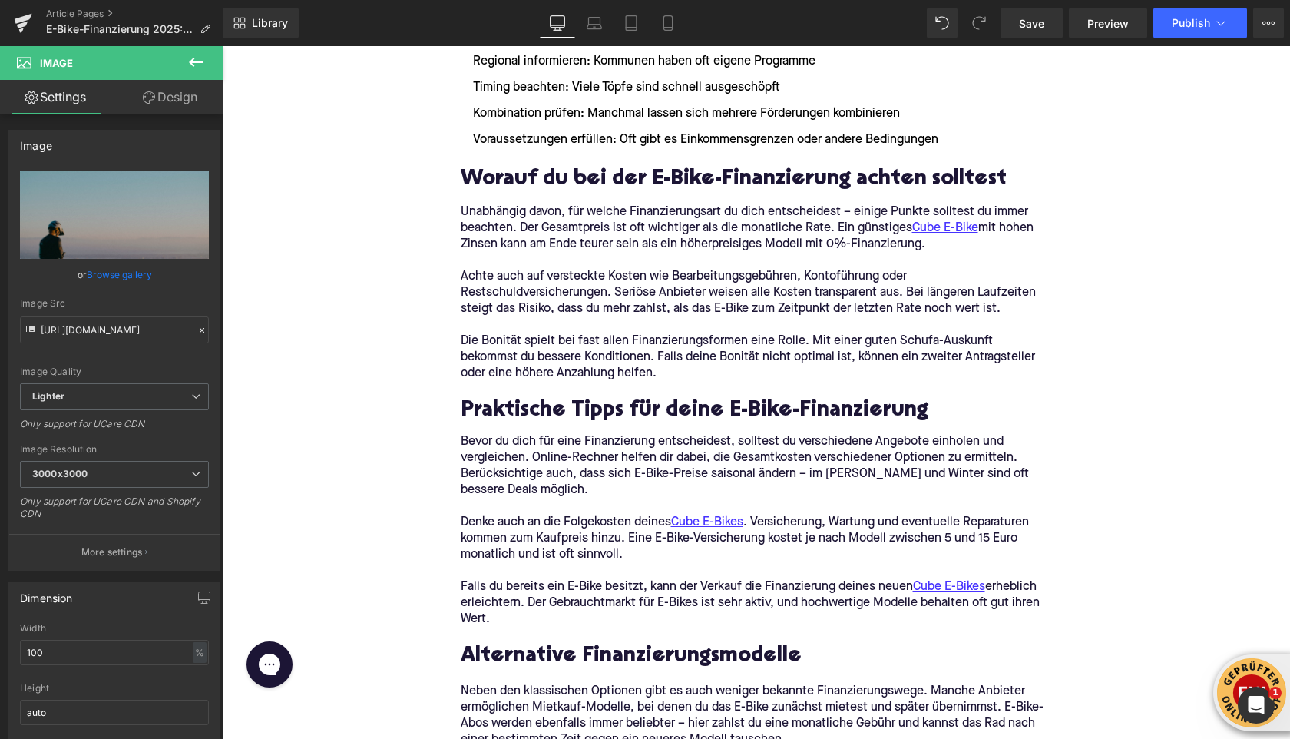
scroll to position [3109, 0]
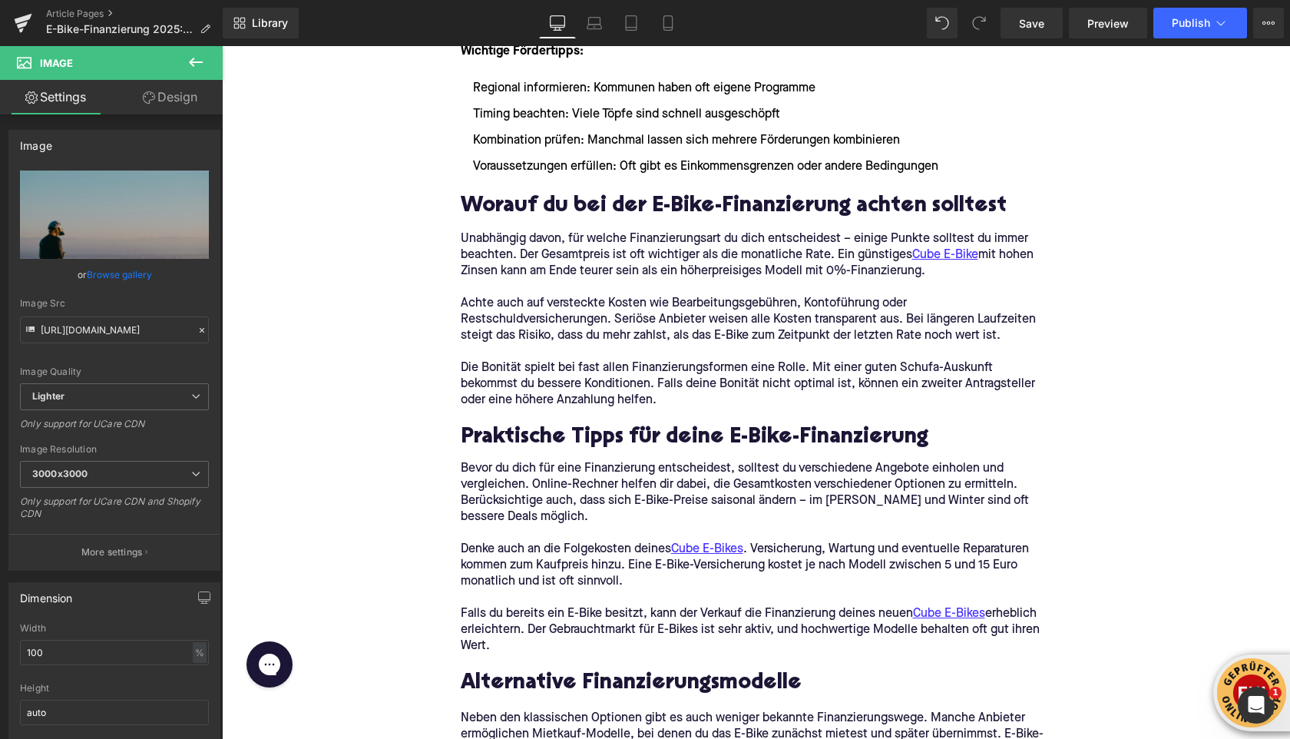
click at [189, 64] on icon at bounding box center [196, 62] width 18 height 18
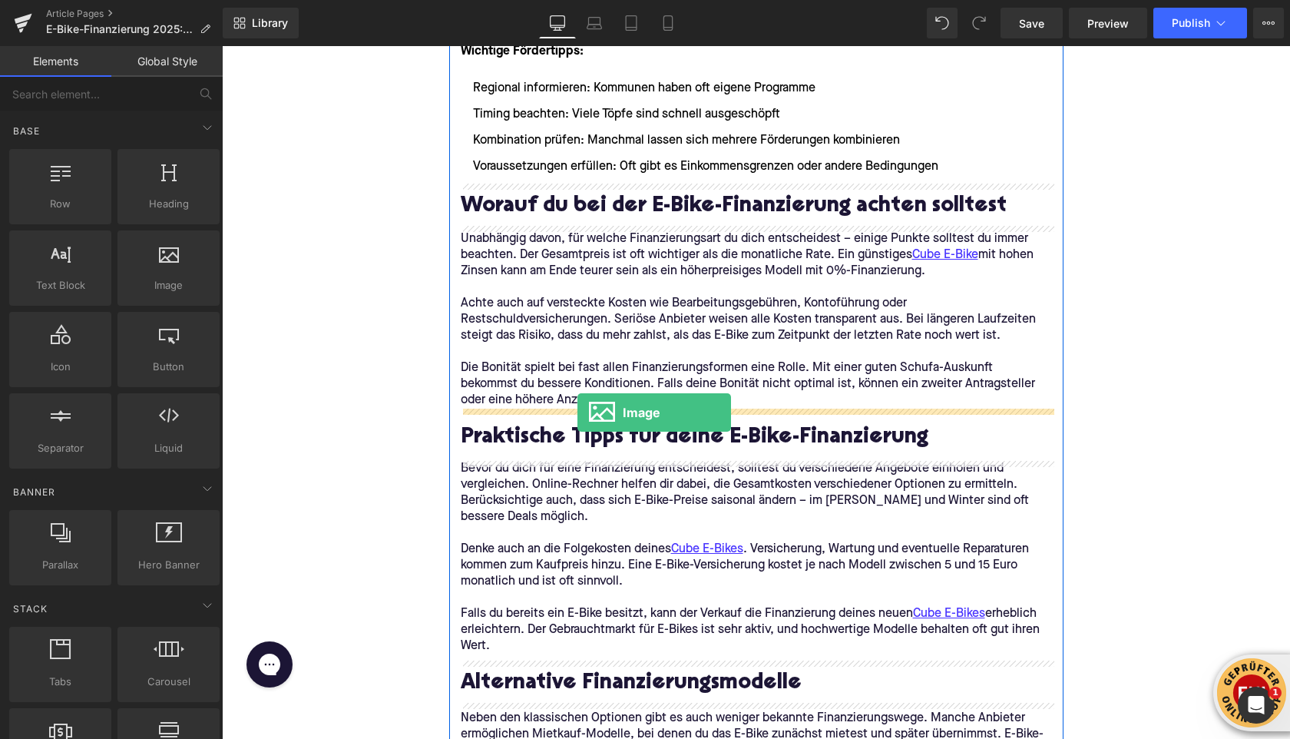
drag, startPoint x: 386, startPoint y: 322, endPoint x: 578, endPoint y: 414, distance: 213.0
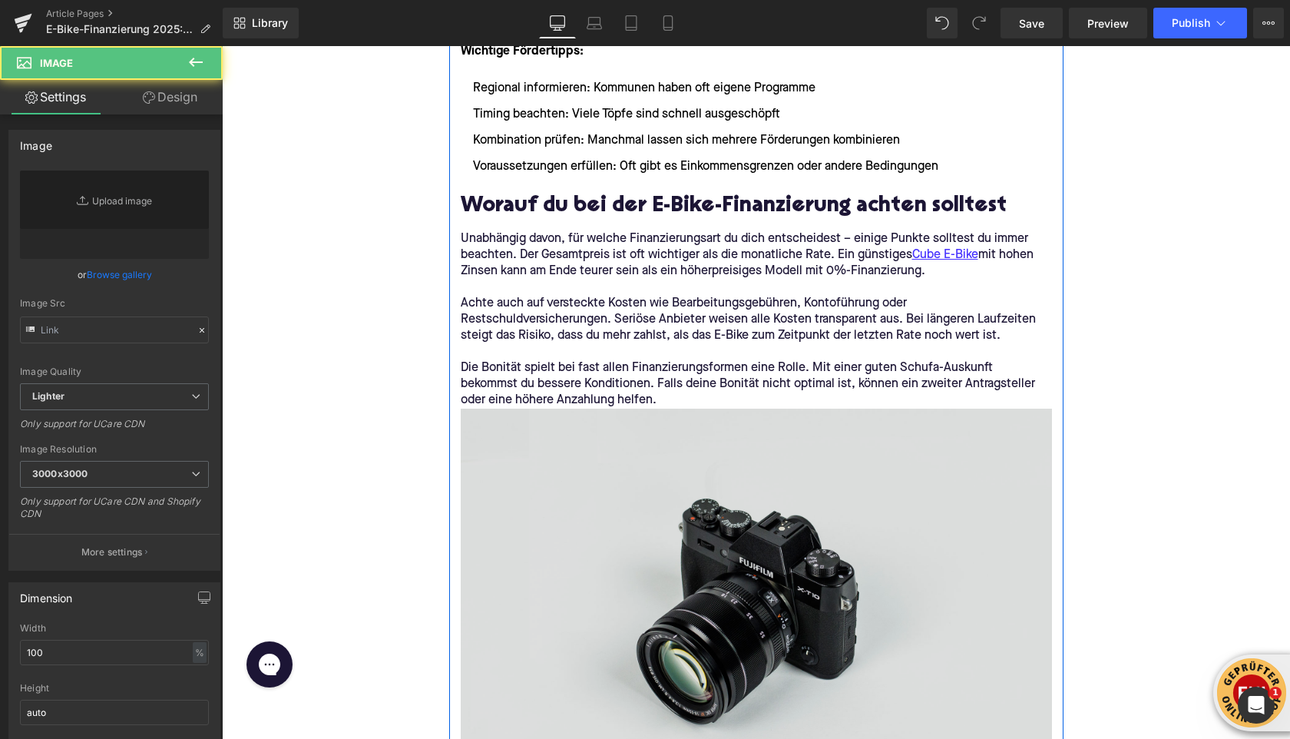
type input "//[DOMAIN_NAME][URL]"
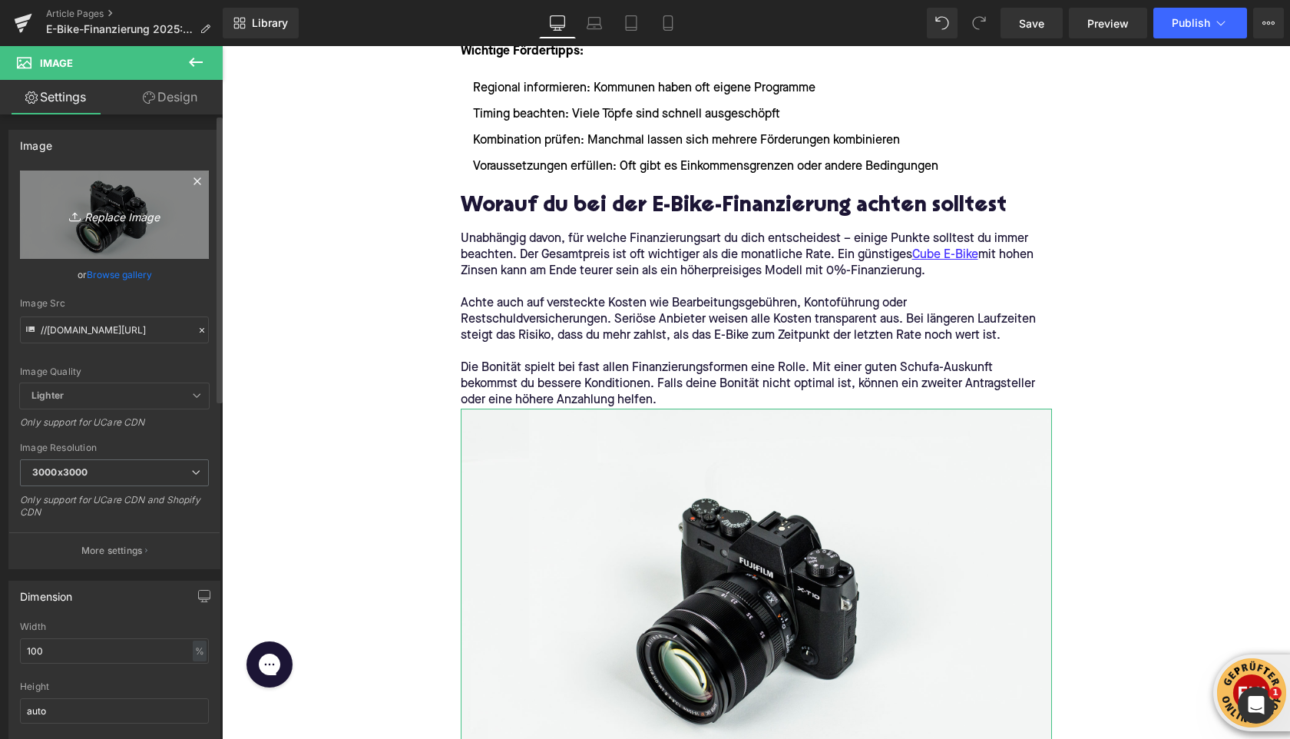
click at [81, 213] on icon "Replace Image" at bounding box center [114, 214] width 123 height 19
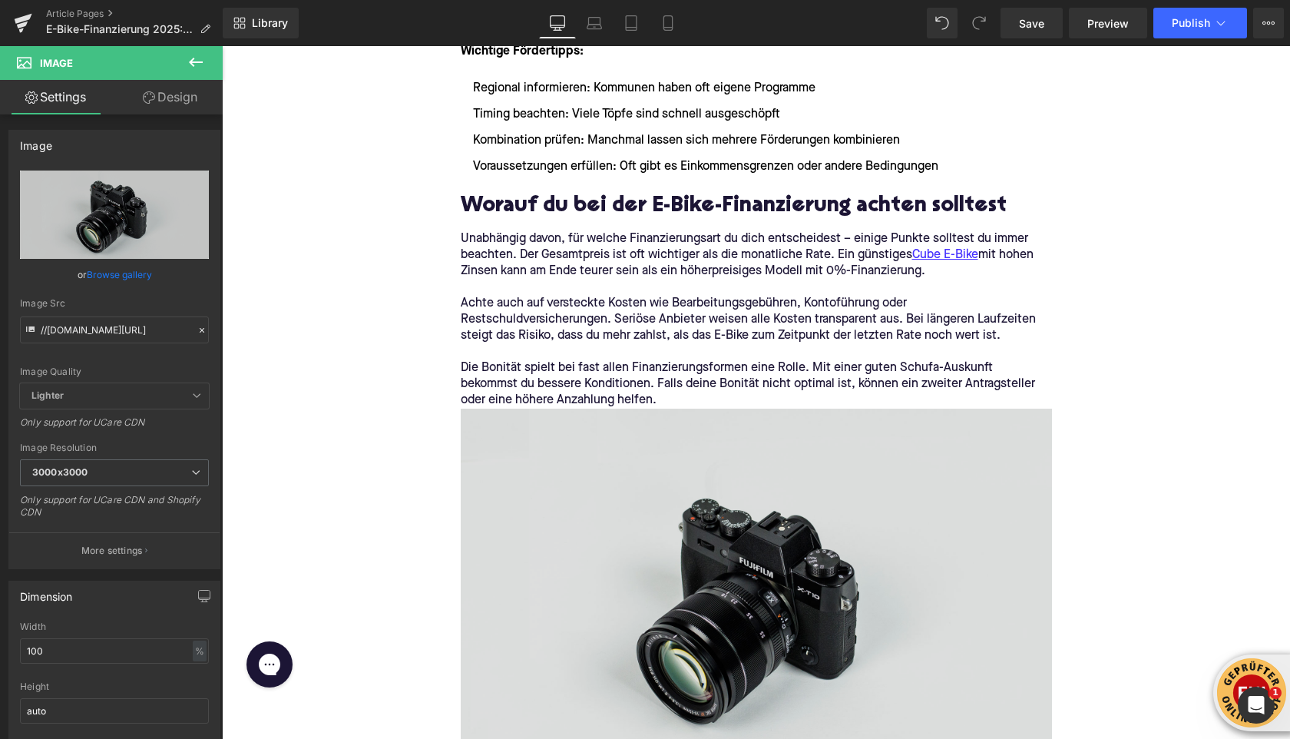
type input "C:\fakepath\himiway-bikes-SFj3E3uivQo-unsplash.jpg"
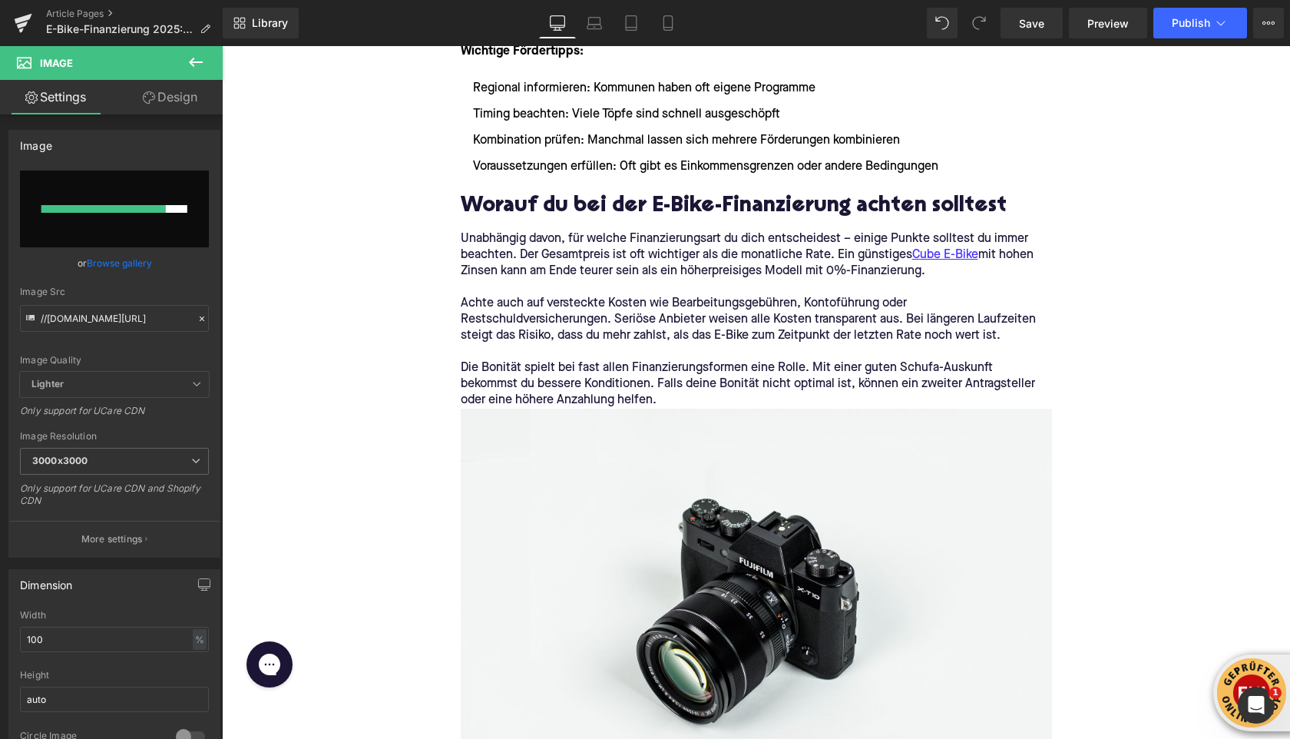
click at [194, 59] on icon at bounding box center [196, 62] width 18 height 18
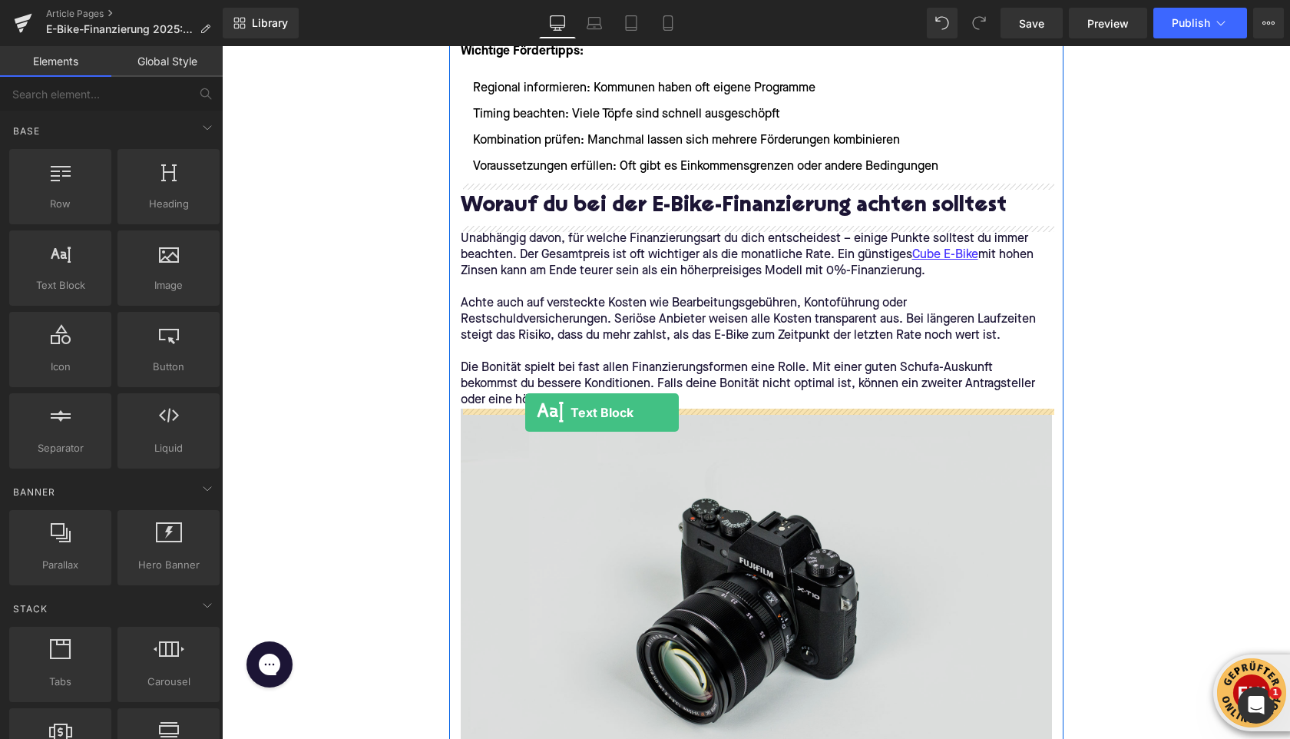
drag, startPoint x: 264, startPoint y: 325, endPoint x: 525, endPoint y: 412, distance: 275.4
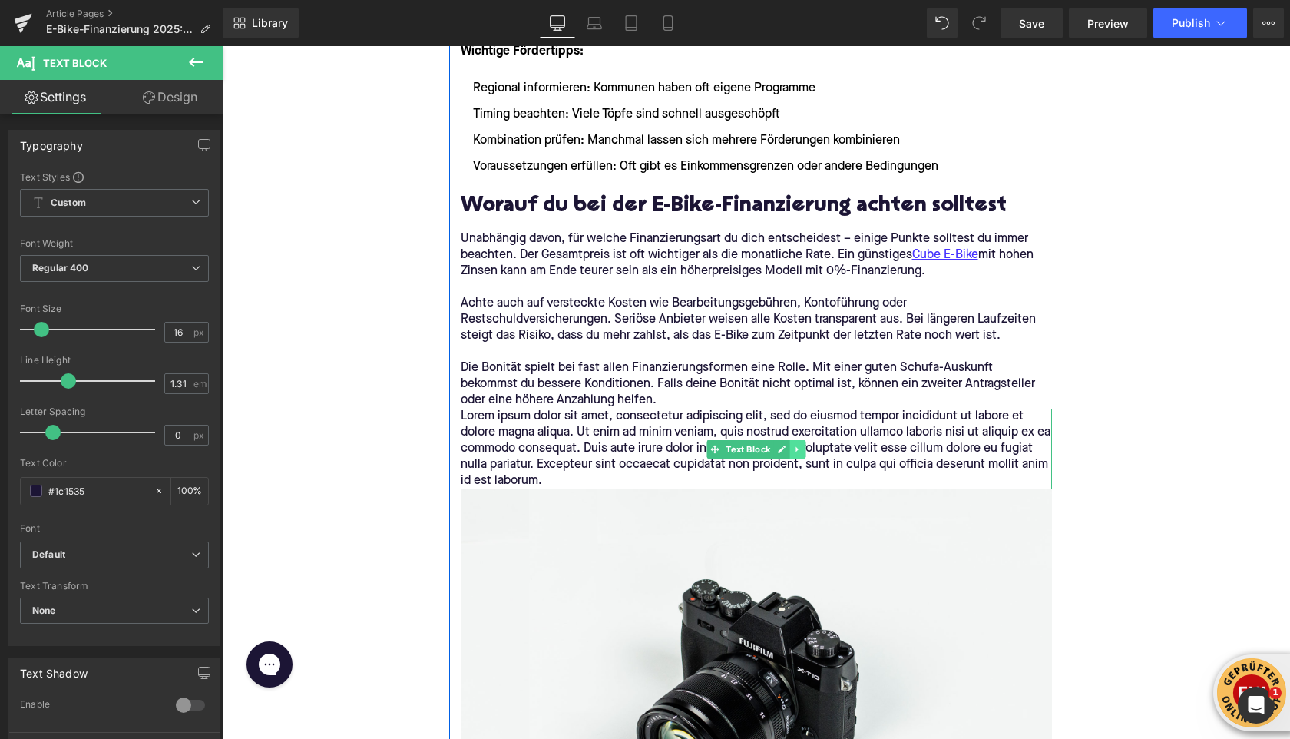
click at [799, 450] on icon at bounding box center [797, 449] width 8 height 9
click at [801, 449] on link at bounding box center [806, 449] width 16 height 18
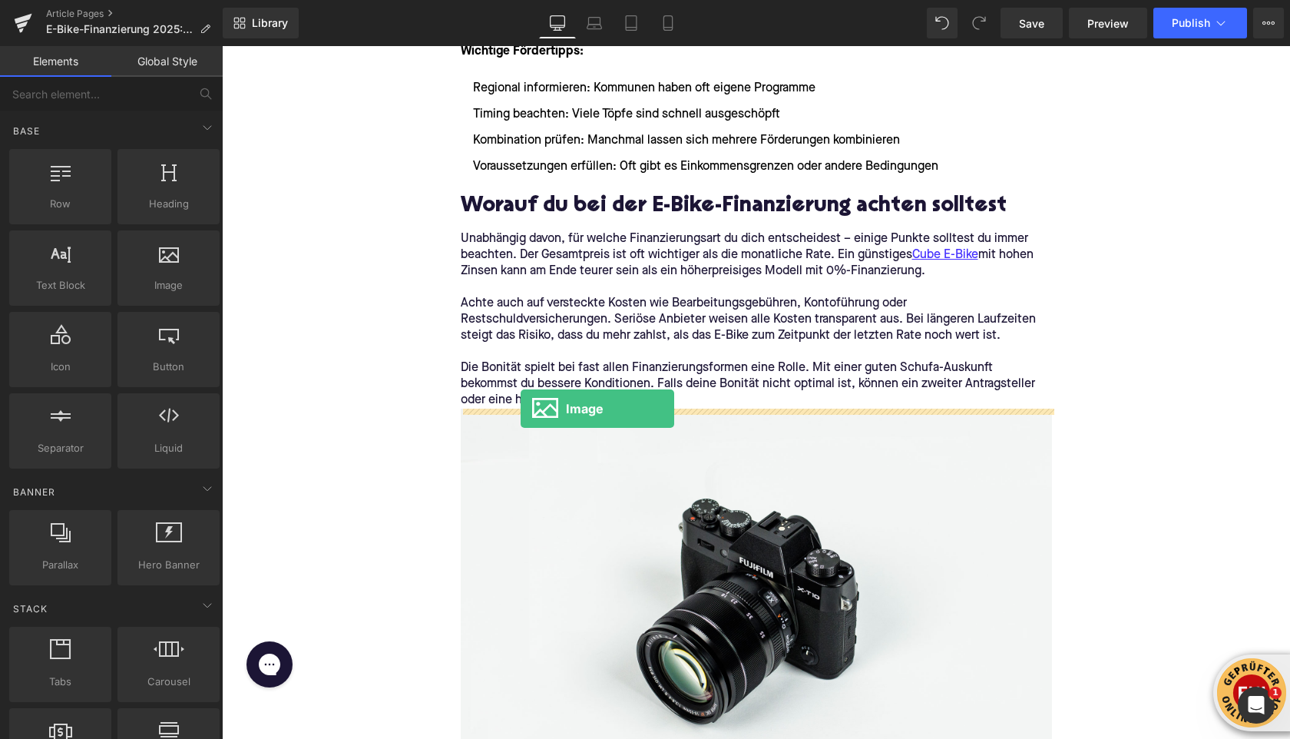
drag, startPoint x: 415, startPoint y: 326, endPoint x: 521, endPoint y: 406, distance: 133.3
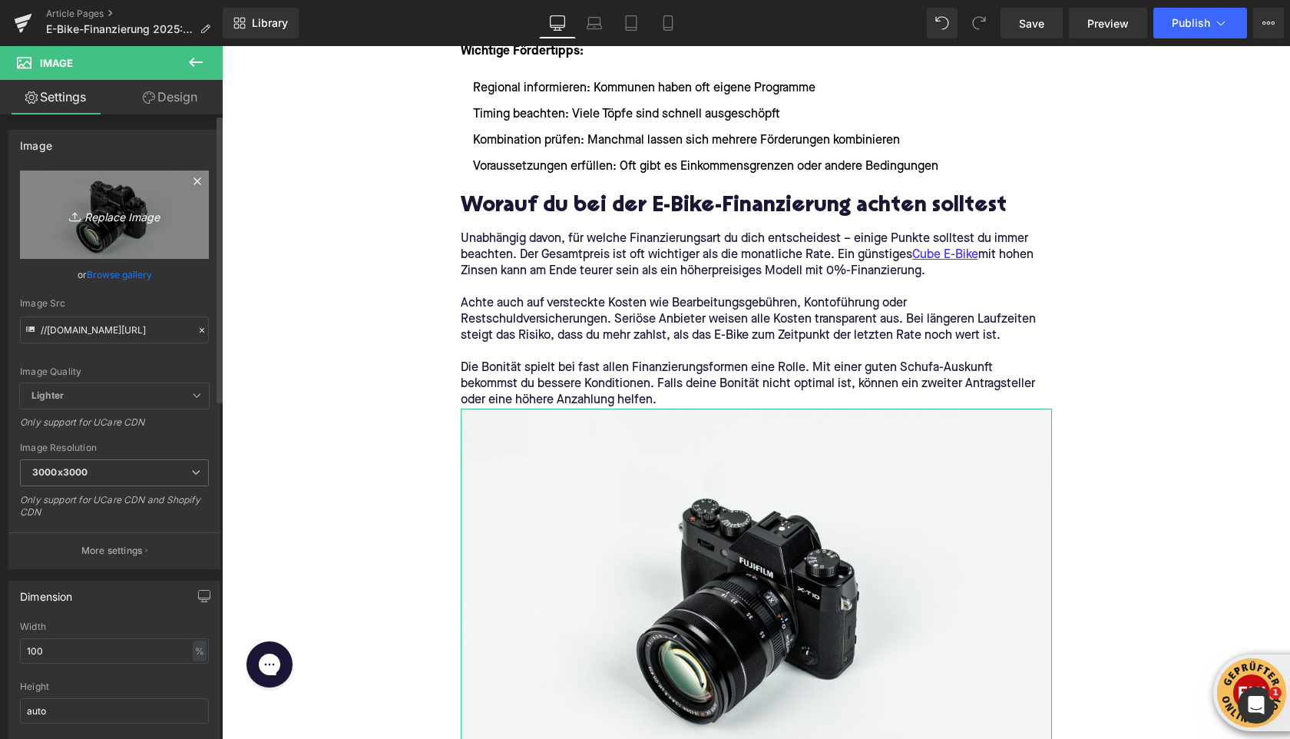
click at [94, 208] on icon "Replace Image" at bounding box center [114, 214] width 123 height 19
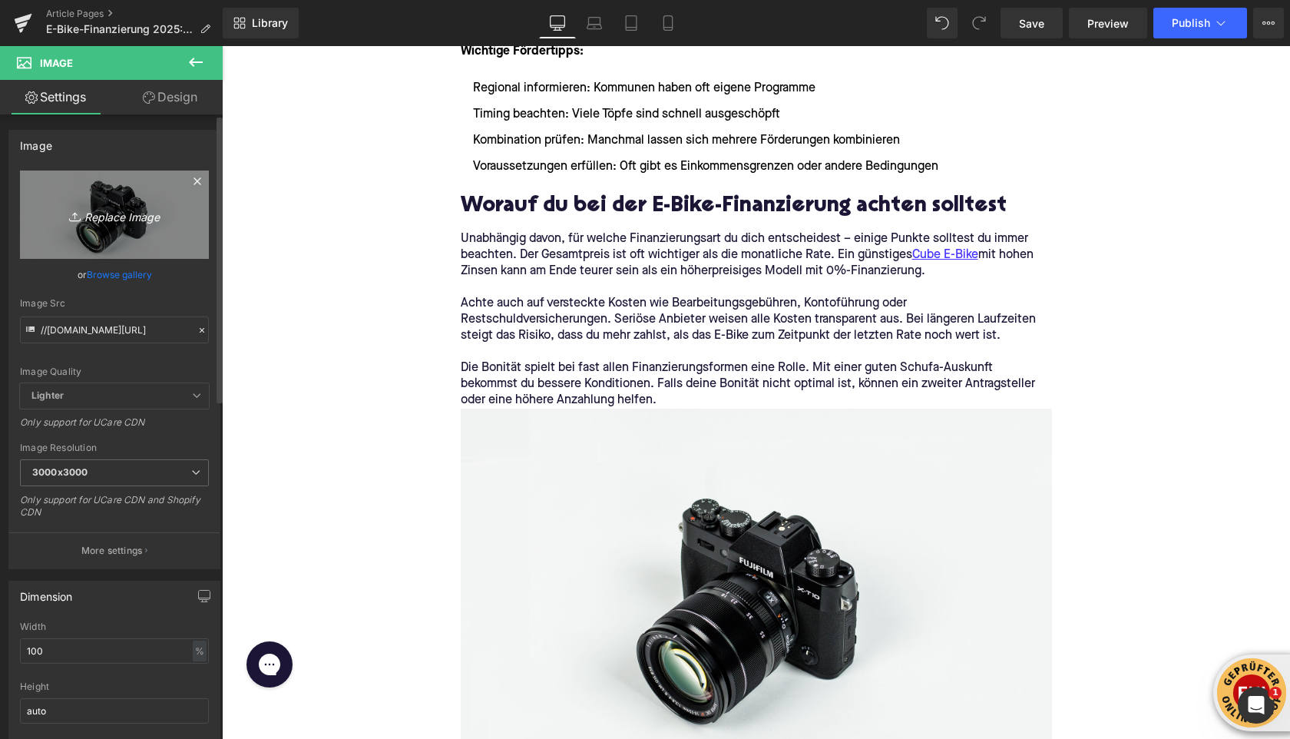
type input "C:\fakepath\himiway-bikes-SFj3E3uivQo-unsplash.jpg"
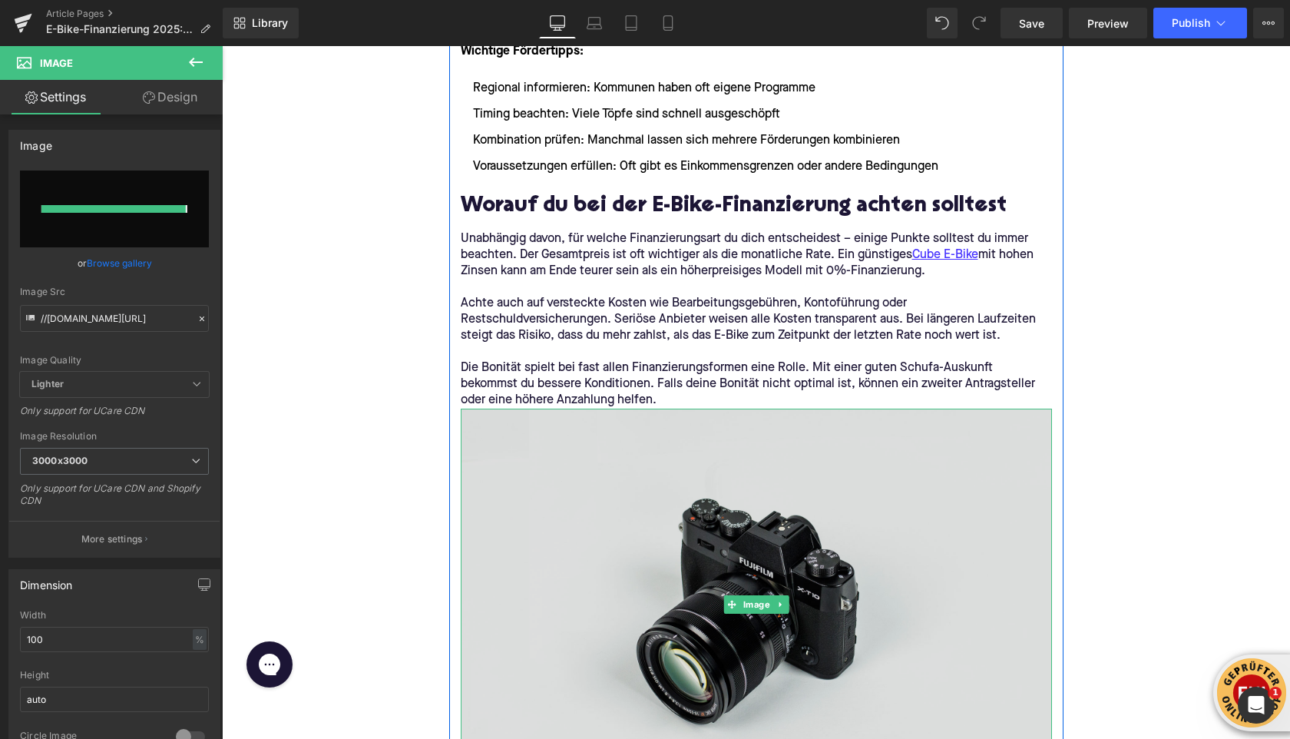
type input "[URL][DOMAIN_NAME]"
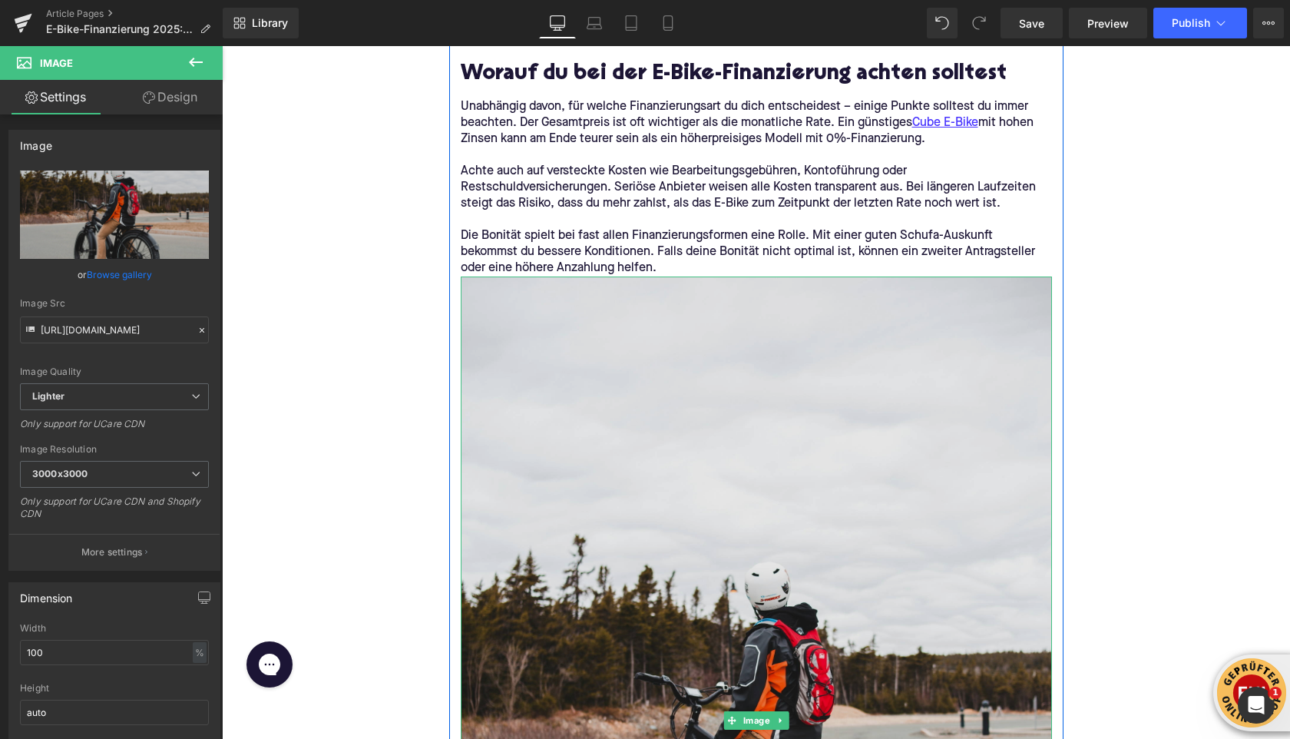
scroll to position [3271, 0]
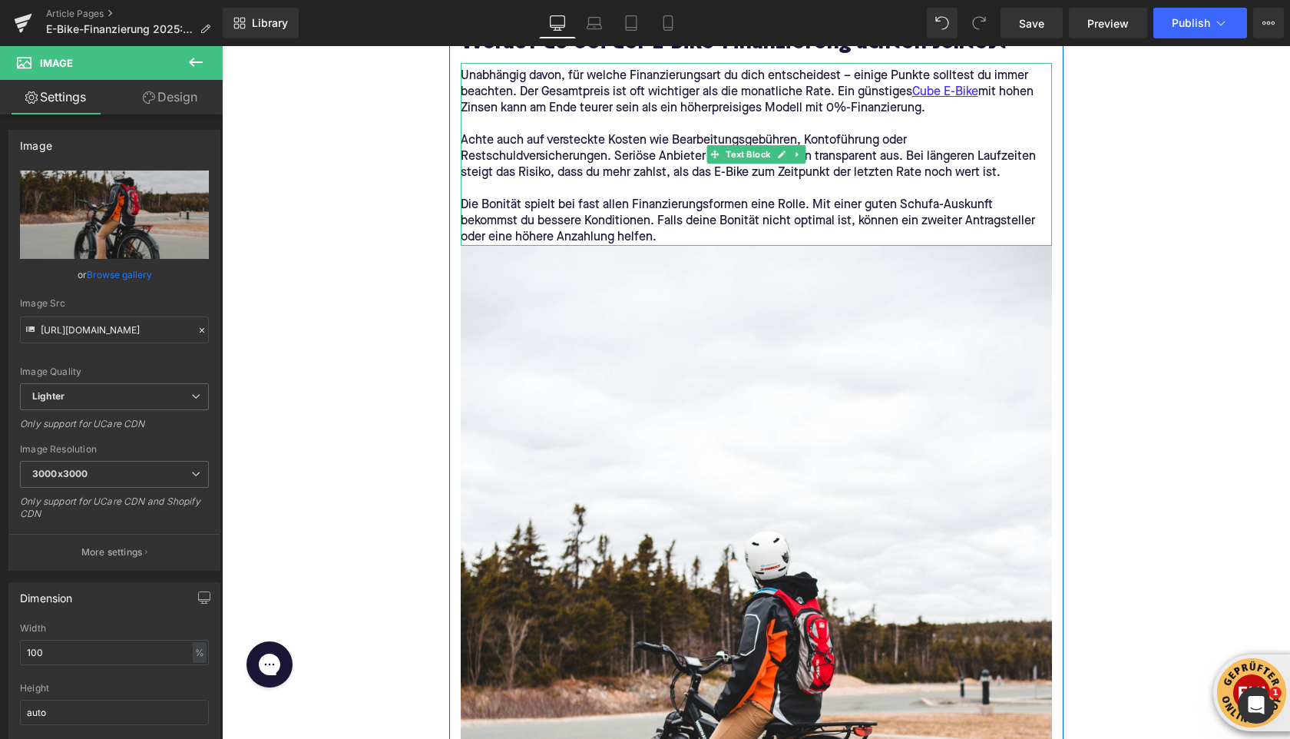
click at [622, 234] on p "Die Bonität spielt bei fast allen Finanzierungsformen eine Rolle. Mit einer gut…" at bounding box center [756, 221] width 591 height 48
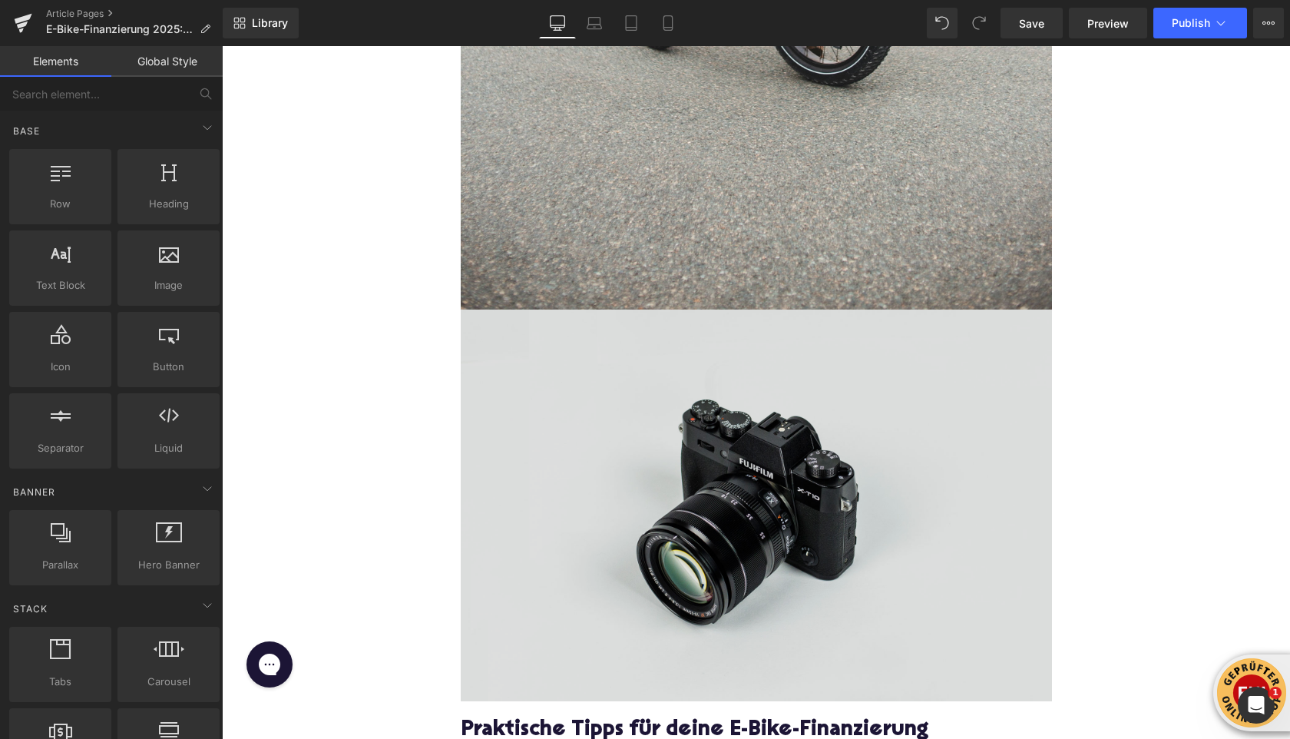
scroll to position [4121, 0]
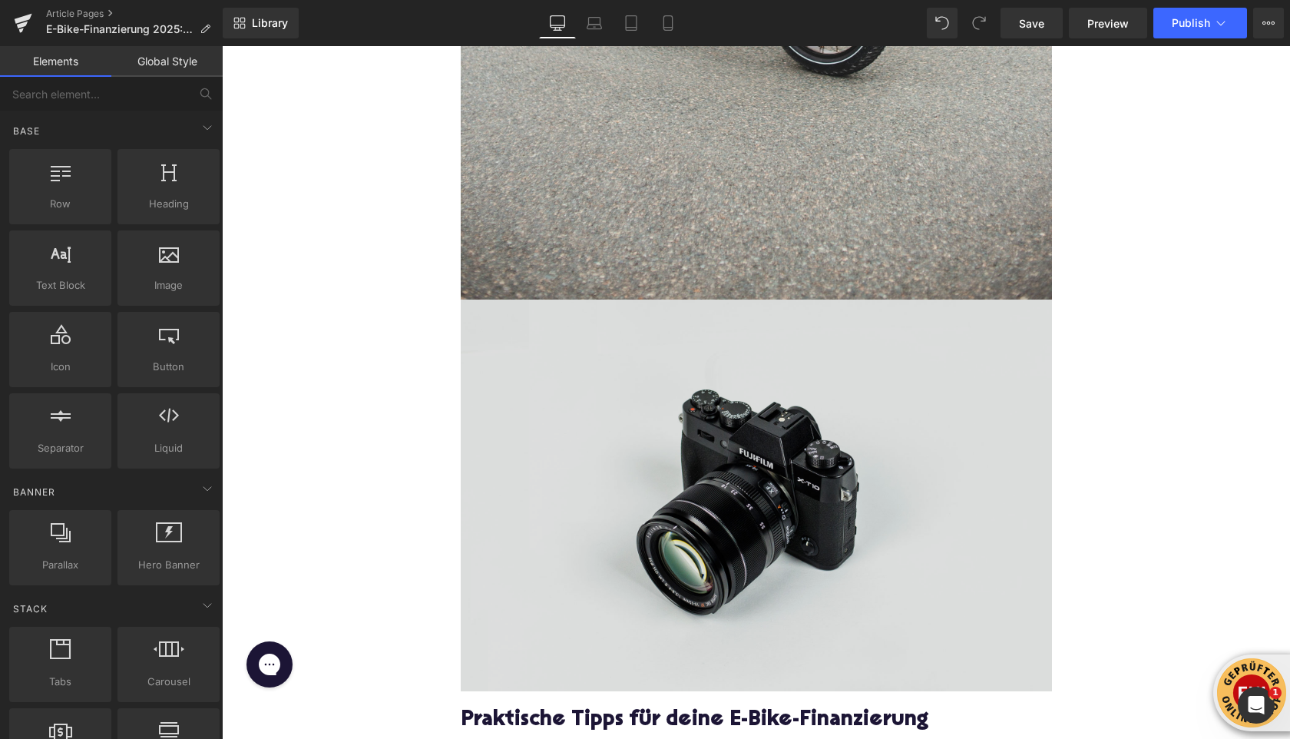
click at [786, 490] on div "Image" at bounding box center [756, 495] width 591 height 392
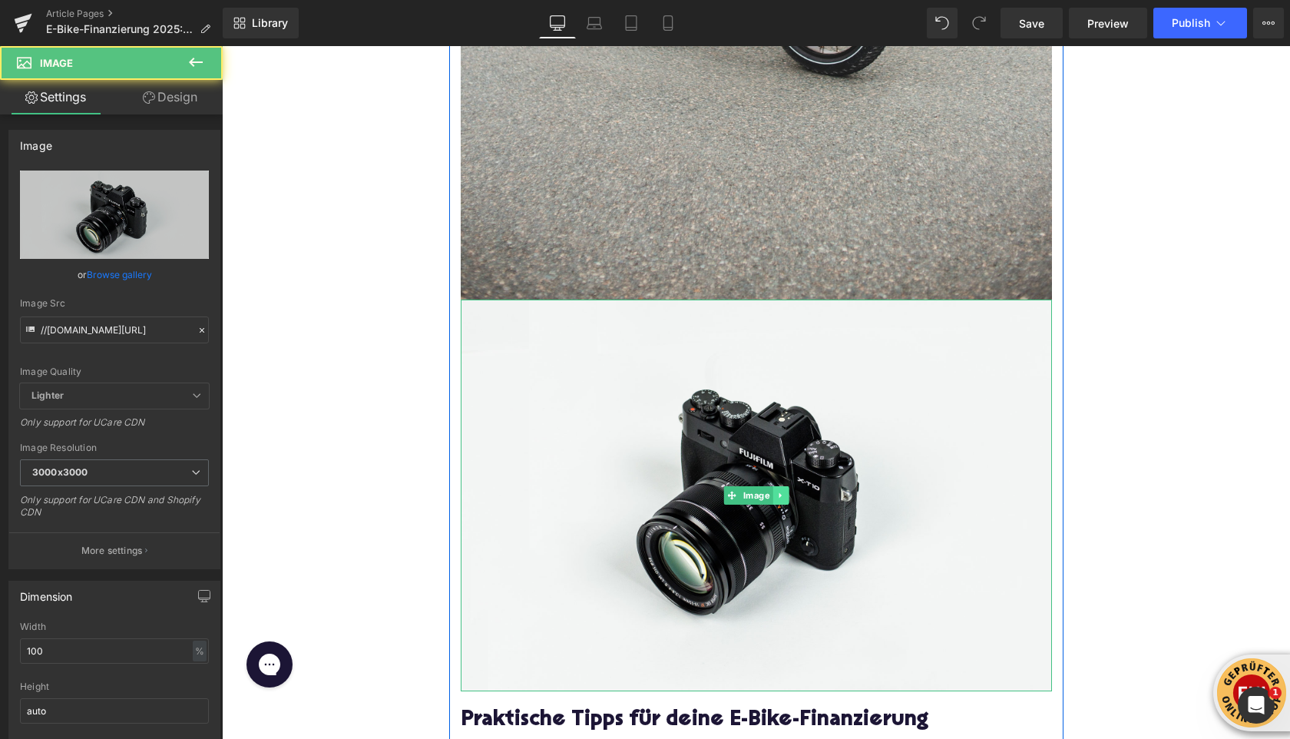
click at [786, 495] on link at bounding box center [781, 495] width 16 height 18
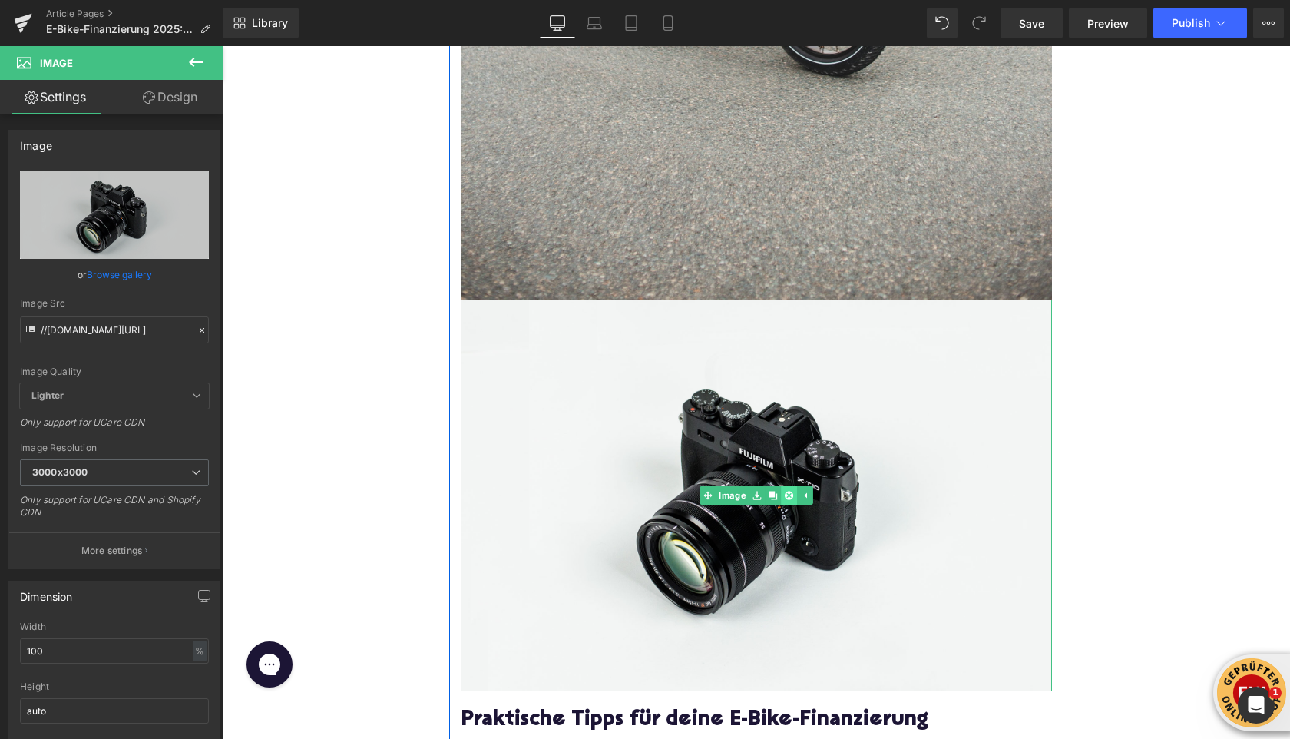
click at [787, 495] on icon at bounding box center [788, 495] width 8 height 9
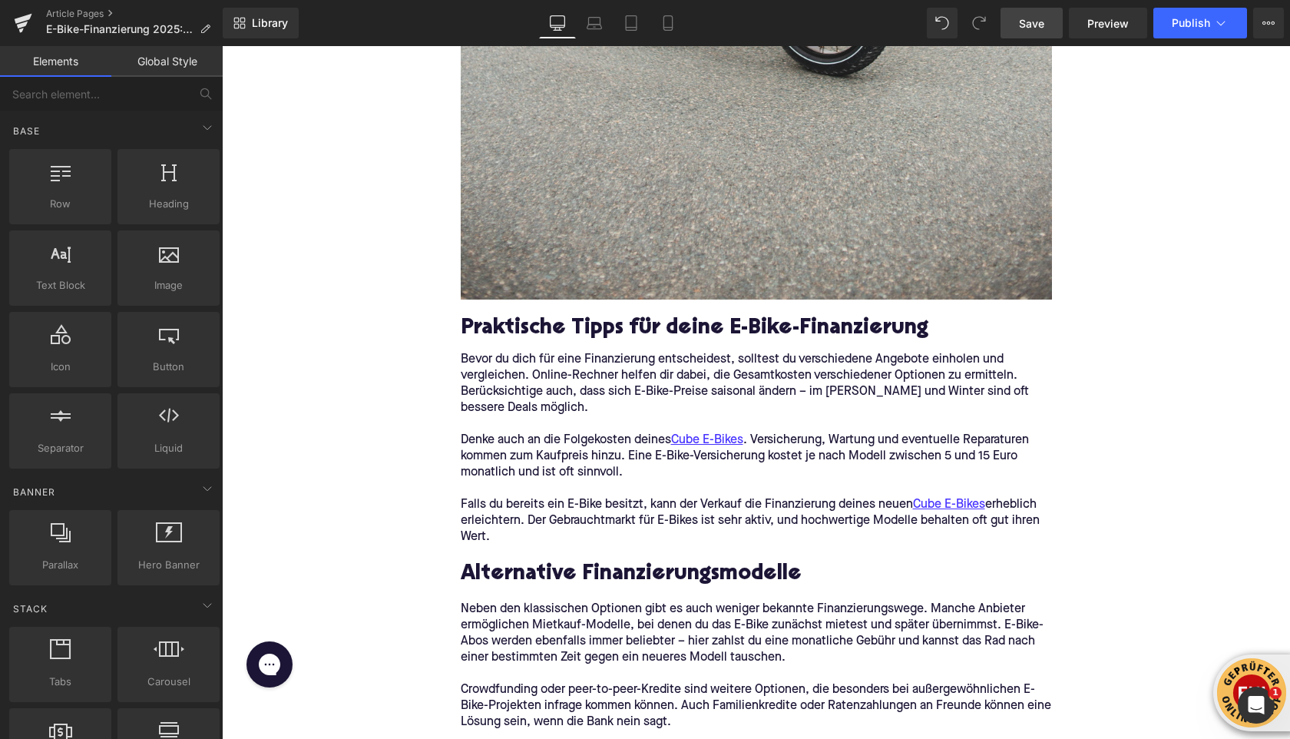
click at [1035, 18] on span "Save" at bounding box center [1031, 23] width 25 height 16
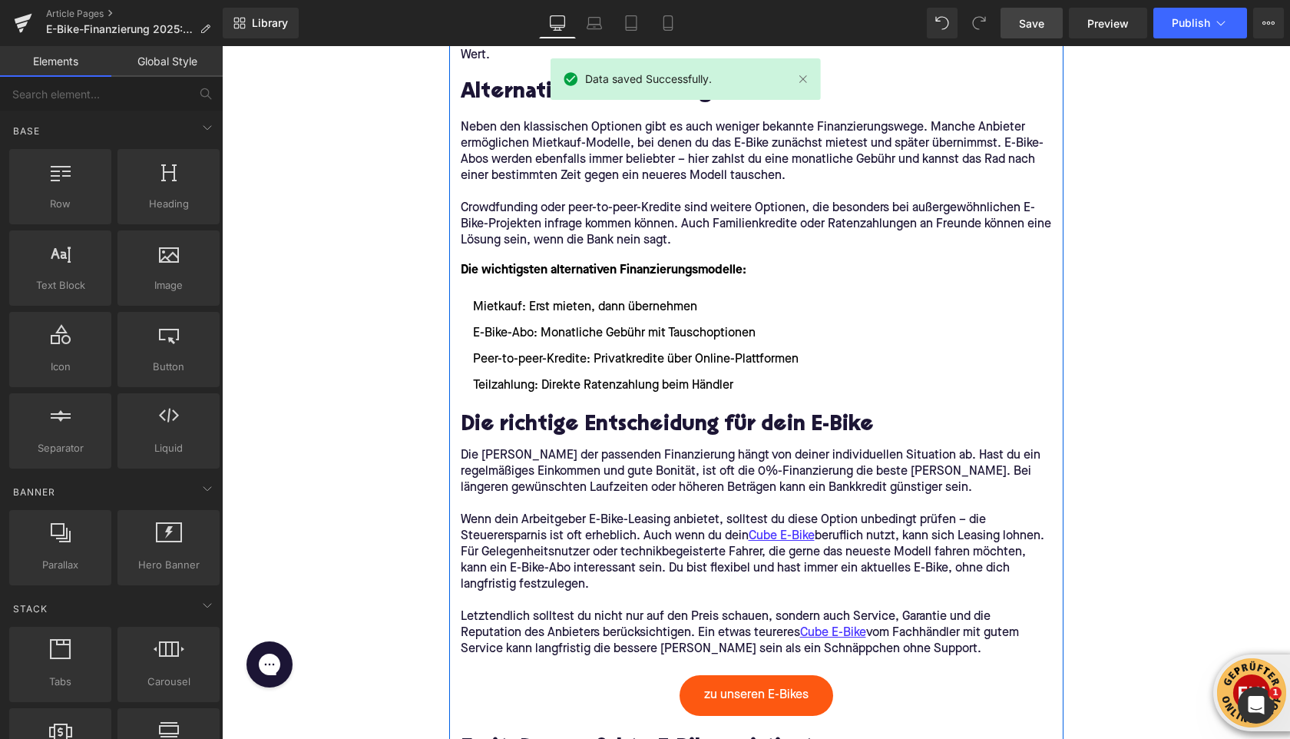
scroll to position [4343, 0]
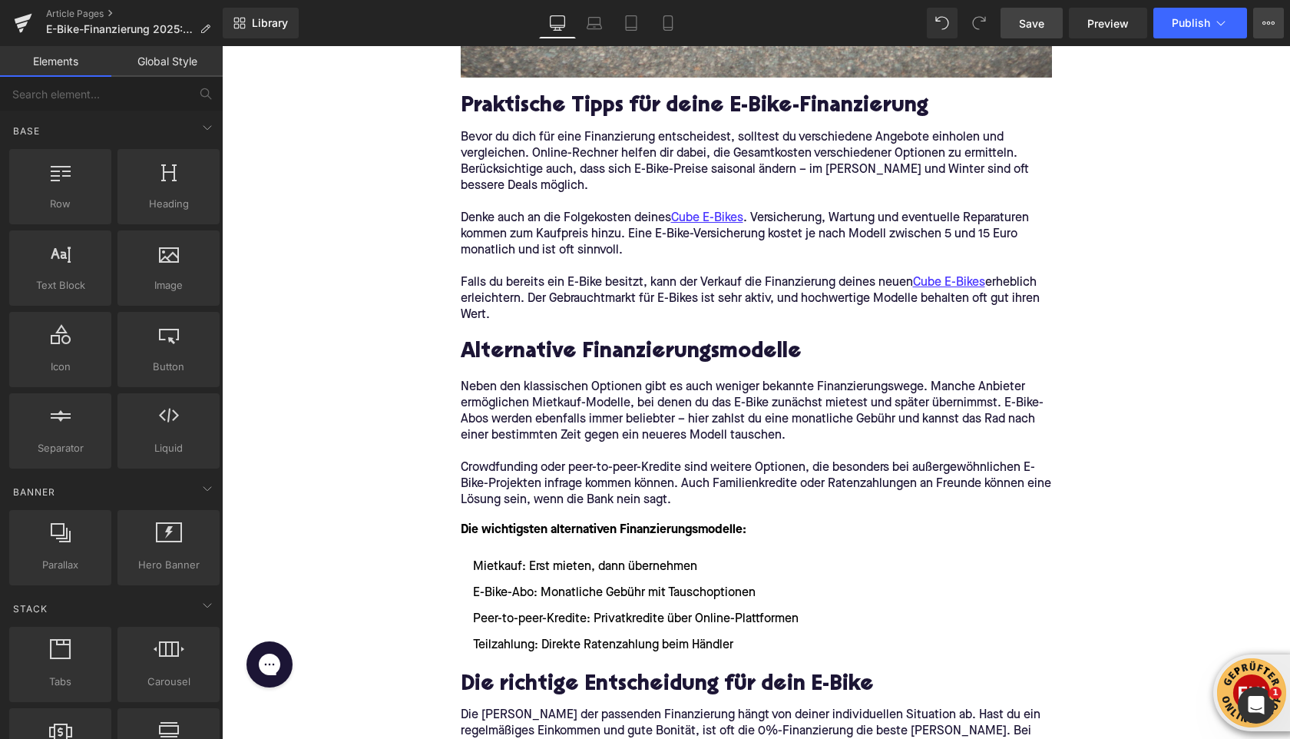
click at [1266, 25] on icon at bounding box center [1268, 23] width 12 height 12
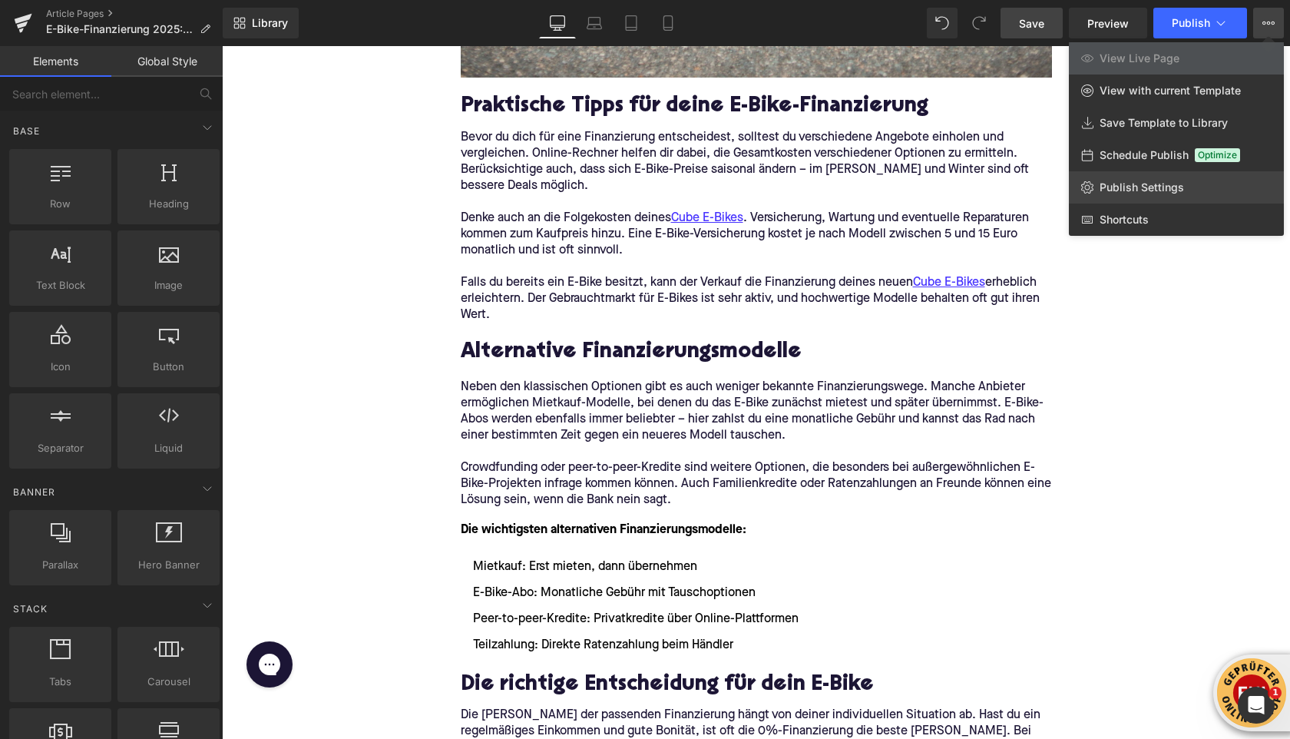
click at [1128, 181] on span "Publish Settings" at bounding box center [1142, 187] width 84 height 14
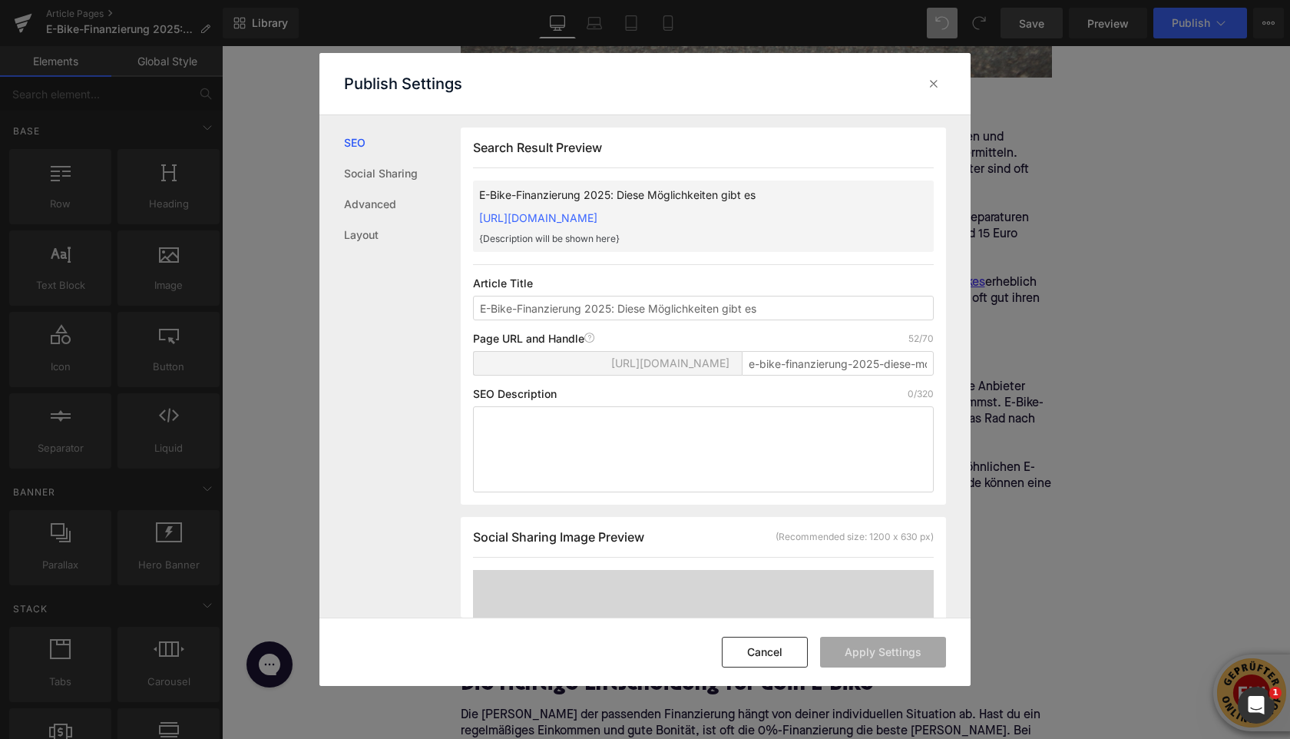
scroll to position [1, 0]
click at [574, 443] on textarea at bounding box center [703, 448] width 461 height 86
paste textarea "Ein Cube E-Bike muss kein Traum bleiben – entdecke 2025 die besten Finanzierung…"
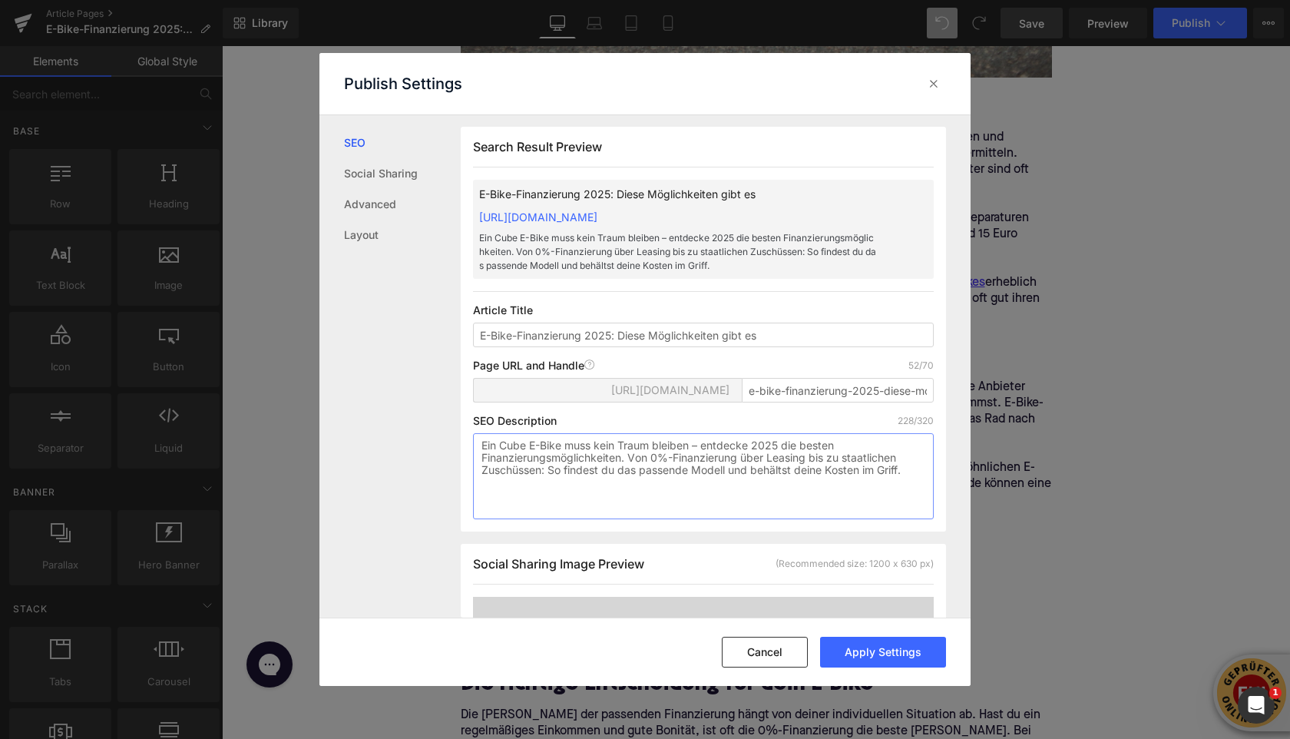
click at [516, 460] on textarea "Ein Cube E-Bike muss kein Traum bleiben – entdecke 2025 die besten Finanzierung…" at bounding box center [703, 476] width 461 height 86
click at [517, 460] on textarea "Ein Cube E-Bike muss kein Traum bleiben – entdecke 2025 die besten Finanzierung…" at bounding box center [703, 476] width 461 height 86
click at [671, 465] on textarea "Ein E-Bike muss kein Traum bleiben – entdecke 2025 die besten Finanzierungsmögl…" at bounding box center [703, 476] width 461 height 86
click at [732, 487] on textarea "Ein E-Bike muss kein Traum bleiben: entdecke 2025 die besten Finanzierungsmögli…" at bounding box center [703, 476] width 461 height 86
click at [757, 488] on textarea "Ein E-Bike muss kein Traum bleiben: entdecke 2025 die besten Finanzierungsmögli…" at bounding box center [703, 476] width 461 height 86
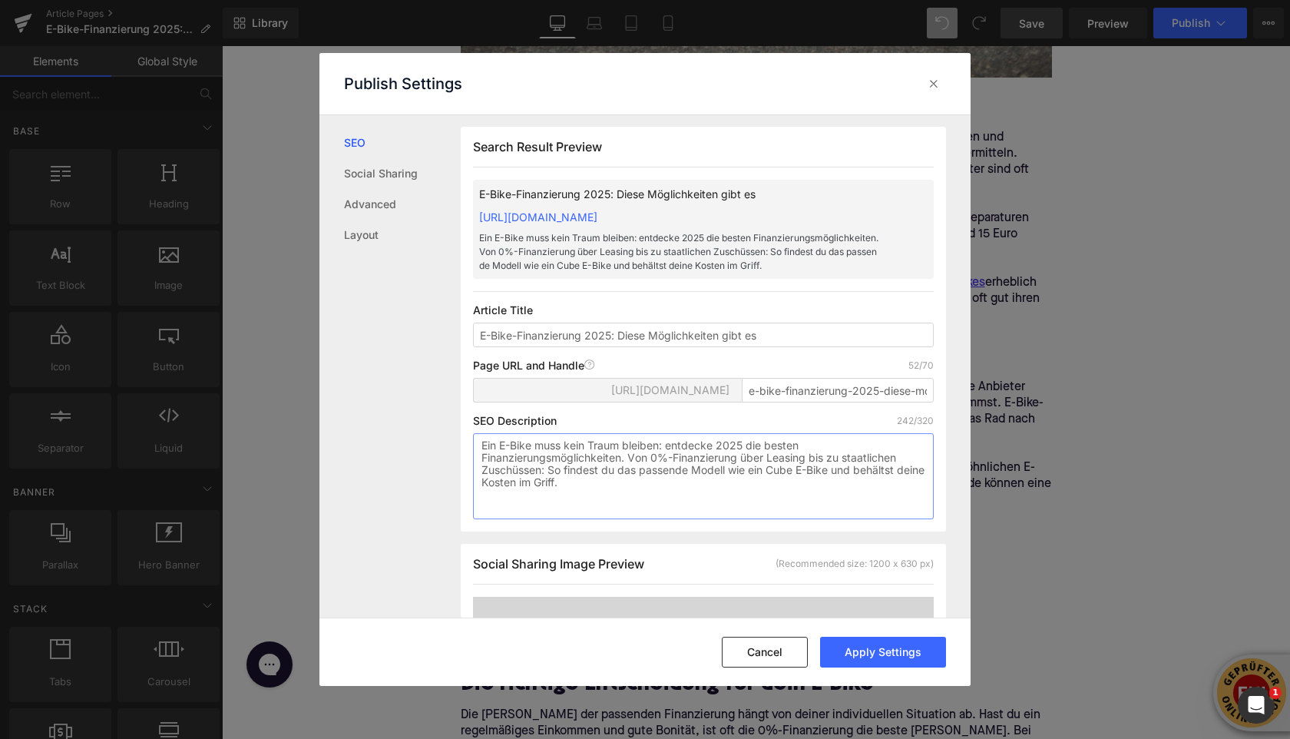
click at [757, 488] on textarea "Ein E-Bike muss kein Traum bleiben: entdecke 2025 die besten Finanzierungsmögli…" at bounding box center [703, 476] width 461 height 86
click at [726, 489] on textarea "Ein E-Bike muss kein Traum bleiben: entdecke 2025 die besten Finanzierungsmögli…" at bounding box center [703, 476] width 461 height 86
click at [727, 488] on textarea "Ein E-Bike muss kein Traum bleiben: entdecke 2025 die besten Finanzierungsmögli…" at bounding box center [703, 476] width 461 height 86
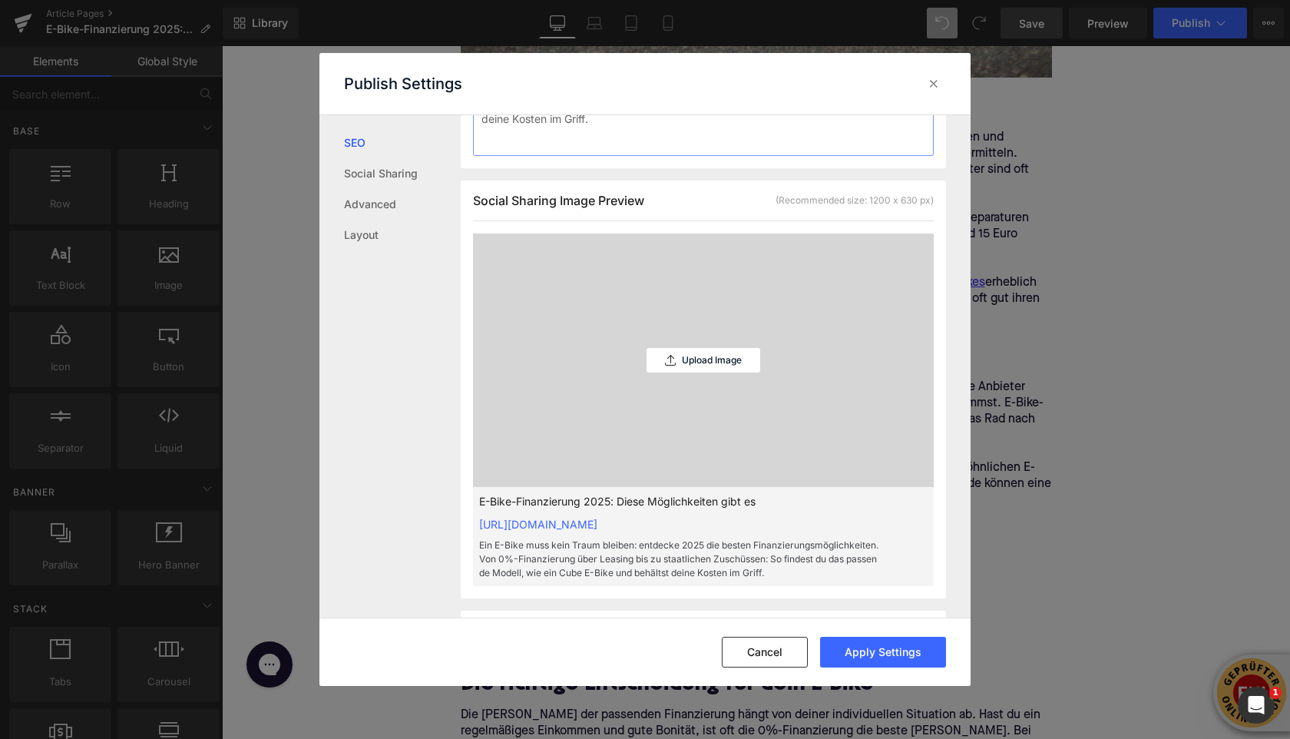
scroll to position [399, 0]
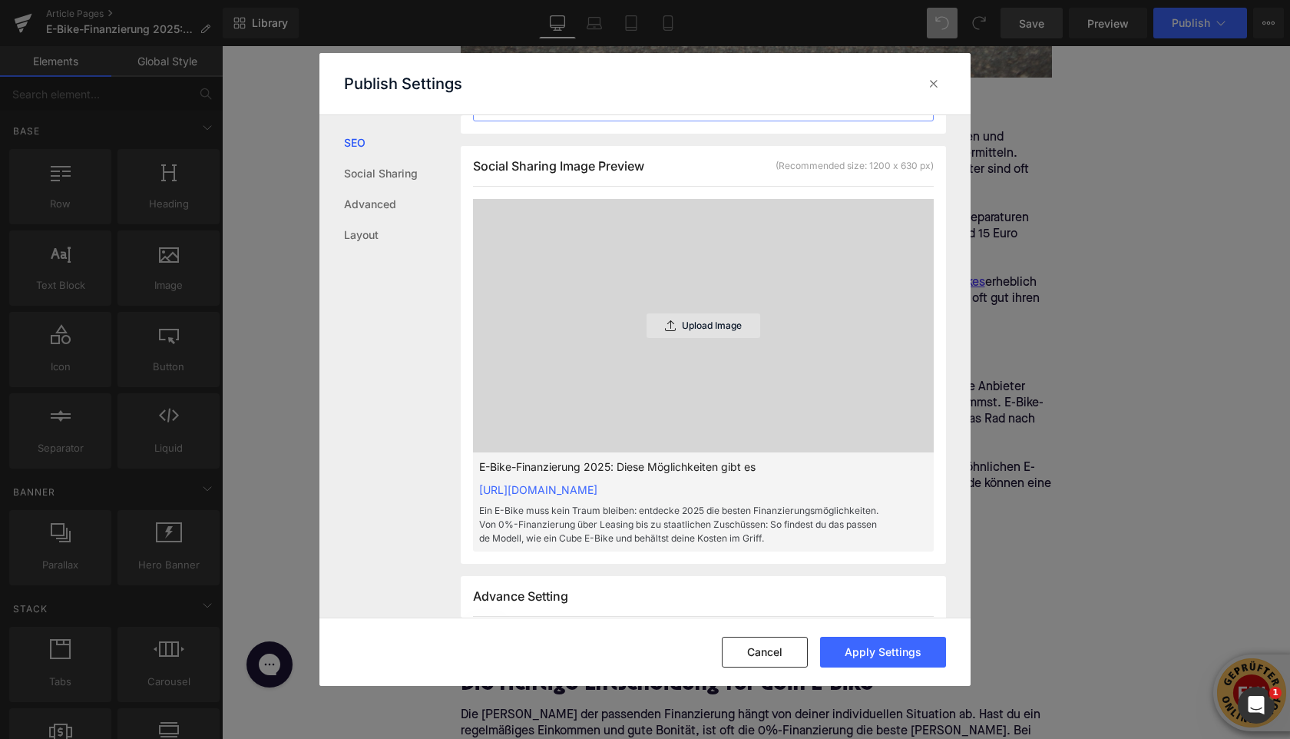
type textarea "Ein E-Bike muss kein Traum bleiben: entdecke 2025 die besten Finanzierungsmögli…"
click at [673, 338] on div "Upload Image" at bounding box center [704, 325] width 114 height 25
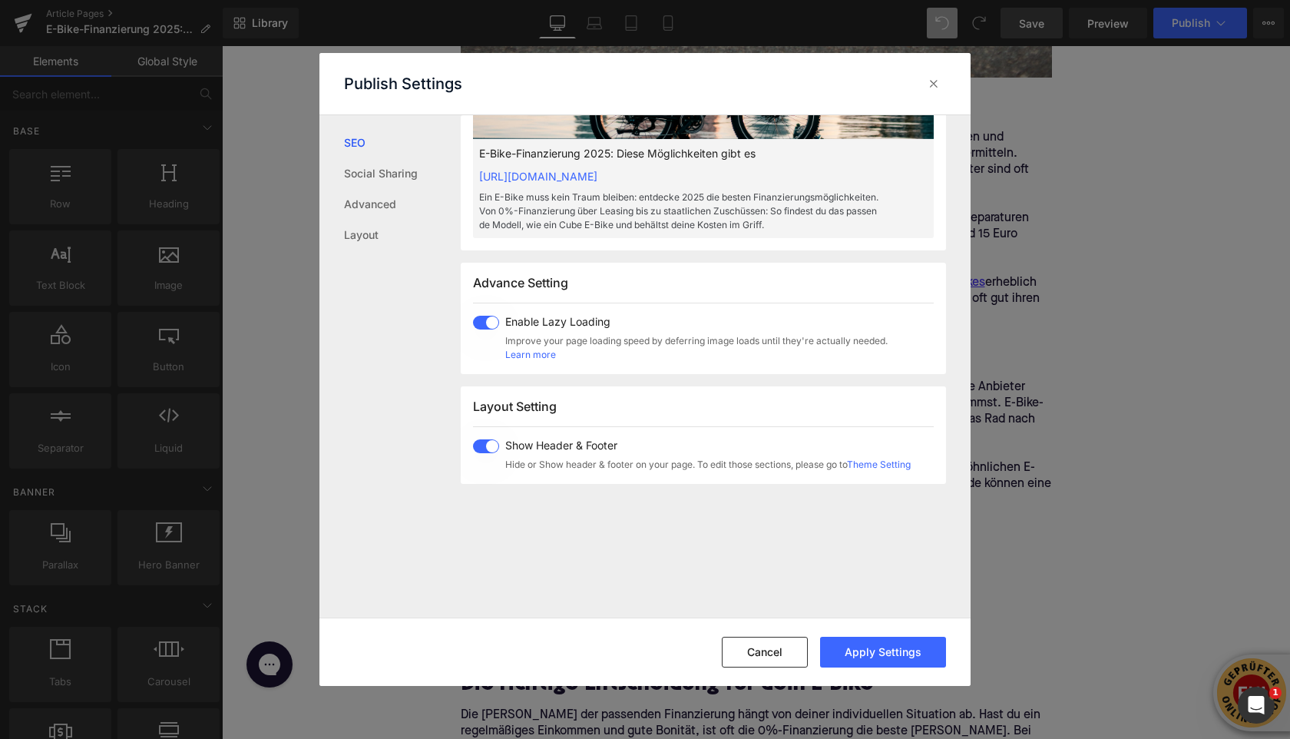
scroll to position [750, 0]
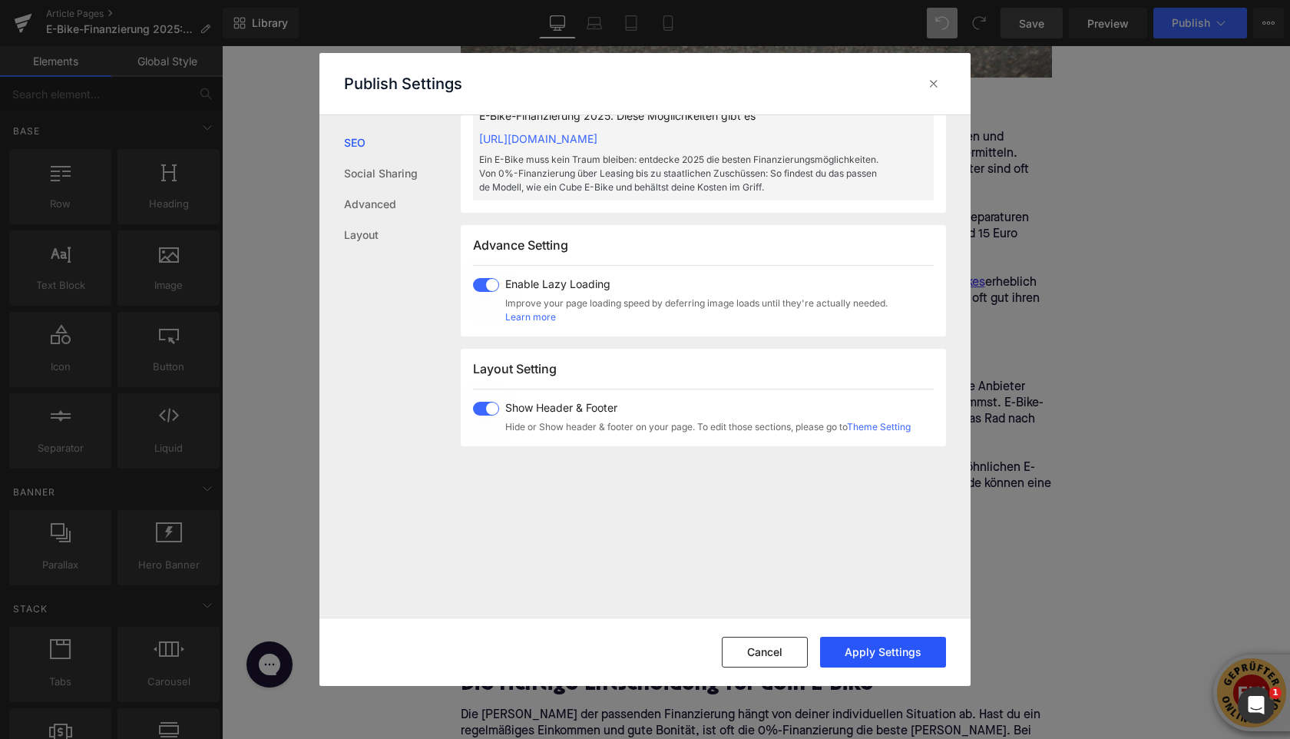
click at [862, 656] on button "Apply Settings" at bounding box center [883, 652] width 126 height 31
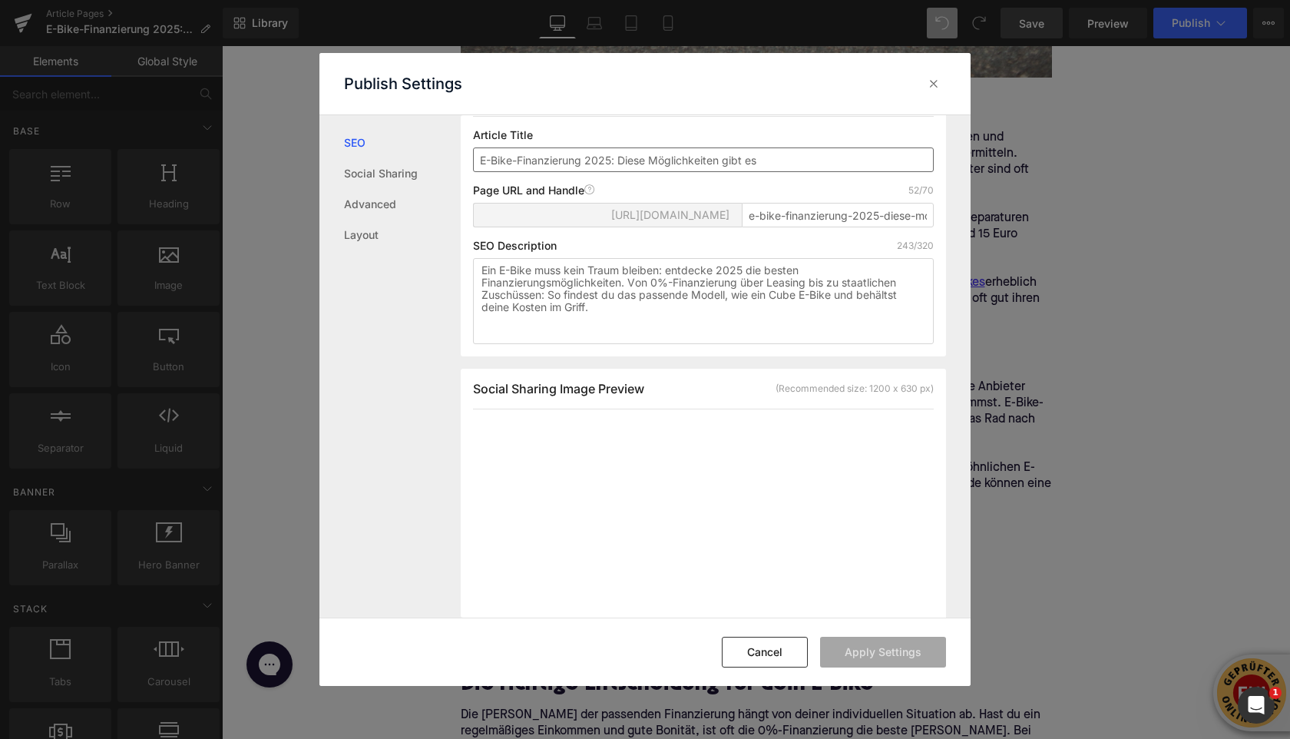
scroll to position [147, 0]
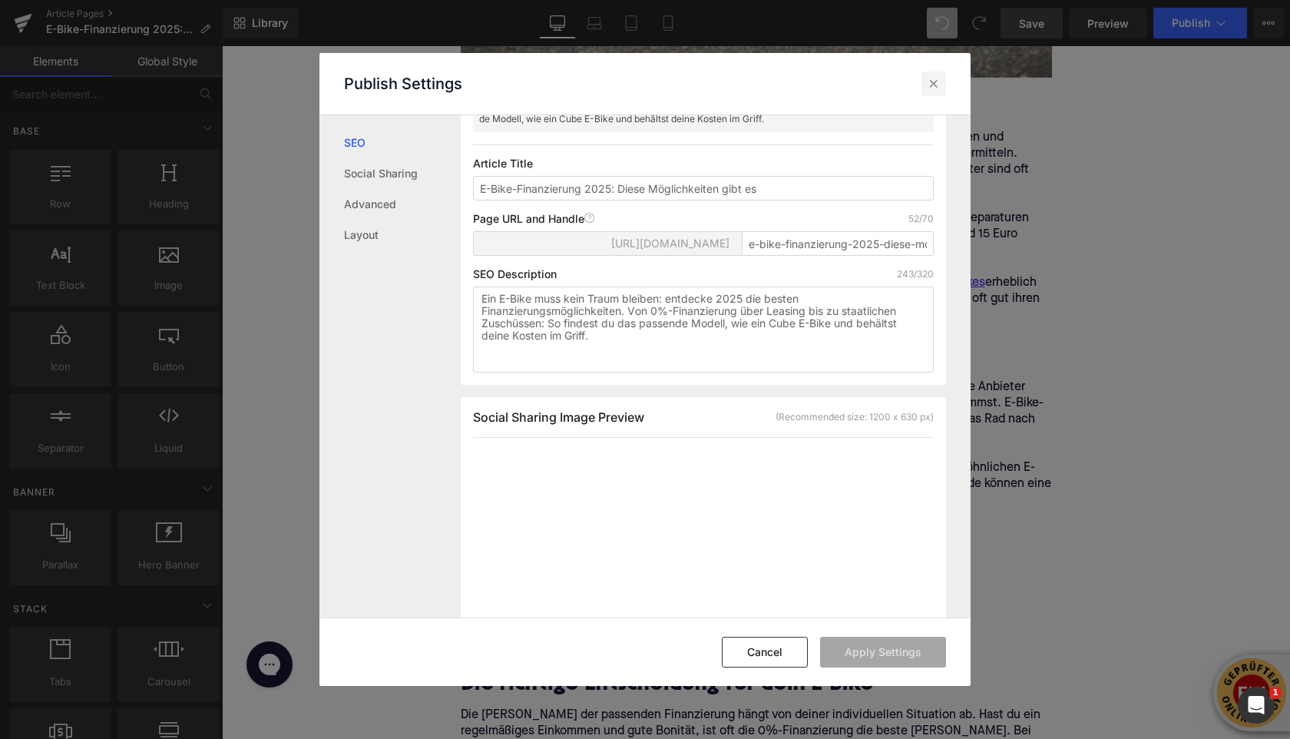
click at [929, 86] on icon at bounding box center [933, 83] width 15 height 15
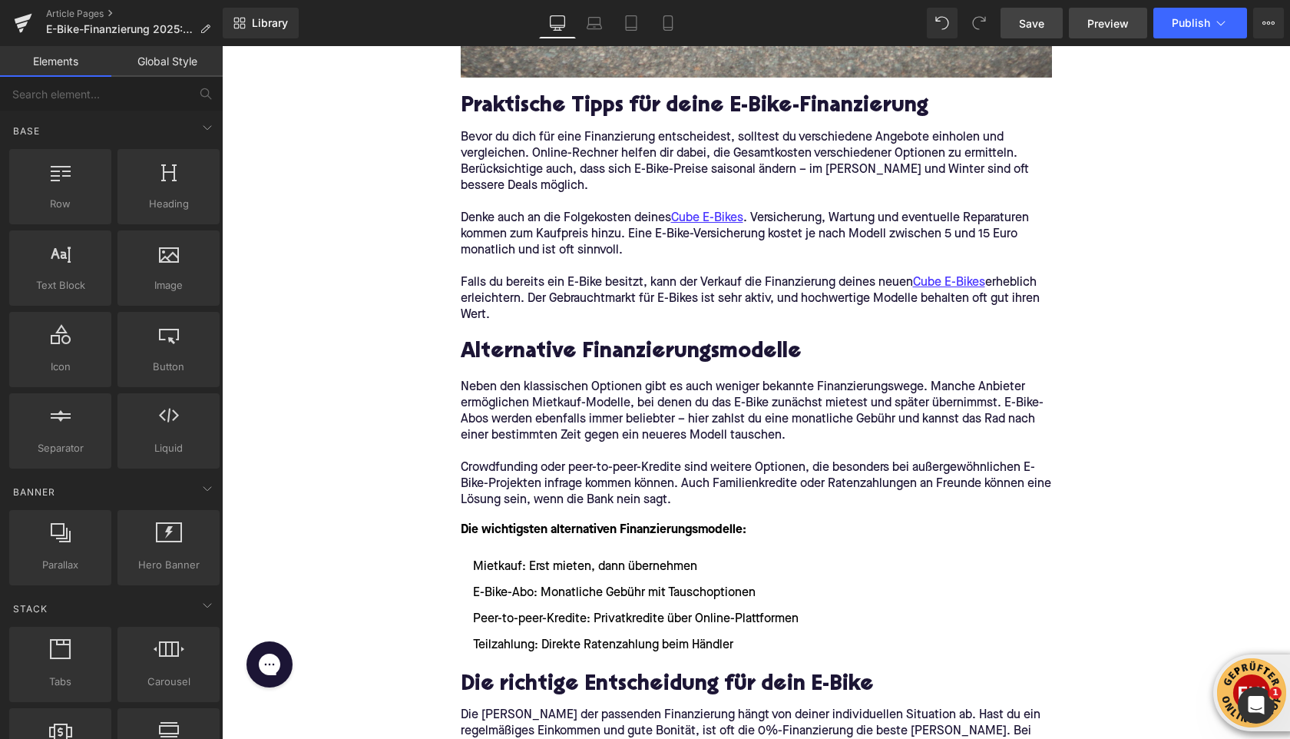
click at [1090, 20] on span "Preview" at bounding box center [1107, 23] width 41 height 16
click at [1221, 28] on icon at bounding box center [1220, 22] width 15 height 15
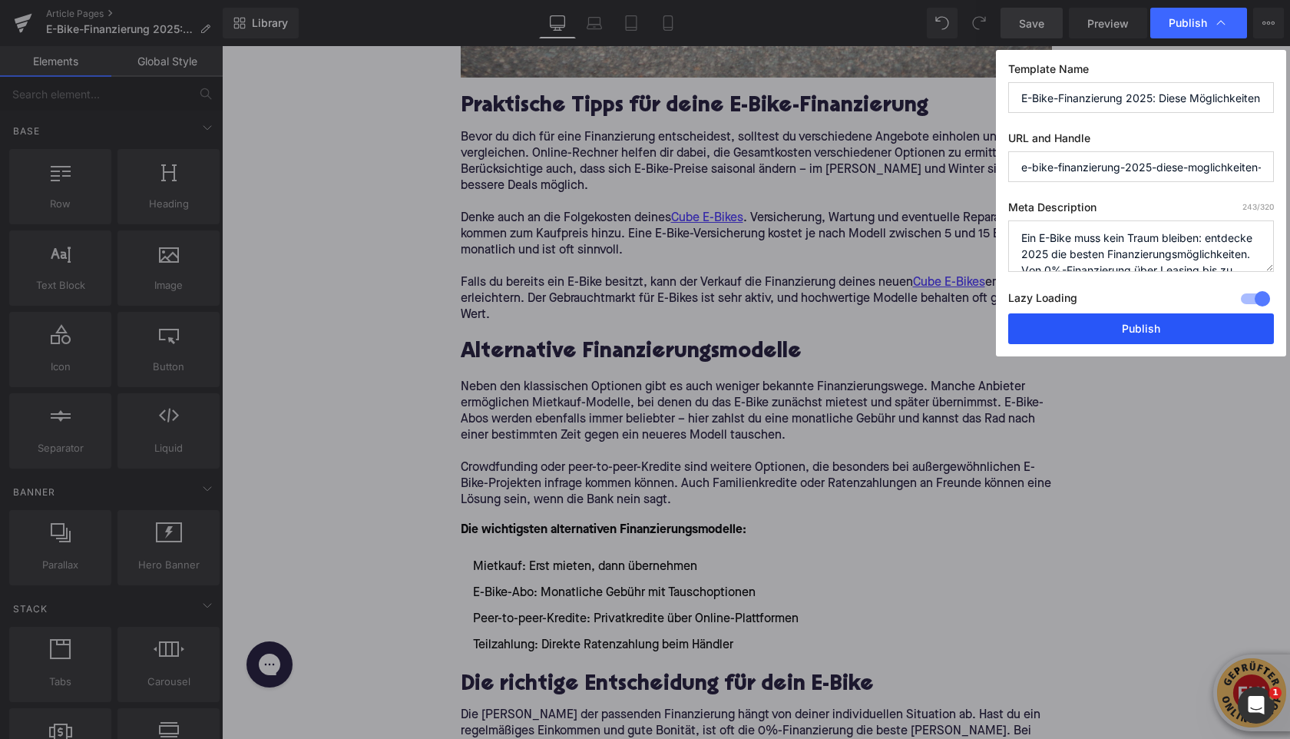
drag, startPoint x: 1102, startPoint y: 333, endPoint x: 880, endPoint y: 286, distance: 226.8
click at [1102, 333] on button "Publish" at bounding box center [1141, 328] width 266 height 31
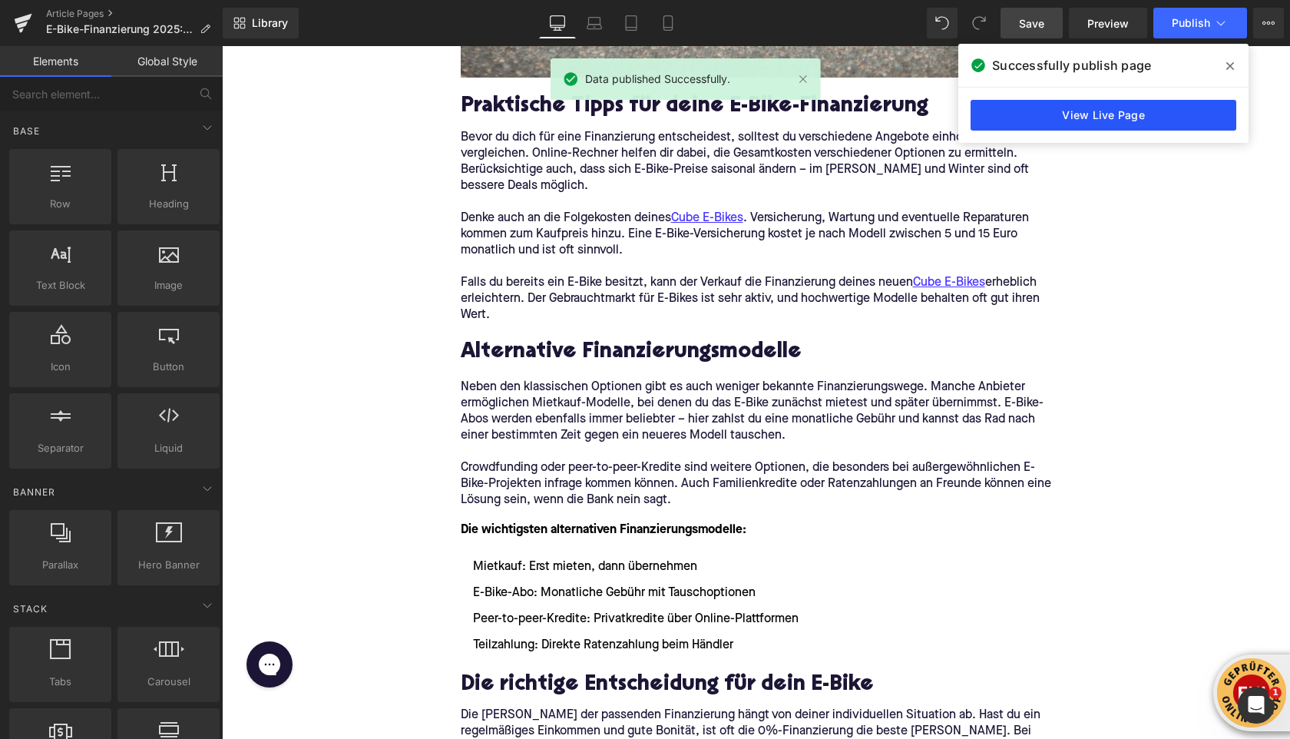
click at [1033, 126] on link "View Live Page" at bounding box center [1104, 115] width 266 height 31
